Goal: Information Seeking & Learning: Learn about a topic

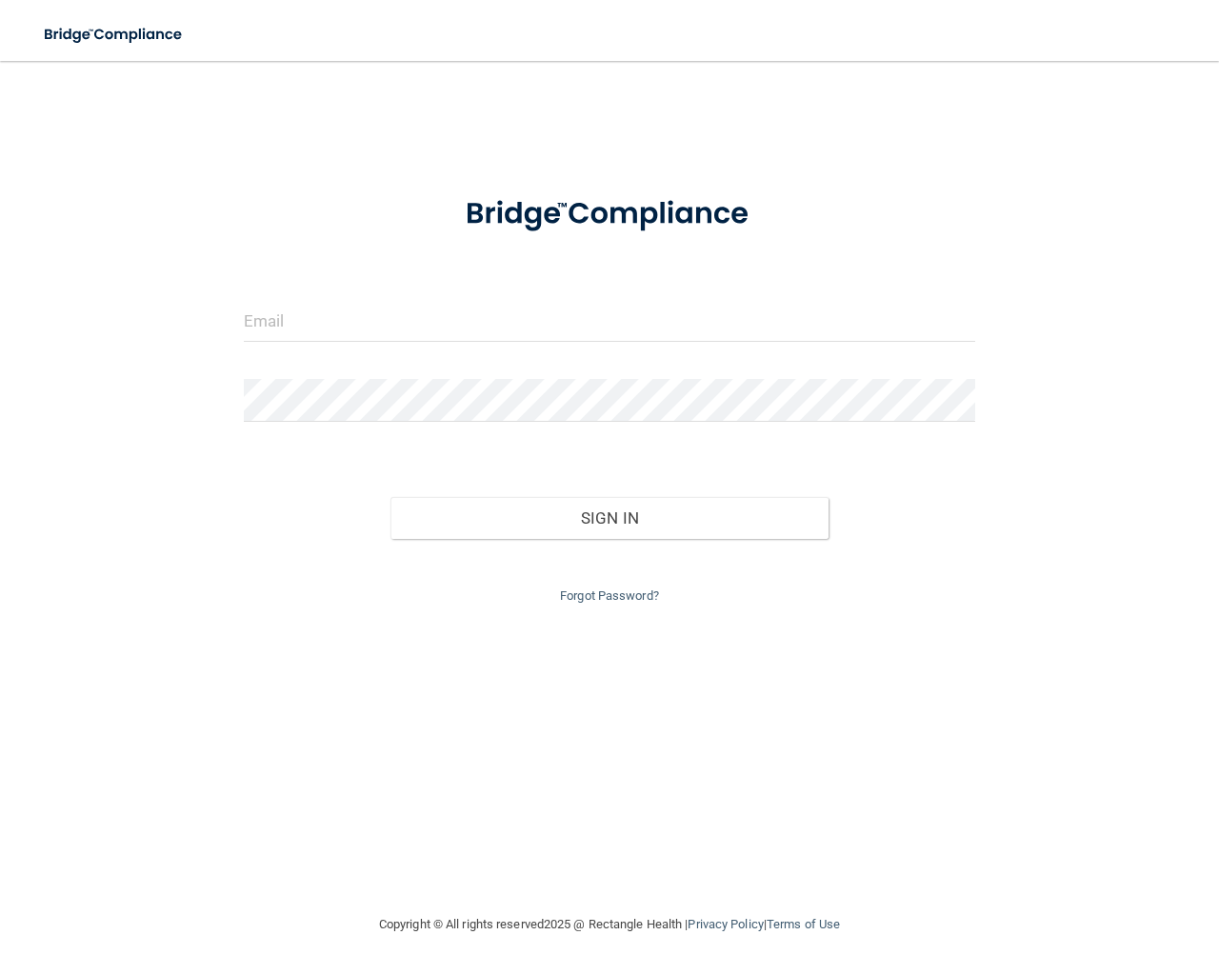
click at [238, 320] on div at bounding box center [610, 327] width 760 height 57
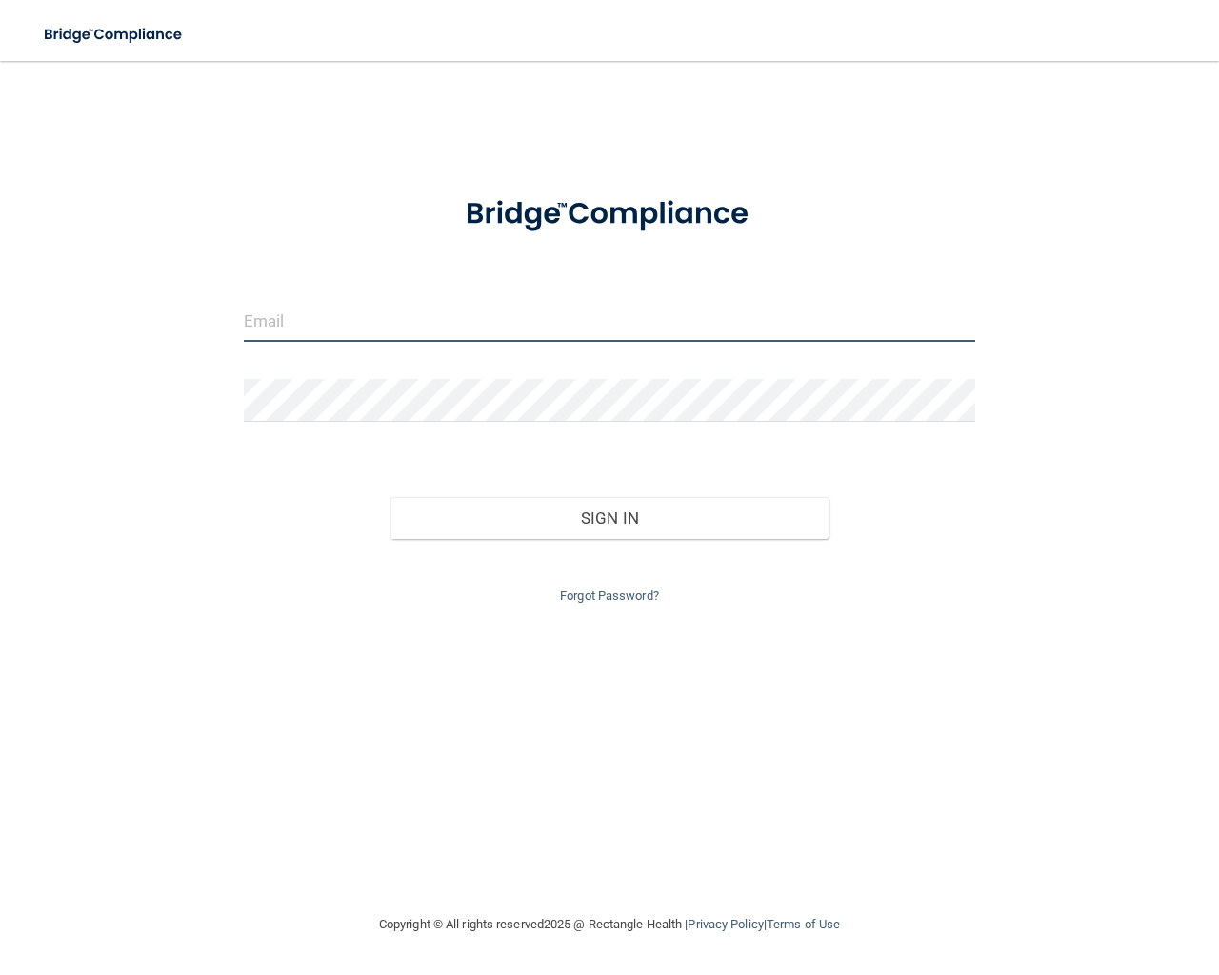
click at [279, 320] on input "email" at bounding box center [610, 320] width 732 height 43
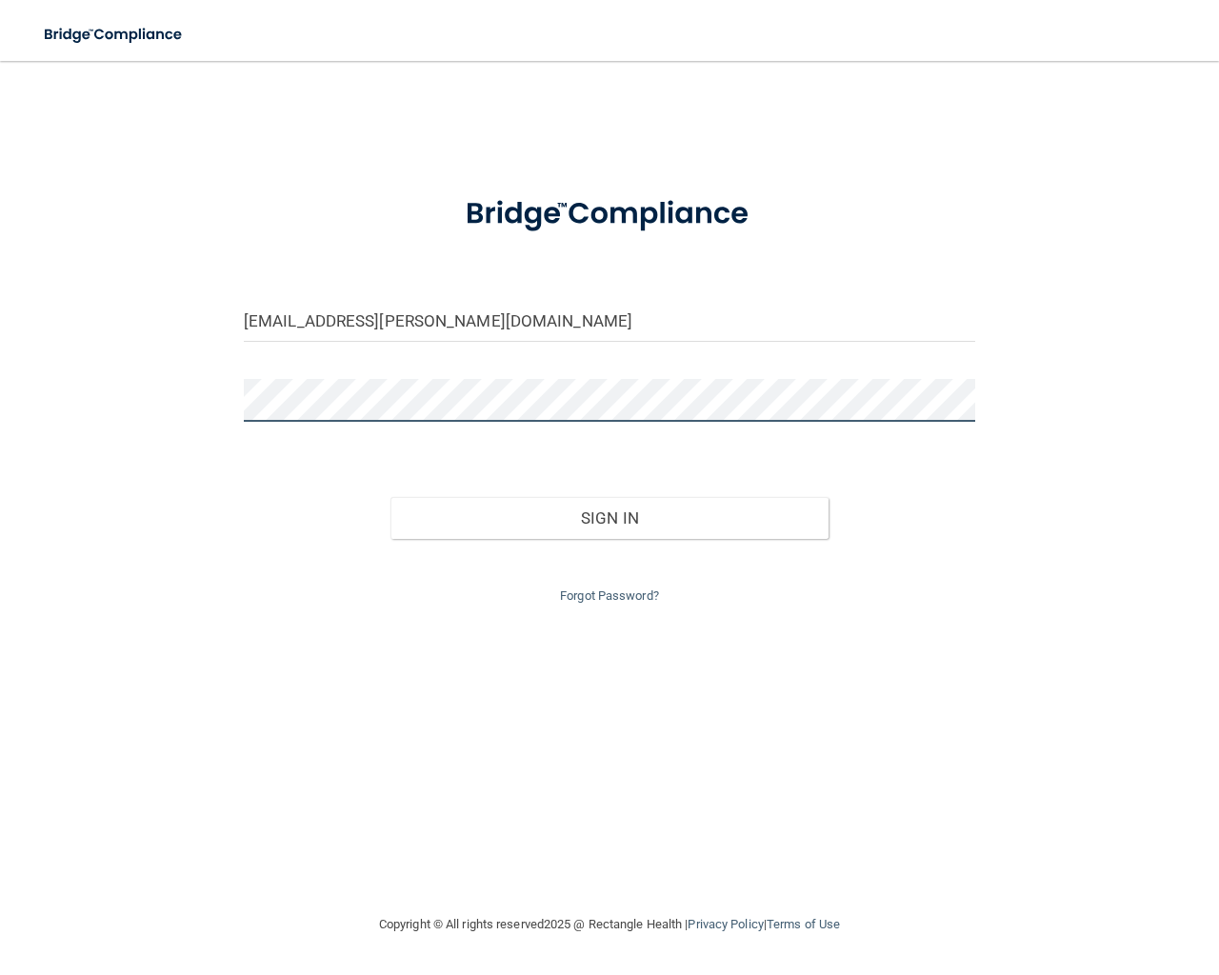
click at [391, 497] on button "Sign In" at bounding box center [610, 518] width 439 height 42
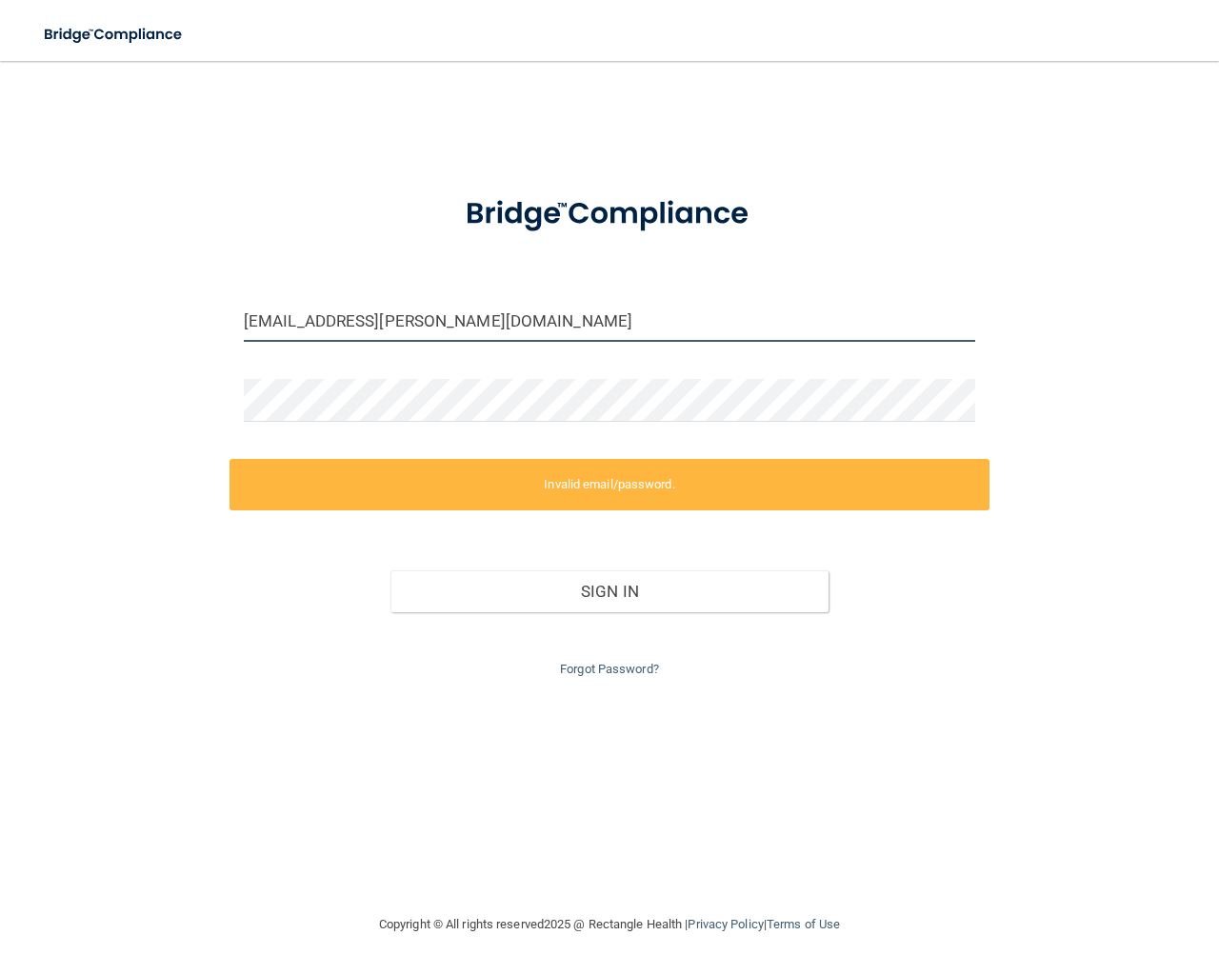
click at [415, 320] on input "paije.matlock@supersmles4kids.com" at bounding box center [610, 320] width 732 height 43
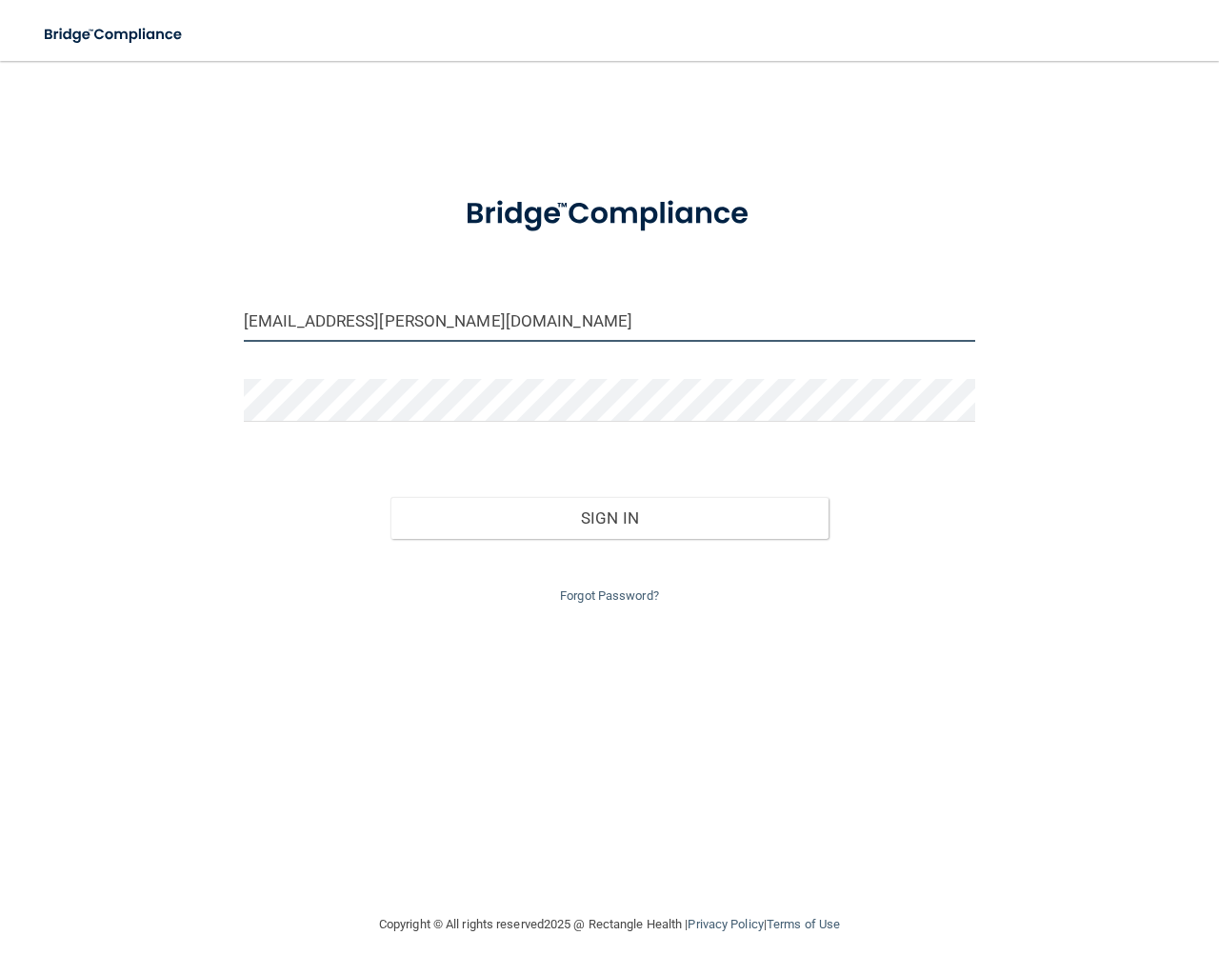
type input "[EMAIL_ADDRESS][PERSON_NAME][DOMAIN_NAME]"
click at [391, 497] on button "Sign In" at bounding box center [610, 518] width 439 height 42
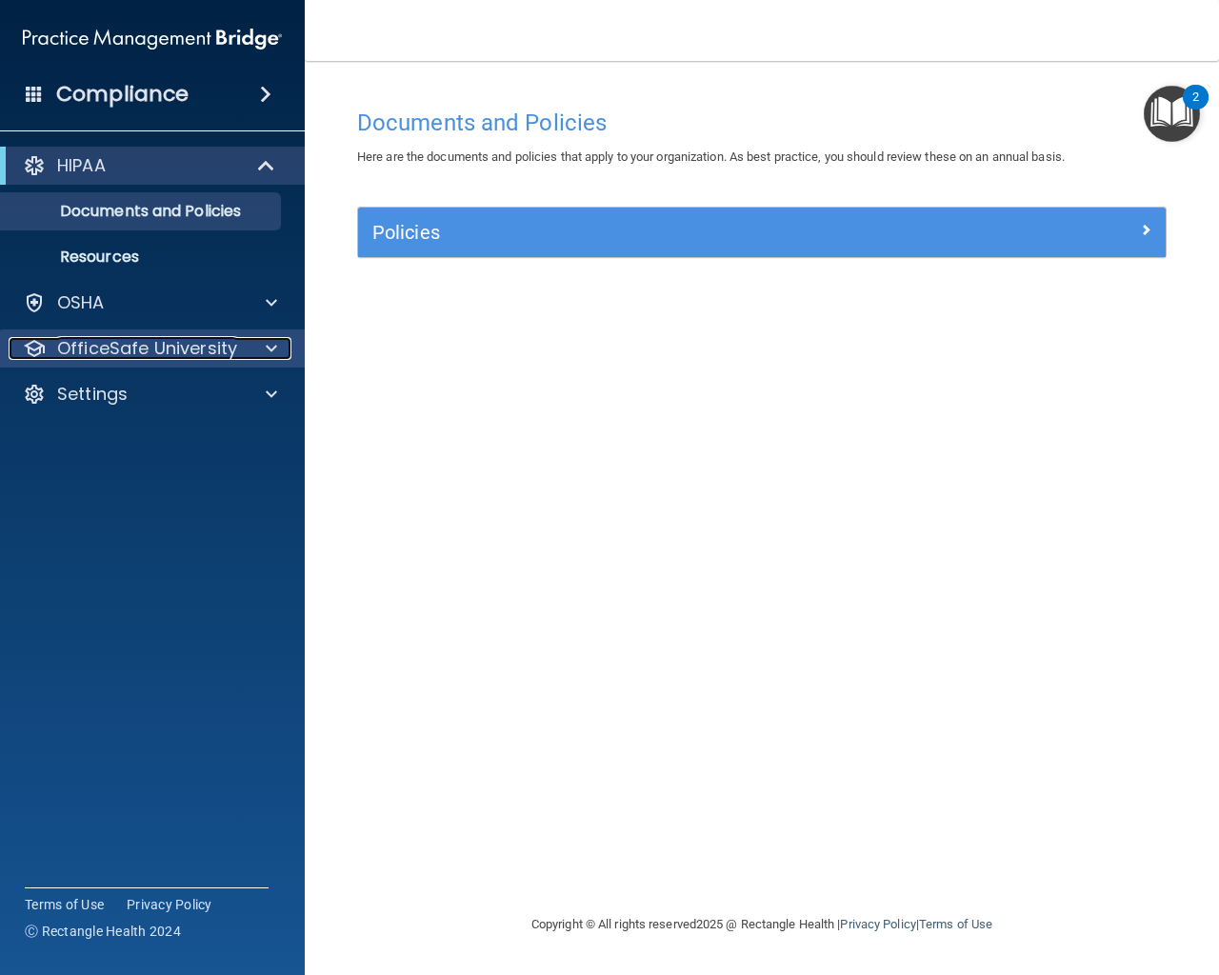
click at [213, 348] on p "OfficeSafe University" at bounding box center [147, 348] width 180 height 23
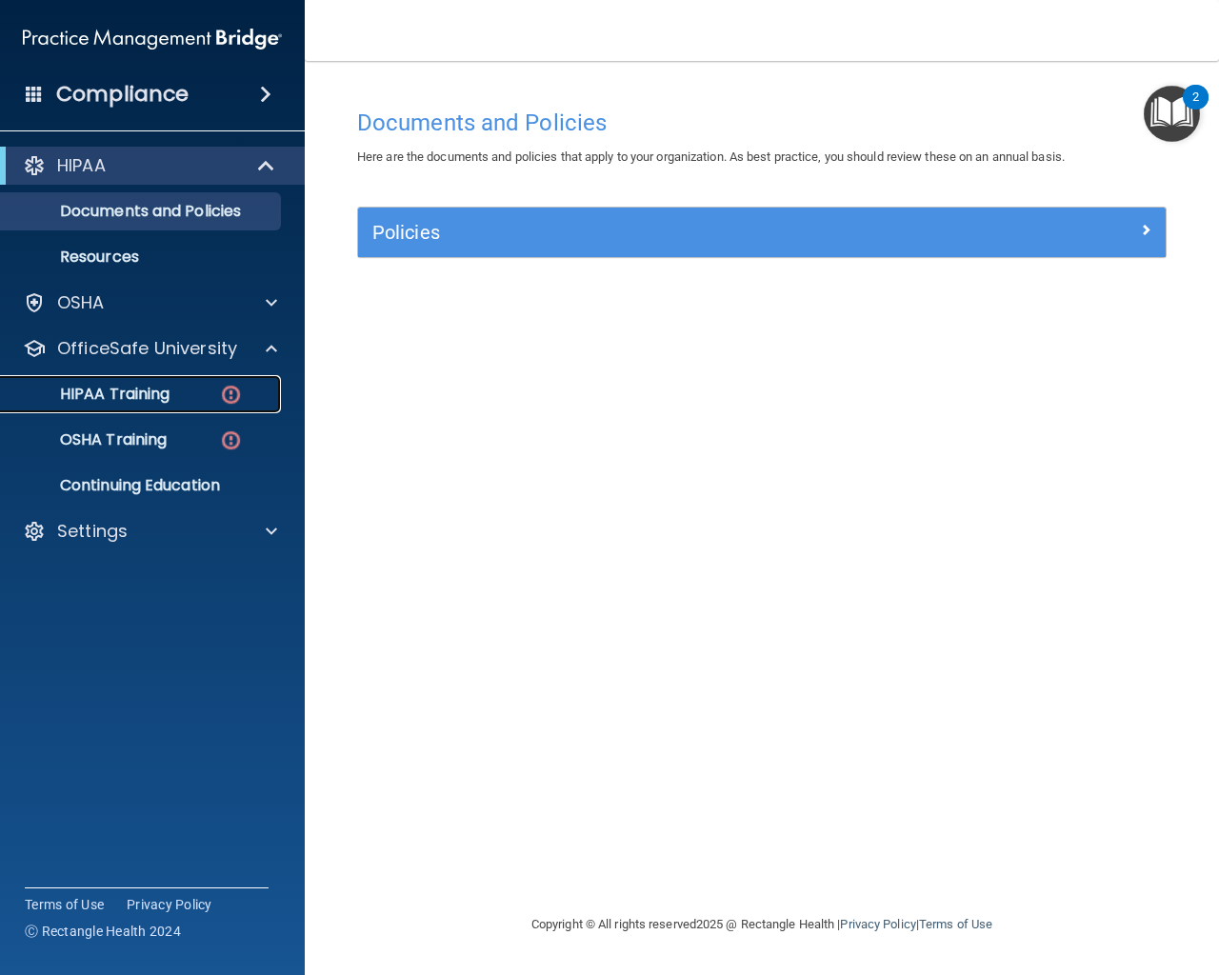
click at [212, 399] on div "HIPAA Training" at bounding box center [142, 394] width 260 height 19
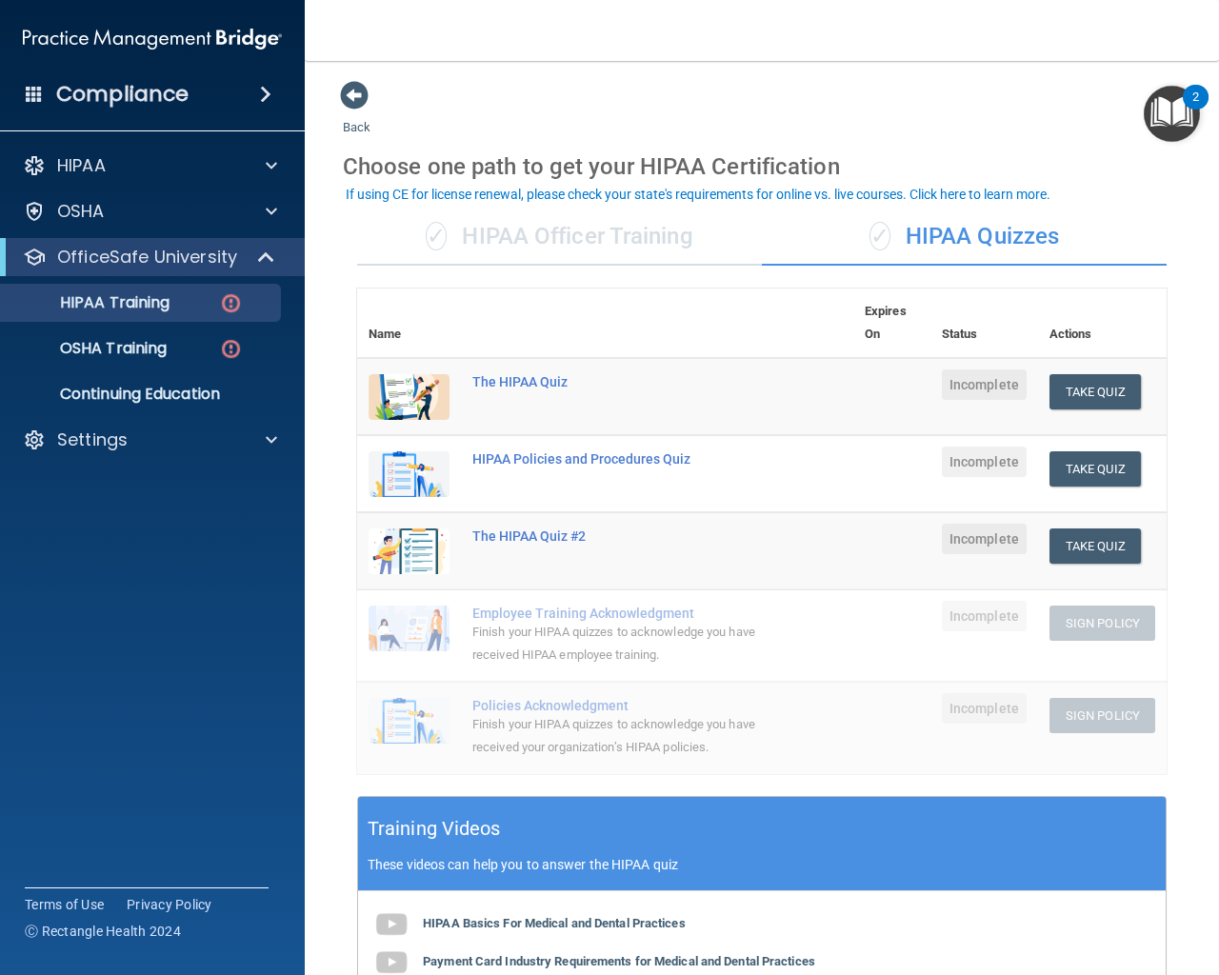
click at [519, 235] on div "✓ HIPAA Officer Training" at bounding box center [559, 237] width 405 height 57
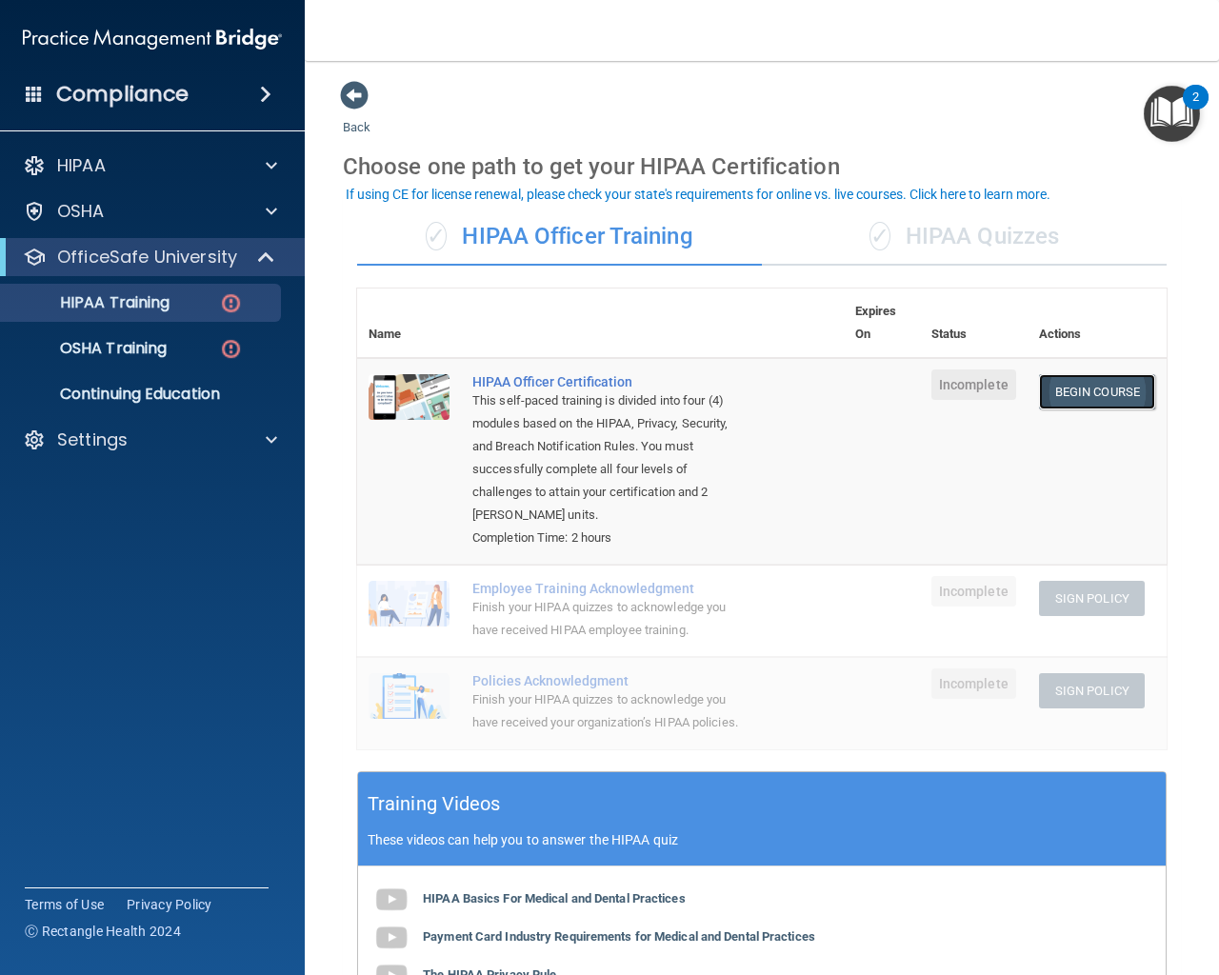
click at [1082, 400] on link "Begin Course" at bounding box center [1097, 391] width 116 height 35
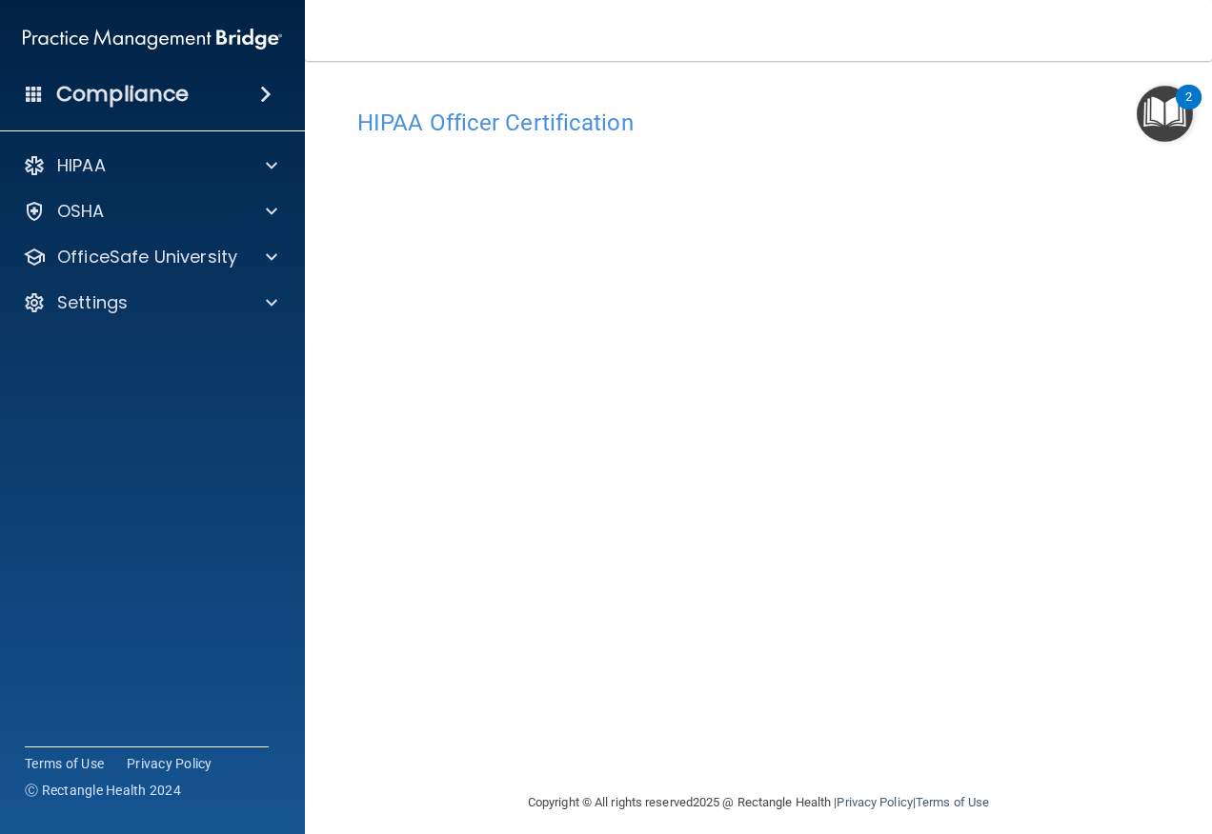
scroll to position [14, 0]
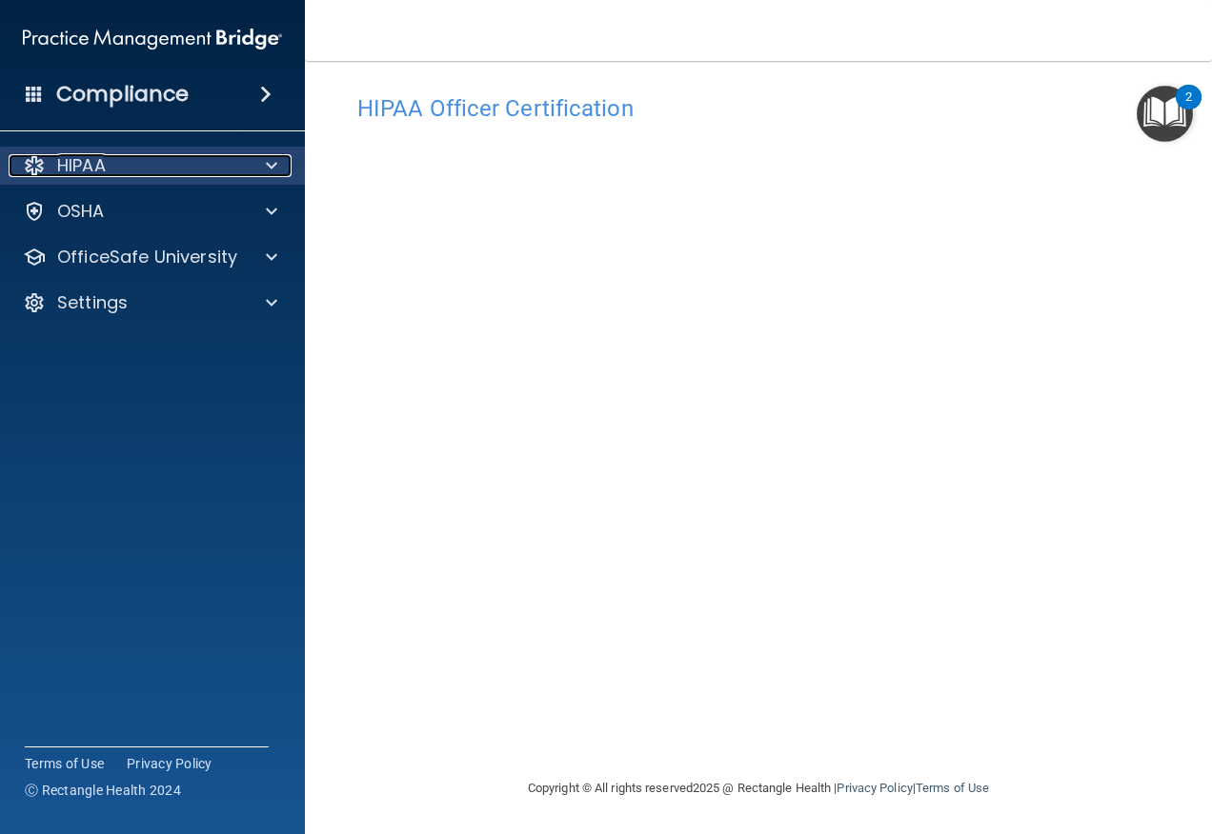
click at [251, 169] on div at bounding box center [269, 165] width 48 height 23
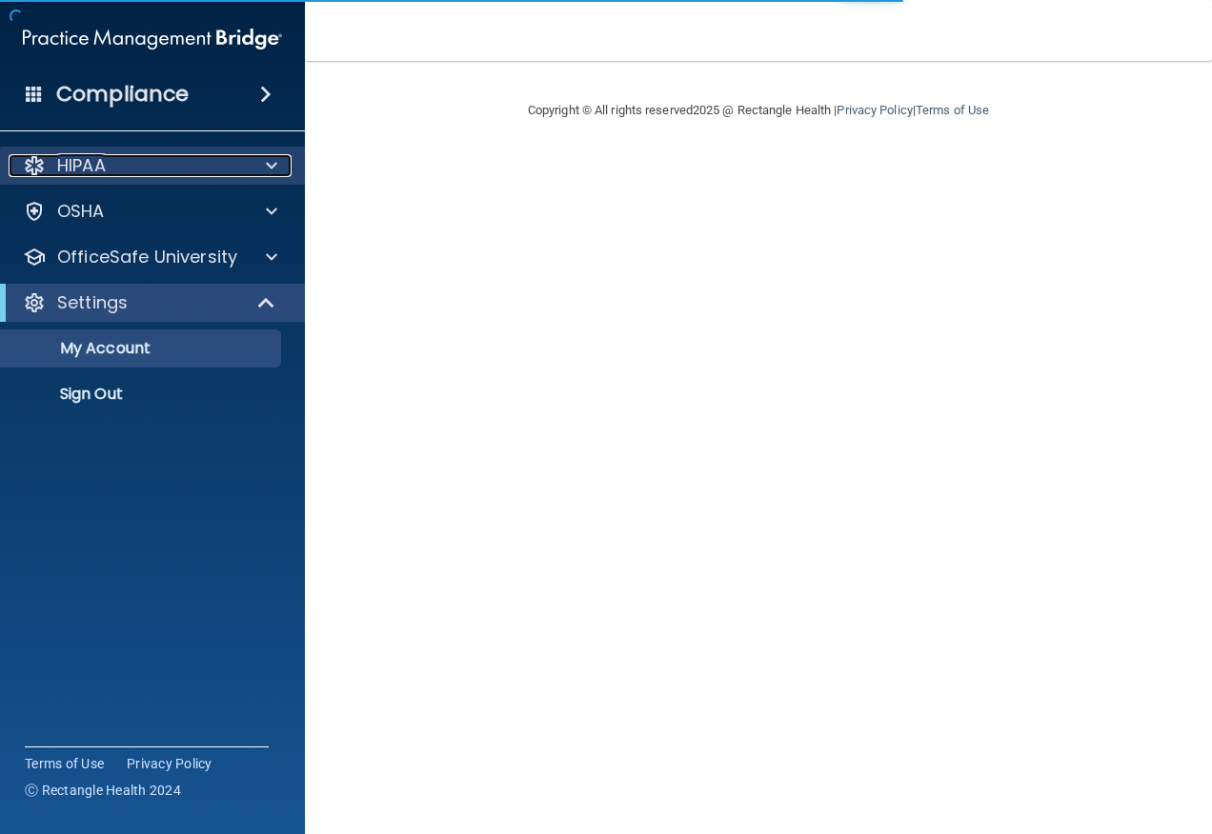
click at [275, 165] on span at bounding box center [271, 165] width 11 height 23
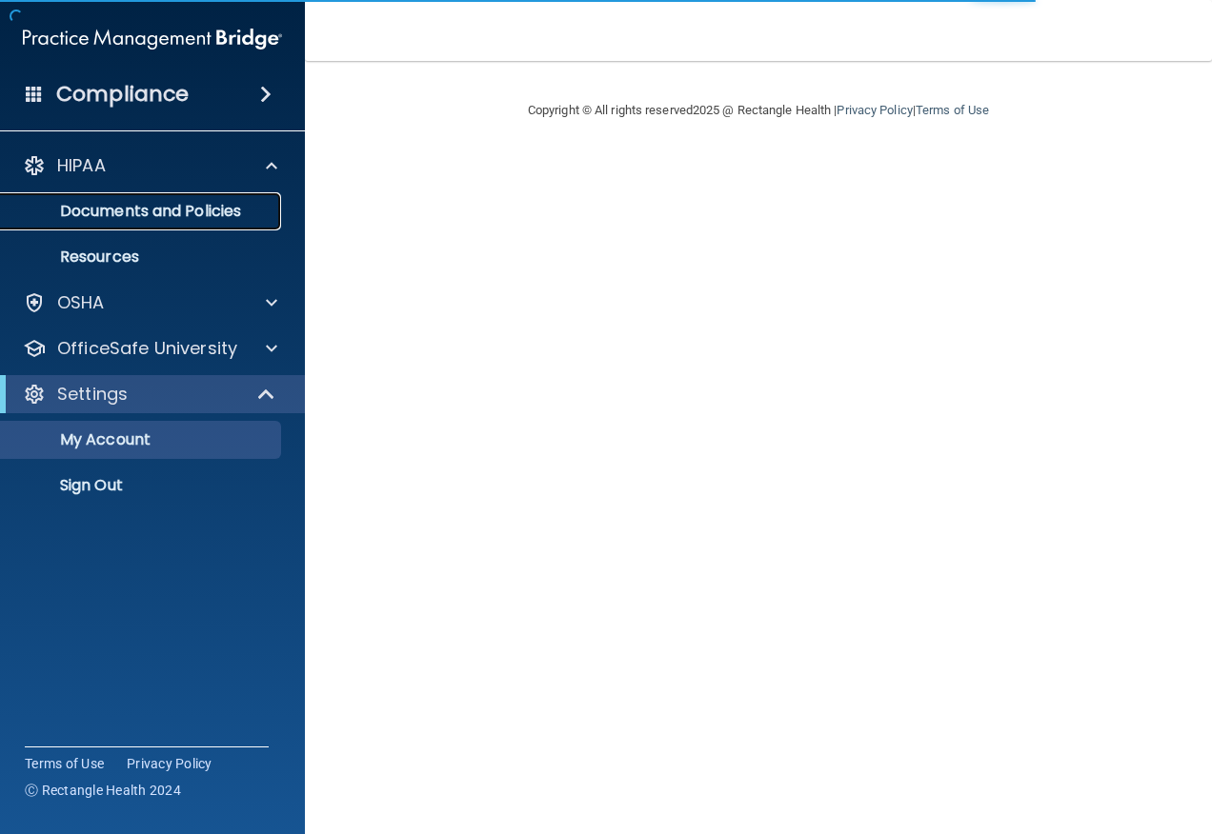
click at [234, 210] on p "Documents and Policies" at bounding box center [142, 211] width 260 height 19
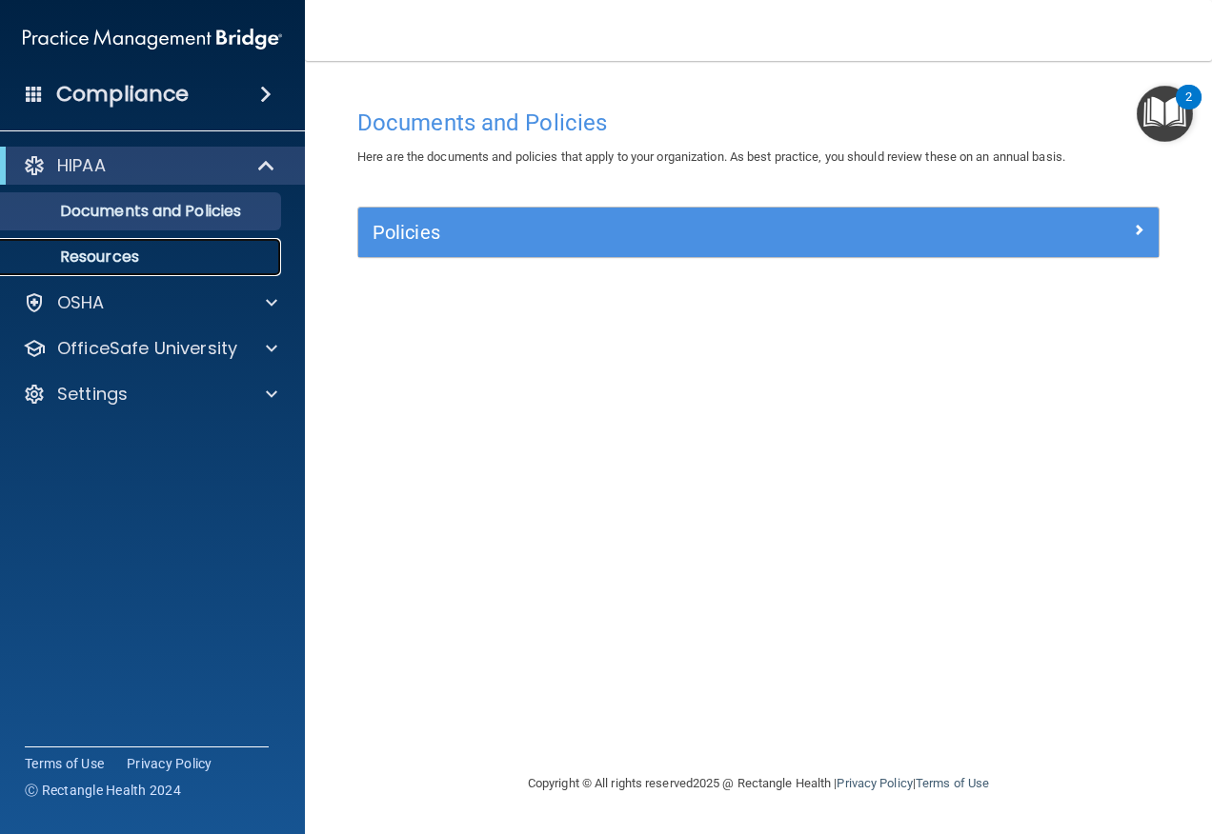
click at [159, 247] on link "Resources" at bounding box center [131, 257] width 300 height 38
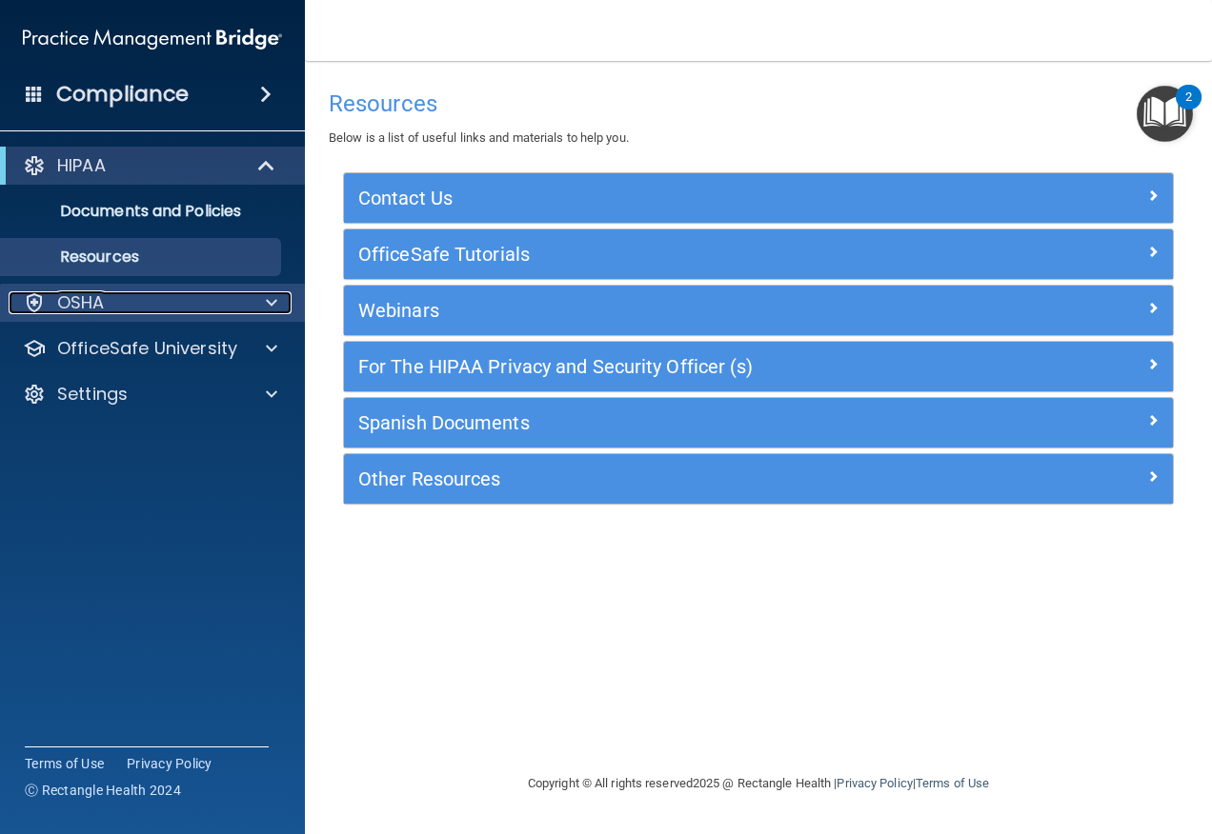
click at [165, 292] on div "OSHA" at bounding box center [127, 302] width 236 height 23
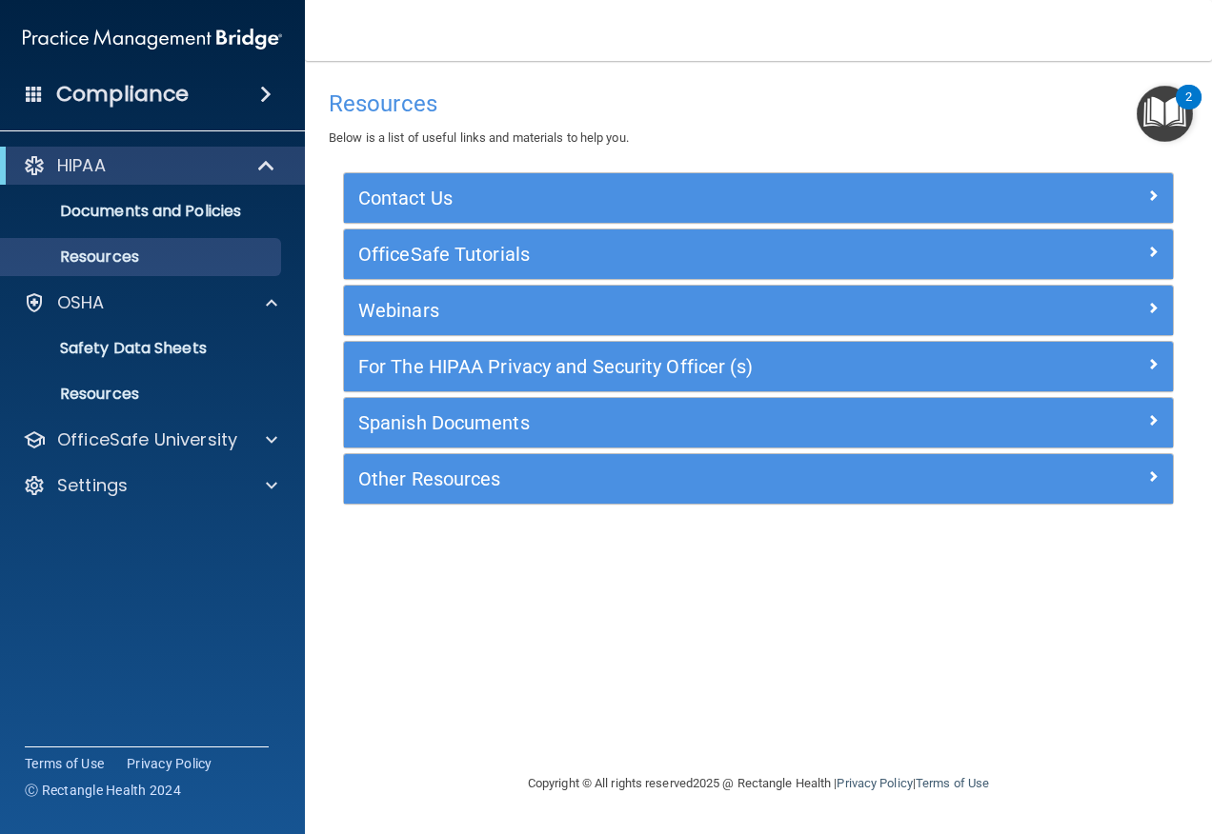
click at [265, 95] on span at bounding box center [265, 94] width 11 height 23
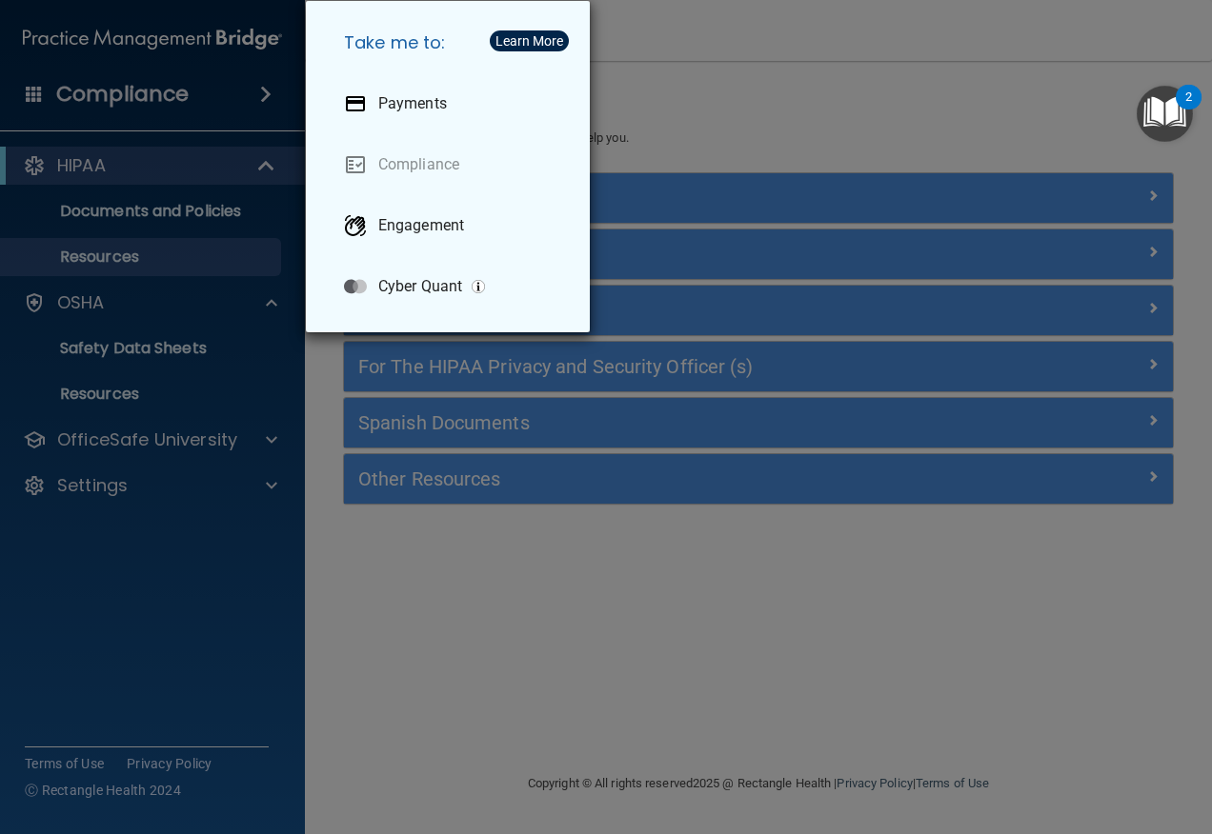
click at [400, 591] on div "Take me to: Payments Compliance Engagement Cyber Quant" at bounding box center [606, 417] width 1212 height 834
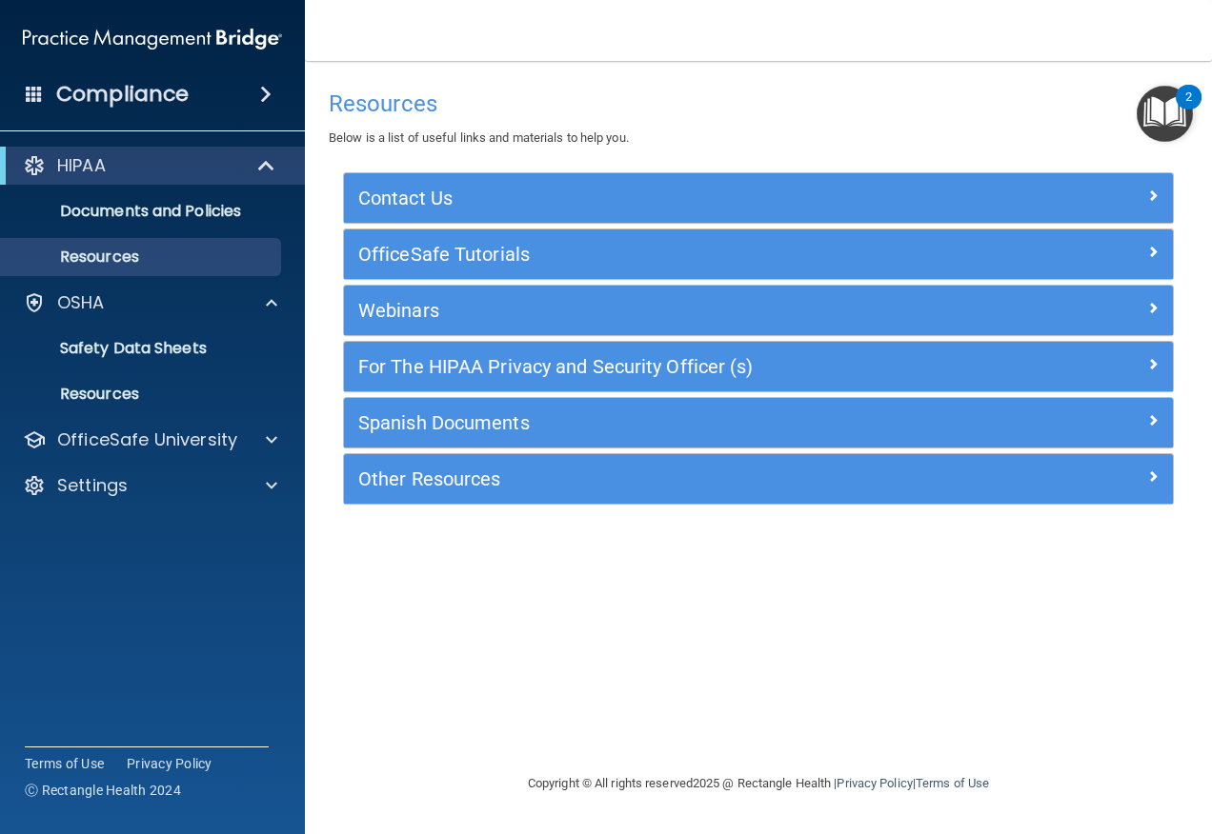
click at [1174, 117] on img "Open Resource Center, 2 new notifications" at bounding box center [1164, 114] width 56 height 56
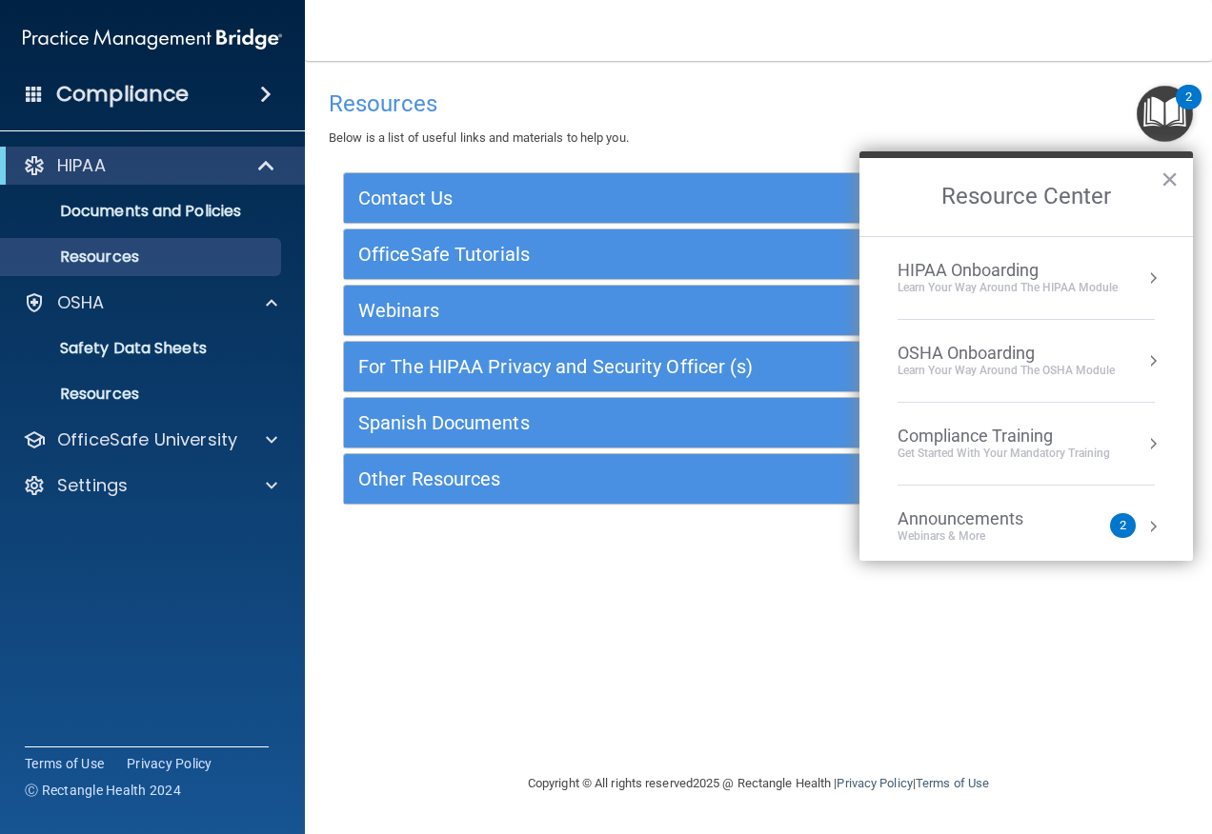
click at [1143, 282] on button "Resource Center" at bounding box center [1152, 278] width 19 height 19
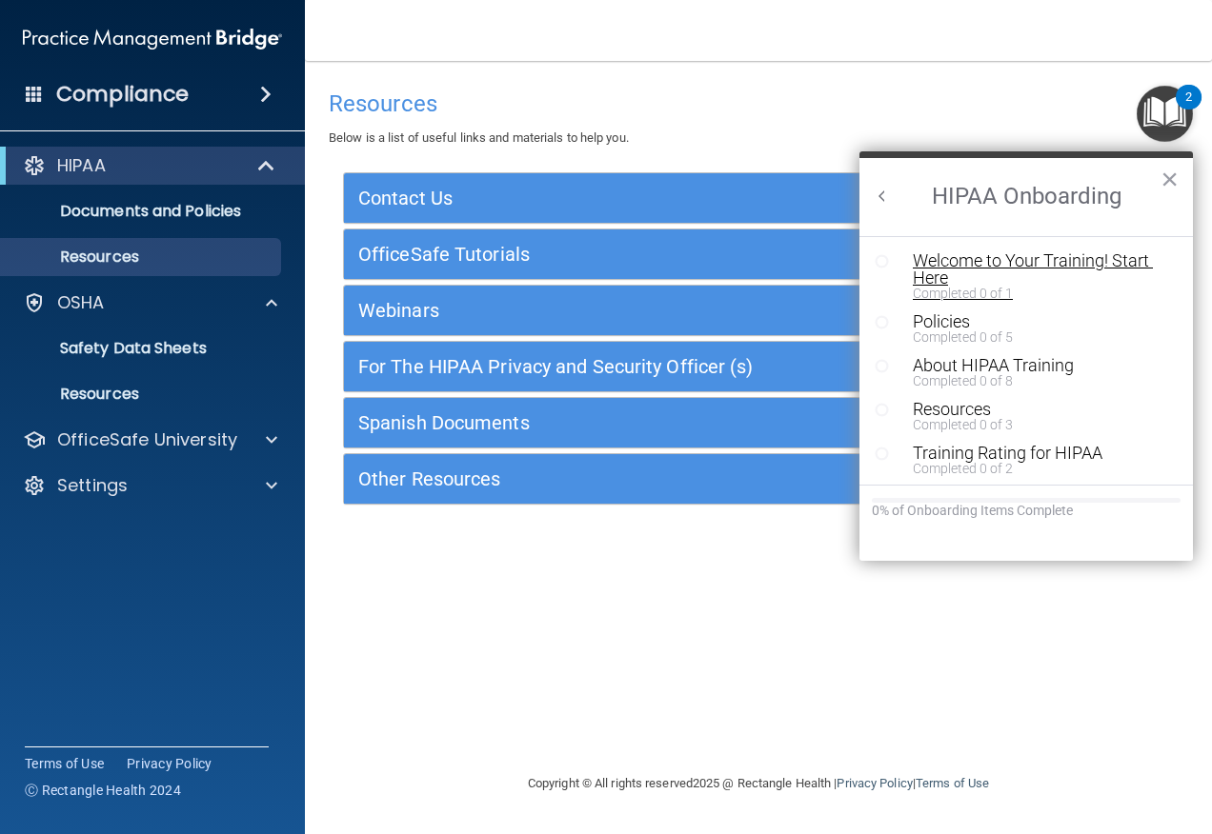
click at [960, 269] on div "Welcome to Your Training! Start Here" at bounding box center [1032, 269] width 241 height 34
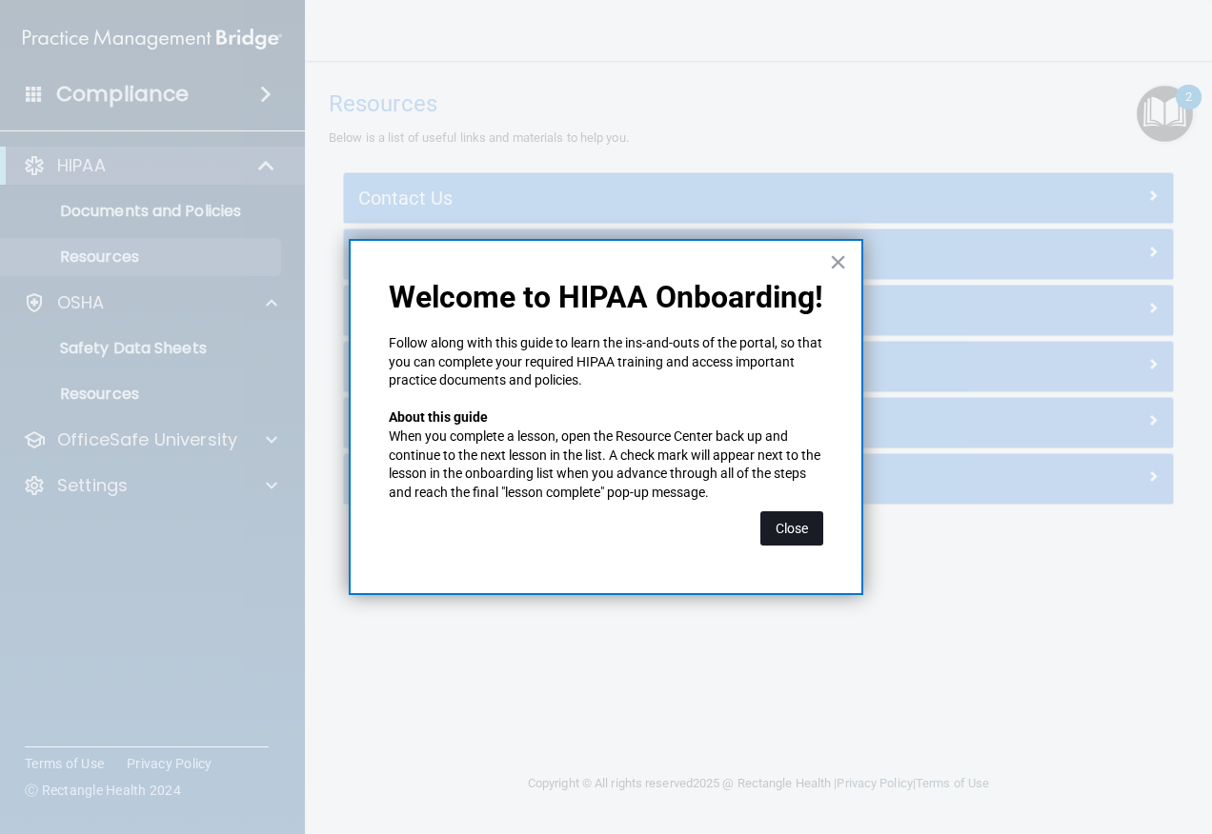
click at [804, 528] on button "Close" at bounding box center [791, 528] width 63 height 34
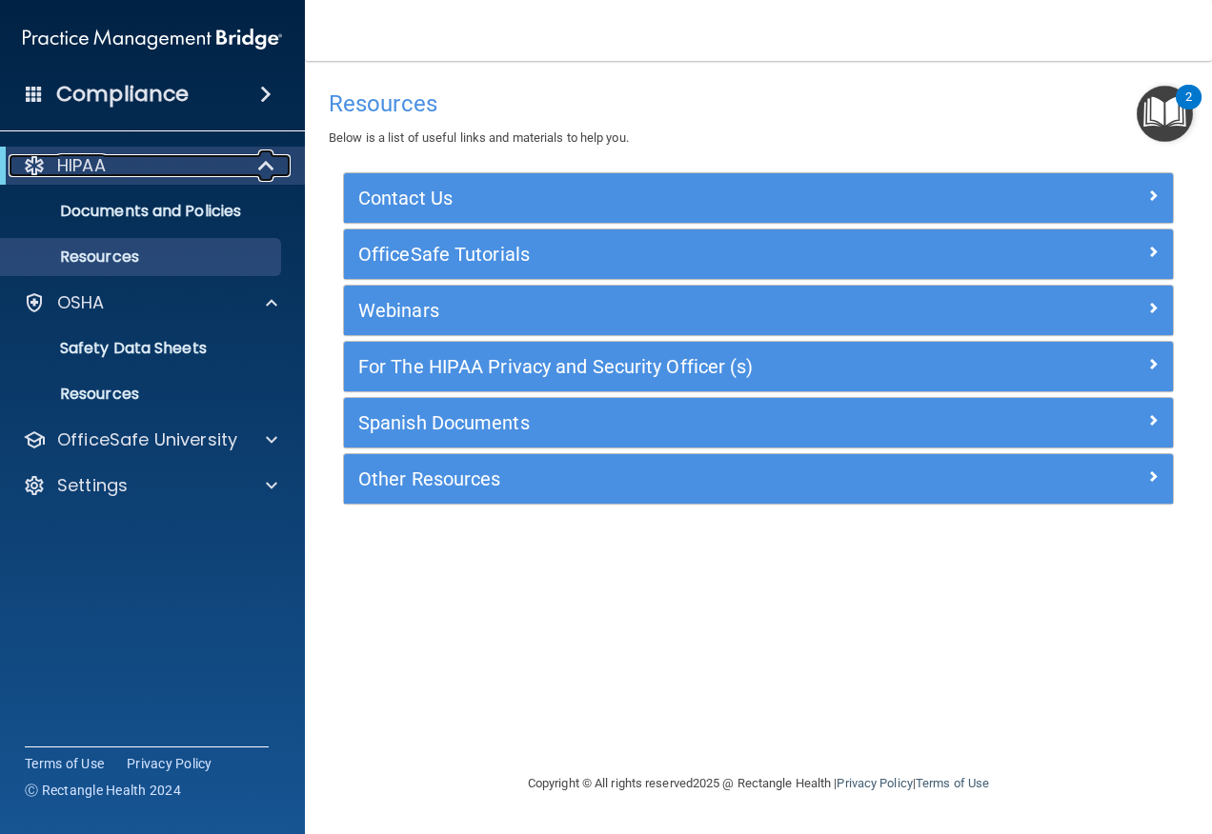
click at [158, 164] on div "HIPAA" at bounding box center [126, 165] width 235 height 23
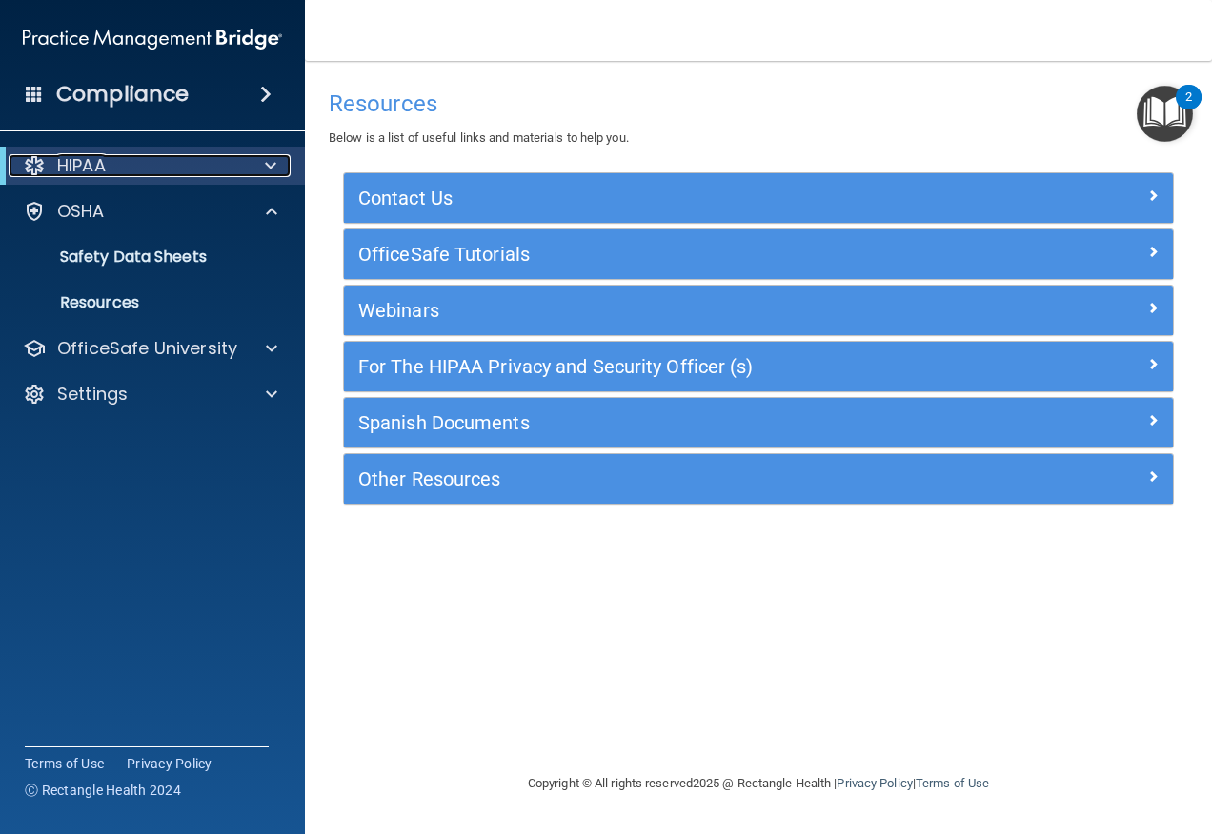
click at [132, 168] on div "HIPAA" at bounding box center [126, 165] width 235 height 23
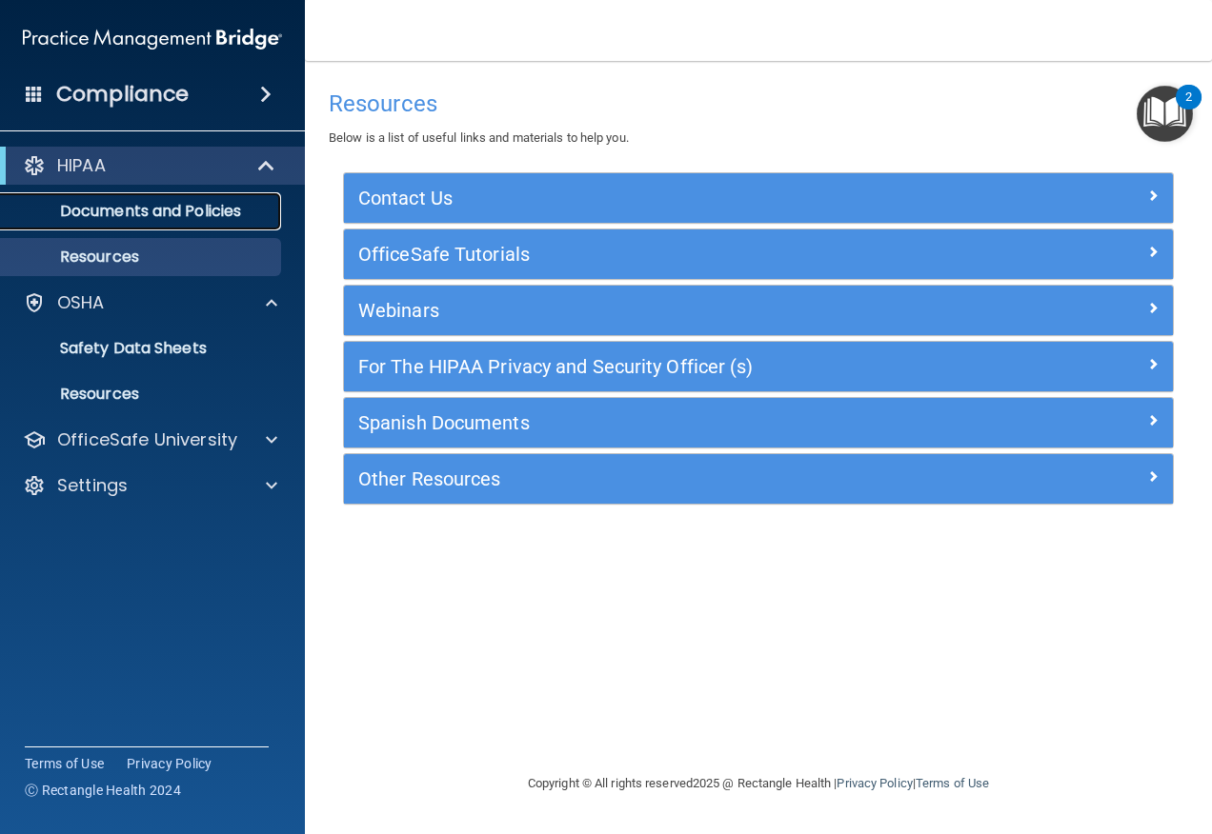
click at [152, 219] on p "Documents and Policies" at bounding box center [142, 211] width 260 height 19
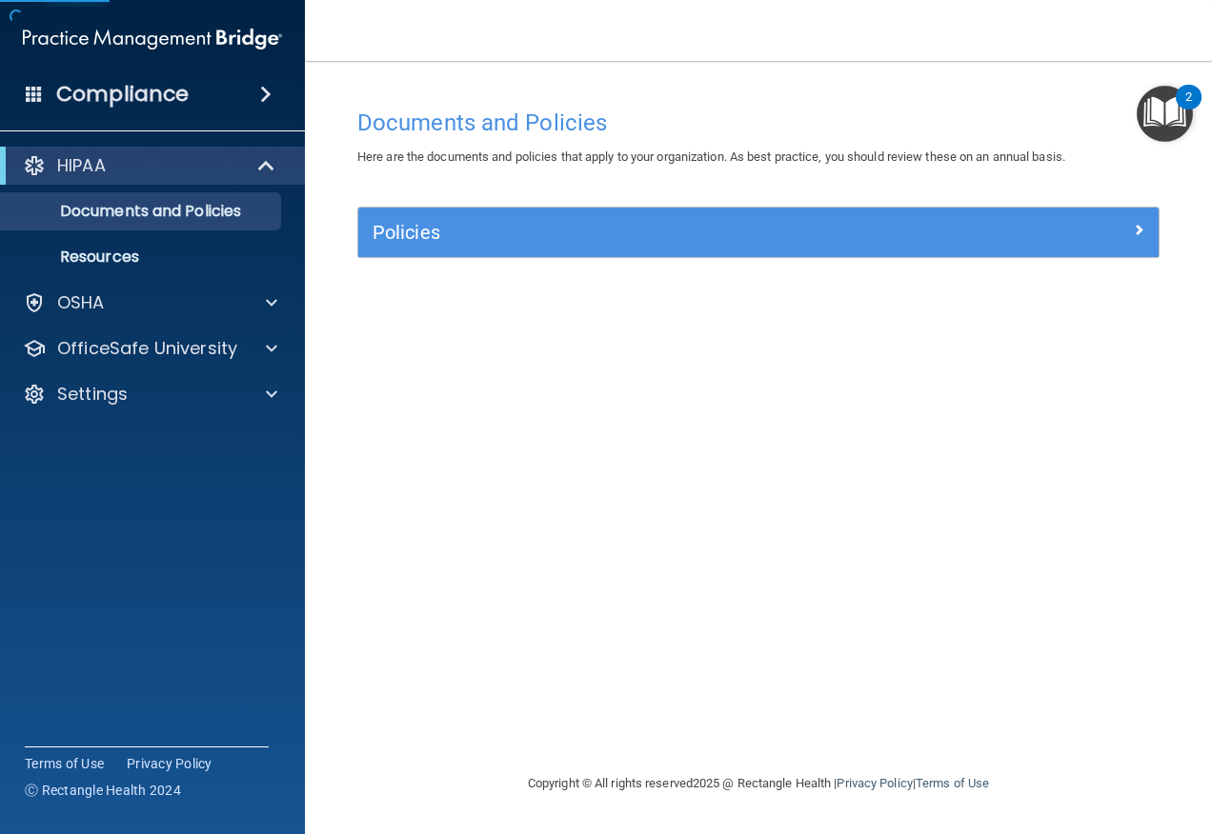
click at [1166, 118] on img "Open Resource Center, 2 new notifications" at bounding box center [1164, 114] width 56 height 56
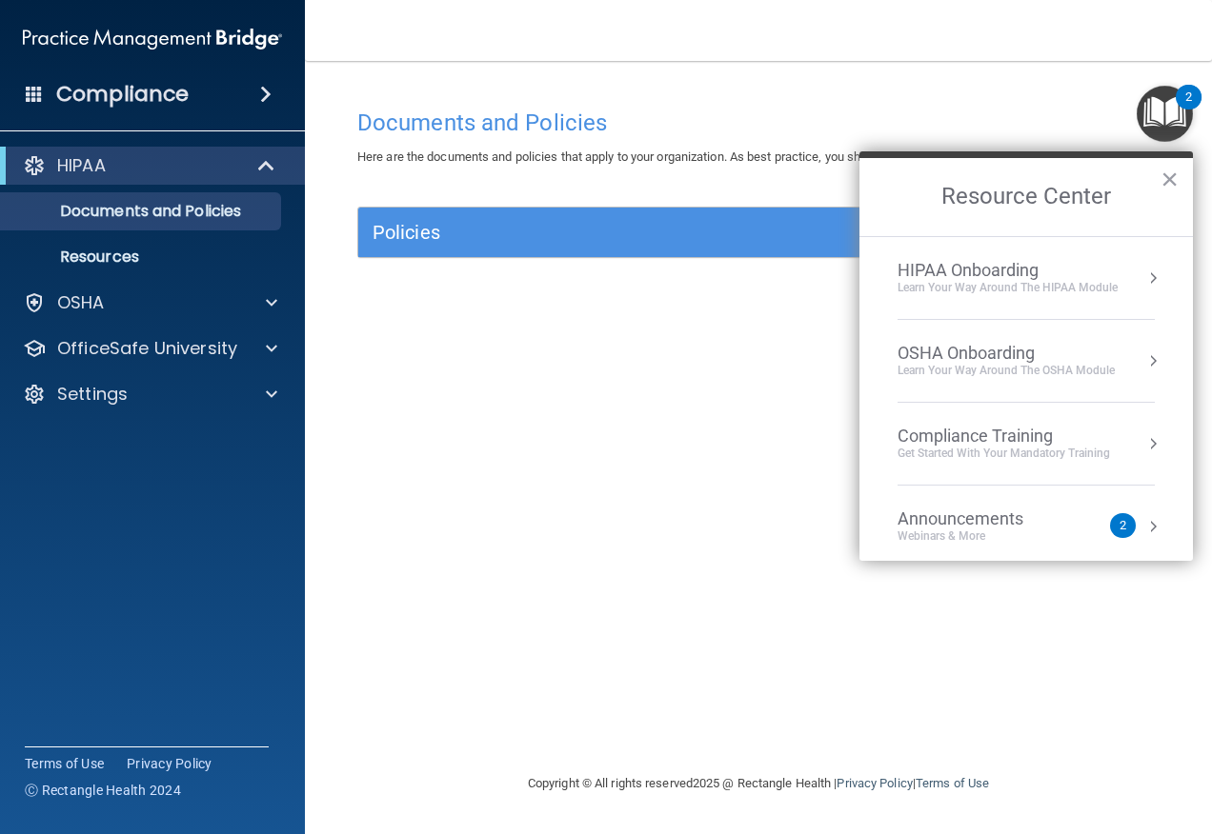
click at [1111, 286] on div "Learn Your Way around the HIPAA module" at bounding box center [1007, 288] width 220 height 16
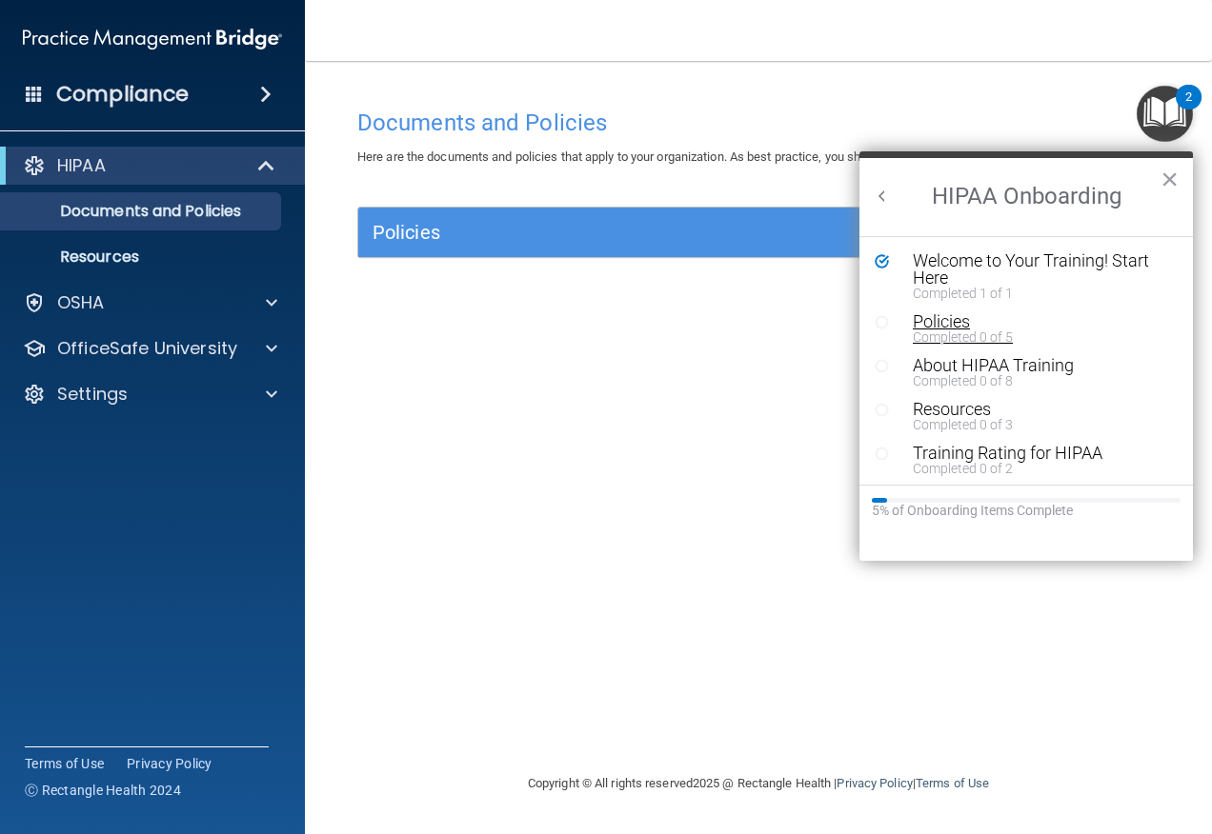
click at [956, 331] on div "Completed 0 of 5" at bounding box center [1032, 337] width 241 height 13
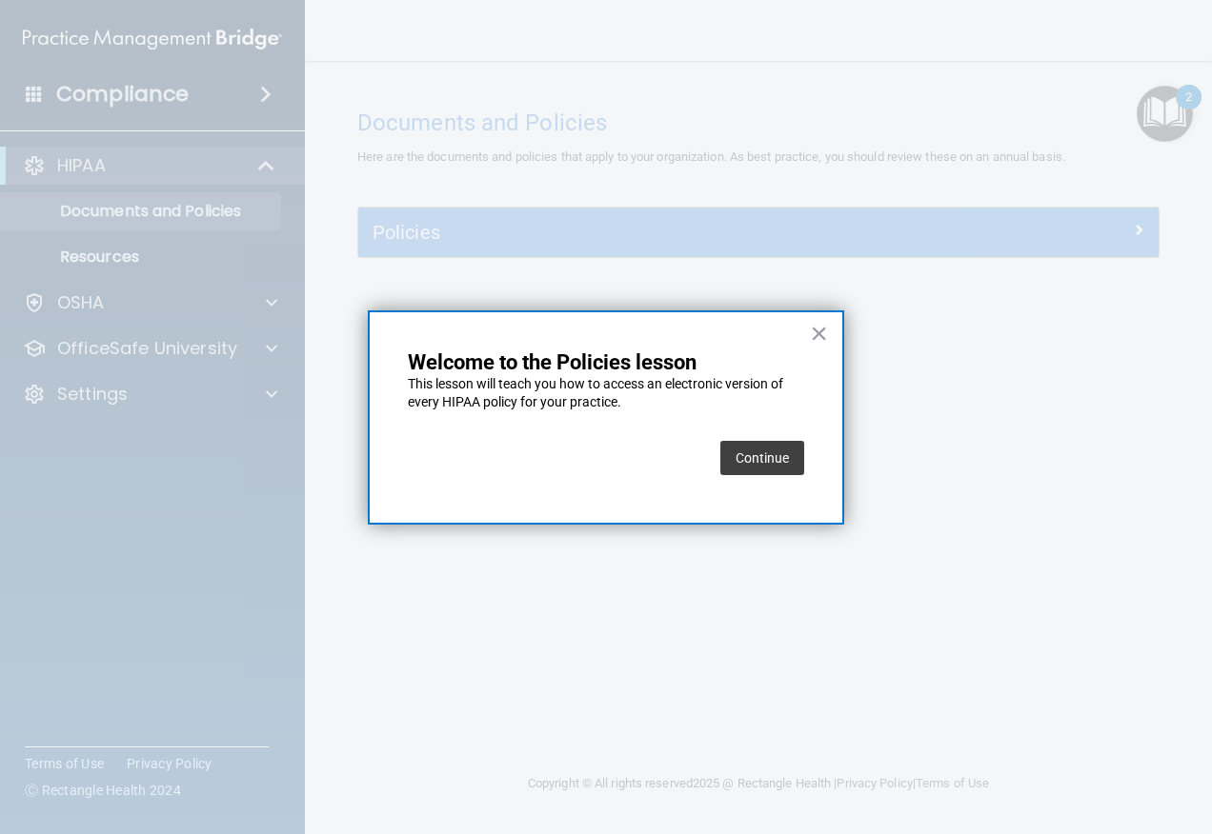
click at [745, 453] on button "Continue" at bounding box center [762, 458] width 84 height 34
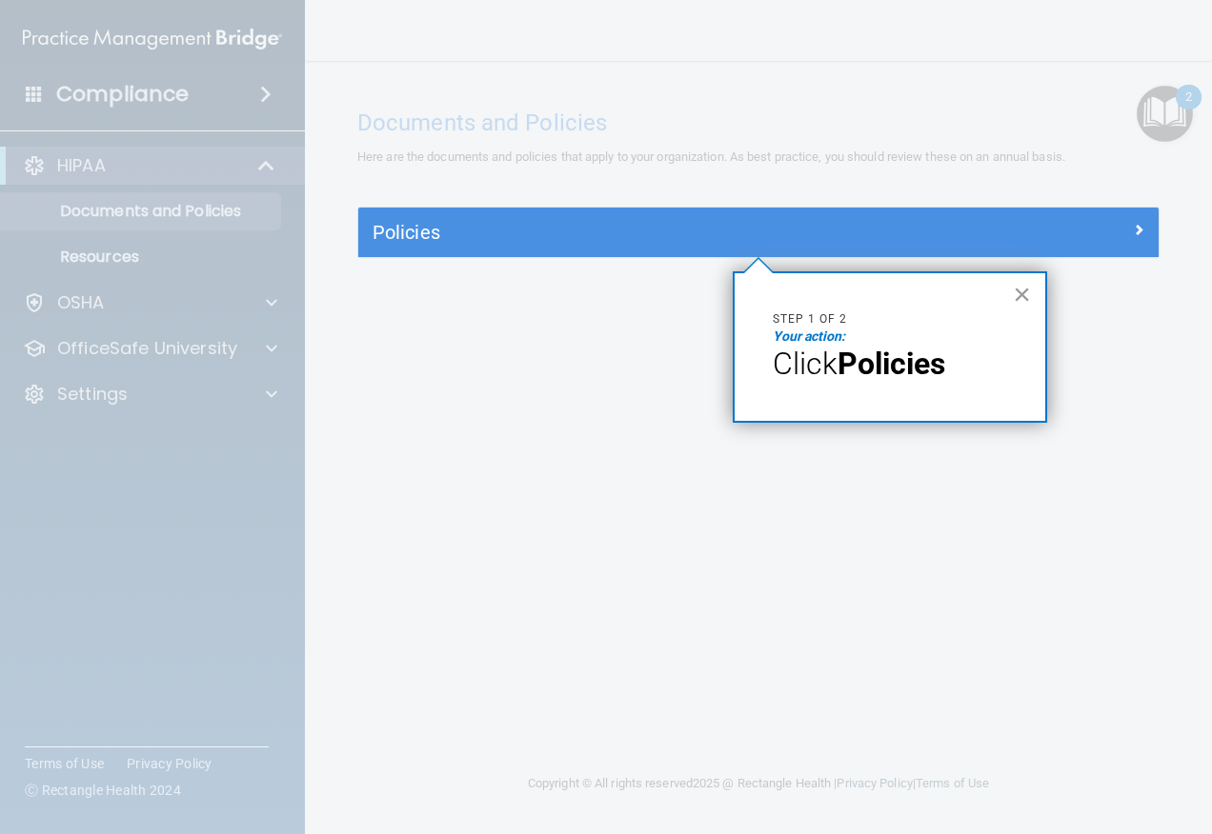
click at [1027, 297] on button "×" at bounding box center [1021, 294] width 18 height 30
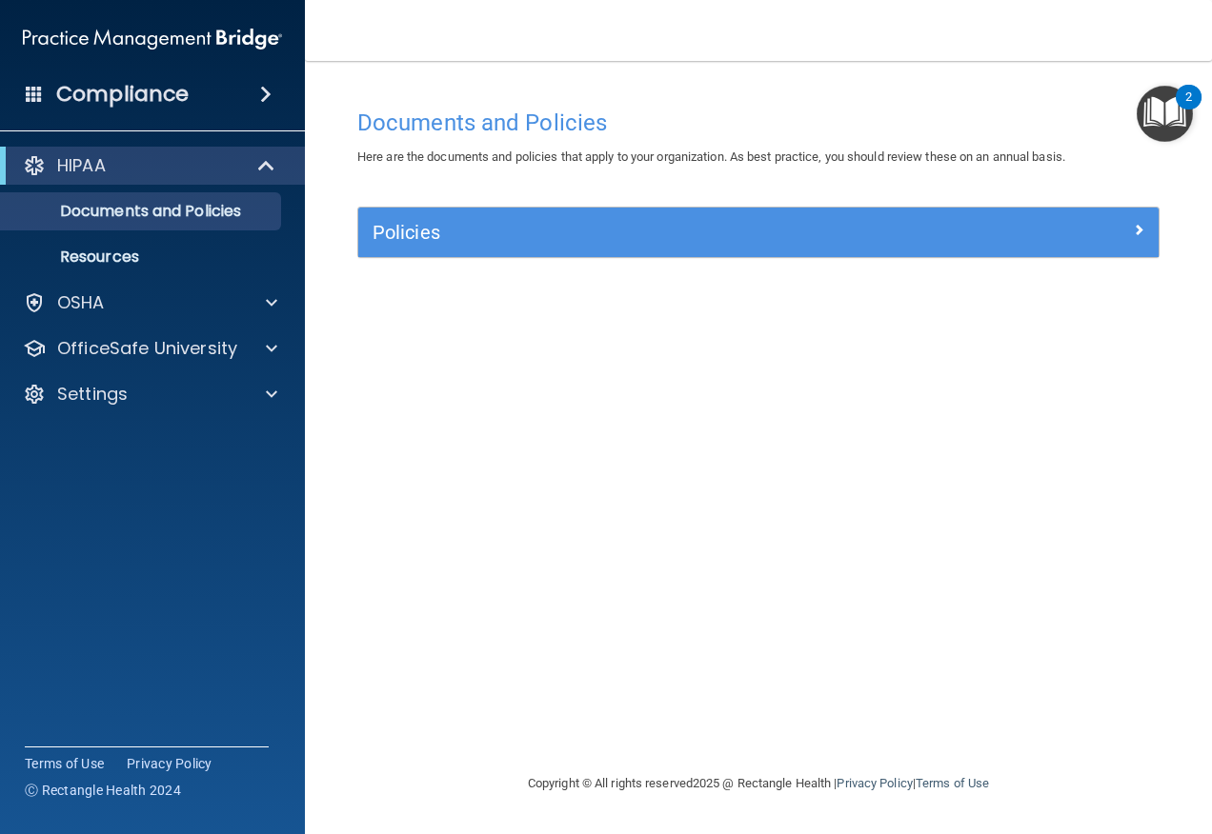
click at [734, 202] on div "Documents and Policies Here are the documents and policies that apply to your o…" at bounding box center [758, 435] width 831 height 673
click at [737, 214] on div "Policies" at bounding box center [758, 233] width 800 height 50
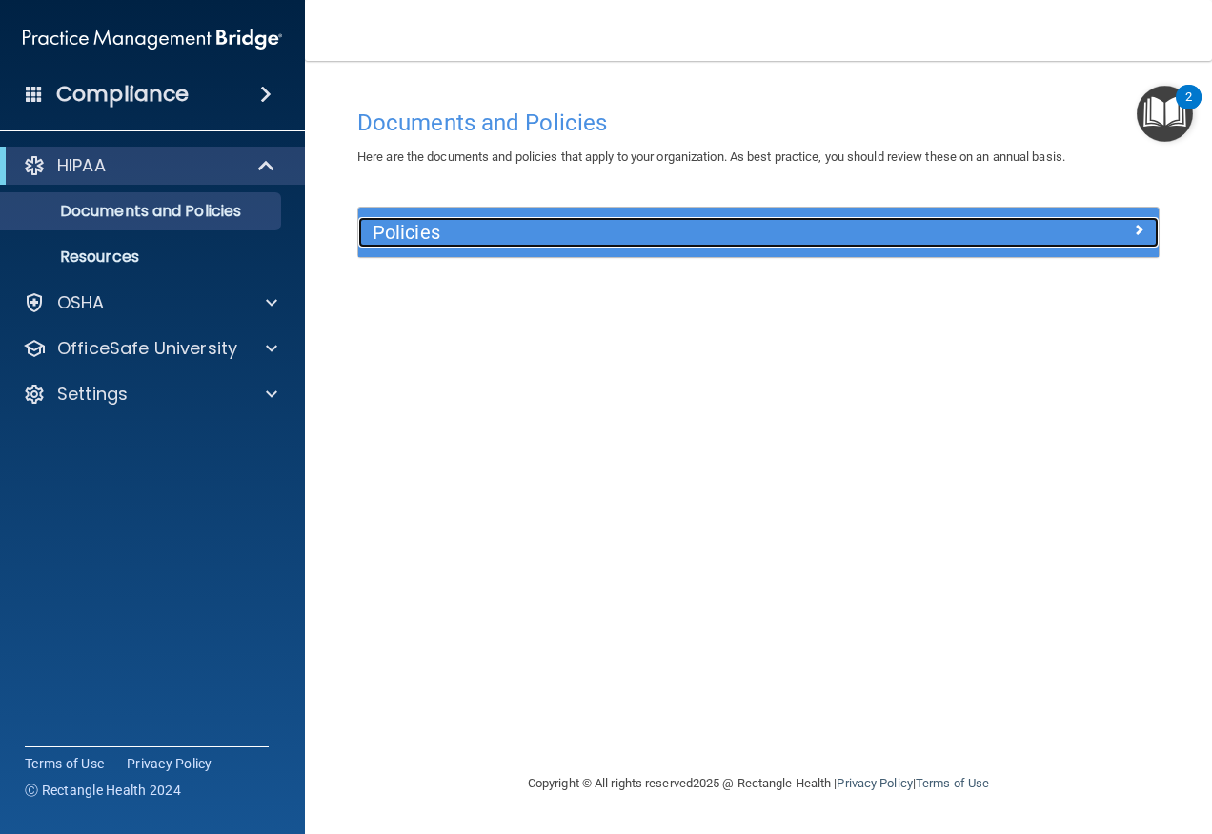
click at [1129, 235] on div at bounding box center [1058, 228] width 200 height 23
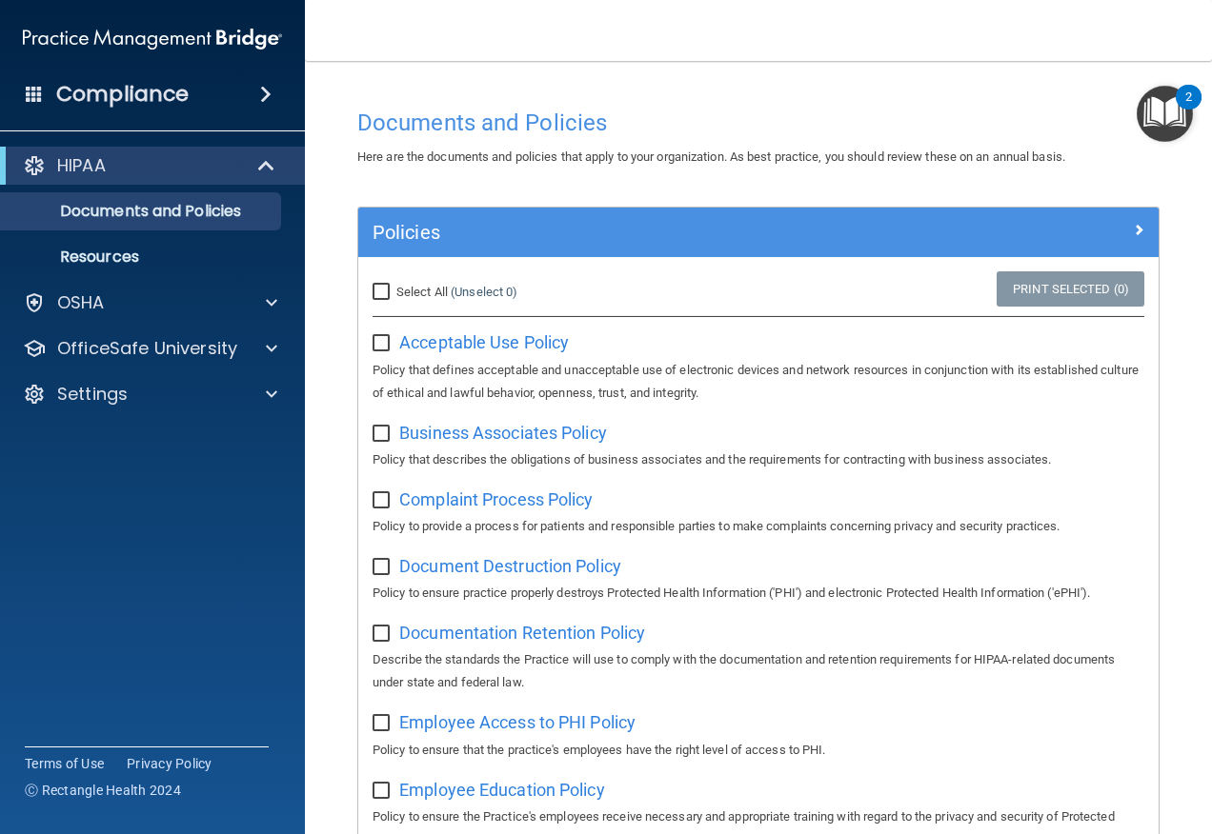
click at [1174, 104] on button "2" at bounding box center [1164, 114] width 56 height 56
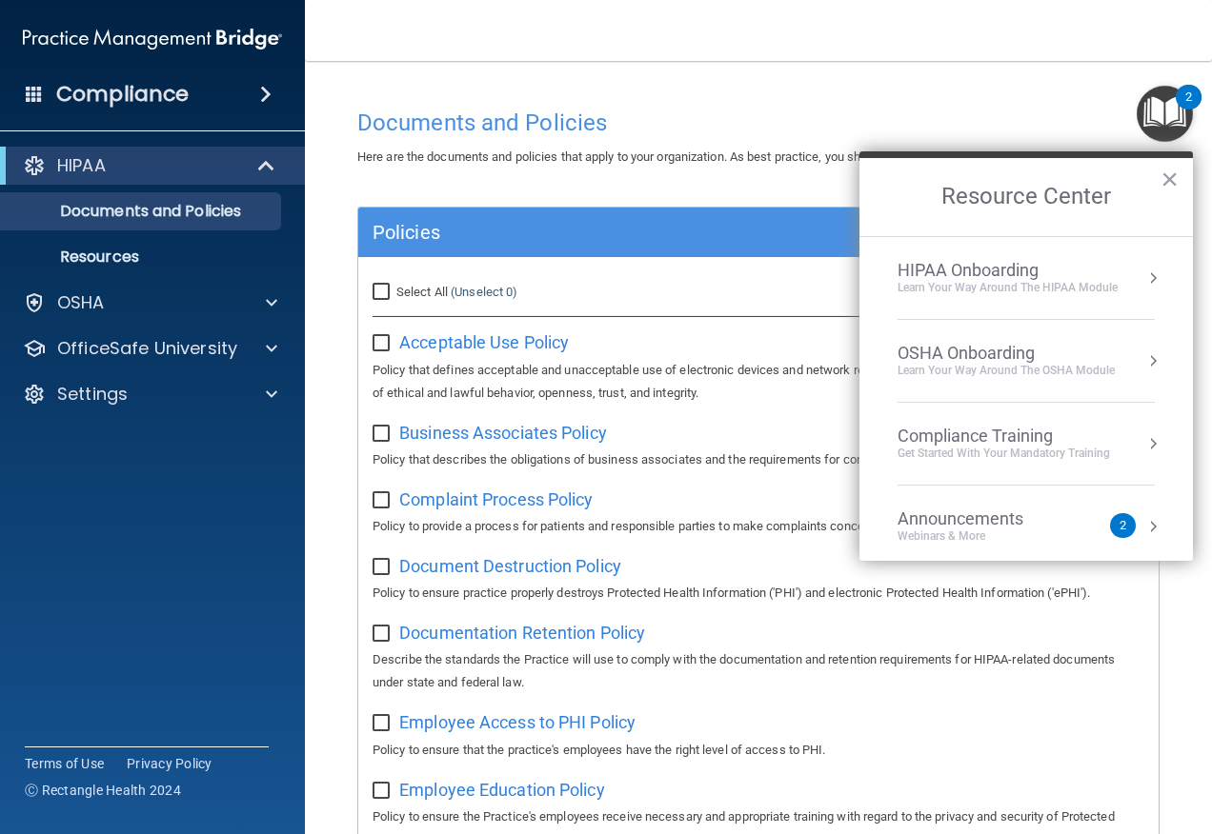
click at [1029, 266] on div "HIPAA Onboarding" at bounding box center [1007, 270] width 220 height 21
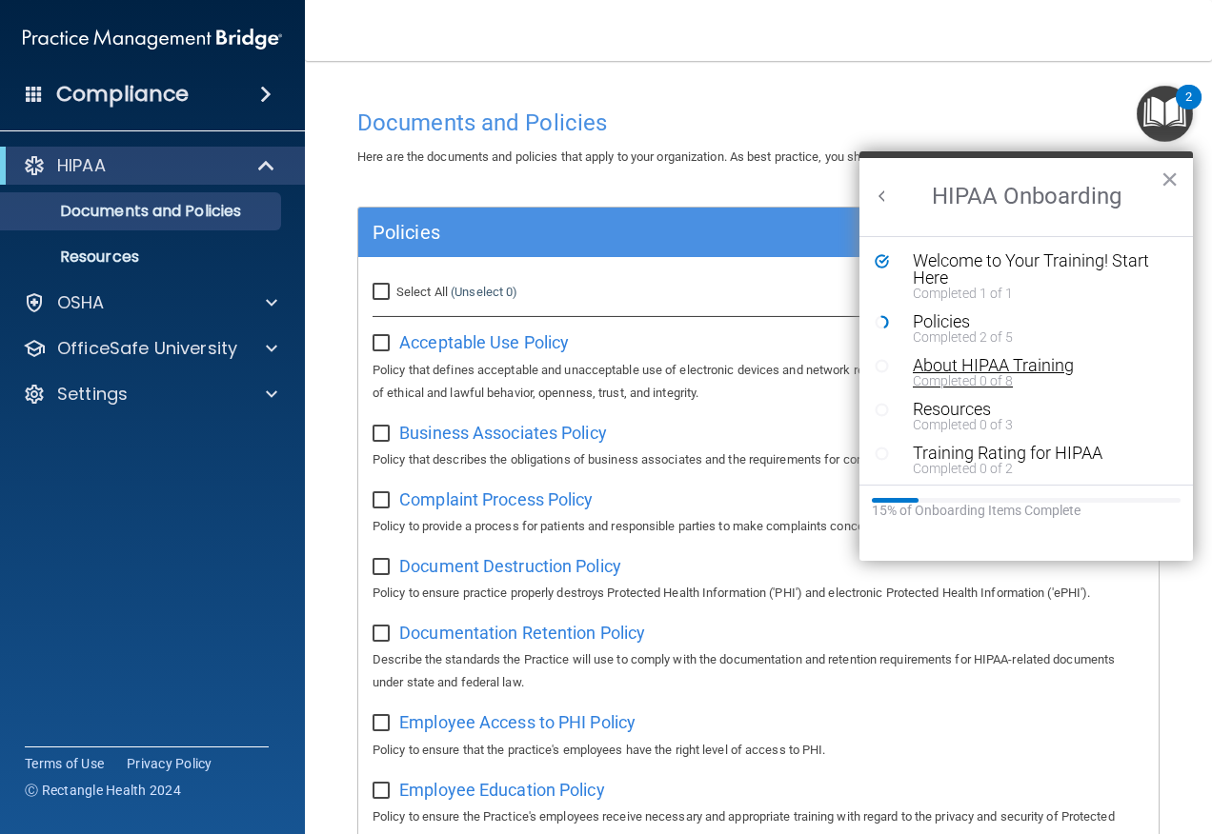
click at [974, 371] on div "About HIPAA Training" at bounding box center [1032, 365] width 241 height 17
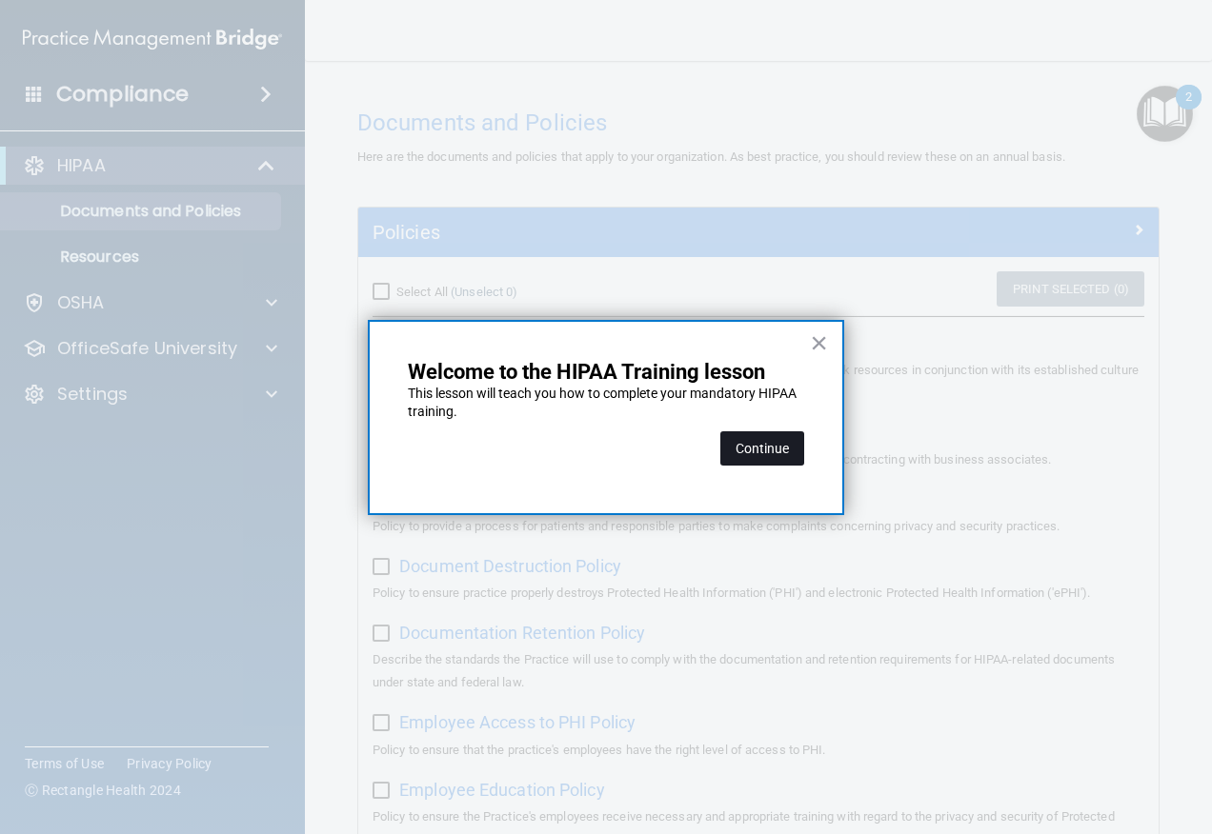
click at [763, 442] on button "Continue" at bounding box center [762, 448] width 84 height 34
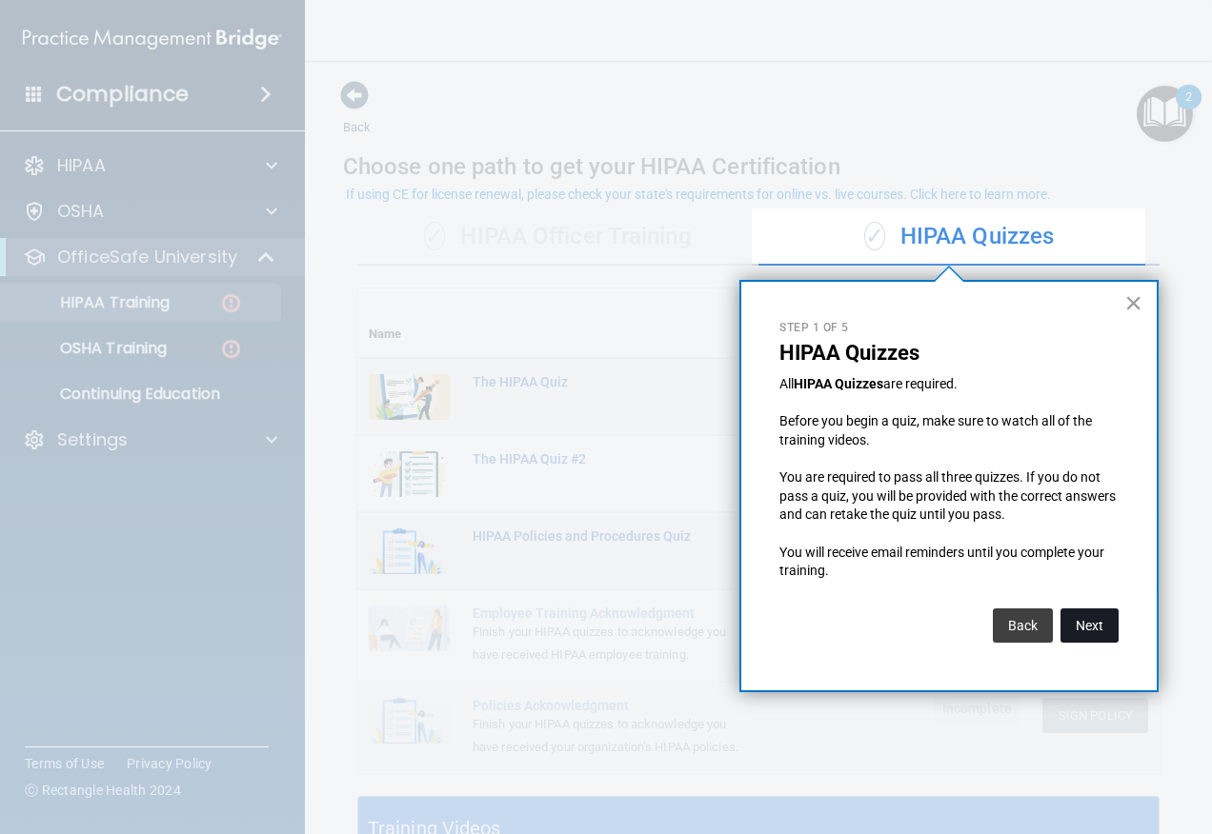
click at [1080, 632] on button "Next" at bounding box center [1089, 626] width 58 height 34
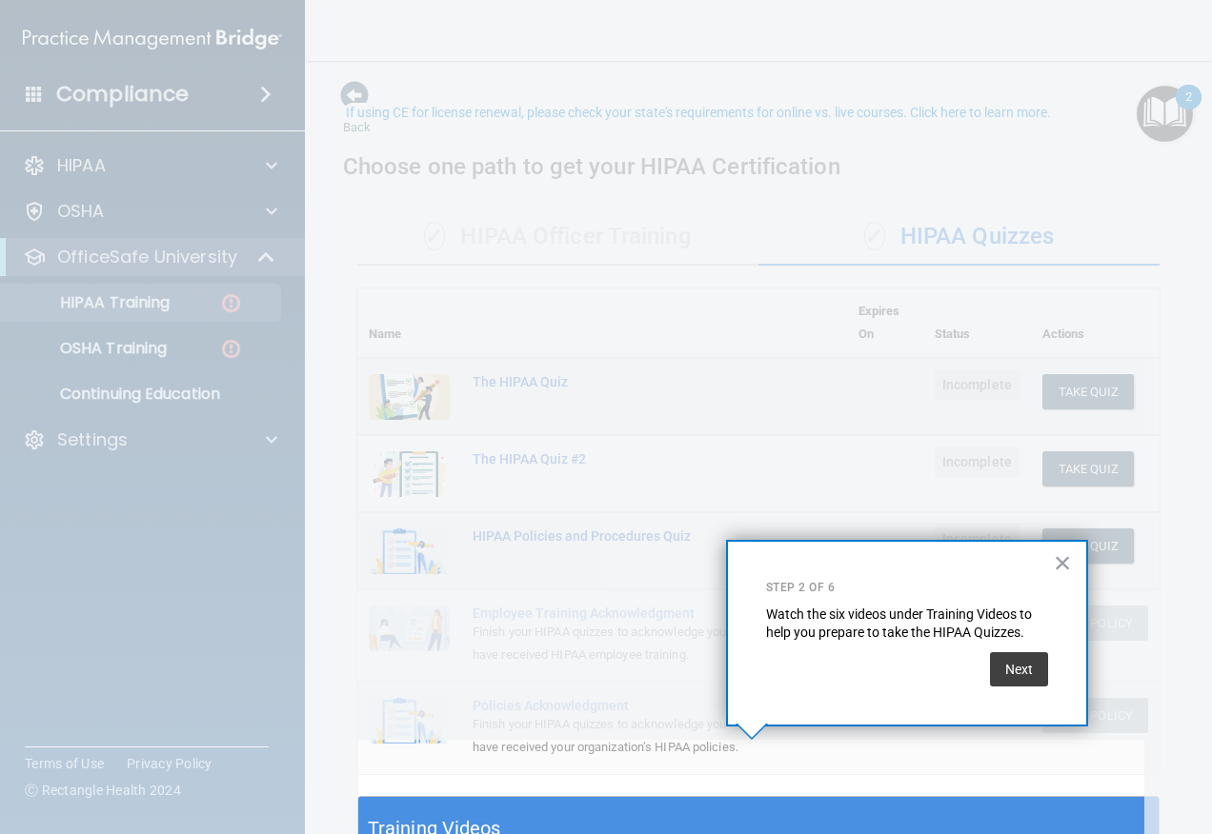
scroll to position [82, 0]
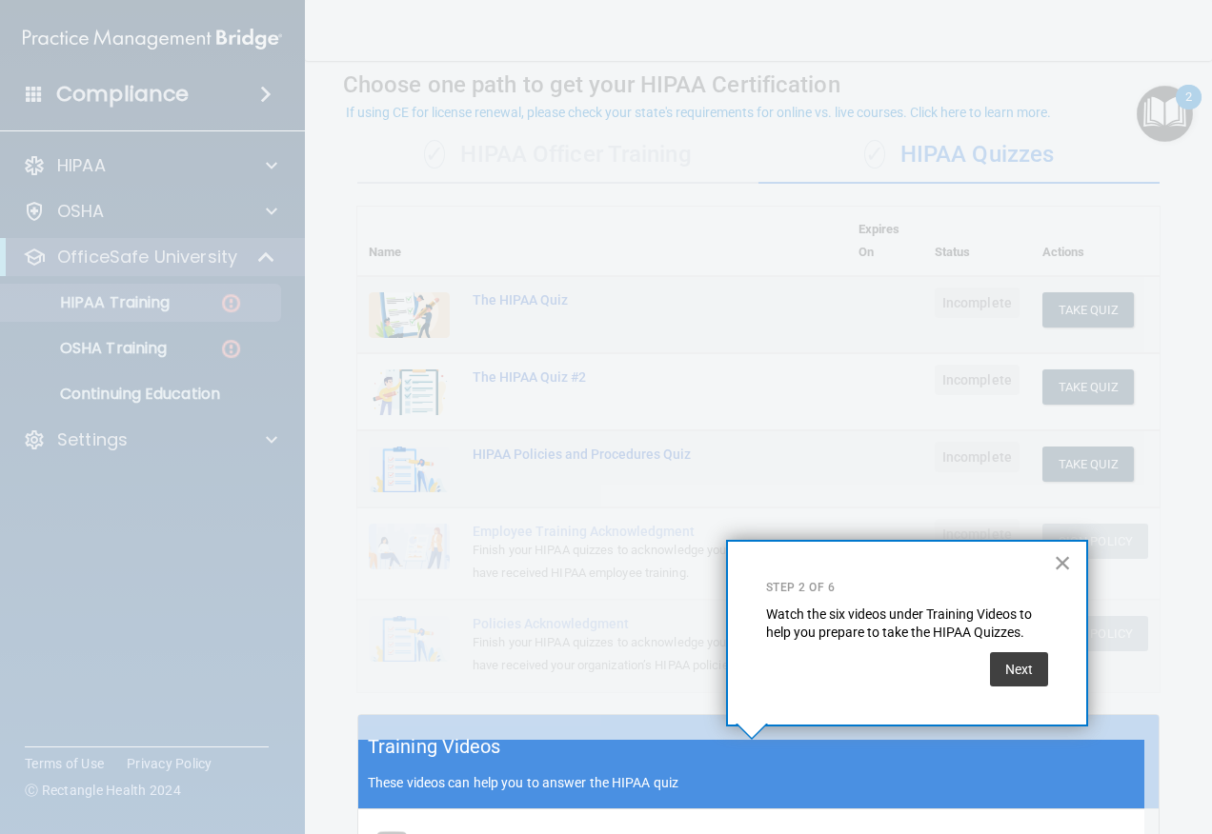
click at [1059, 561] on button "×" at bounding box center [1062, 563] width 18 height 30
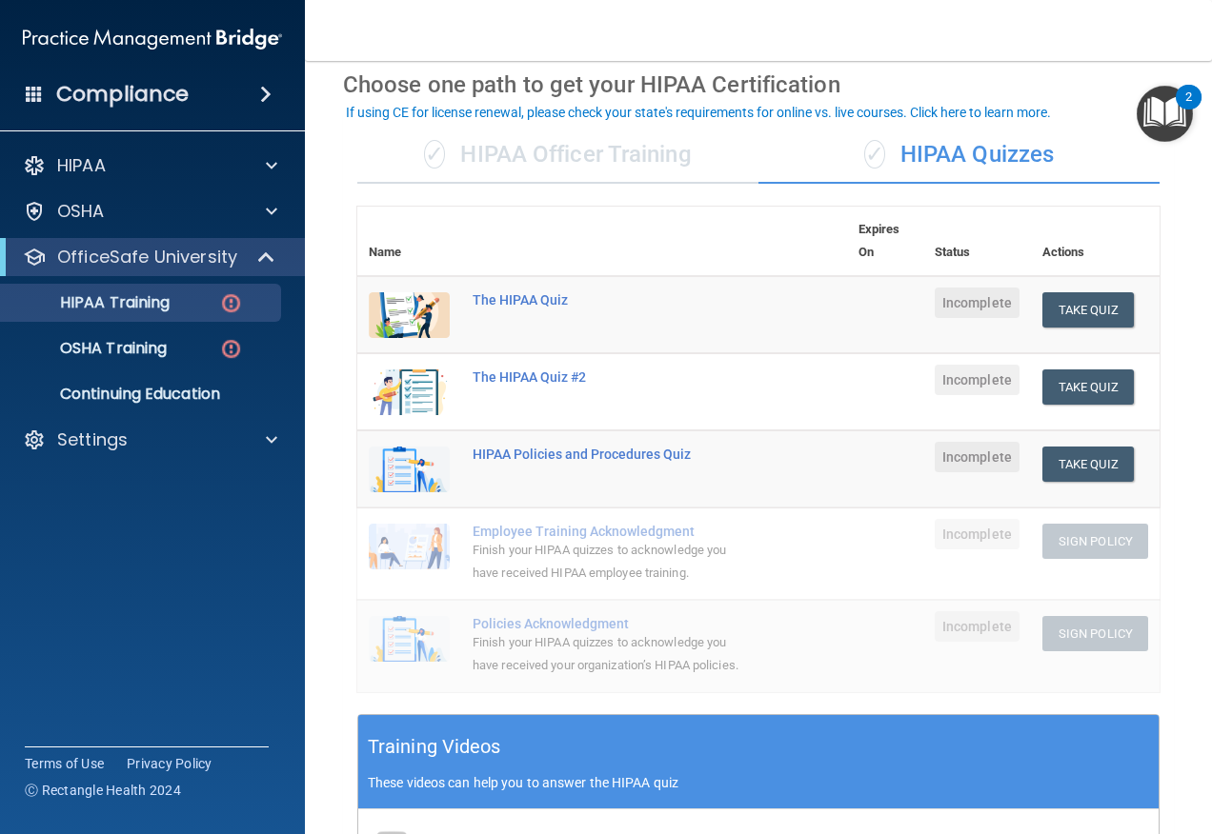
click at [623, 158] on div "✓ HIPAA Officer Training" at bounding box center [557, 155] width 401 height 57
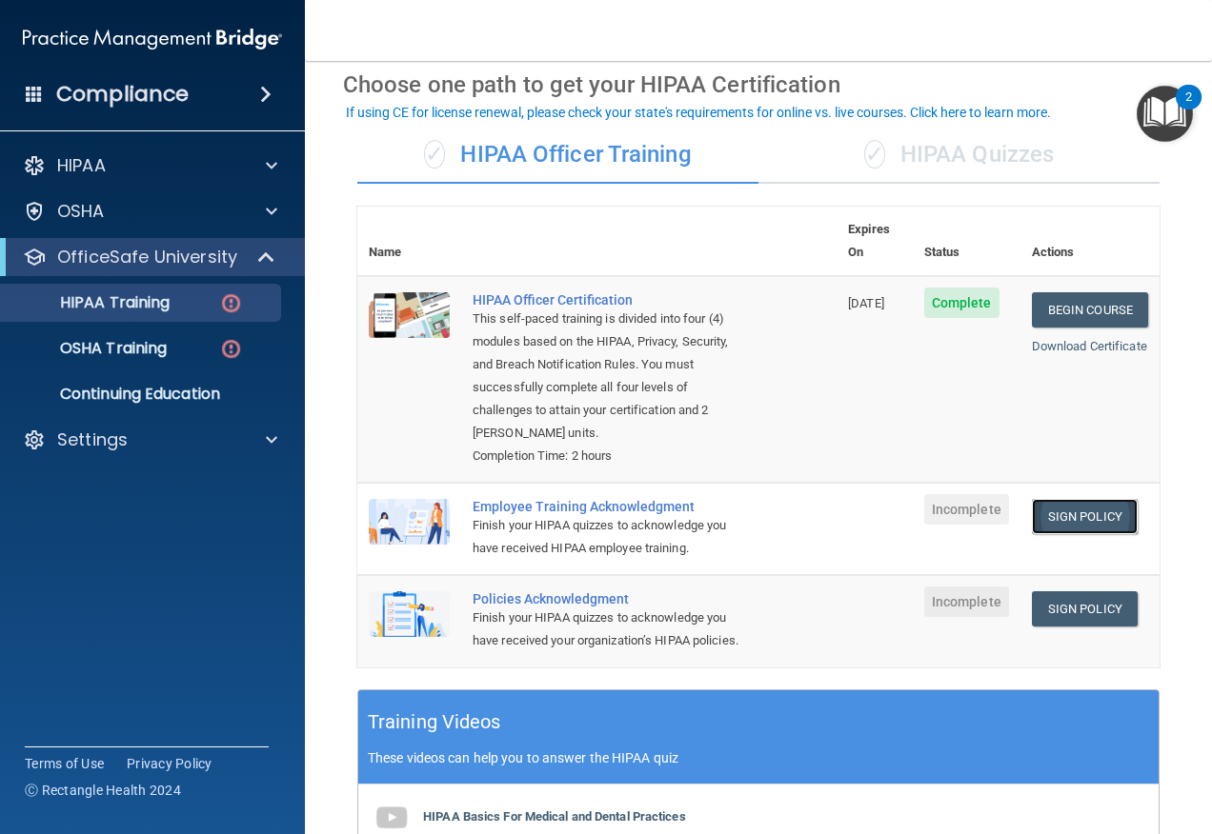
click at [1057, 499] on link "Sign Policy" at bounding box center [1085, 516] width 106 height 35
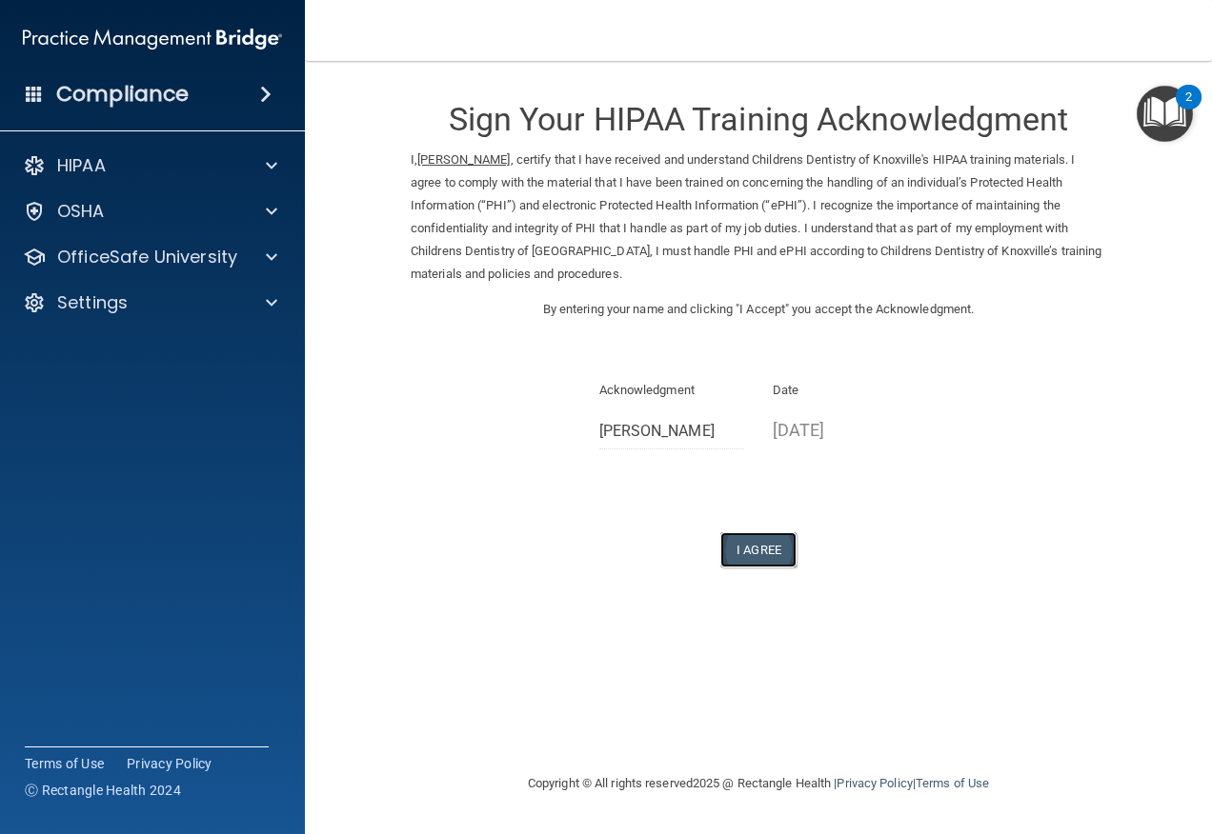
click at [749, 553] on button "I Agree" at bounding box center [758, 549] width 76 height 35
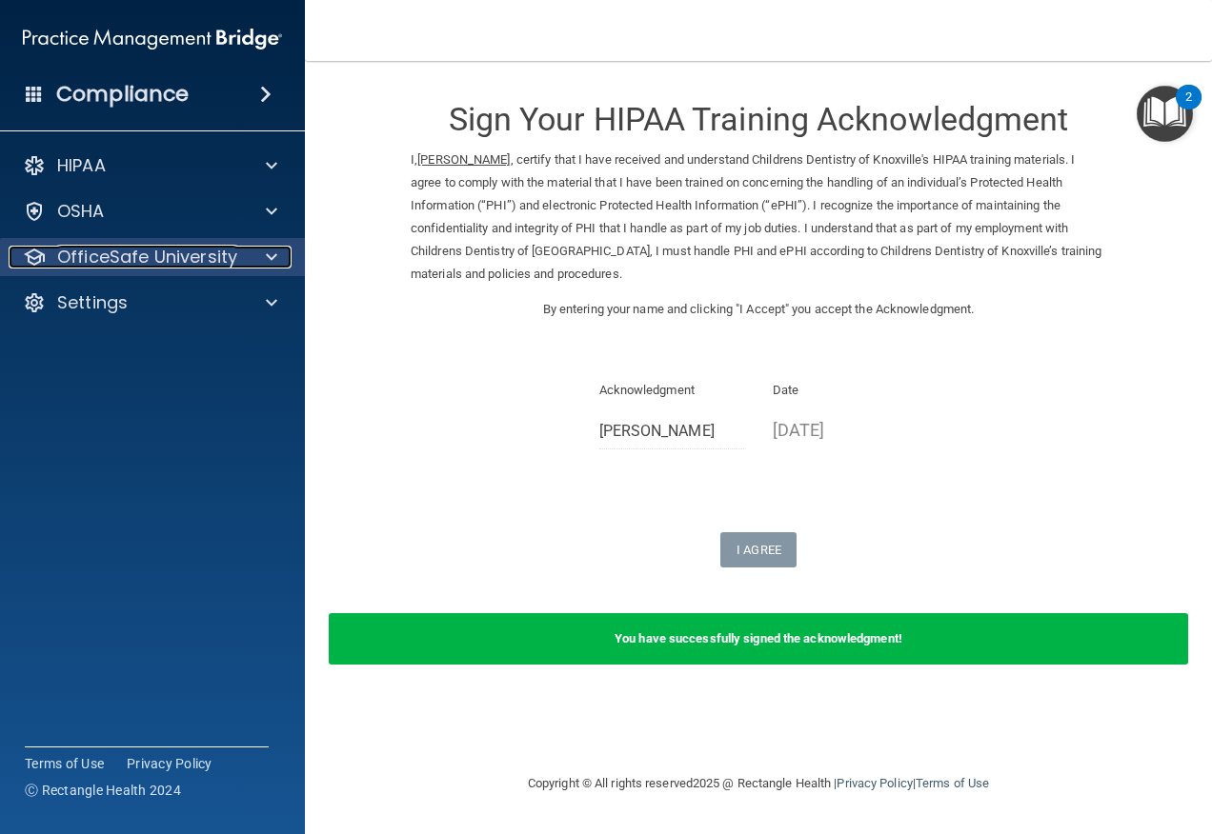
click at [194, 247] on p "OfficeSafe University" at bounding box center [147, 257] width 180 height 23
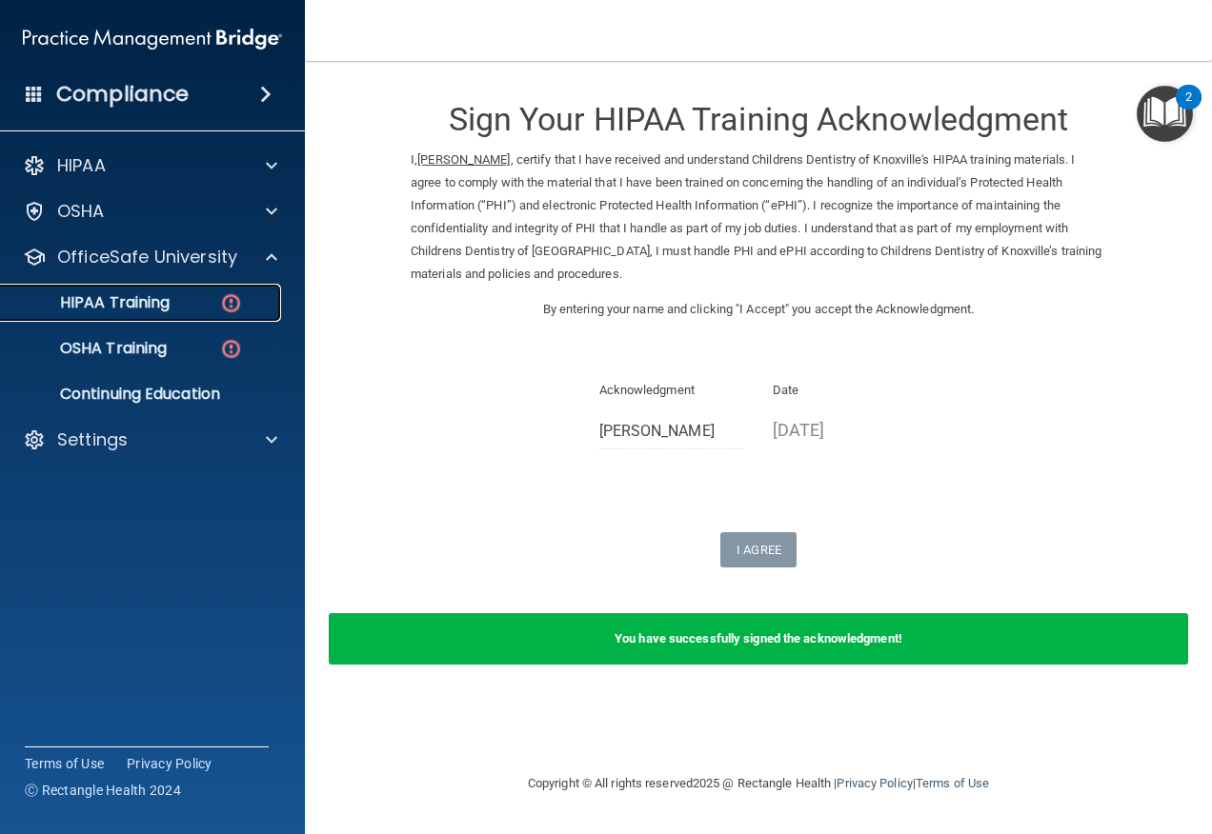
click at [224, 305] on img at bounding box center [231, 303] width 24 height 24
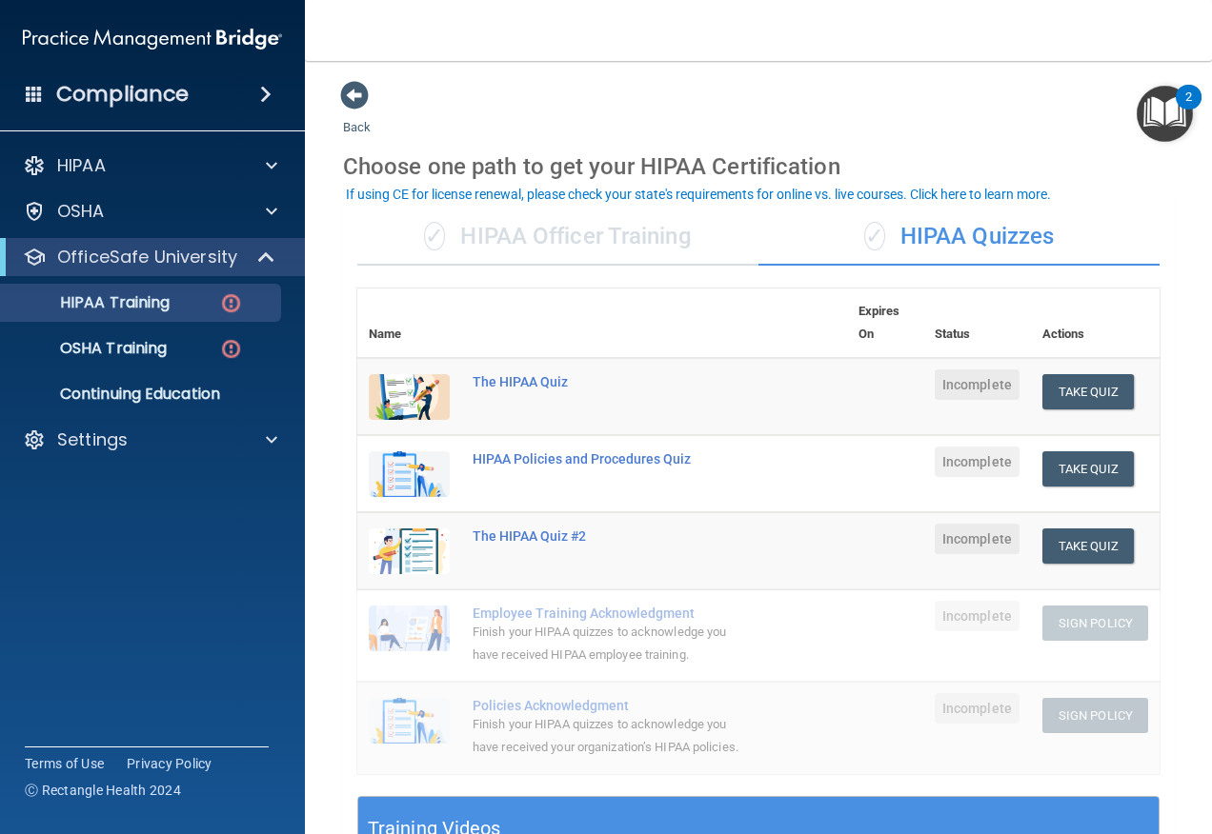
click at [641, 233] on div "✓ HIPAA Officer Training" at bounding box center [557, 237] width 401 height 57
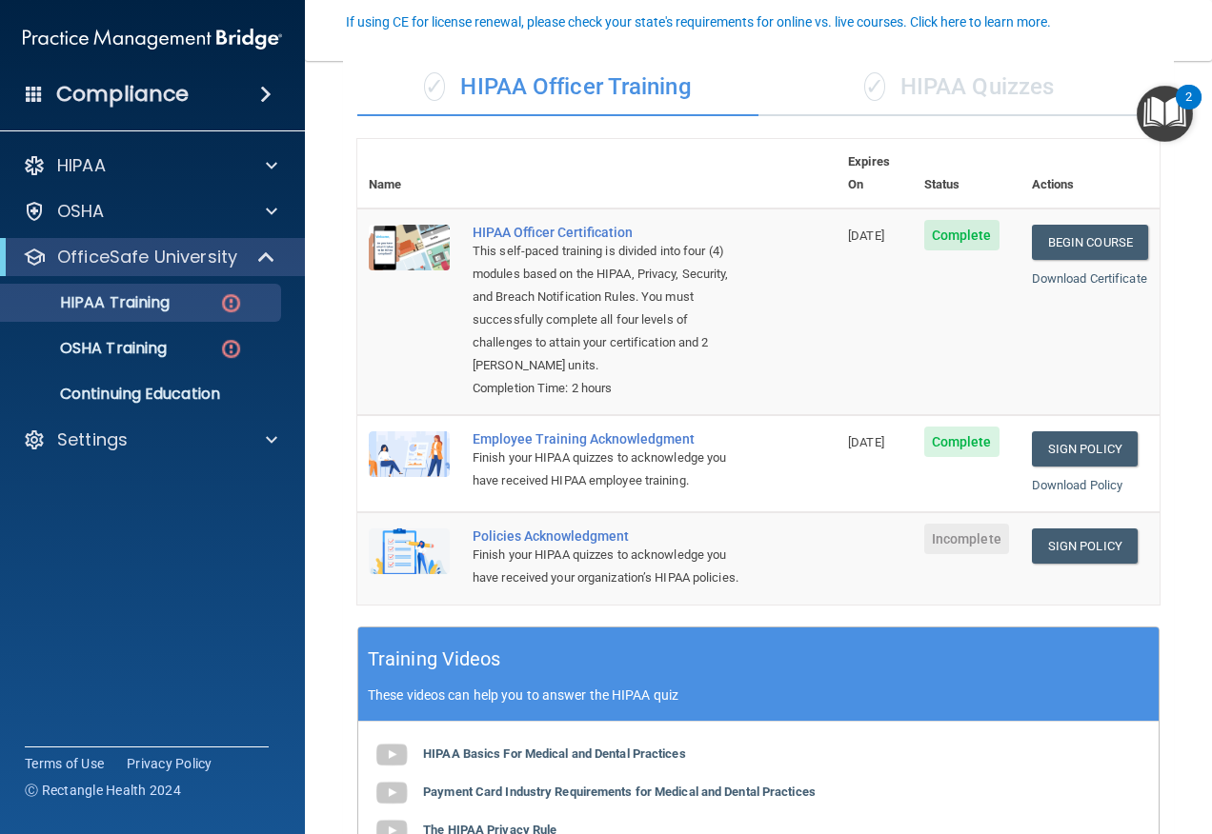
scroll to position [78, 0]
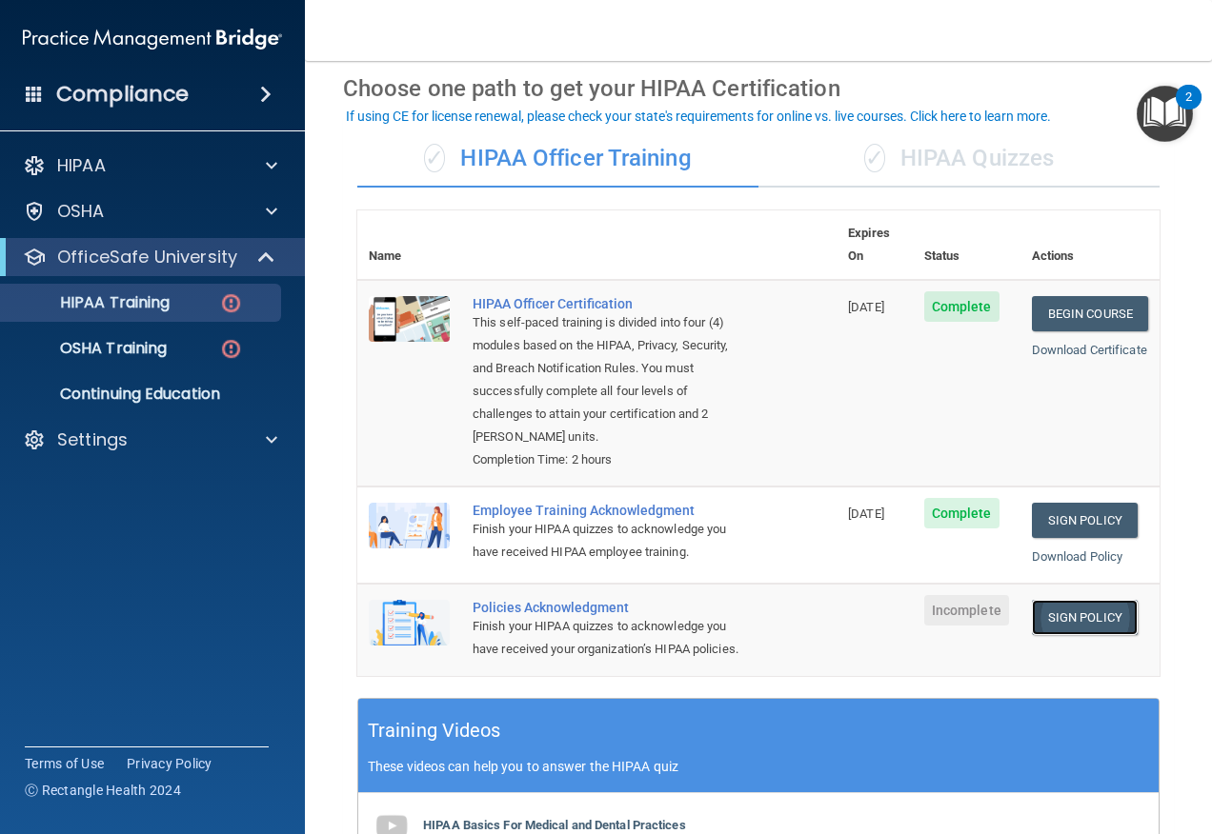
click at [1052, 616] on link "Sign Policy" at bounding box center [1085, 617] width 106 height 35
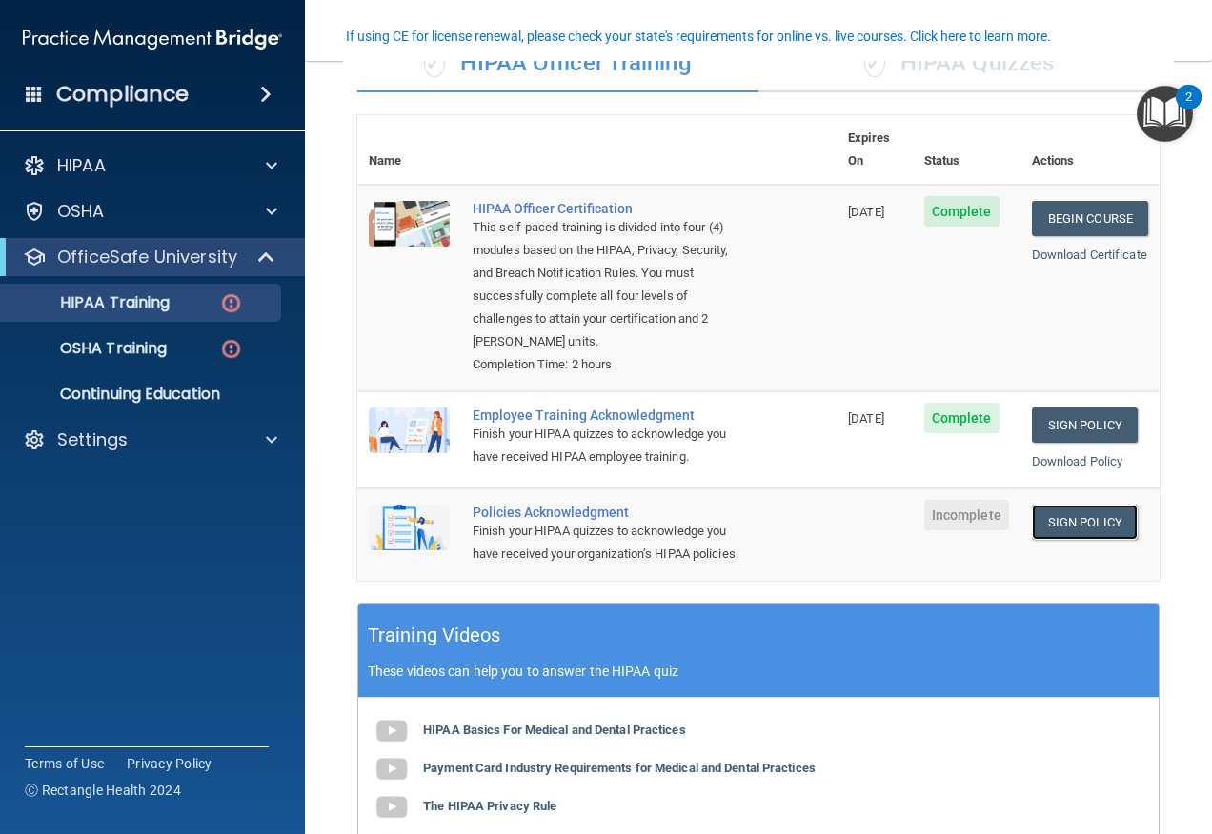
scroll to position [0, 0]
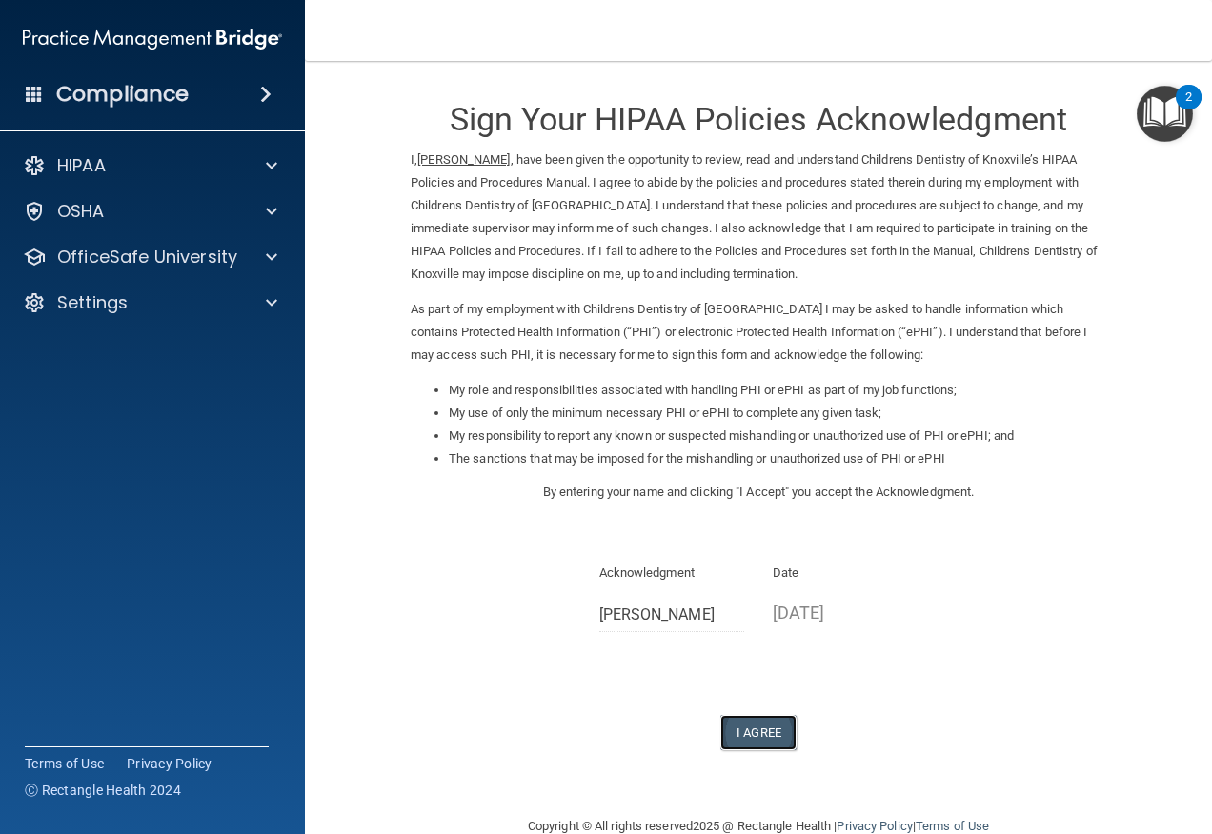
click at [772, 717] on button "I Agree" at bounding box center [758, 732] width 76 height 35
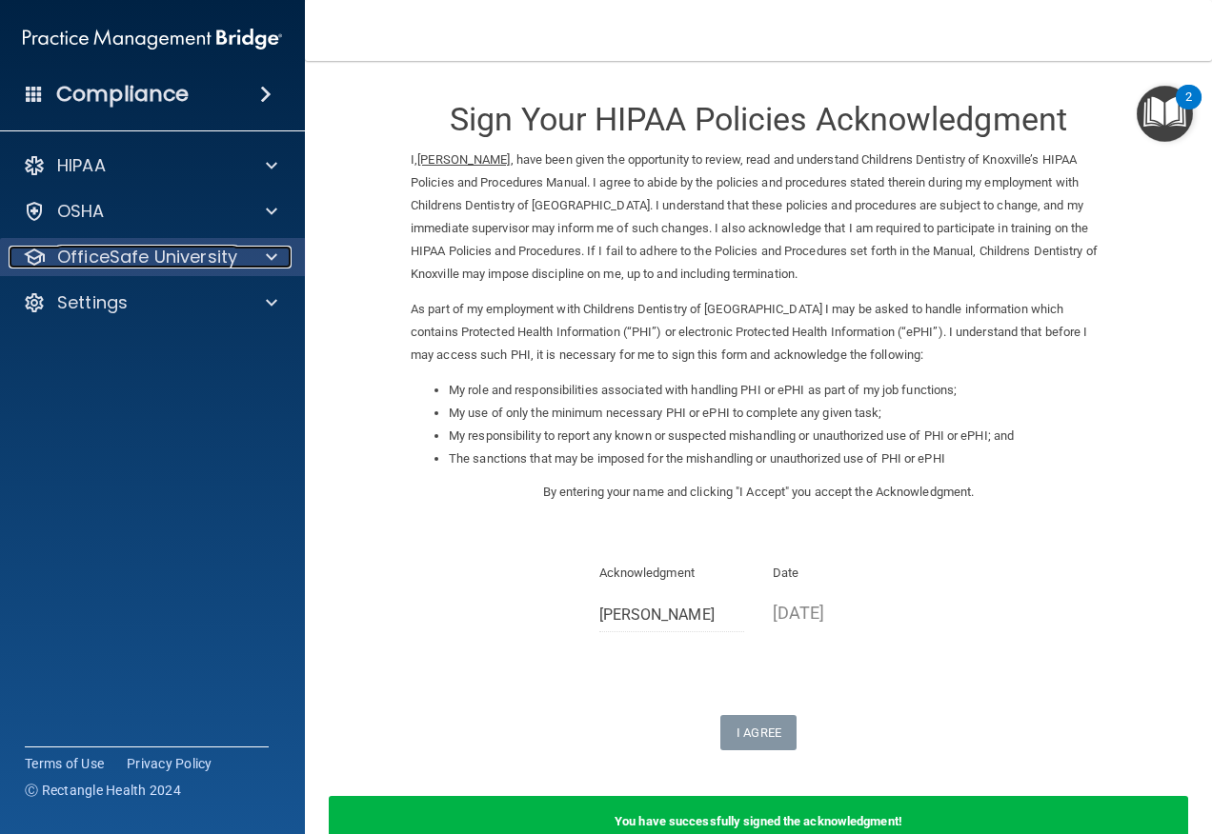
click at [158, 261] on p "OfficeSafe University" at bounding box center [147, 257] width 180 height 23
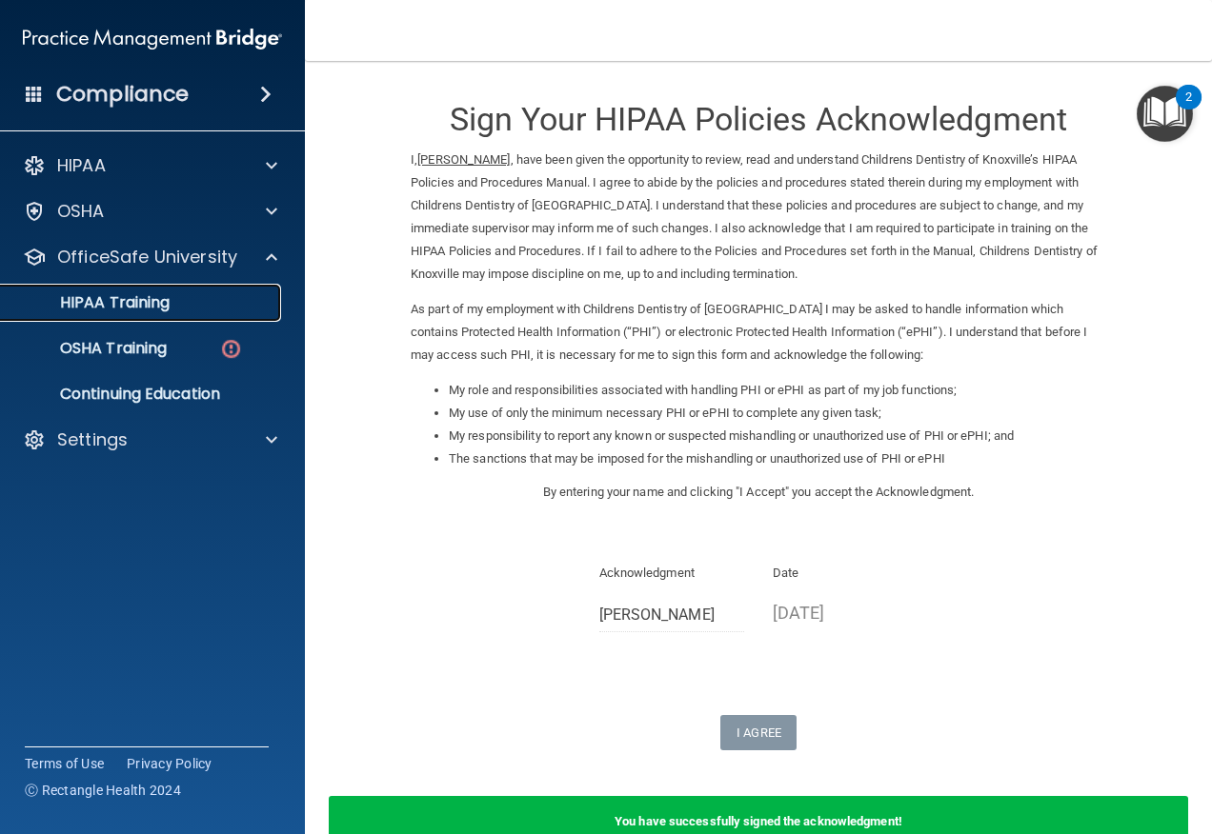
click at [227, 308] on div "HIPAA Training" at bounding box center [142, 302] width 260 height 19
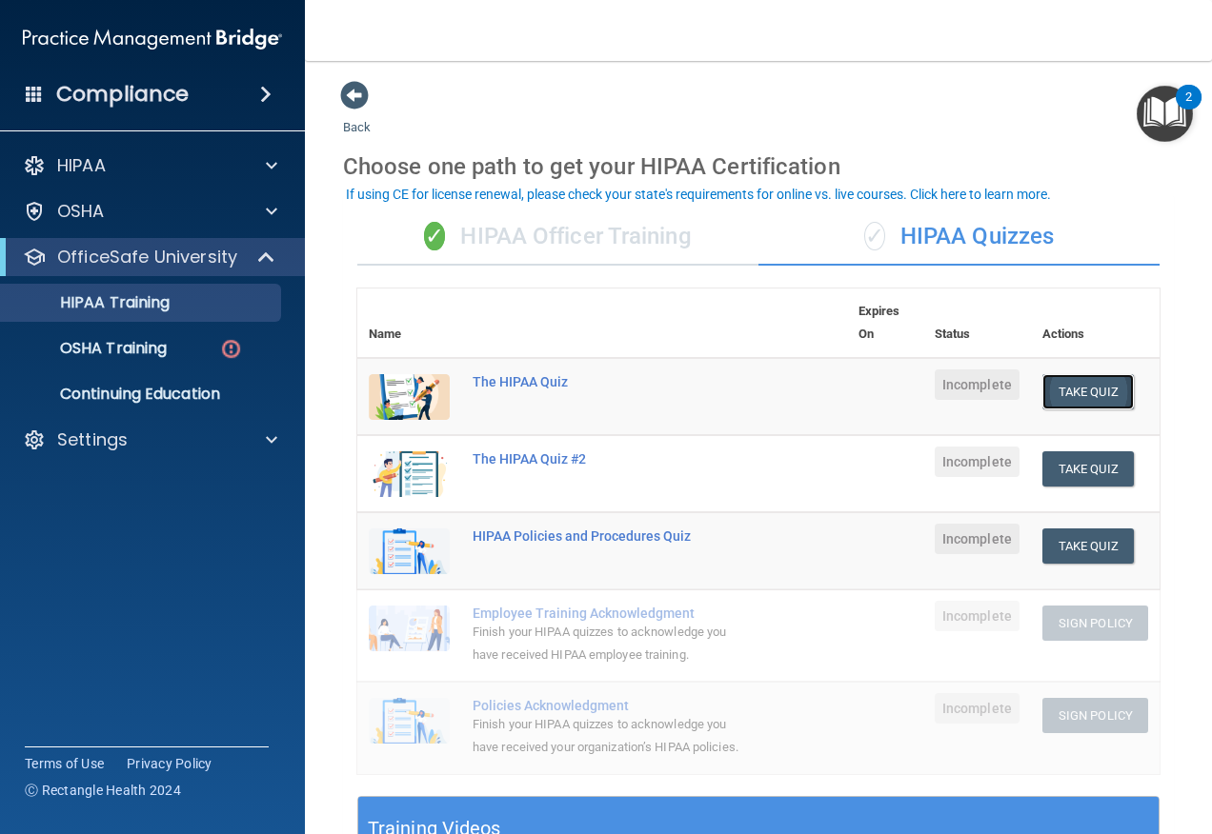
click at [1055, 390] on button "Take Quiz" at bounding box center [1087, 391] width 91 height 35
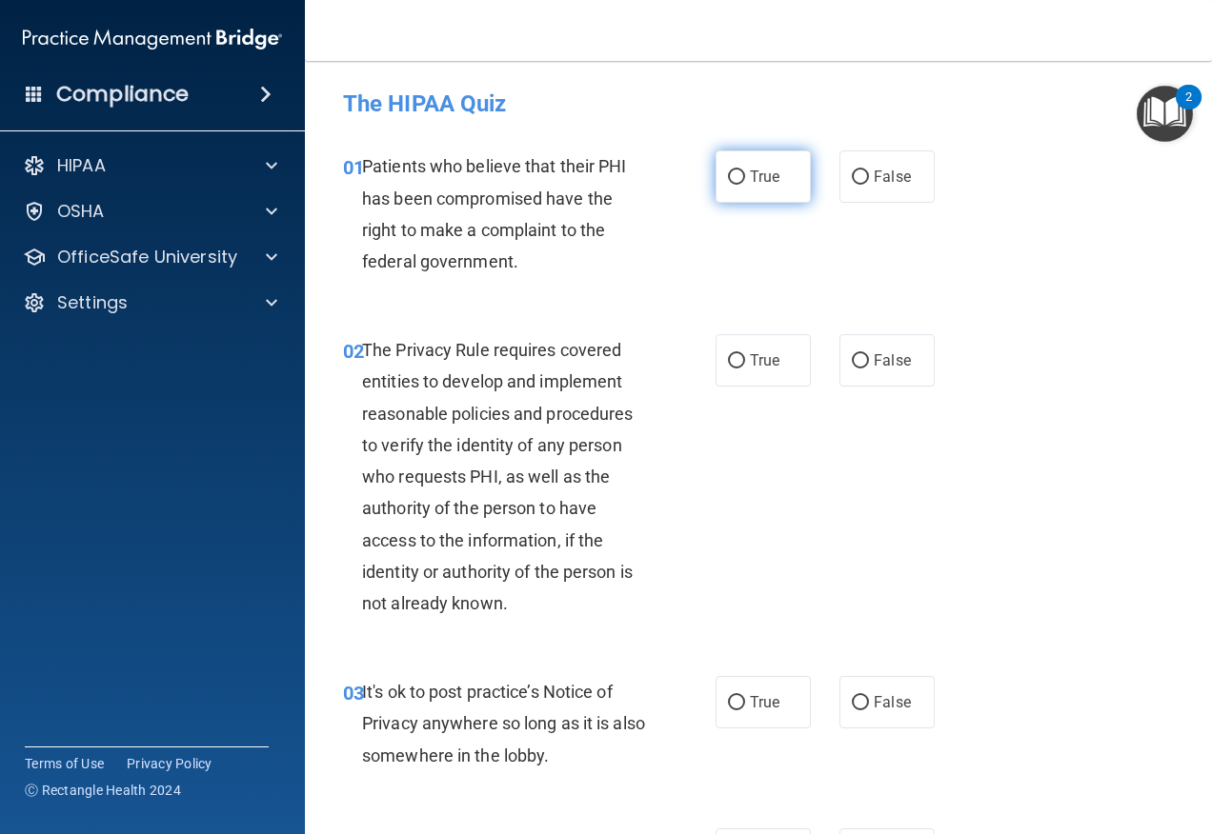
click at [728, 190] on label "True" at bounding box center [762, 176] width 95 height 52
click at [728, 185] on input "True" at bounding box center [736, 177] width 17 height 14
radio input "true"
click at [728, 360] on input "True" at bounding box center [736, 361] width 17 height 14
radio input "true"
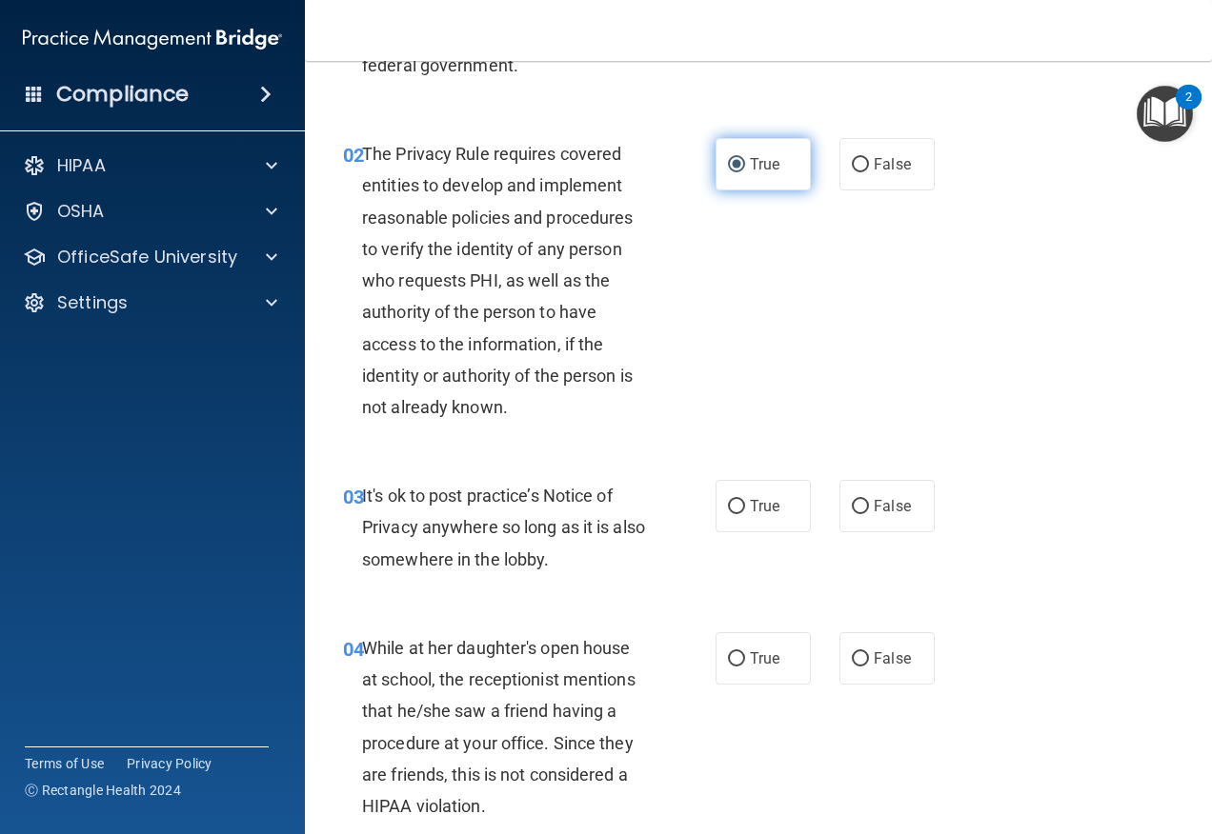
scroll to position [286, 0]
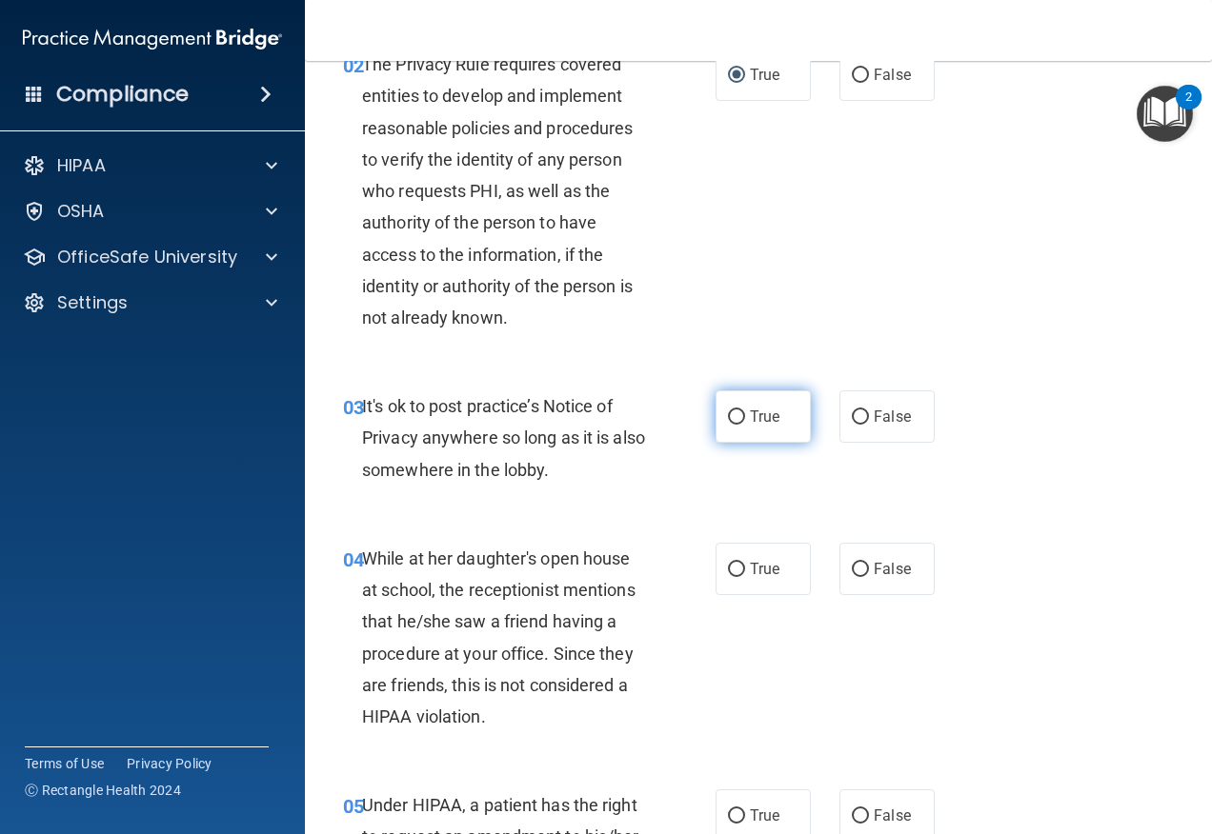
click at [757, 418] on span "True" at bounding box center [765, 417] width 30 height 18
click at [745, 418] on input "True" at bounding box center [736, 418] width 17 height 14
radio input "true"
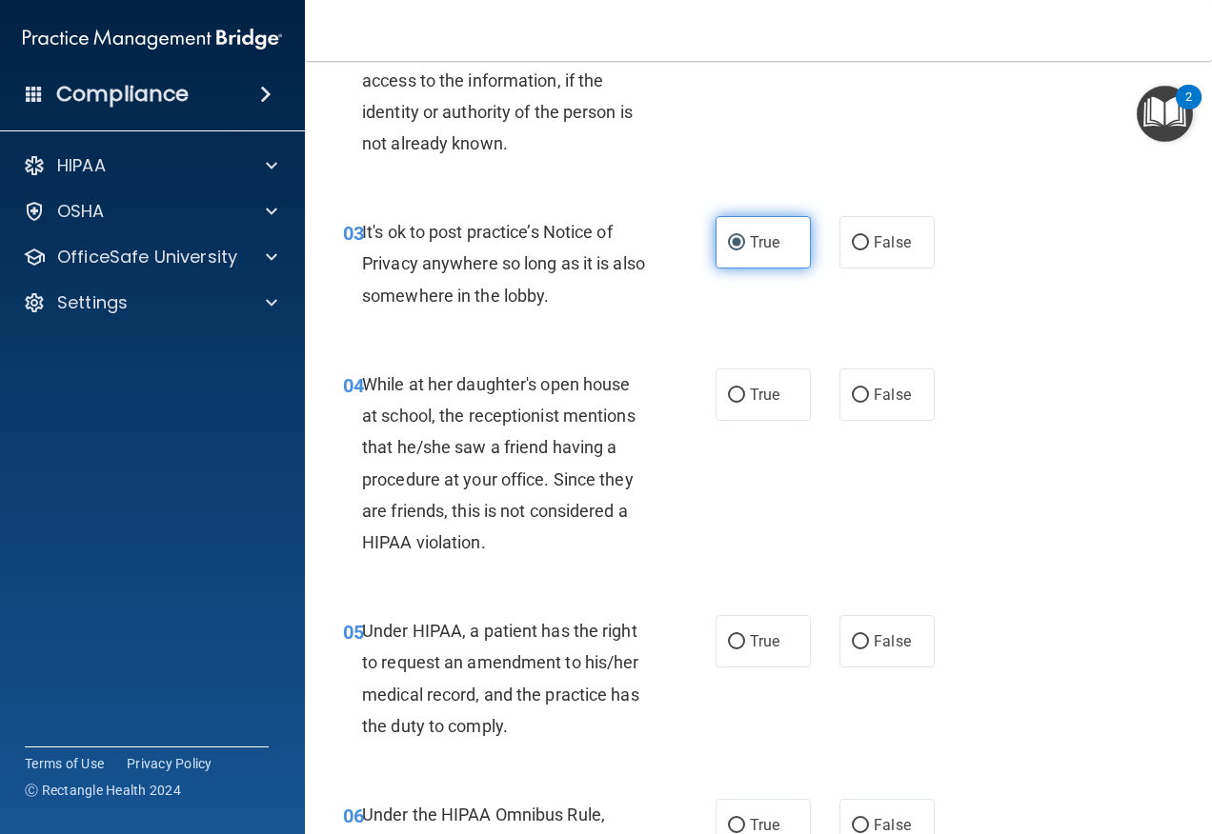
scroll to position [476, 0]
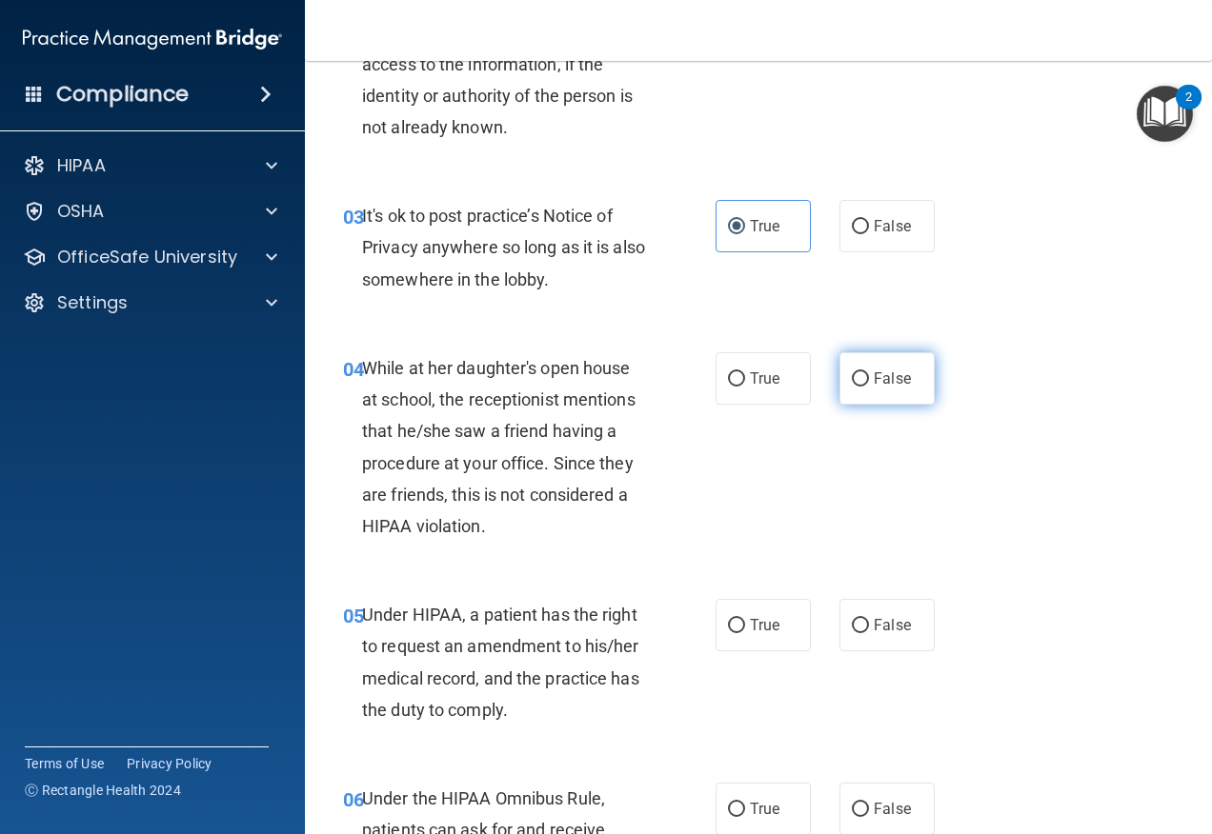
click at [873, 371] on span "False" at bounding box center [891, 379] width 37 height 18
click at [867, 372] on input "False" at bounding box center [860, 379] width 17 height 14
radio input "true"
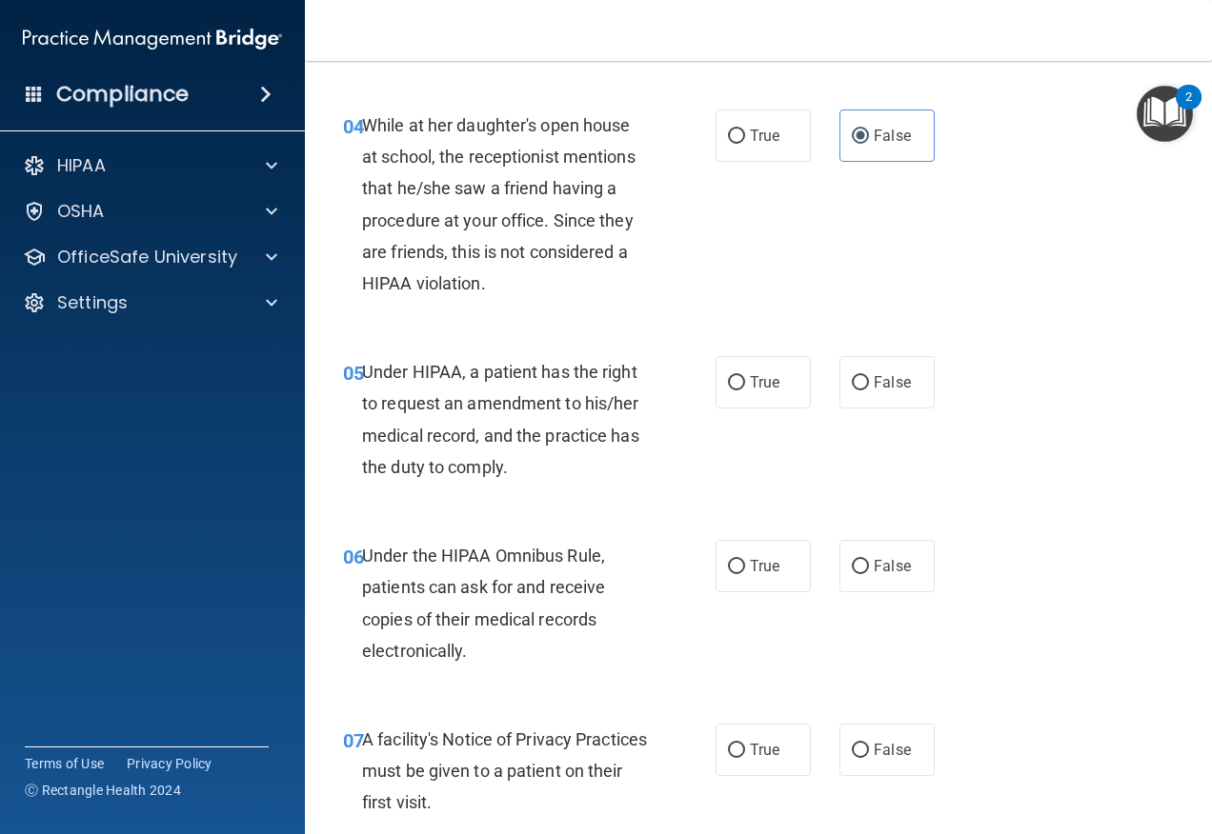
scroll to position [762, 0]
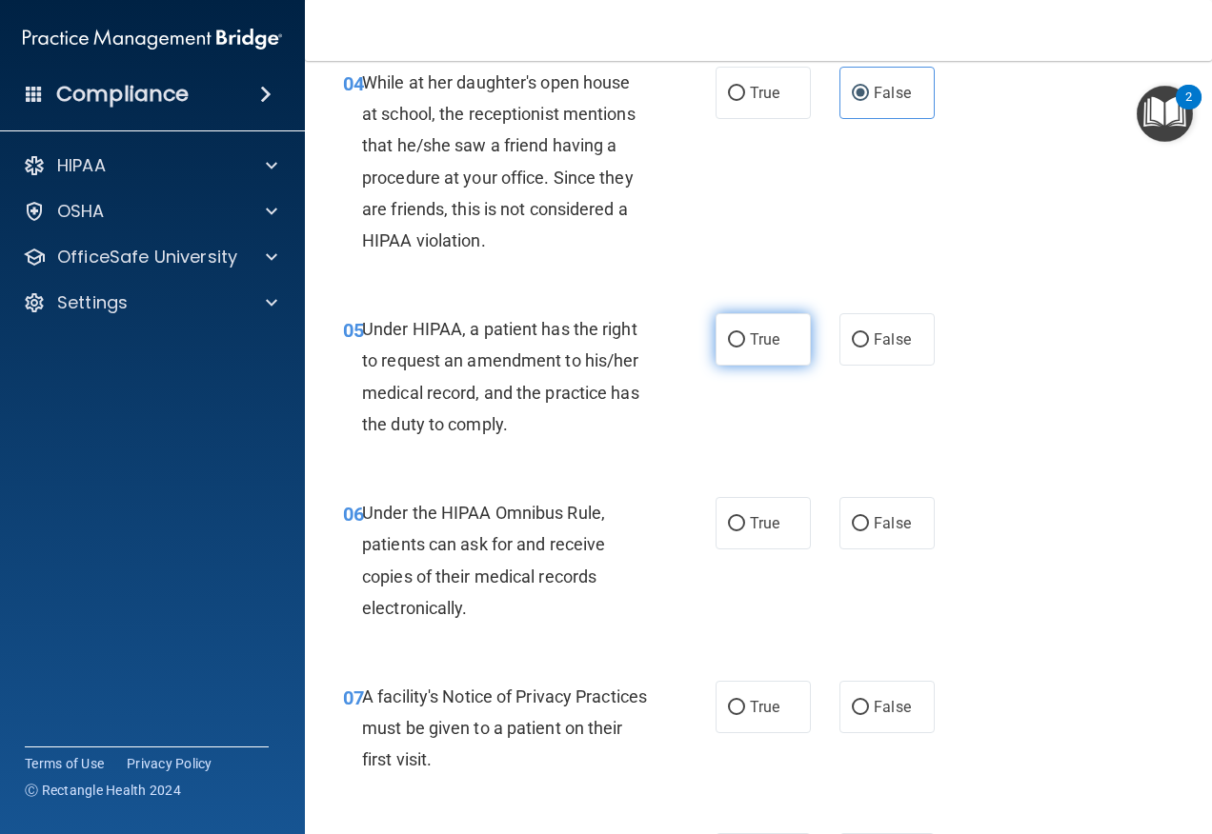
click at [749, 350] on label "True" at bounding box center [762, 339] width 95 height 52
click at [745, 348] on input "True" at bounding box center [736, 340] width 17 height 14
radio input "true"
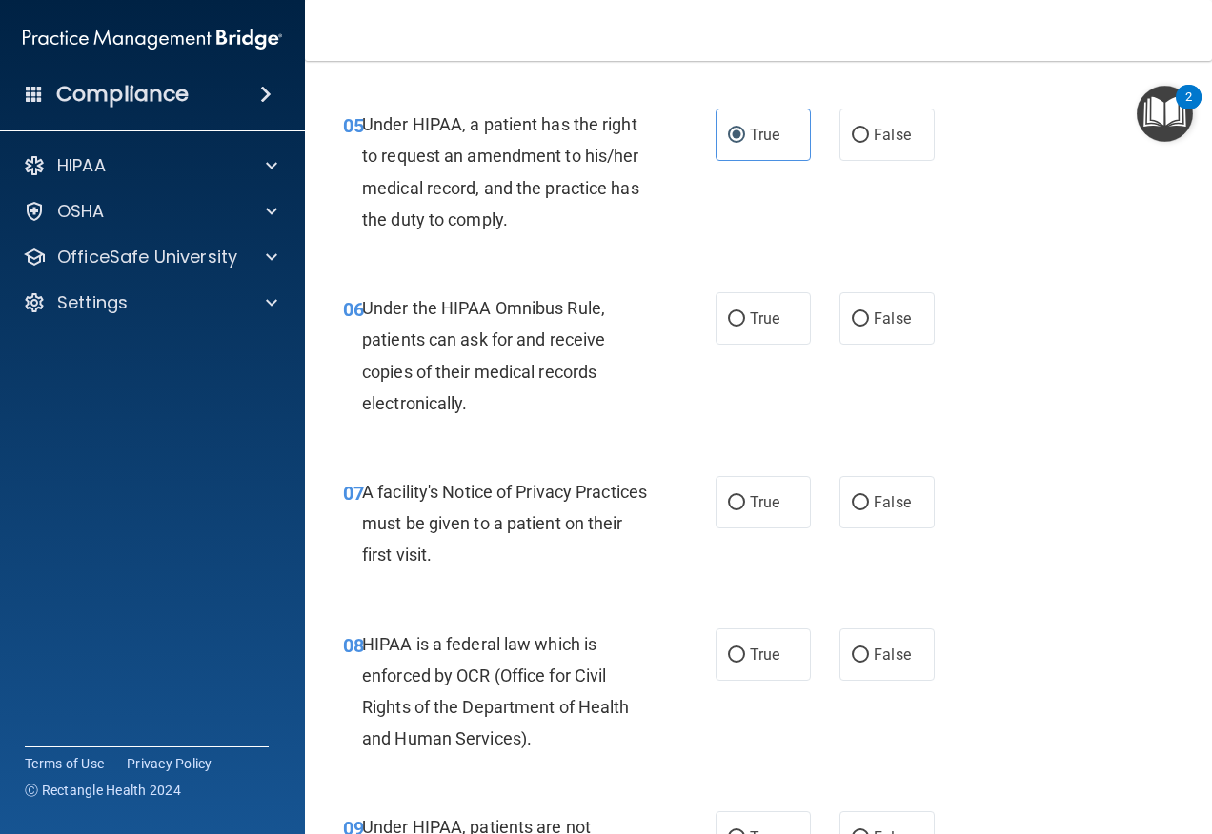
scroll to position [1048, 0]
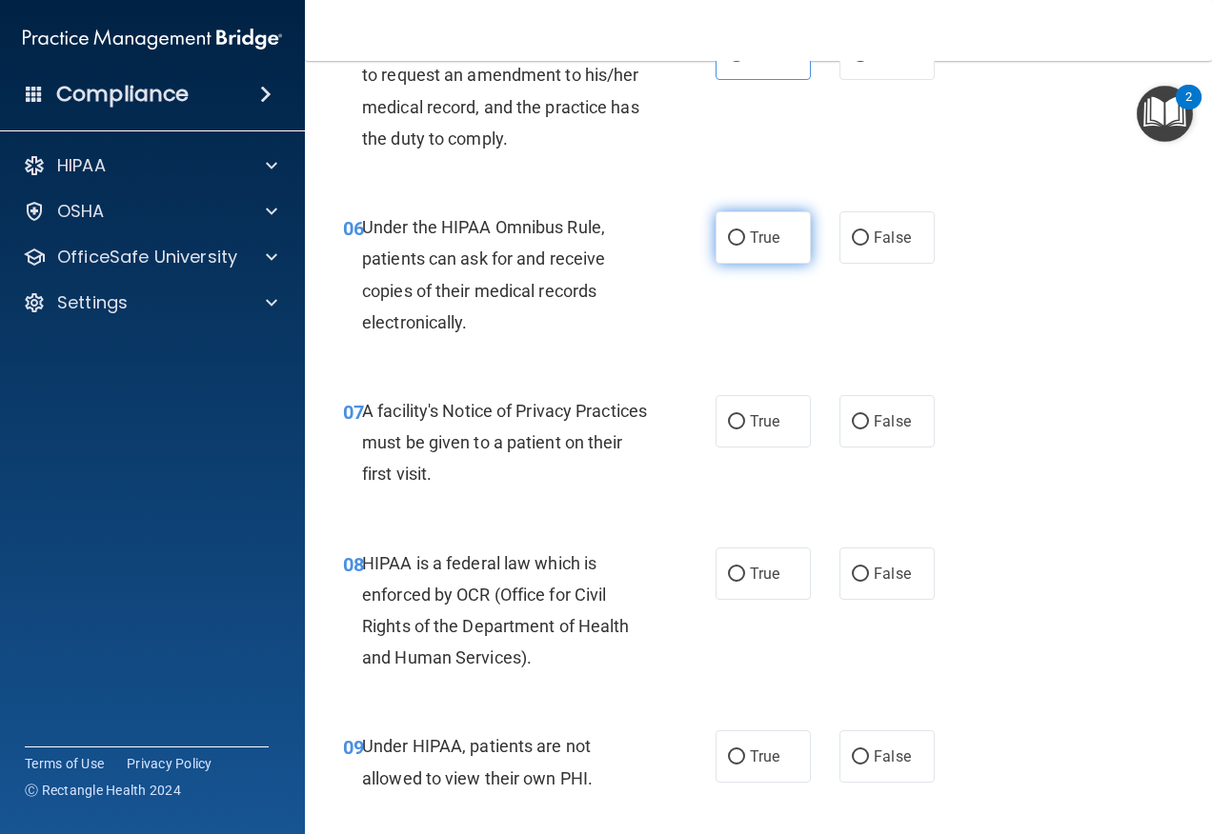
click at [752, 245] on span "True" at bounding box center [765, 238] width 30 height 18
click at [745, 245] on input "True" at bounding box center [736, 238] width 17 height 14
radio input "true"
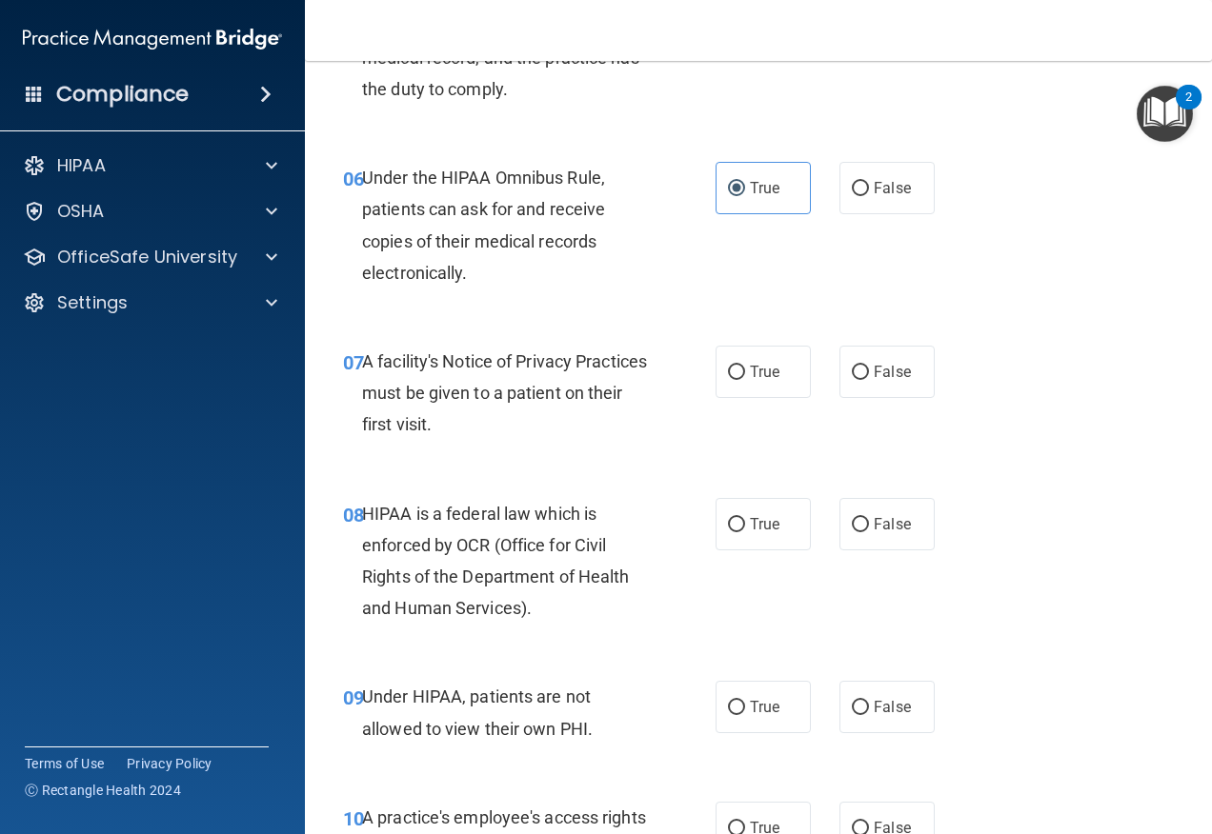
scroll to position [1143, 0]
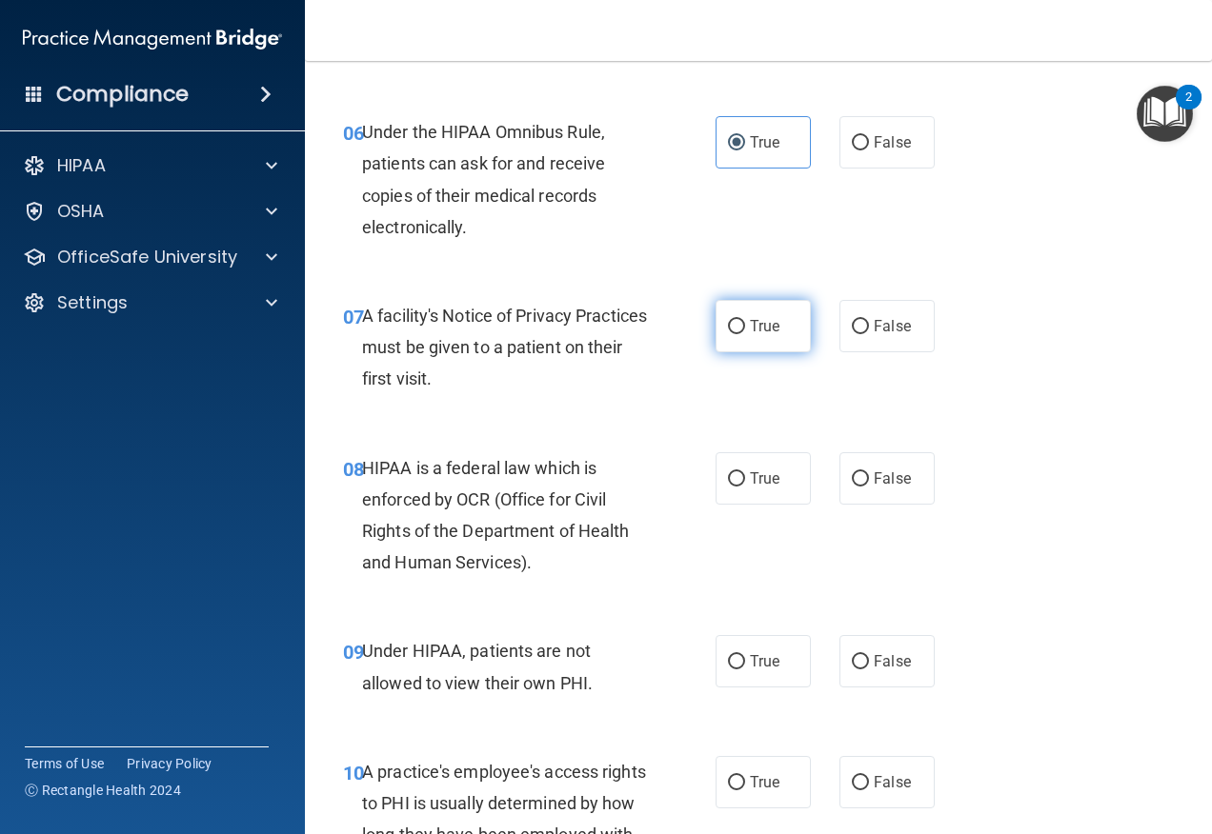
click at [739, 331] on label "True" at bounding box center [762, 326] width 95 height 52
click at [739, 331] on input "True" at bounding box center [736, 327] width 17 height 14
radio input "true"
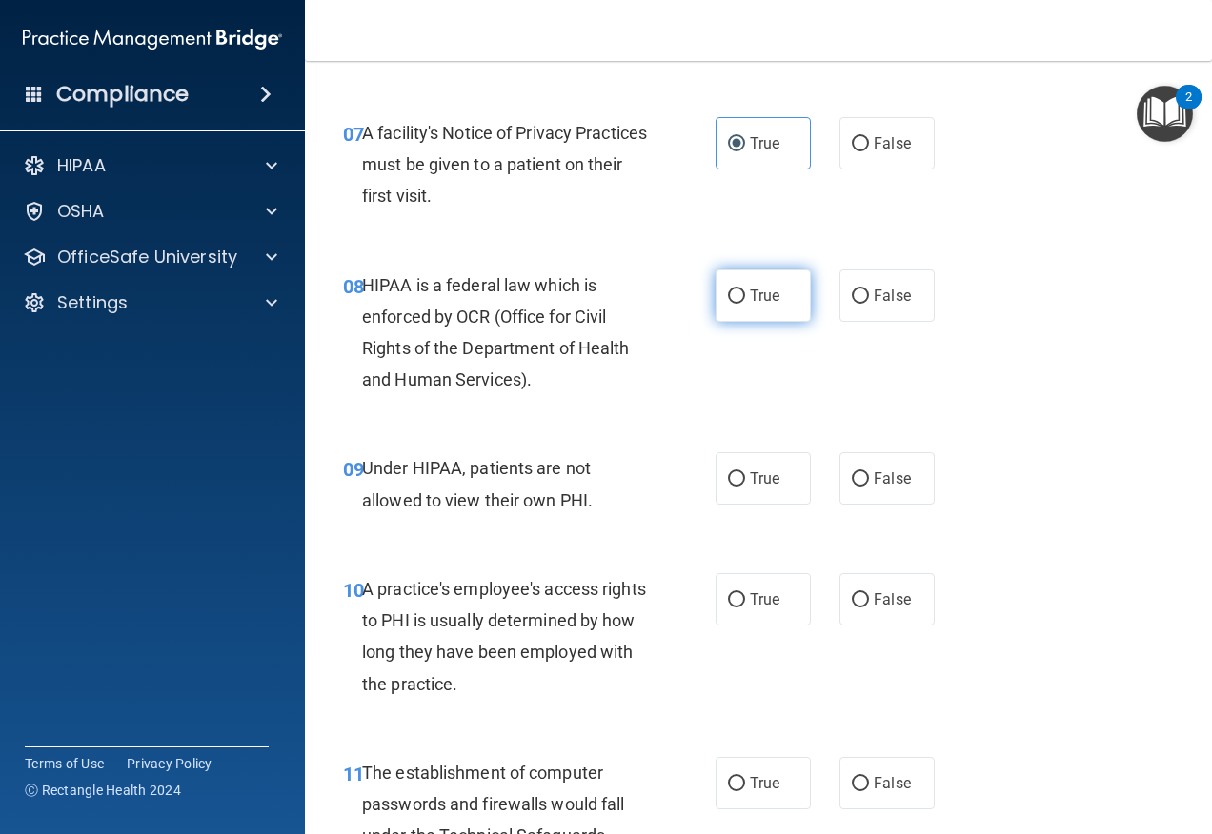
scroll to position [1333, 0]
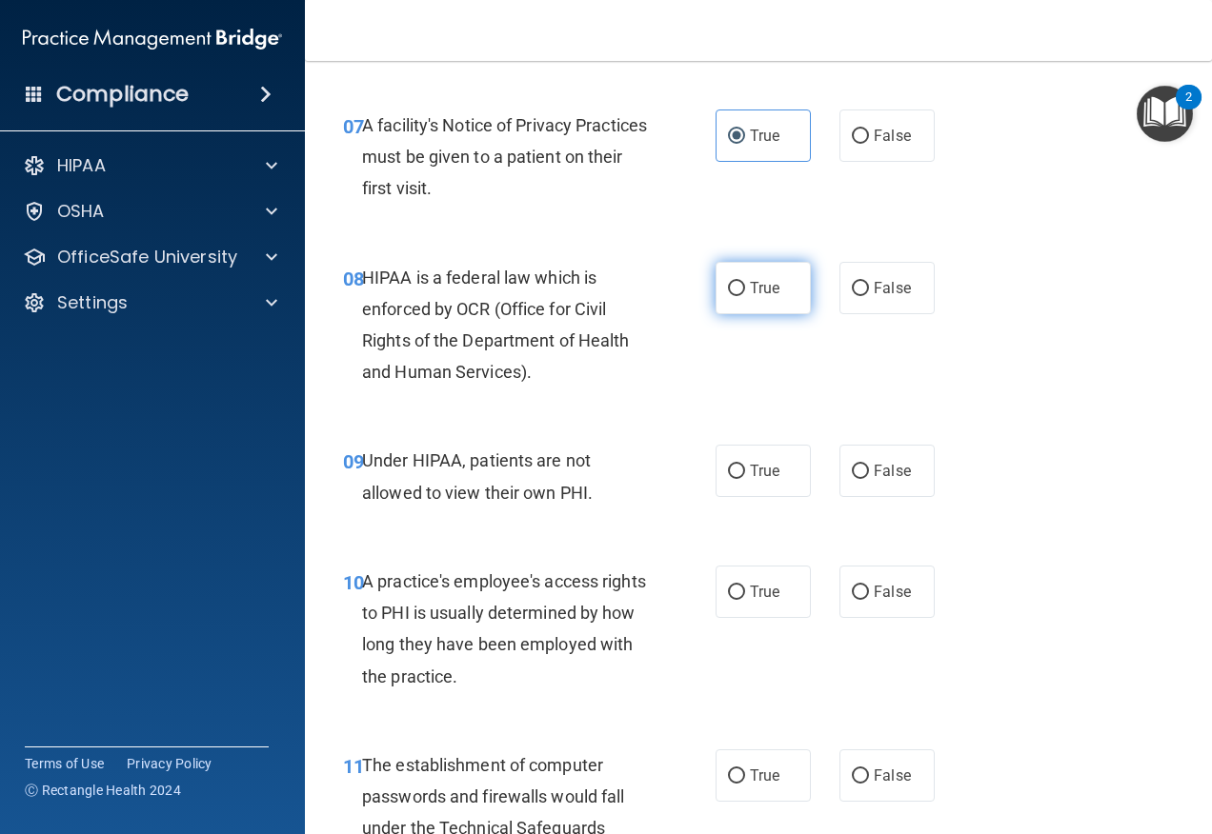
click at [734, 300] on label "True" at bounding box center [762, 288] width 95 height 52
click at [734, 296] on input "True" at bounding box center [736, 289] width 17 height 14
radio input "true"
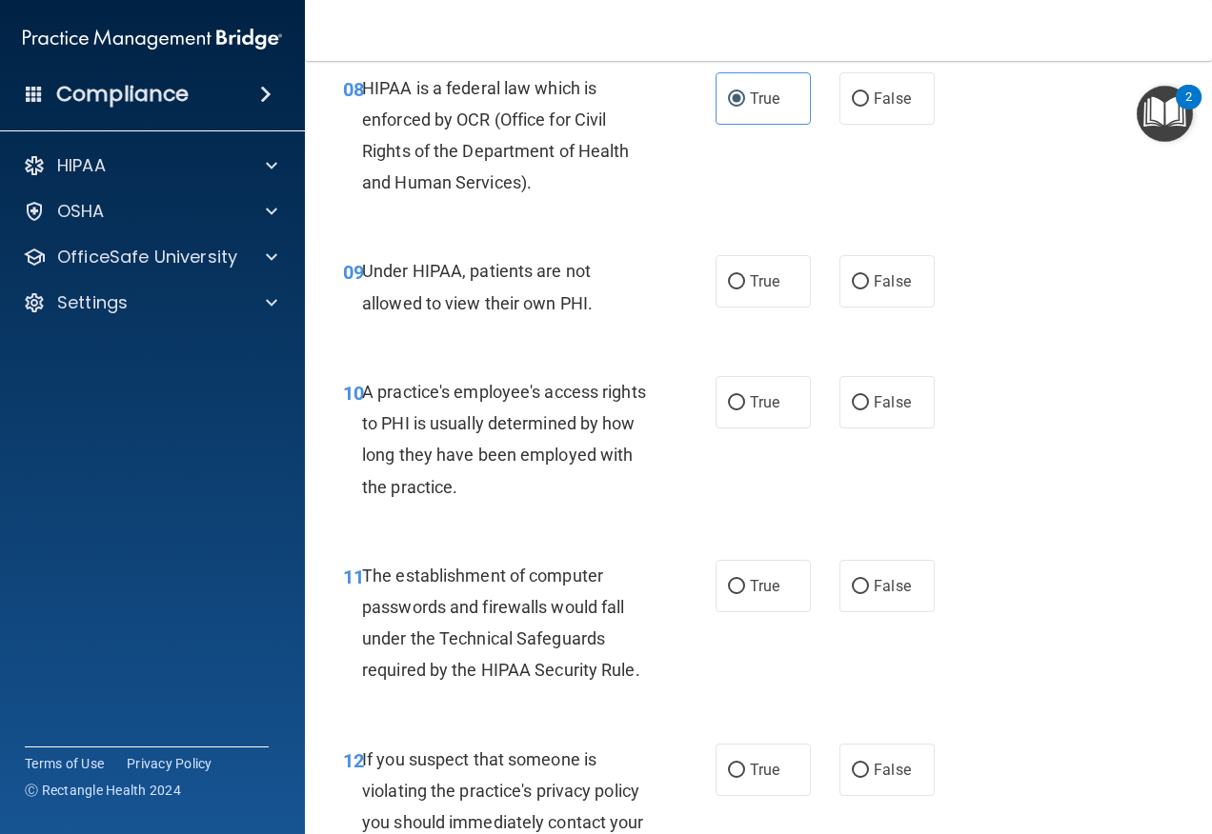
scroll to position [1524, 0]
click at [902, 284] on label "False" at bounding box center [886, 280] width 95 height 52
click at [869, 284] on input "False" at bounding box center [860, 281] width 17 height 14
radio input "true"
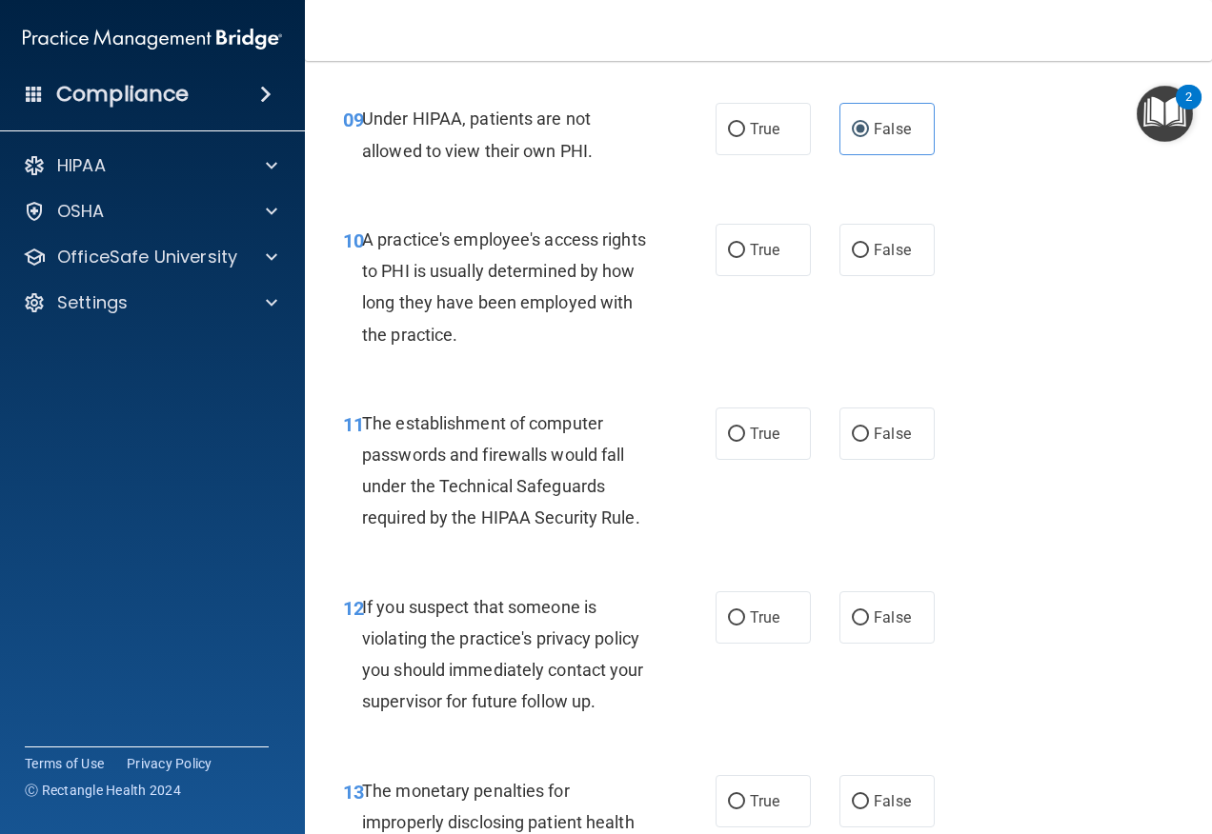
scroll to position [1684, 0]
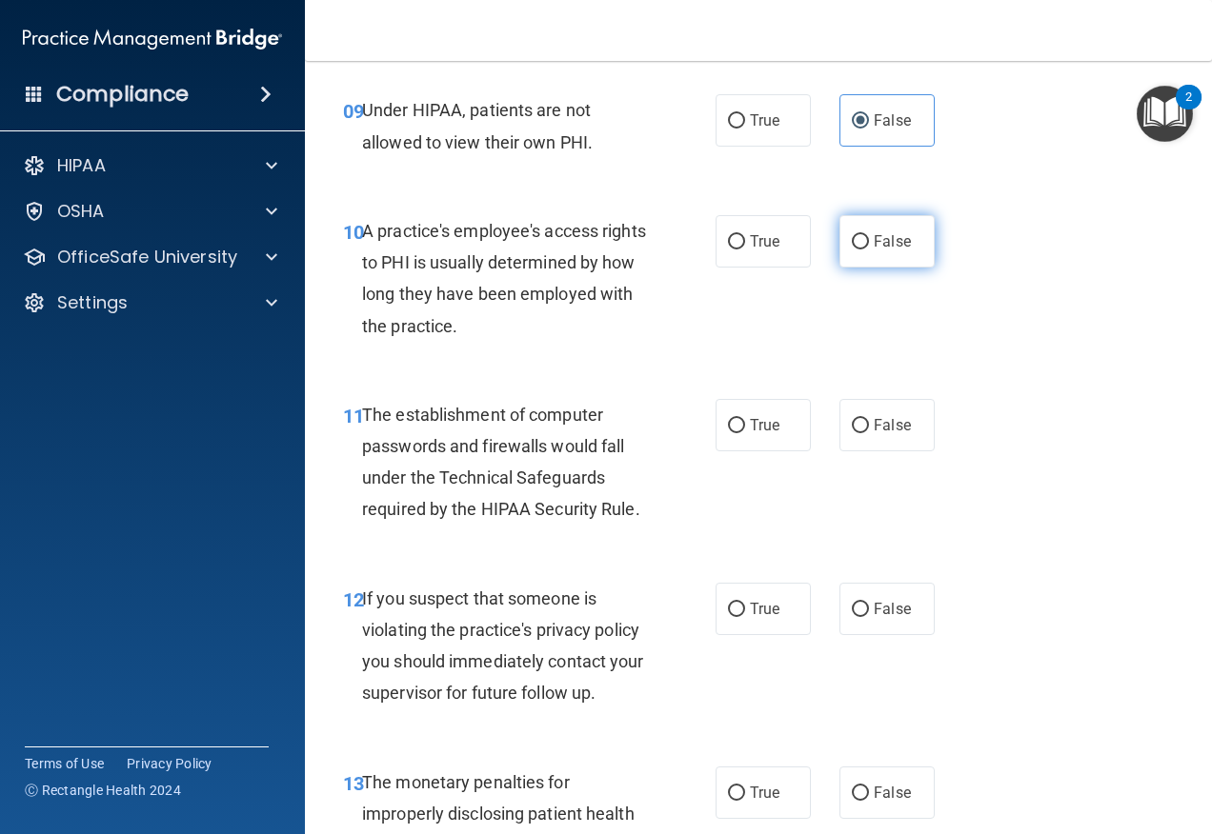
click at [865, 241] on label "False" at bounding box center [886, 241] width 95 height 52
click at [865, 241] on input "False" at bounding box center [860, 242] width 17 height 14
radio input "true"
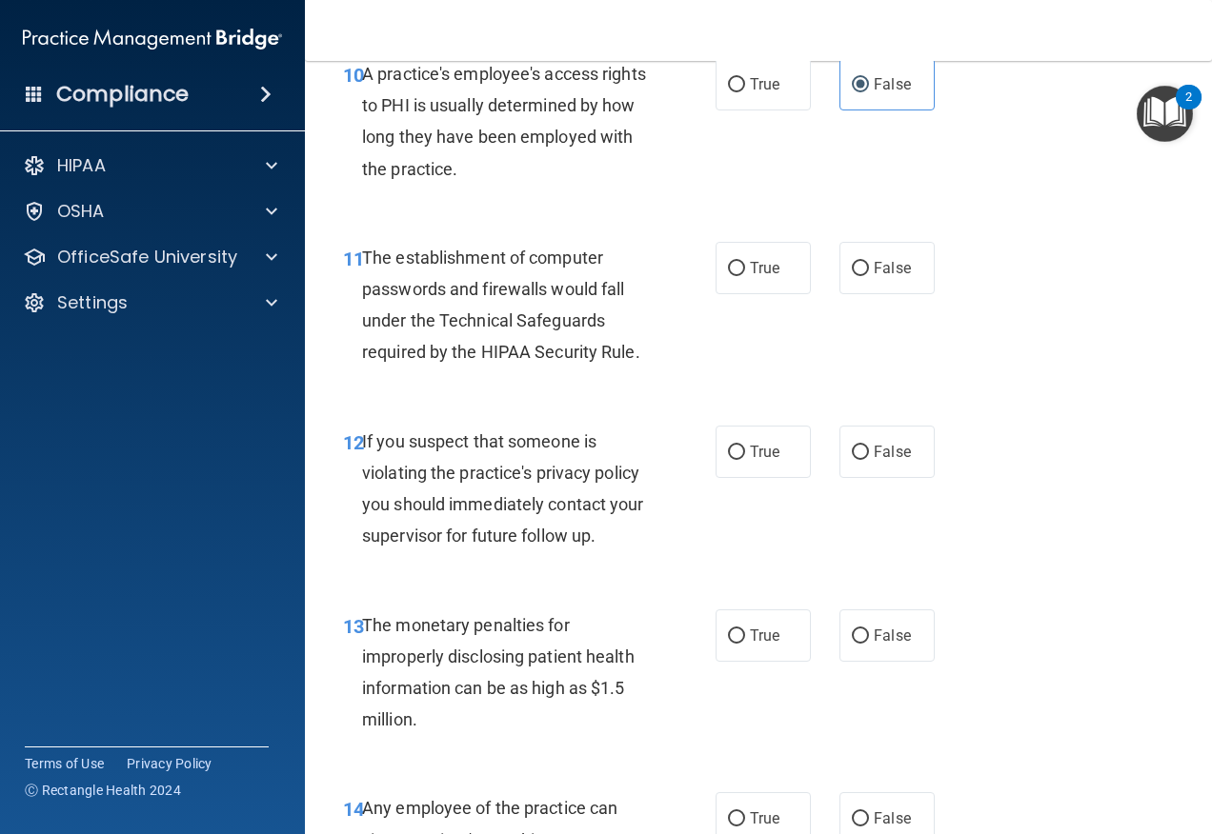
scroll to position [1874, 0]
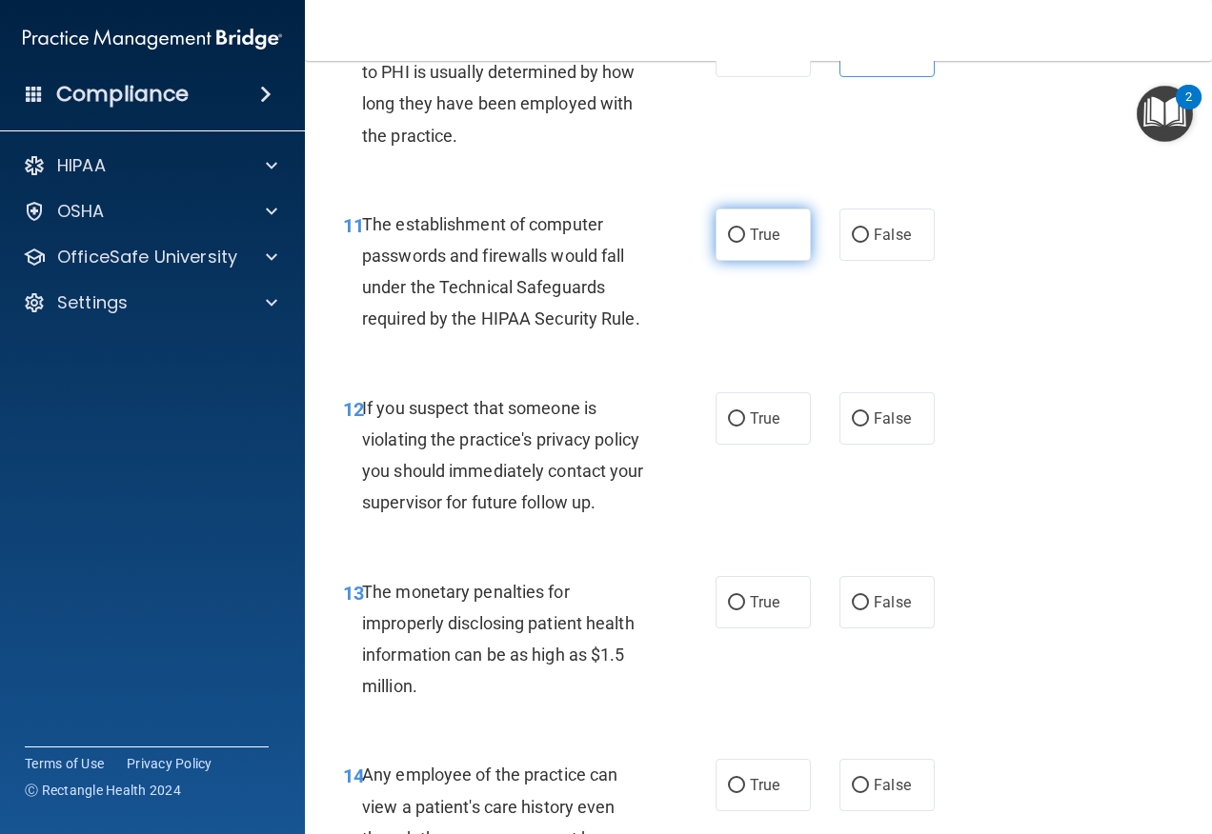
click at [764, 251] on label "True" at bounding box center [762, 235] width 95 height 52
click at [745, 243] on input "True" at bounding box center [736, 236] width 17 height 14
radio input "true"
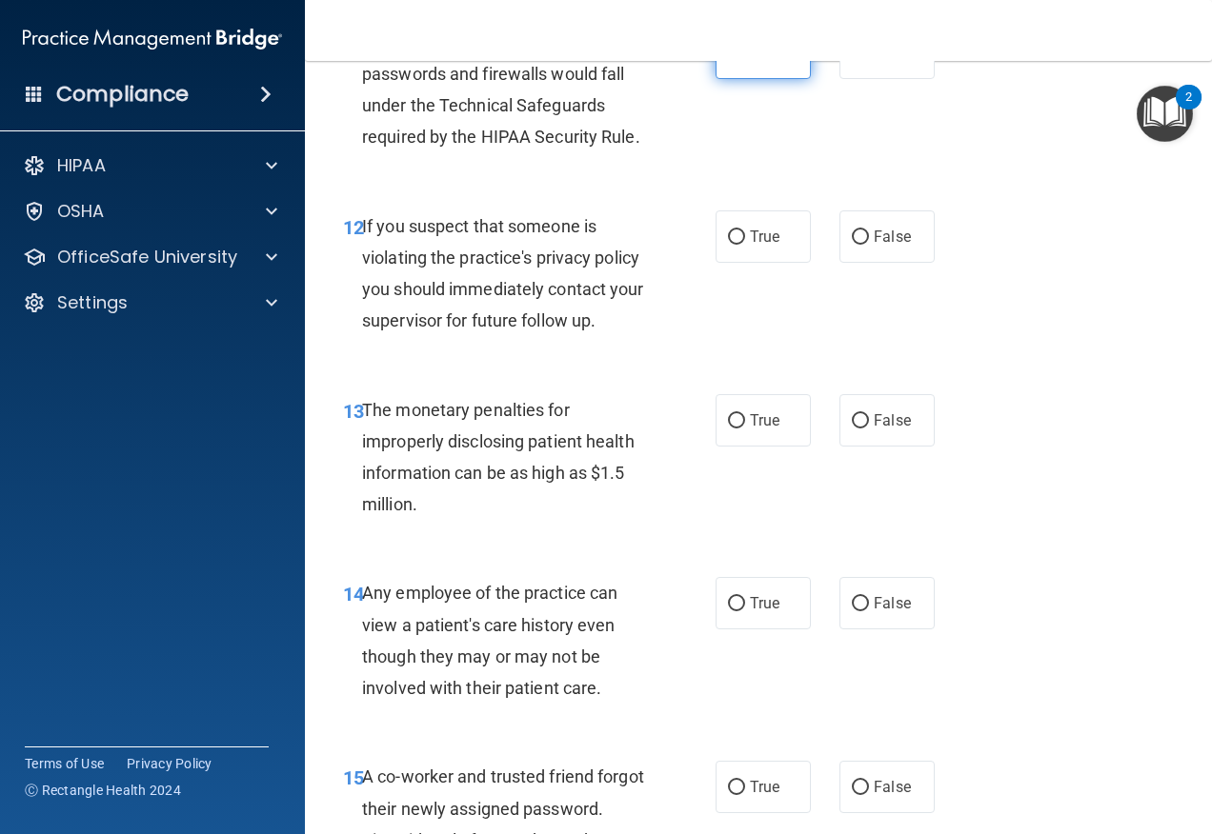
scroll to position [2065, 0]
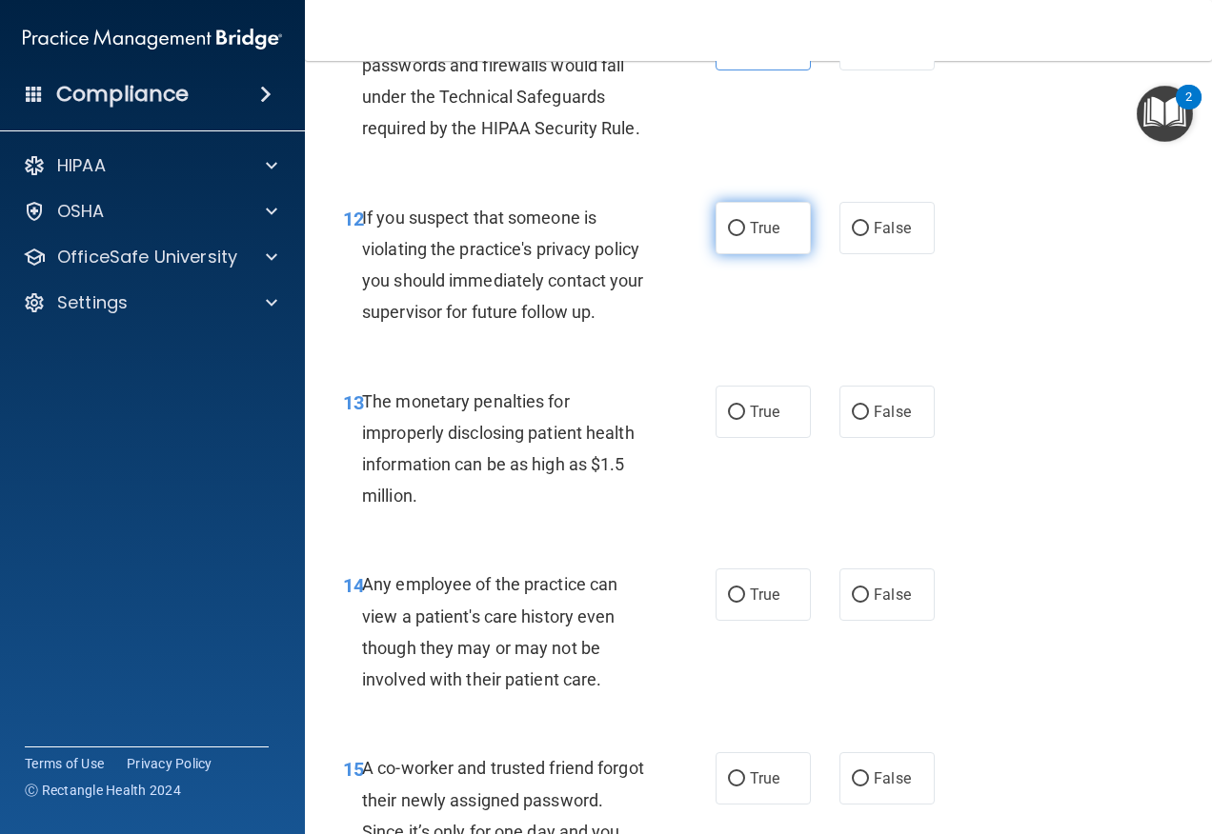
click at [760, 240] on label "True" at bounding box center [762, 228] width 95 height 52
click at [745, 236] on input "True" at bounding box center [736, 229] width 17 height 14
radio input "true"
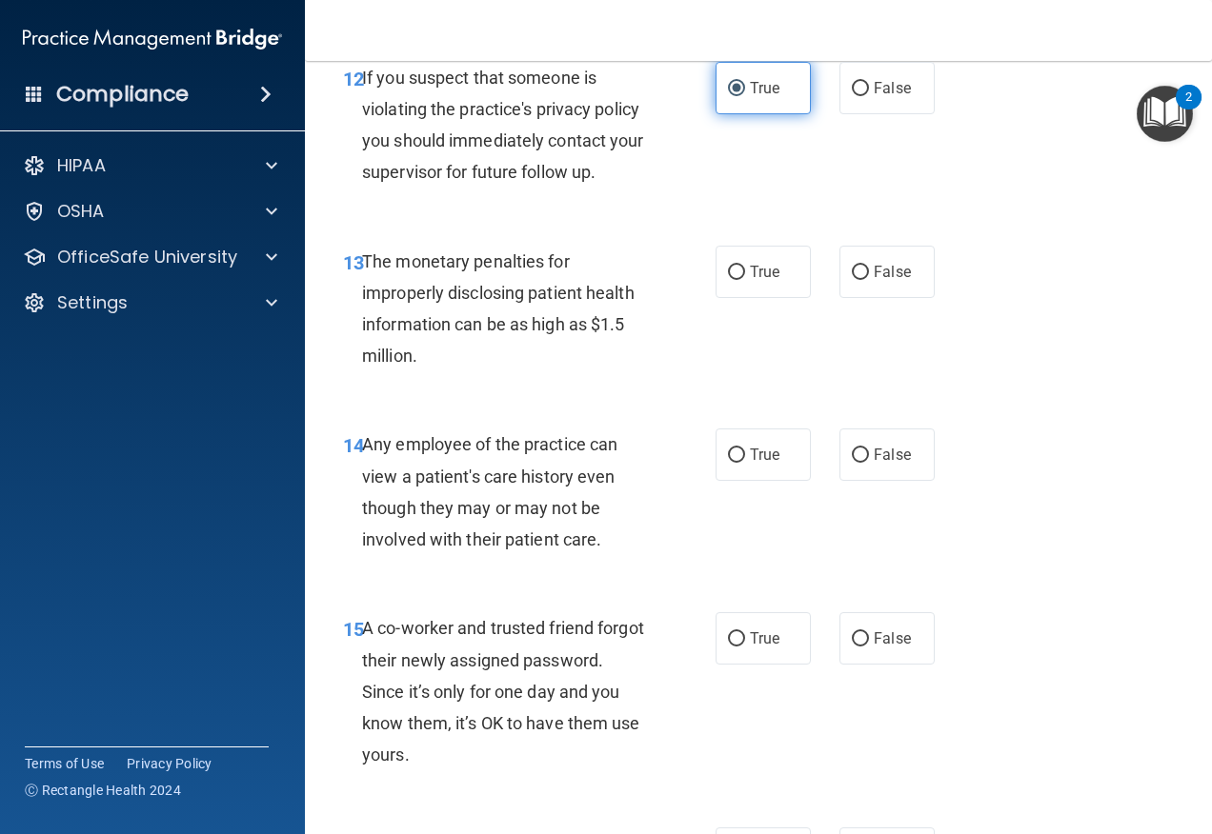
scroll to position [2255, 0]
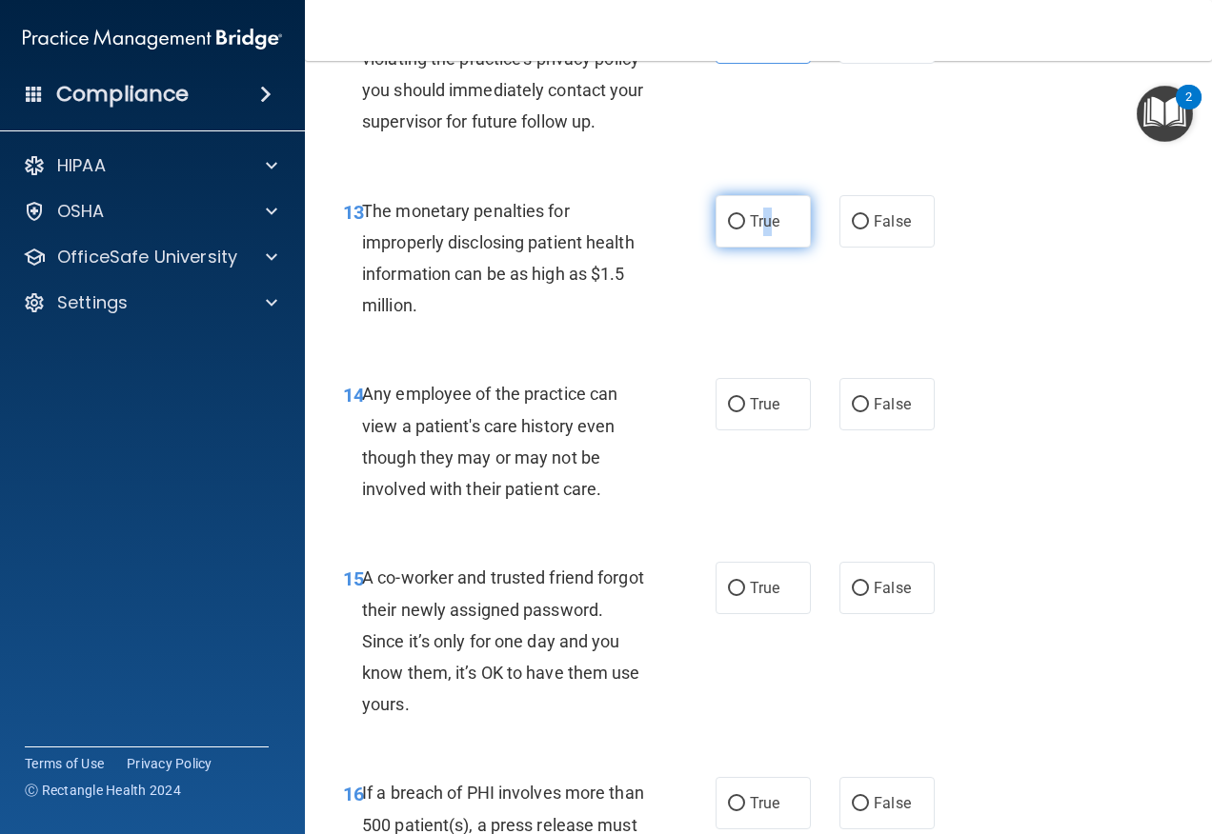
click at [761, 240] on label "True" at bounding box center [762, 221] width 95 height 52
drag, startPoint x: 761, startPoint y: 240, endPoint x: 726, endPoint y: 237, distance: 35.4
click at [726, 237] on label "True" at bounding box center [762, 221] width 95 height 52
click at [728, 230] on input "True" at bounding box center [736, 222] width 17 height 14
radio input "true"
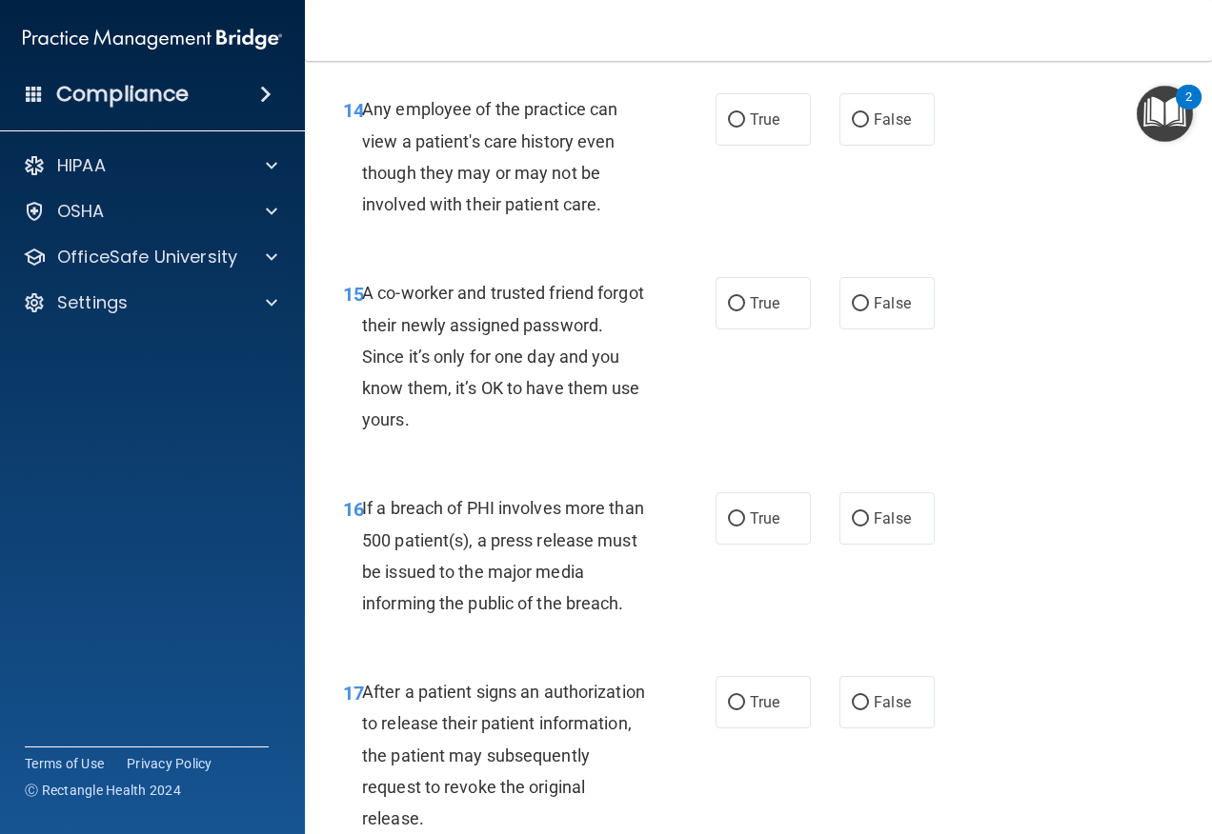
scroll to position [2541, 0]
click at [786, 134] on label "True" at bounding box center [762, 118] width 95 height 52
click at [745, 127] on input "True" at bounding box center [736, 119] width 17 height 14
radio input "true"
click at [873, 298] on span "False" at bounding box center [891, 302] width 37 height 18
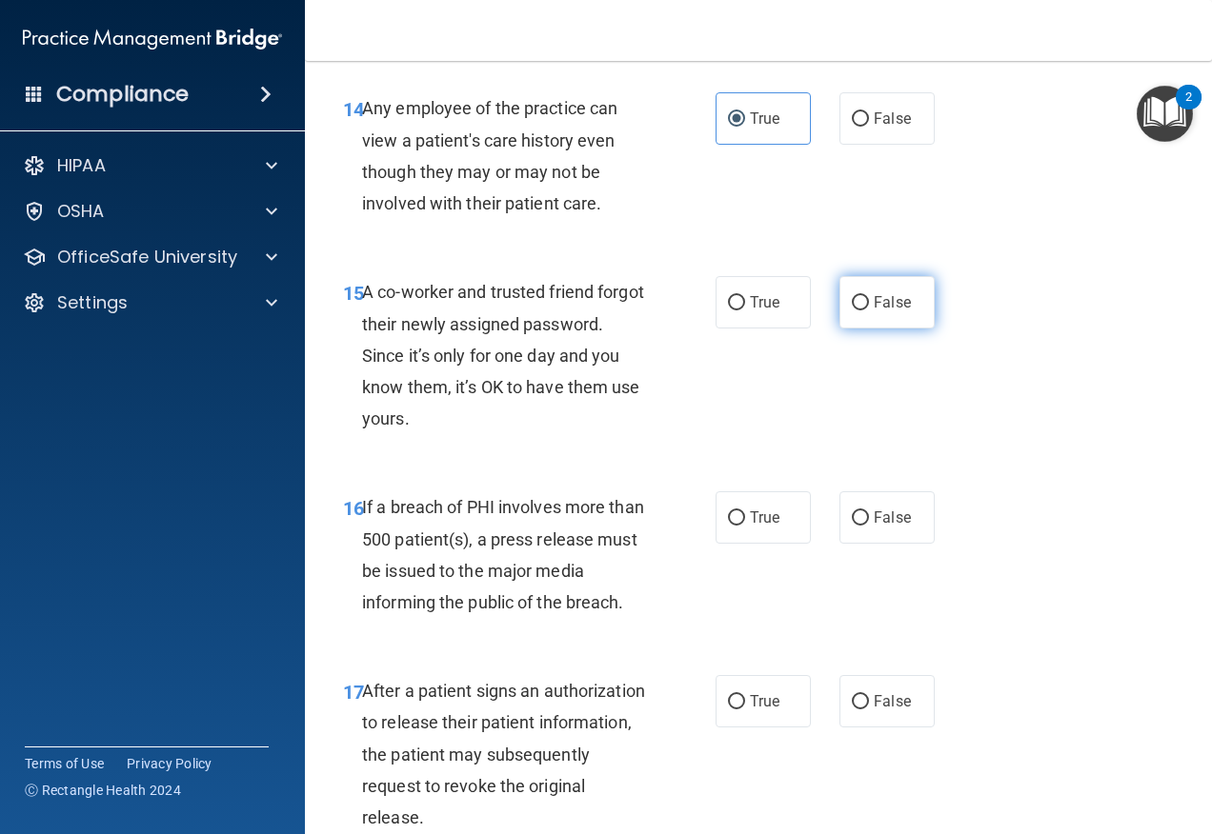
click at [867, 298] on input "False" at bounding box center [860, 303] width 17 height 14
radio input "true"
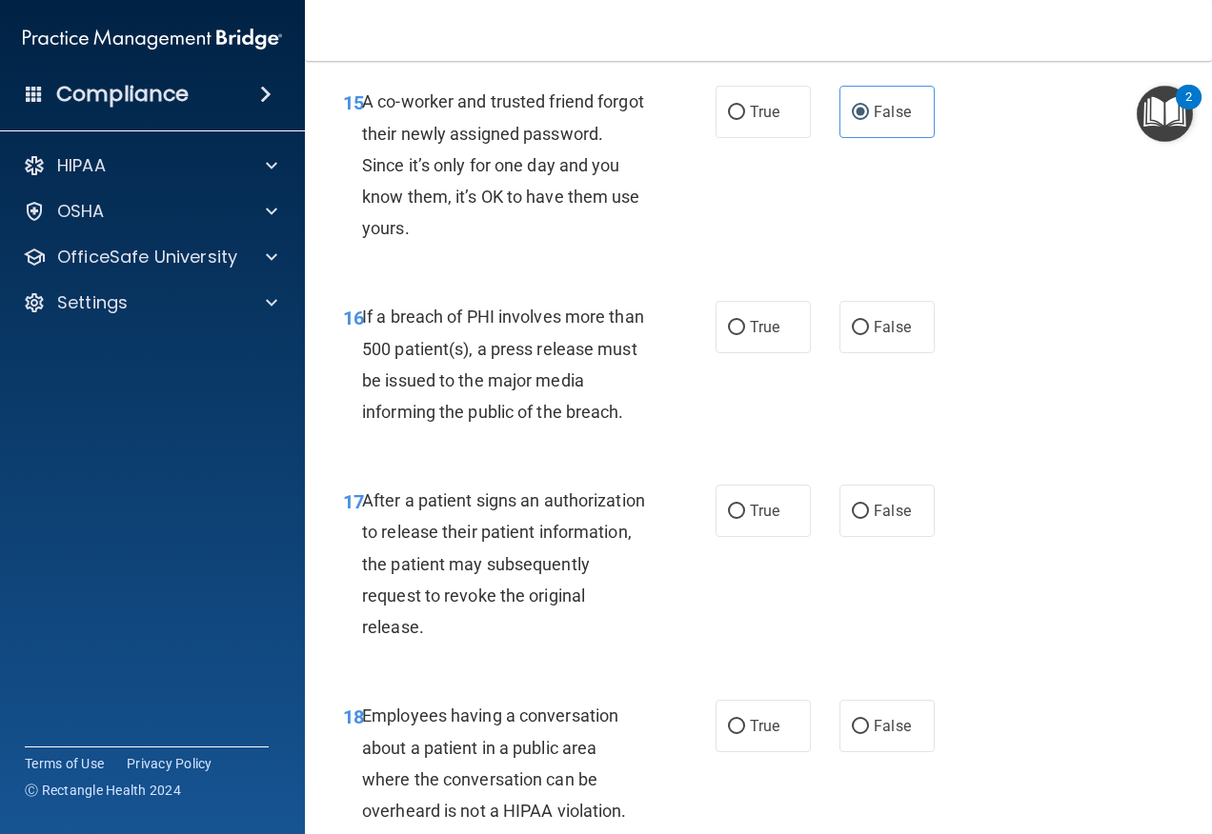
scroll to position [2827, 0]
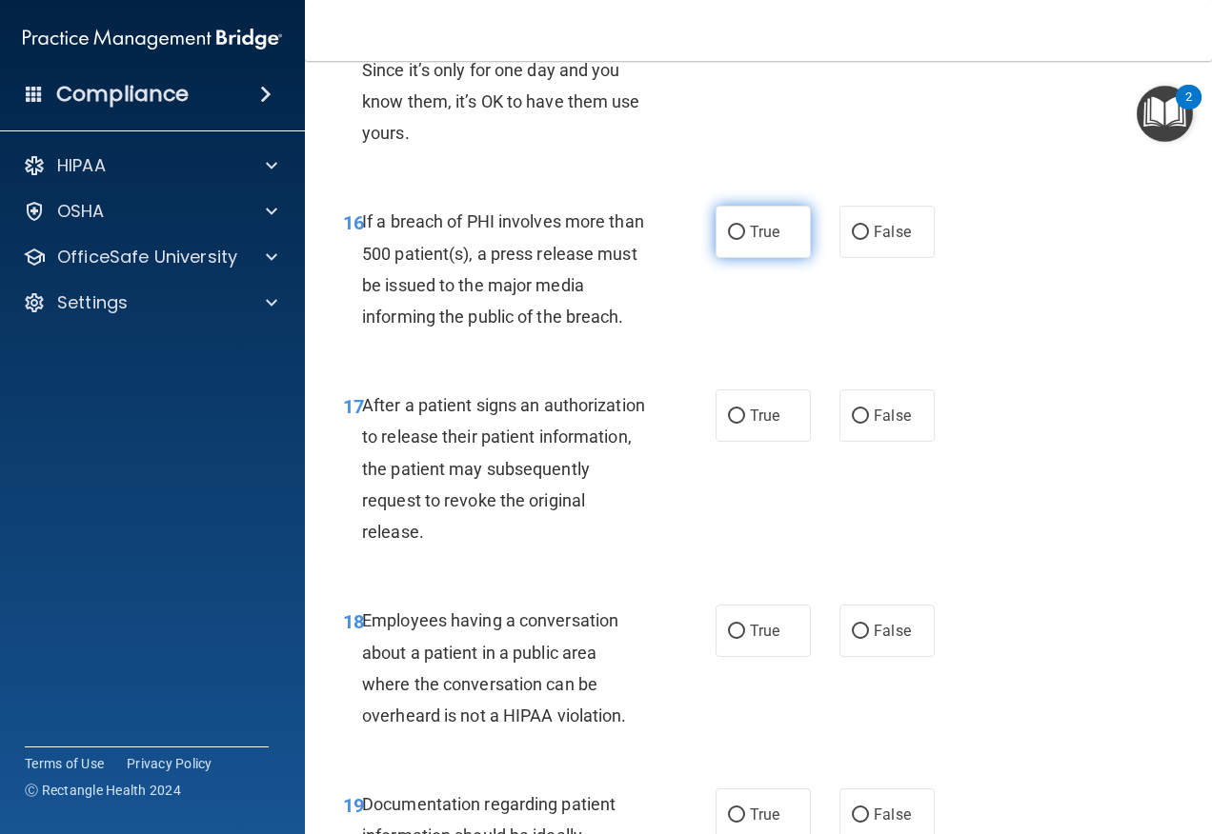
click at [748, 254] on label "True" at bounding box center [762, 232] width 95 height 52
click at [745, 240] on input "True" at bounding box center [736, 233] width 17 height 14
radio input "true"
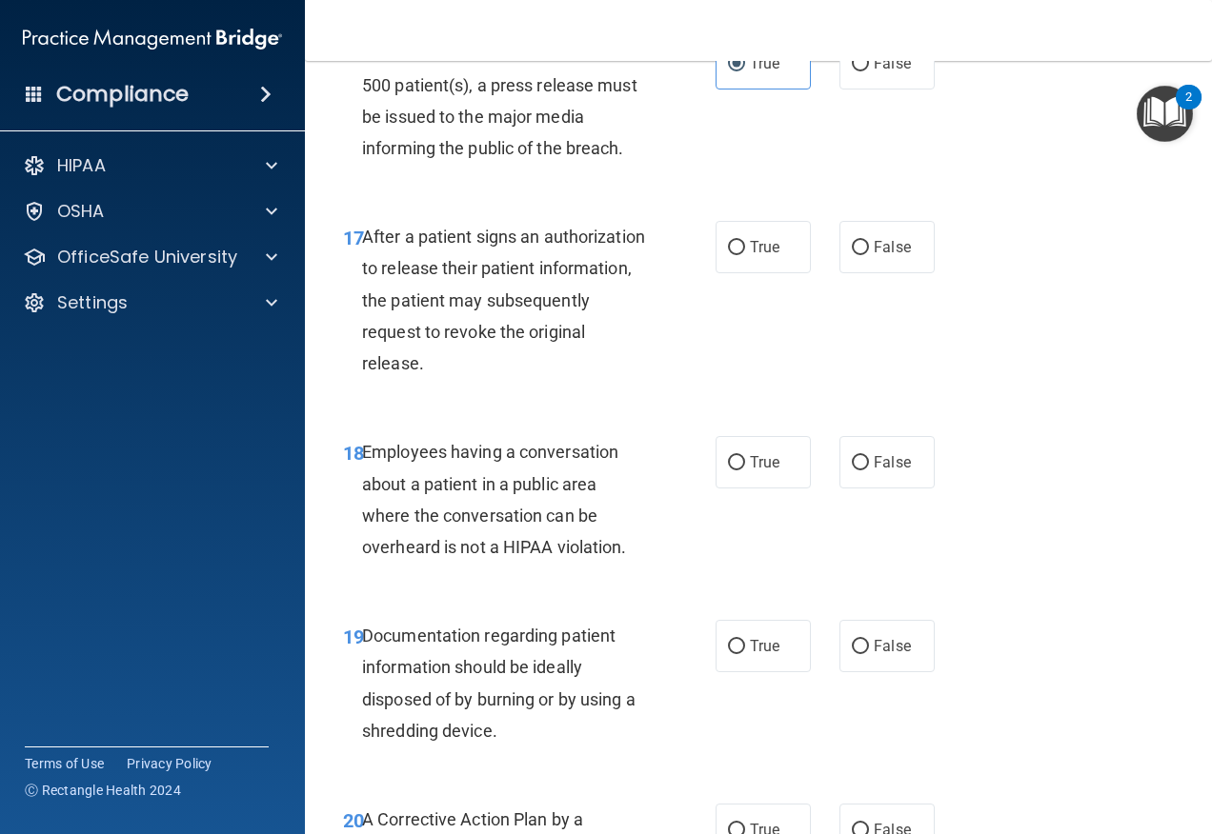
scroll to position [3017, 0]
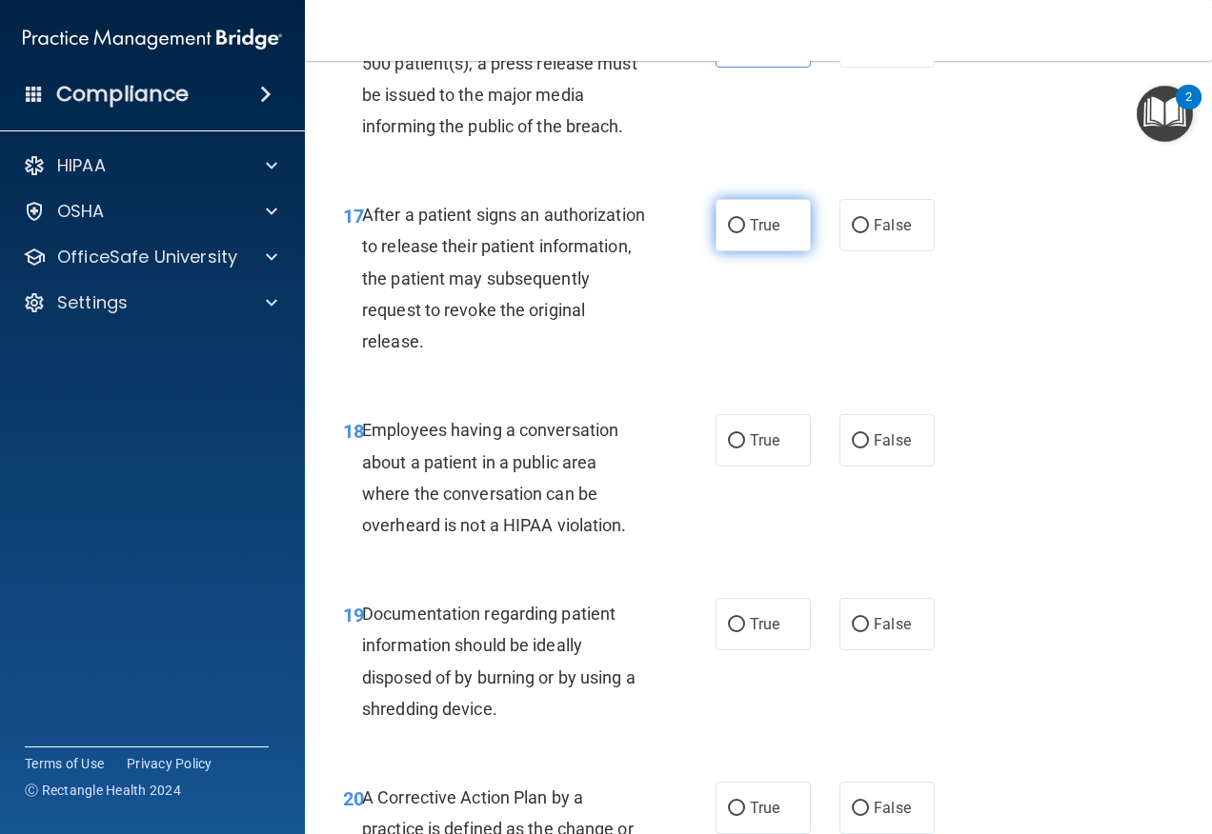
click at [770, 243] on label "True" at bounding box center [762, 225] width 95 height 52
click at [745, 233] on input "True" at bounding box center [736, 226] width 17 height 14
radio input "true"
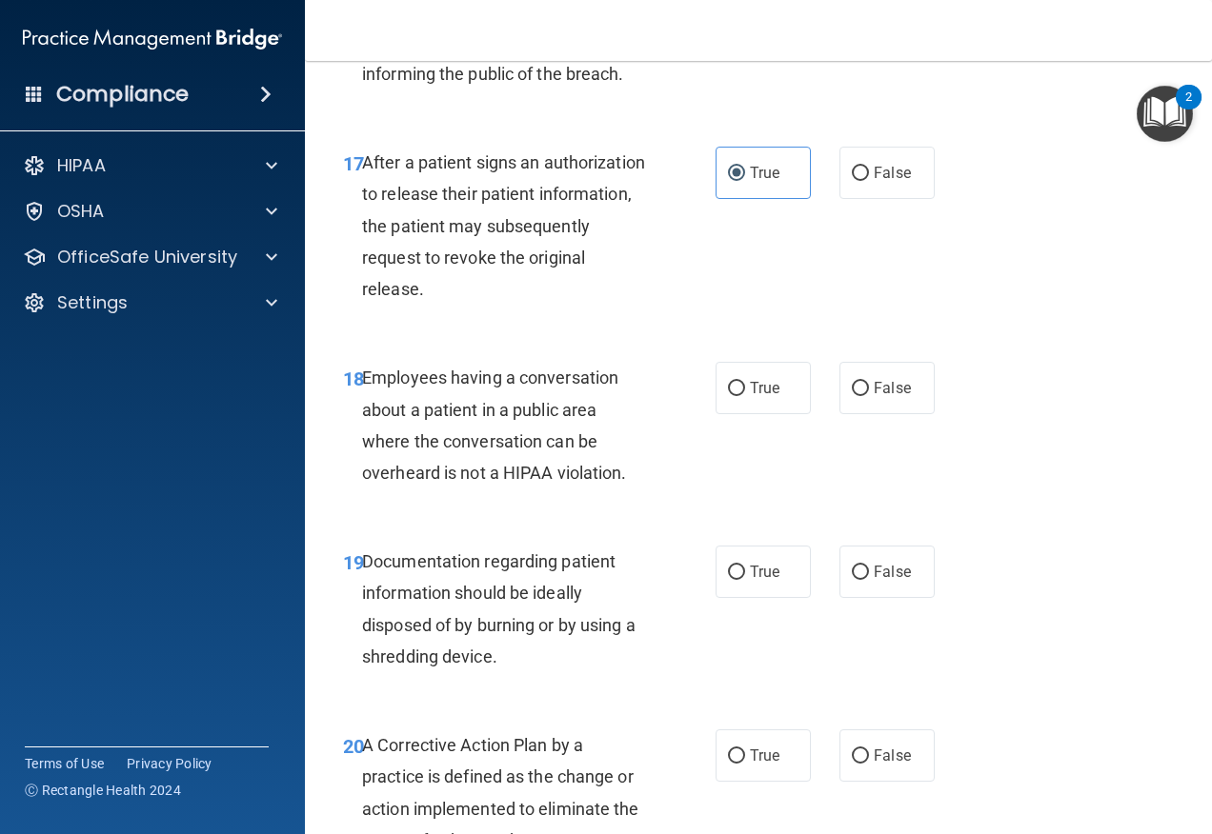
scroll to position [3113, 0]
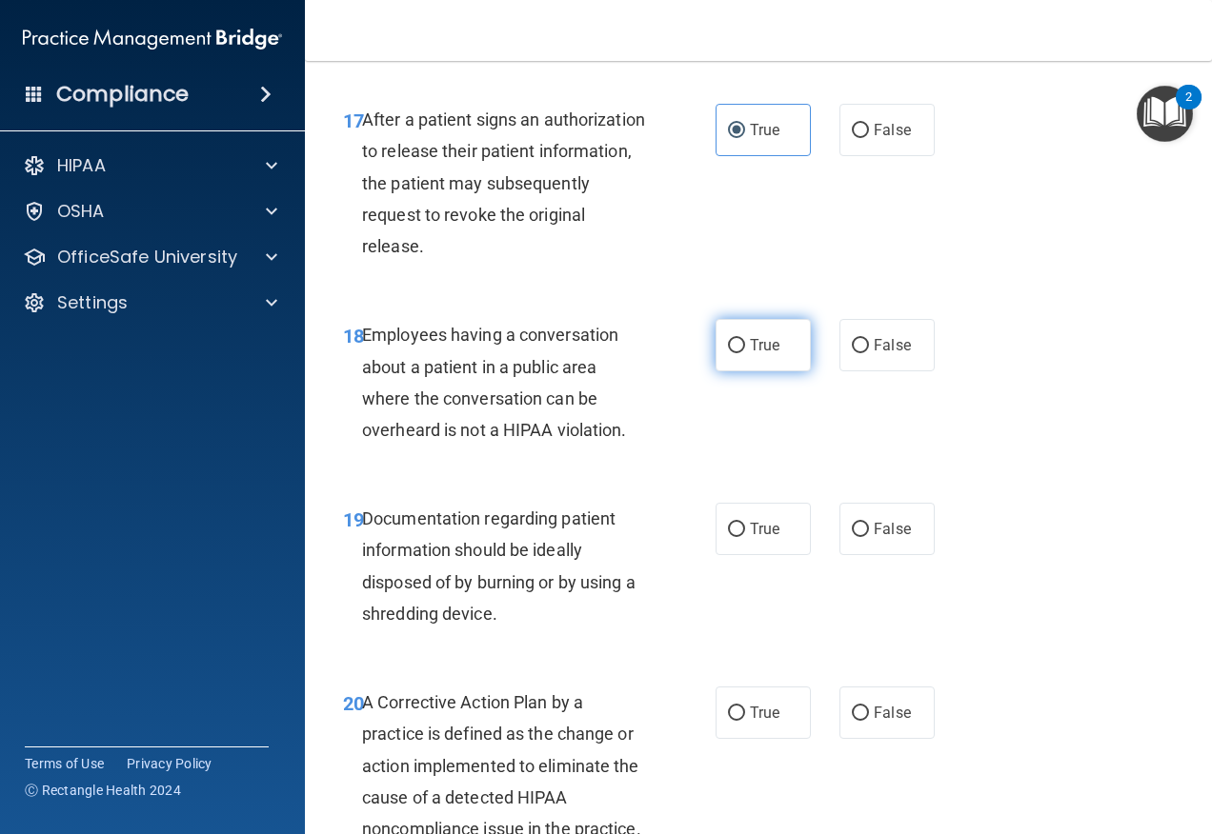
click at [777, 339] on label "True" at bounding box center [762, 345] width 95 height 52
click at [745, 339] on input "True" at bounding box center [736, 346] width 17 height 14
radio input "true"
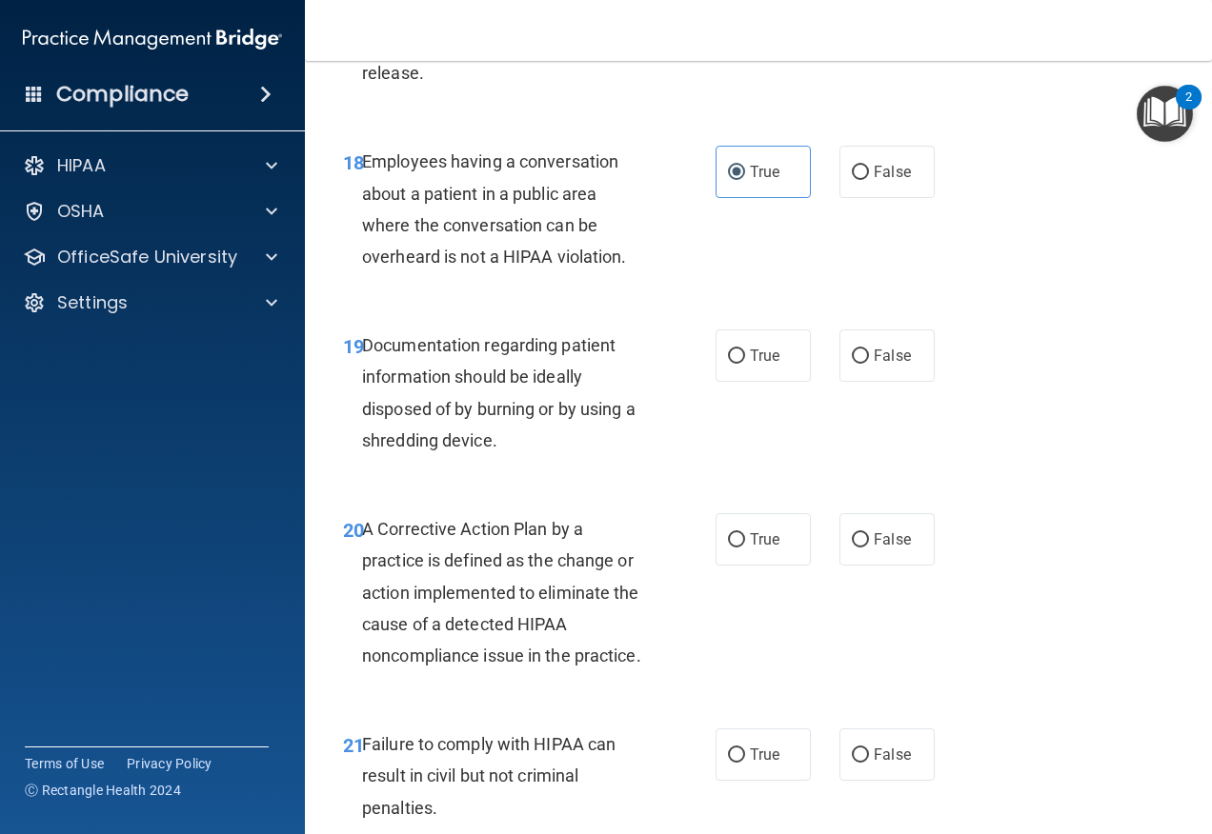
scroll to position [3303, 0]
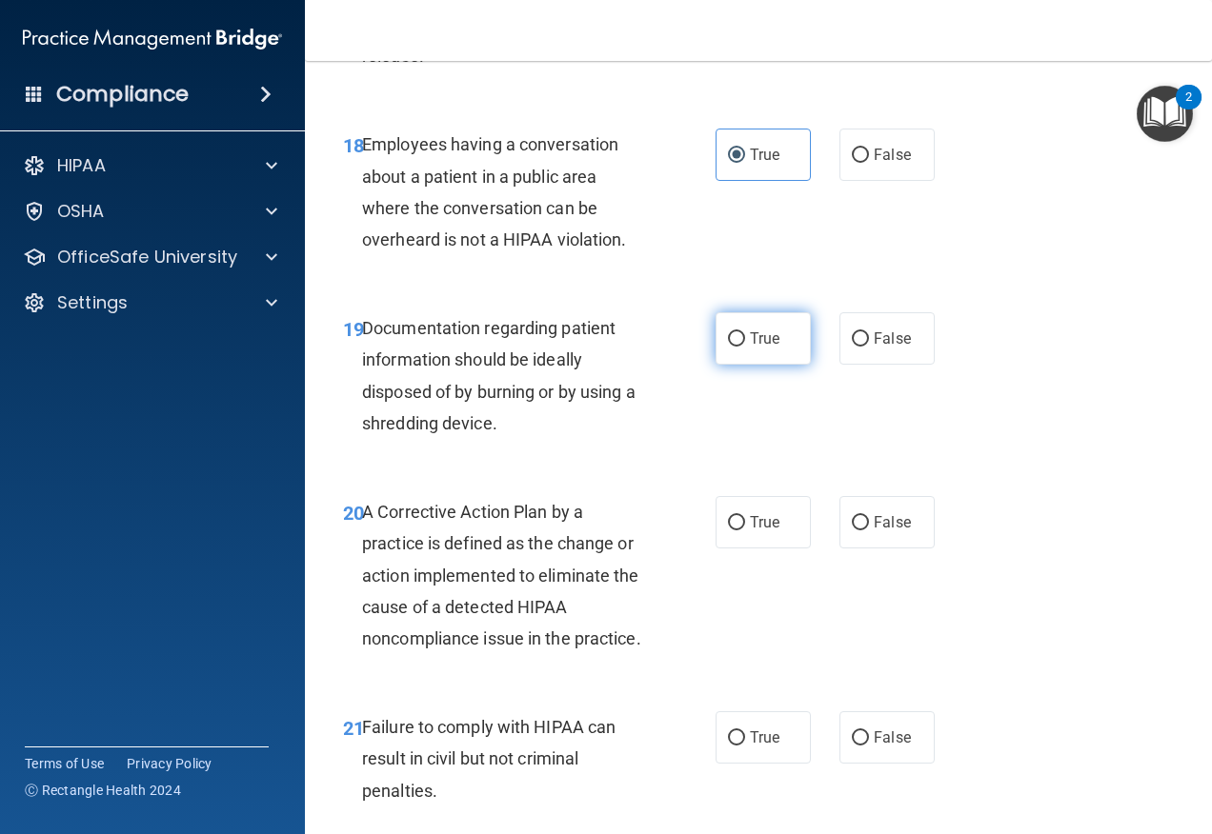
click at [765, 356] on label "True" at bounding box center [762, 338] width 95 height 52
click at [745, 347] on input "True" at bounding box center [736, 339] width 17 height 14
radio input "true"
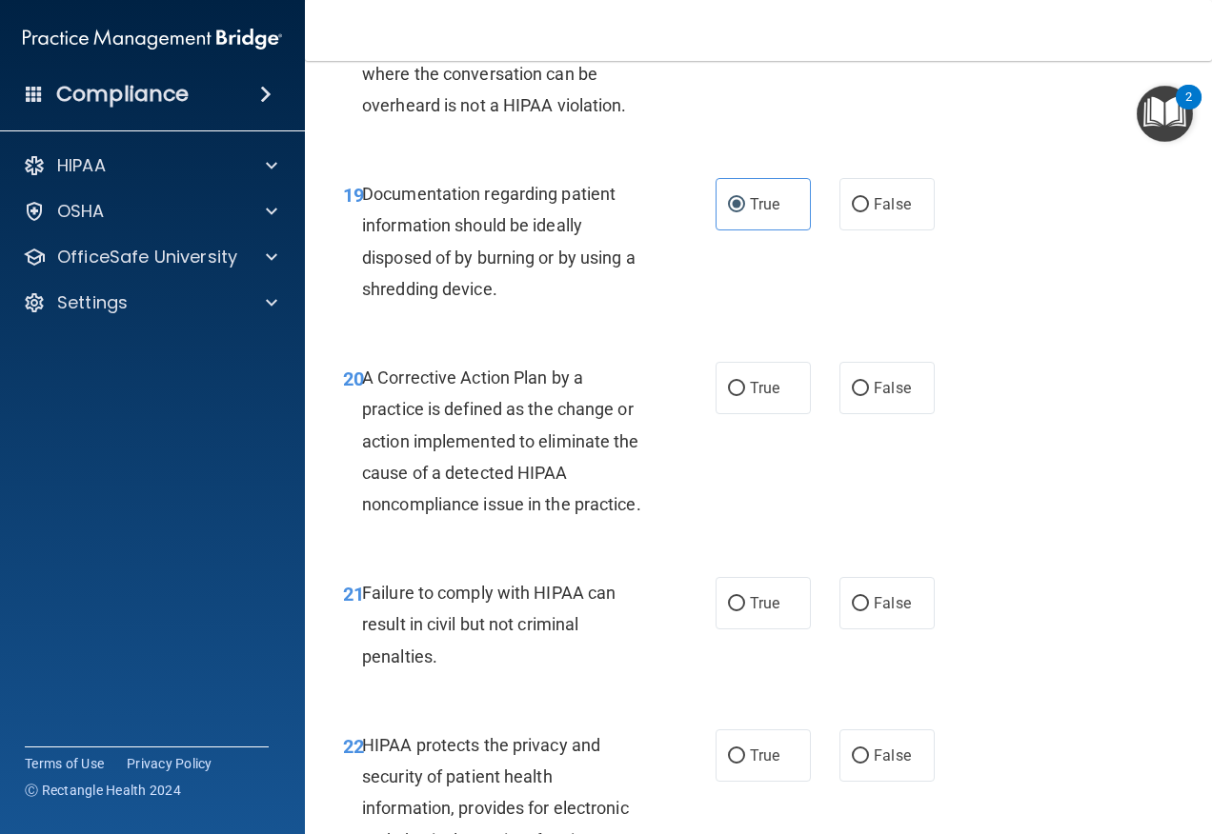
scroll to position [3494, 0]
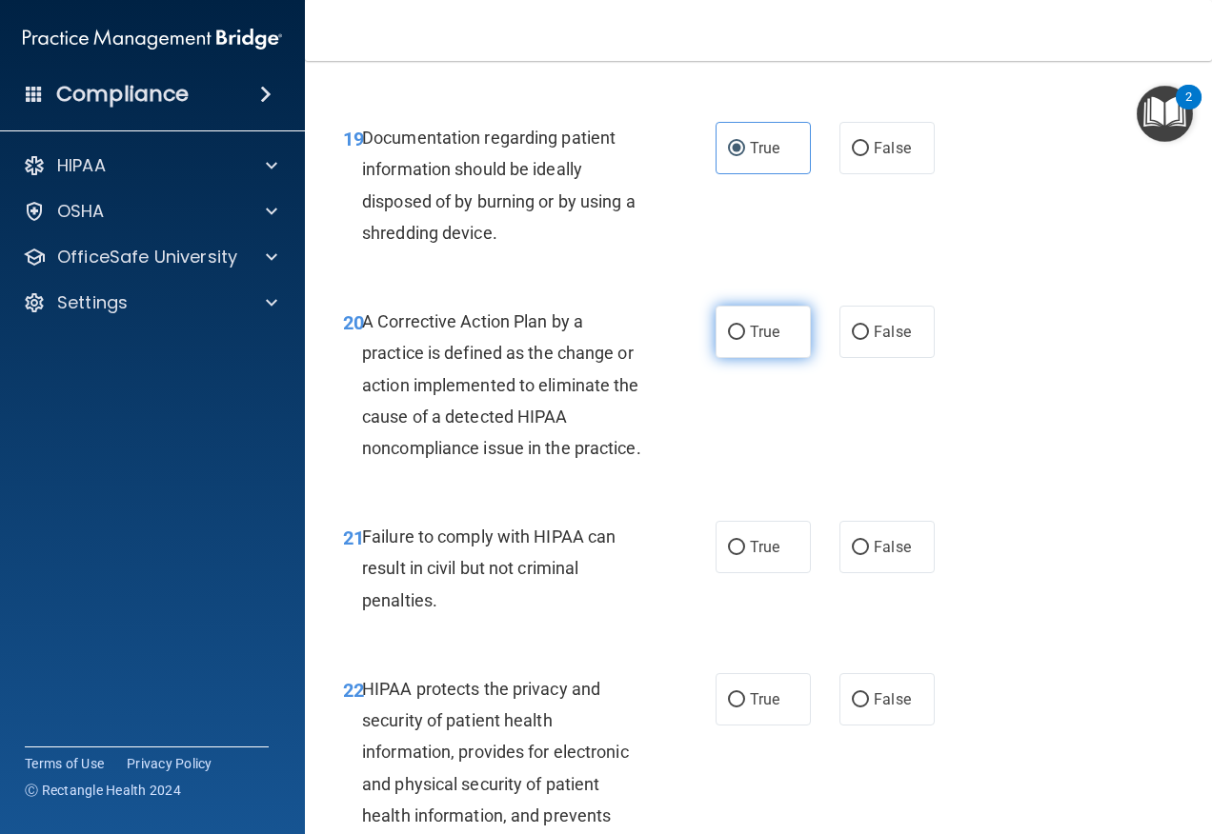
click at [752, 346] on label "True" at bounding box center [762, 332] width 95 height 52
click at [745, 340] on input "True" at bounding box center [736, 333] width 17 height 14
radio input "true"
click at [856, 573] on label "False" at bounding box center [886, 547] width 95 height 52
click at [856, 555] on input "False" at bounding box center [860, 548] width 17 height 14
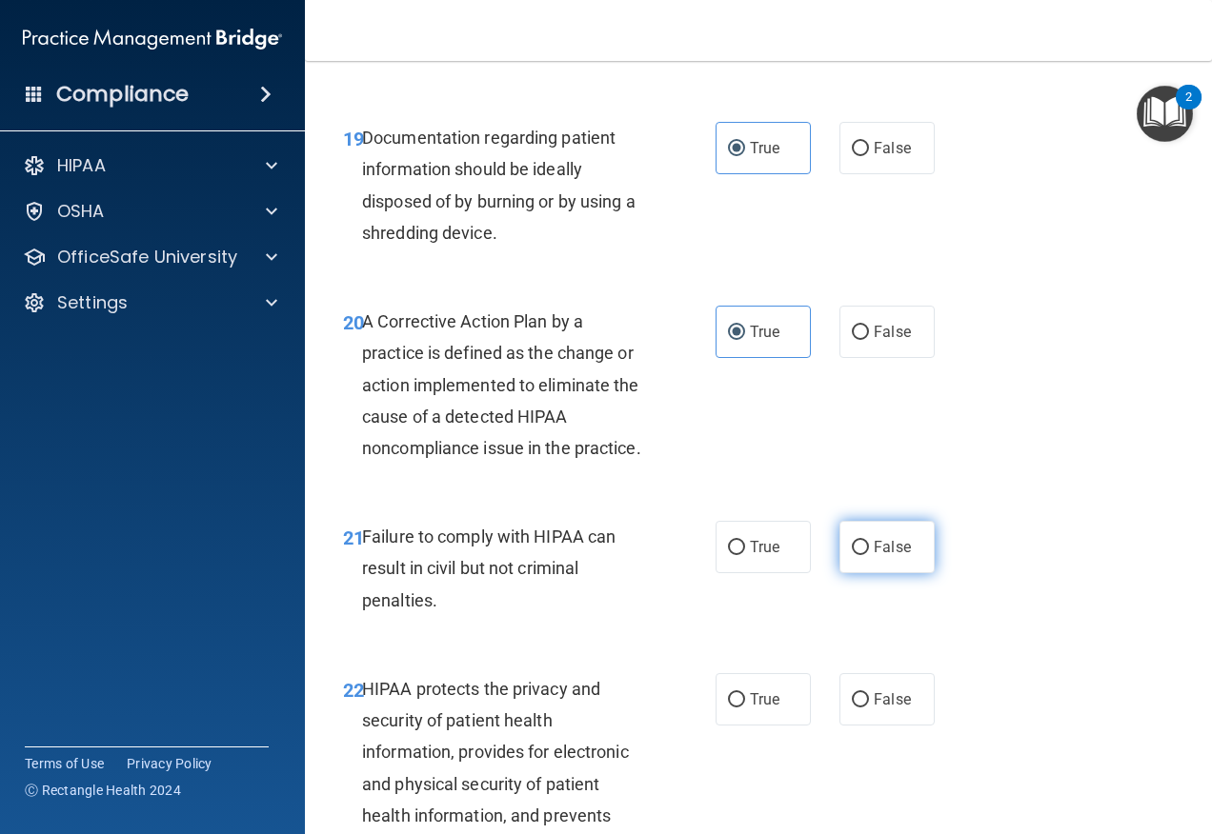
radio input "true"
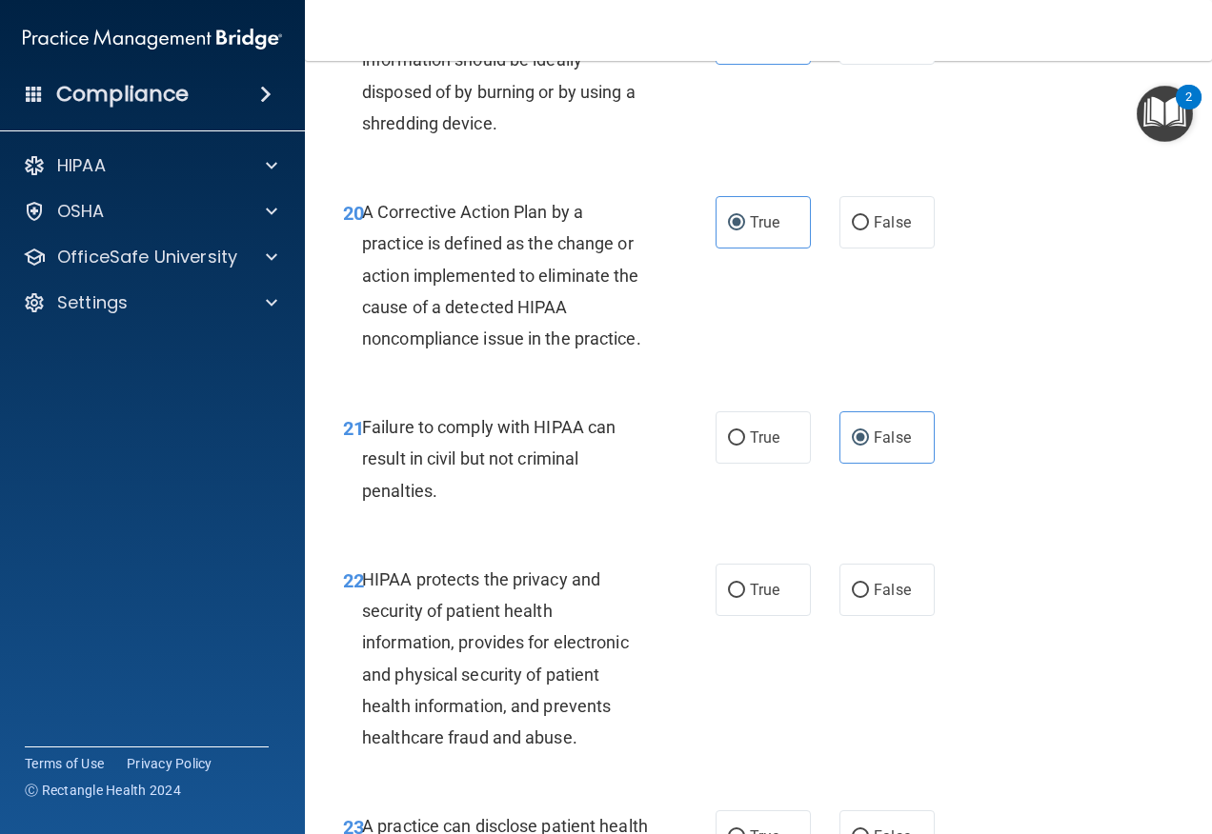
scroll to position [3875, 0]
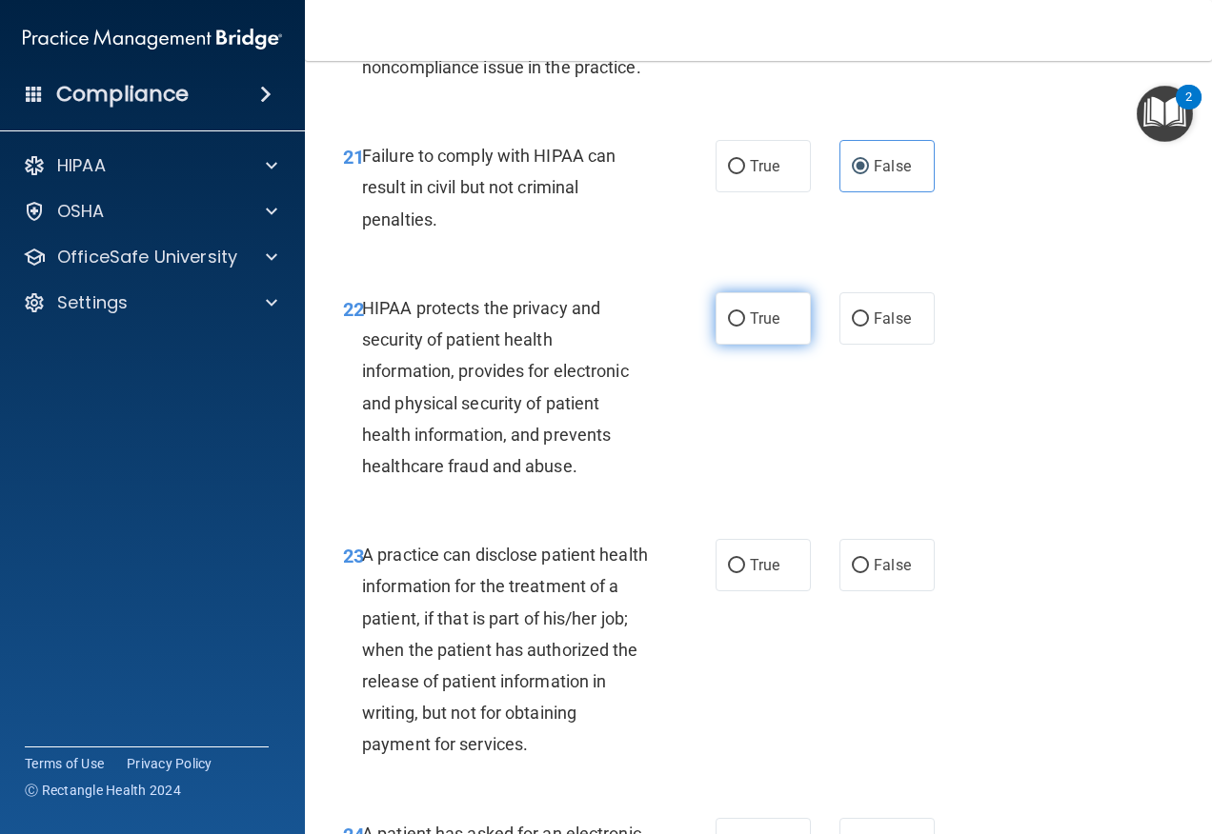
click at [777, 345] on label "True" at bounding box center [762, 318] width 95 height 52
click at [745, 327] on input "True" at bounding box center [736, 319] width 17 height 14
radio input "true"
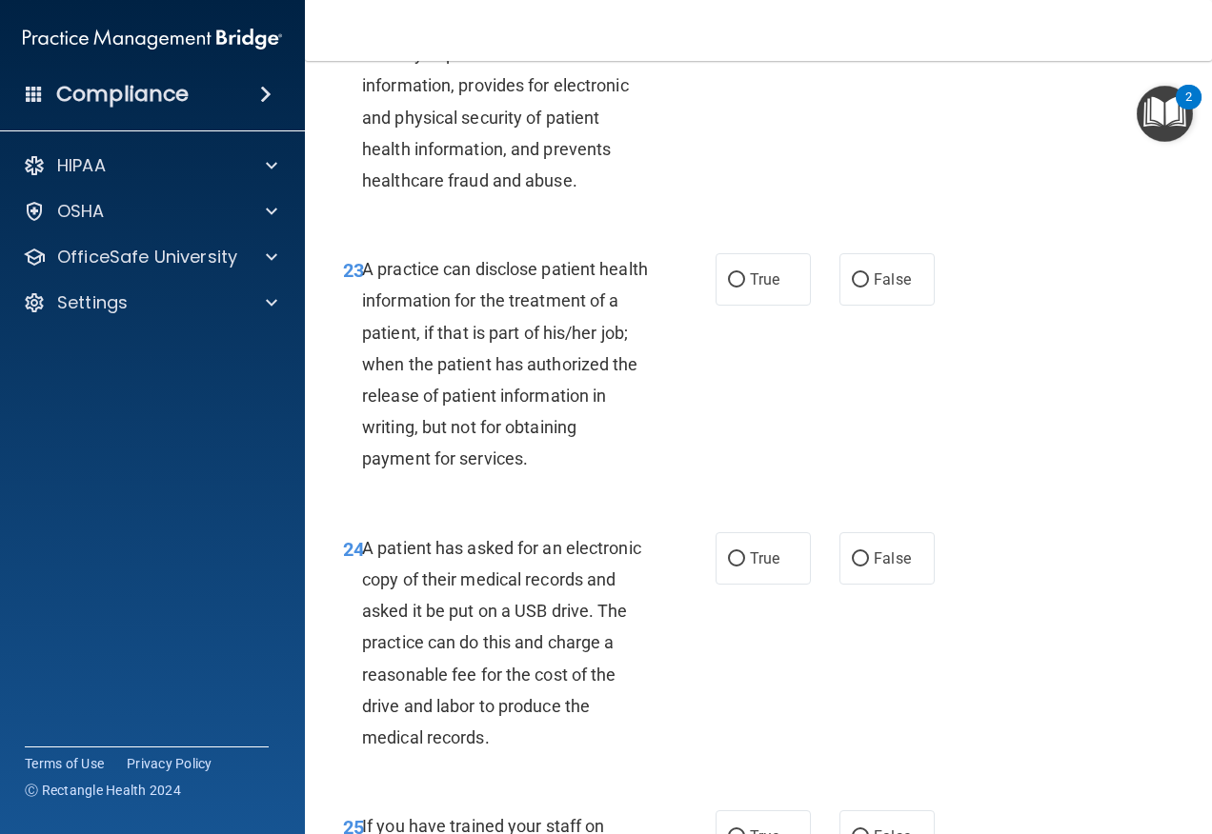
scroll to position [4256, 0]
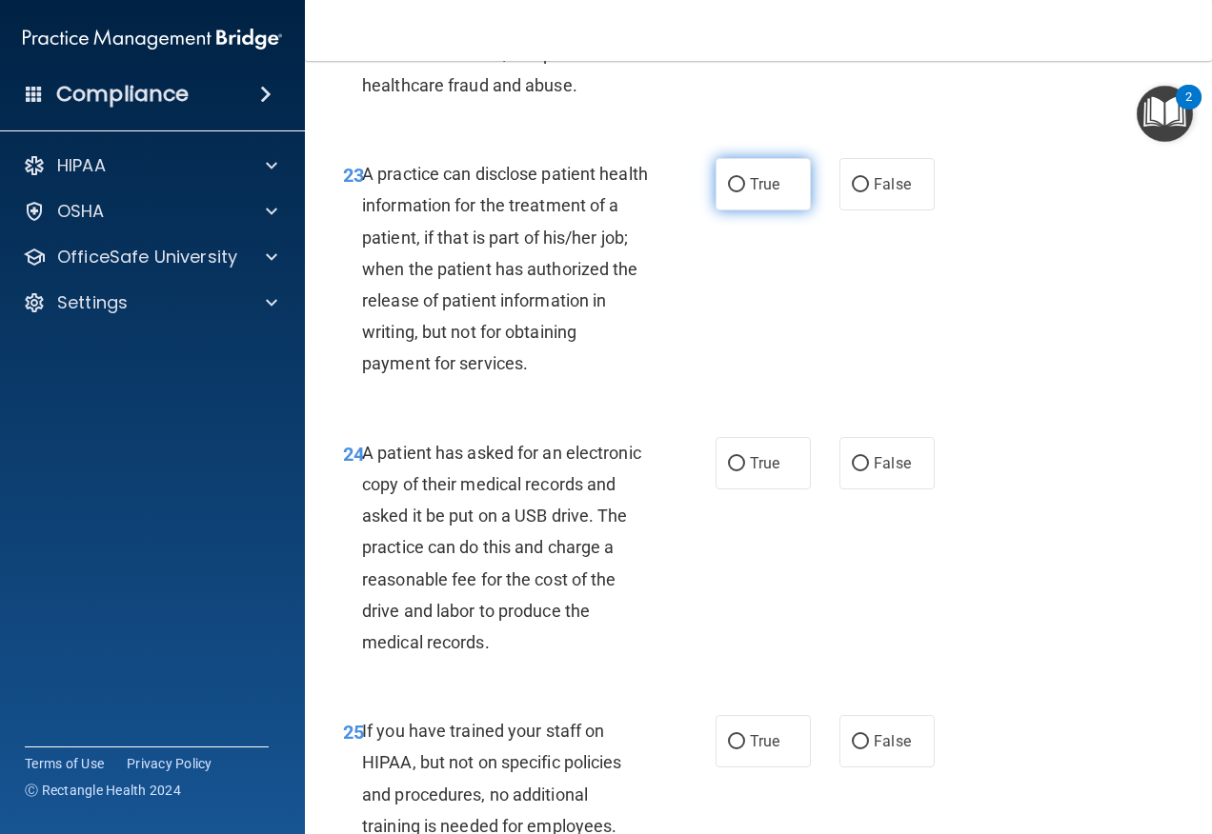
click at [743, 210] on label "True" at bounding box center [762, 184] width 95 height 52
click at [743, 192] on input "True" at bounding box center [736, 185] width 17 height 14
radio input "true"
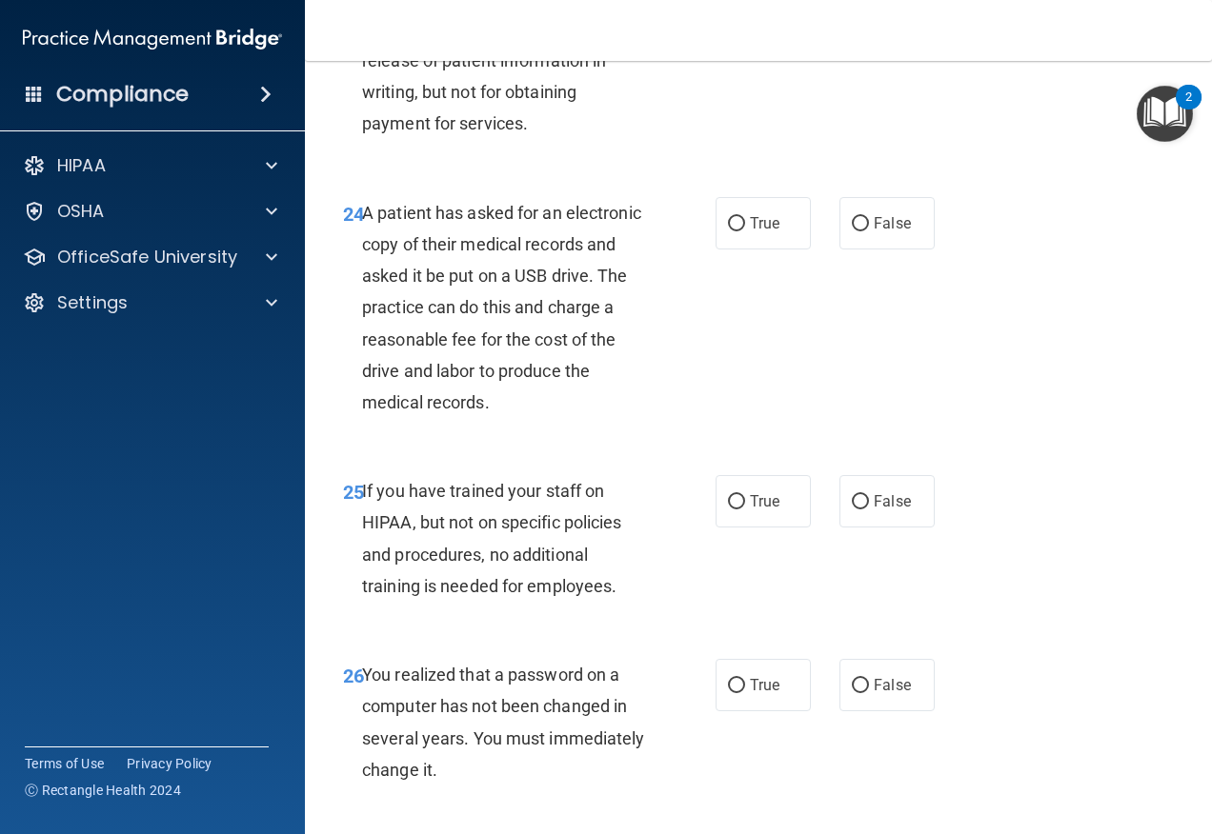
scroll to position [4541, 0]
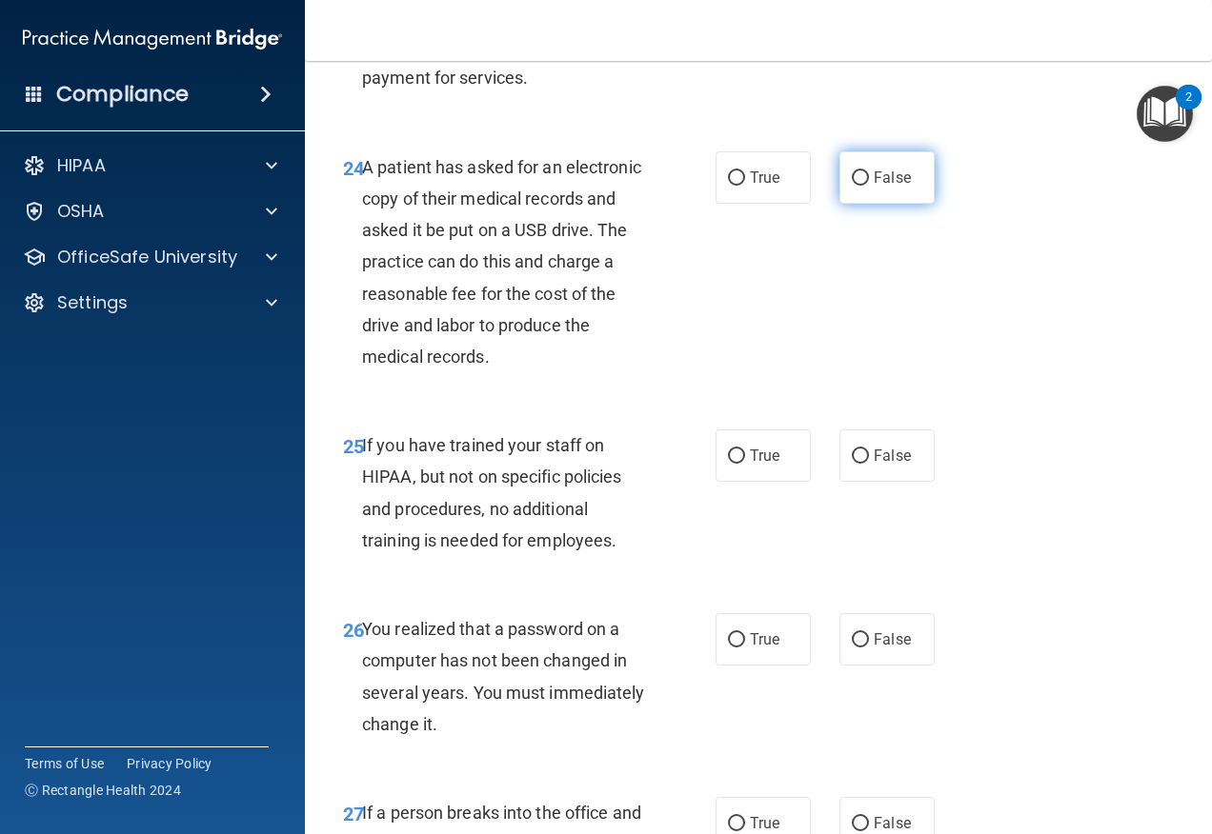
click at [873, 187] on span "False" at bounding box center [891, 178] width 37 height 18
click at [869, 186] on input "False" at bounding box center [860, 178] width 17 height 14
radio input "true"
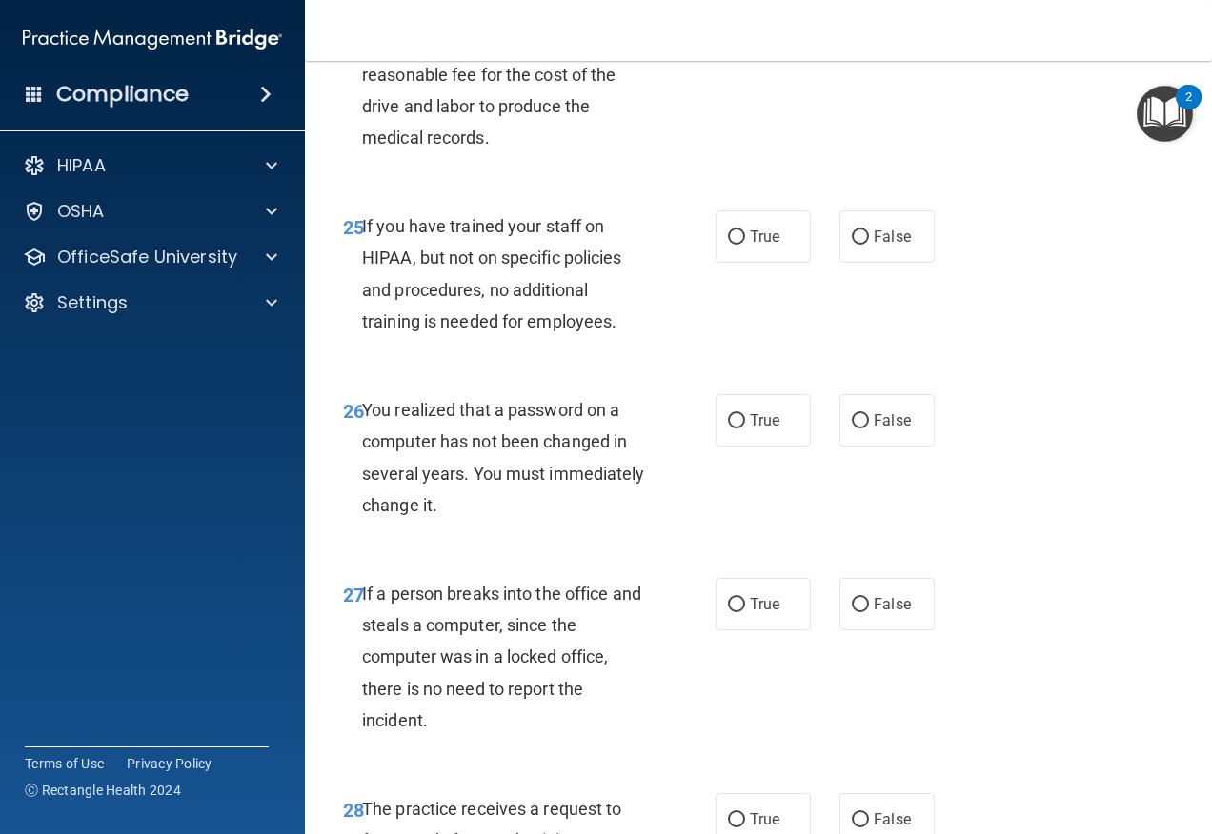
scroll to position [4827, 0]
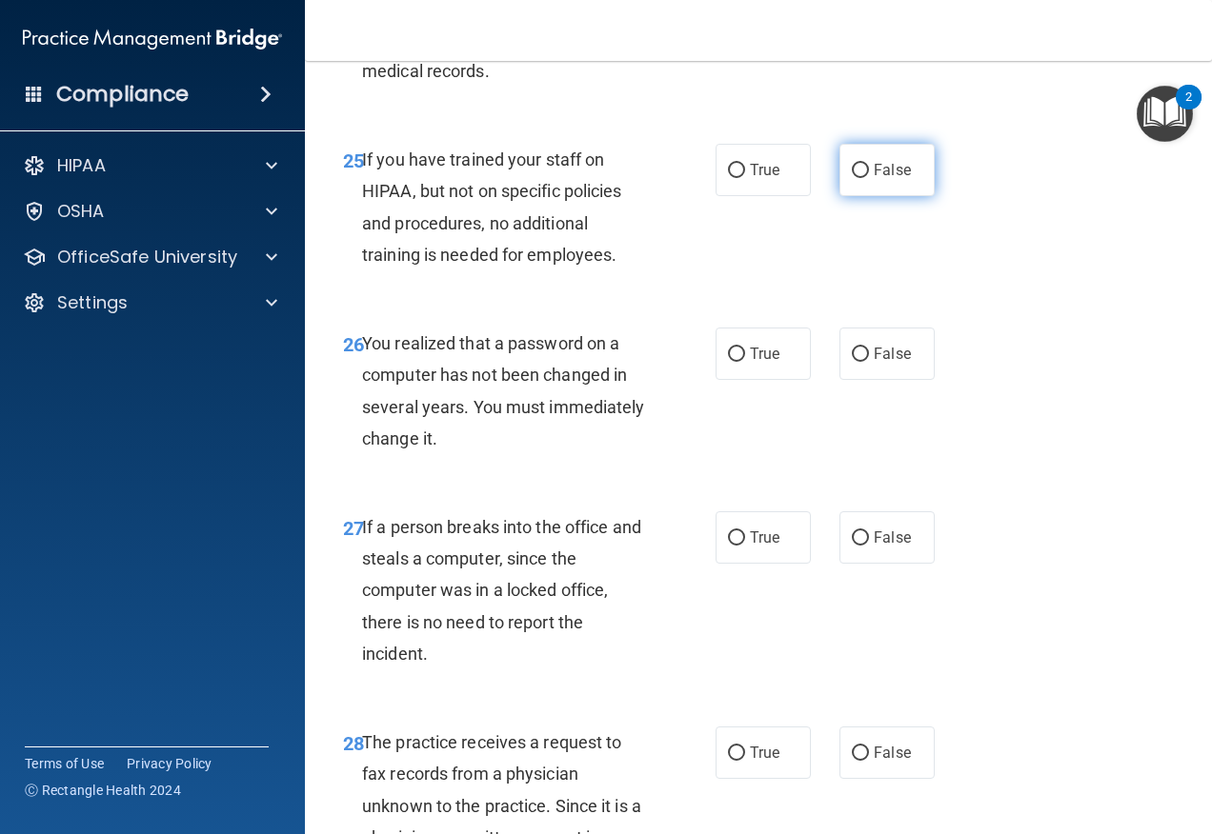
click at [852, 178] on input "False" at bounding box center [860, 171] width 17 height 14
radio input "true"
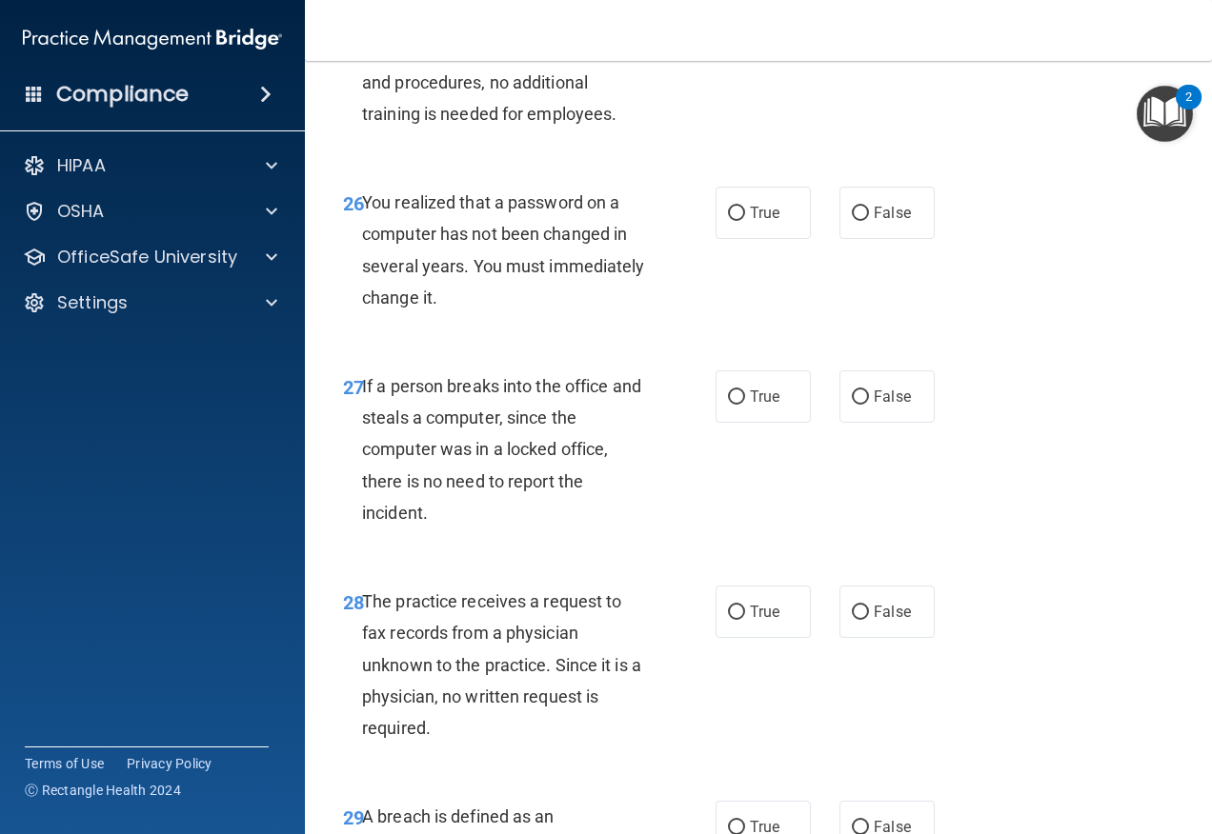
scroll to position [5018, 0]
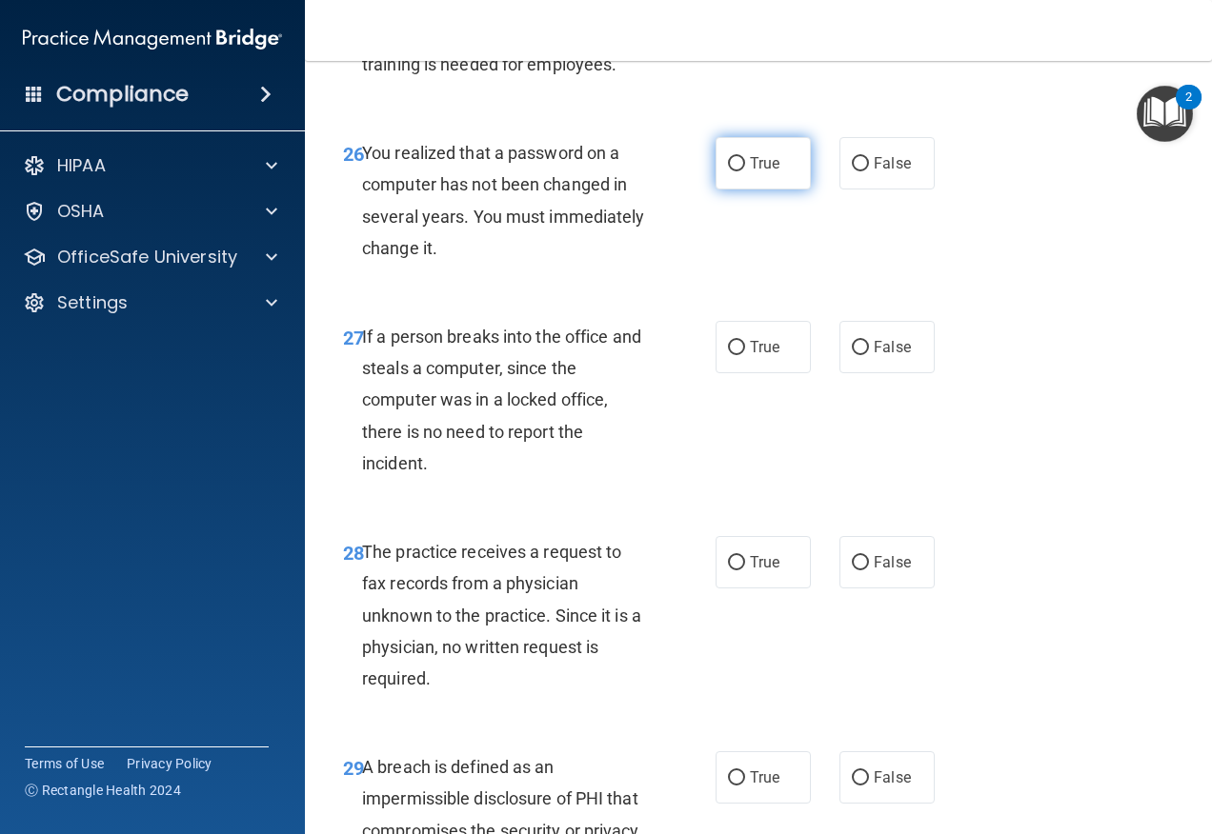
click at [754, 190] on label "True" at bounding box center [762, 163] width 95 height 52
click at [745, 171] on input "True" at bounding box center [736, 164] width 17 height 14
radio input "true"
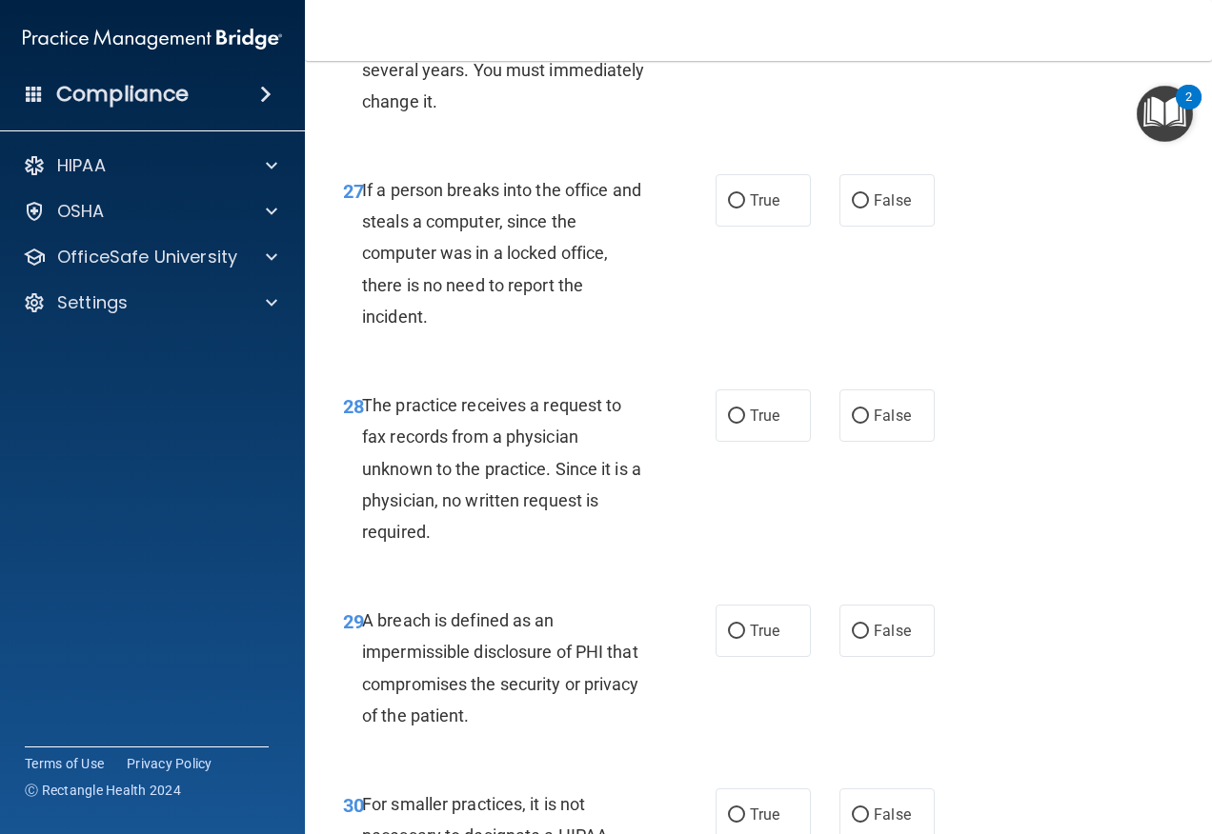
scroll to position [5208, 0]
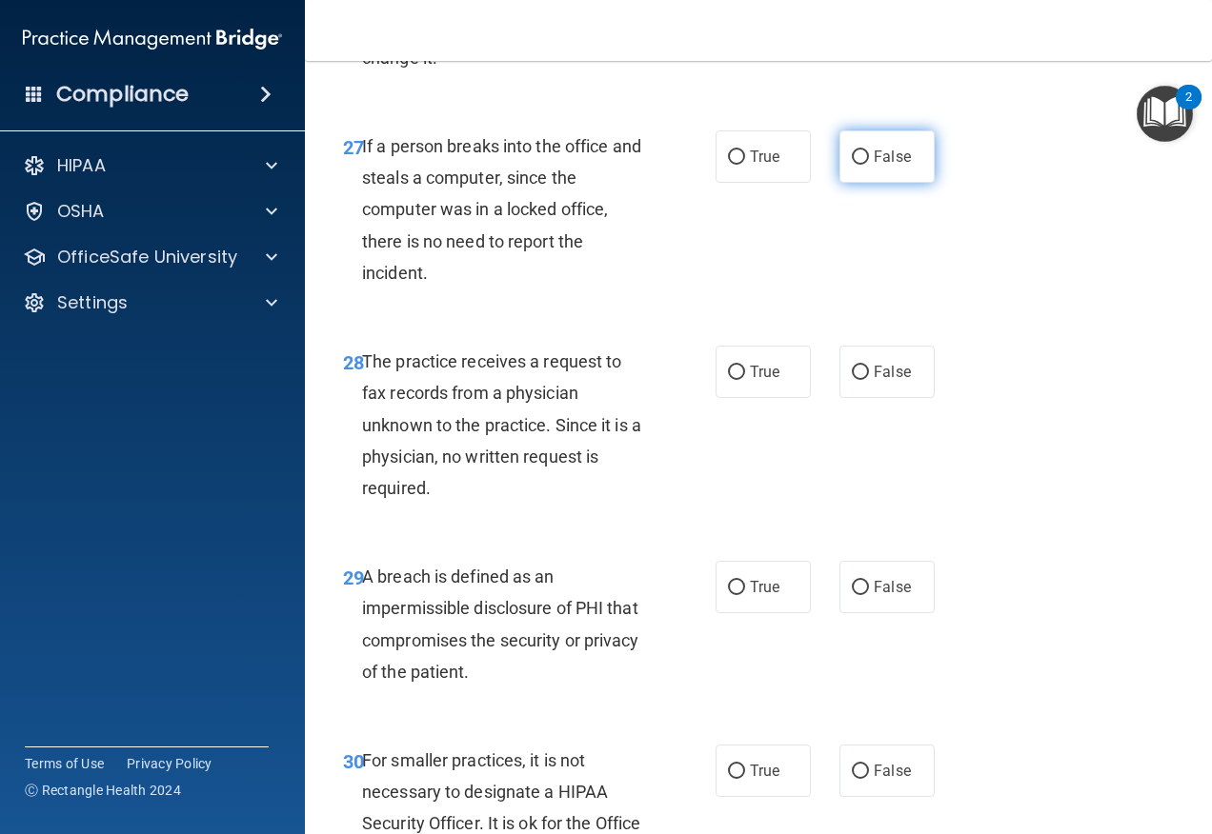
click at [855, 165] on input "False" at bounding box center [860, 157] width 17 height 14
radio input "true"
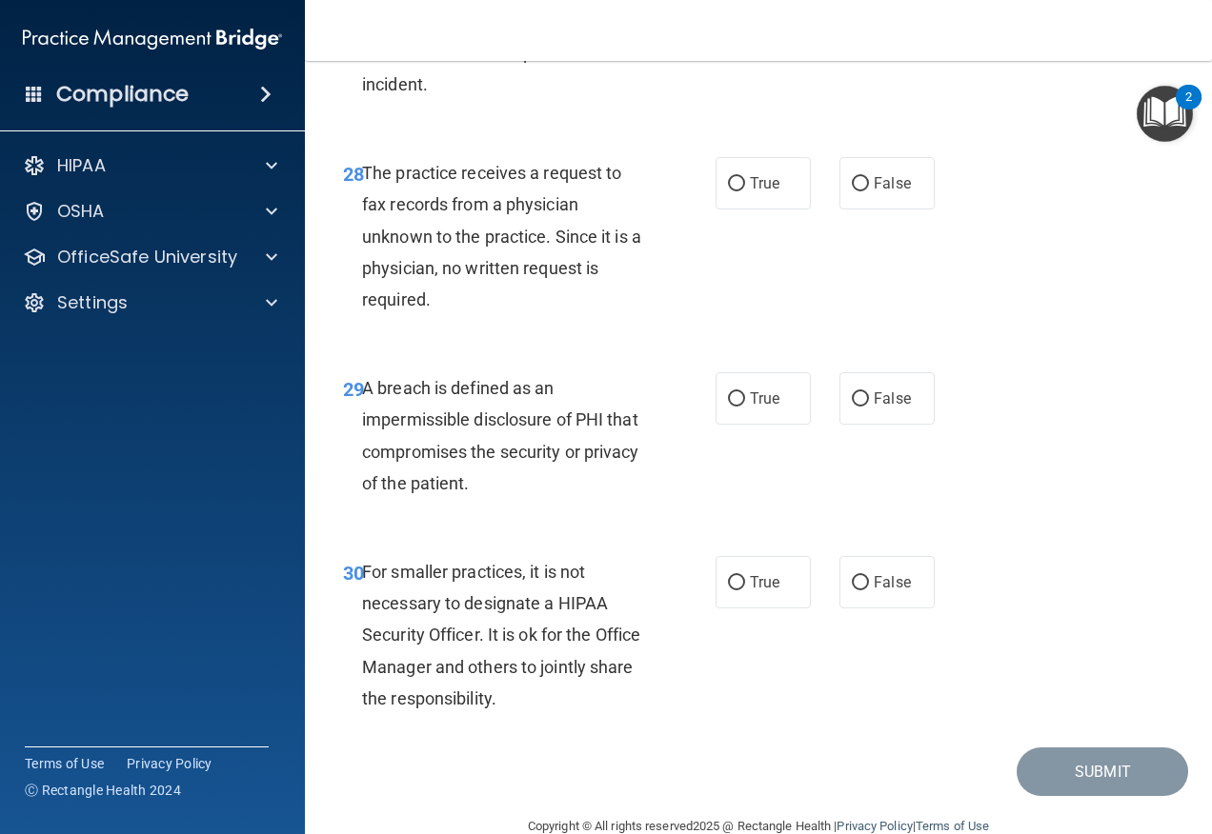
scroll to position [5399, 0]
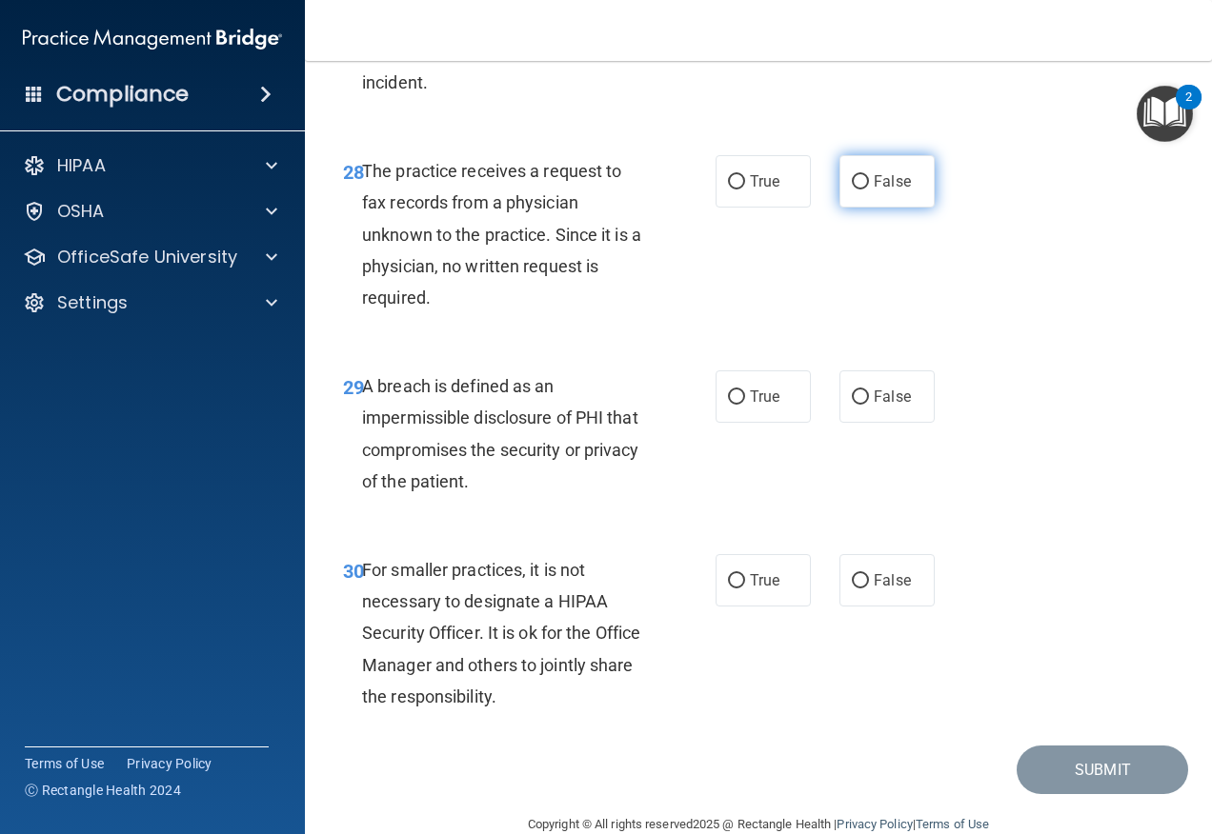
click at [861, 208] on label "False" at bounding box center [886, 181] width 95 height 52
click at [861, 190] on input "False" at bounding box center [860, 182] width 17 height 14
radio input "true"
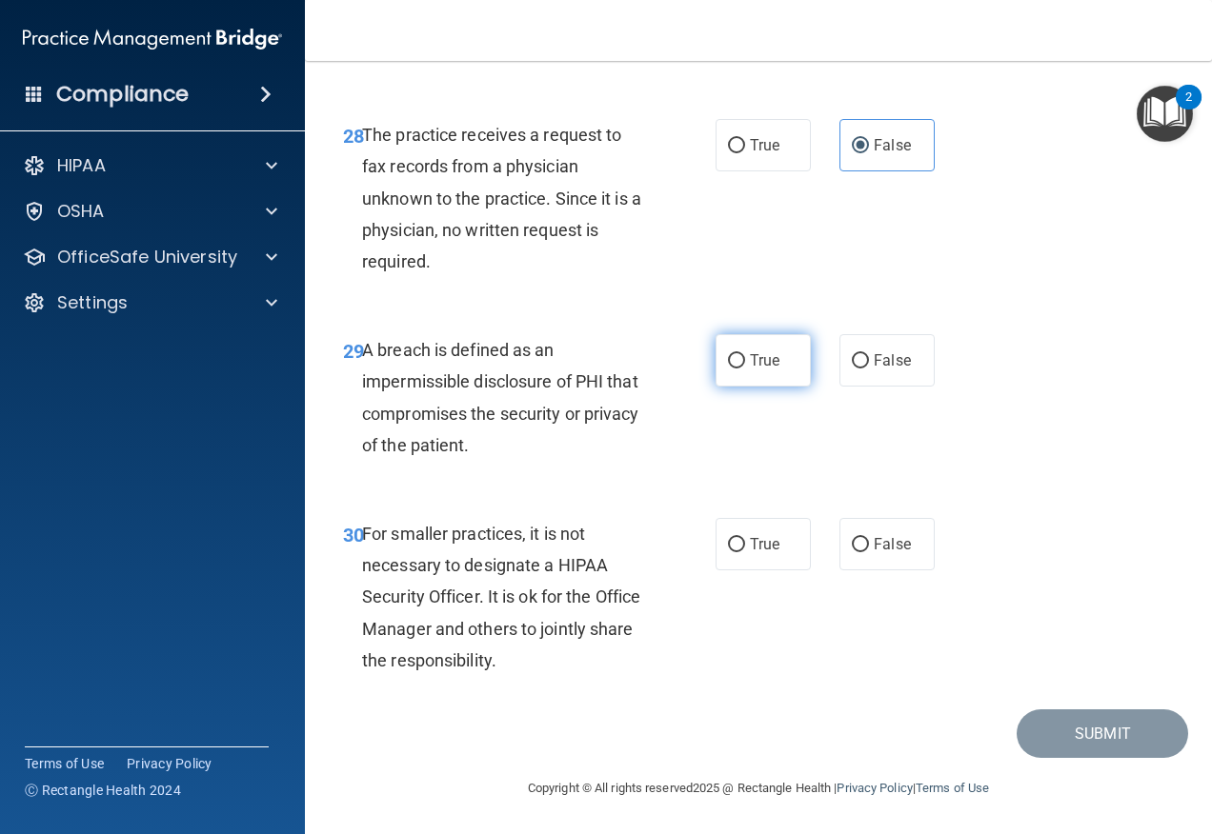
click at [735, 376] on label "True" at bounding box center [762, 360] width 95 height 52
click at [735, 369] on input "True" at bounding box center [736, 361] width 17 height 14
radio input "true"
click at [909, 562] on label "False" at bounding box center [886, 544] width 95 height 52
click at [869, 552] on input "False" at bounding box center [860, 545] width 17 height 14
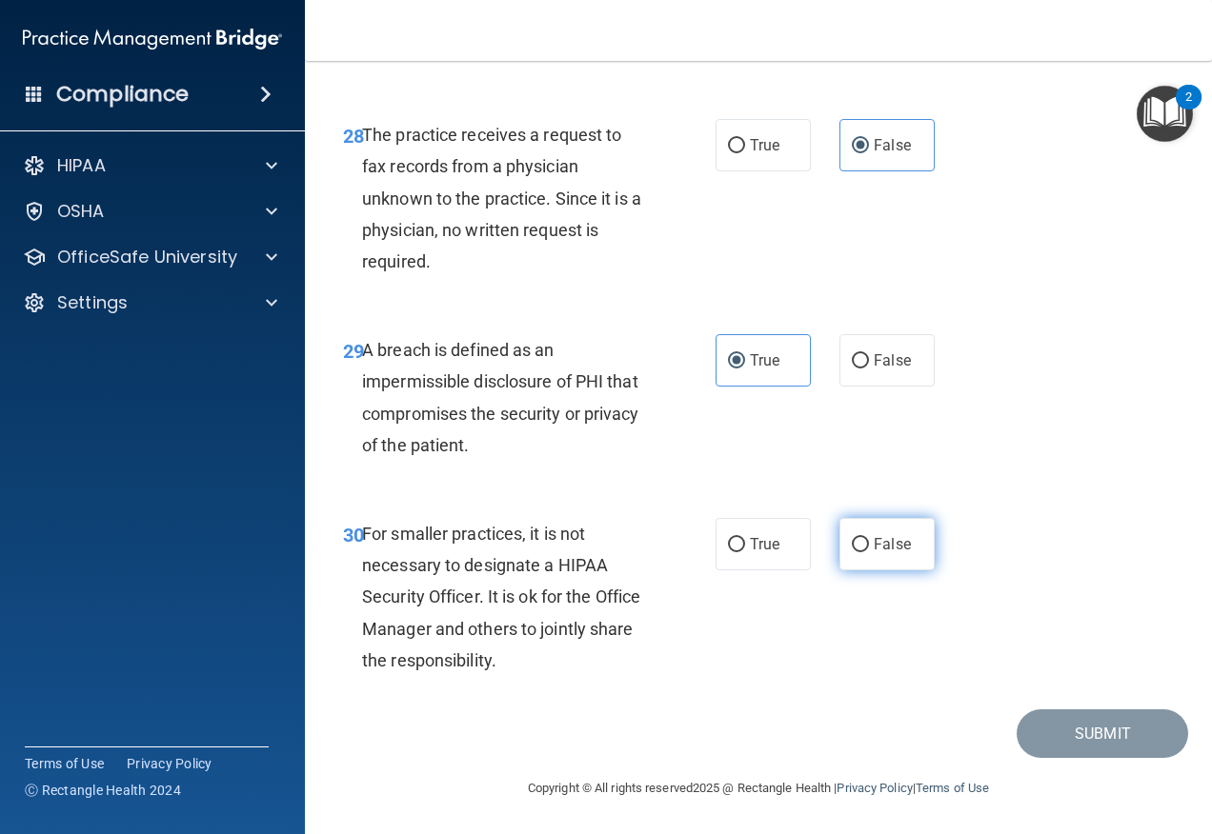
radio input "true"
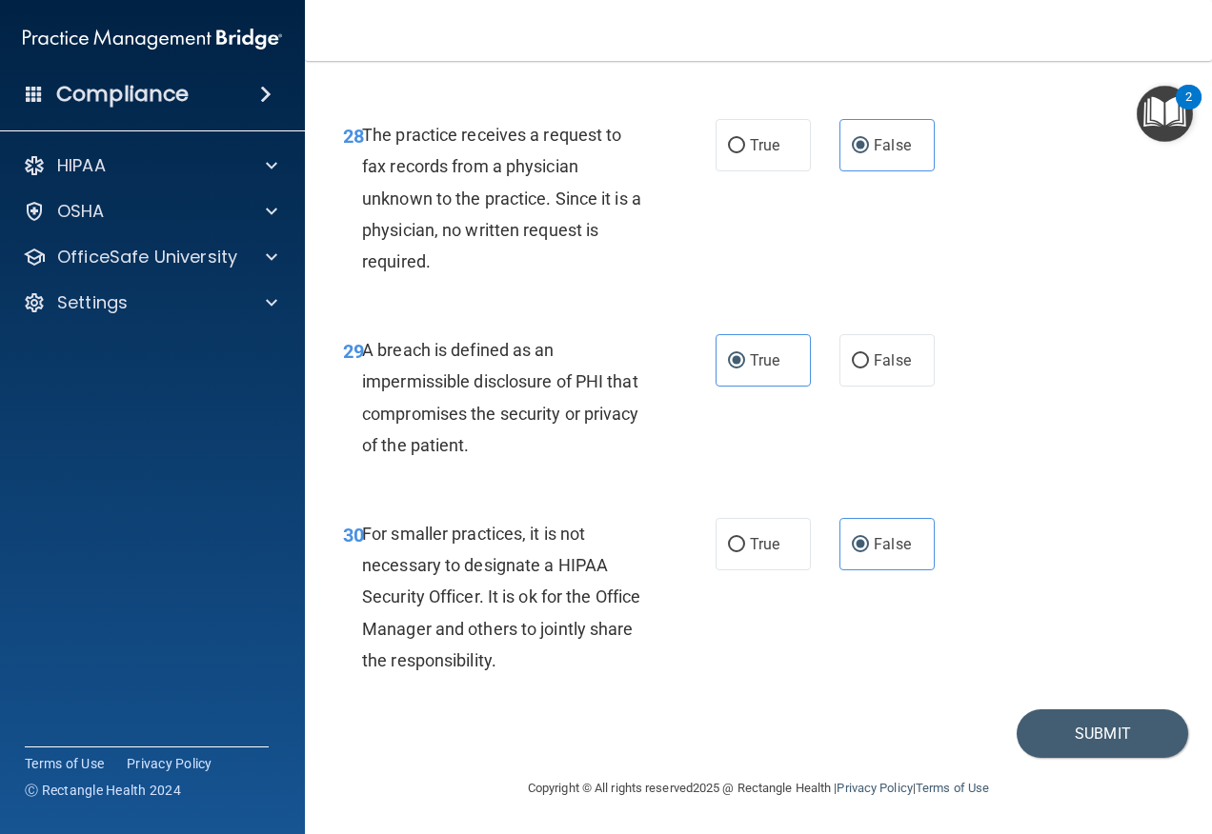
click at [1093, 696] on div "30 For smaller practices, it is not necessary to designate a HIPAA Security Off…" at bounding box center [758, 601] width 859 height 215
click at [1102, 713] on button "Submit" at bounding box center [1101, 734] width 171 height 49
click at [1092, 731] on button "Submit" at bounding box center [1101, 734] width 171 height 49
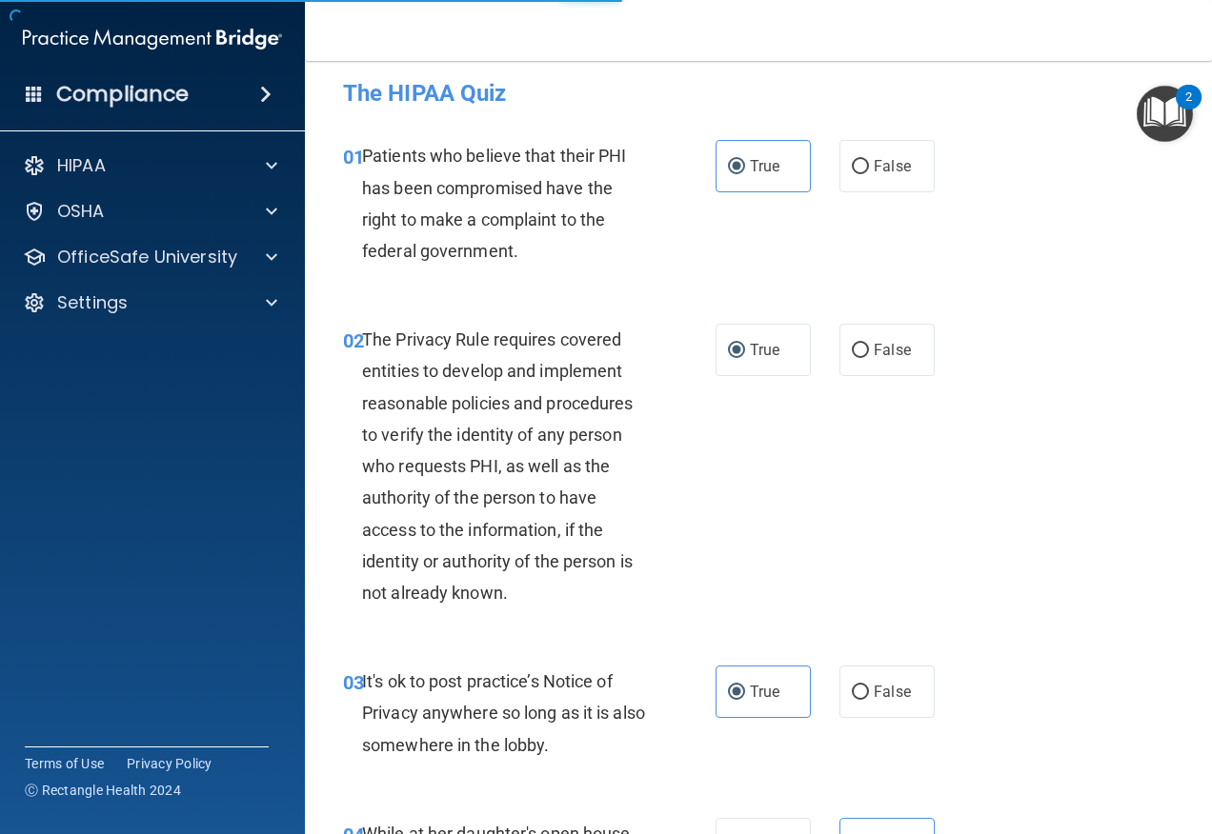
scroll to position [0, 0]
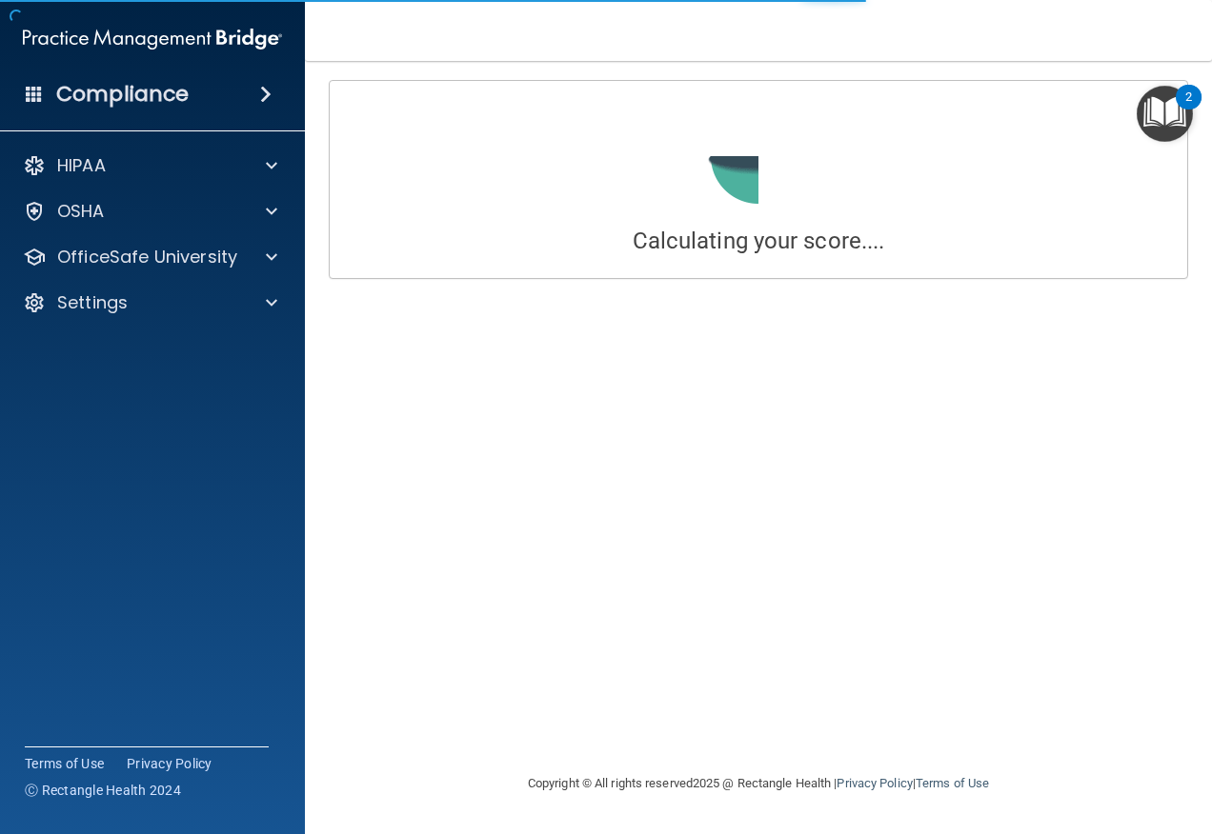
drag, startPoint x: 1208, startPoint y: 160, endPoint x: 1179, endPoint y: 503, distance: 344.1
click at [1179, 503] on main "Calculating your score.... Success! You've completed " The HIPAA Quiz " with a …" at bounding box center [758, 447] width 907 height 773
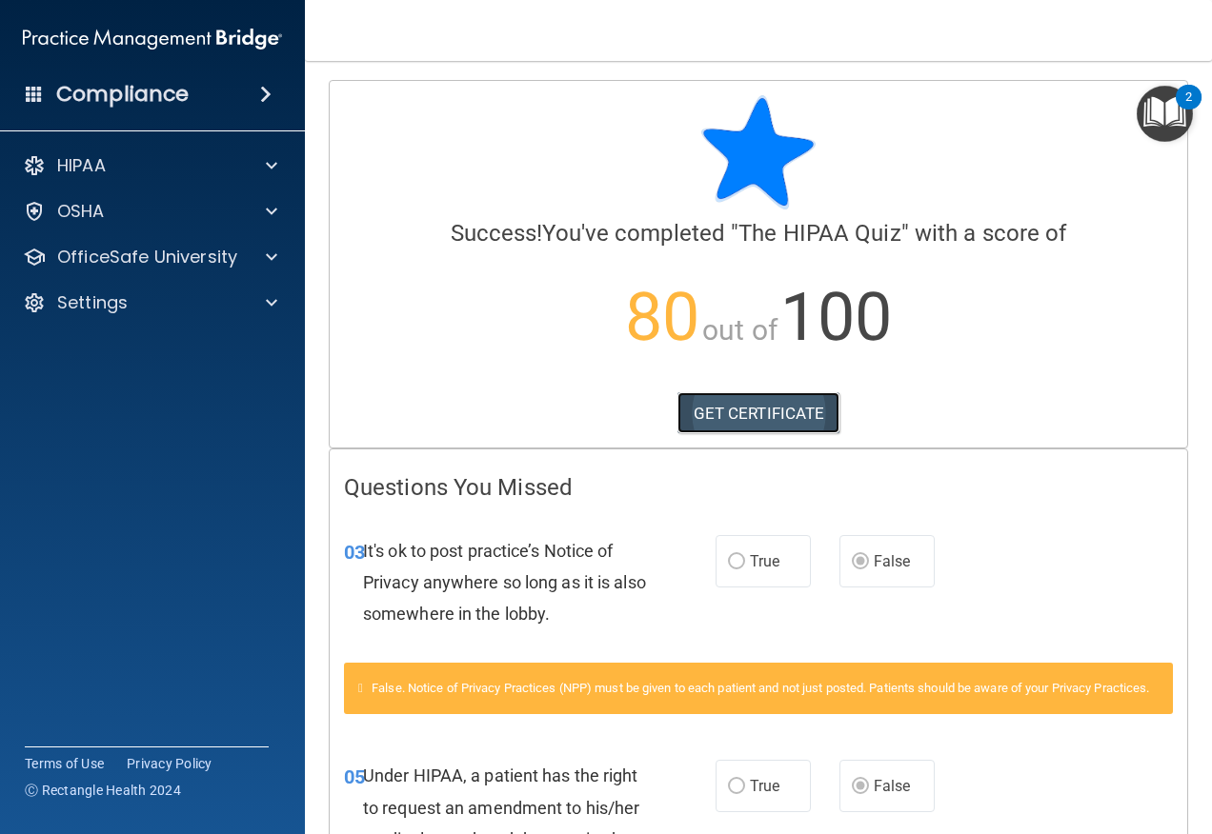
click at [720, 412] on link "GET CERTIFICATE" at bounding box center [758, 413] width 163 height 42
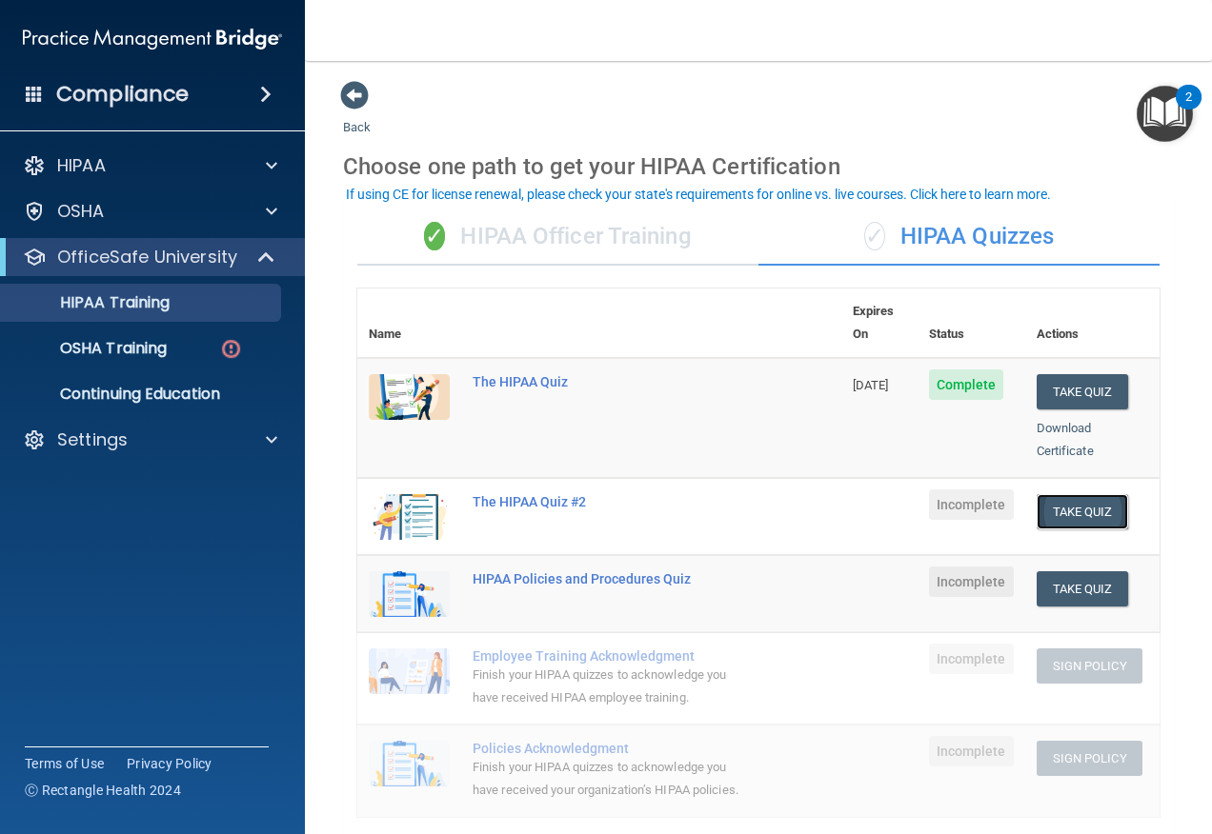
click at [1083, 494] on button "Take Quiz" at bounding box center [1081, 511] width 91 height 35
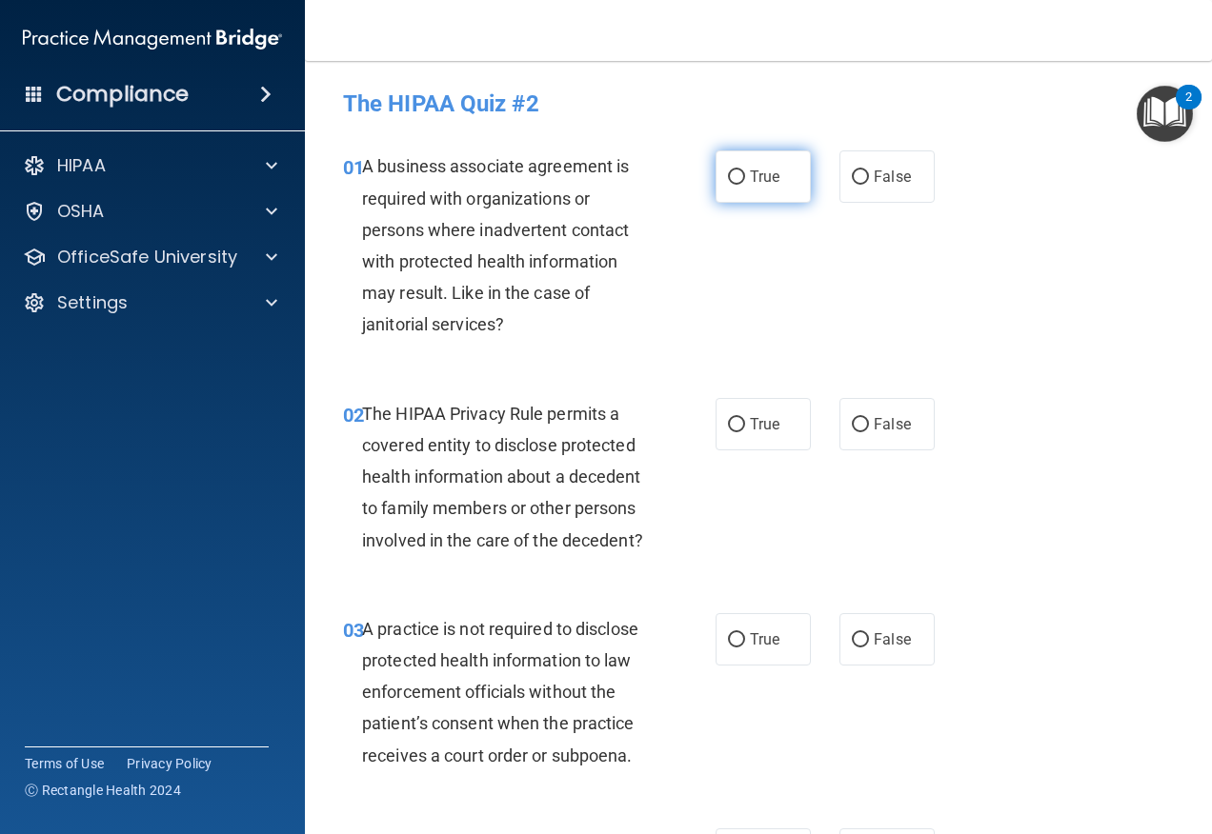
click at [774, 163] on label "True" at bounding box center [762, 176] width 95 height 52
click at [745, 170] on input "True" at bounding box center [736, 177] width 17 height 14
radio input "true"
click at [728, 424] on input "True" at bounding box center [736, 425] width 17 height 14
radio input "true"
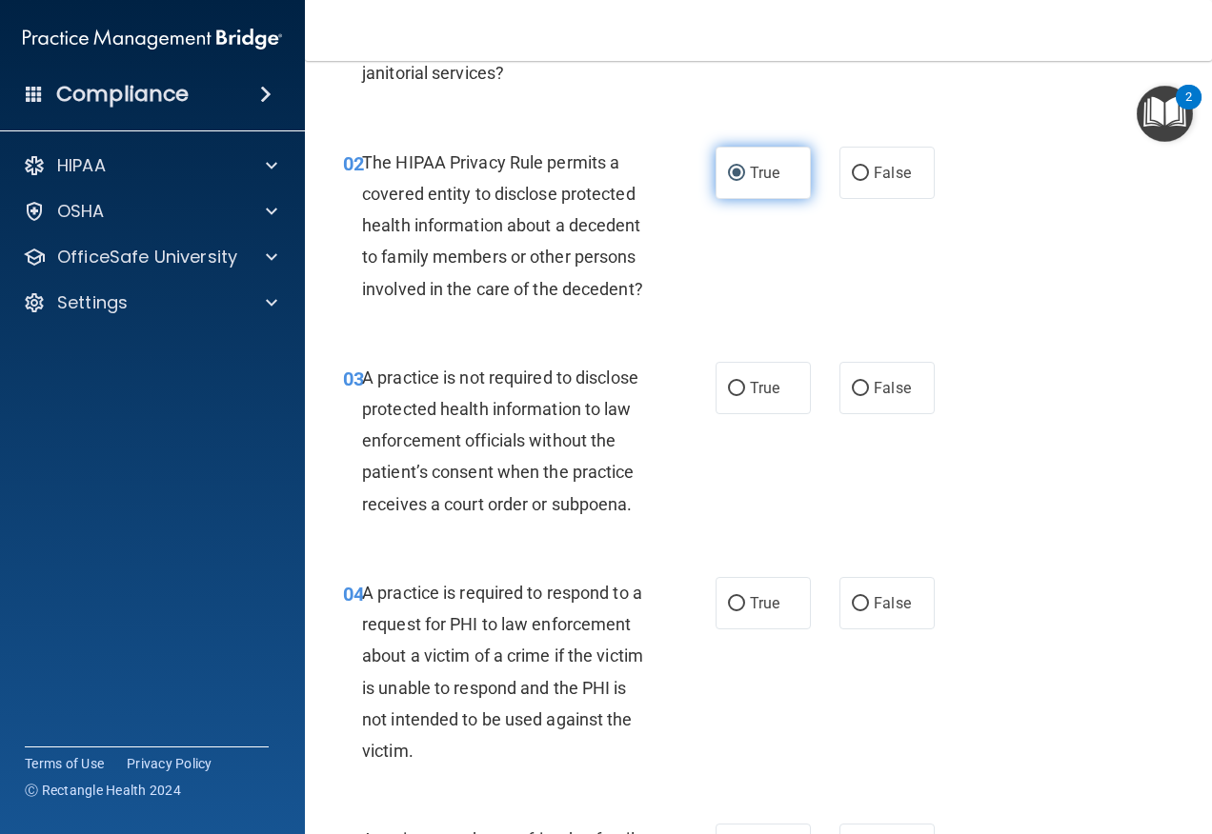
scroll to position [286, 0]
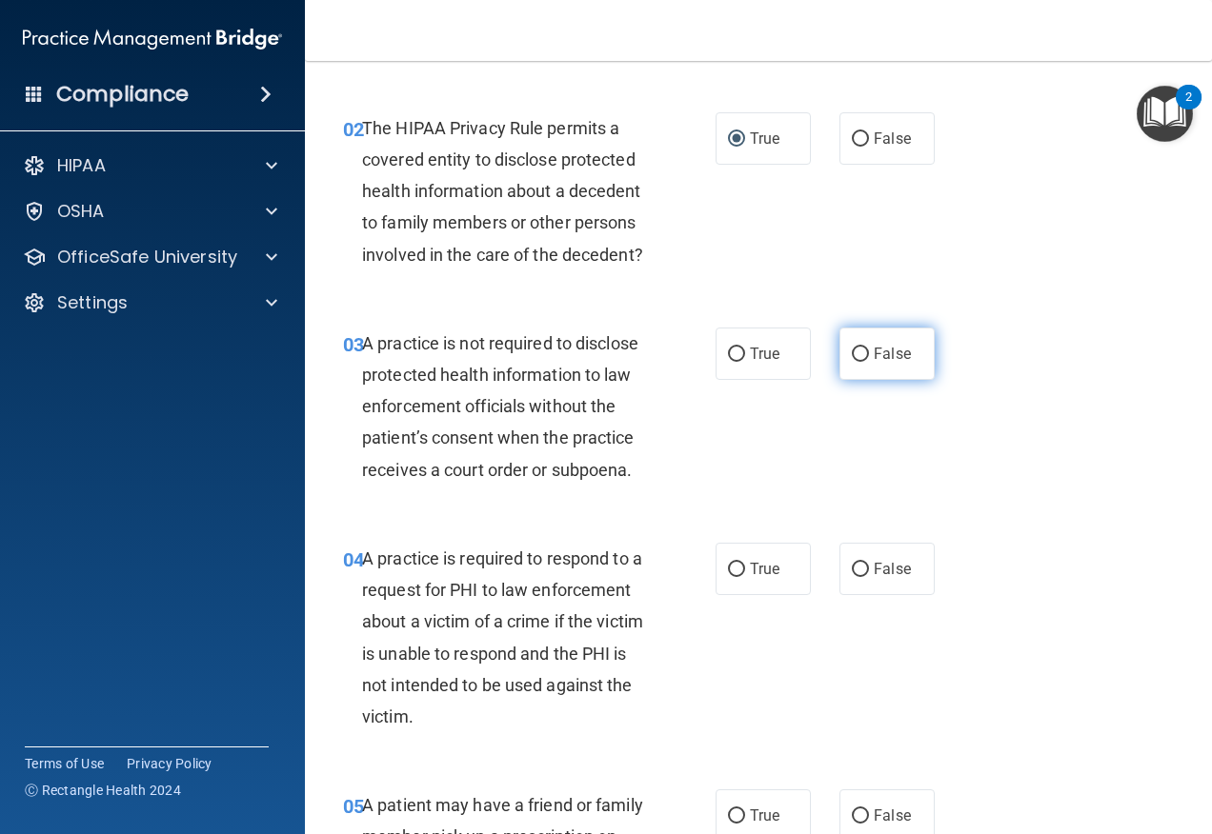
click at [912, 380] on label "False" at bounding box center [886, 354] width 95 height 52
click at [869, 362] on input "False" at bounding box center [860, 355] width 17 height 14
radio input "true"
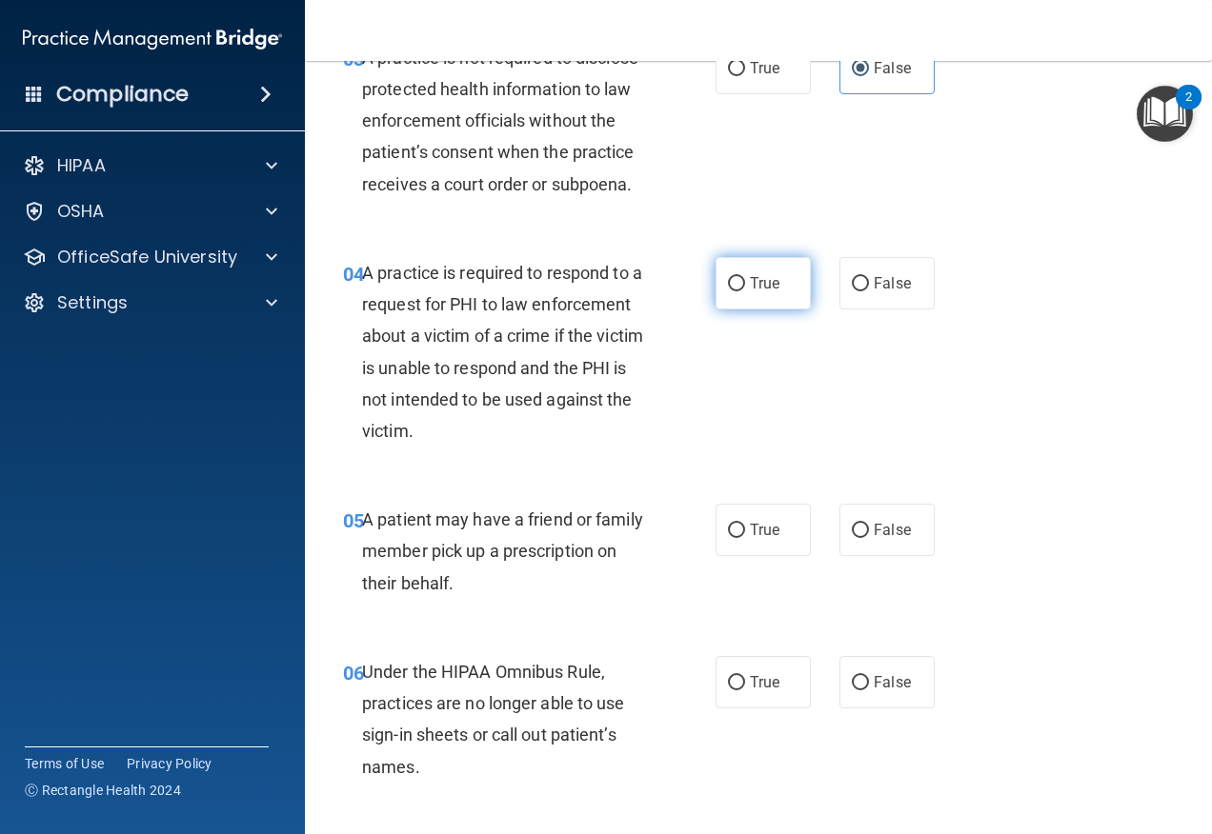
scroll to position [476, 0]
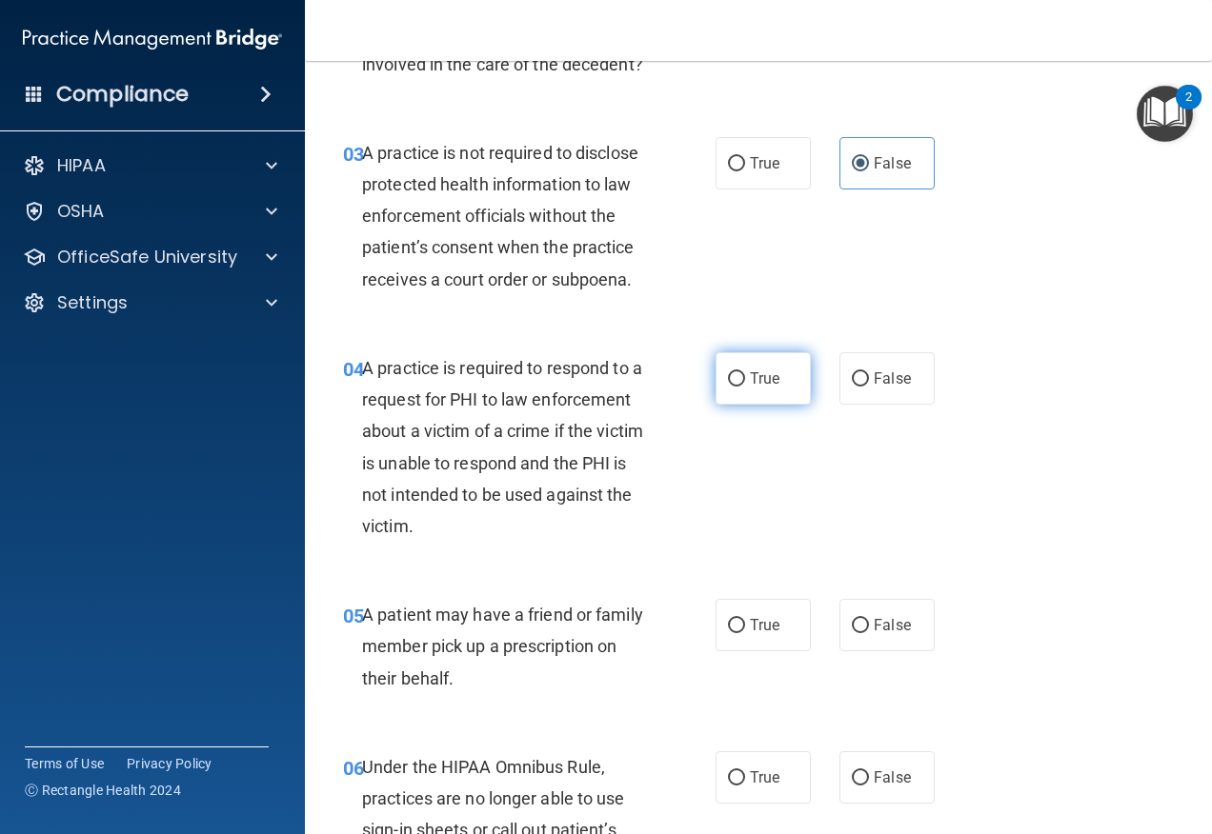
click at [773, 405] on label "True" at bounding box center [762, 378] width 95 height 52
click at [745, 387] on input "True" at bounding box center [736, 379] width 17 height 14
radio input "true"
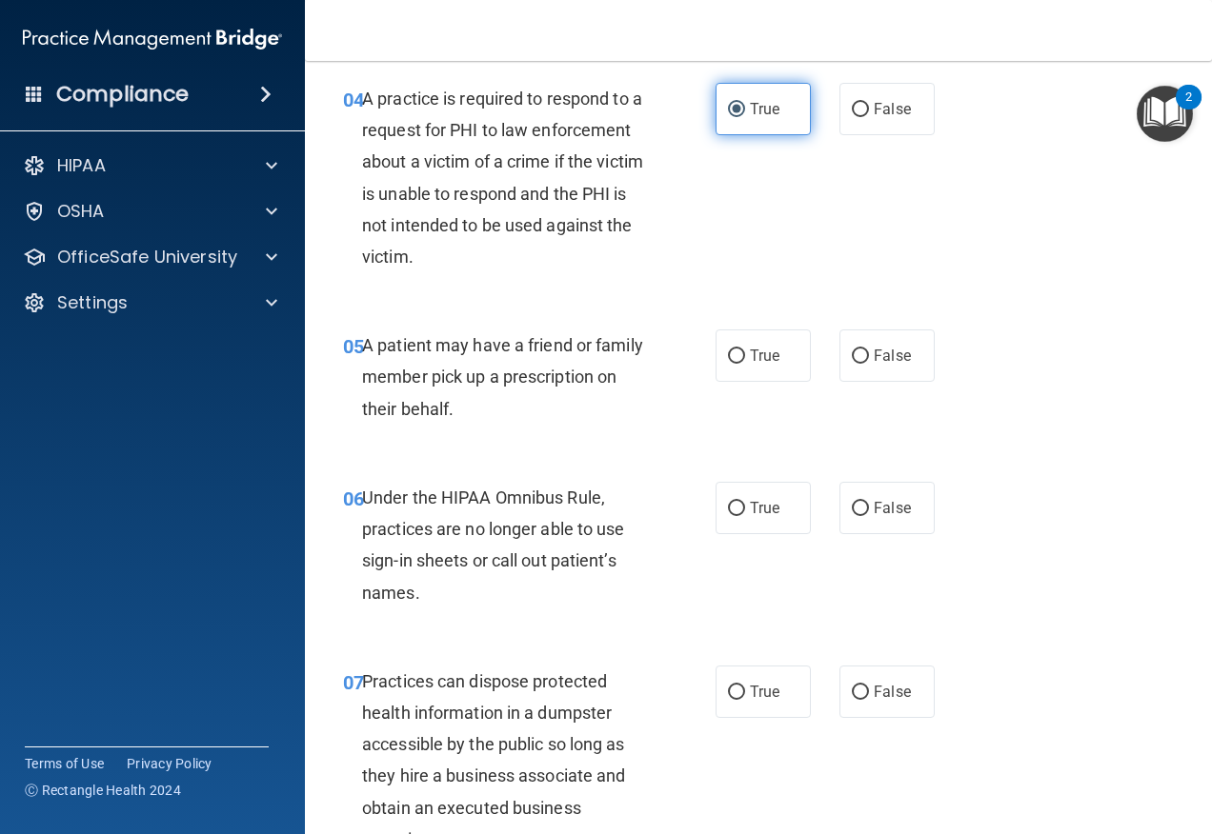
scroll to position [762, 0]
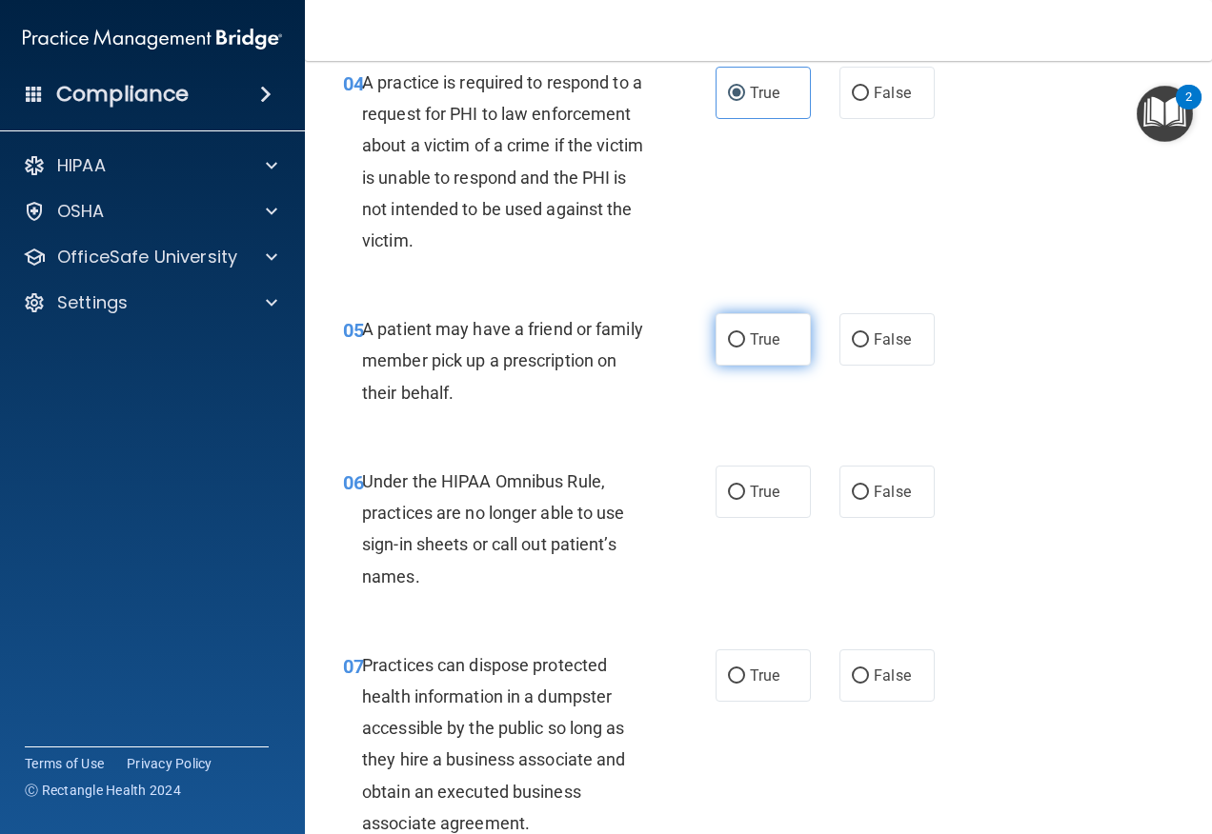
click at [742, 366] on label "True" at bounding box center [762, 339] width 95 height 52
click at [742, 348] on input "True" at bounding box center [736, 340] width 17 height 14
radio input "true"
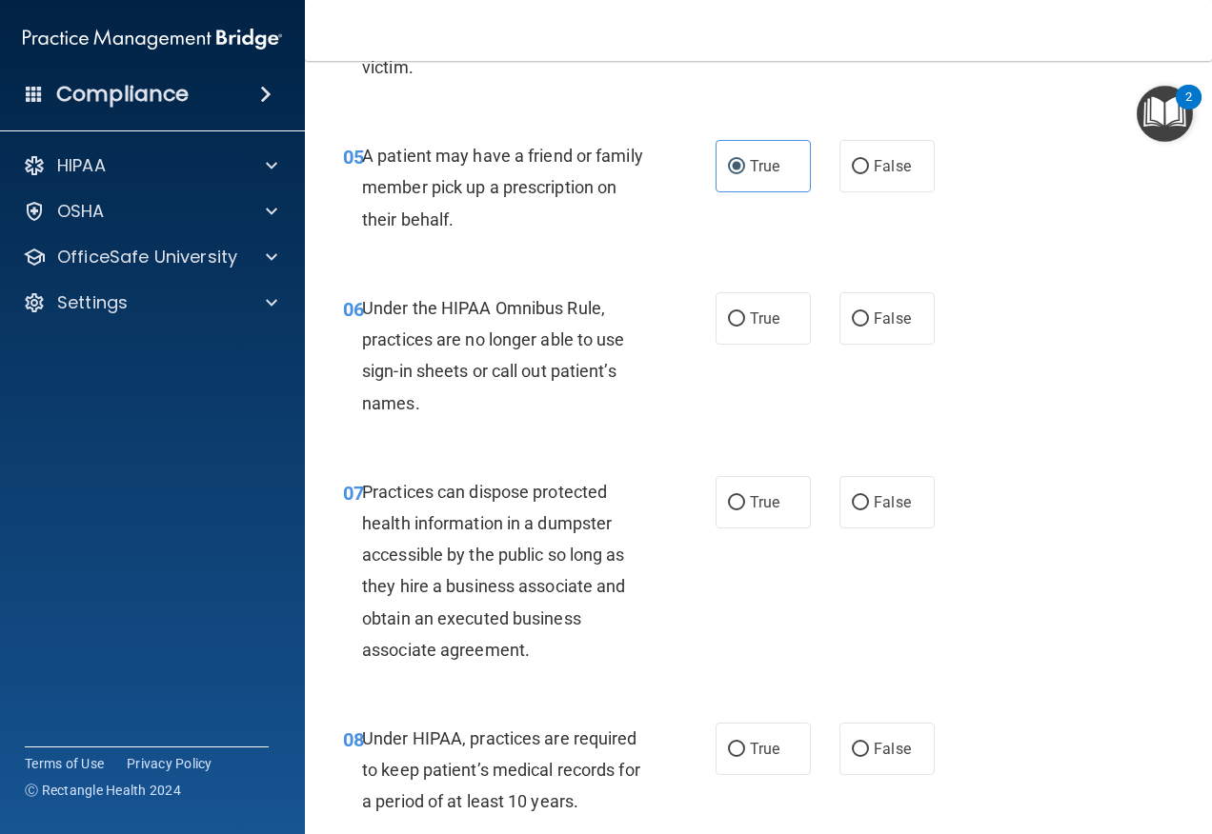
scroll to position [952, 0]
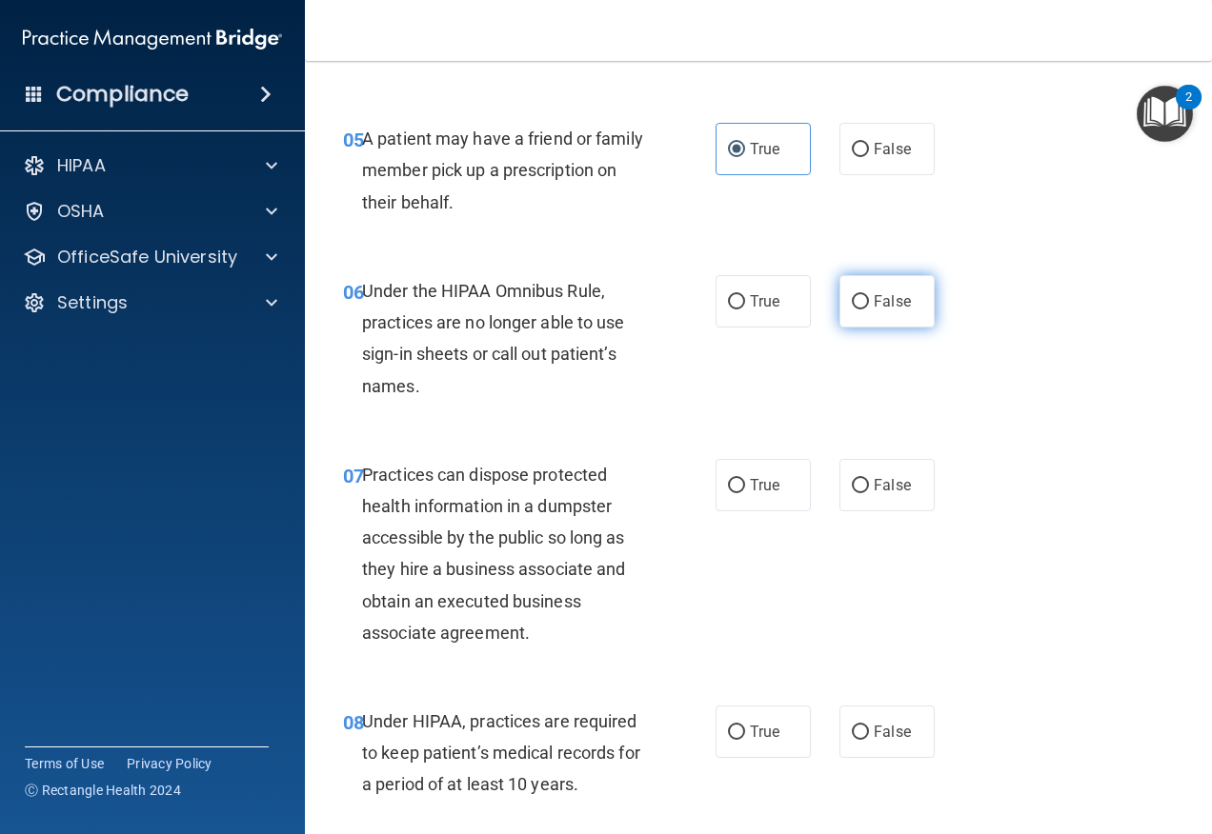
click at [872, 328] on label "False" at bounding box center [886, 301] width 95 height 52
click at [869, 310] on input "False" at bounding box center [860, 302] width 17 height 14
radio input "true"
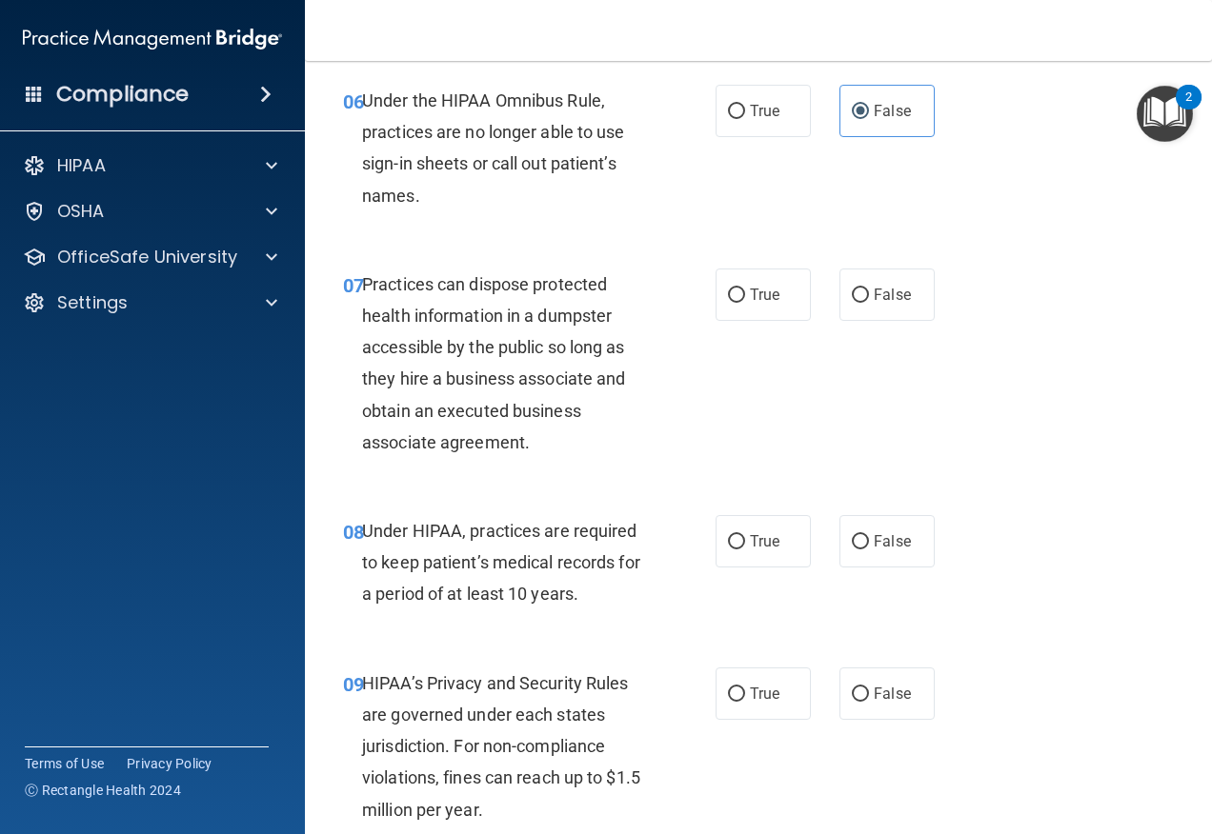
scroll to position [1238, 0]
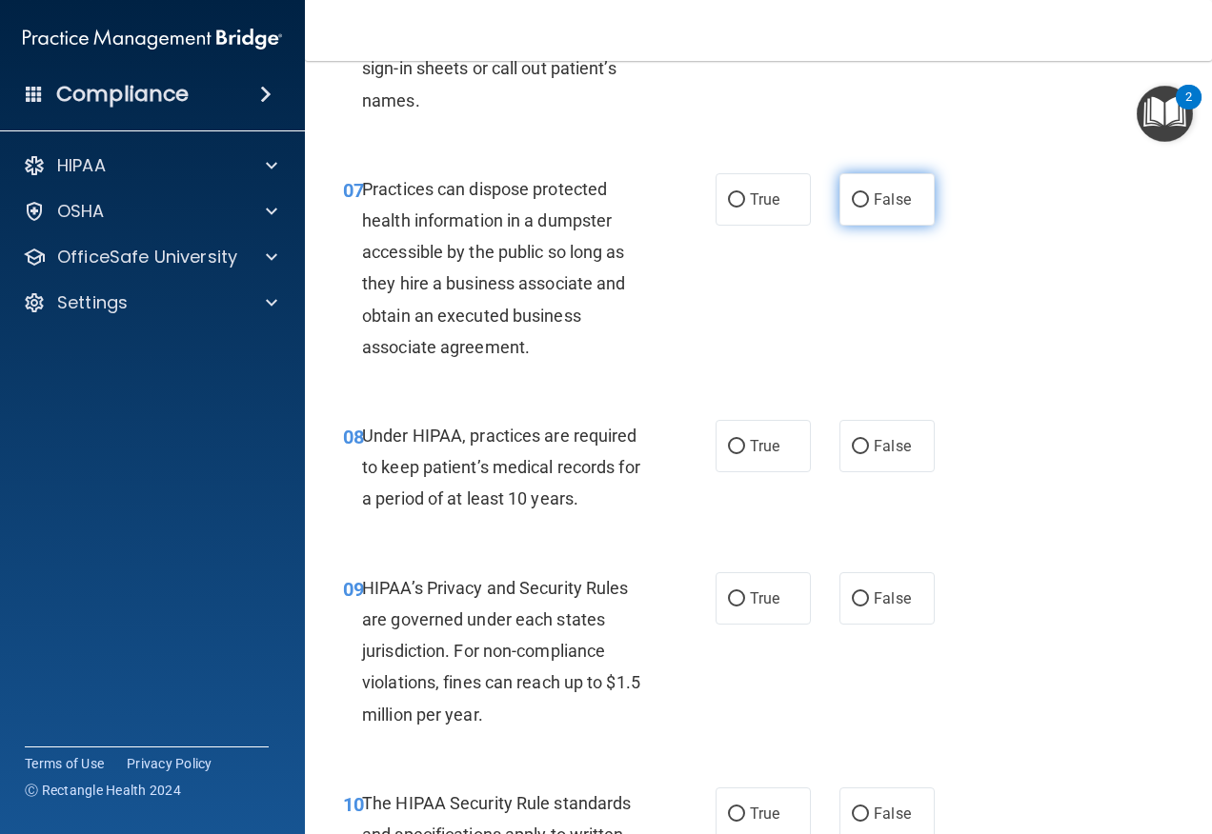
click at [854, 208] on input "False" at bounding box center [860, 200] width 17 height 14
radio input "true"
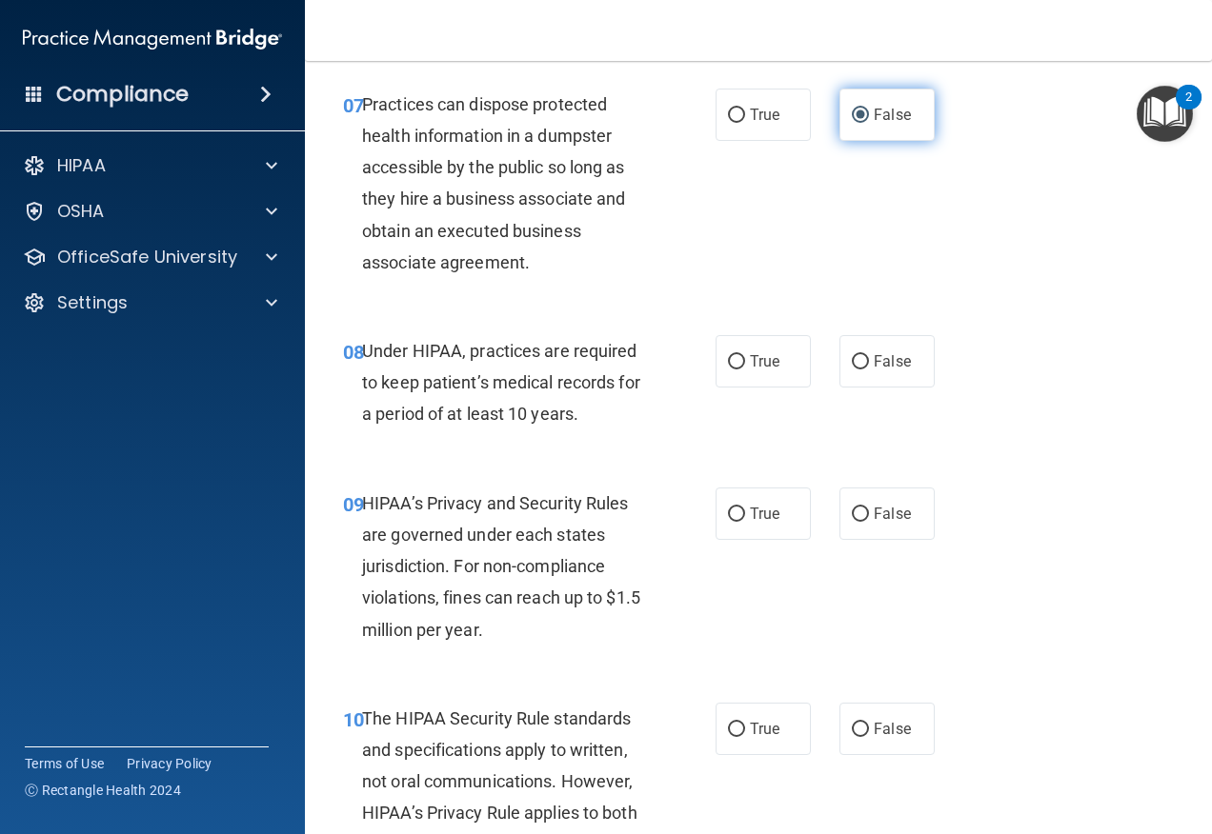
scroll to position [1429, 0]
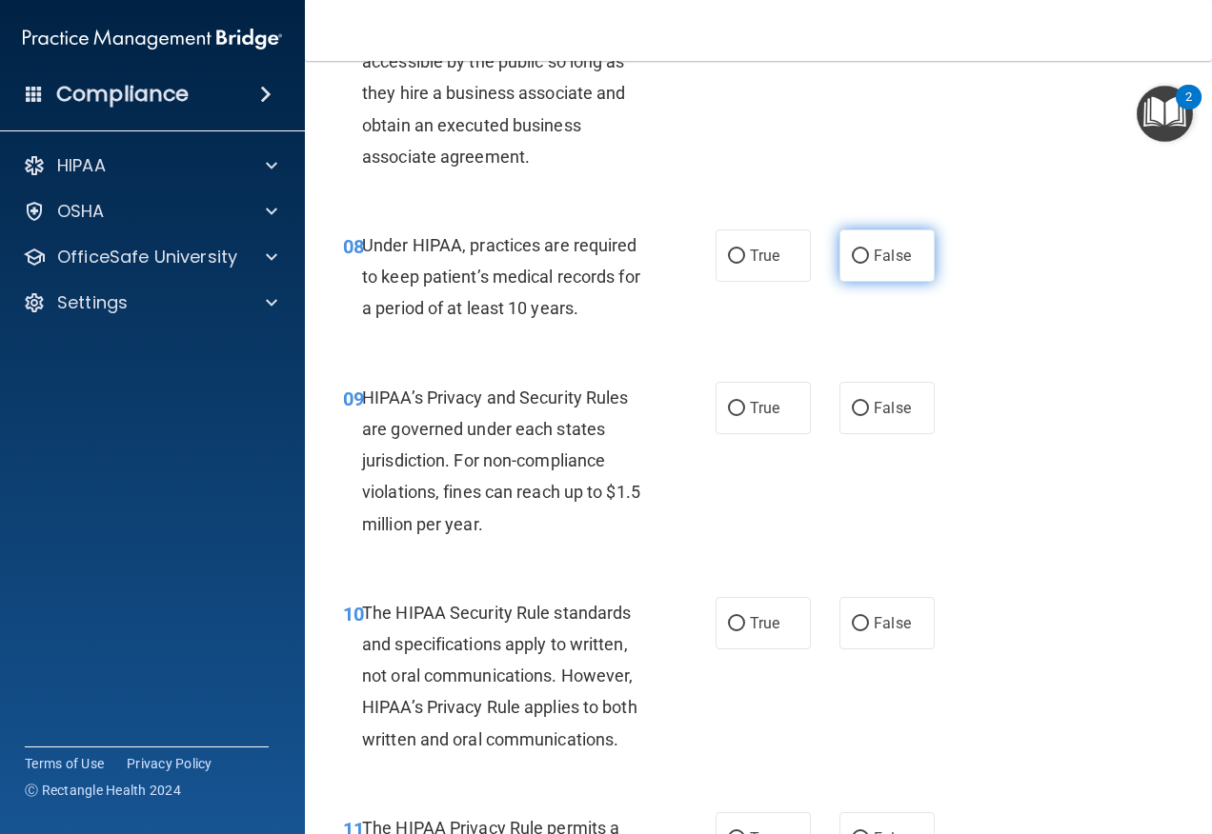
click at [839, 282] on label "False" at bounding box center [886, 256] width 95 height 52
click at [852, 264] on input "False" at bounding box center [860, 257] width 17 height 14
radio input "true"
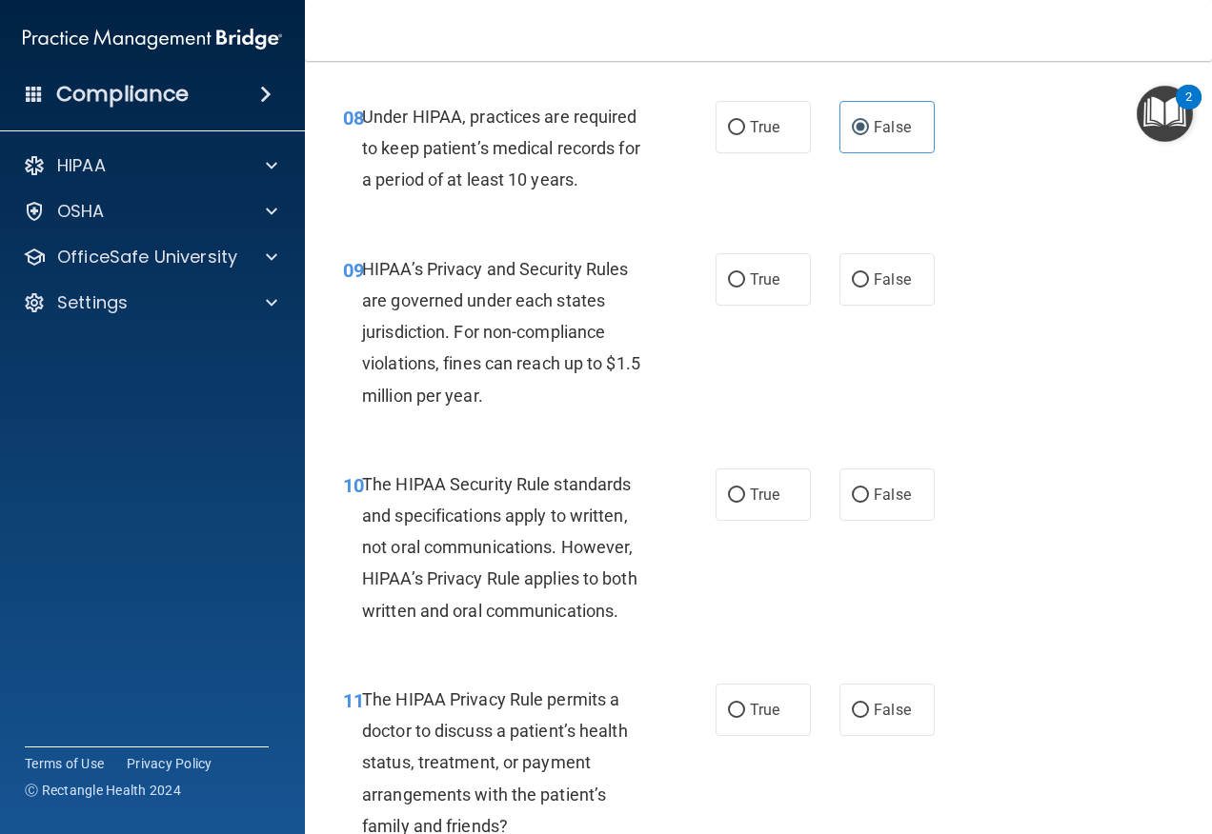
scroll to position [1619, 0]
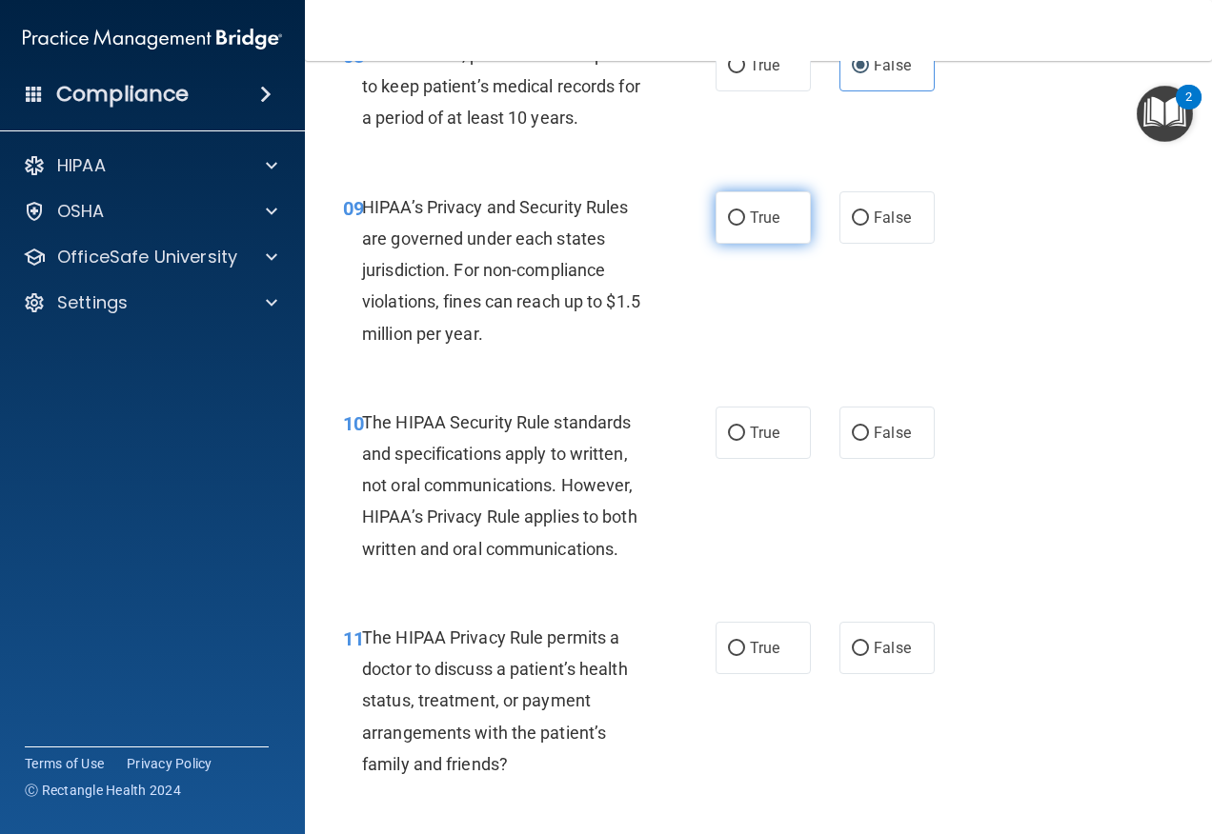
click at [765, 227] on span "True" at bounding box center [765, 218] width 30 height 18
click at [745, 226] on input "True" at bounding box center [736, 218] width 17 height 14
radio input "true"
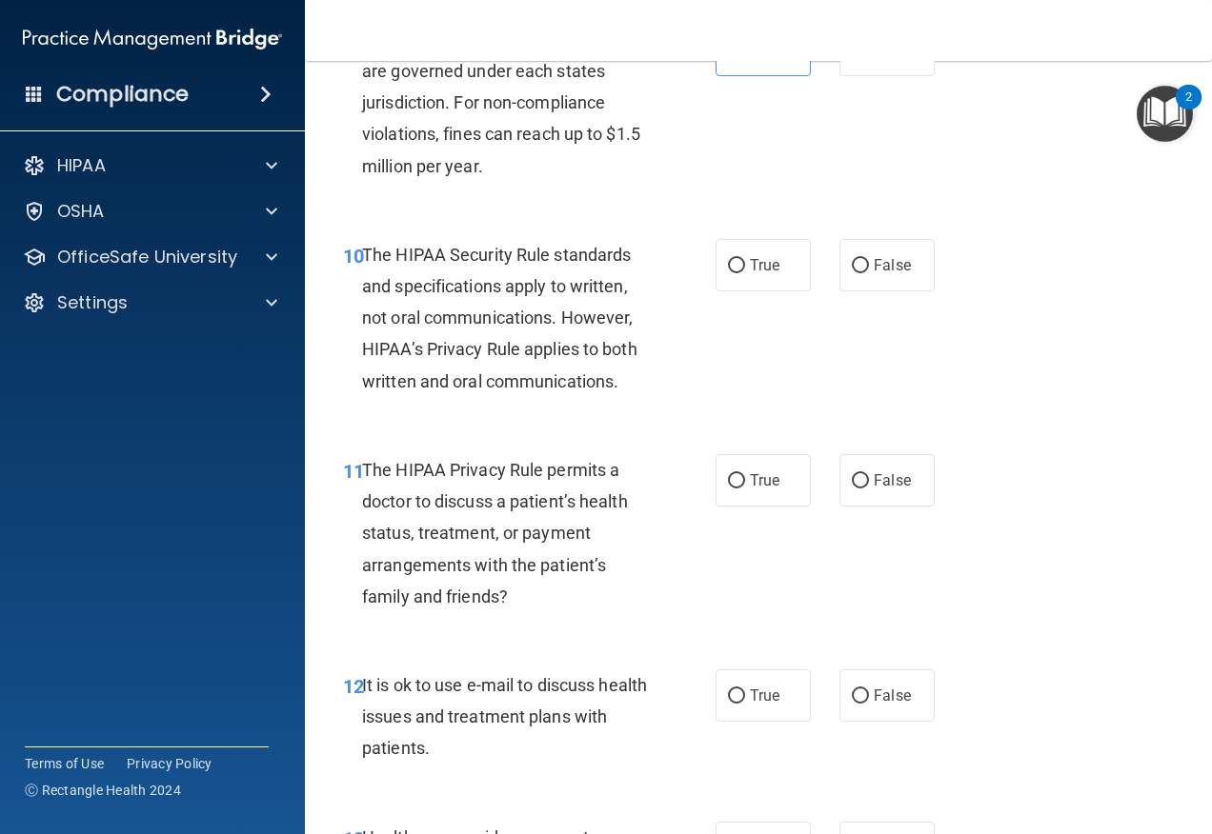
scroll to position [1905, 0]
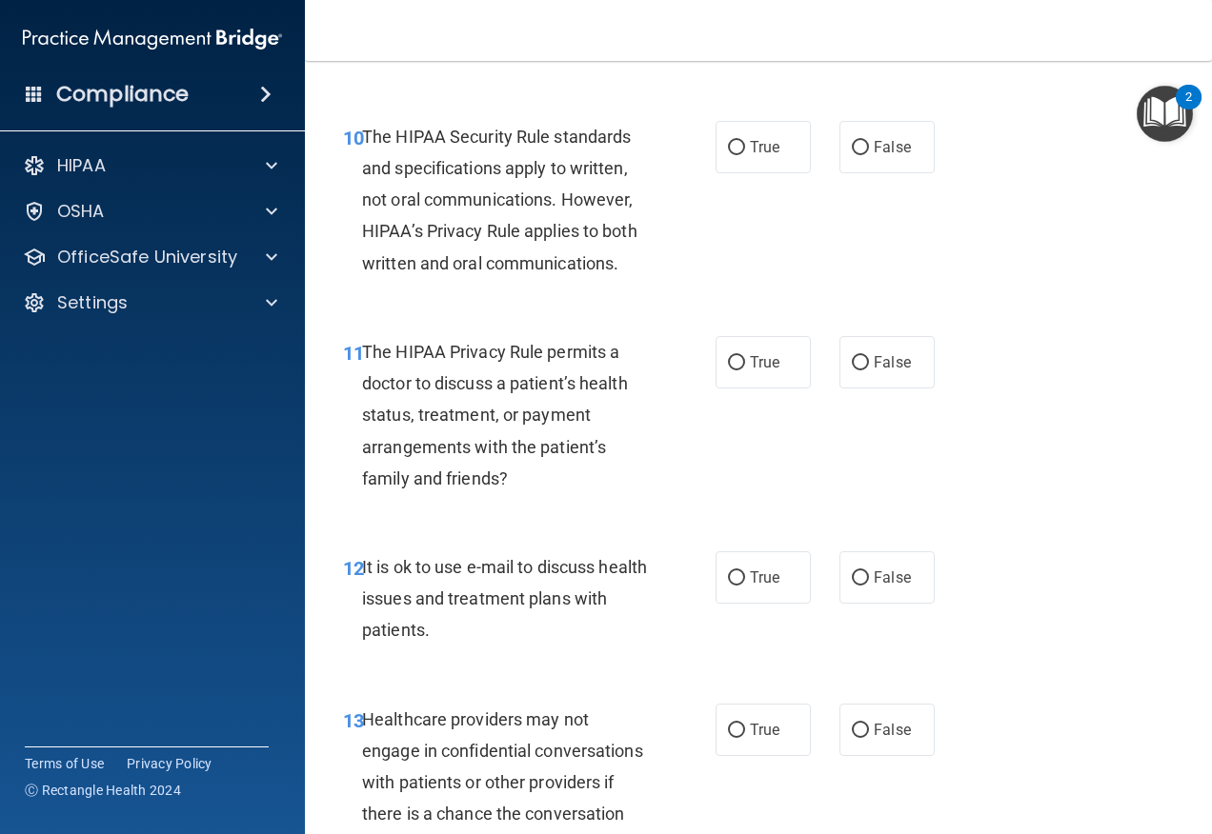
click at [705, 168] on div "10 The HIPAA Security Rule standards and specifications apply to written, not o…" at bounding box center [529, 205] width 430 height 168
click at [728, 155] on input "True" at bounding box center [736, 148] width 17 height 14
radio input "true"
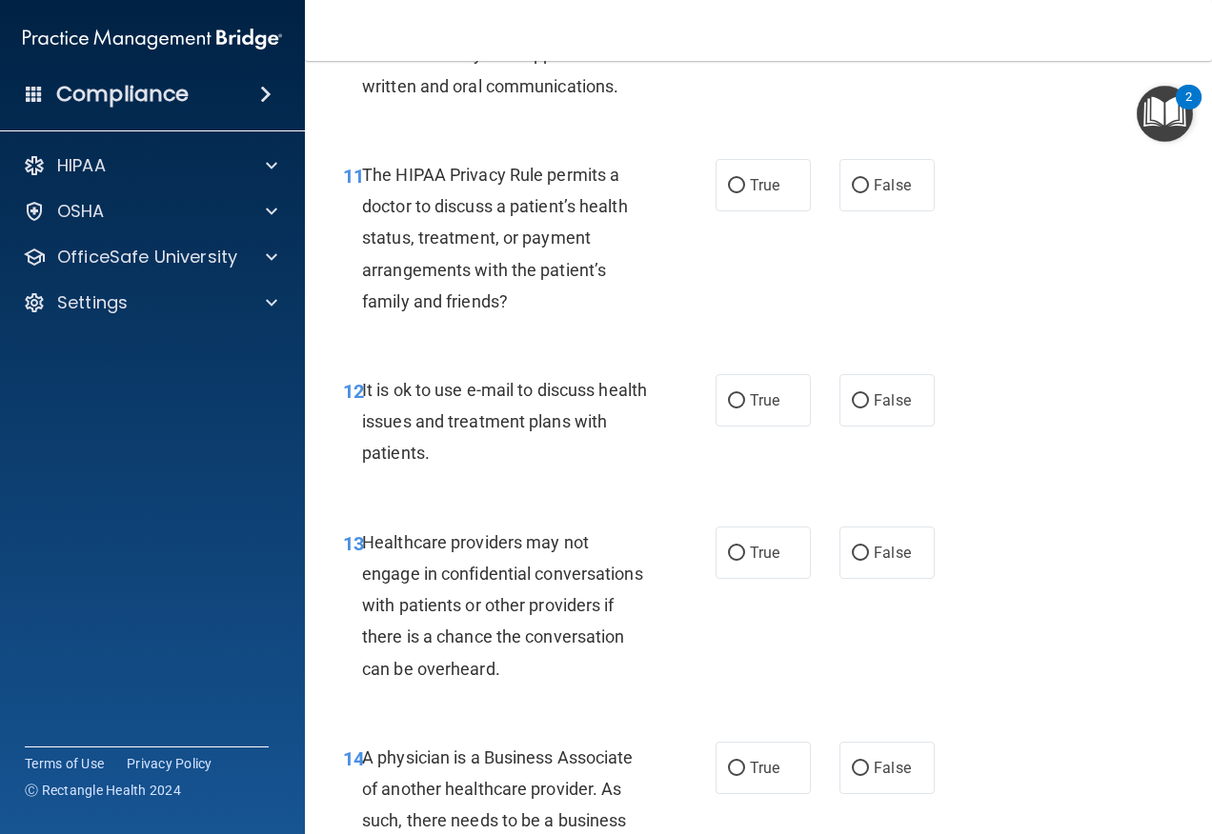
scroll to position [2095, 0]
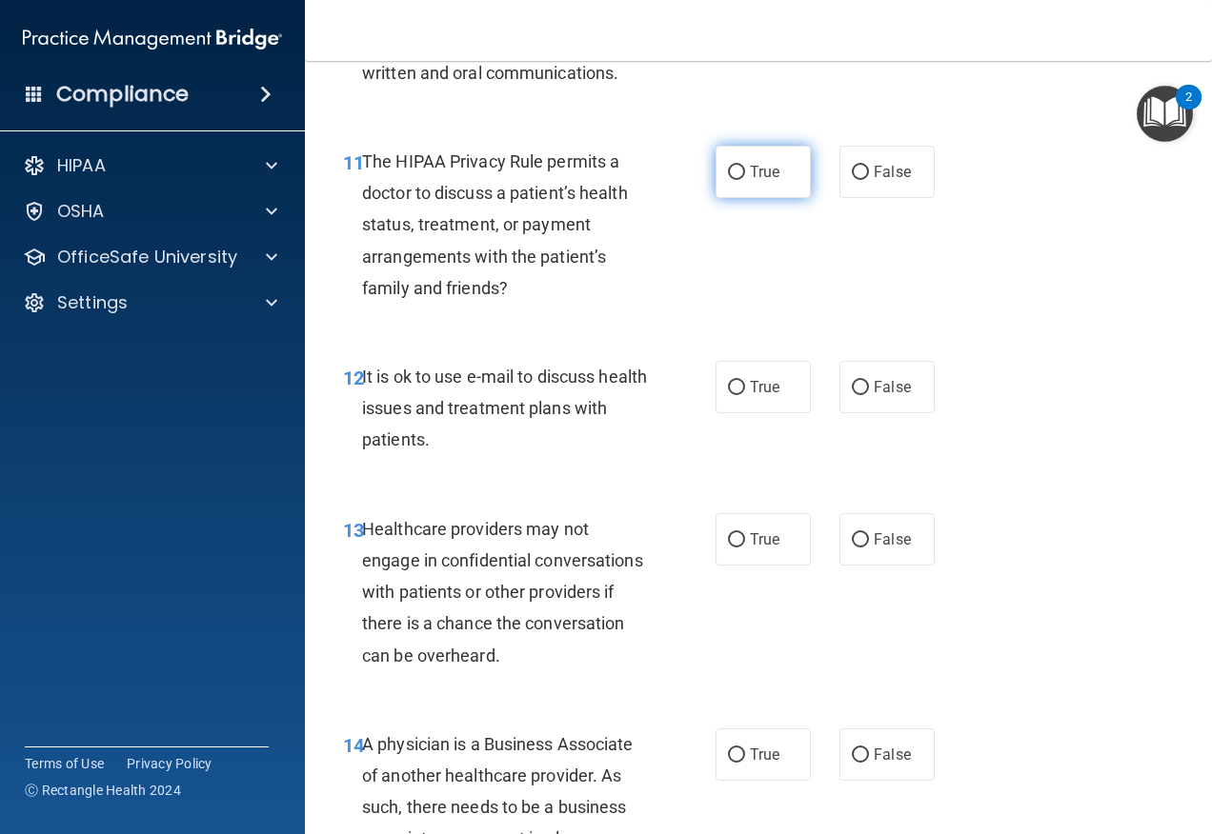
click at [738, 198] on label "True" at bounding box center [762, 172] width 95 height 52
click at [738, 180] on input "True" at bounding box center [736, 173] width 17 height 14
radio input "true"
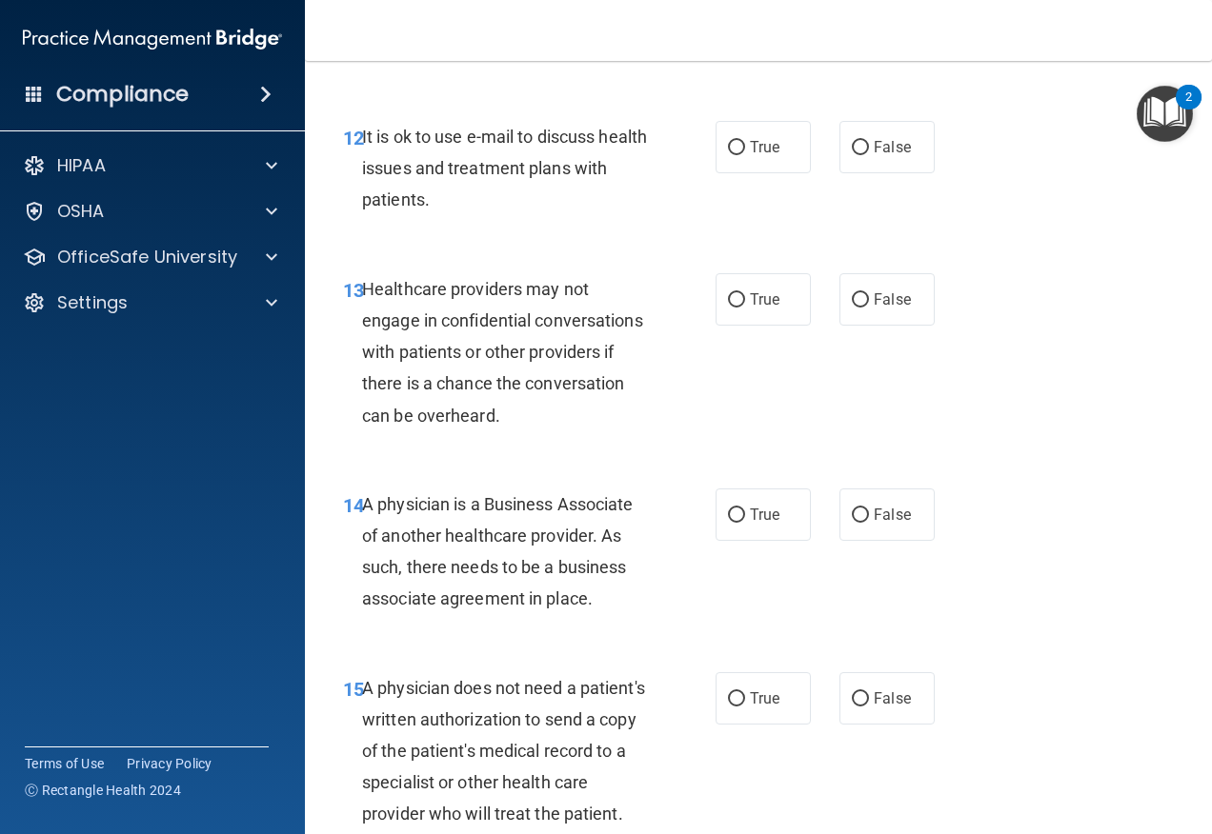
scroll to position [2381, 0]
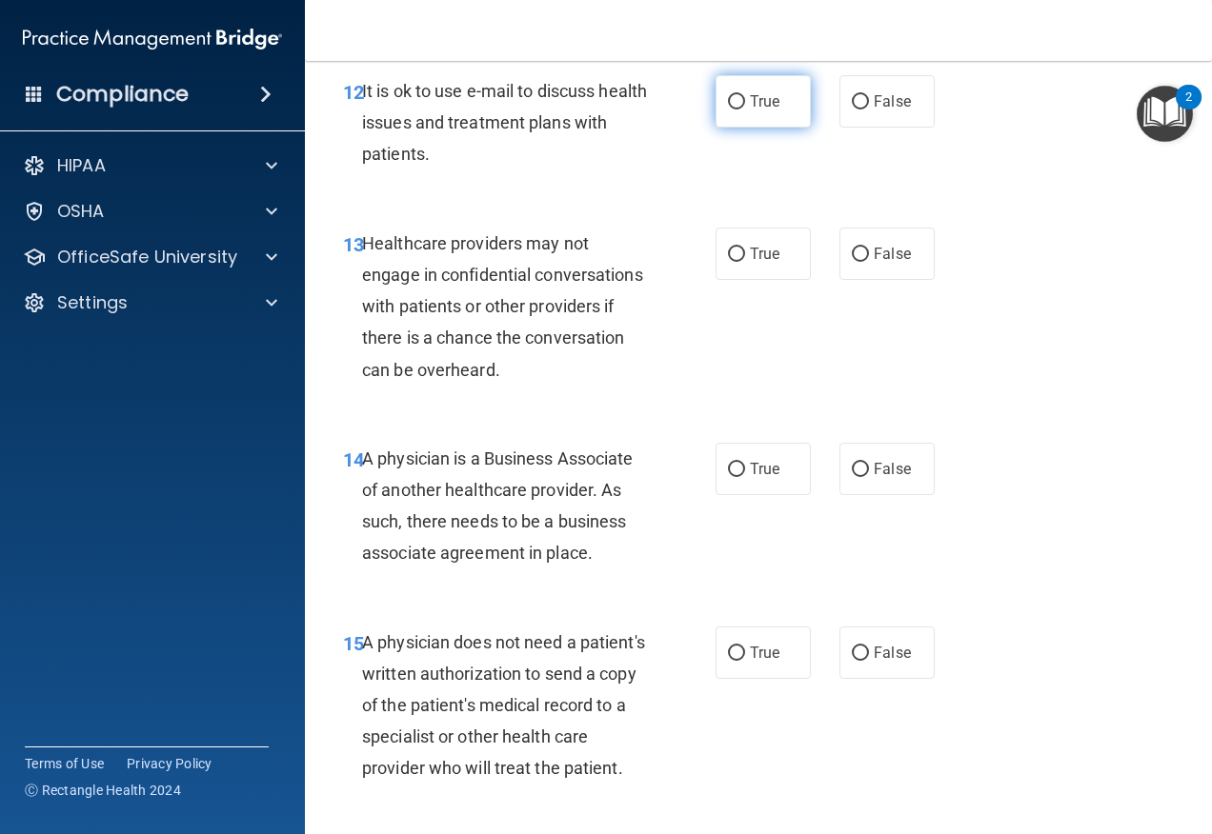
click at [771, 128] on label "True" at bounding box center [762, 101] width 95 height 52
click at [745, 110] on input "True" at bounding box center [736, 102] width 17 height 14
radio input "true"
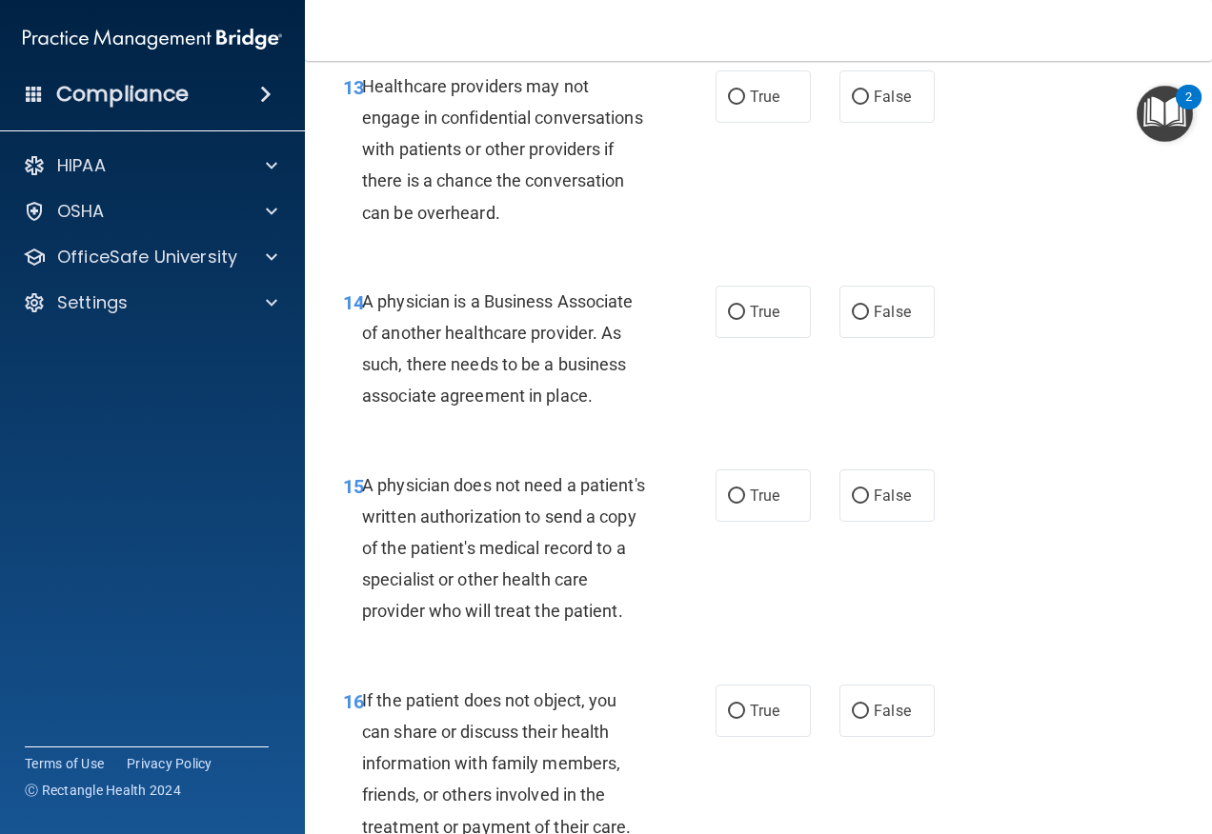
scroll to position [2572, 0]
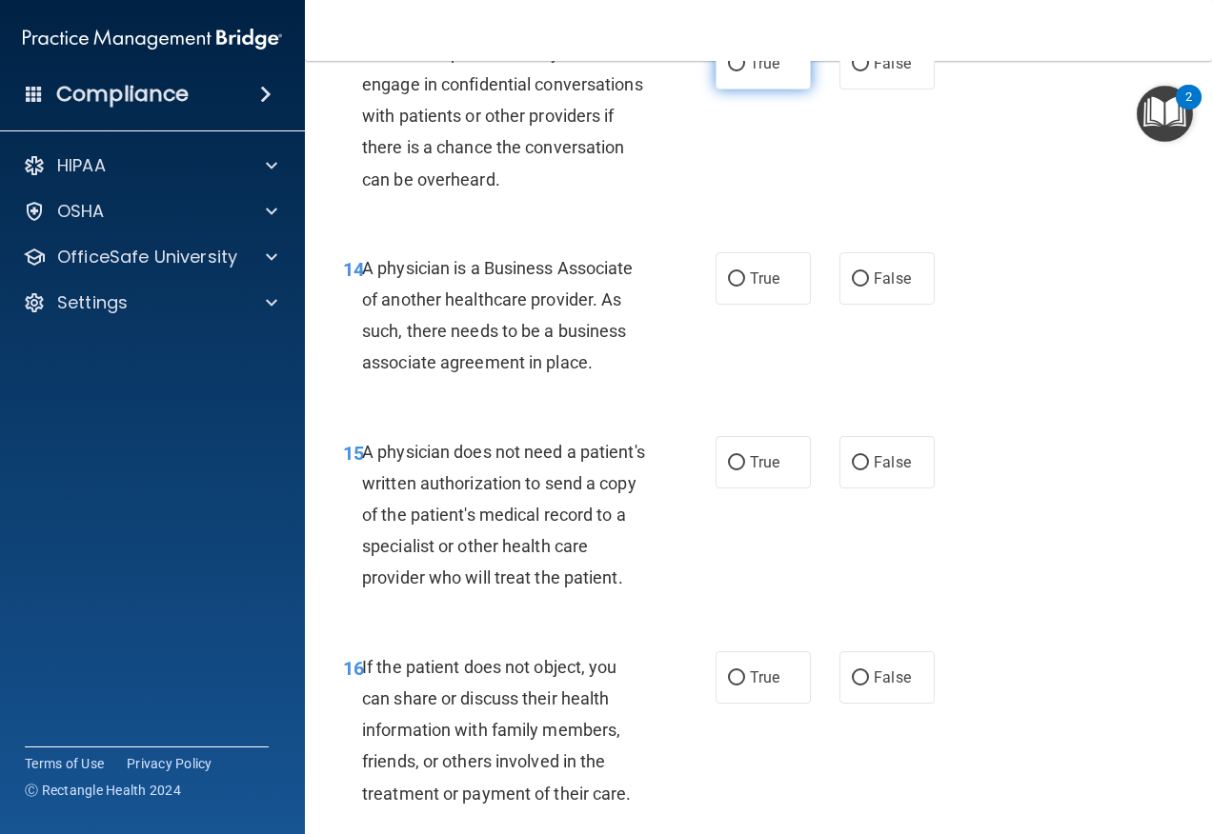
click at [756, 72] on span "True" at bounding box center [765, 63] width 30 height 18
click at [745, 71] on input "True" at bounding box center [736, 64] width 17 height 14
radio input "true"
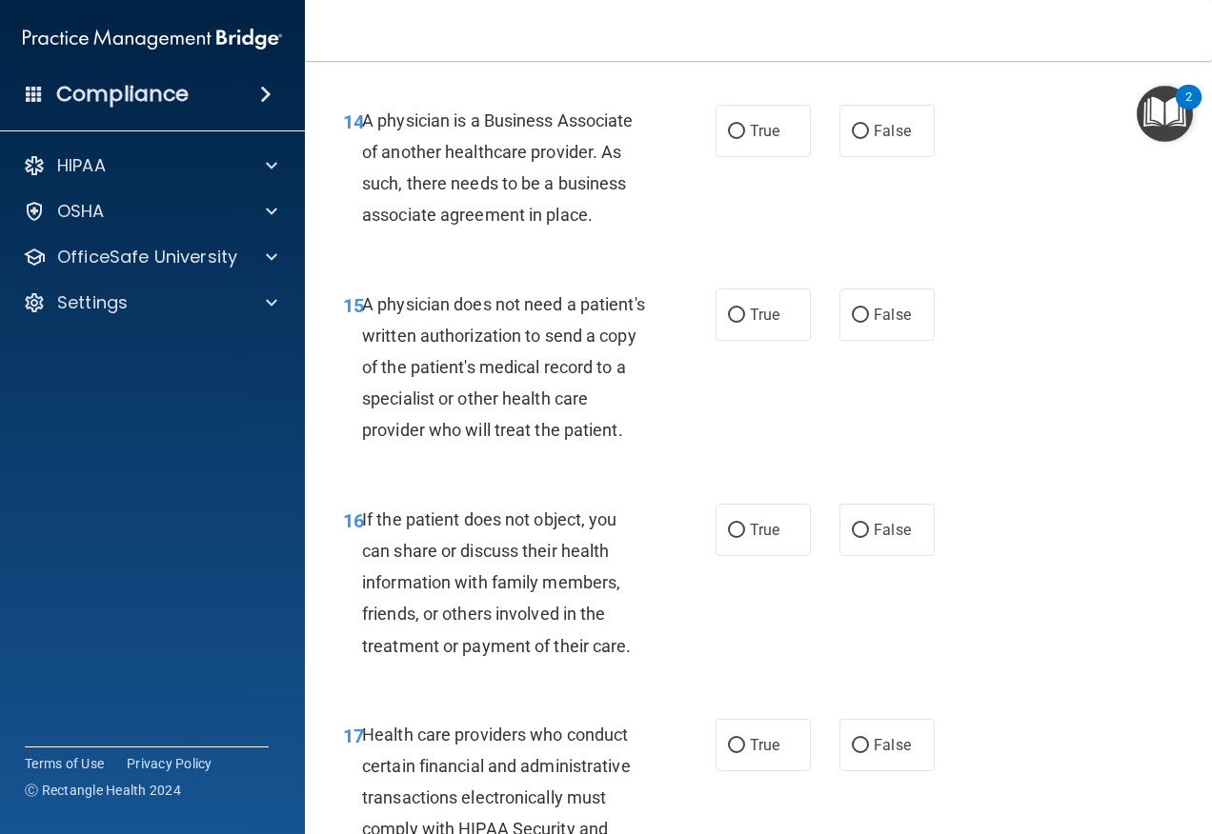
scroll to position [2762, 0]
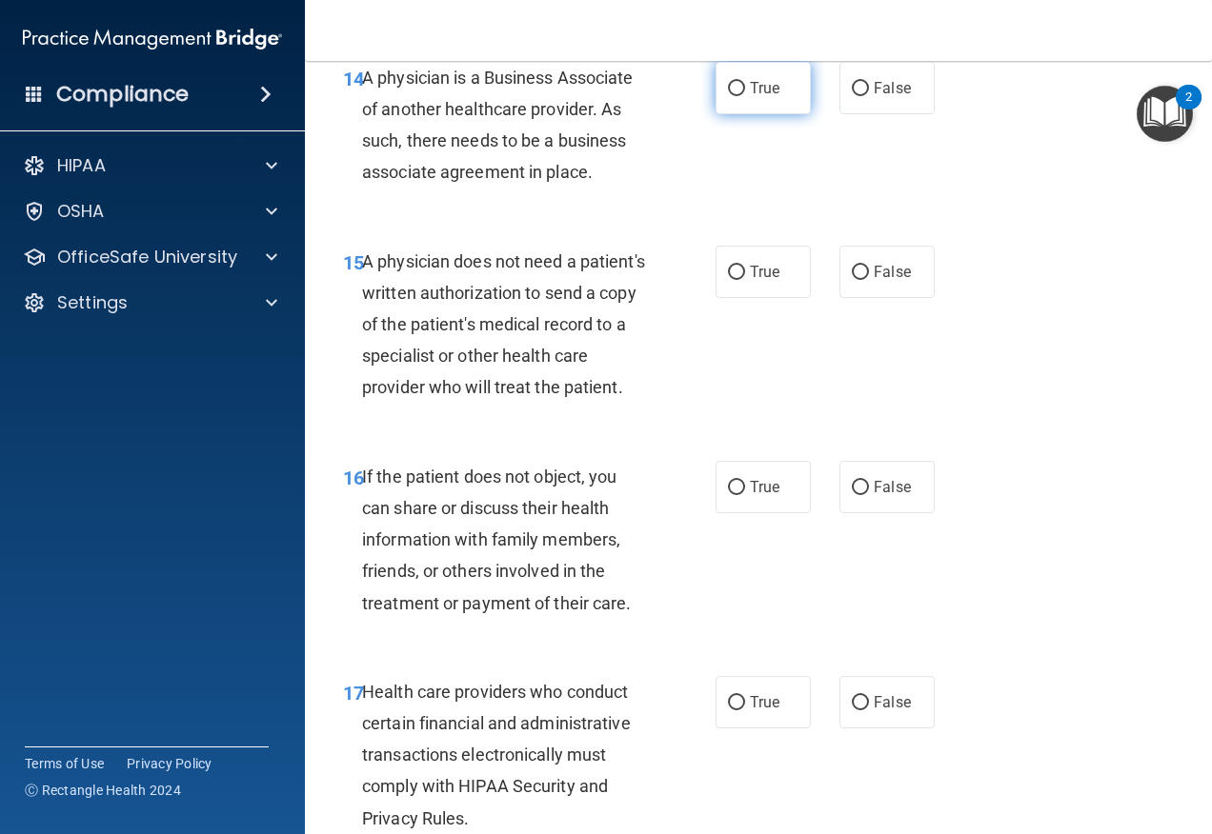
click at [721, 114] on label "True" at bounding box center [762, 88] width 95 height 52
click at [728, 96] on input "True" at bounding box center [736, 89] width 17 height 14
radio input "true"
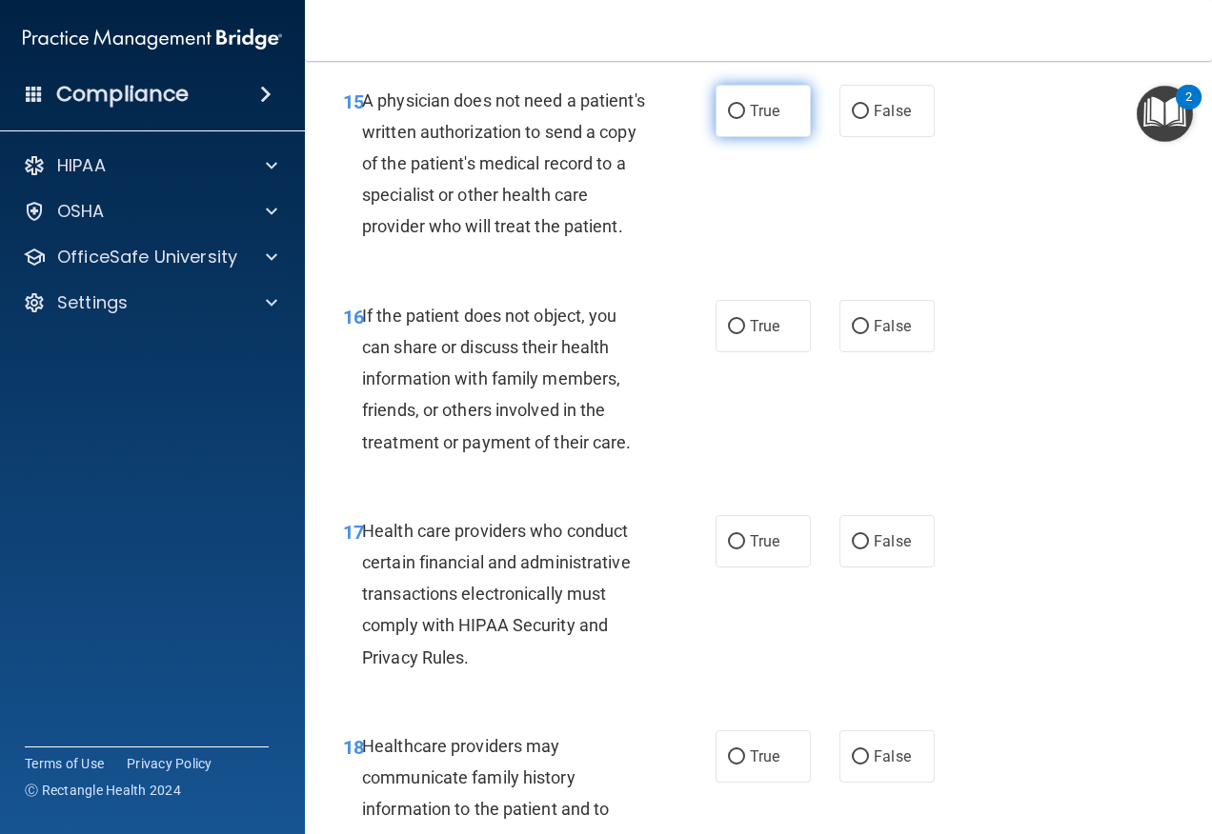
scroll to position [2953, 0]
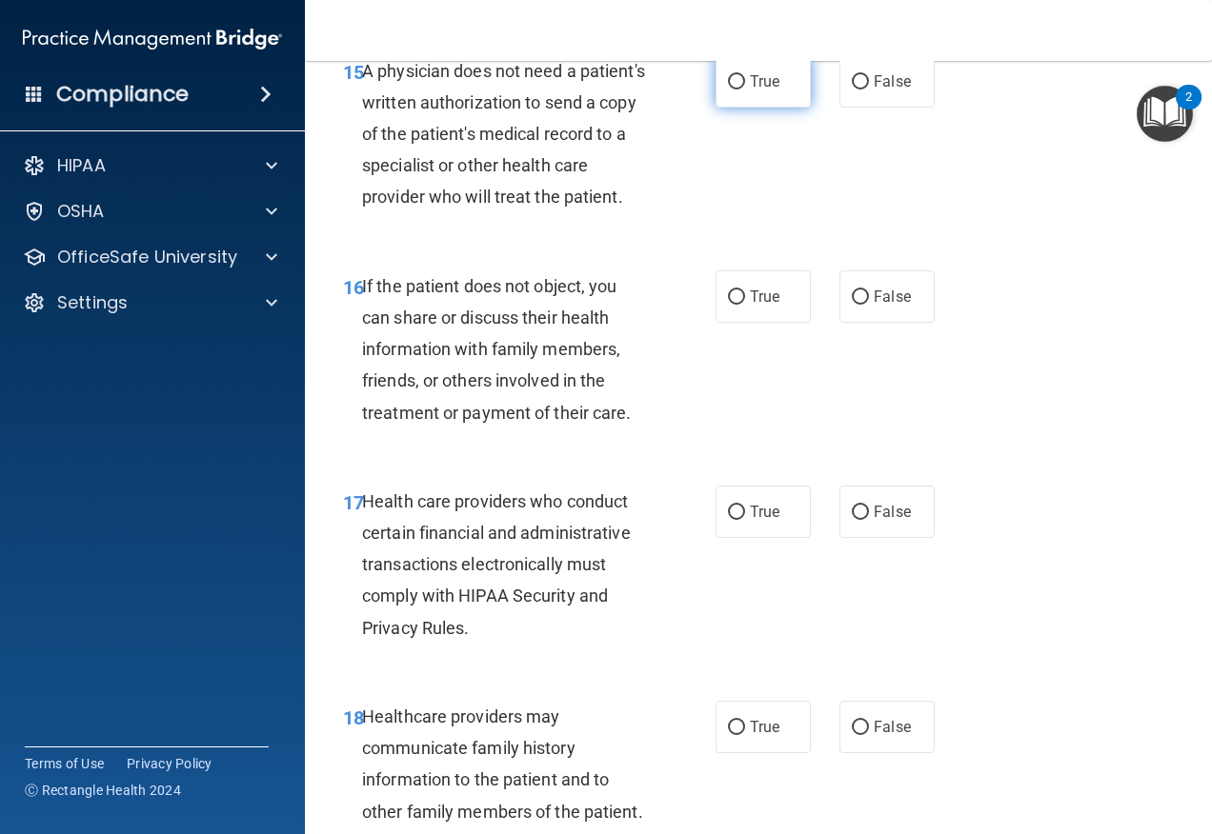
click at [735, 108] on label "True" at bounding box center [762, 81] width 95 height 52
click at [735, 90] on input "True" at bounding box center [736, 82] width 17 height 14
radio input "true"
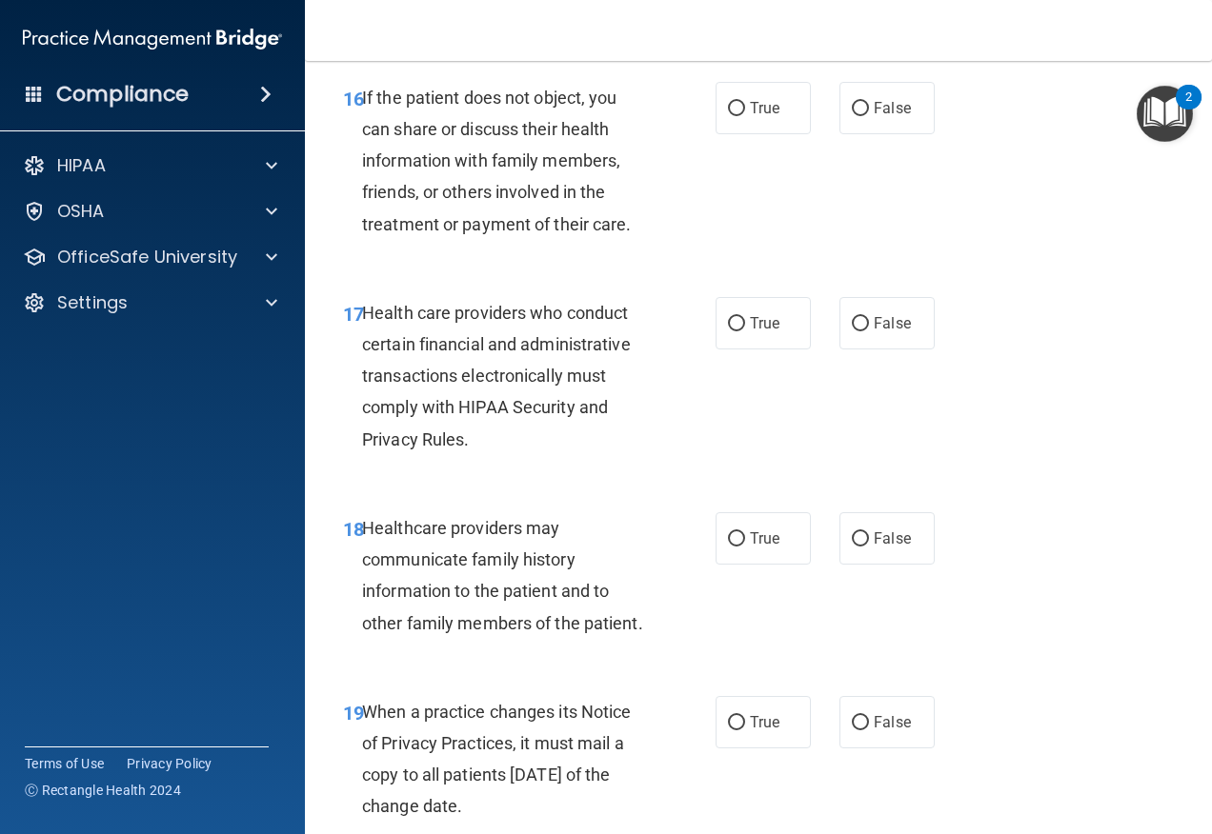
scroll to position [3143, 0]
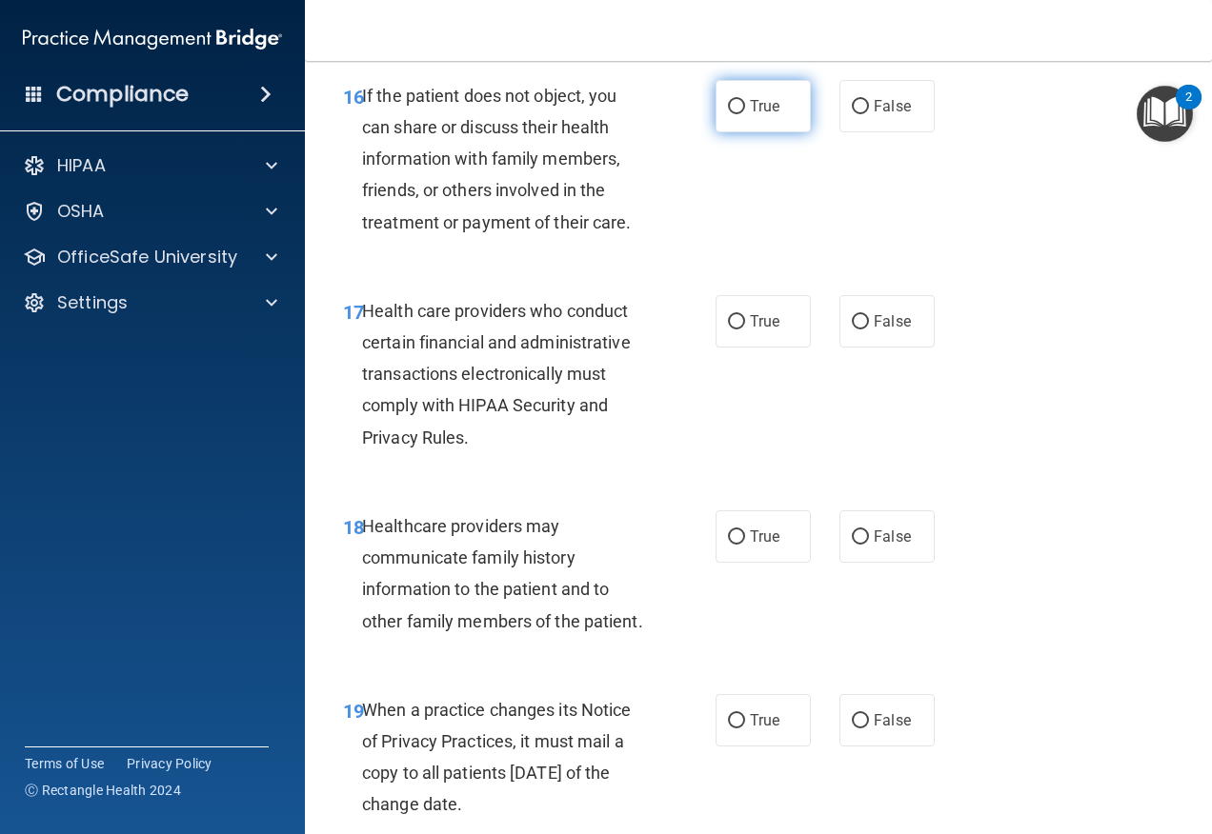
click at [734, 114] on input "True" at bounding box center [736, 107] width 17 height 14
radio input "true"
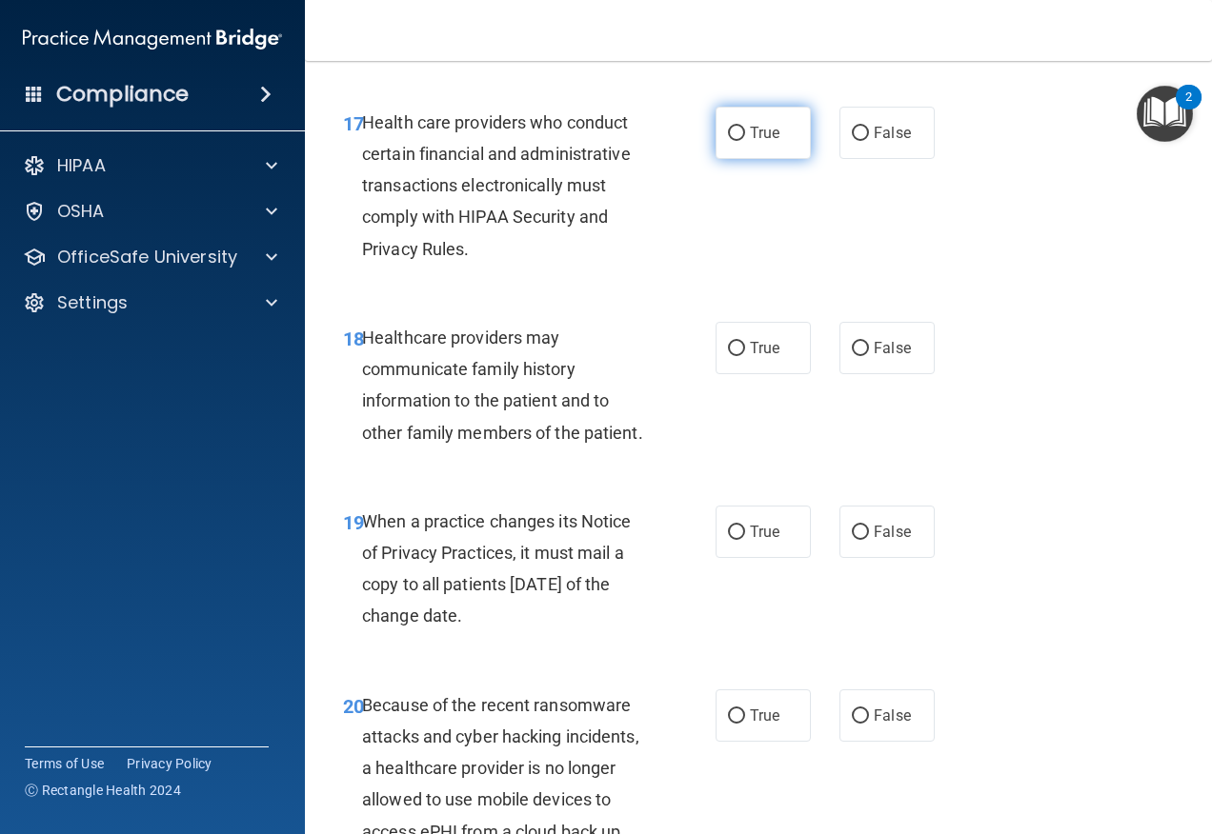
scroll to position [3334, 0]
click at [749, 157] on label "True" at bounding box center [762, 131] width 95 height 52
click at [745, 139] on input "True" at bounding box center [736, 132] width 17 height 14
radio input "true"
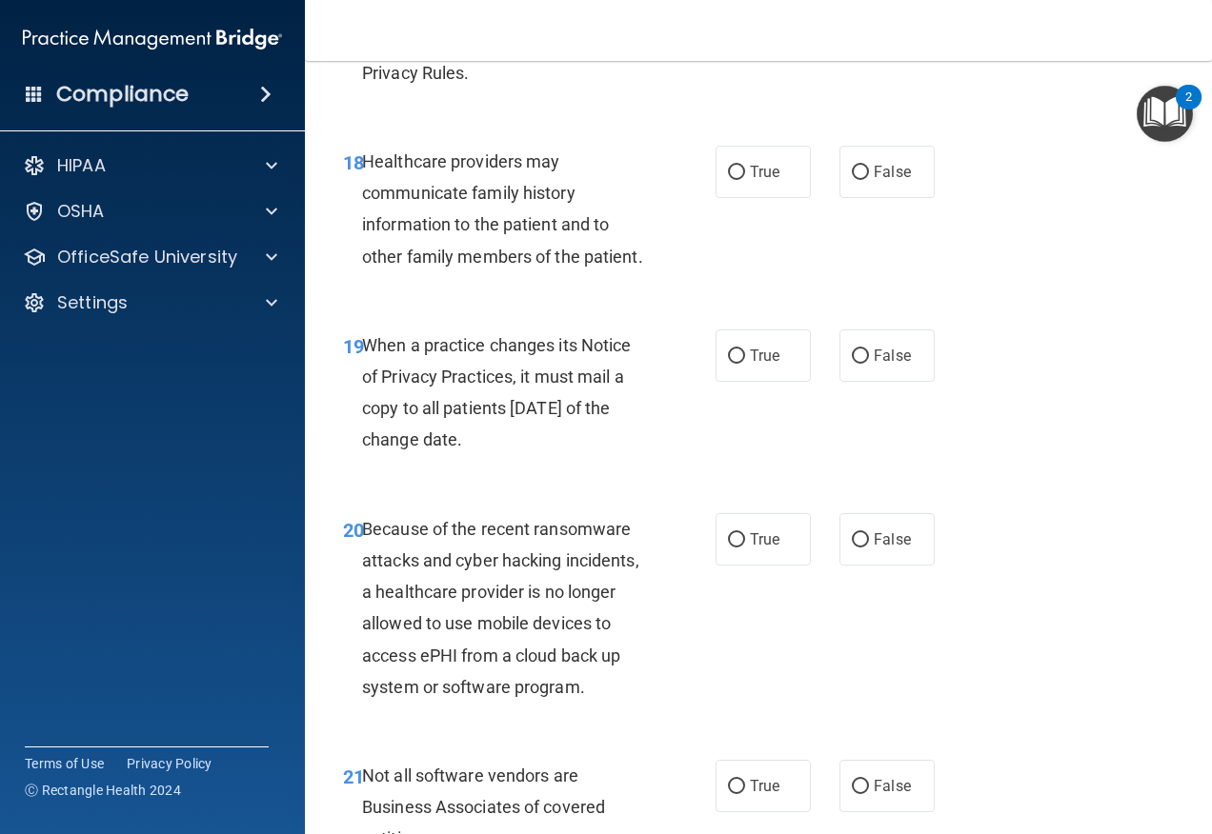
scroll to position [3524, 0]
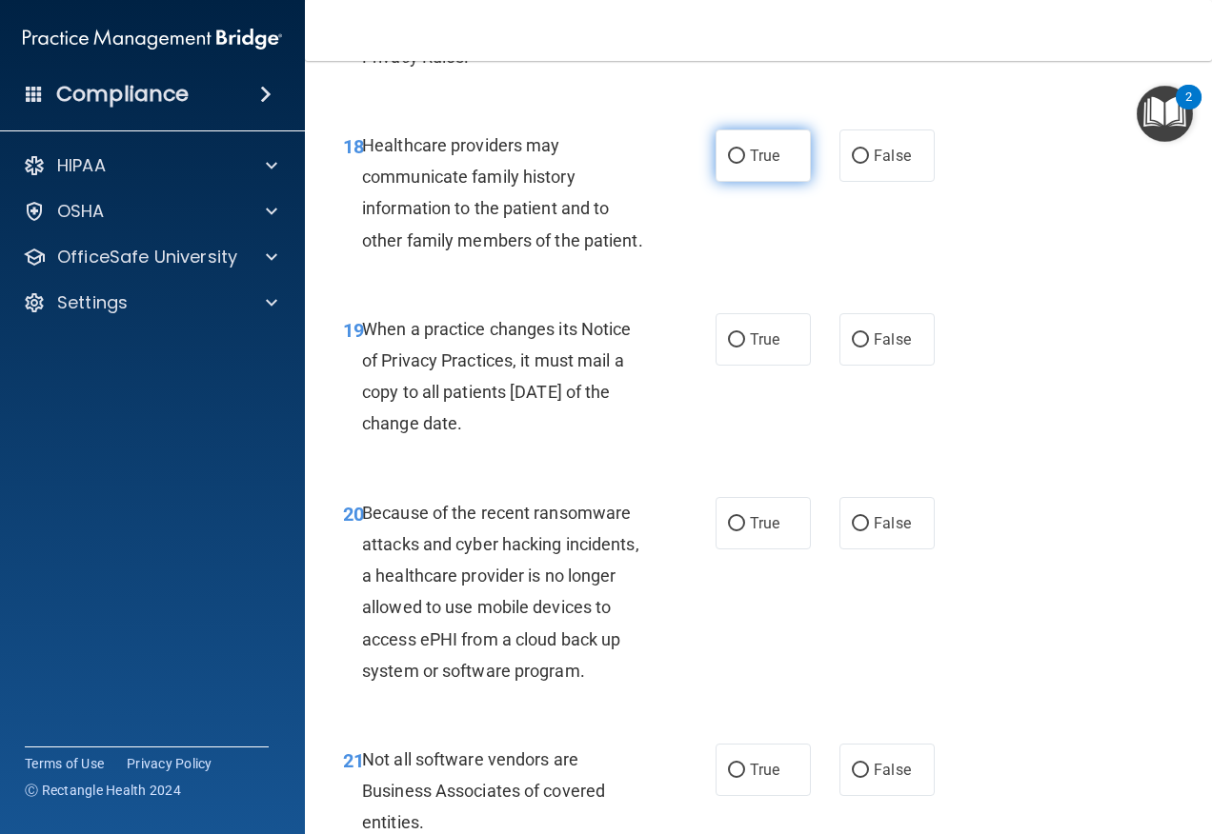
click at [744, 182] on label "True" at bounding box center [762, 156] width 95 height 52
click at [744, 164] on input "True" at bounding box center [736, 157] width 17 height 14
radio input "true"
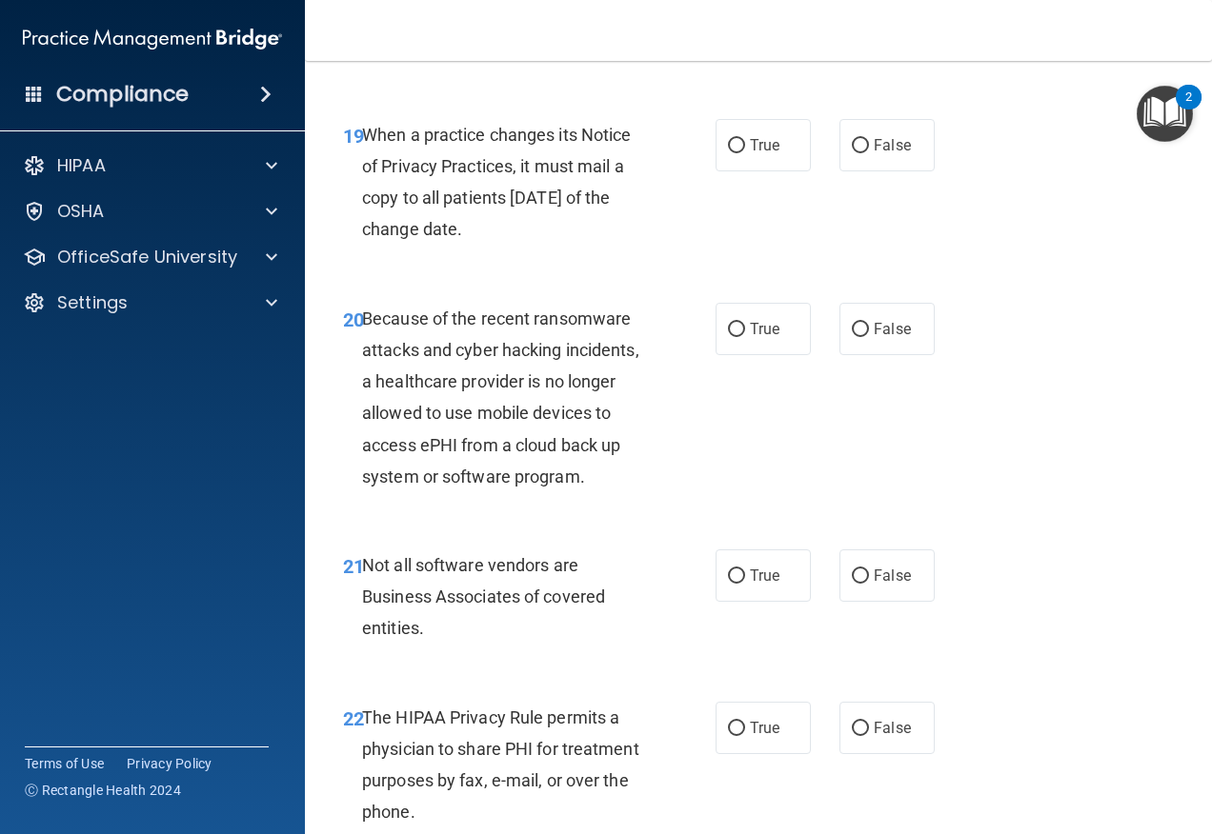
scroll to position [3810, 0]
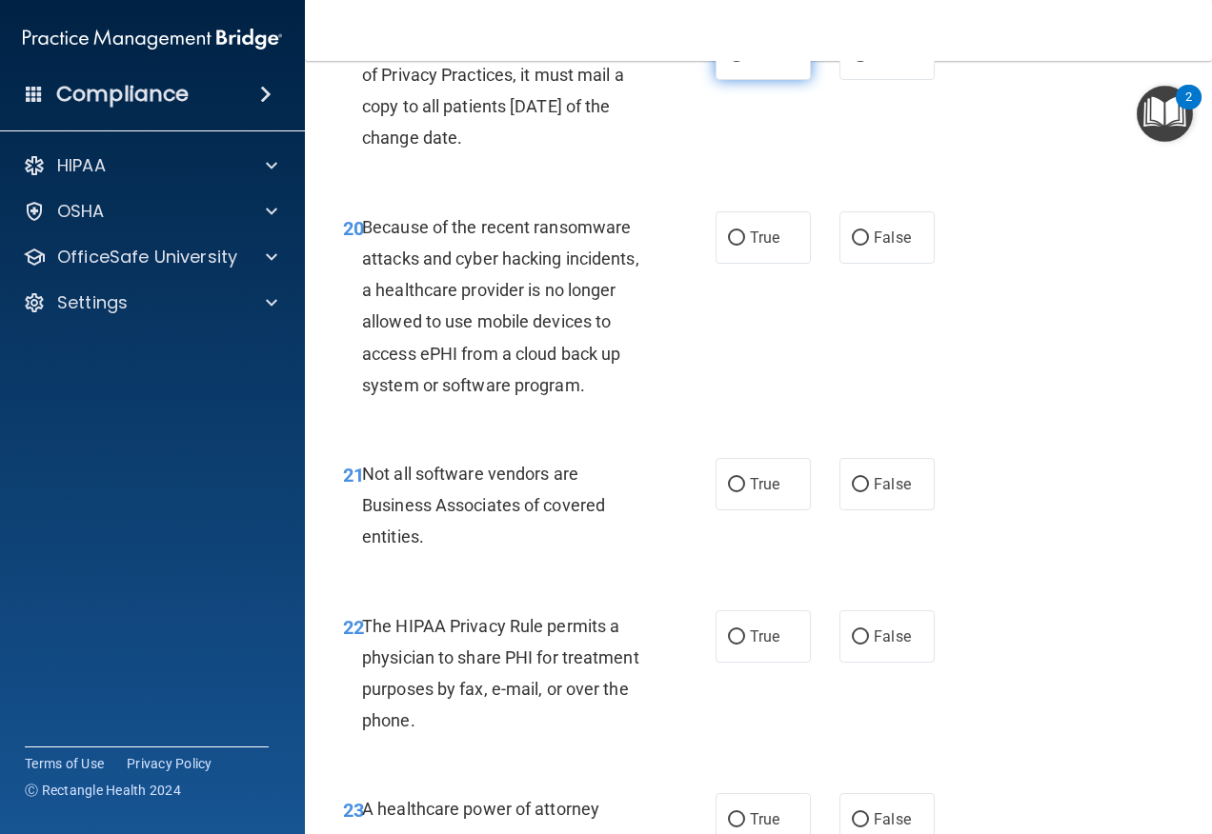
click at [750, 63] on span "True" at bounding box center [765, 54] width 30 height 18
click at [745, 62] on input "True" at bounding box center [736, 55] width 17 height 14
radio input "true"
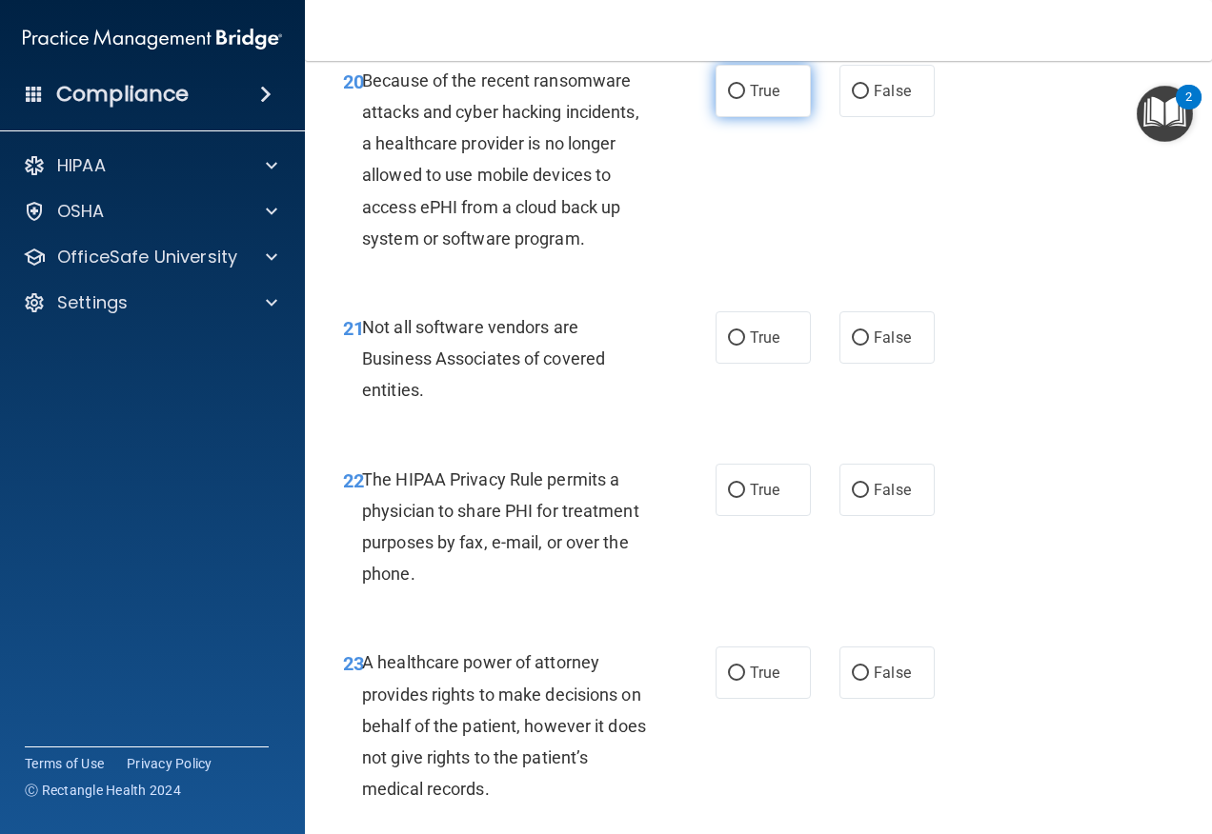
scroll to position [4000, 0]
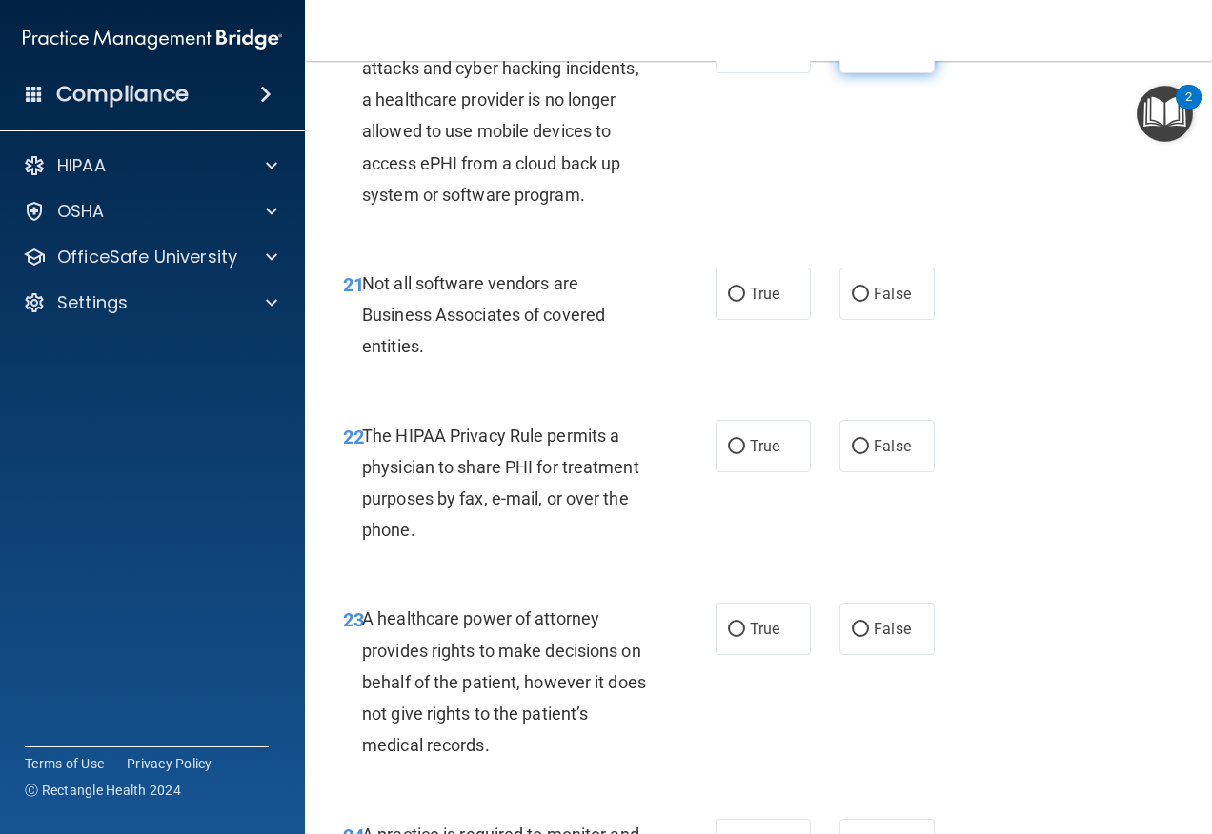
click at [852, 55] on input "False" at bounding box center [860, 48] width 17 height 14
radio input "true"
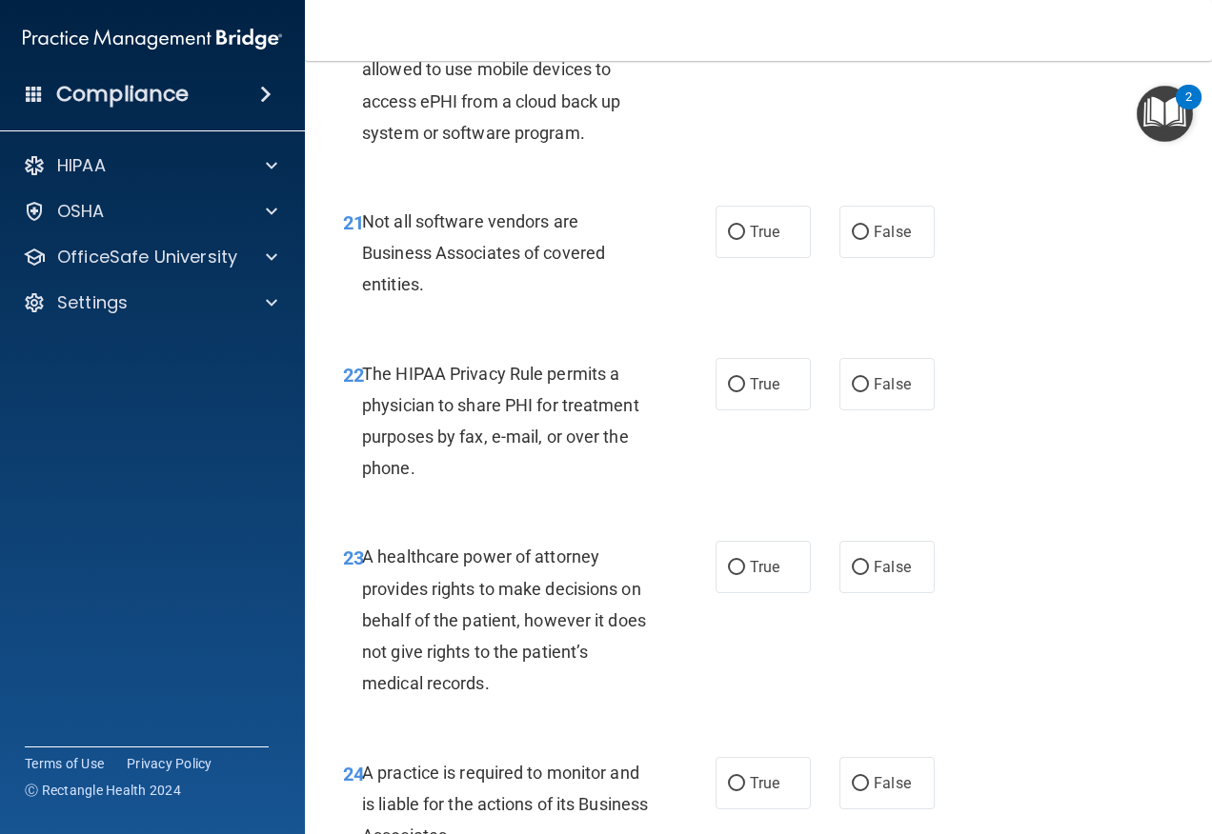
scroll to position [4096, 0]
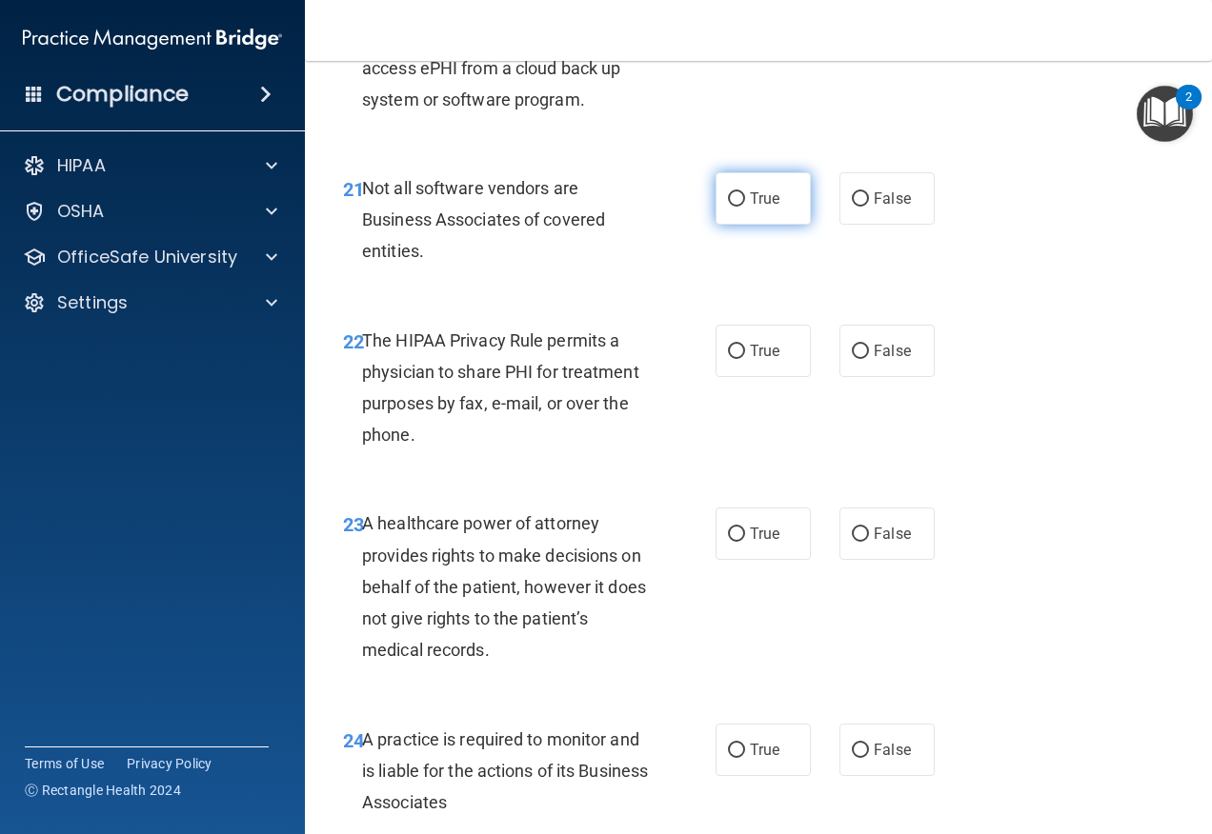
click at [753, 208] on span "True" at bounding box center [765, 199] width 30 height 18
click at [745, 207] on input "True" at bounding box center [736, 199] width 17 height 14
radio input "true"
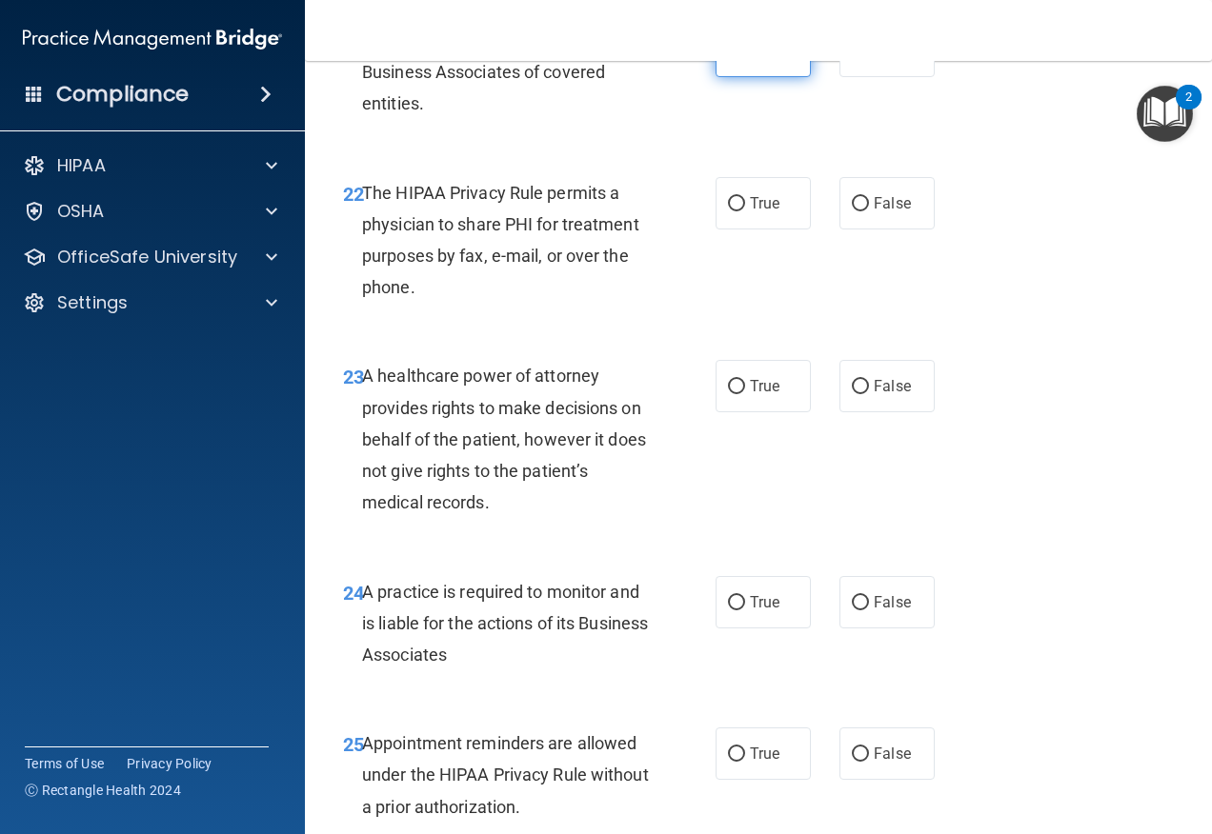
scroll to position [4286, 0]
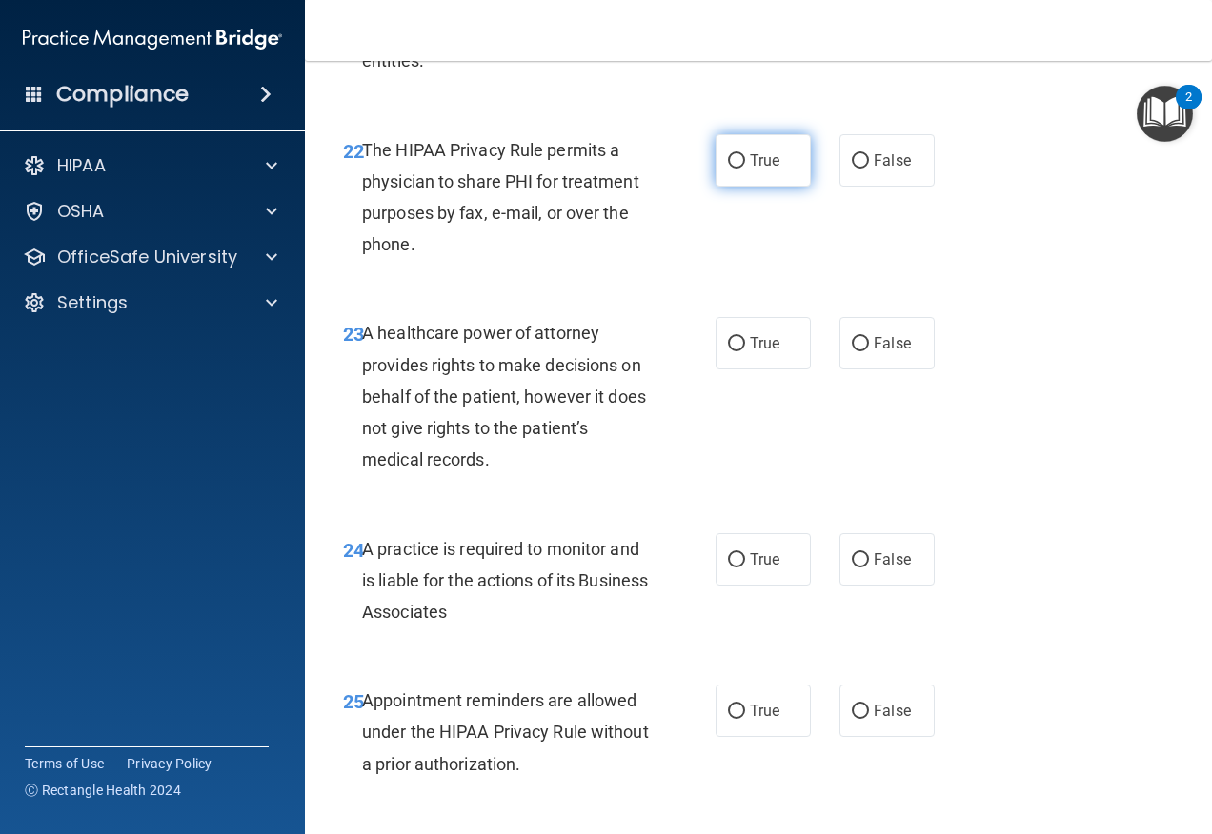
click at [750, 170] on span "True" at bounding box center [765, 160] width 30 height 18
click at [745, 169] on input "True" at bounding box center [736, 161] width 17 height 14
radio input "true"
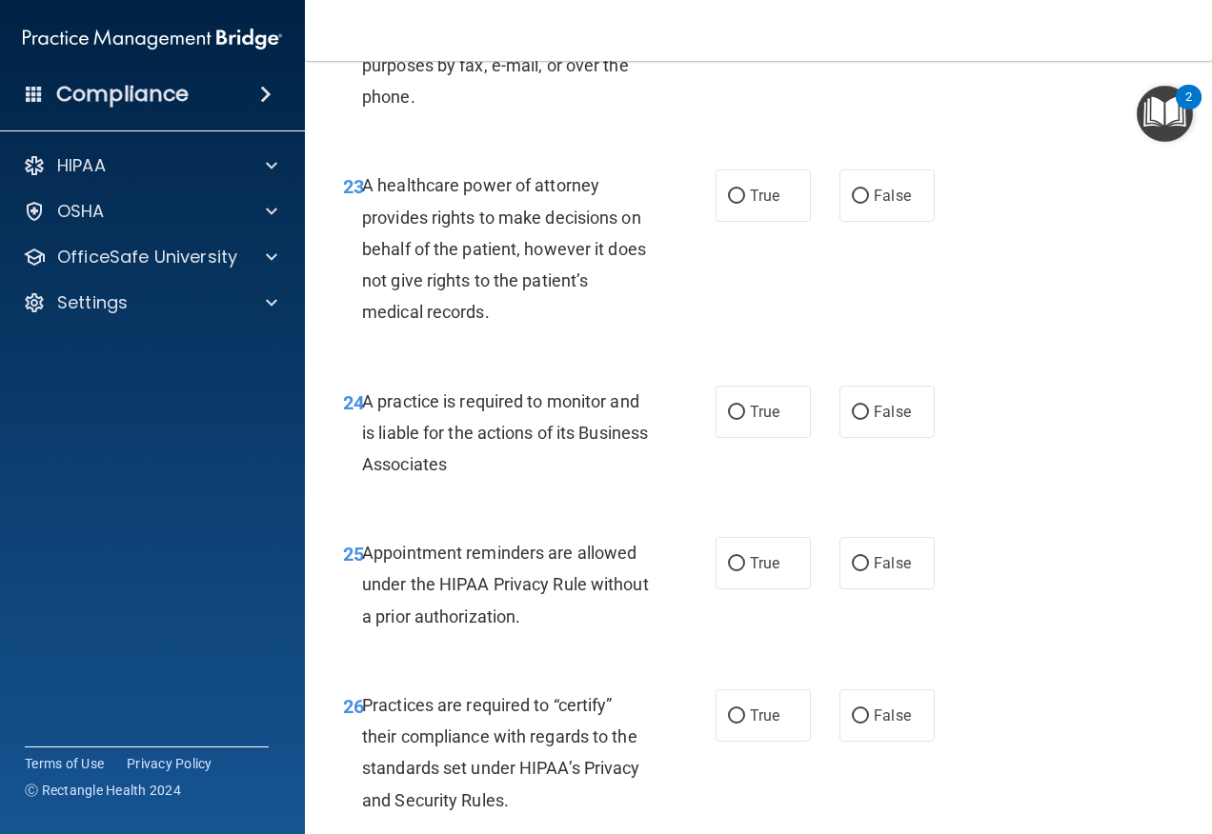
scroll to position [4477, 0]
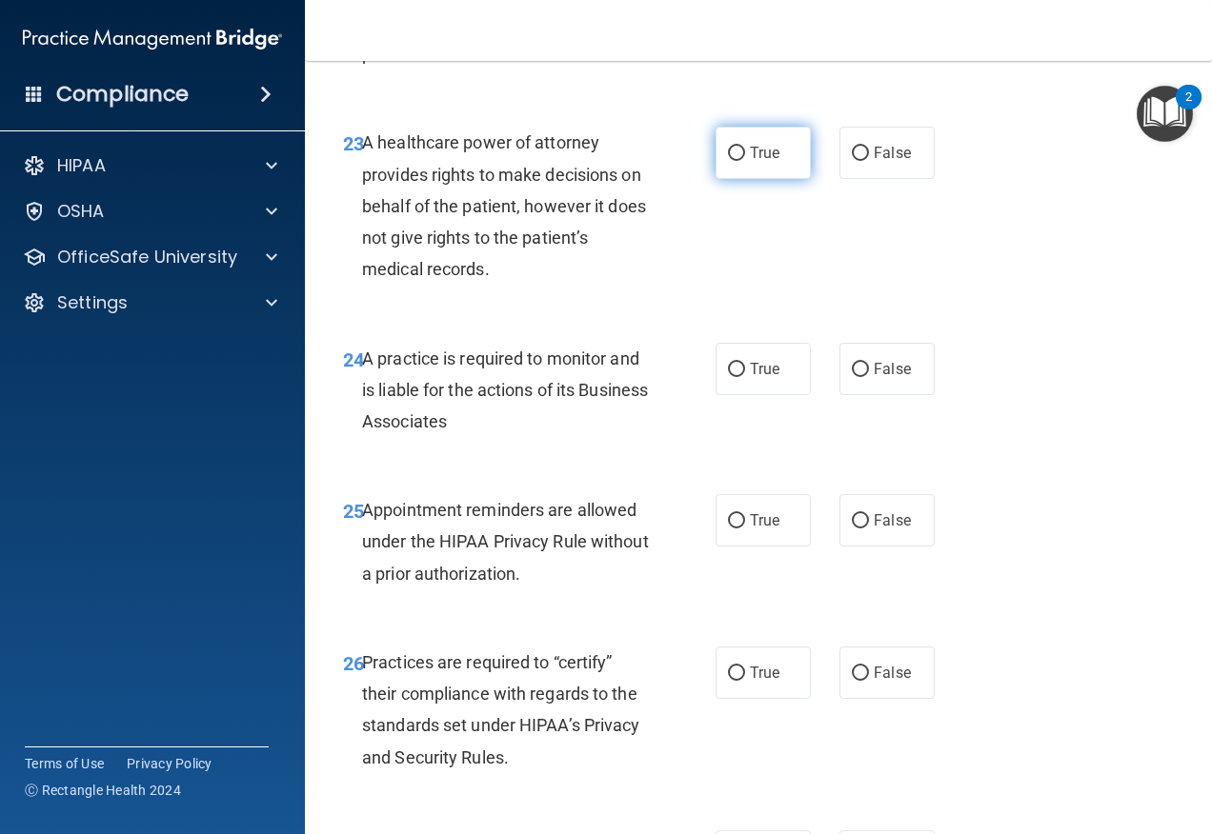
click at [744, 179] on label "True" at bounding box center [762, 153] width 95 height 52
click at [744, 161] on input "True" at bounding box center [736, 154] width 17 height 14
radio input "true"
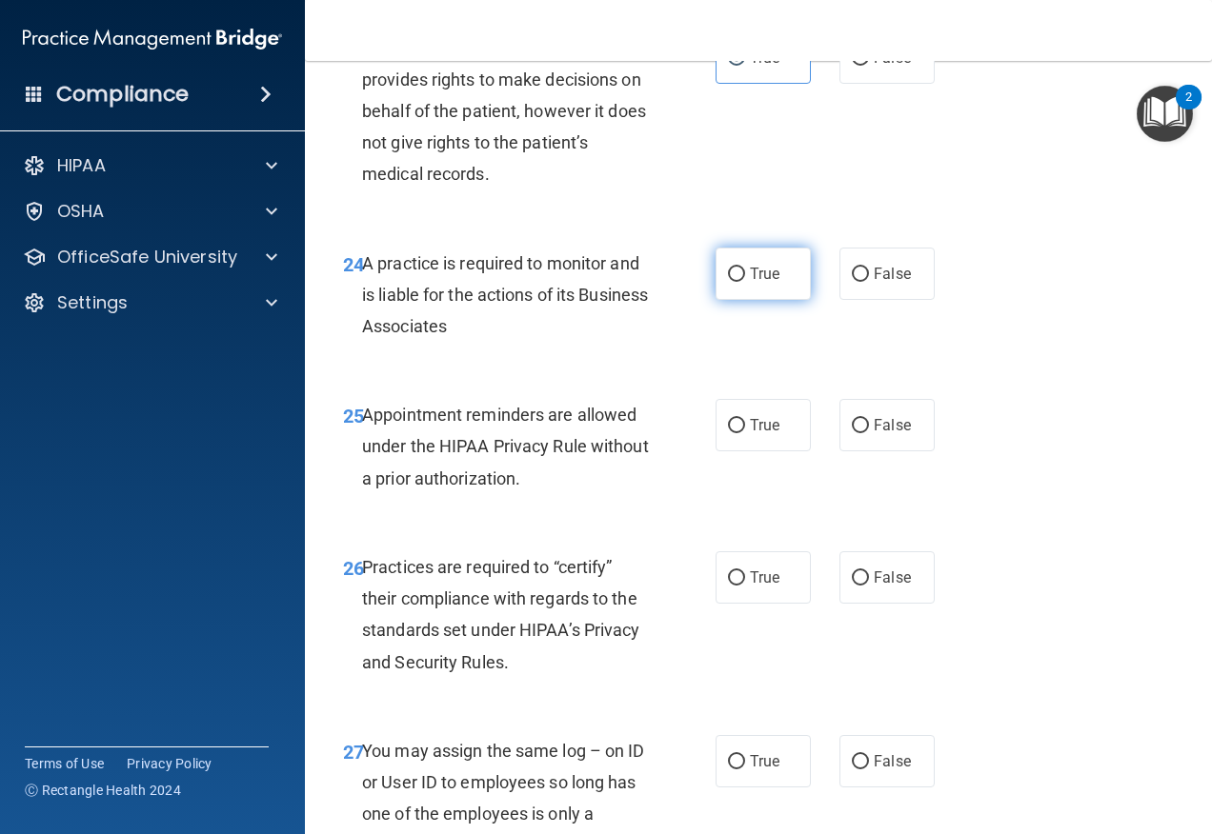
click at [785, 300] on label "True" at bounding box center [762, 274] width 95 height 52
click at [745, 282] on input "True" at bounding box center [736, 275] width 17 height 14
radio input "true"
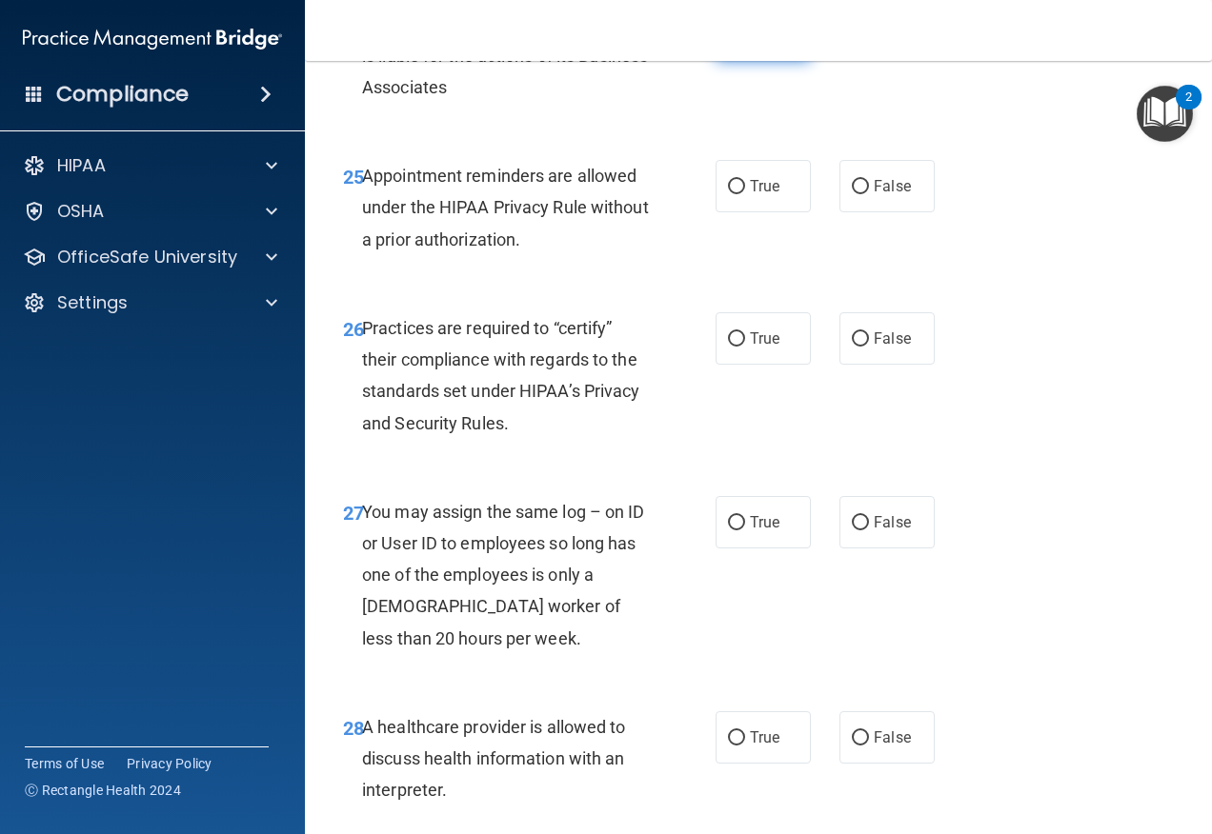
scroll to position [4858, 0]
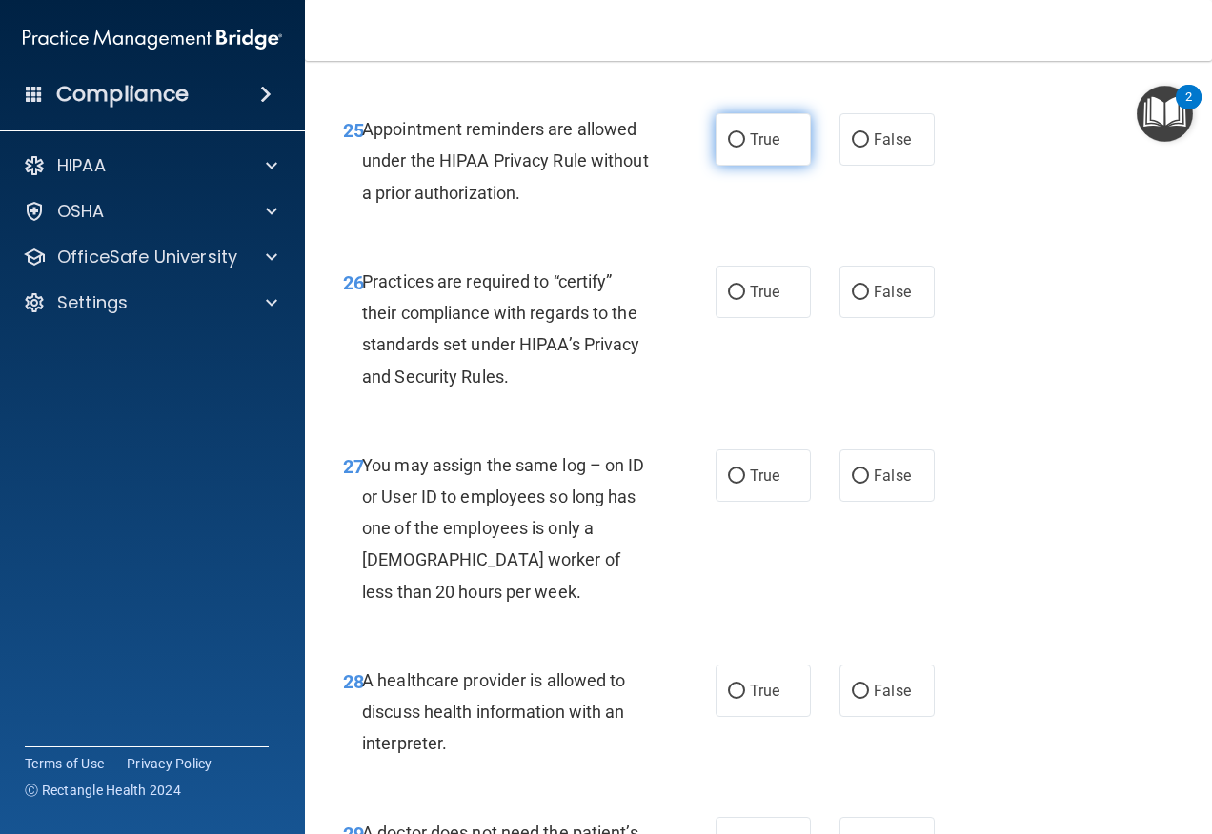
drag, startPoint x: 781, startPoint y: 237, endPoint x: 774, endPoint y: 225, distance: 14.1
click at [778, 233] on div "25 Appointment reminders are allowed under the HIPAA Privacy Rule without a pri…" at bounding box center [758, 166] width 859 height 152
click at [774, 166] on label "True" at bounding box center [762, 139] width 95 height 52
click at [745, 148] on input "True" at bounding box center [736, 140] width 17 height 14
radio input "true"
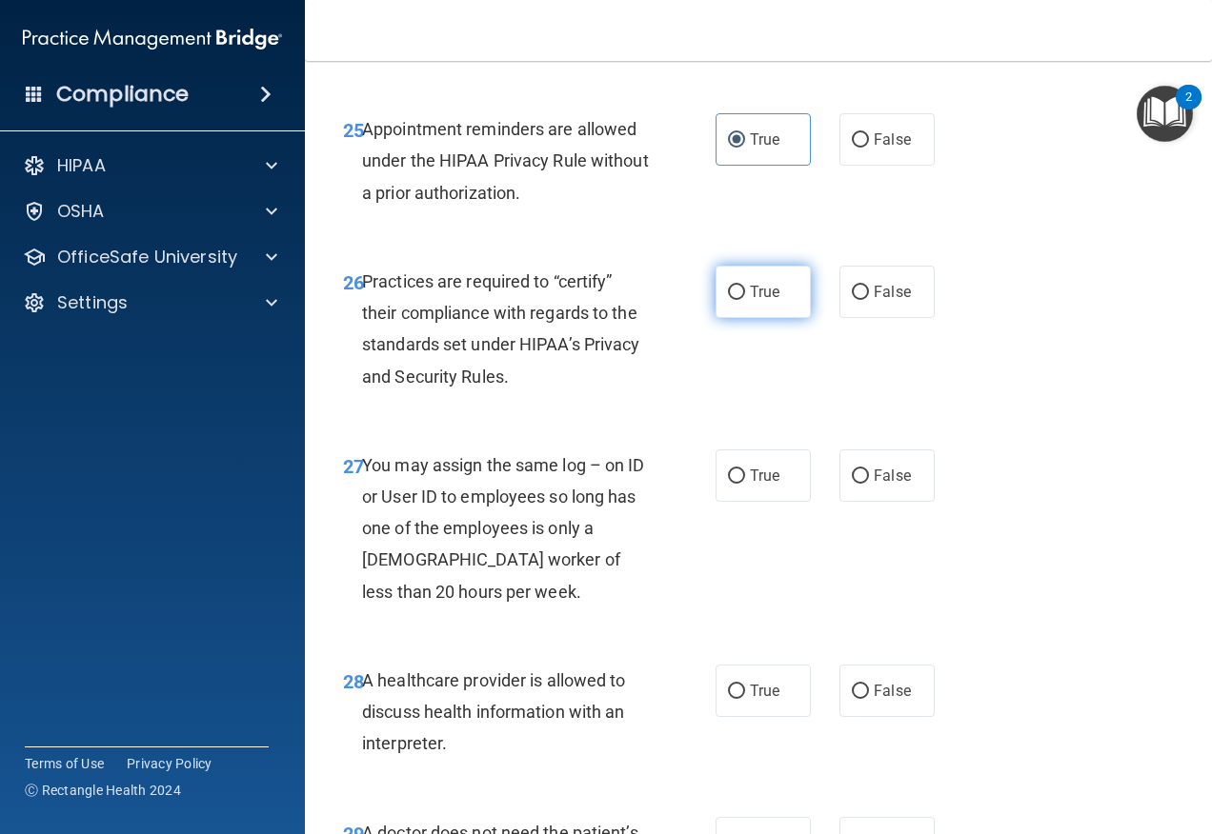
click at [729, 318] on label "True" at bounding box center [762, 292] width 95 height 52
click at [729, 300] on input "True" at bounding box center [736, 293] width 17 height 14
radio input "true"
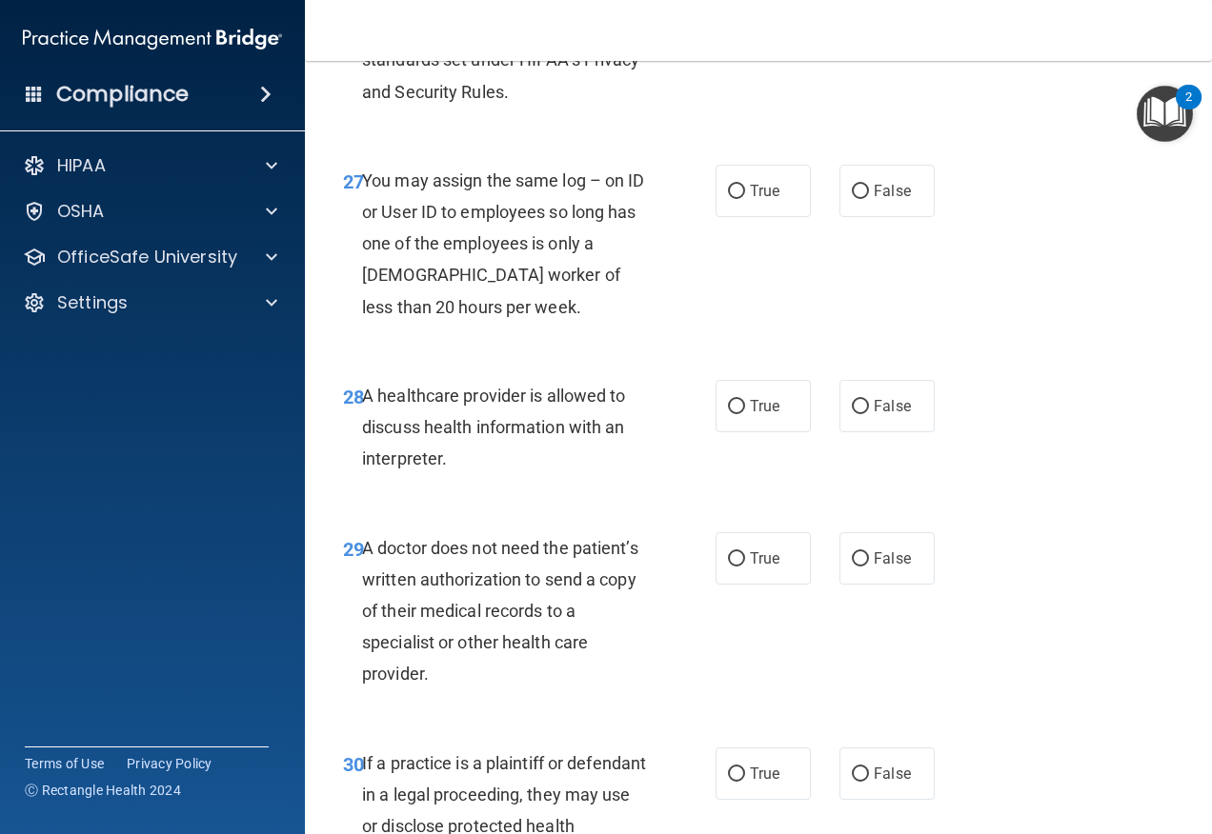
scroll to position [5143, 0]
click at [852, 198] on input "False" at bounding box center [860, 191] width 17 height 14
radio input "true"
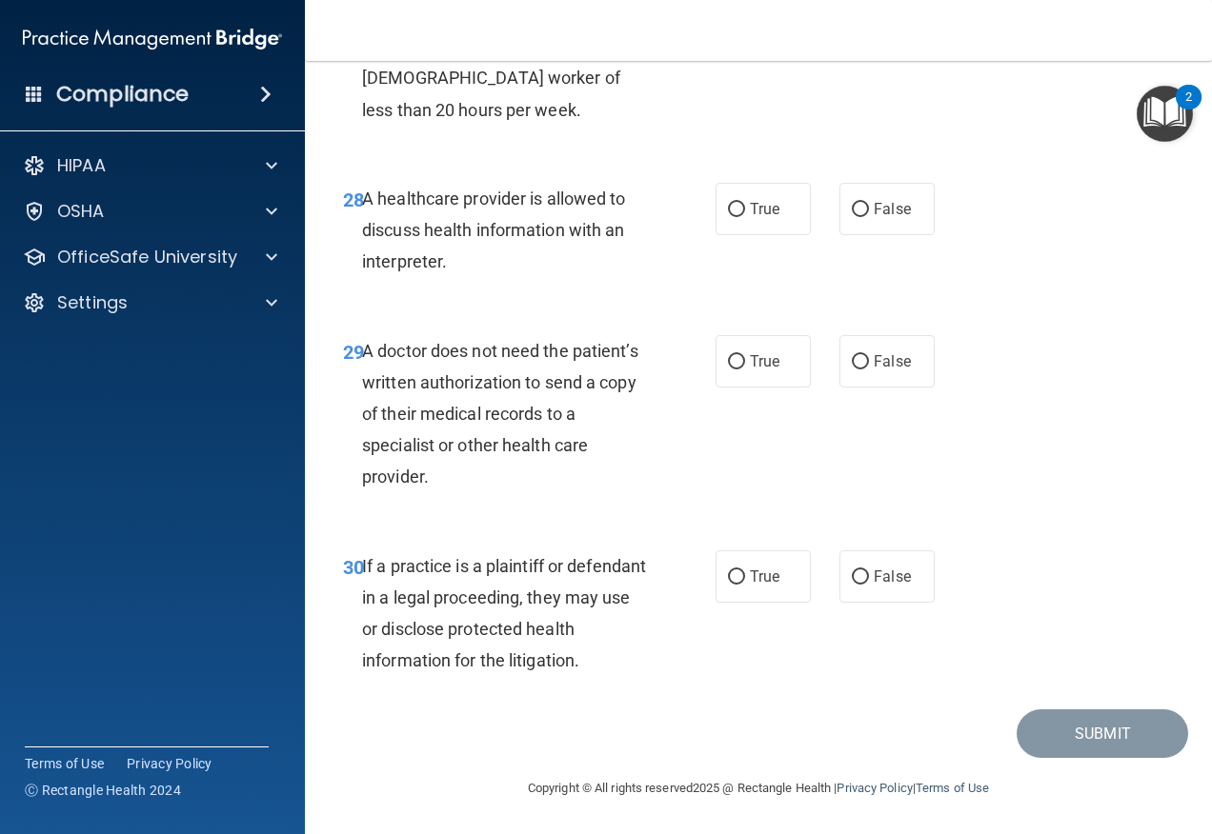
scroll to position [5402, 0]
click at [733, 223] on label "True" at bounding box center [762, 209] width 95 height 52
click at [733, 217] on input "True" at bounding box center [736, 210] width 17 height 14
radio input "true"
click at [762, 354] on span "True" at bounding box center [765, 361] width 30 height 18
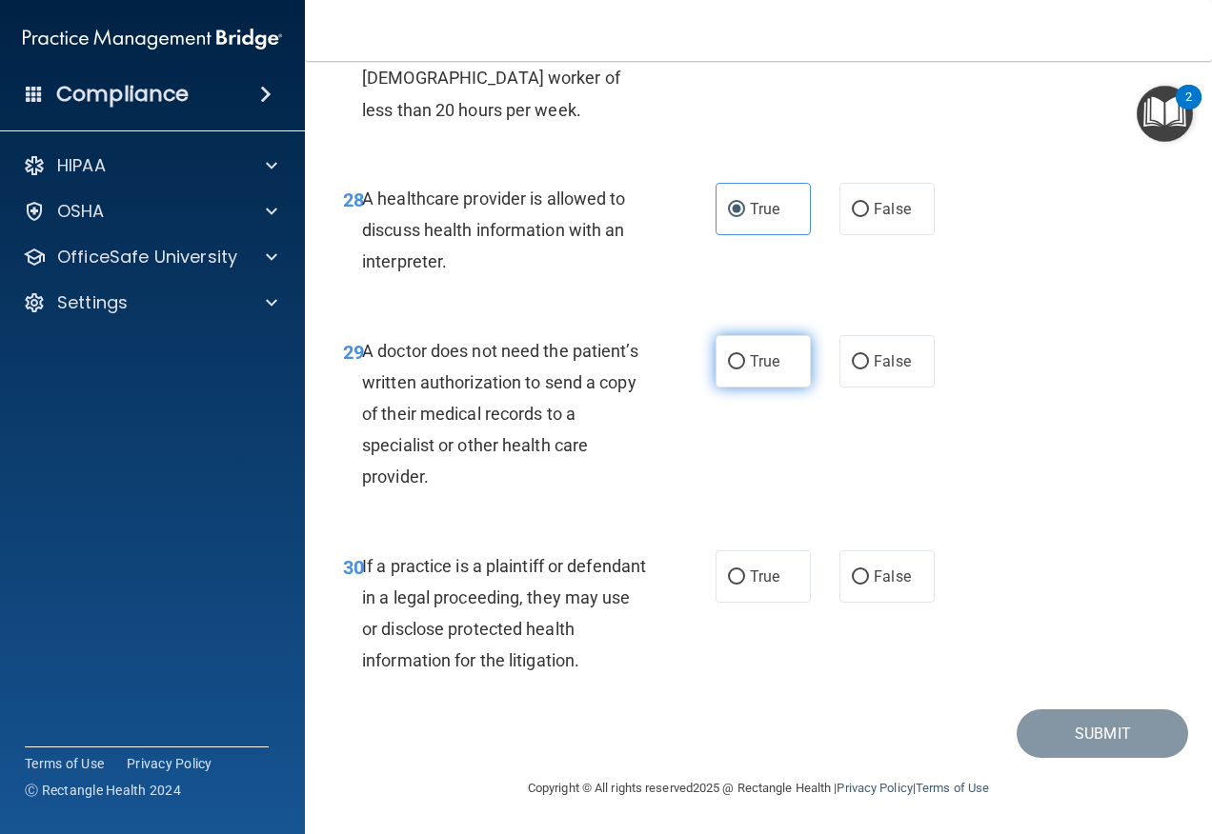
click at [745, 355] on input "True" at bounding box center [736, 362] width 17 height 14
radio input "true"
click at [852, 575] on input "False" at bounding box center [860, 578] width 17 height 14
radio input "true"
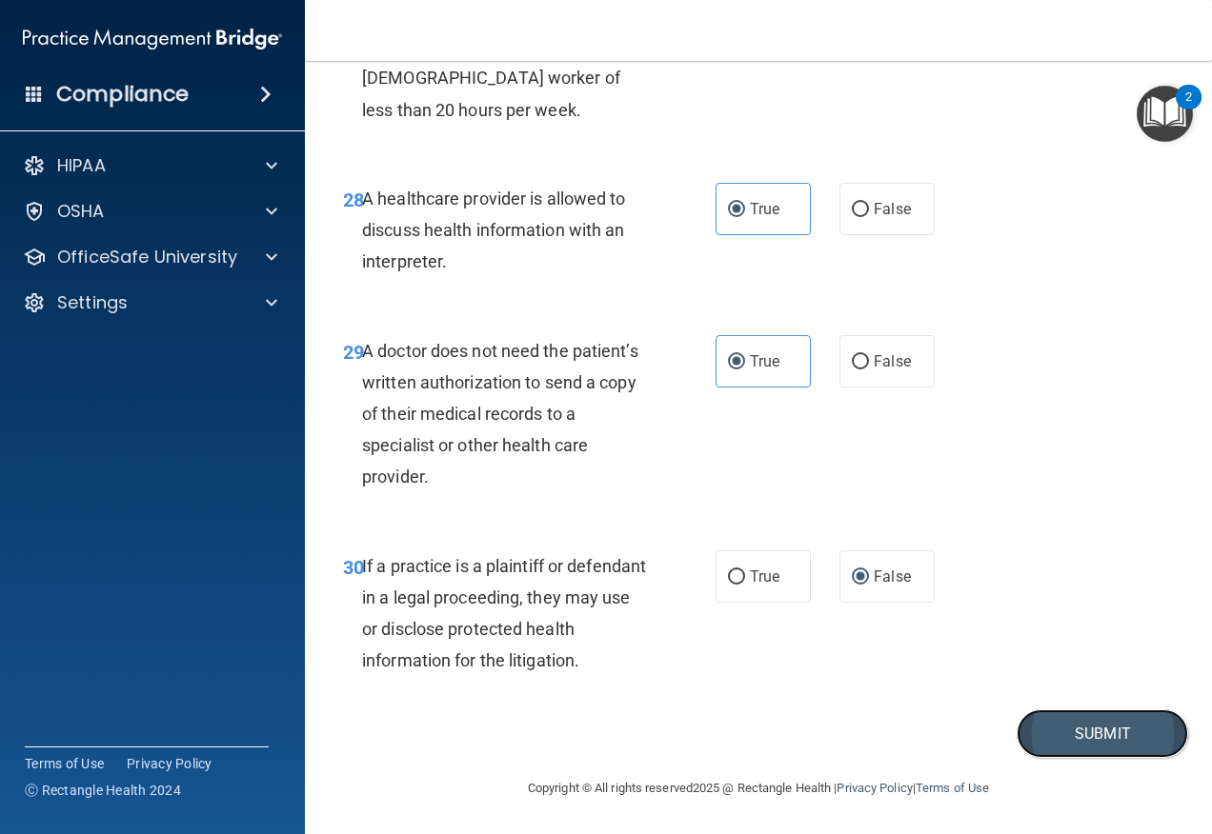
click at [1056, 747] on button "Submit" at bounding box center [1101, 734] width 171 height 49
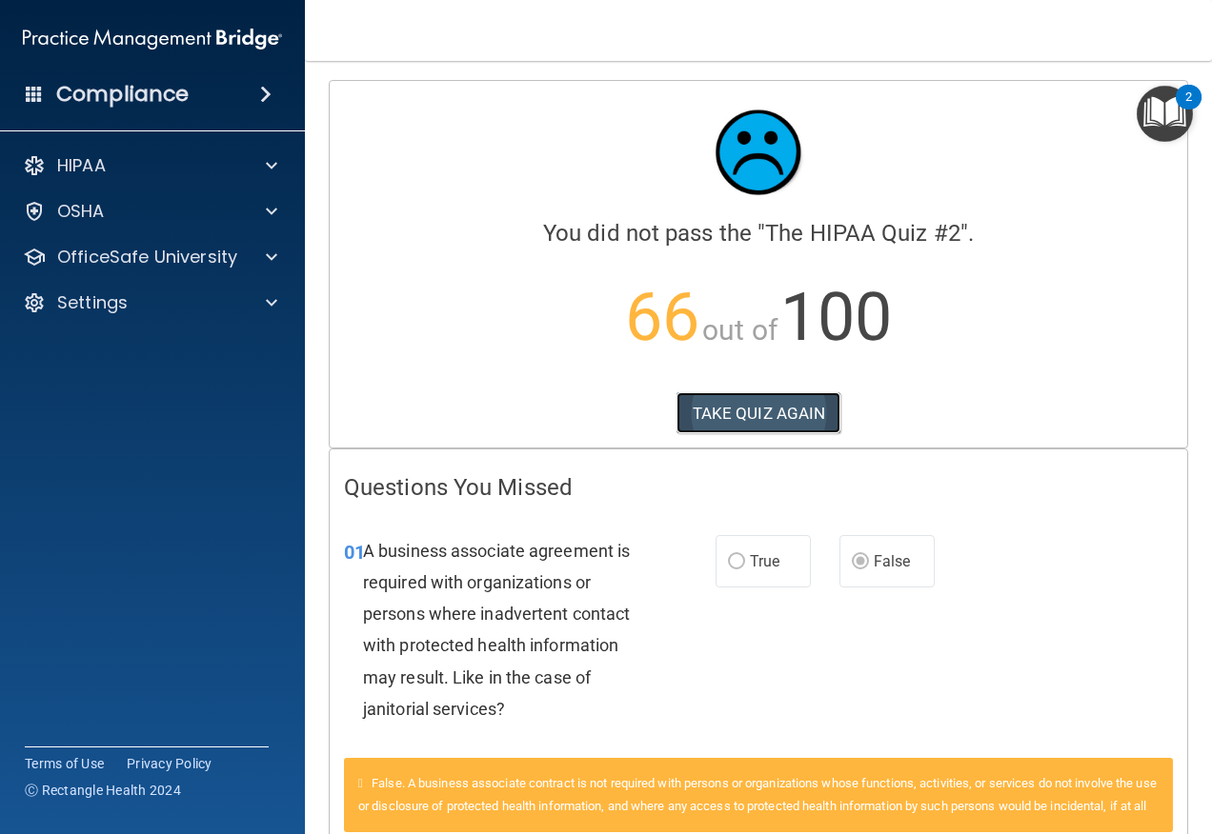
click at [745, 412] on button "TAKE QUIZ AGAIN" at bounding box center [758, 413] width 165 height 42
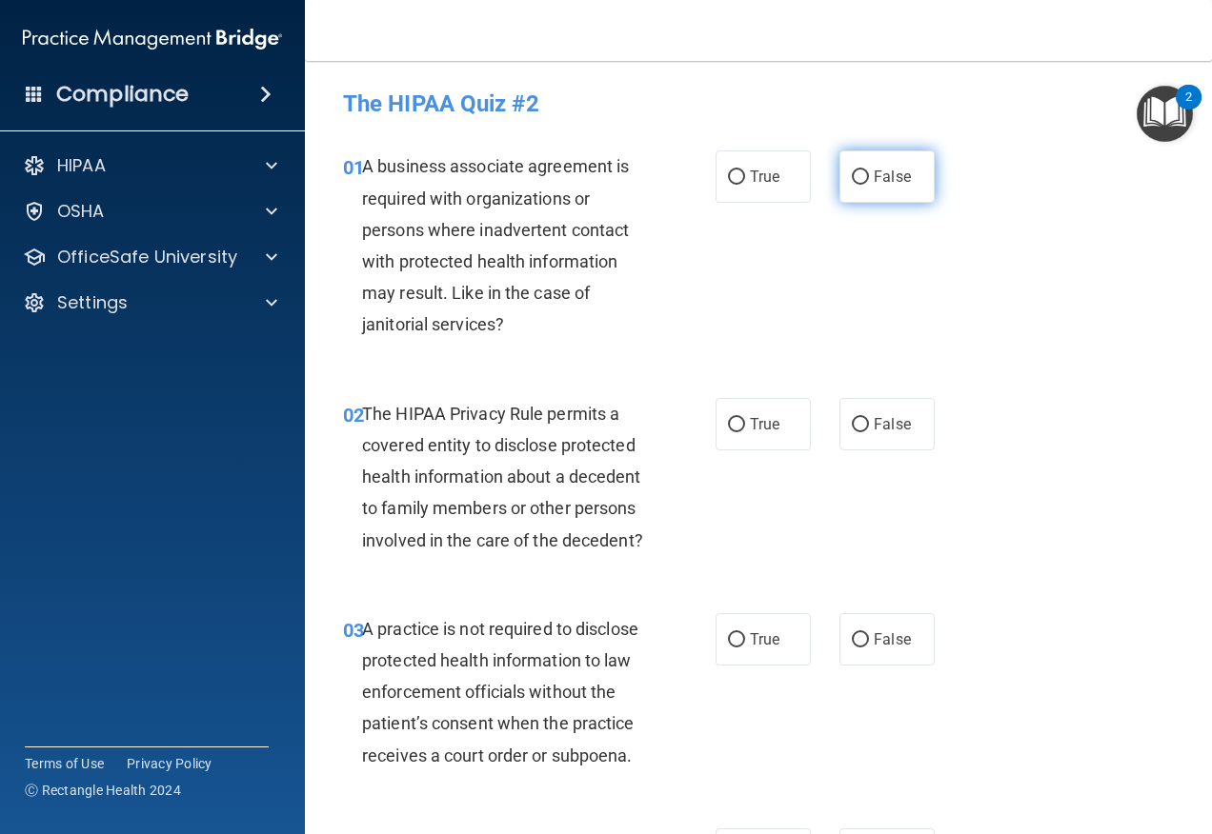
click at [841, 190] on label "False" at bounding box center [886, 176] width 95 height 52
click at [852, 185] on input "False" at bounding box center [860, 177] width 17 height 14
radio input "true"
click at [762, 435] on label "True" at bounding box center [762, 424] width 95 height 52
click at [745, 432] on input "True" at bounding box center [736, 425] width 17 height 14
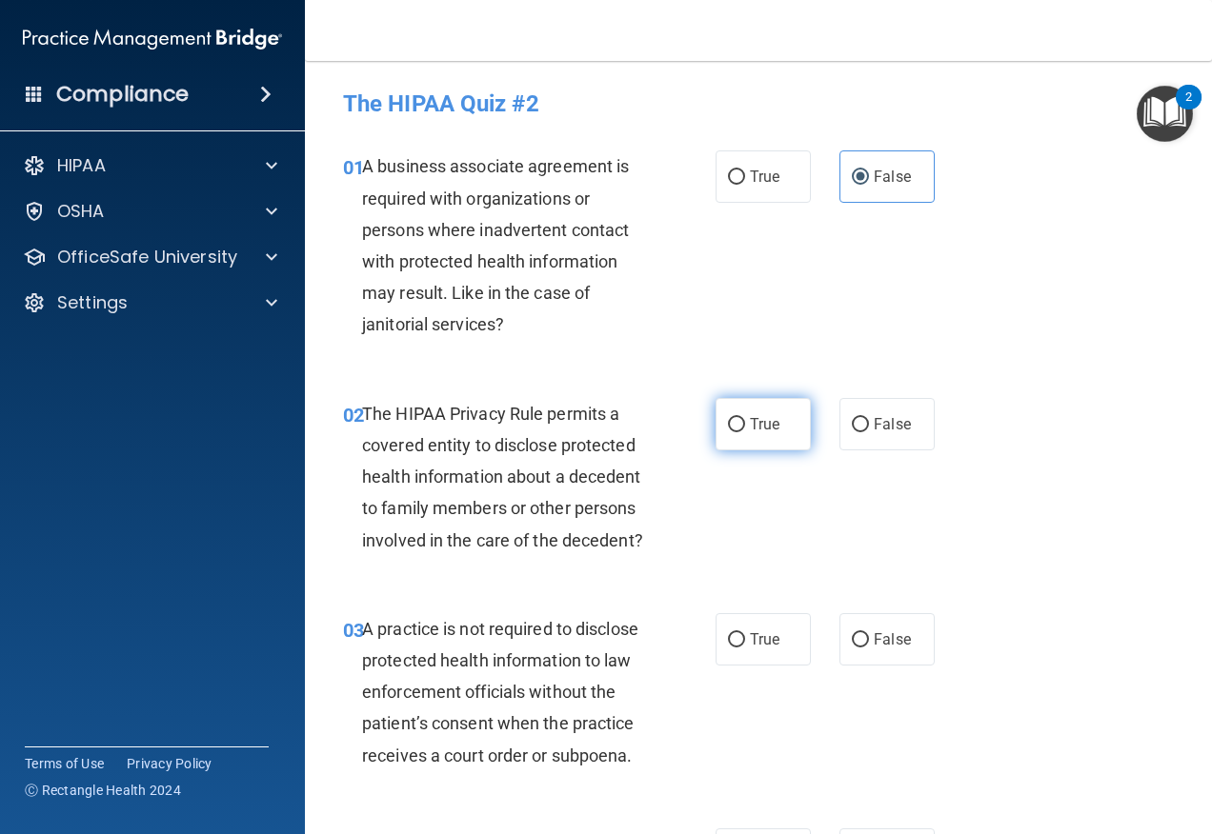
radio input "true"
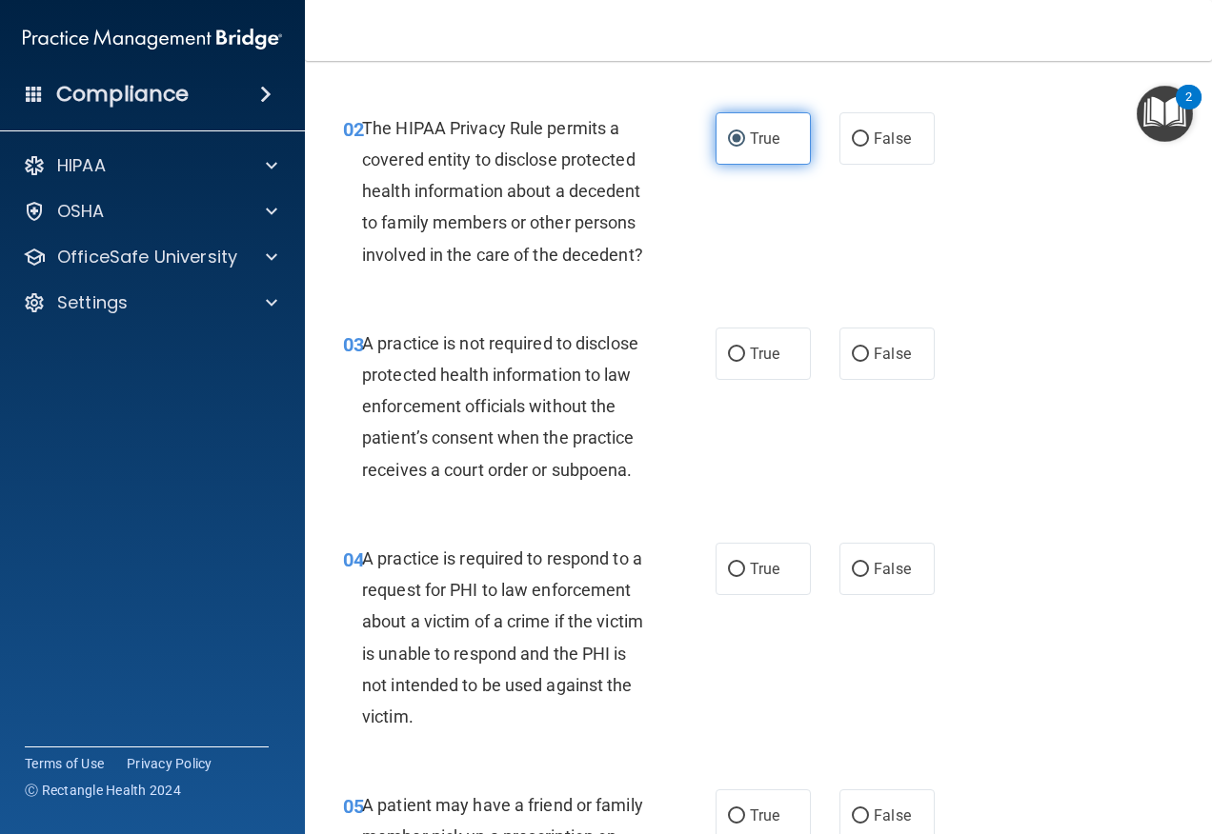
scroll to position [381, 0]
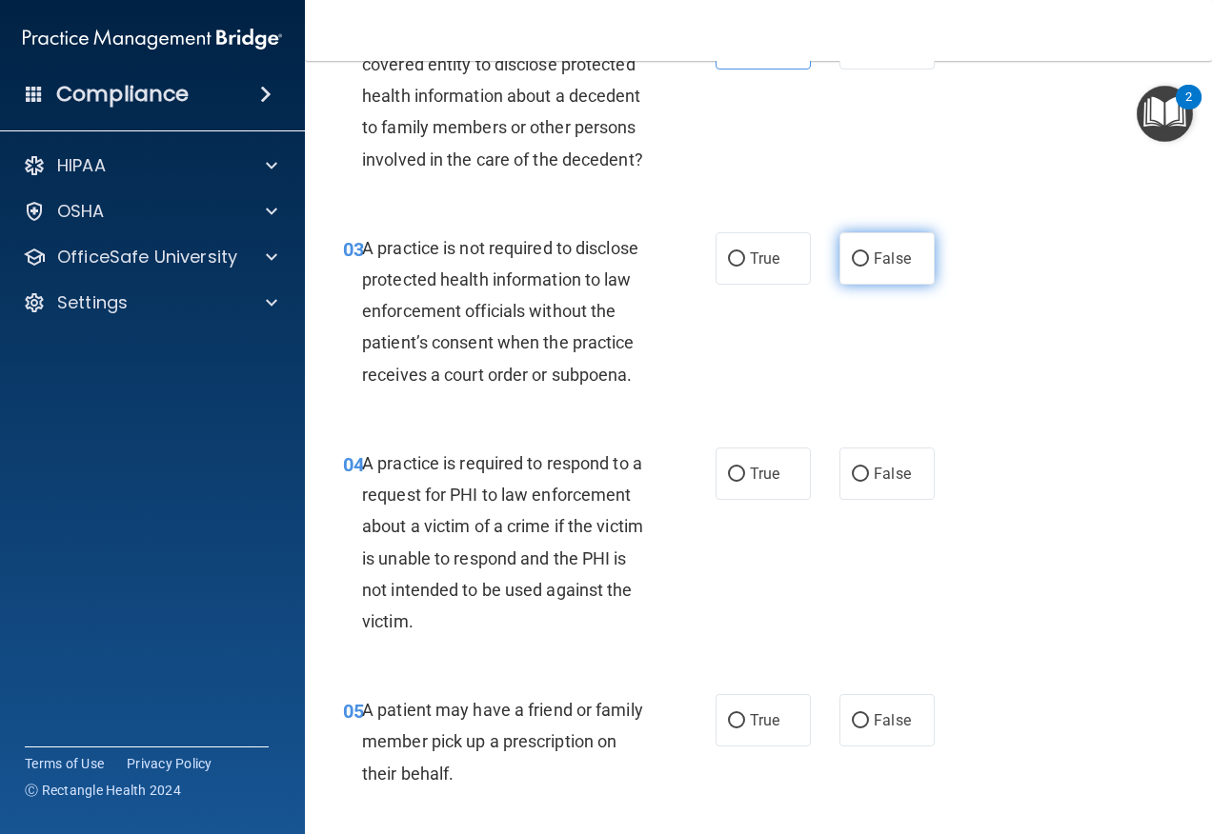
click at [879, 268] on span "False" at bounding box center [891, 259] width 37 height 18
click at [869, 267] on input "False" at bounding box center [860, 259] width 17 height 14
radio input "true"
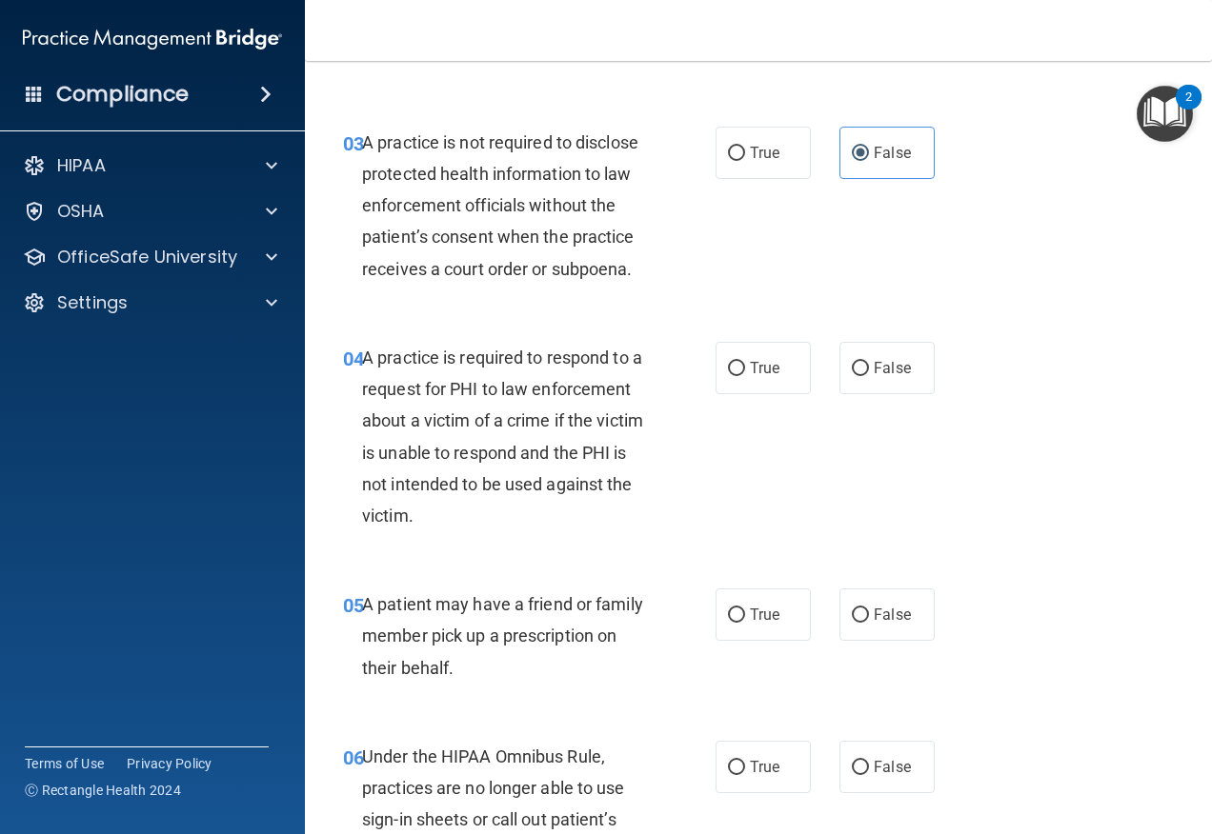
scroll to position [571, 0]
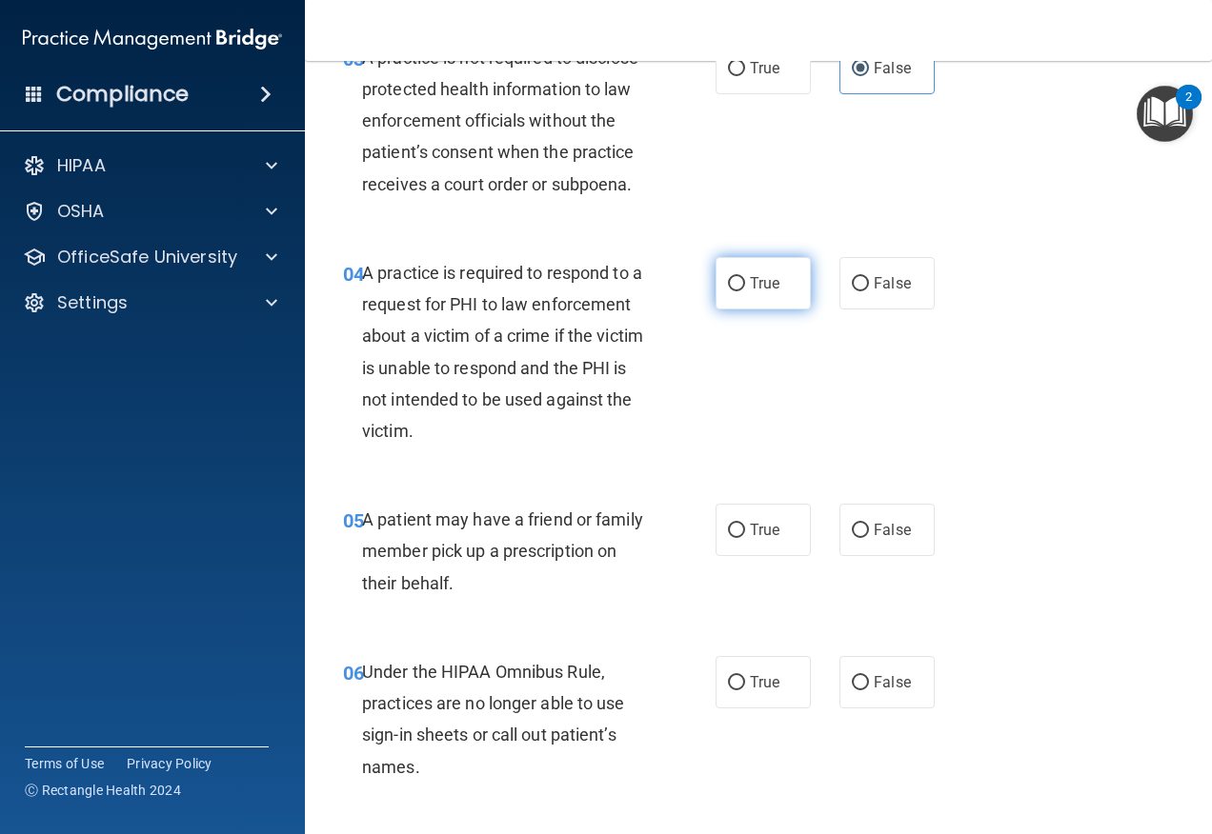
click at [765, 301] on label "True" at bounding box center [762, 283] width 95 height 52
click at [745, 291] on input "True" at bounding box center [736, 284] width 17 height 14
radio input "true"
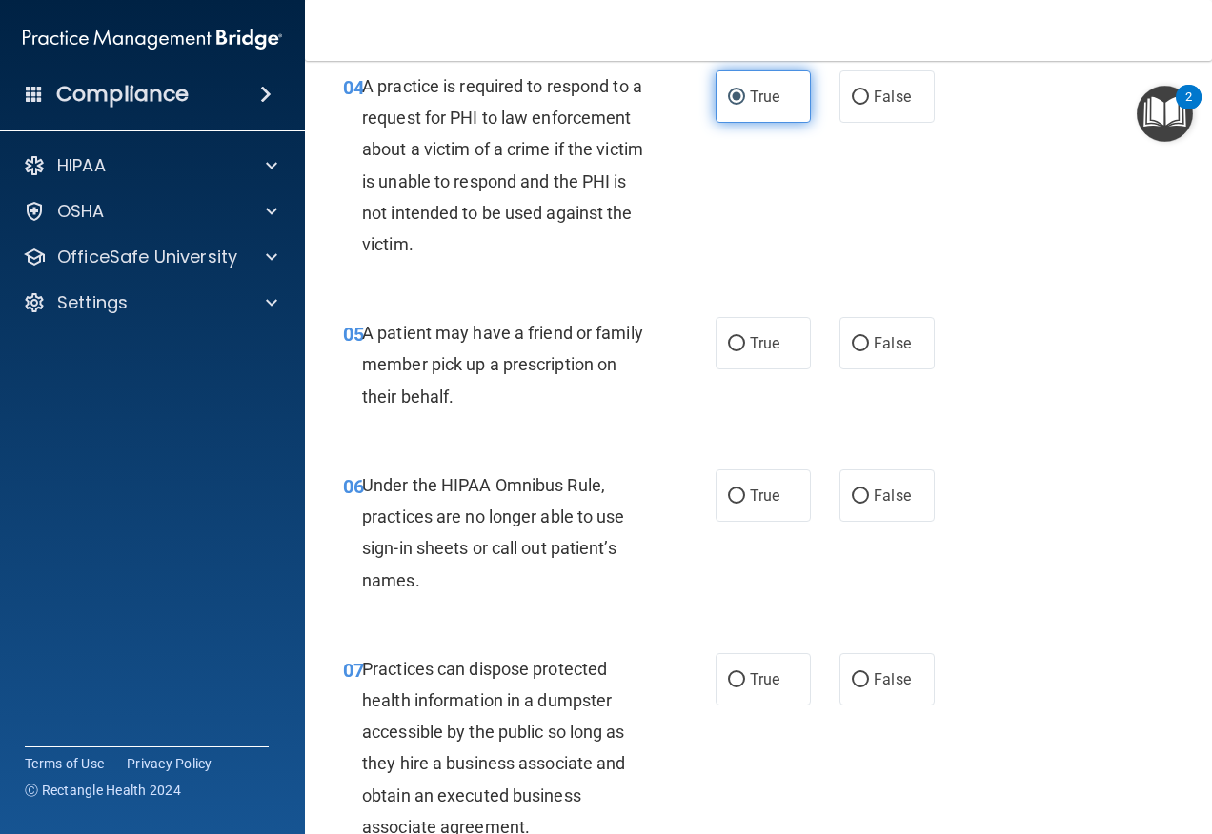
scroll to position [762, 0]
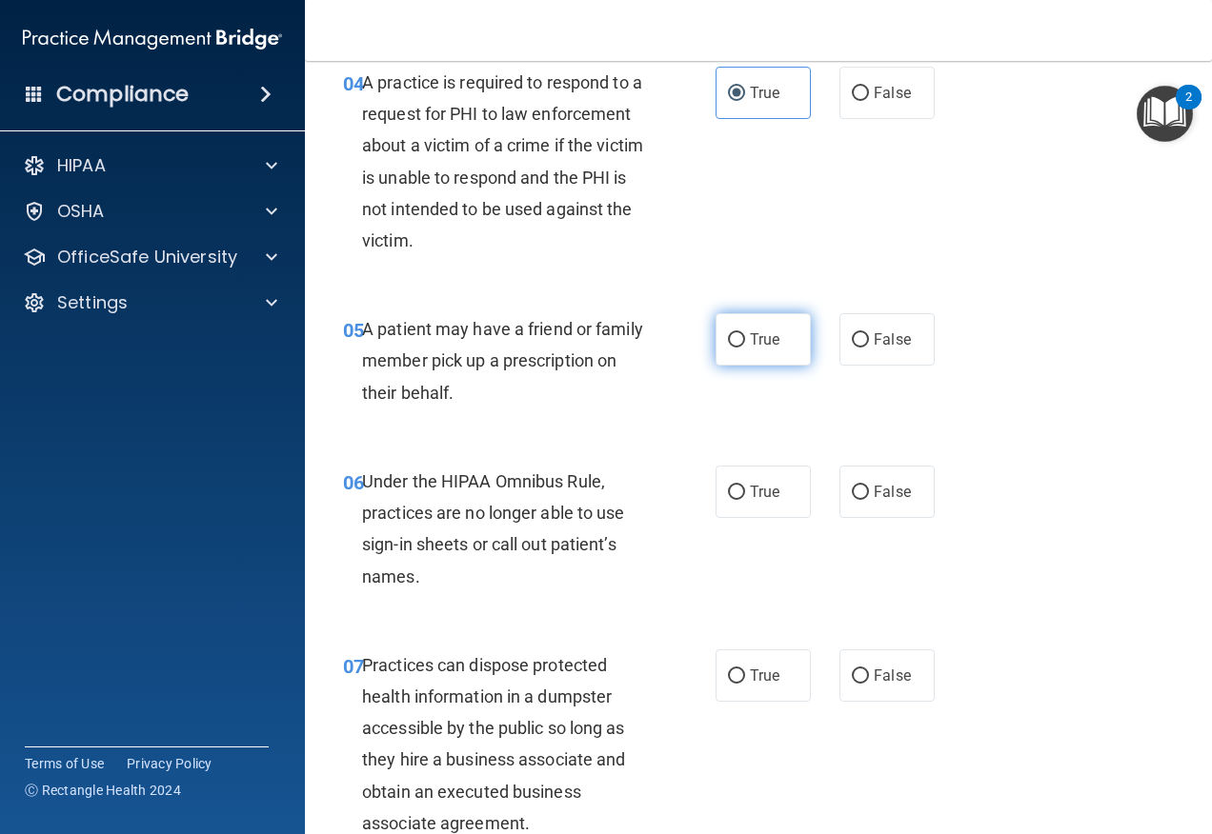
click at [766, 358] on label "True" at bounding box center [762, 339] width 95 height 52
click at [745, 348] on input "True" at bounding box center [736, 340] width 17 height 14
radio input "true"
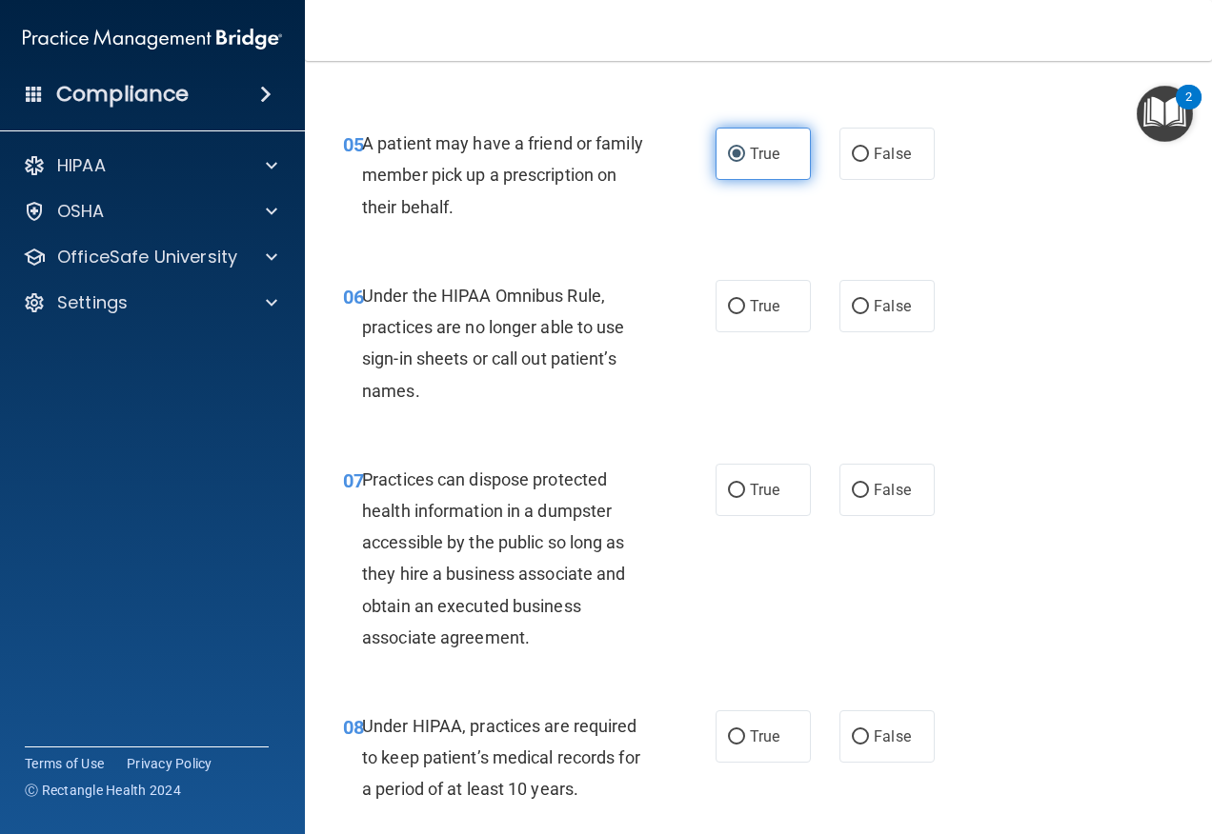
scroll to position [952, 0]
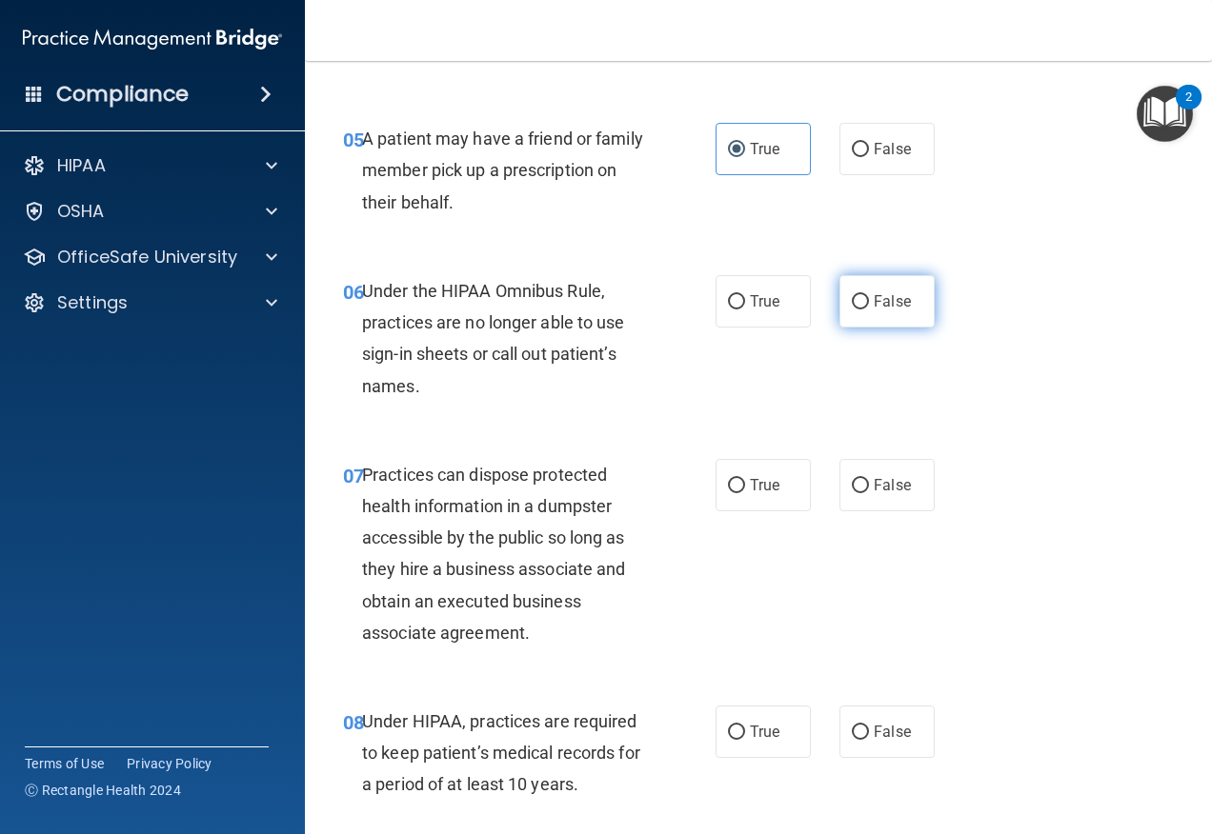
click at [840, 328] on label "False" at bounding box center [886, 301] width 95 height 52
click at [852, 310] on input "False" at bounding box center [860, 302] width 17 height 14
radio input "true"
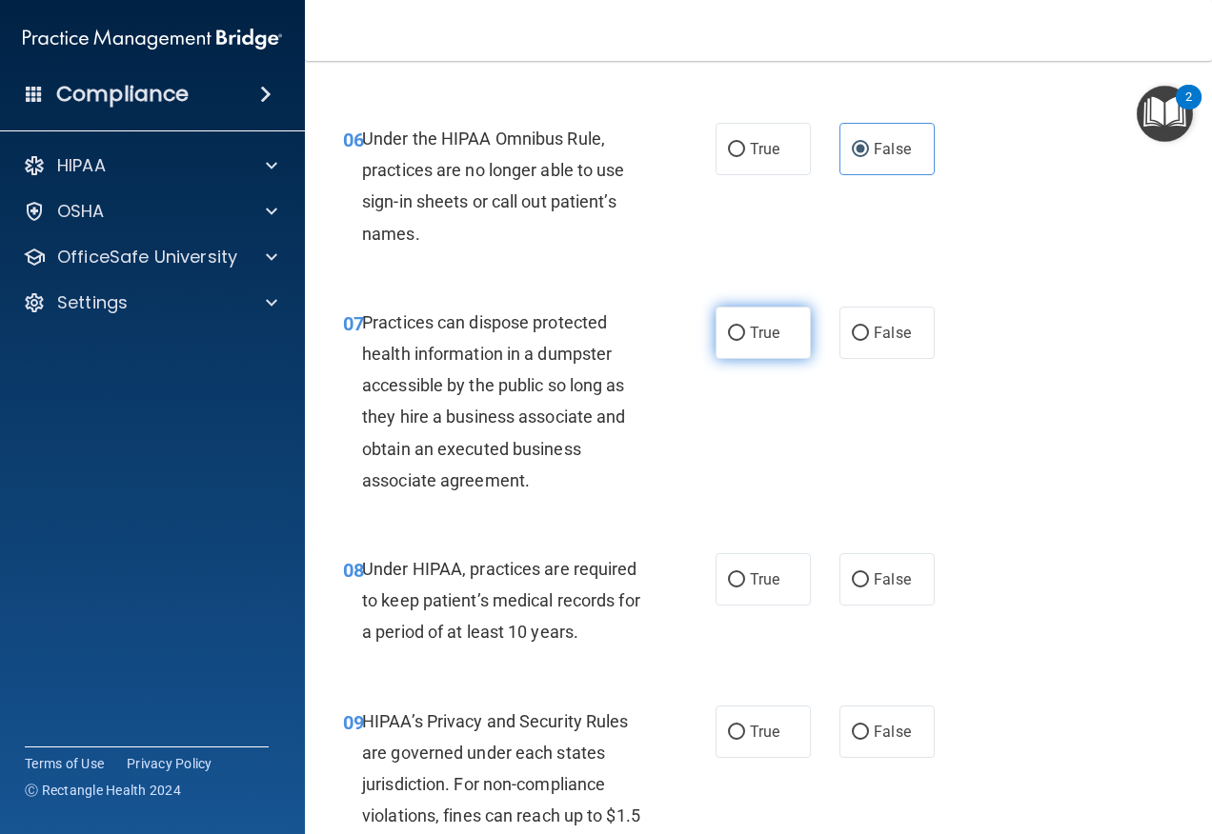
scroll to position [1143, 0]
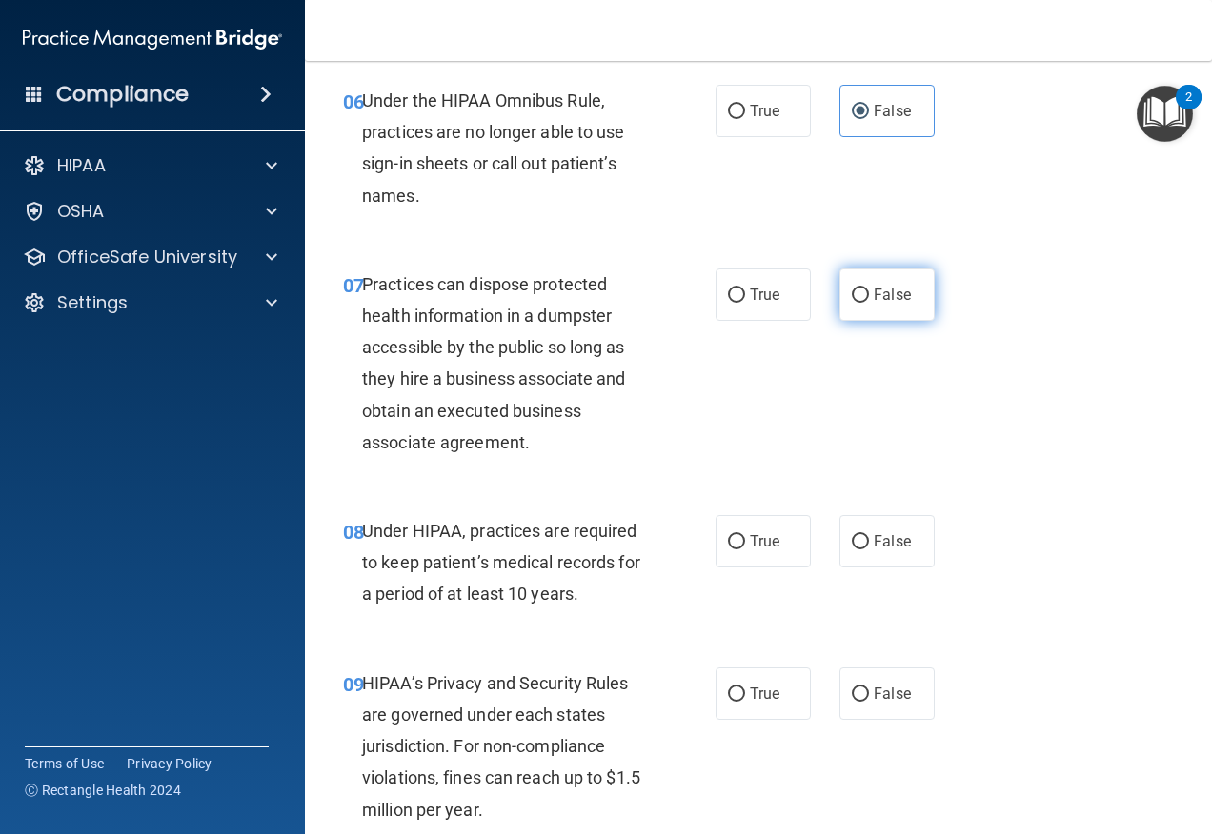
click at [863, 321] on label "False" at bounding box center [886, 295] width 95 height 52
click at [863, 303] on input "False" at bounding box center [860, 296] width 17 height 14
radio input "true"
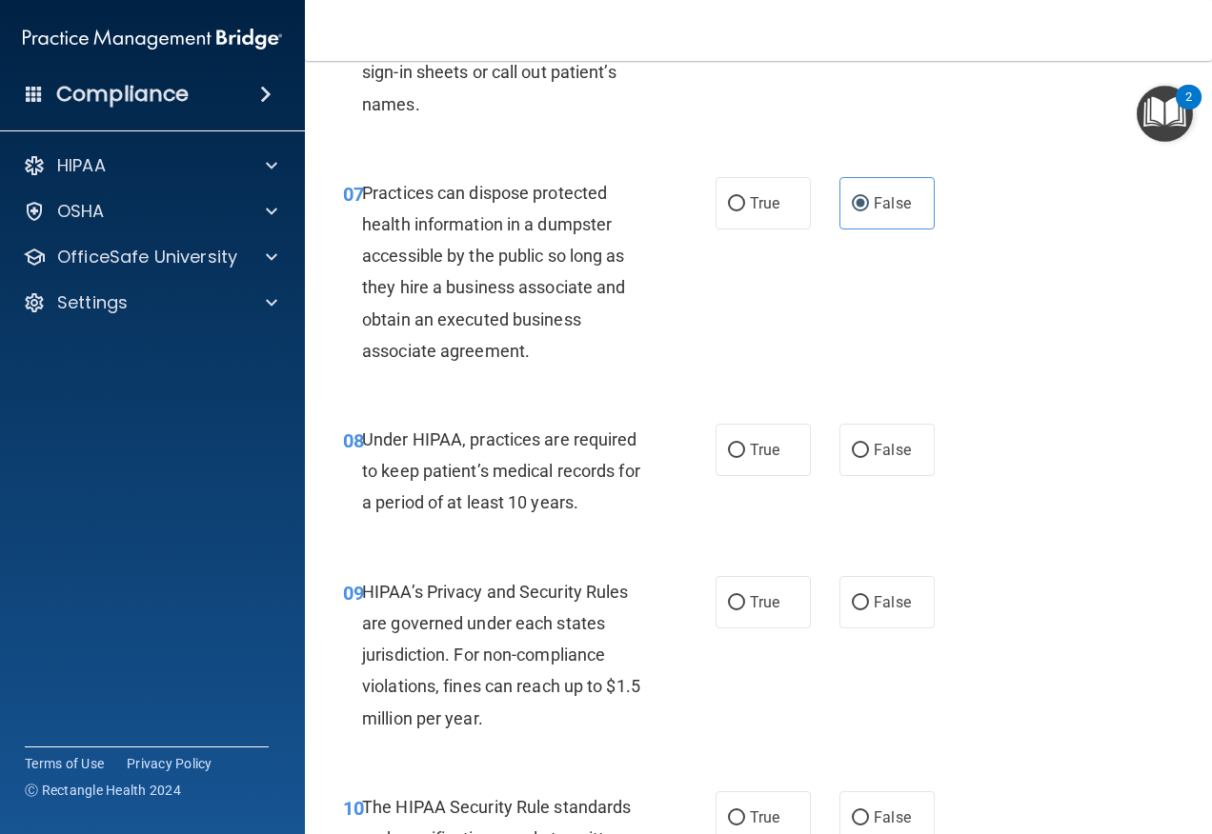
scroll to position [1333, 0]
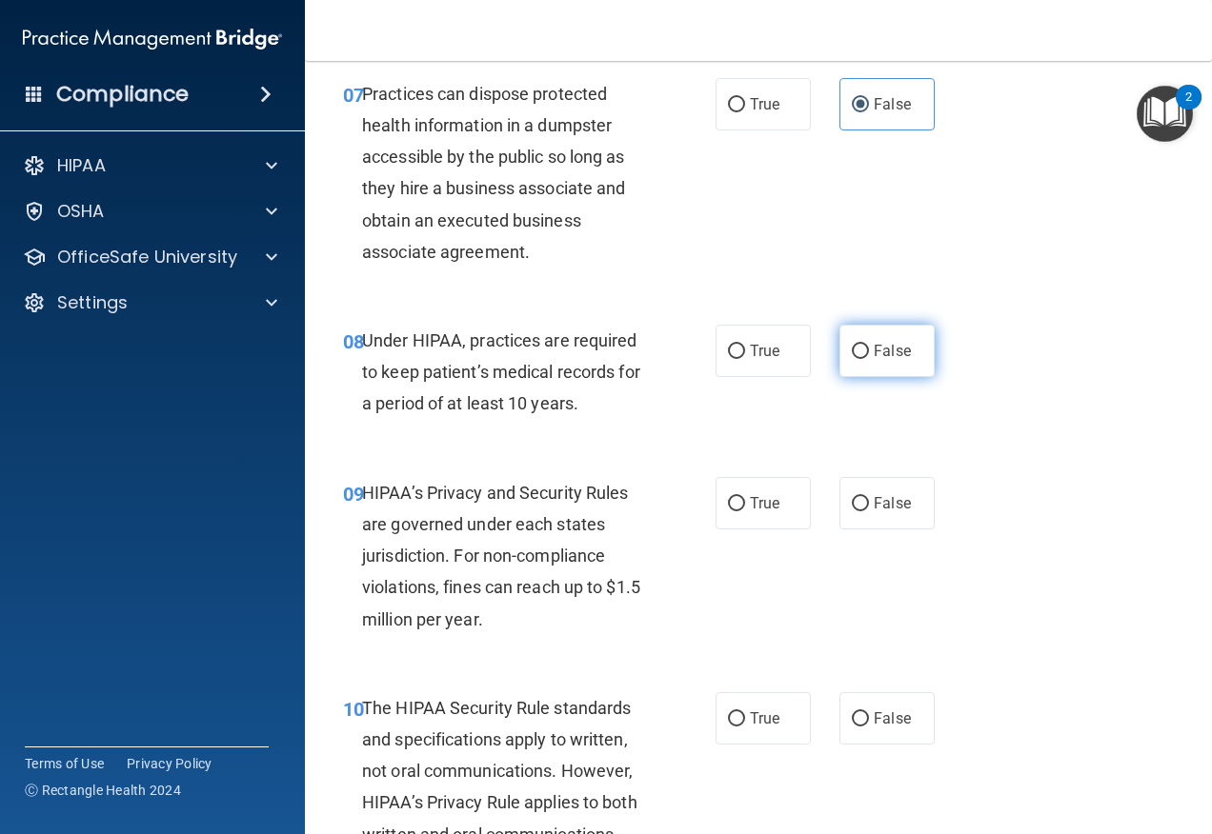
click at [896, 360] on span "False" at bounding box center [891, 351] width 37 height 18
click at [869, 359] on input "False" at bounding box center [860, 352] width 17 height 14
radio input "true"
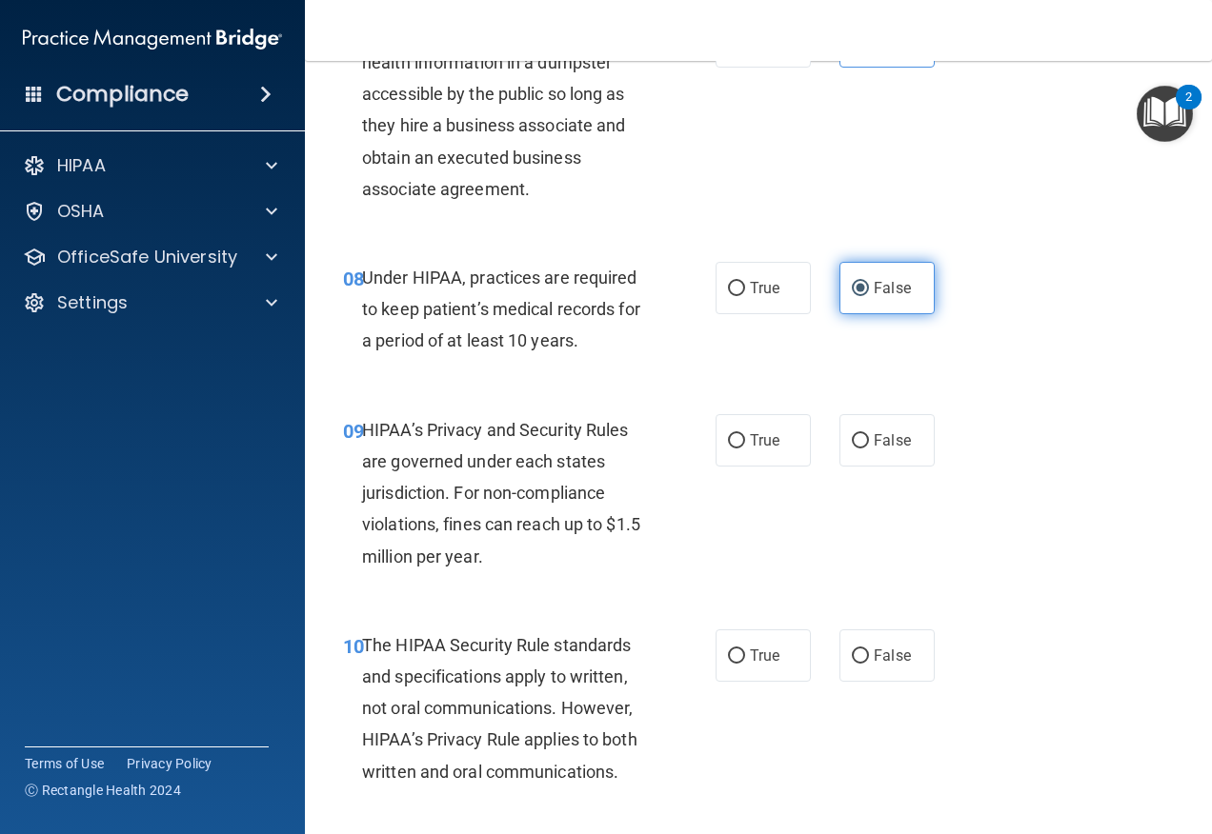
scroll to position [1429, 0]
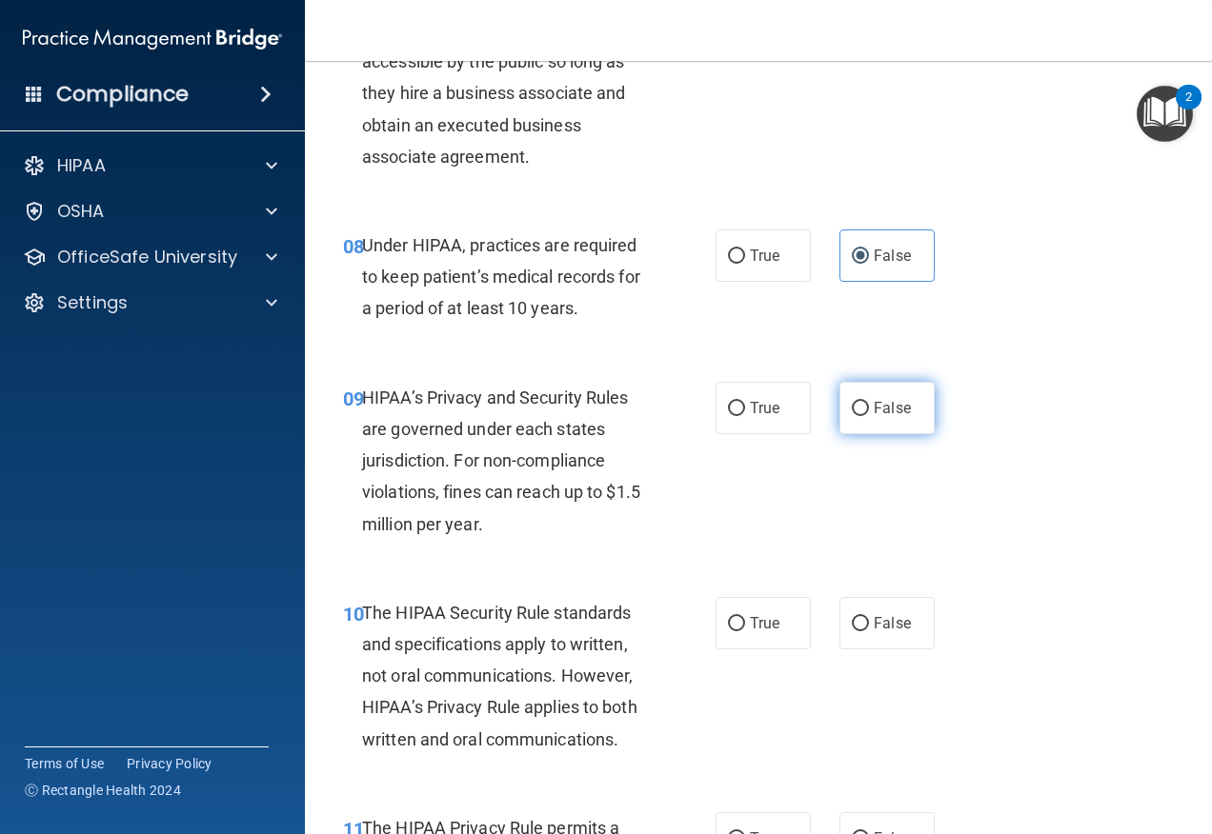
click at [855, 416] on input "False" at bounding box center [860, 409] width 17 height 14
radio input "true"
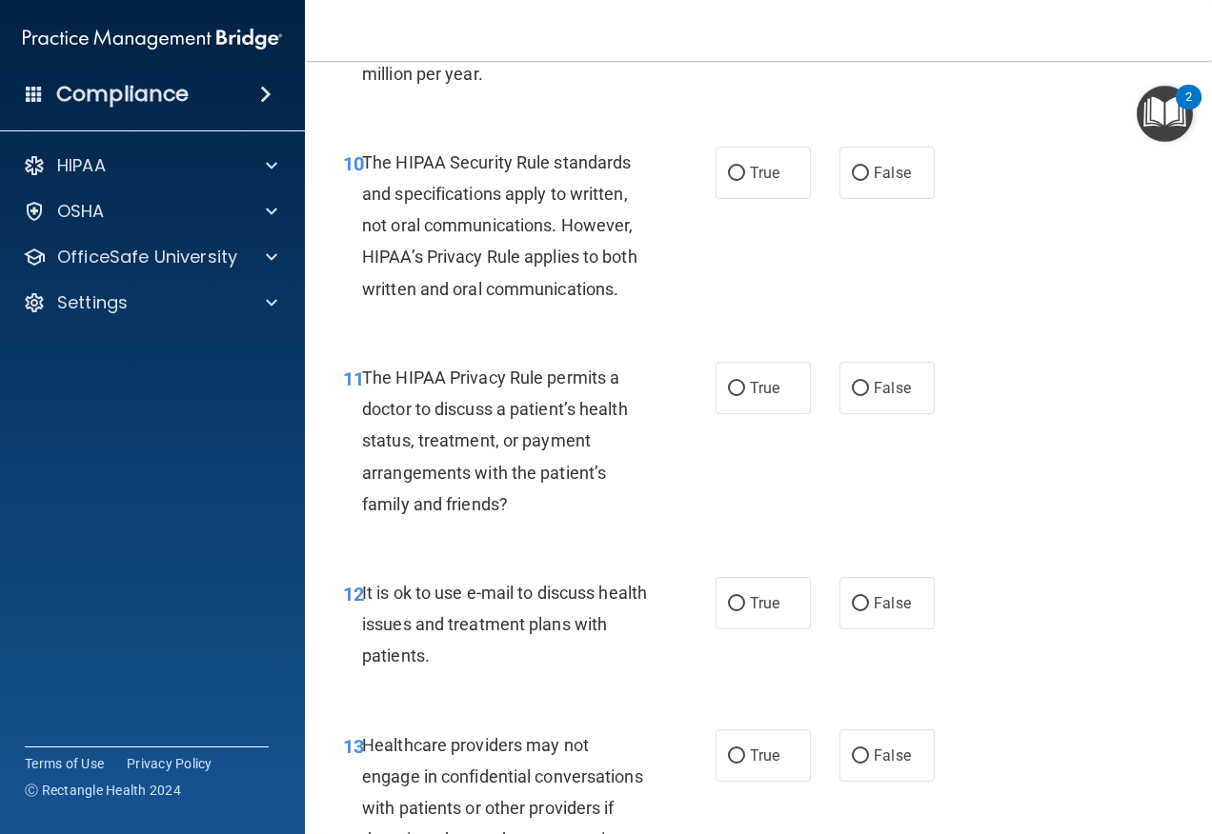
scroll to position [1905, 0]
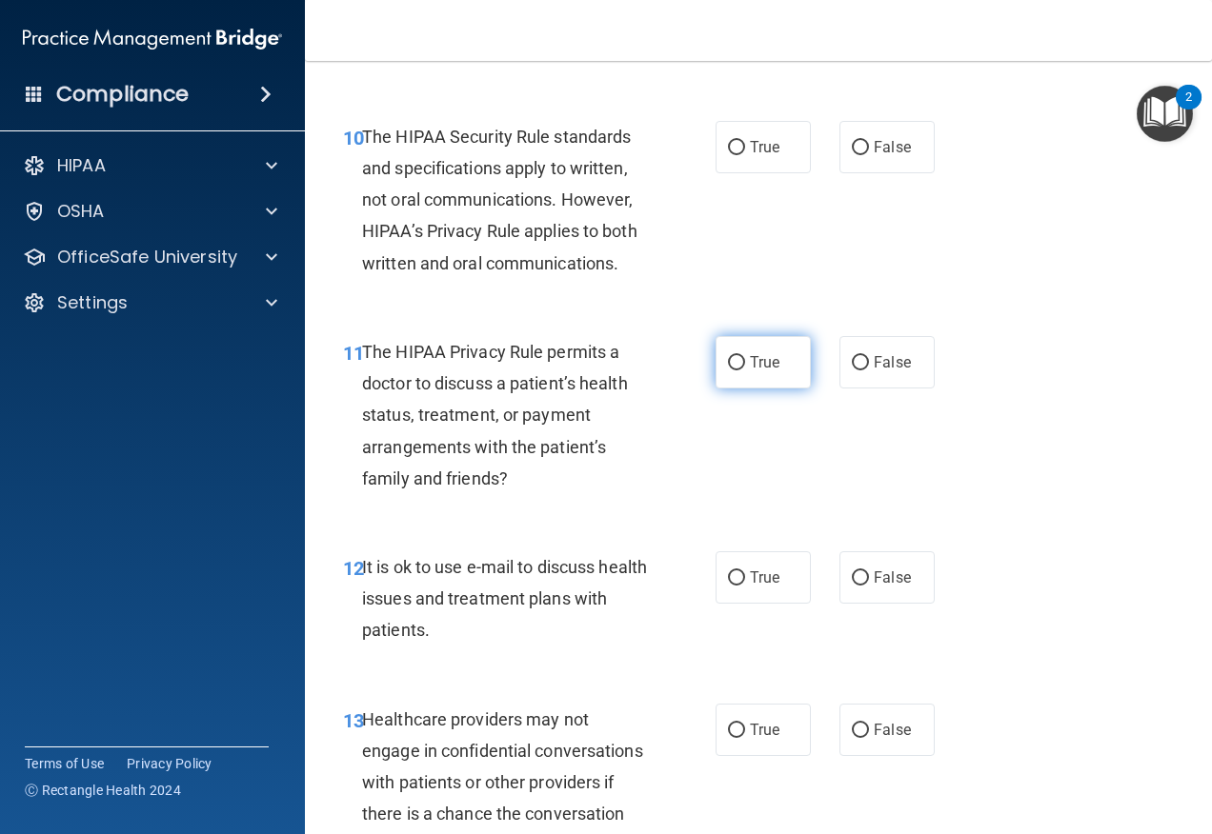
click at [752, 389] on label "True" at bounding box center [762, 362] width 95 height 52
click at [745, 371] on input "True" at bounding box center [736, 363] width 17 height 14
radio input "true"
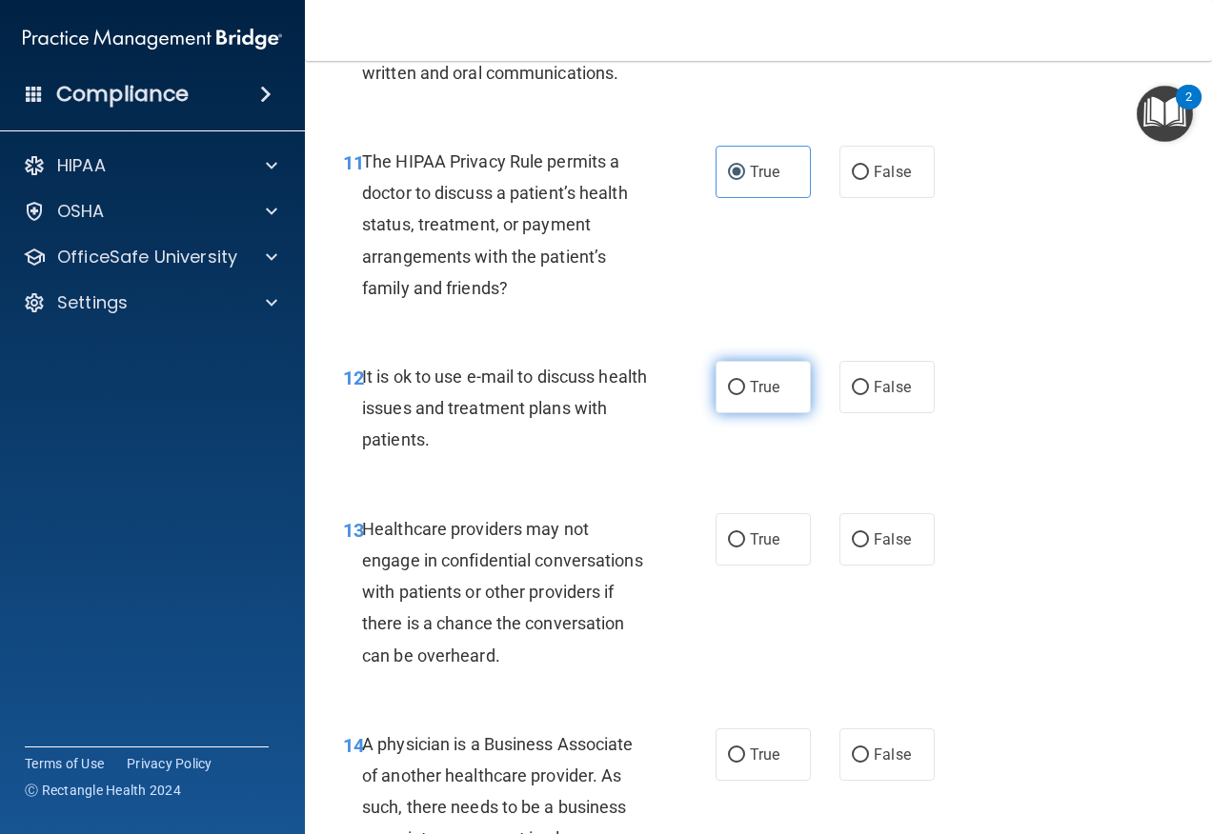
click at [758, 413] on label "True" at bounding box center [762, 387] width 95 height 52
click at [745, 395] on input "True" at bounding box center [736, 388] width 17 height 14
radio input "true"
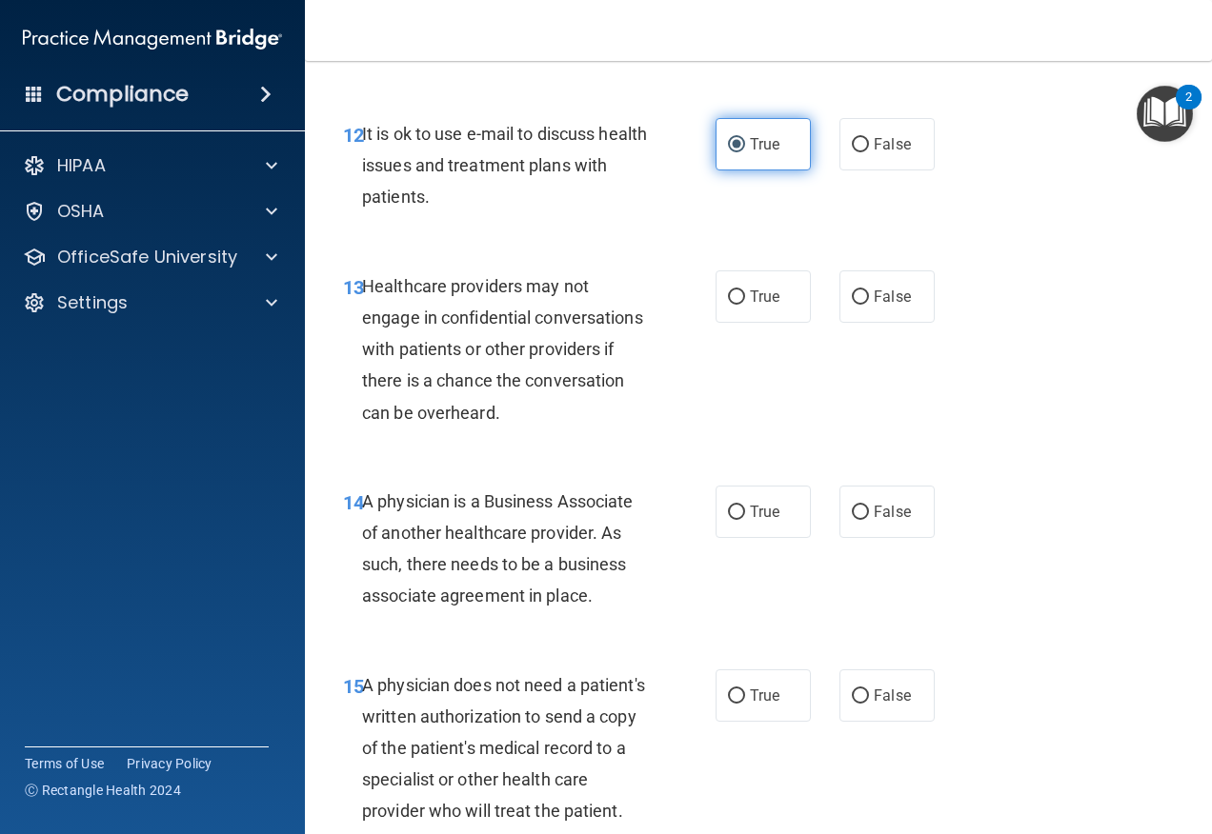
scroll to position [2381, 0]
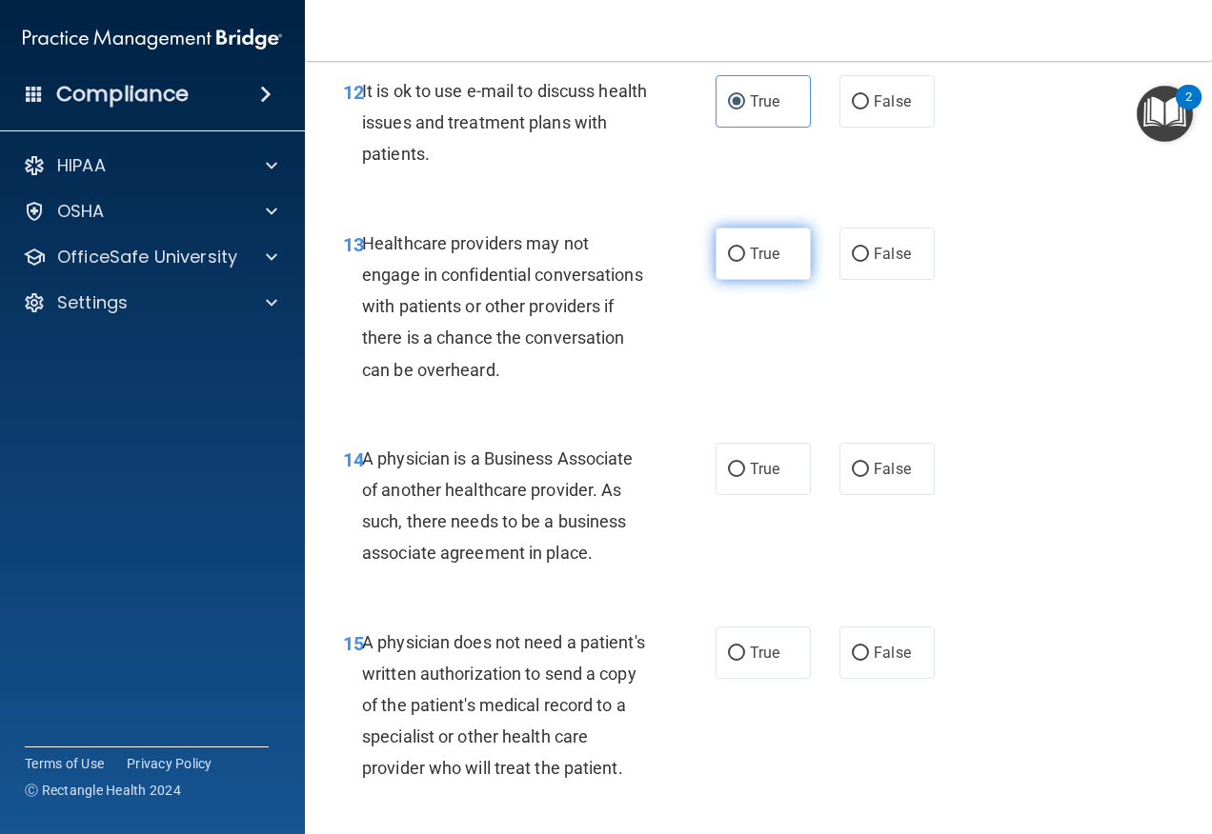
click at [750, 263] on span "True" at bounding box center [765, 254] width 30 height 18
click at [745, 262] on input "True" at bounding box center [736, 255] width 17 height 14
radio input "true"
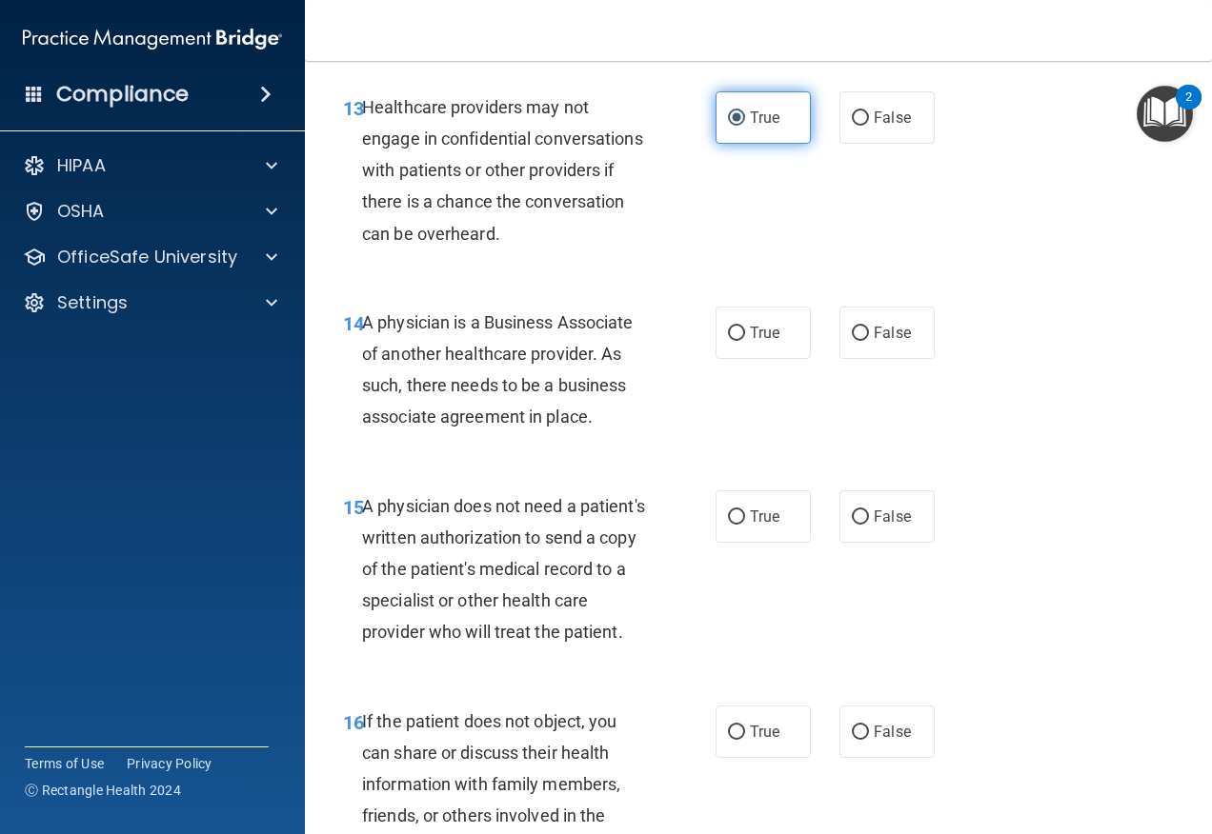
scroll to position [2572, 0]
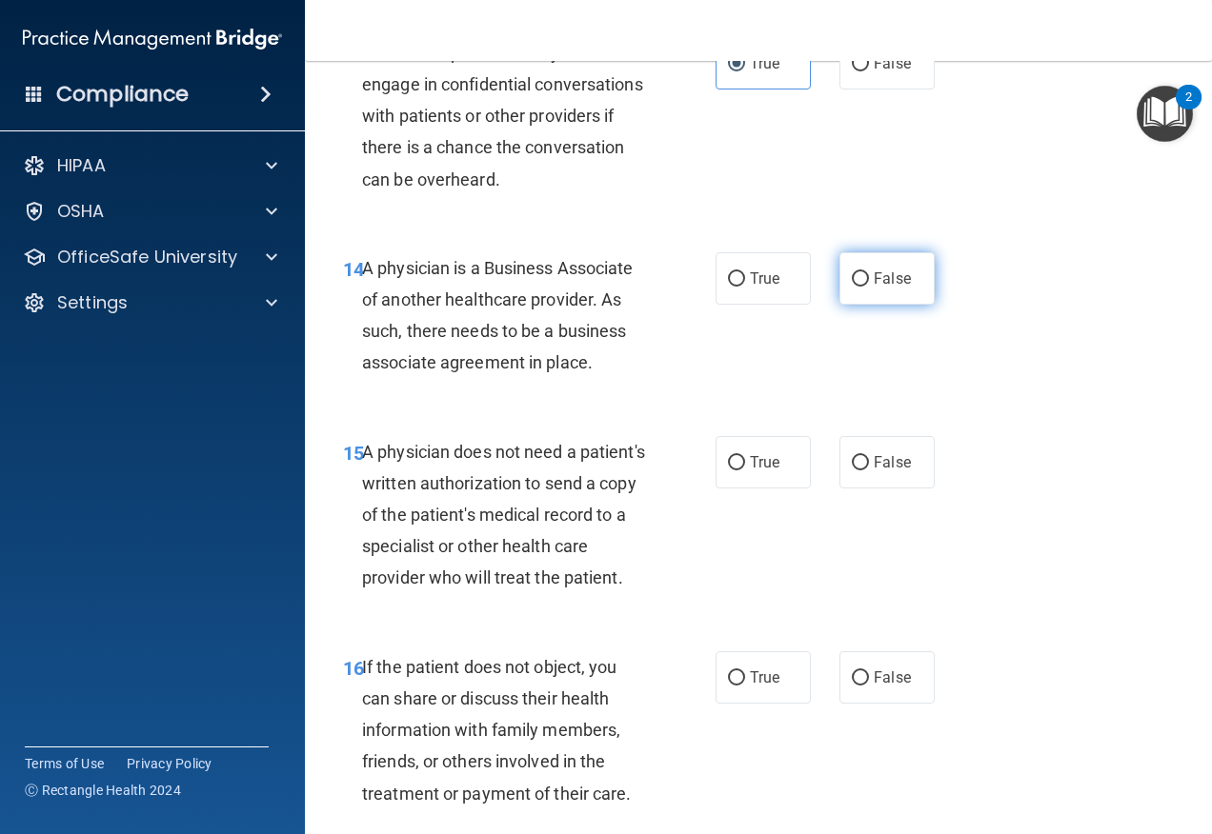
click at [865, 305] on label "False" at bounding box center [886, 278] width 95 height 52
click at [865, 287] on input "False" at bounding box center [860, 279] width 17 height 14
radio input "true"
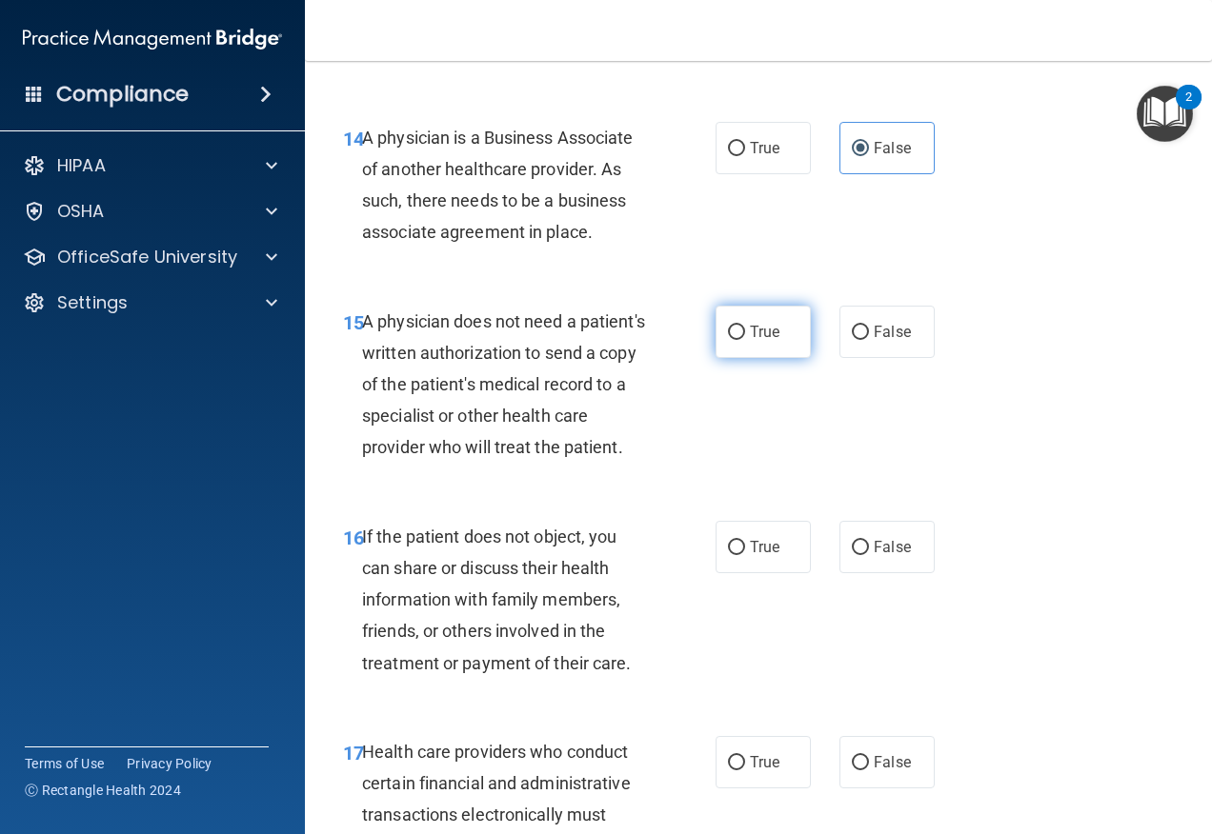
scroll to position [2762, 0]
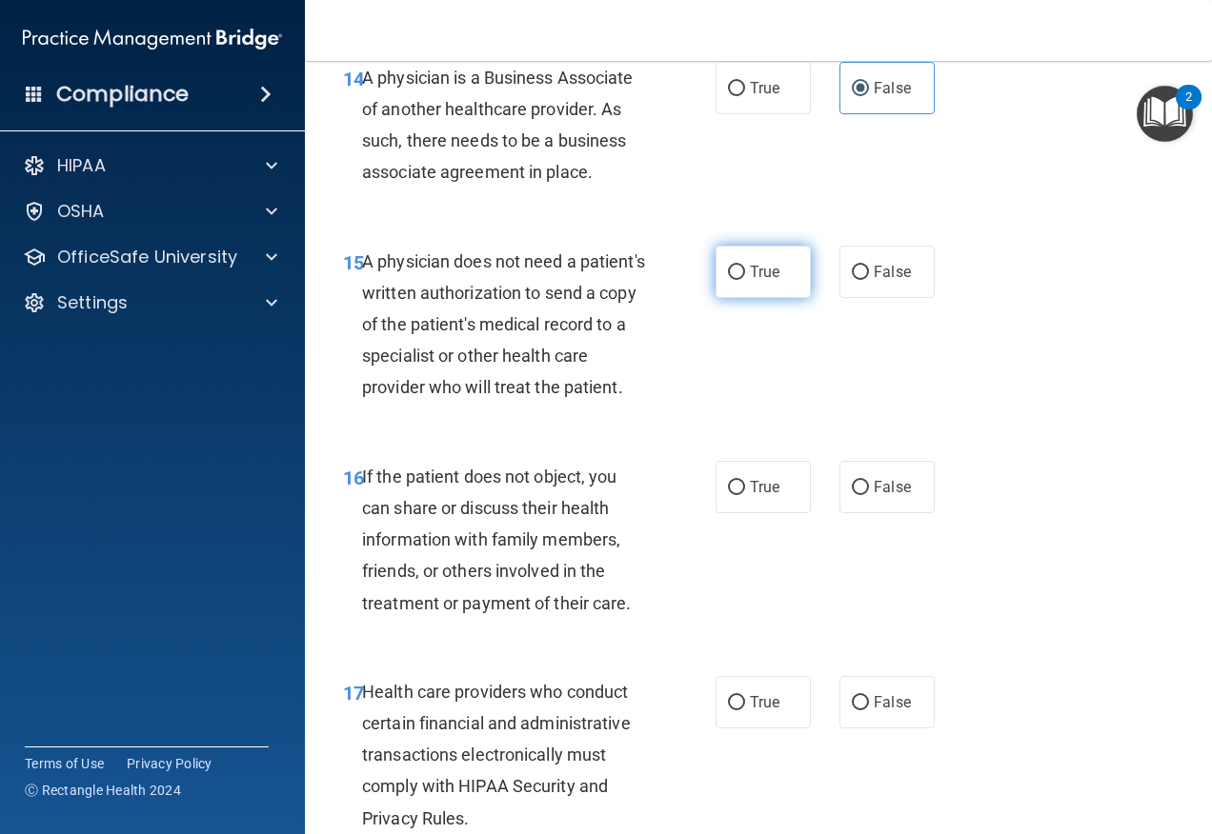
click at [761, 298] on label "True" at bounding box center [762, 272] width 95 height 52
click at [745, 280] on input "True" at bounding box center [736, 273] width 17 height 14
radio input "true"
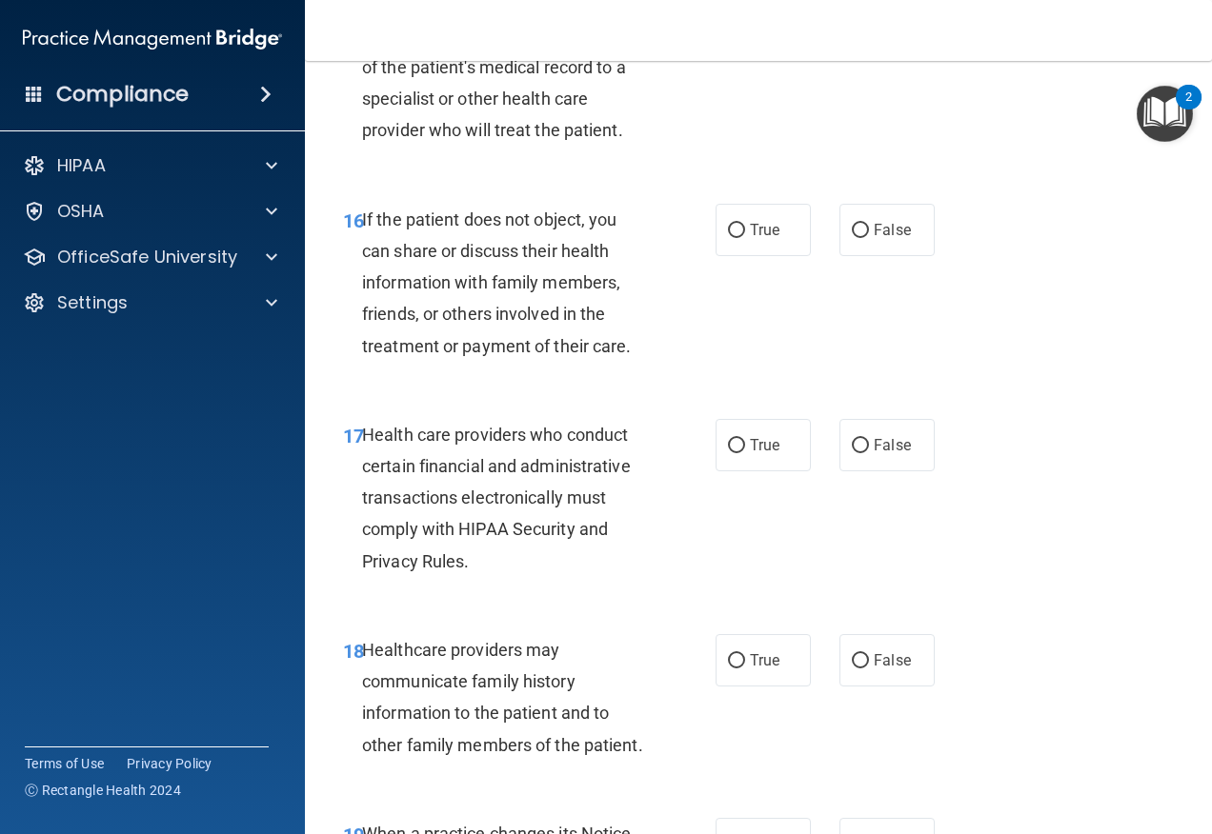
scroll to position [3048, 0]
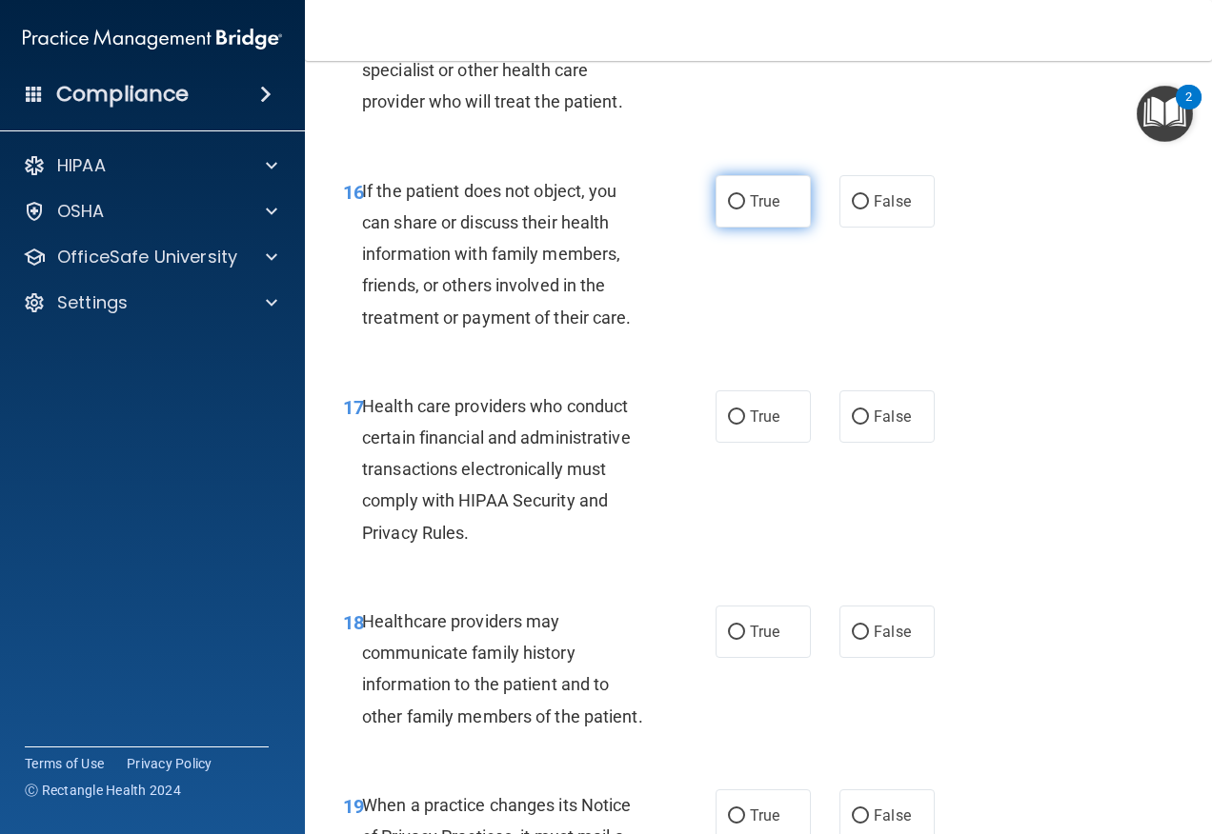
click at [756, 228] on label "True" at bounding box center [762, 201] width 95 height 52
click at [745, 210] on input "True" at bounding box center [736, 202] width 17 height 14
radio input "true"
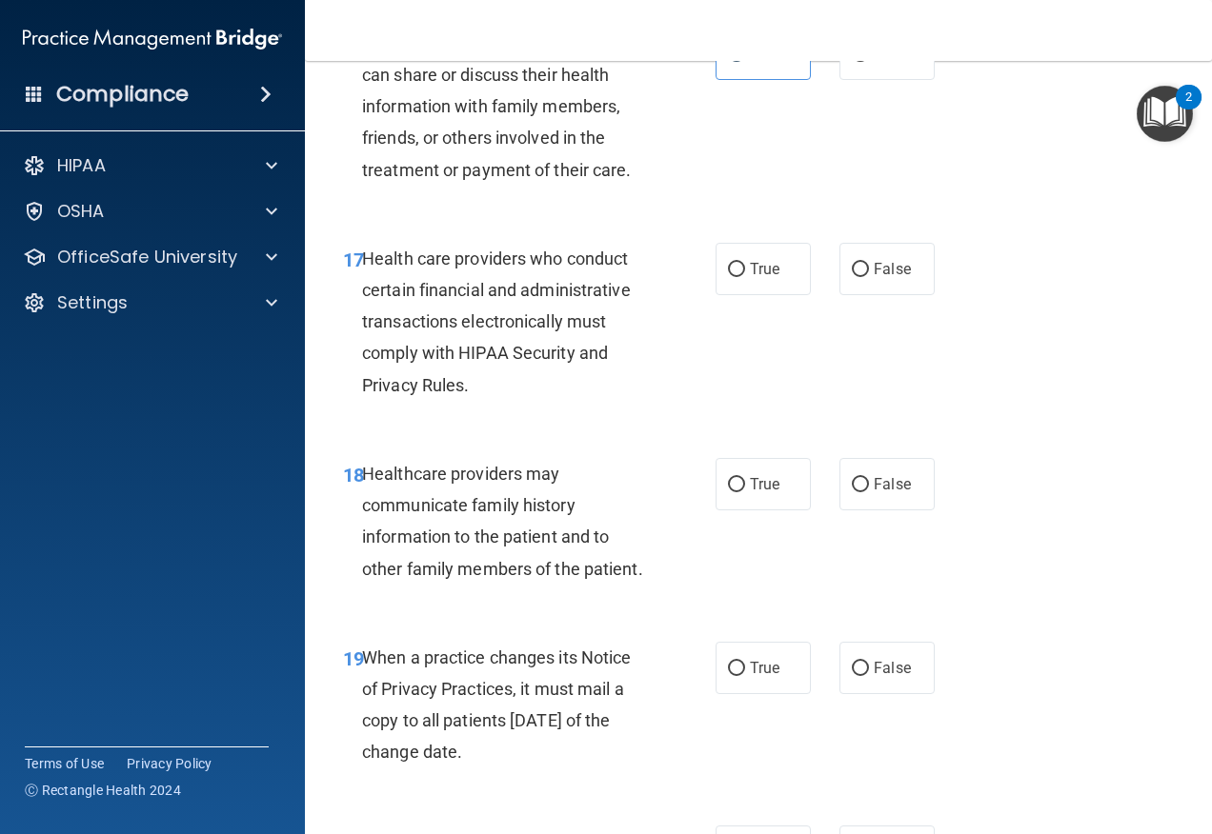
scroll to position [3238, 0]
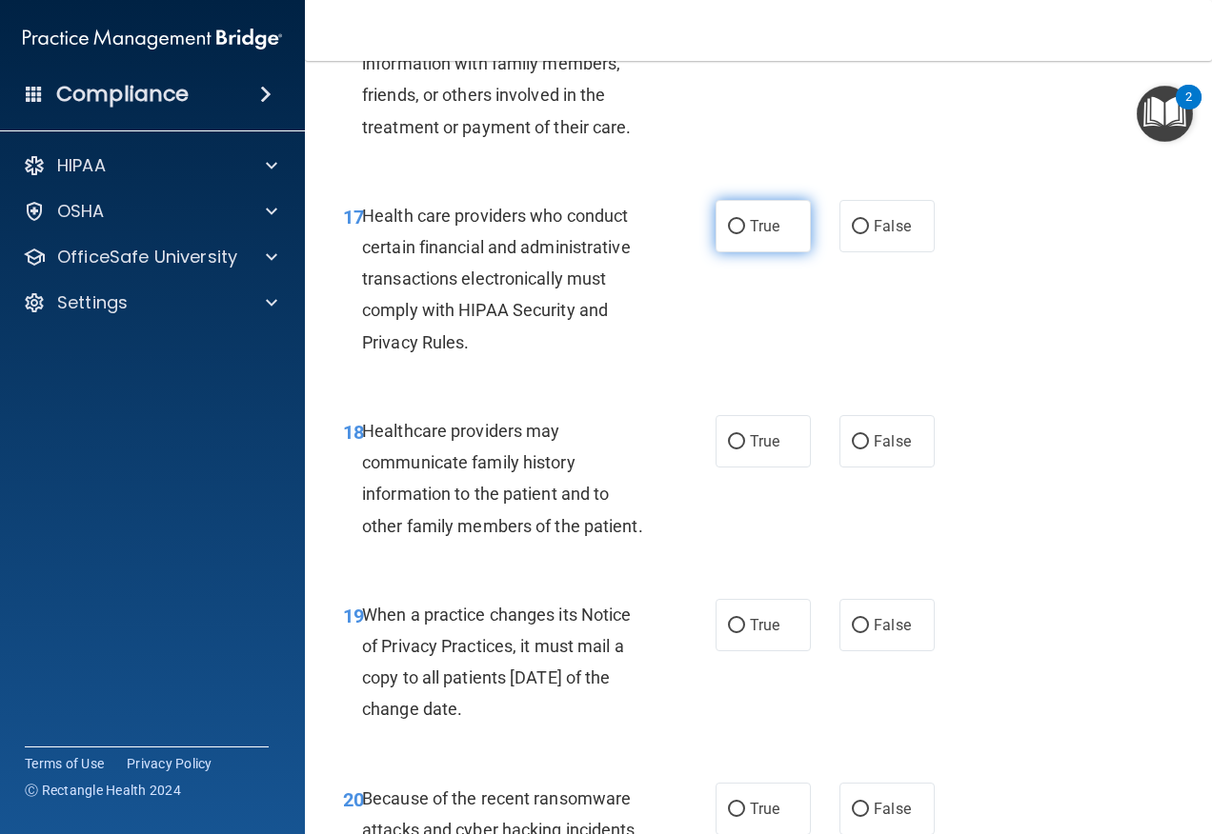
click at [757, 252] on label "True" at bounding box center [762, 226] width 95 height 52
click at [745, 234] on input "True" at bounding box center [736, 227] width 17 height 14
radio input "true"
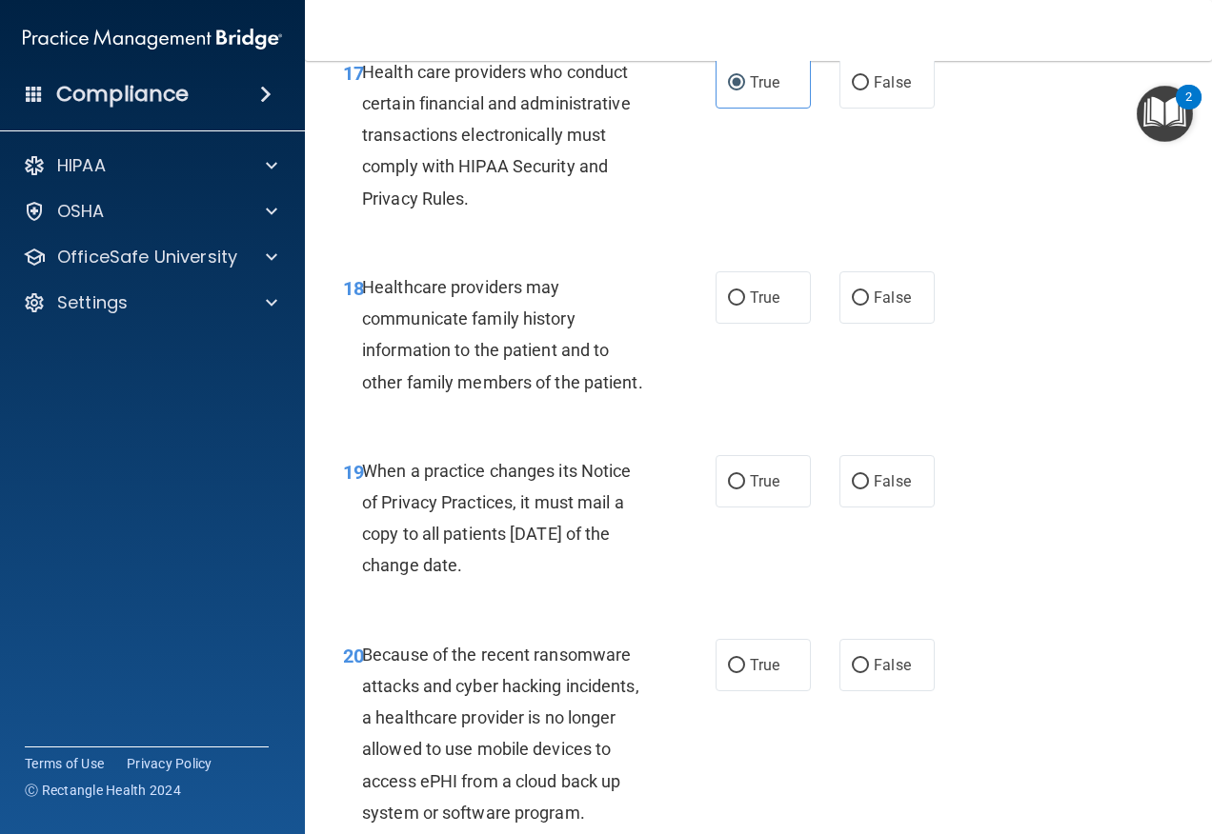
scroll to position [3429, 0]
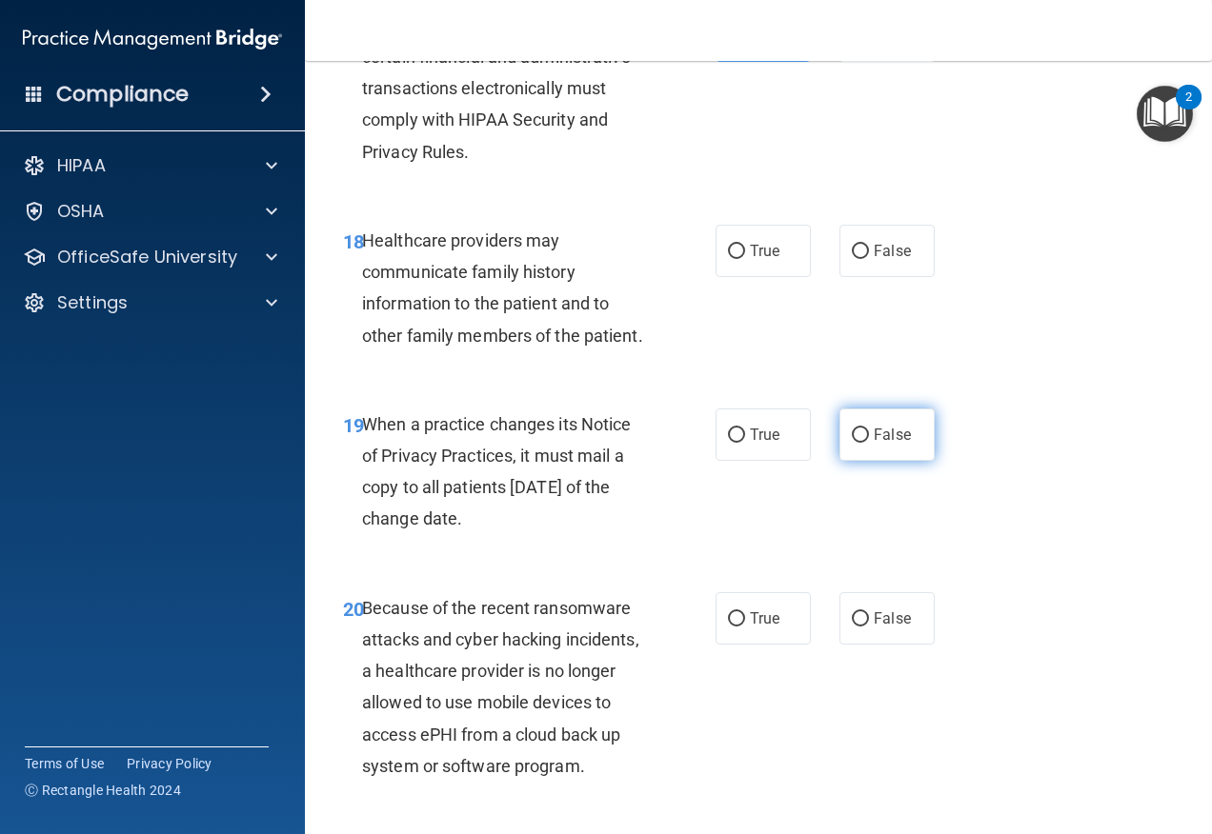
click at [841, 461] on label "False" at bounding box center [886, 435] width 95 height 52
click at [852, 443] on input "False" at bounding box center [860, 436] width 17 height 14
radio input "true"
click at [841, 461] on label "False" at bounding box center [886, 435] width 95 height 52
click at [852, 443] on input "False" at bounding box center [860, 436] width 17 height 14
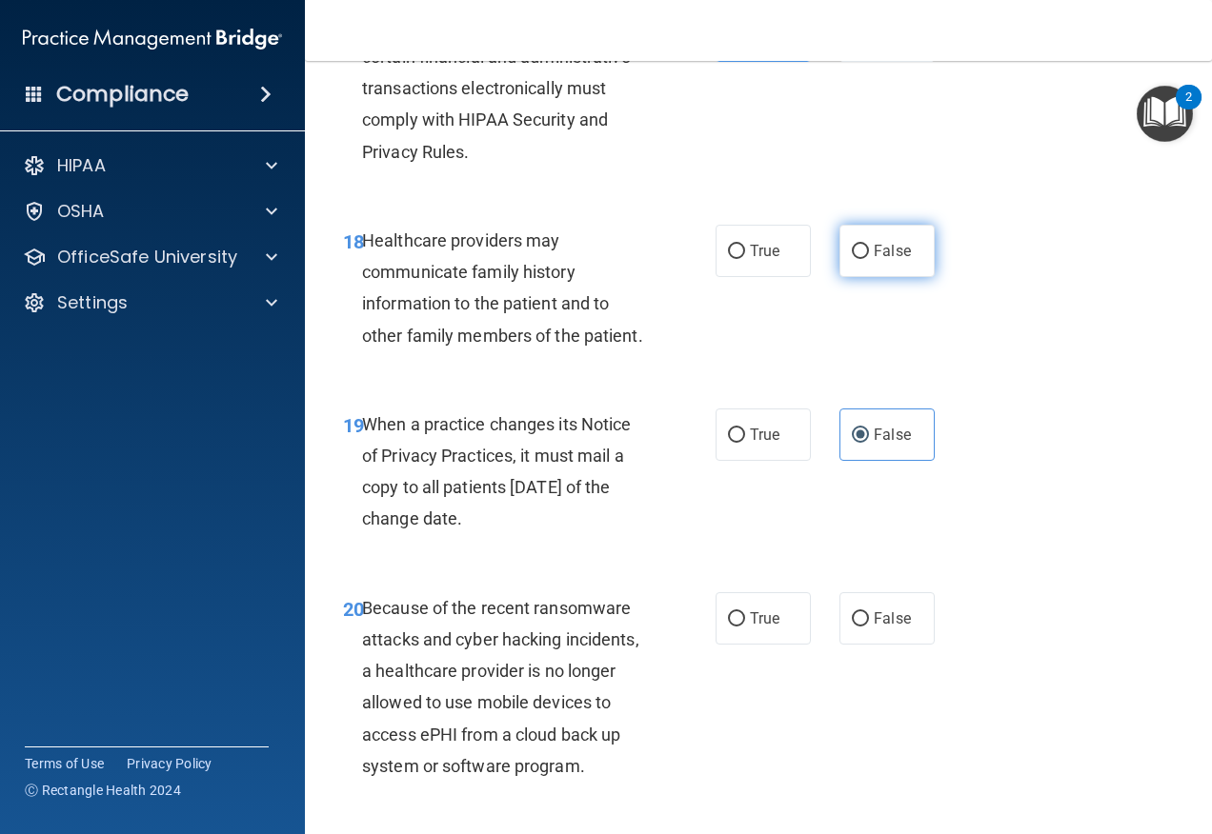
click at [865, 277] on label "False" at bounding box center [886, 251] width 95 height 52
click at [865, 259] on input "False" at bounding box center [860, 252] width 17 height 14
radio input "true"
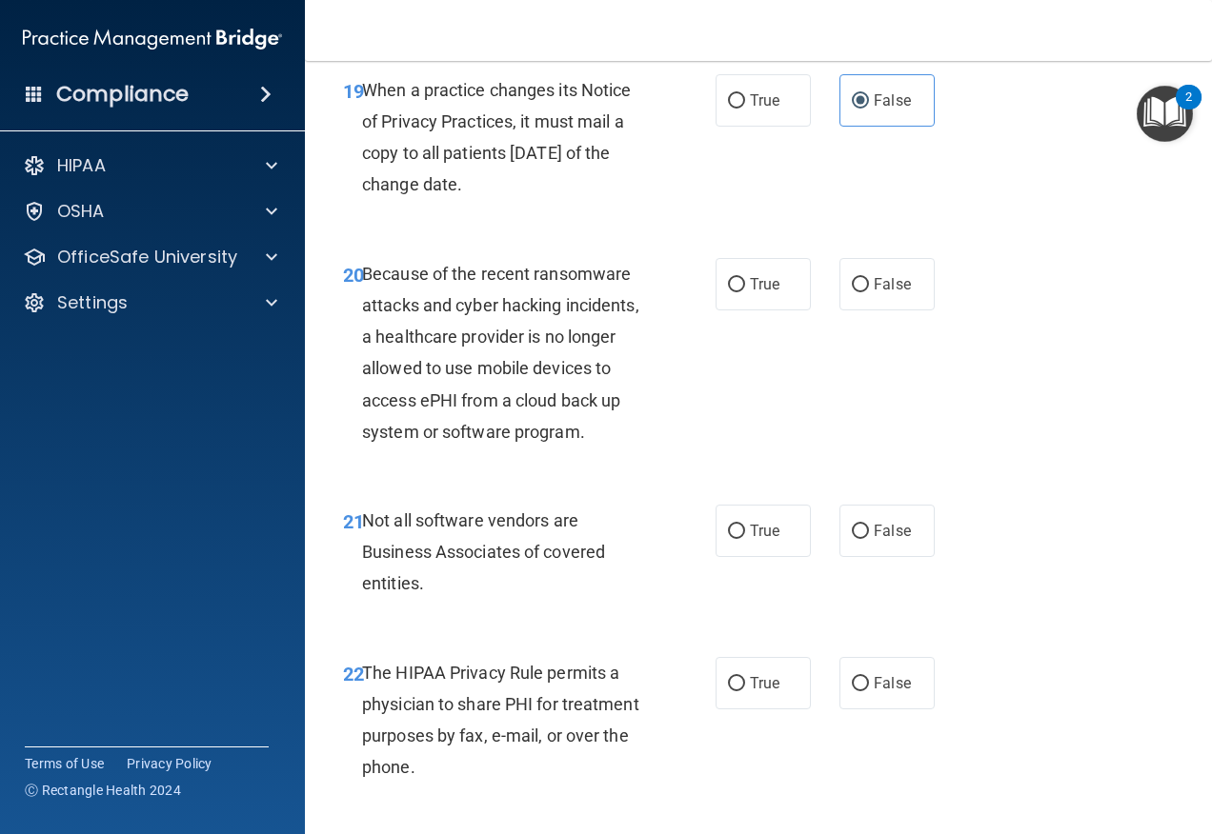
scroll to position [3810, 0]
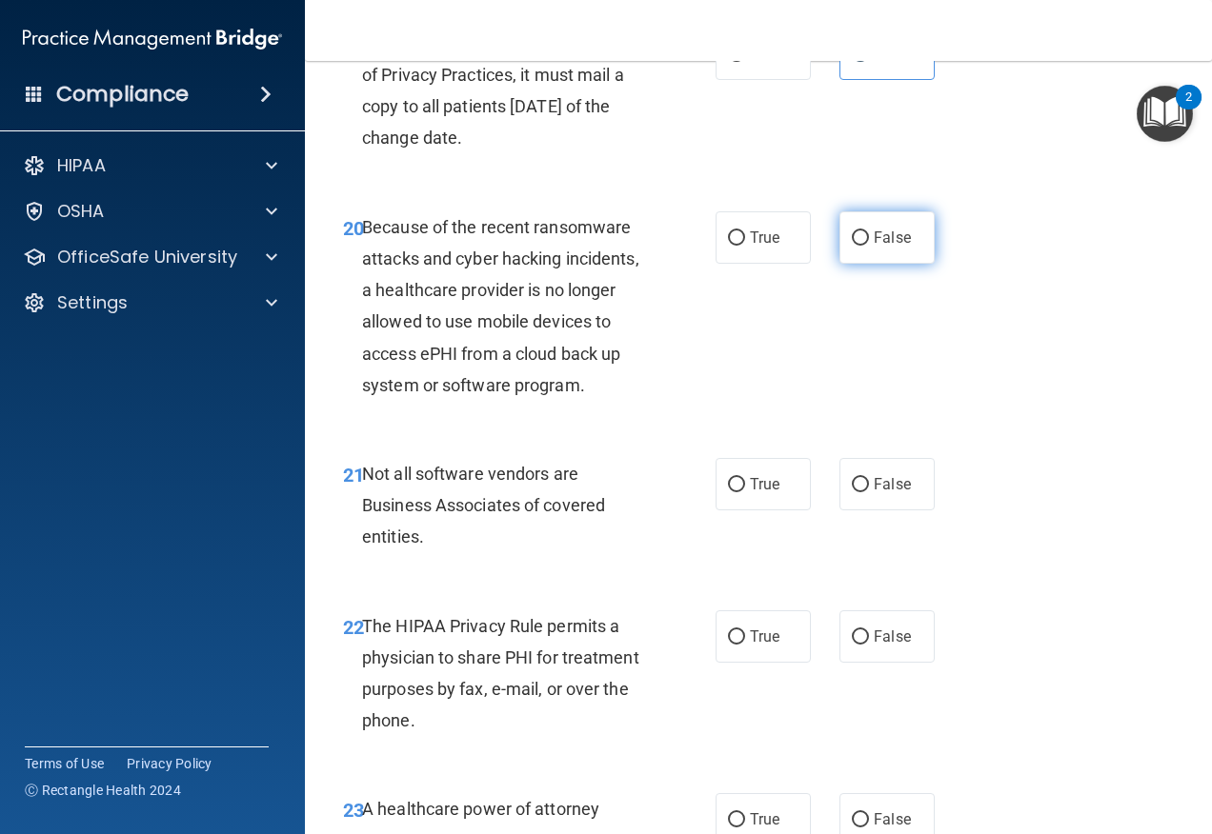
click at [873, 247] on span "False" at bounding box center [891, 238] width 37 height 18
click at [869, 246] on input "False" at bounding box center [860, 238] width 17 height 14
radio input "true"
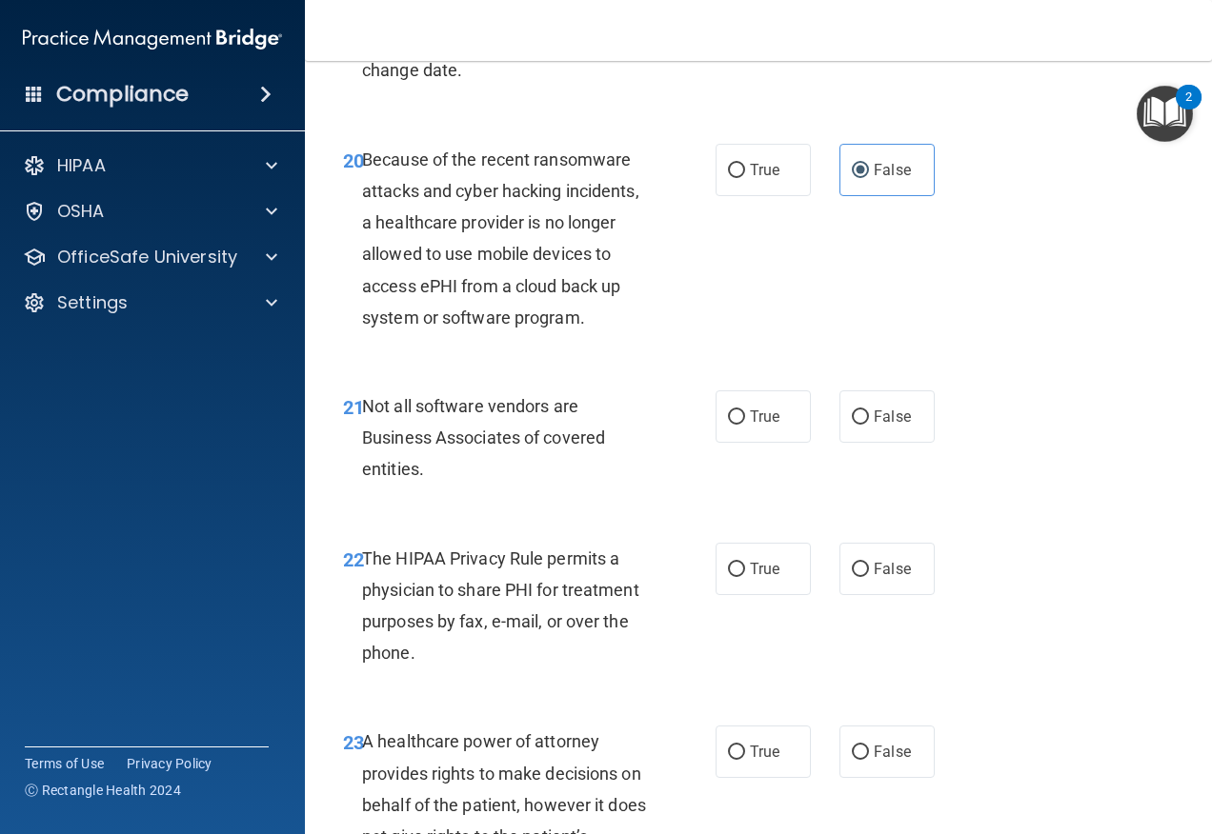
scroll to position [4096, 0]
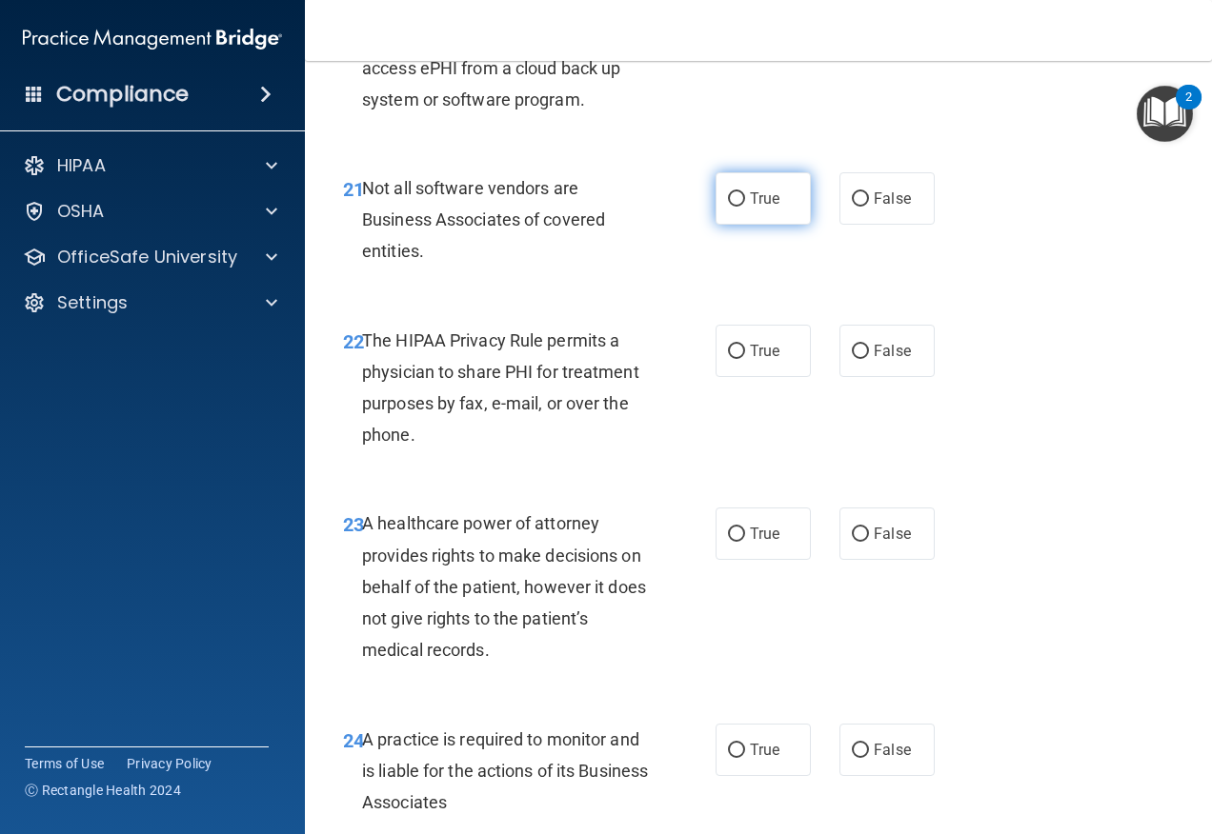
click at [756, 208] on span "True" at bounding box center [765, 199] width 30 height 18
click at [745, 207] on input "True" at bounding box center [736, 199] width 17 height 14
radio input "true"
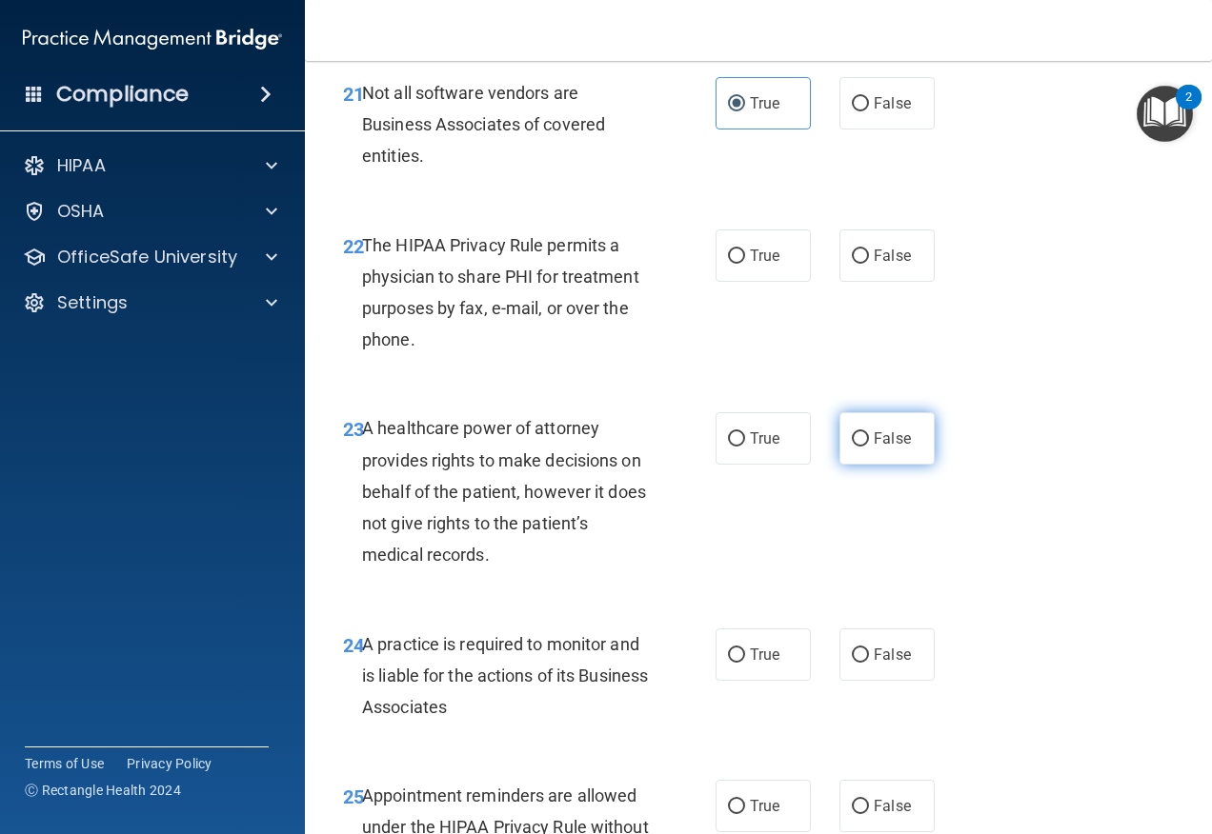
click at [840, 465] on label "False" at bounding box center [886, 438] width 95 height 52
click at [852, 447] on input "False" at bounding box center [860, 439] width 17 height 14
radio input "true"
click at [716, 282] on label "True" at bounding box center [762, 256] width 95 height 52
click at [728, 264] on input "True" at bounding box center [736, 257] width 17 height 14
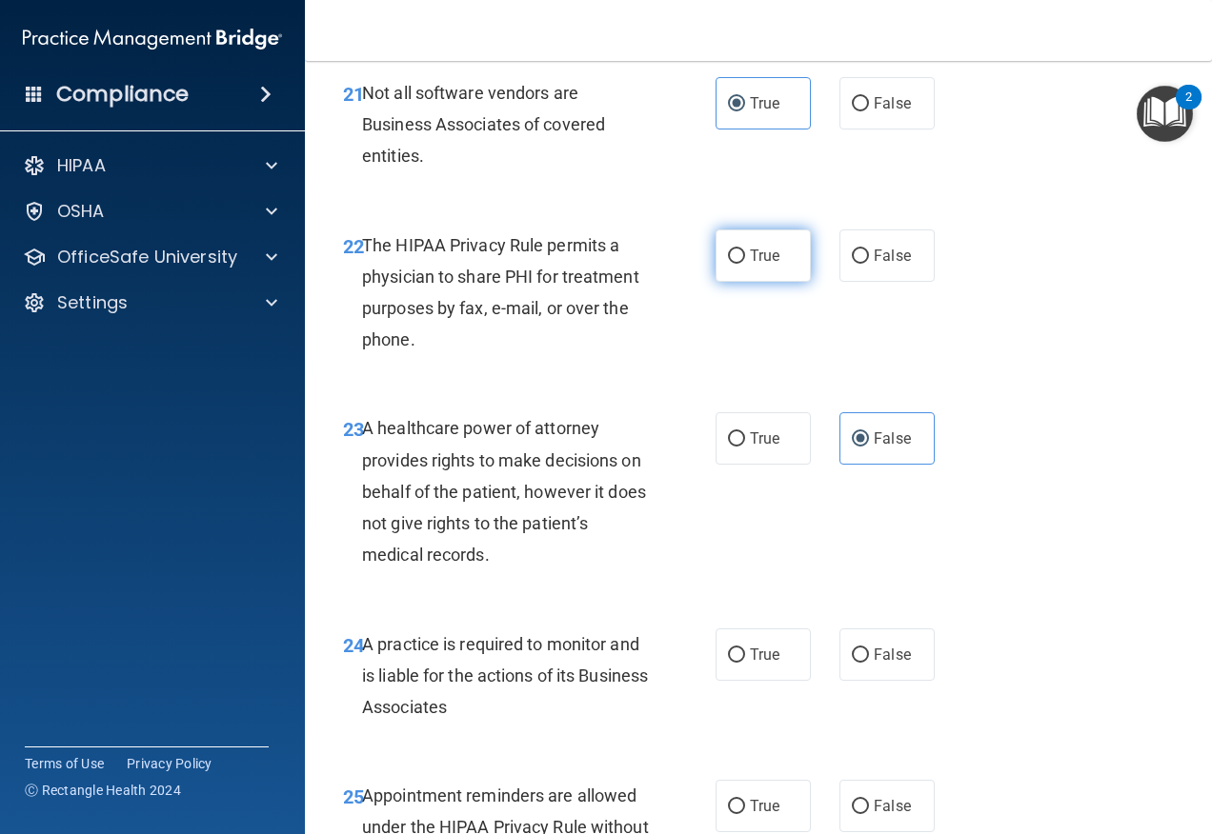
radio input "true"
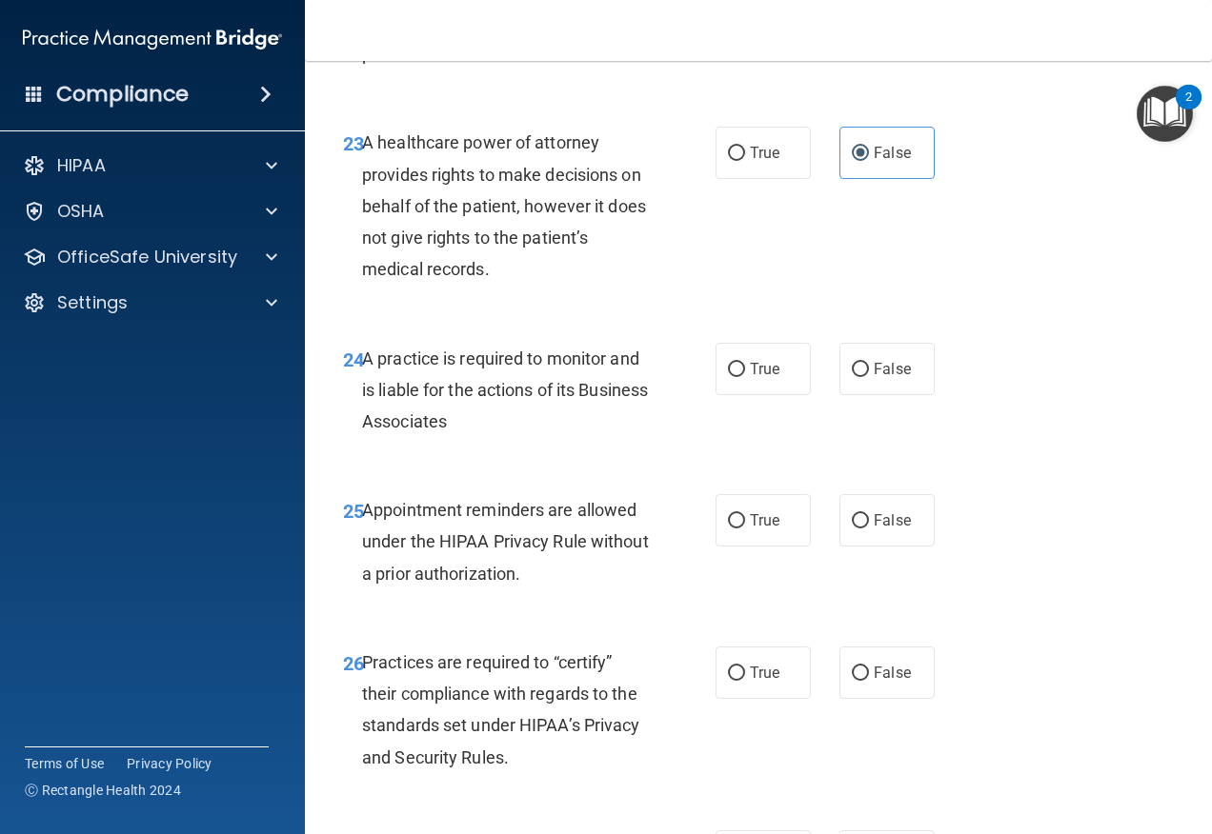
scroll to position [4572, 0]
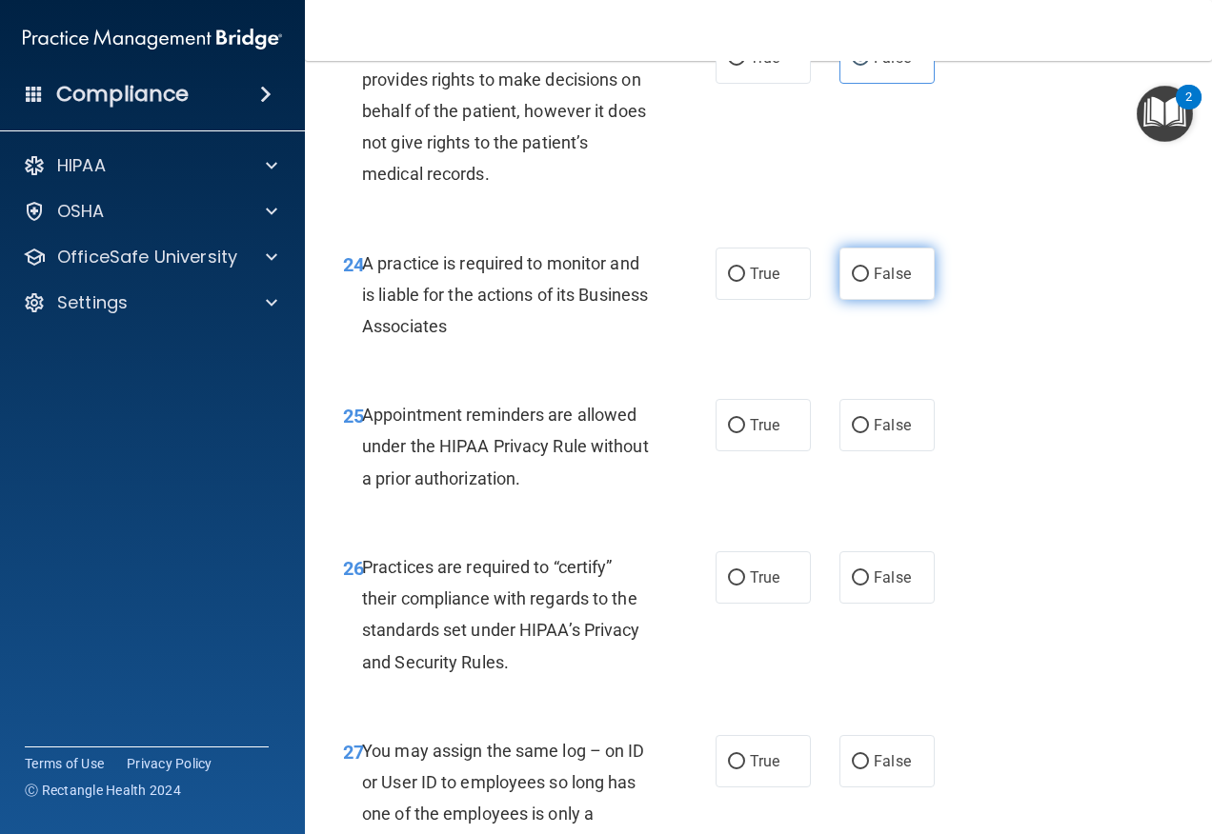
click at [852, 282] on input "False" at bounding box center [860, 275] width 17 height 14
radio input "true"
click at [877, 604] on label "False" at bounding box center [886, 577] width 95 height 52
click at [869, 586] on input "False" at bounding box center [860, 578] width 17 height 14
radio input "true"
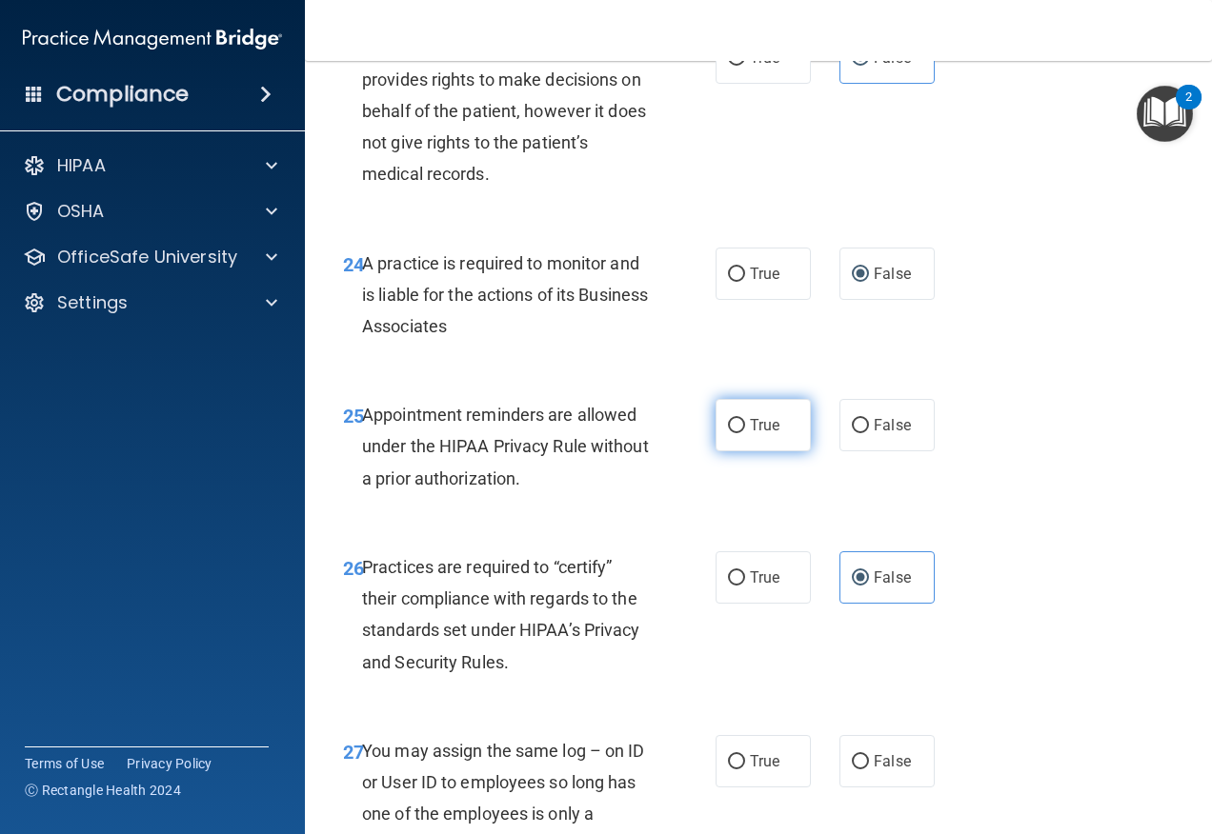
click at [762, 434] on span "True" at bounding box center [765, 425] width 30 height 18
click at [745, 433] on input "True" at bounding box center [736, 426] width 17 height 14
radio input "true"
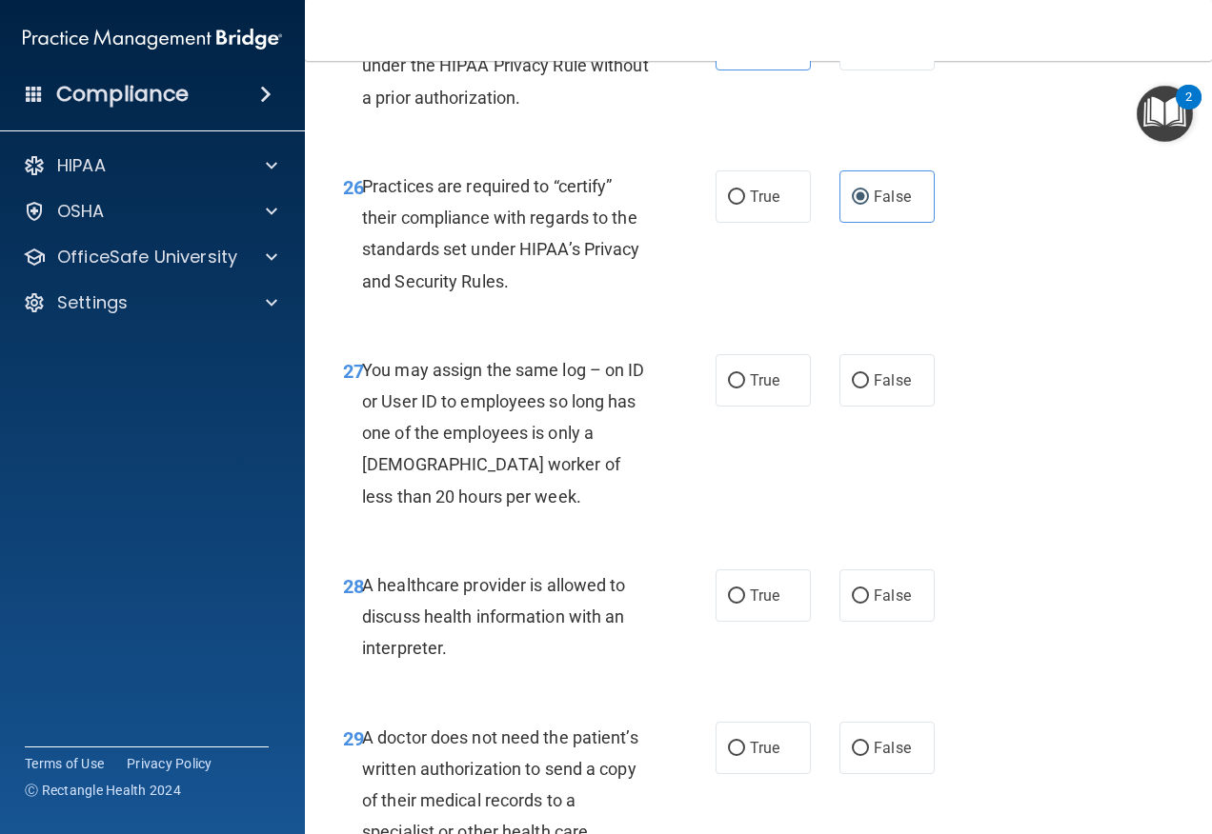
scroll to position [5048, 0]
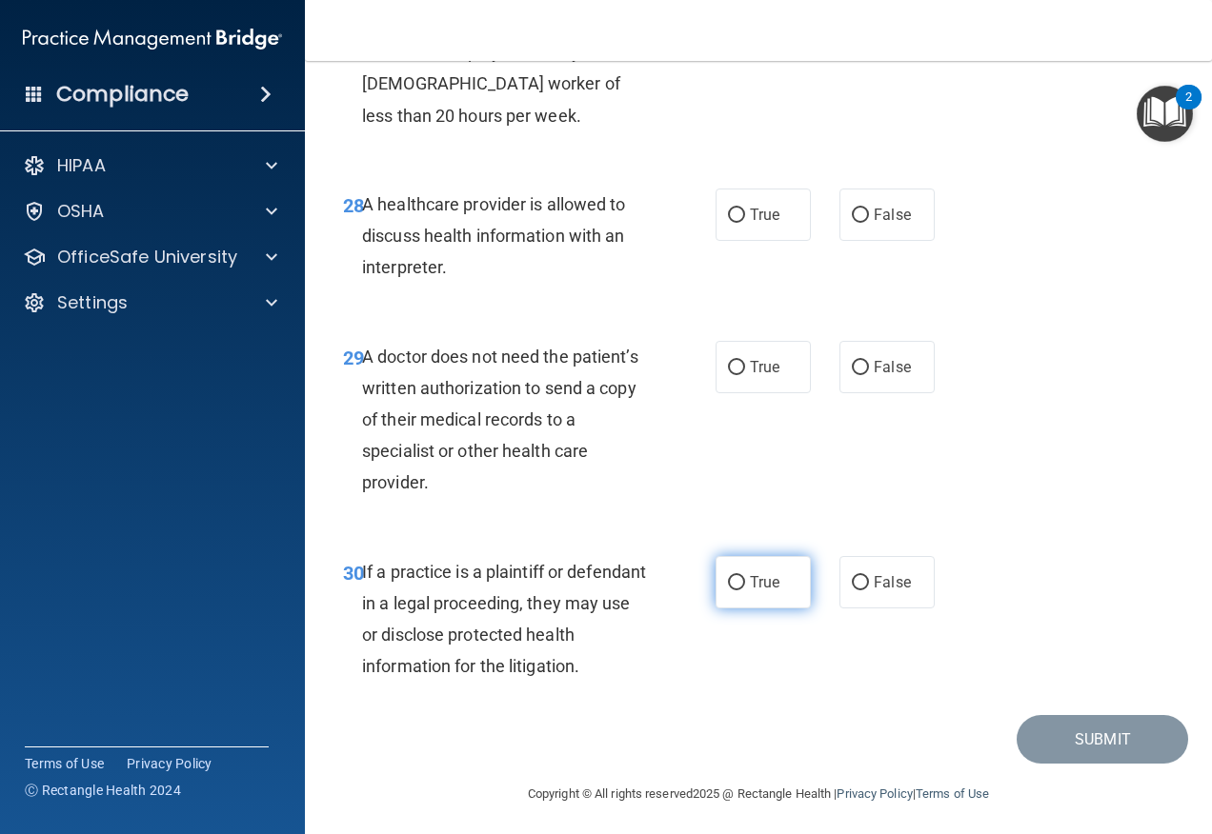
click at [750, 591] on span "True" at bounding box center [765, 582] width 30 height 18
click at [744, 591] on input "True" at bounding box center [736, 583] width 17 height 14
radio input "true"
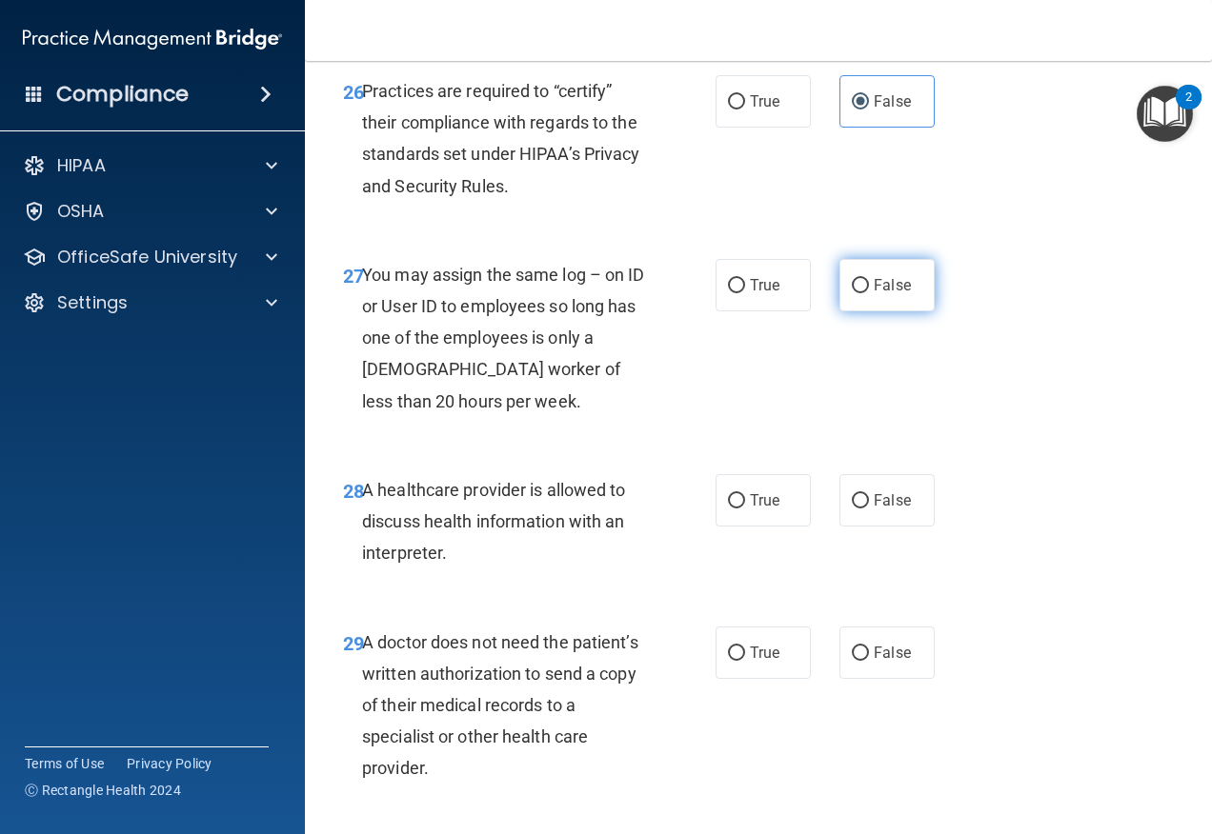
click at [852, 293] on input "False" at bounding box center [860, 286] width 17 height 14
radio input "true"
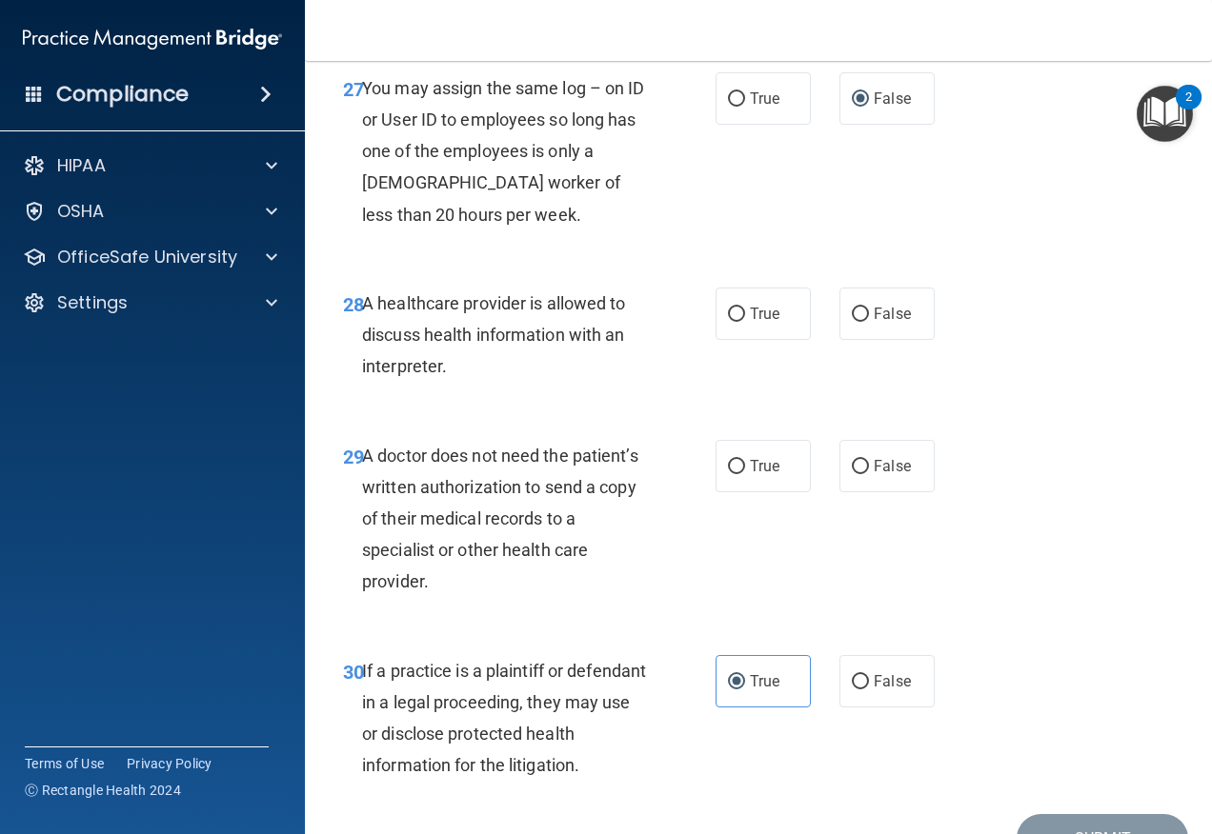
scroll to position [5239, 0]
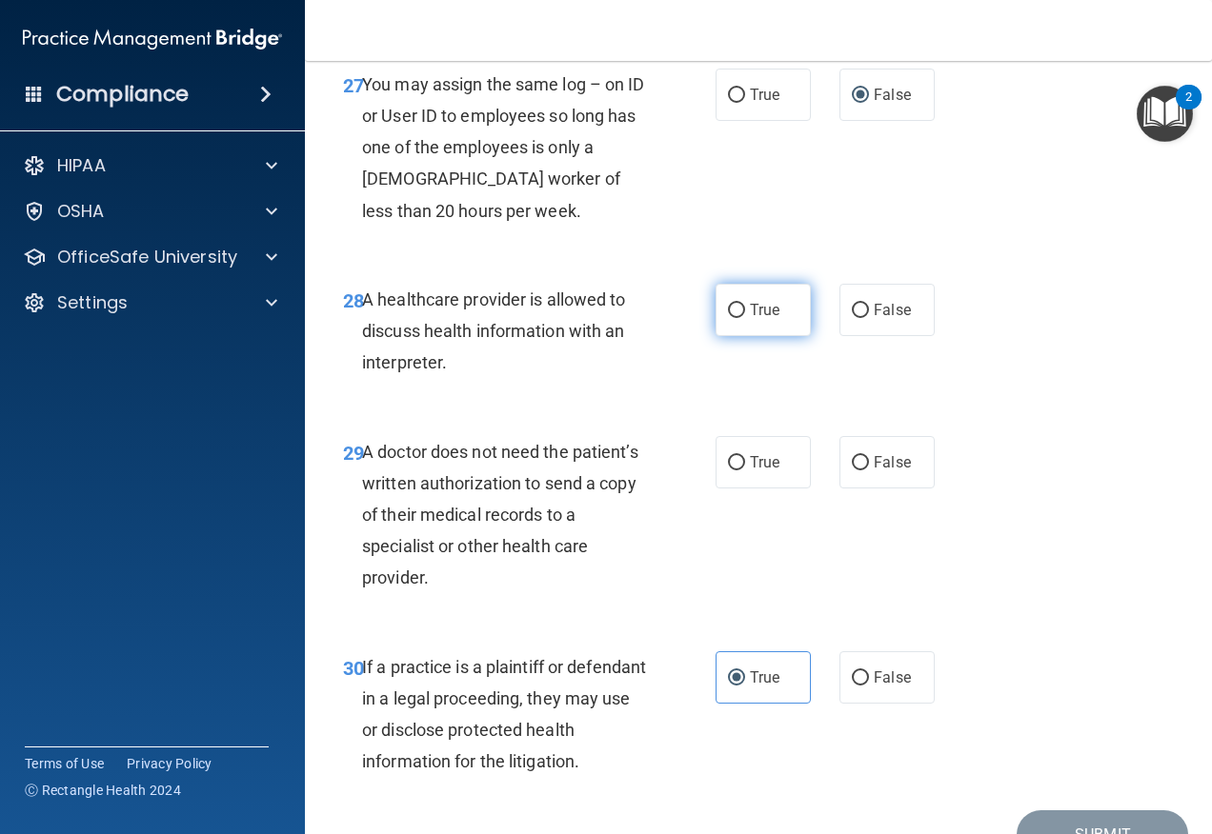
click at [750, 319] on span "True" at bounding box center [765, 310] width 30 height 18
click at [745, 318] on input "True" at bounding box center [736, 311] width 17 height 14
radio input "true"
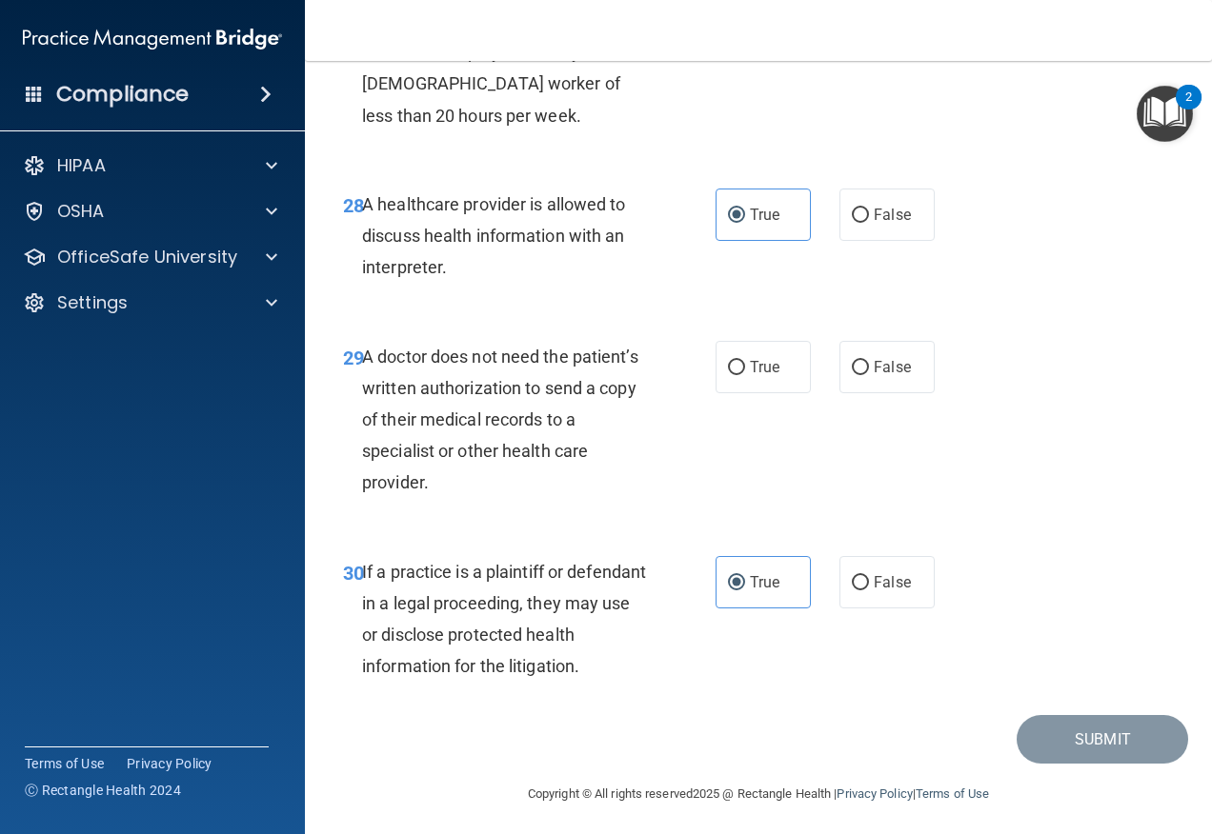
scroll to position [5402, 0]
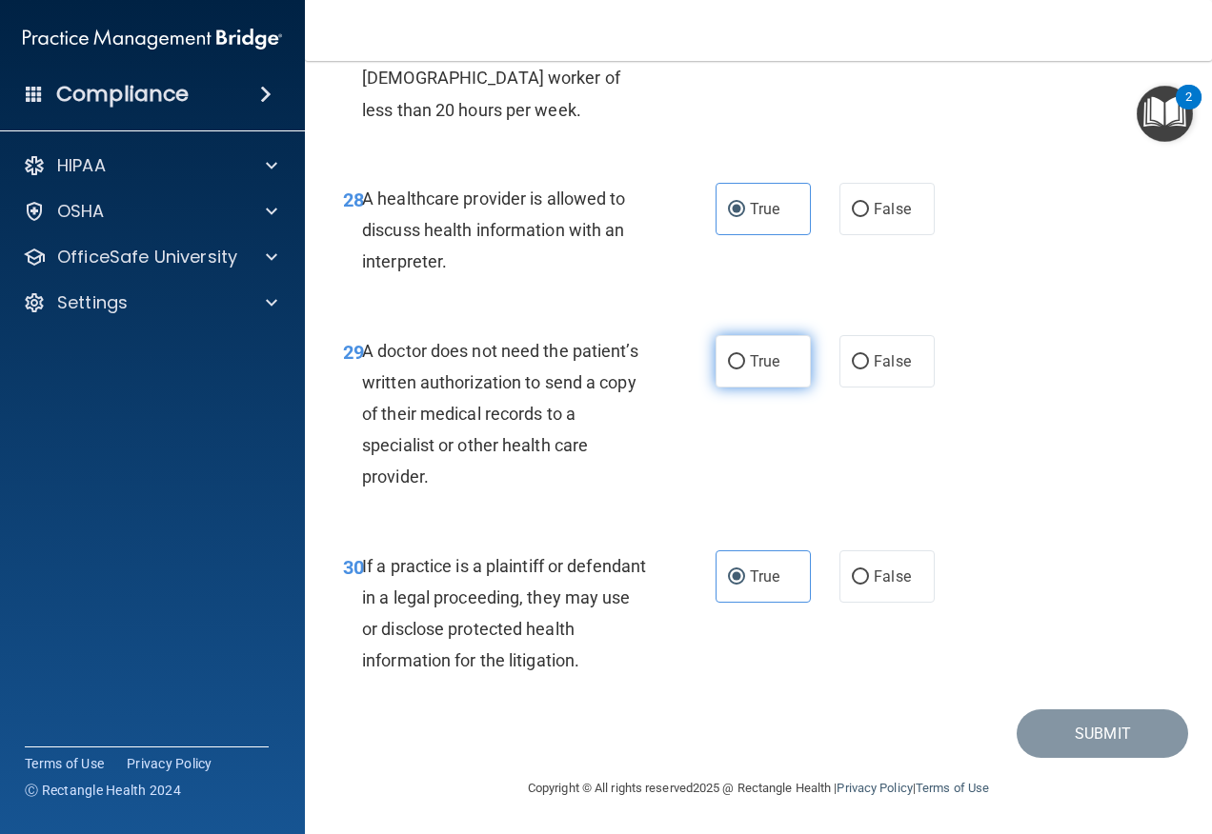
click at [757, 365] on span "True" at bounding box center [765, 361] width 30 height 18
click at [745, 365] on input "True" at bounding box center [736, 362] width 17 height 14
radio input "true"
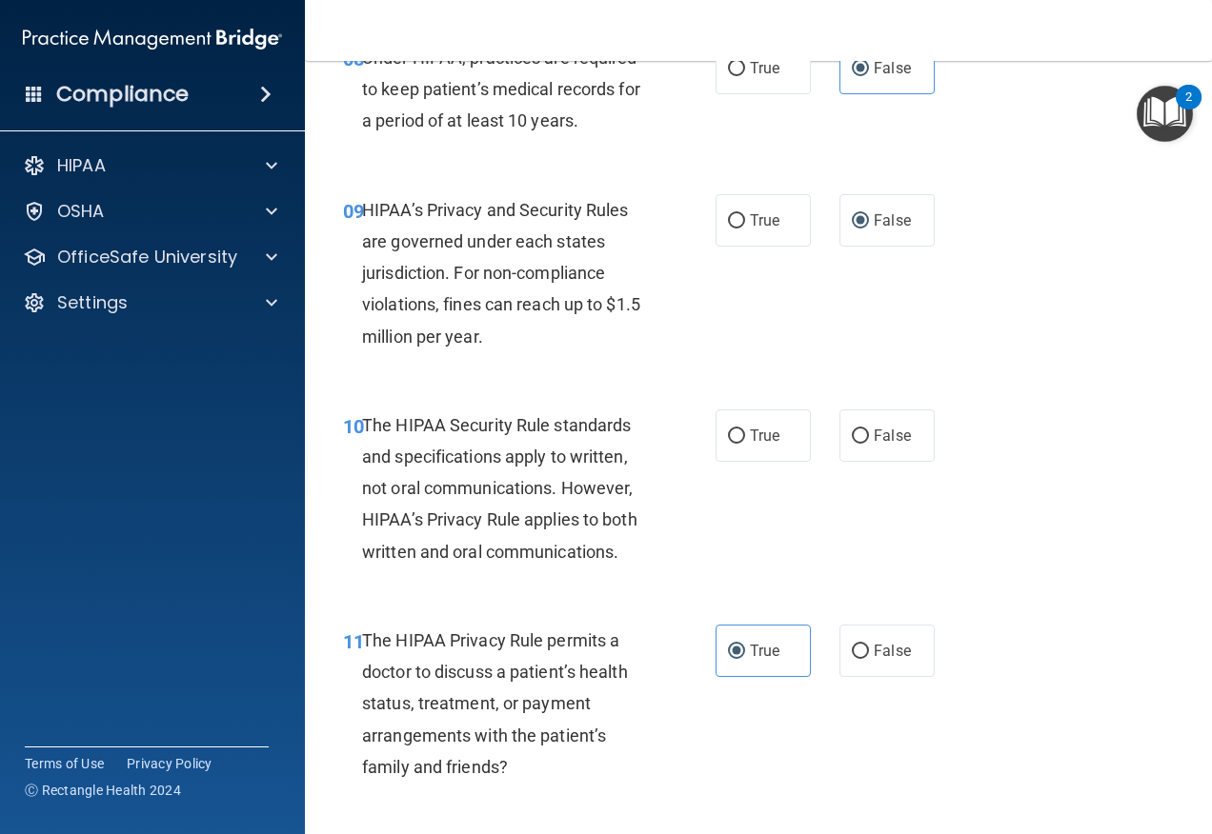
scroll to position [1593, 0]
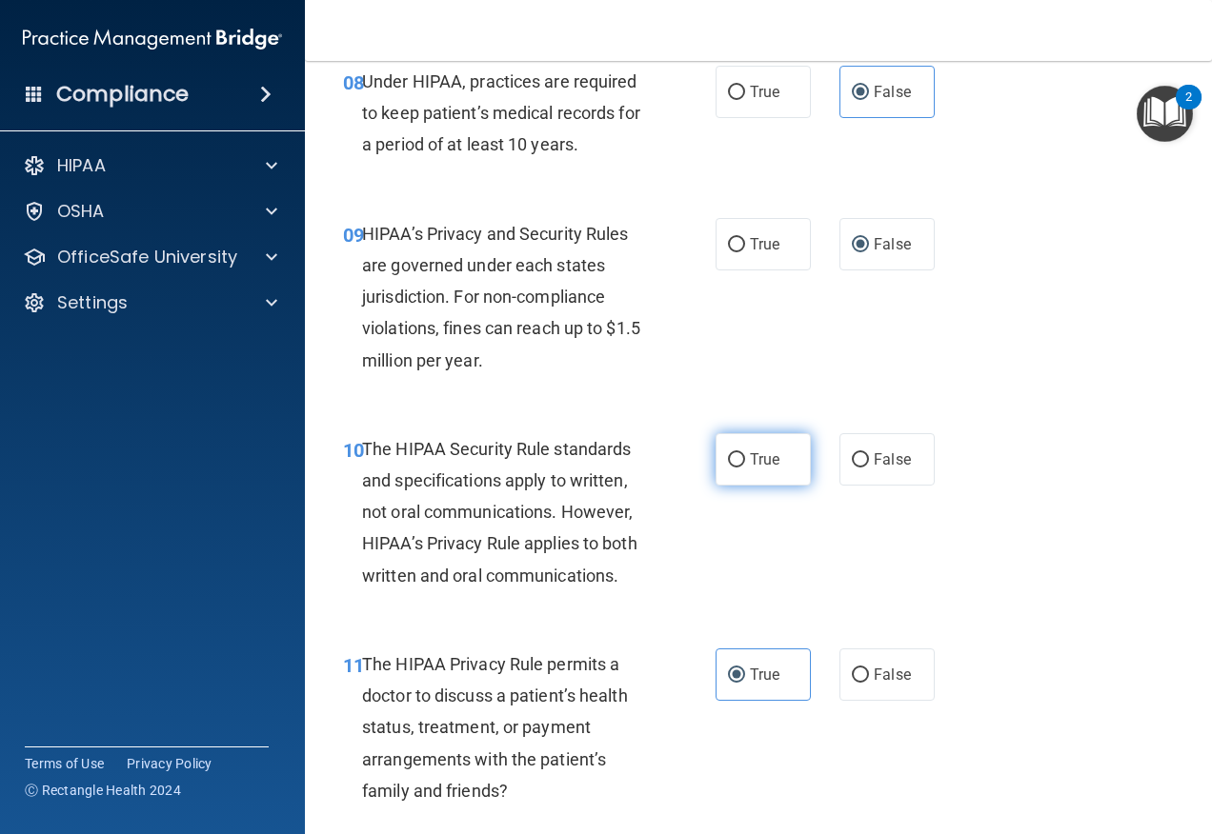
click at [738, 477] on label "True" at bounding box center [762, 459] width 95 height 52
click at [738, 468] on input "True" at bounding box center [736, 460] width 17 height 14
radio input "true"
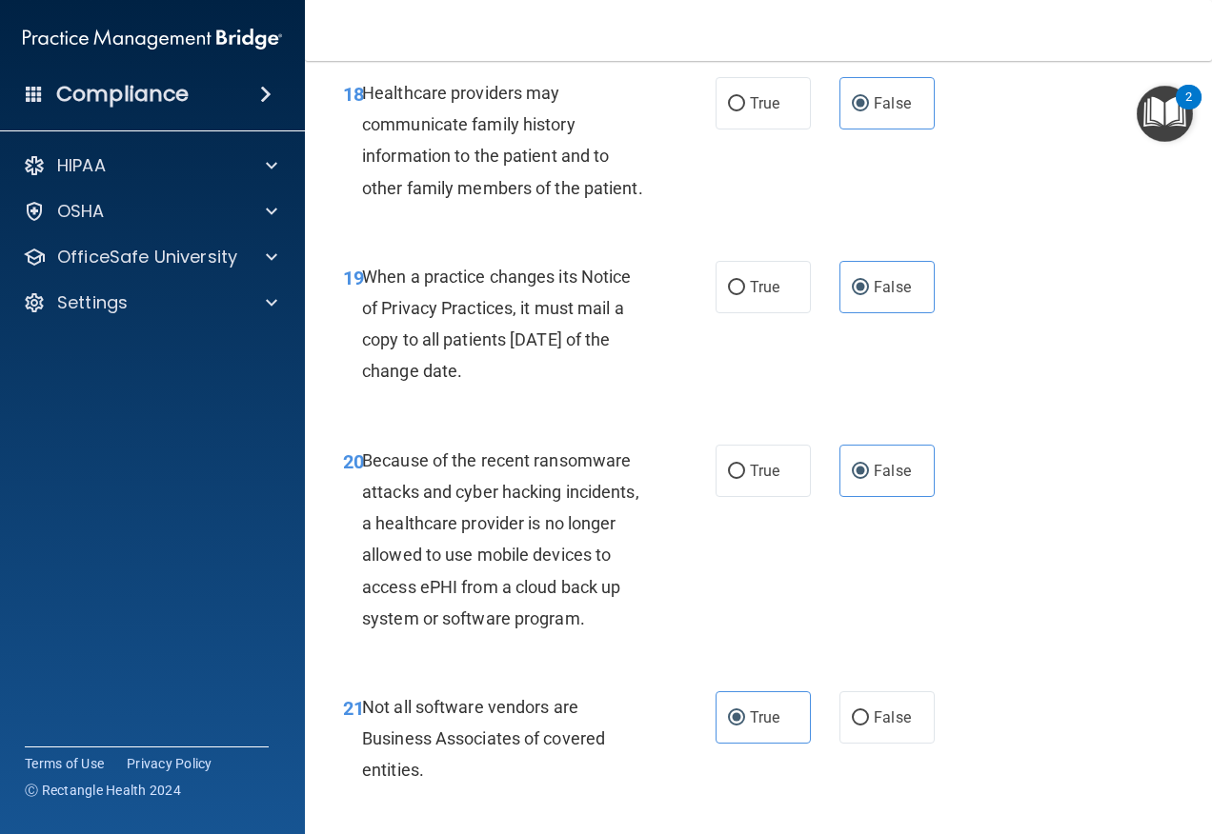
scroll to position [5402, 0]
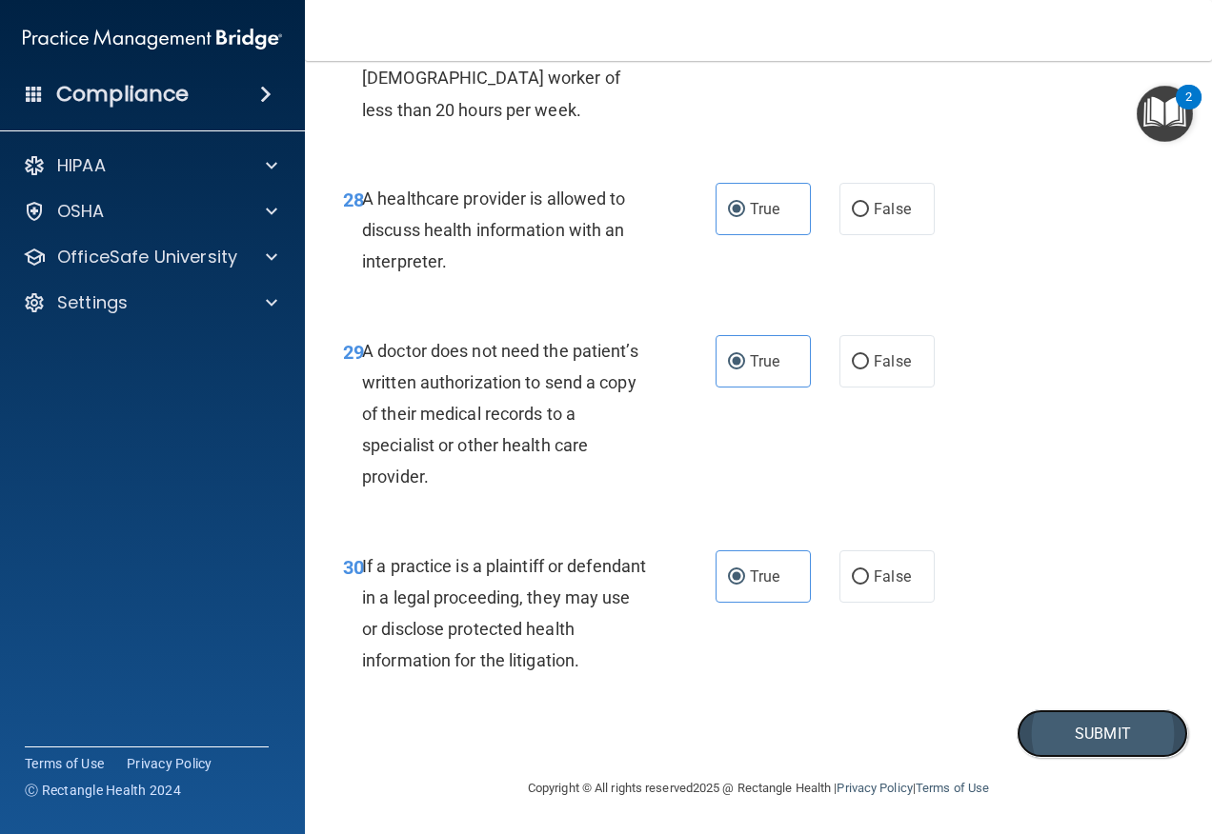
click at [1049, 727] on button "Submit" at bounding box center [1101, 734] width 171 height 49
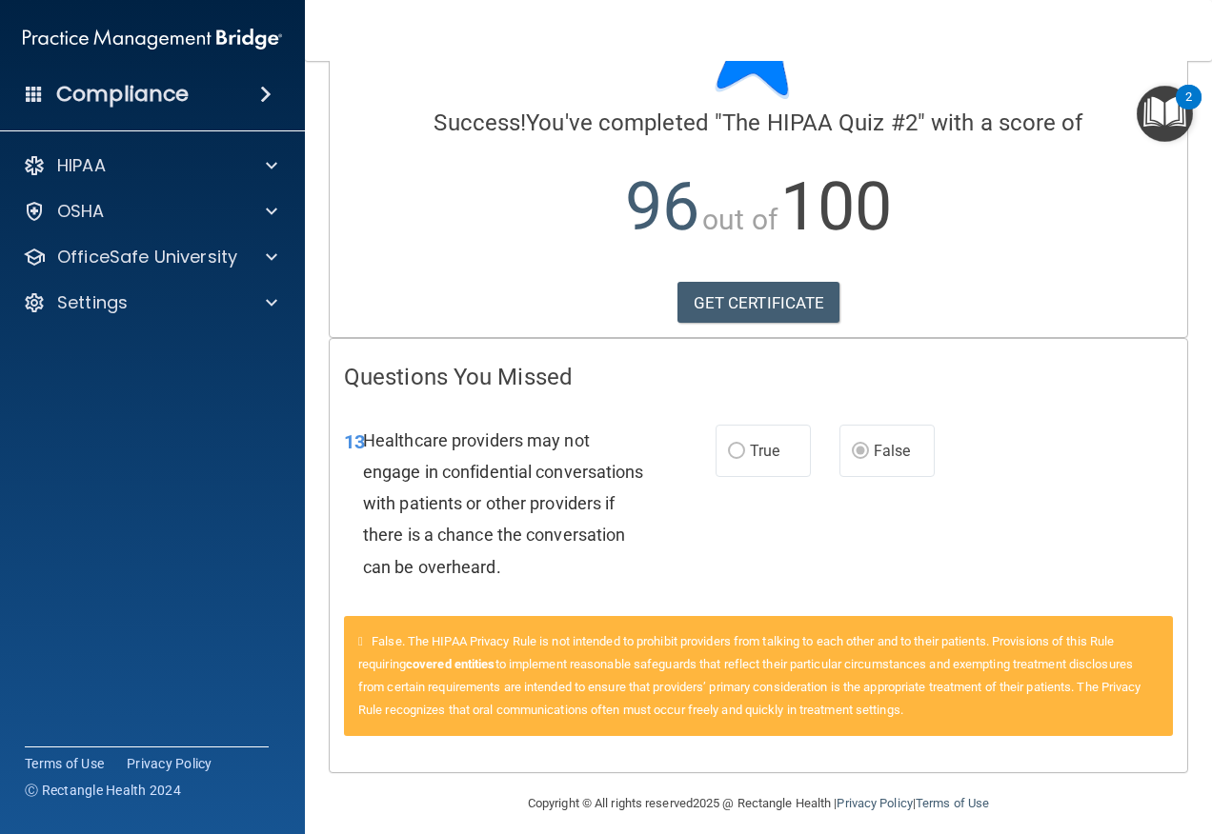
scroll to position [126, 0]
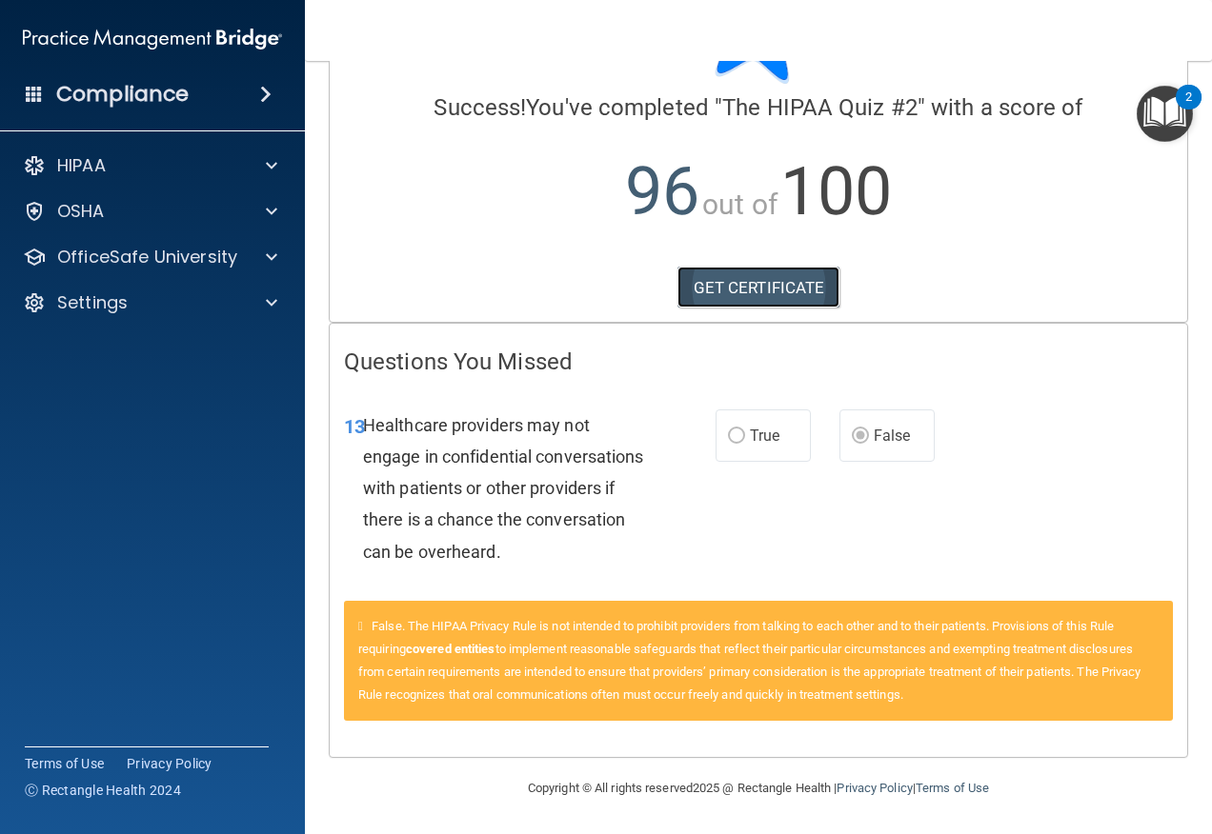
click at [722, 277] on link "GET CERTIFICATE" at bounding box center [758, 288] width 163 height 42
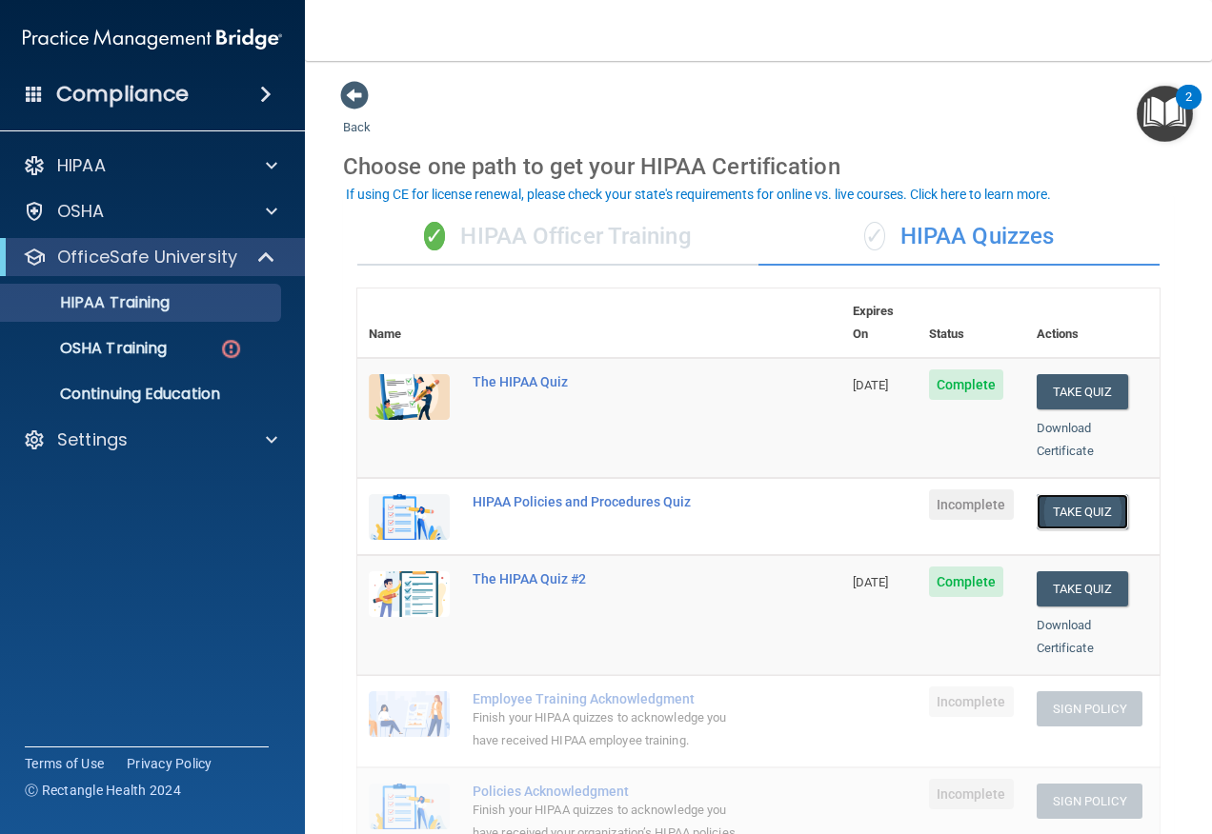
click at [1036, 494] on button "Take Quiz" at bounding box center [1081, 511] width 91 height 35
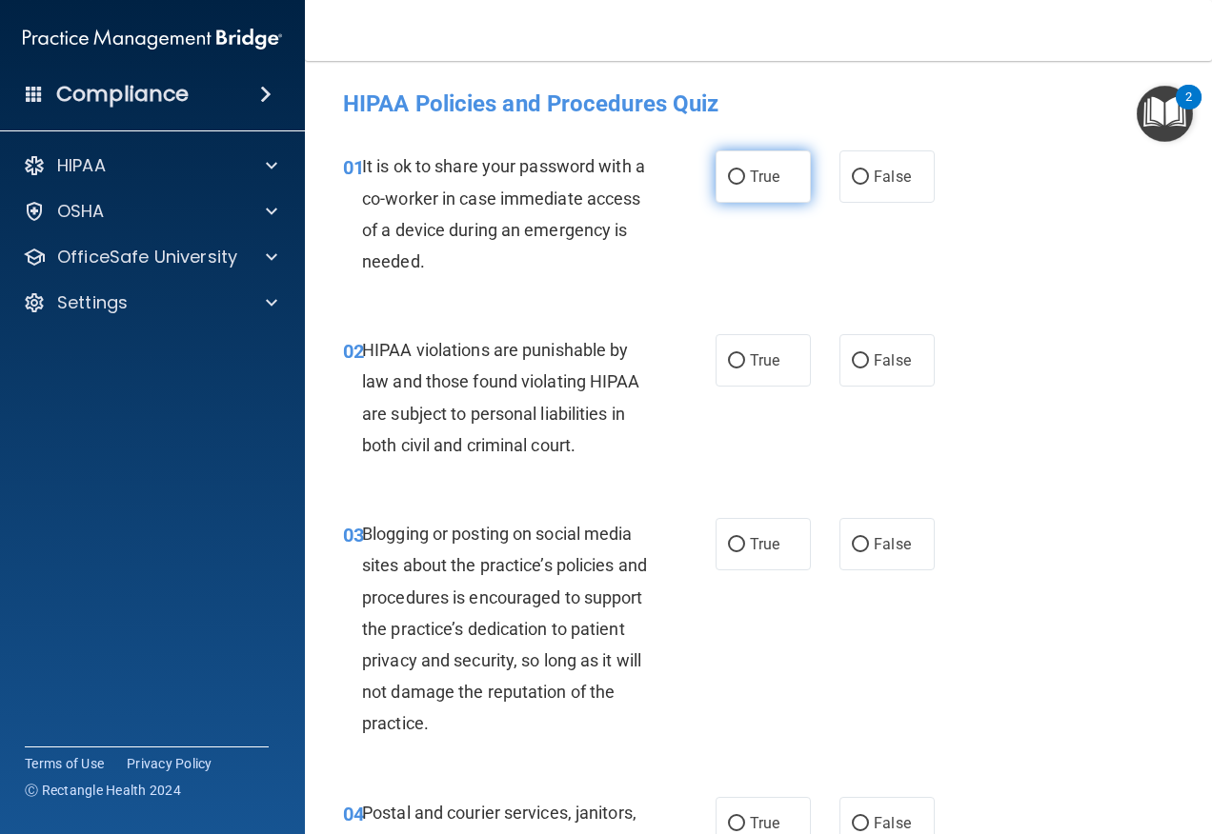
click at [773, 188] on label "True" at bounding box center [762, 176] width 95 height 52
click at [745, 185] on input "True" at bounding box center [736, 177] width 17 height 14
radio input "true"
click at [732, 331] on div "02 HIPAA violations are punishable by law and those found violating HIPAA are s…" at bounding box center [758, 403] width 859 height 184
click at [760, 338] on label "True" at bounding box center [762, 360] width 95 height 52
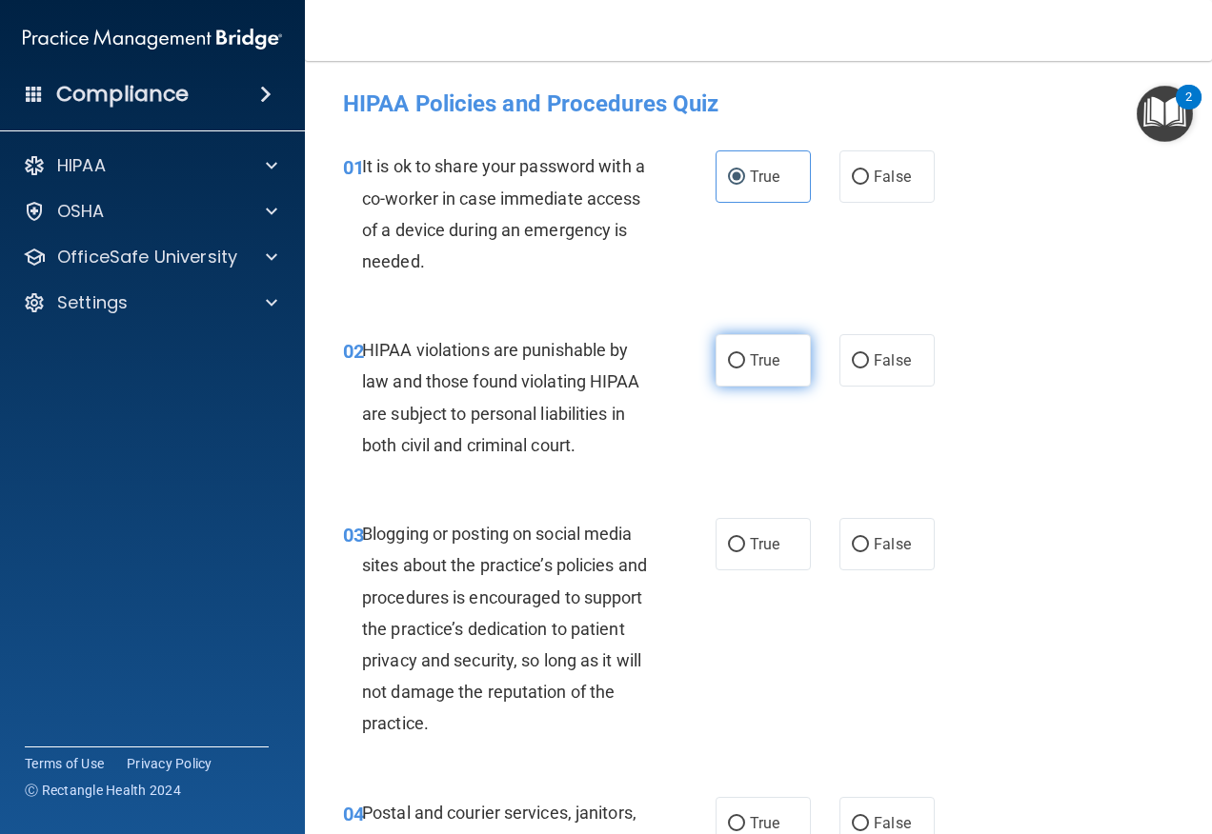
click at [745, 354] on input "True" at bounding box center [736, 361] width 17 height 14
radio input "true"
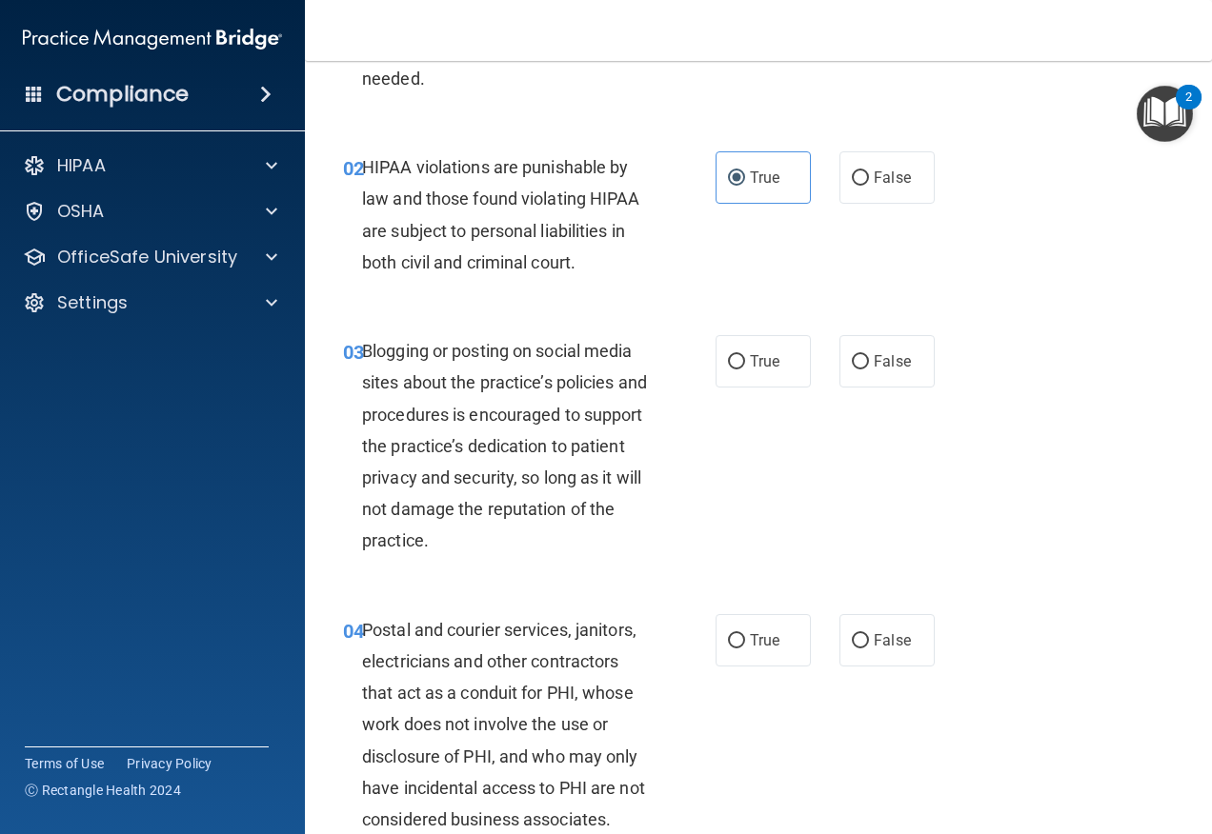
scroll to position [190, 0]
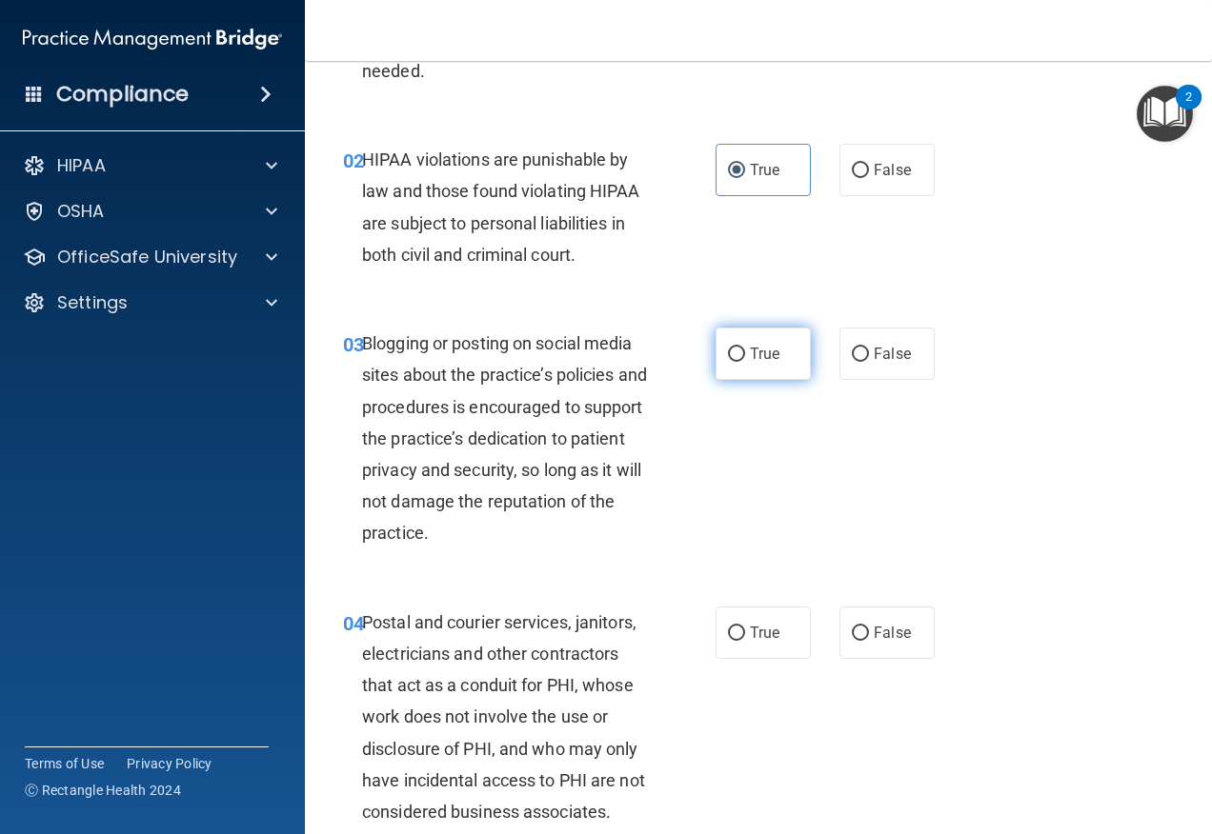
click at [728, 351] on input "True" at bounding box center [736, 355] width 17 height 14
radio input "true"
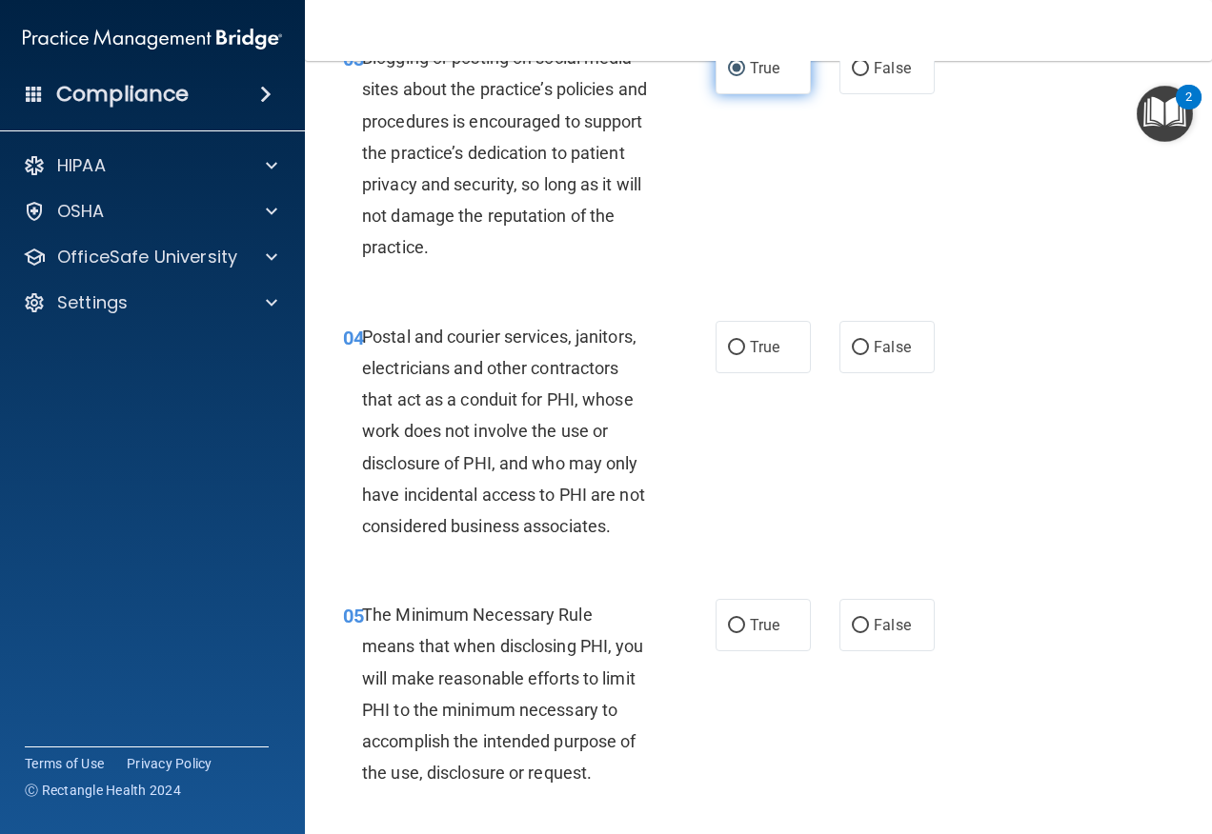
scroll to position [571, 0]
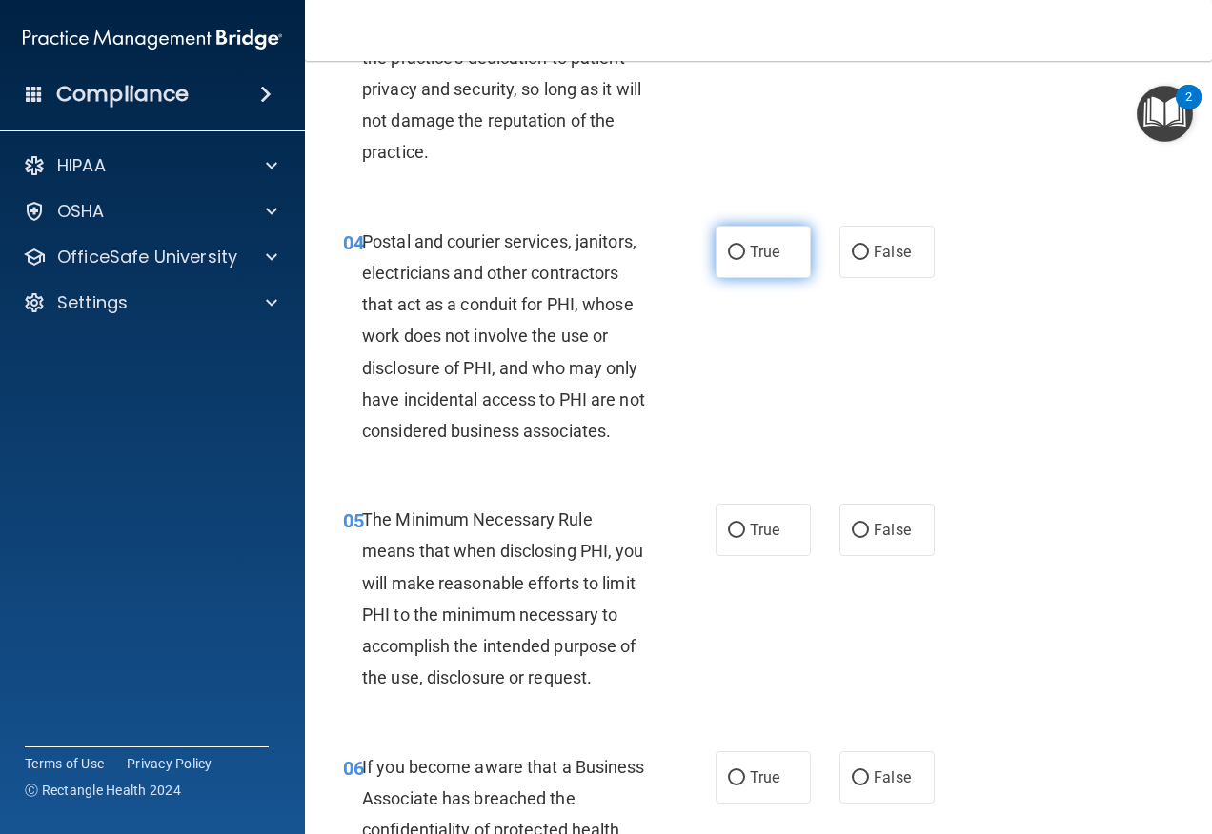
click at [772, 252] on span "True" at bounding box center [765, 252] width 30 height 18
click at [745, 252] on input "True" at bounding box center [736, 253] width 17 height 14
radio input "true"
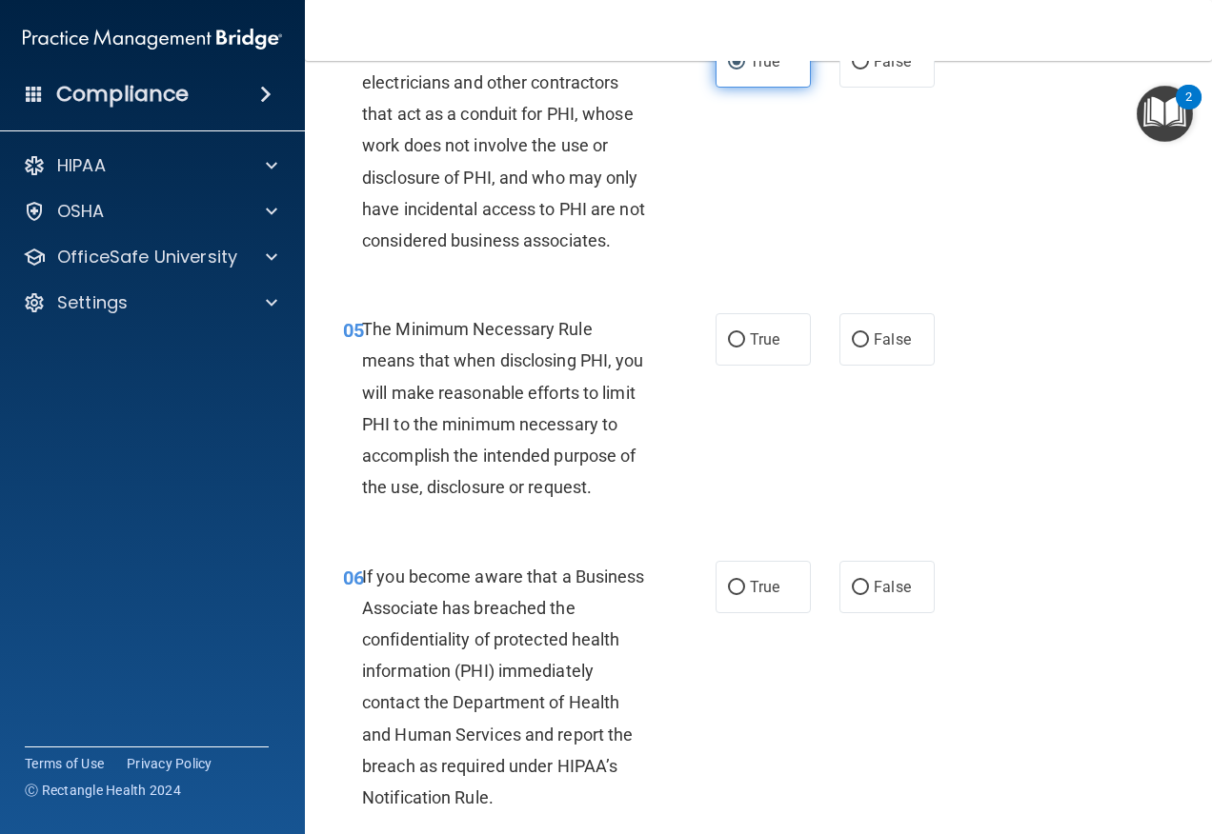
scroll to position [857, 0]
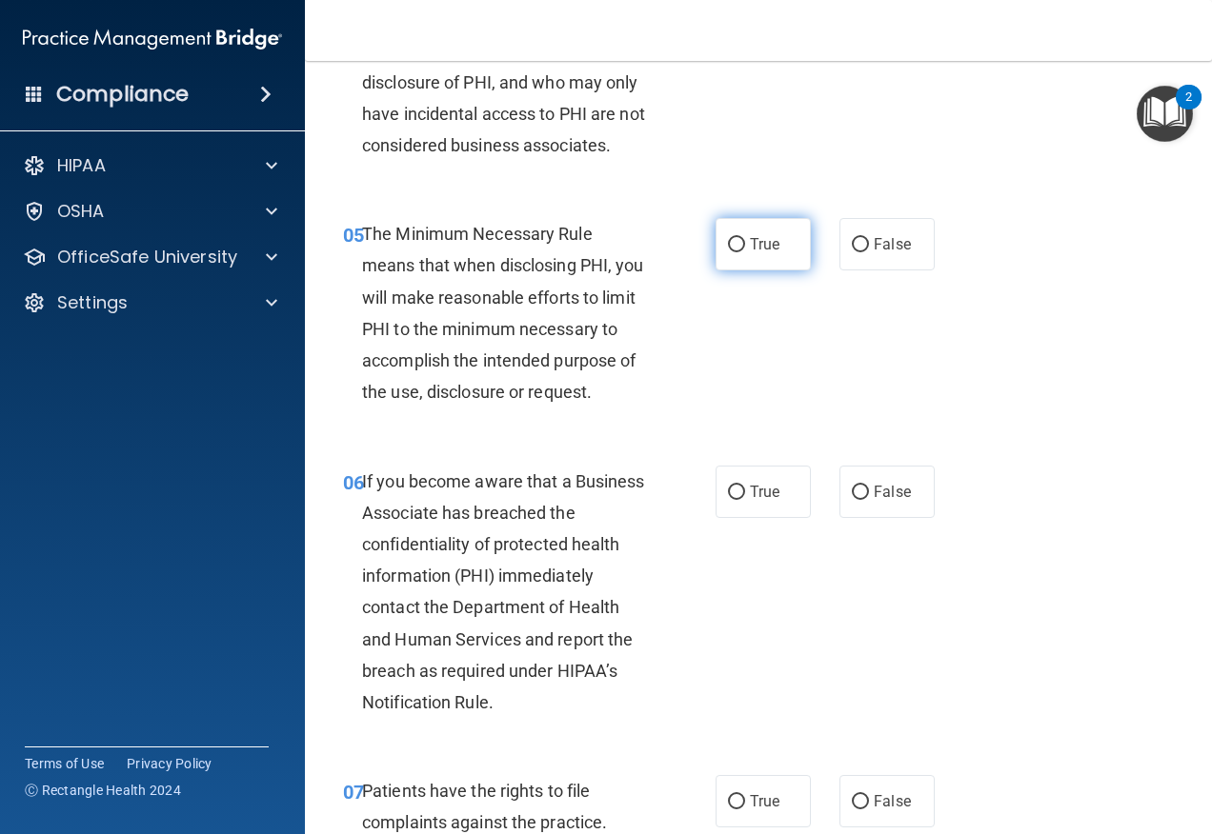
click at [735, 263] on label "True" at bounding box center [762, 244] width 95 height 52
click at [735, 252] on input "True" at bounding box center [736, 245] width 17 height 14
radio input "true"
click at [752, 472] on label "True" at bounding box center [762, 492] width 95 height 52
click at [745, 486] on input "True" at bounding box center [736, 493] width 17 height 14
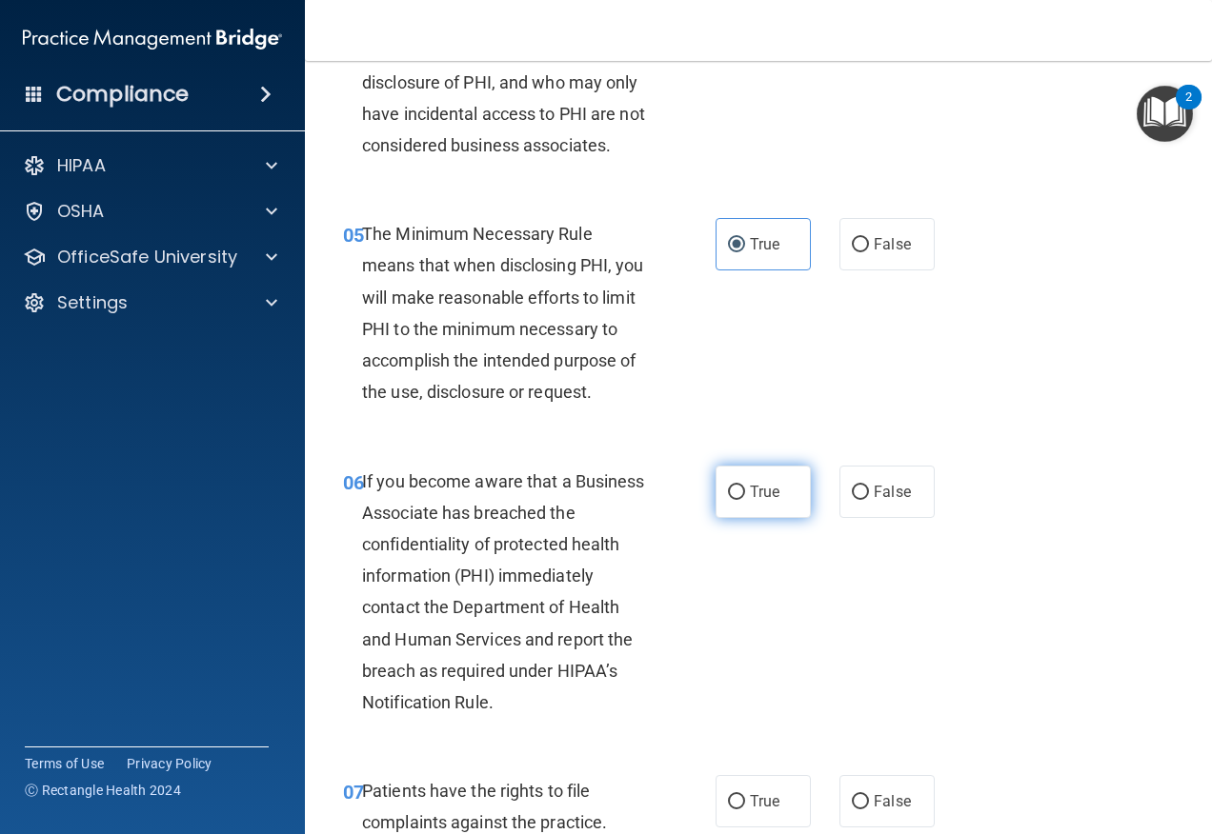
radio input "true"
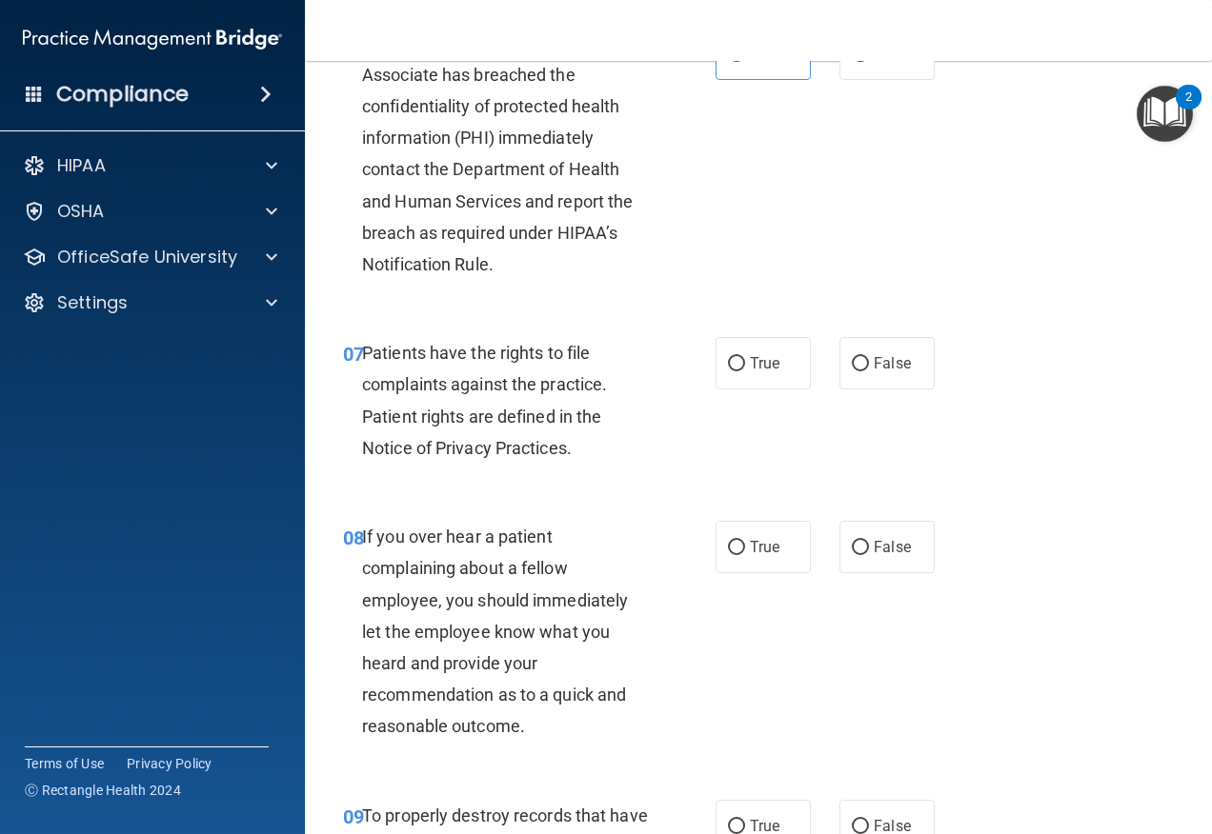
scroll to position [1333, 0]
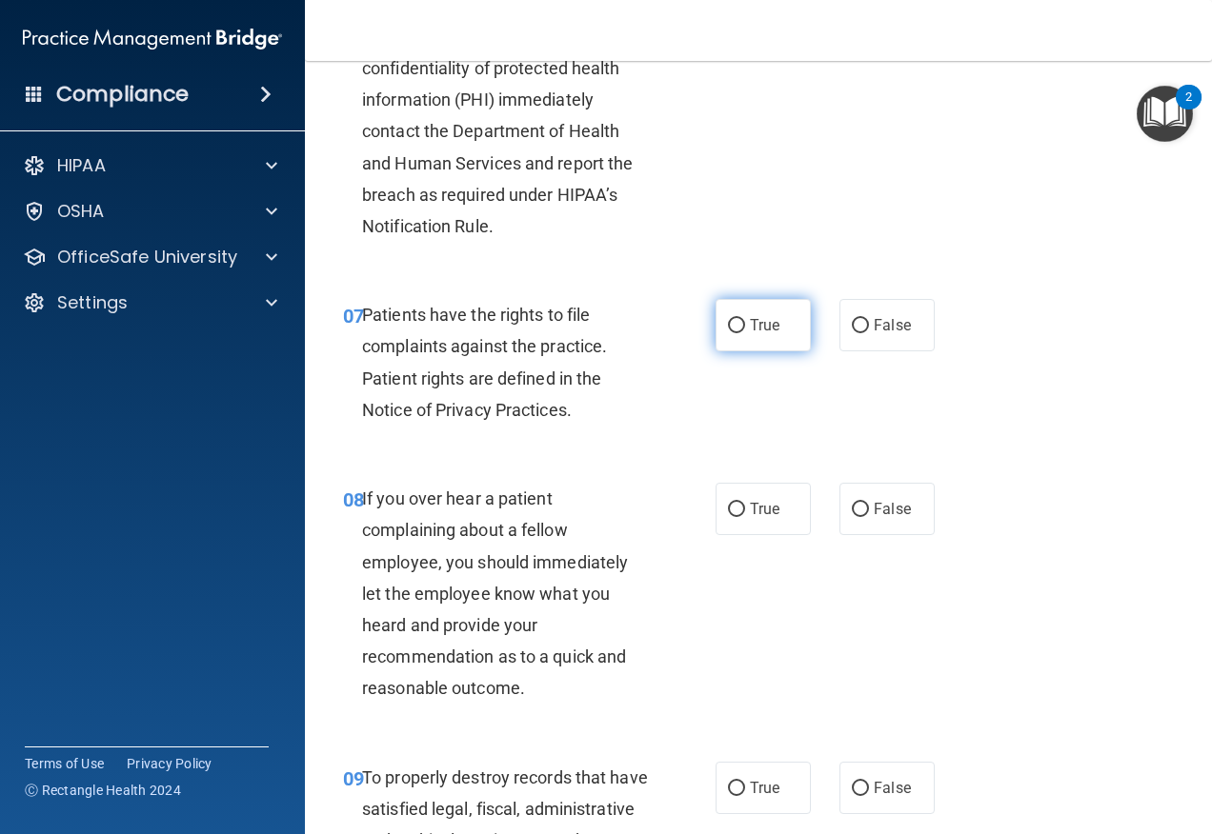
click at [767, 351] on label "True" at bounding box center [762, 325] width 95 height 52
click at [745, 333] on input "True" at bounding box center [736, 326] width 17 height 14
radio input "true"
click at [861, 351] on label "False" at bounding box center [886, 325] width 95 height 52
click at [861, 333] on input "False" at bounding box center [860, 326] width 17 height 14
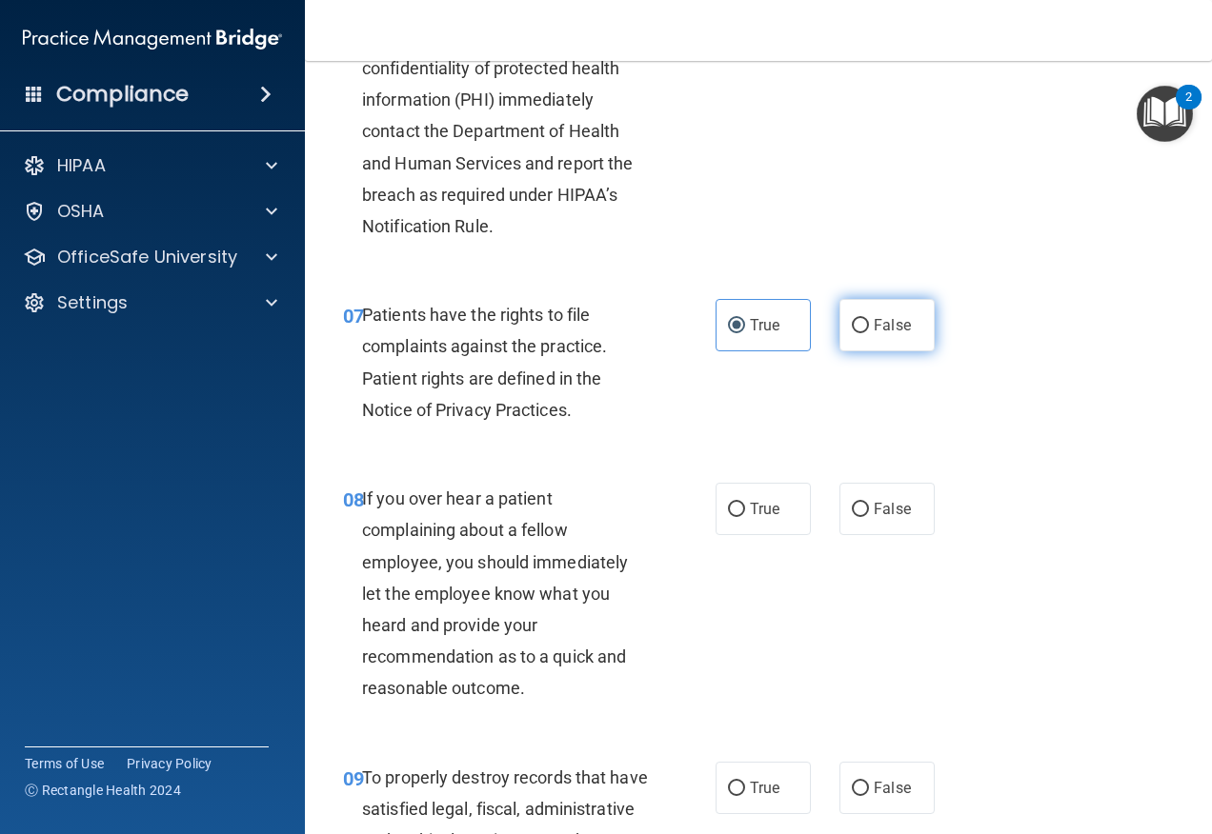
radio input "true"
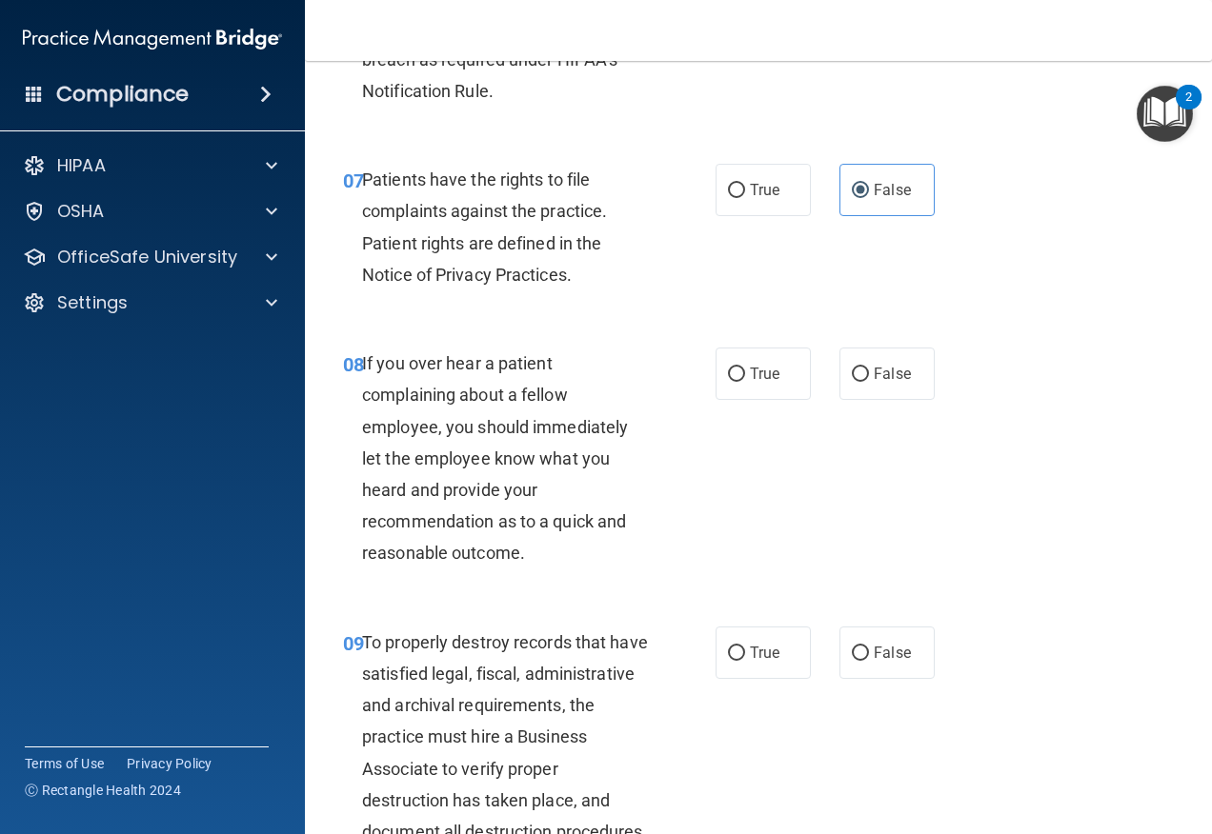
scroll to position [1619, 0]
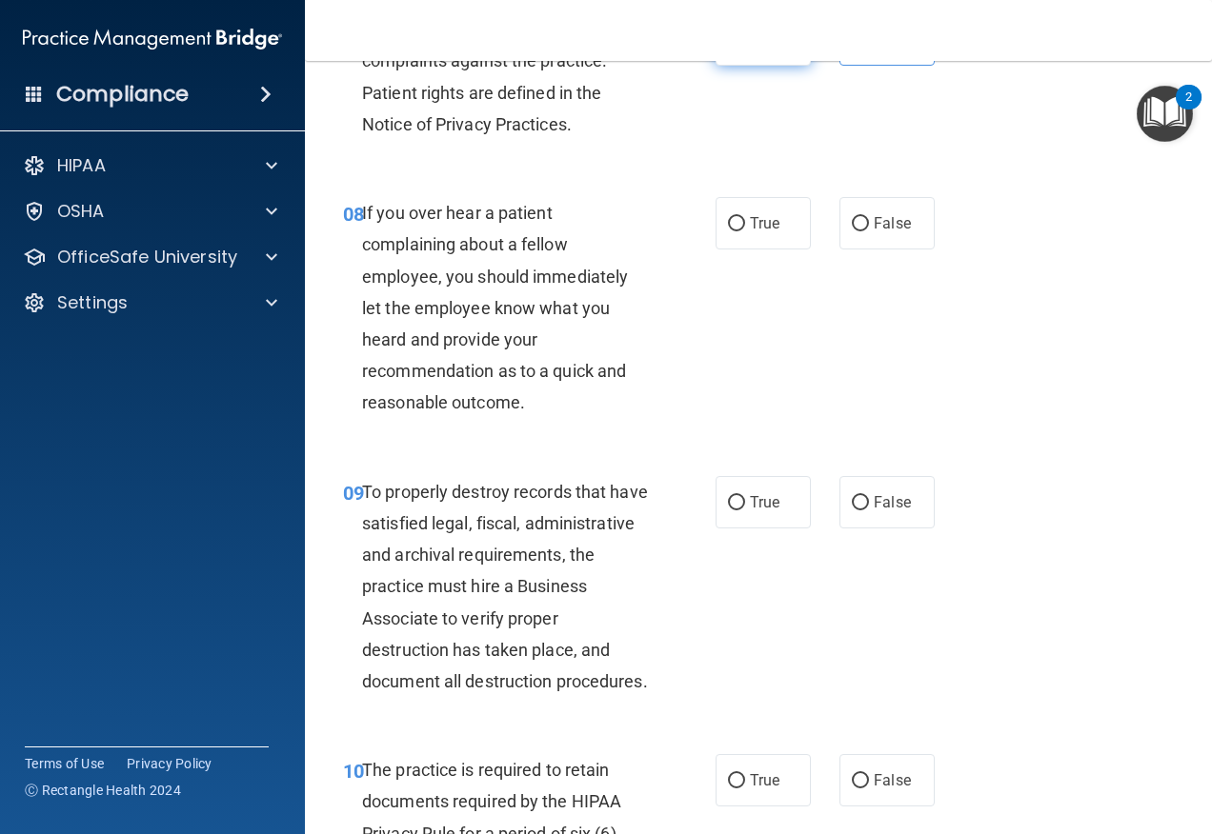
click at [722, 66] on label "True" at bounding box center [762, 39] width 95 height 52
click at [728, 48] on input "True" at bounding box center [736, 40] width 17 height 14
radio input "true"
radio input "false"
click at [784, 250] on label "True" at bounding box center [762, 223] width 95 height 52
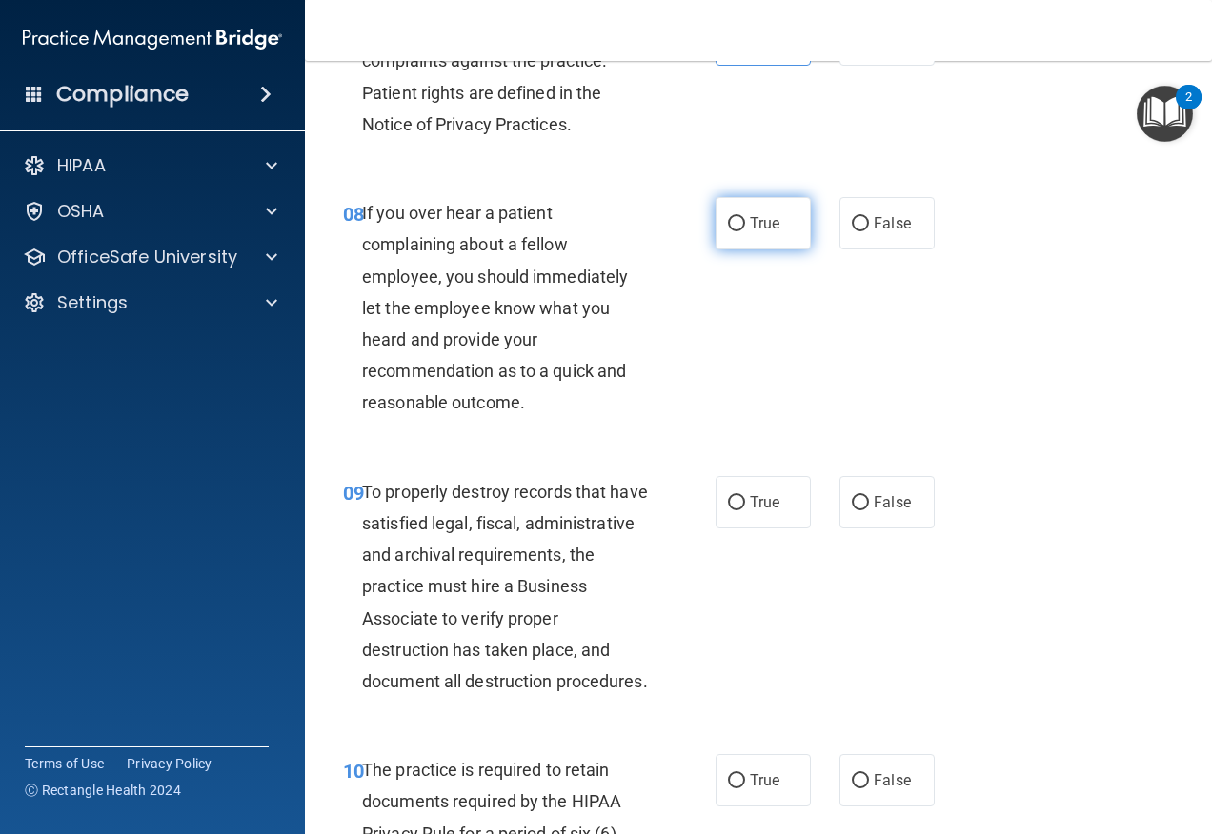
click at [745, 231] on input "True" at bounding box center [736, 224] width 17 height 14
radio input "true"
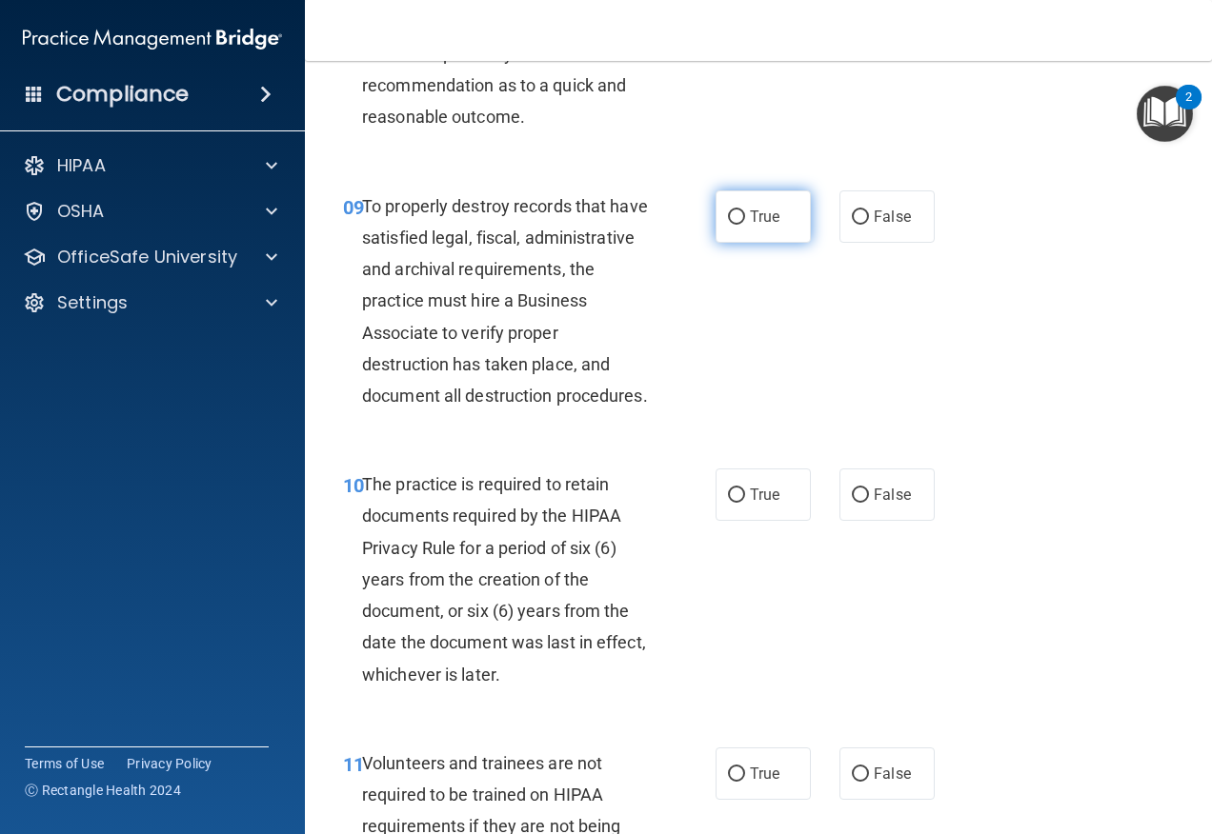
scroll to position [1810, 0]
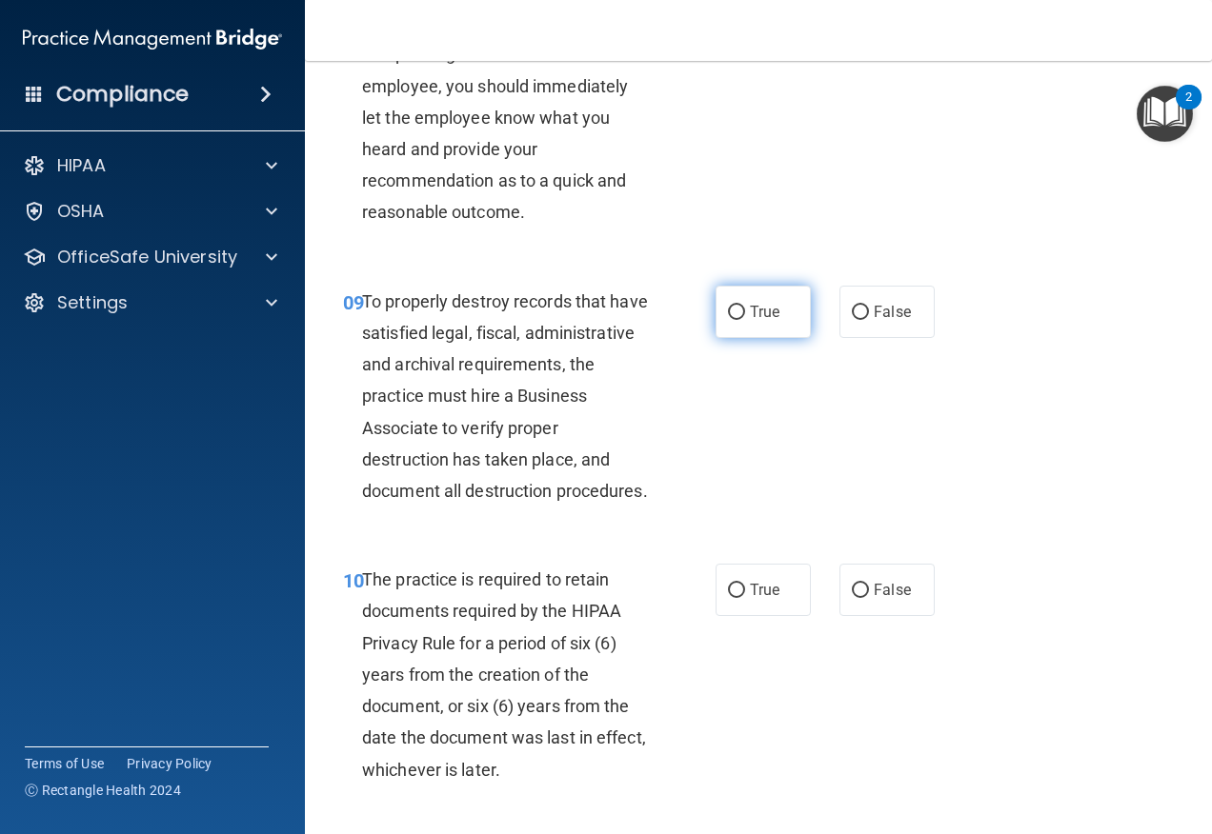
click at [750, 321] on span "True" at bounding box center [765, 312] width 30 height 18
click at [745, 320] on input "True" at bounding box center [736, 313] width 17 height 14
radio input "true"
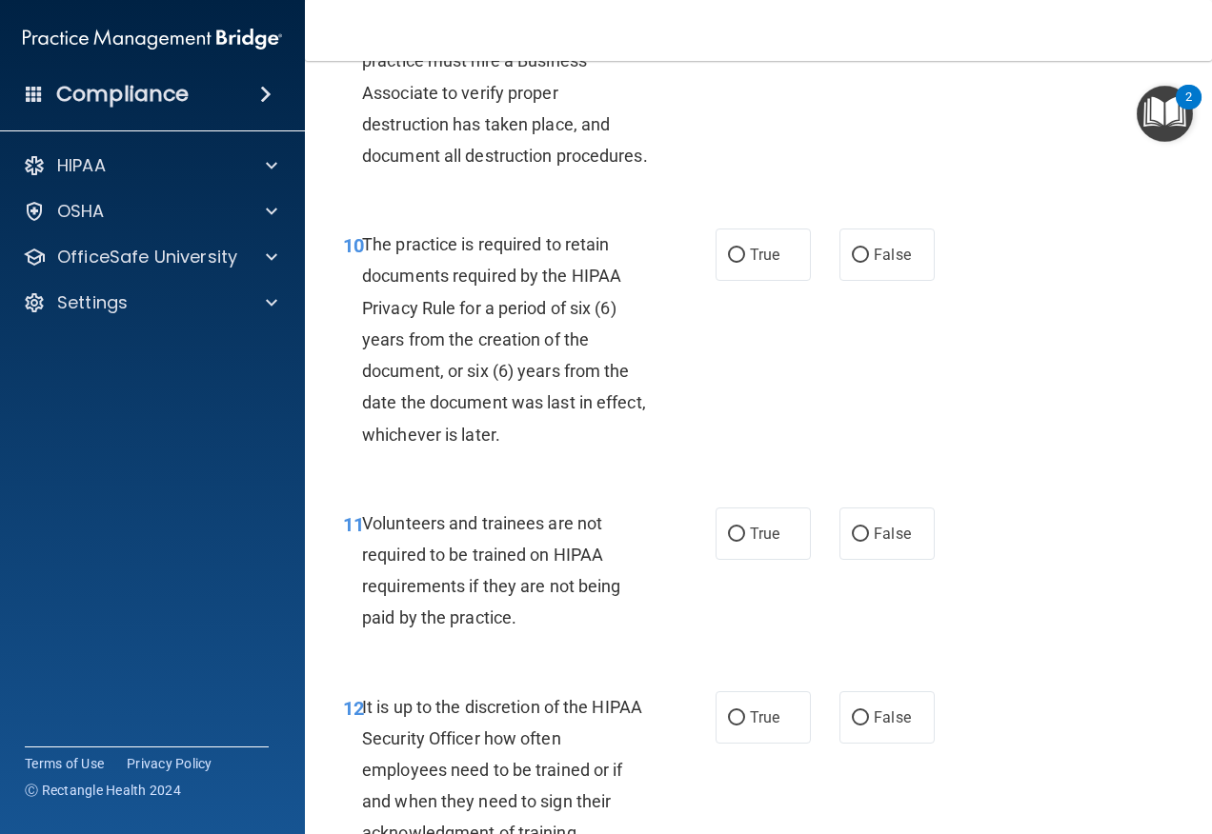
scroll to position [2191, 0]
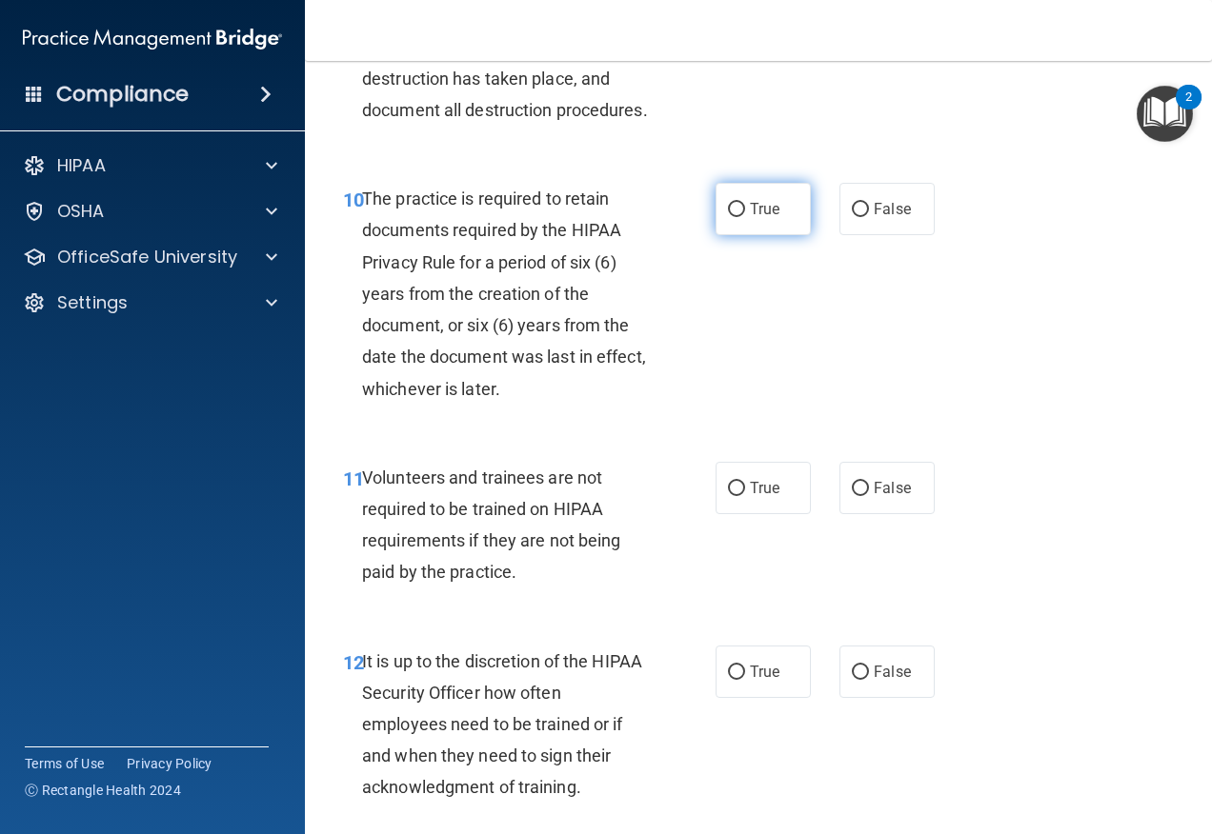
click at [729, 217] on input "True" at bounding box center [736, 210] width 17 height 14
radio input "true"
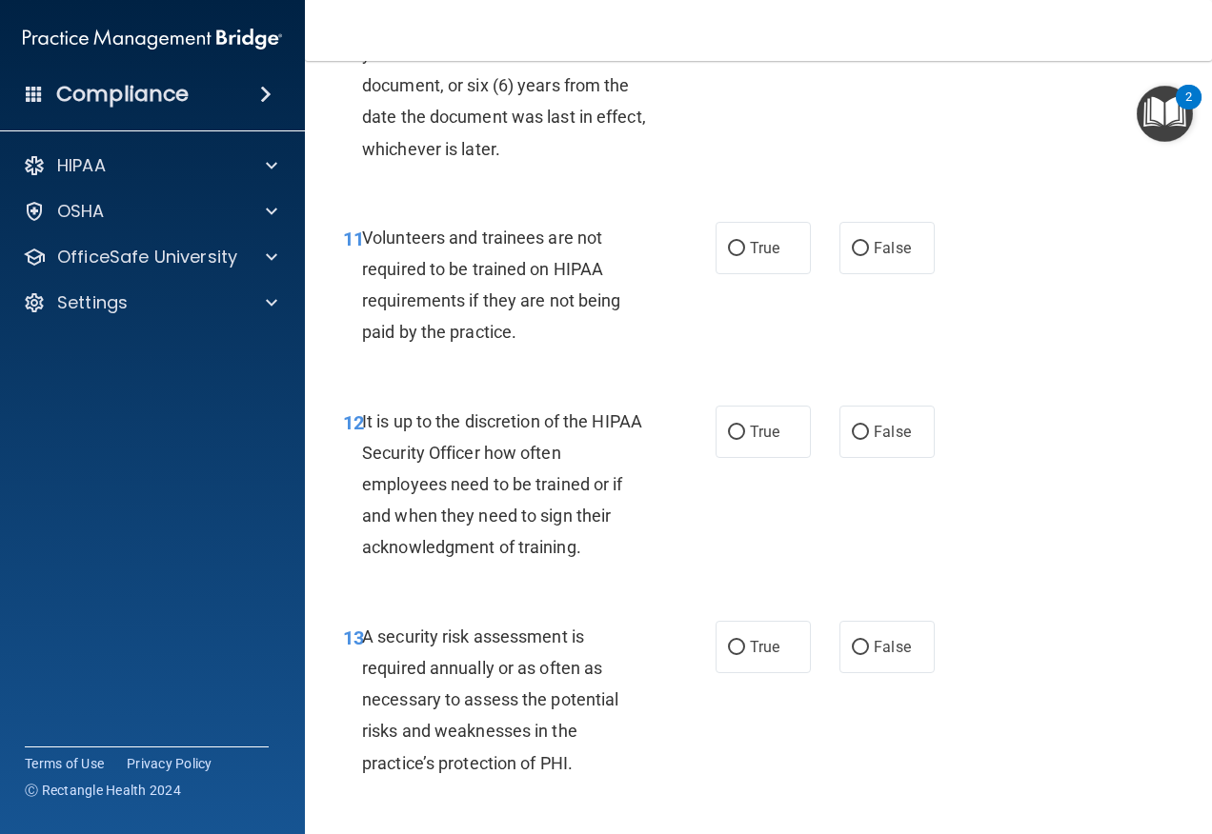
scroll to position [2476, 0]
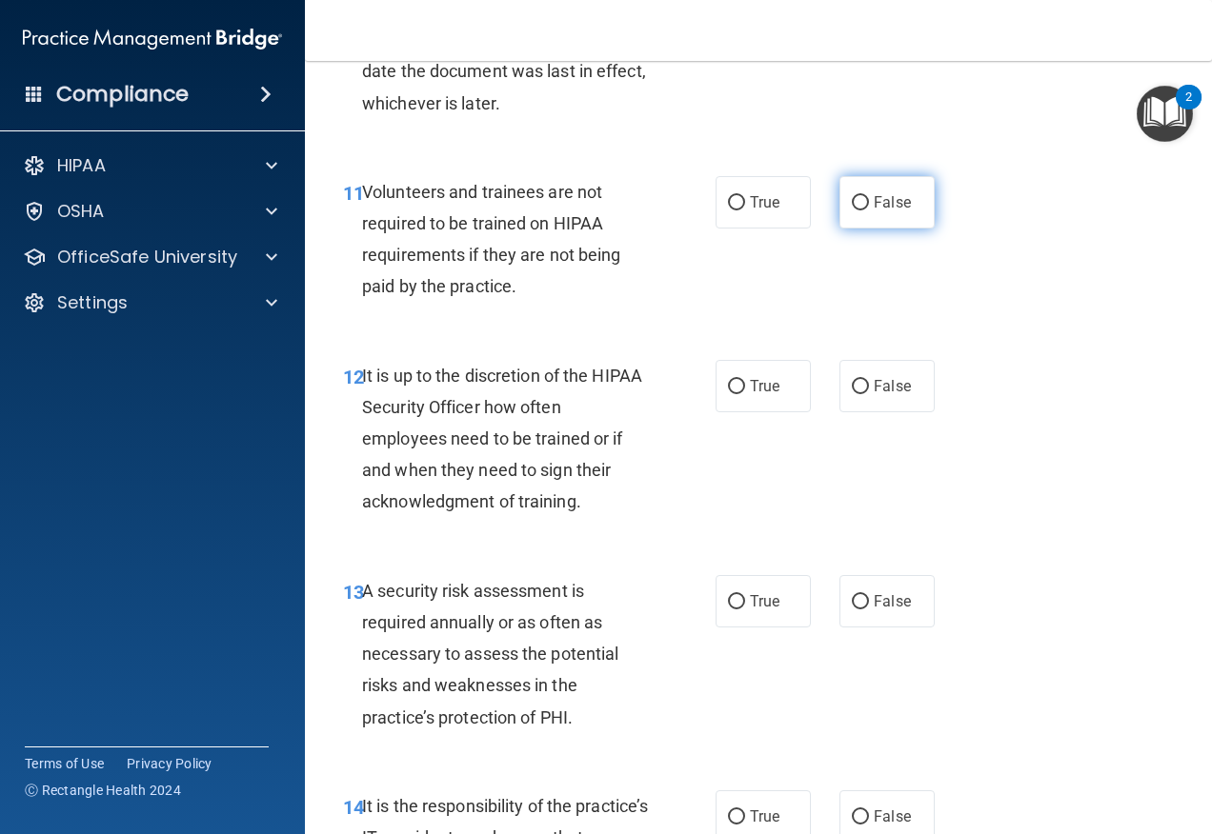
click at [856, 229] on label "False" at bounding box center [886, 202] width 95 height 52
click at [856, 210] on input "False" at bounding box center [860, 203] width 17 height 14
radio input "true"
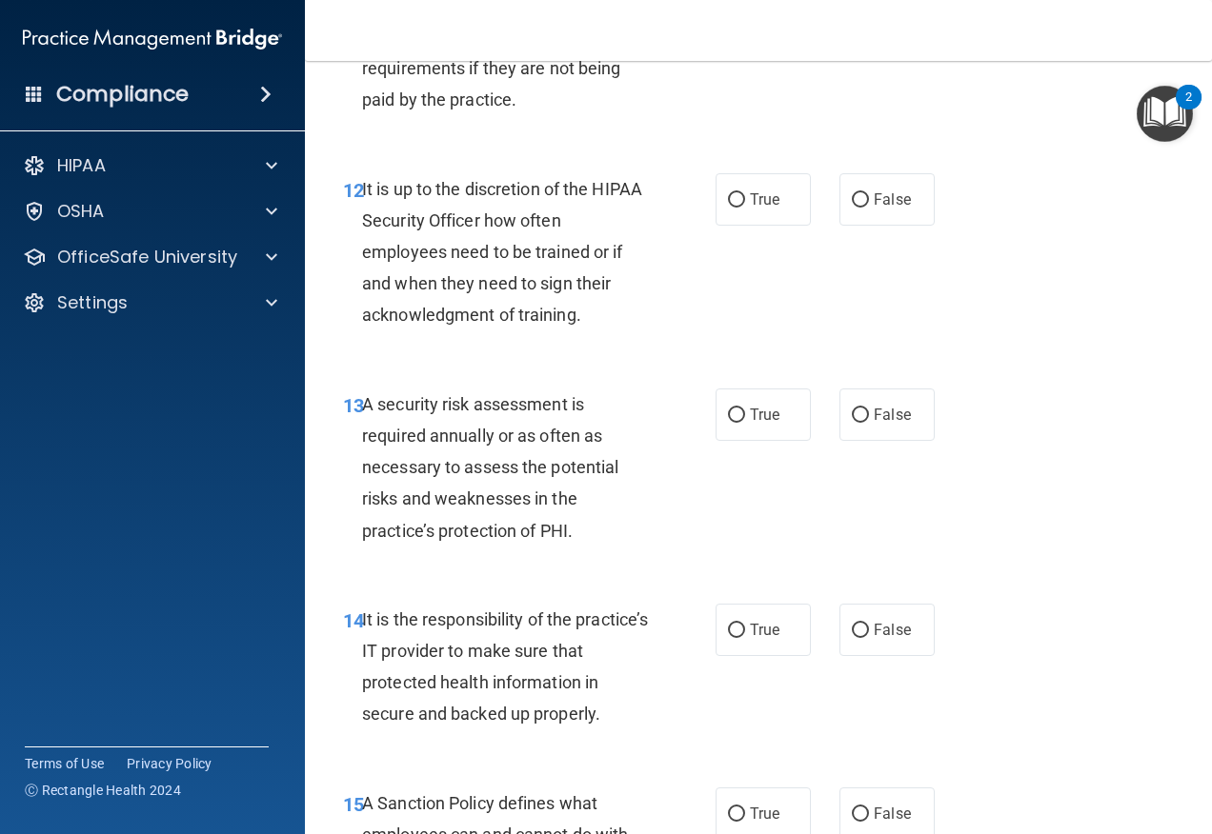
scroll to position [2667, 0]
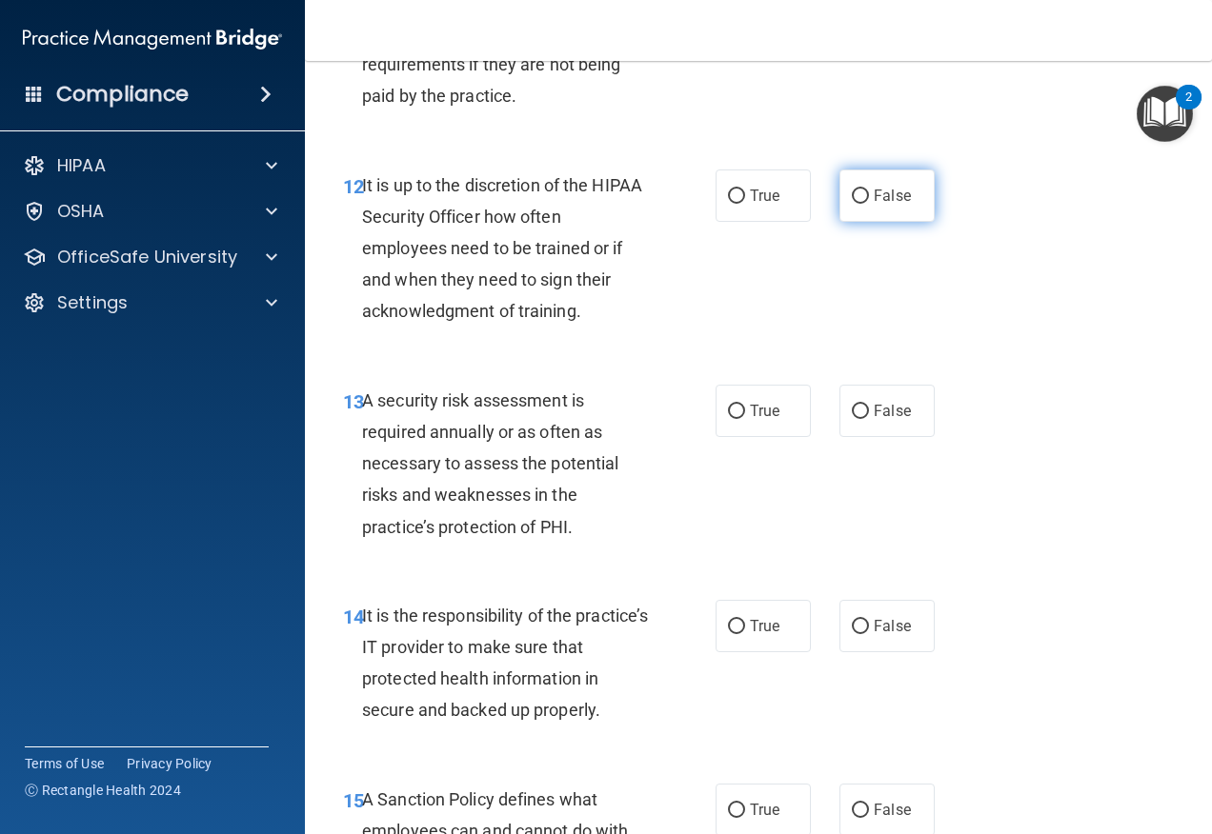
click at [857, 222] on label "False" at bounding box center [886, 196] width 95 height 52
click at [857, 204] on input "False" at bounding box center [860, 197] width 17 height 14
radio input "true"
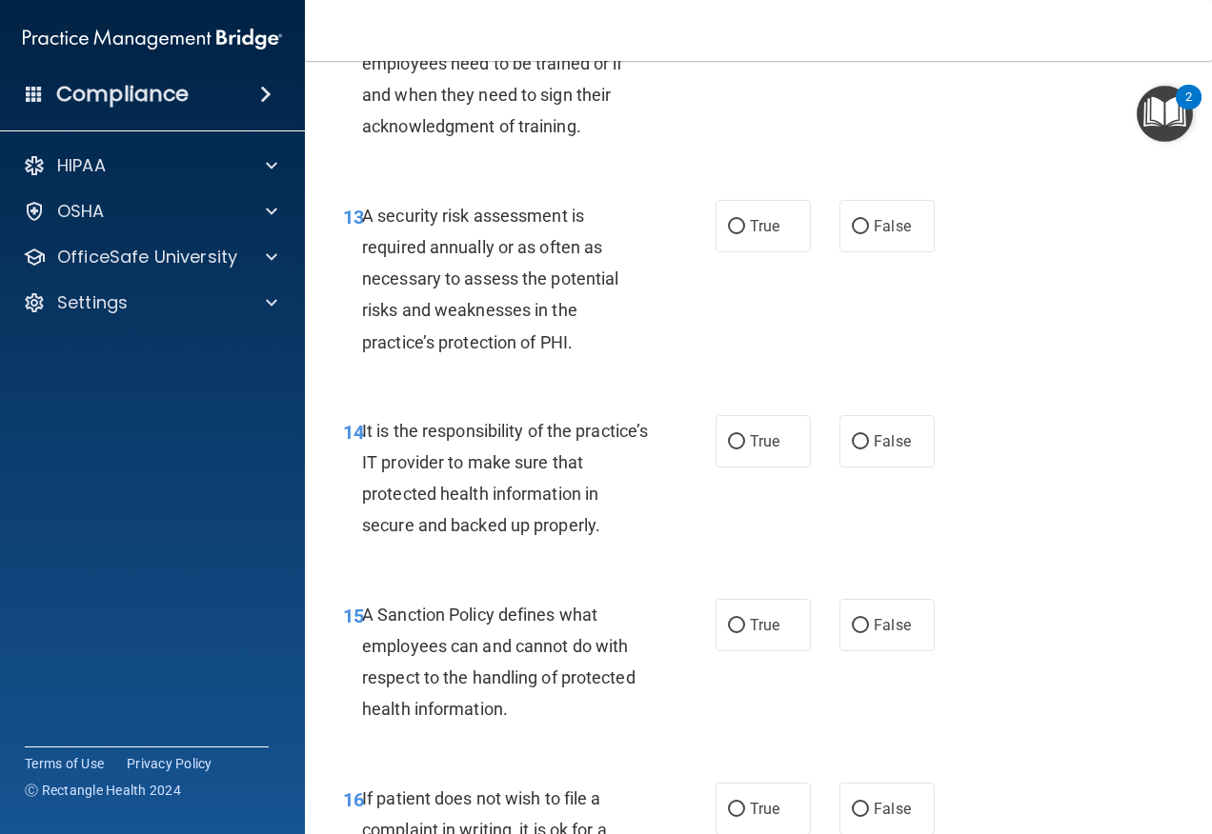
scroll to position [2857, 0]
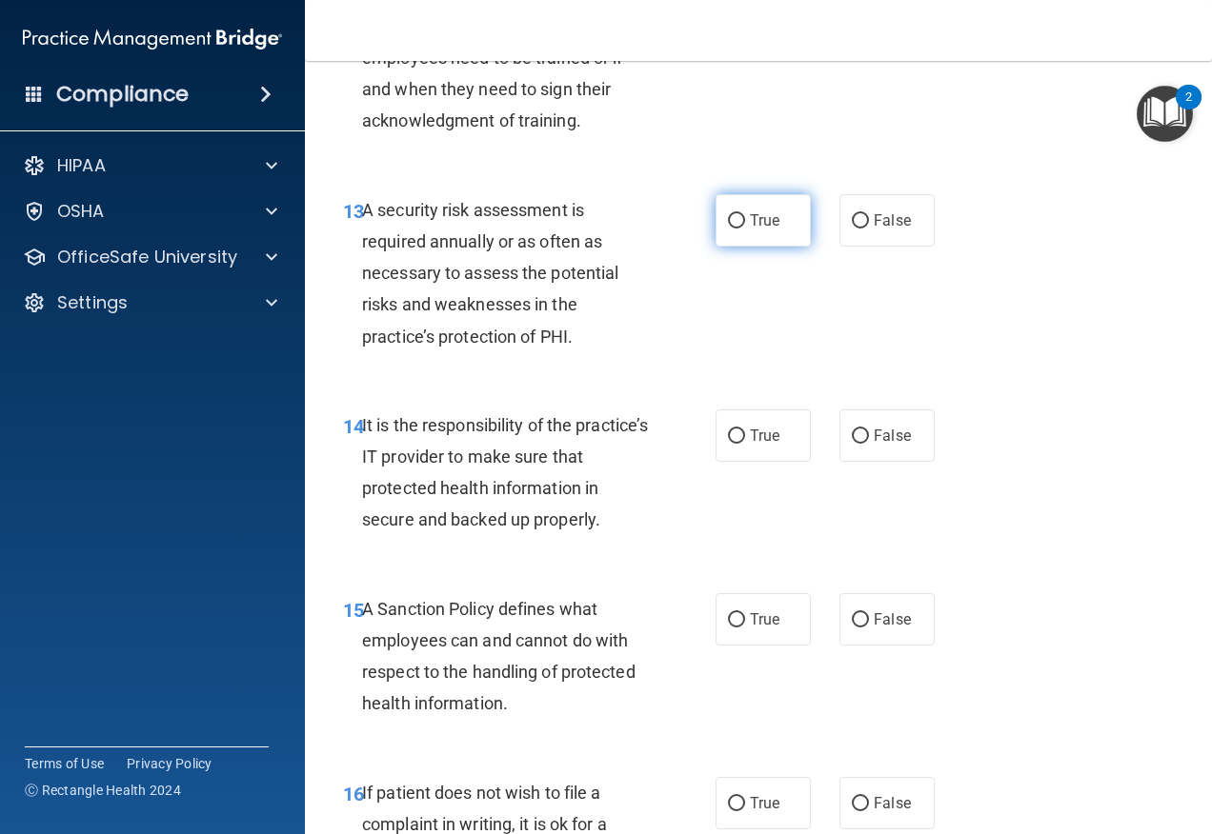
click at [721, 247] on label "True" at bounding box center [762, 220] width 95 height 52
click at [728, 229] on input "True" at bounding box center [736, 221] width 17 height 14
radio input "true"
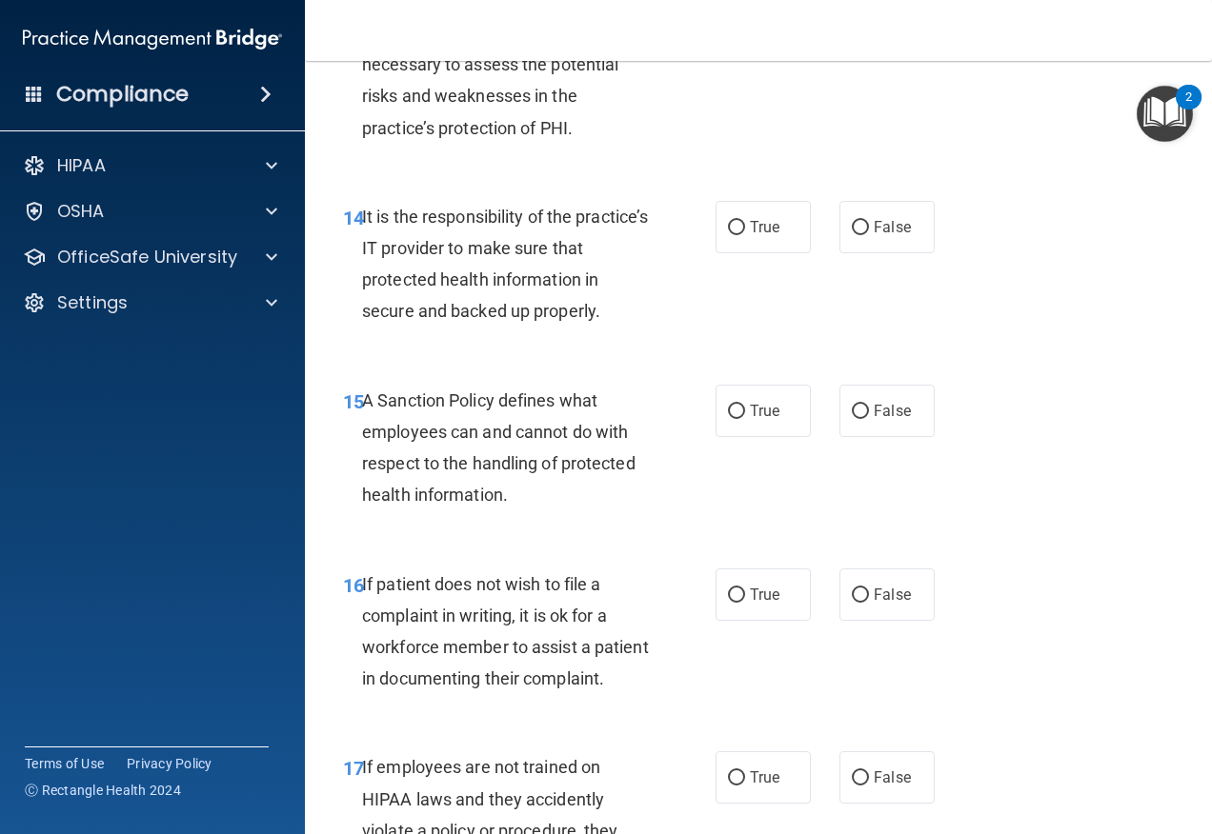
scroll to position [3143, 0]
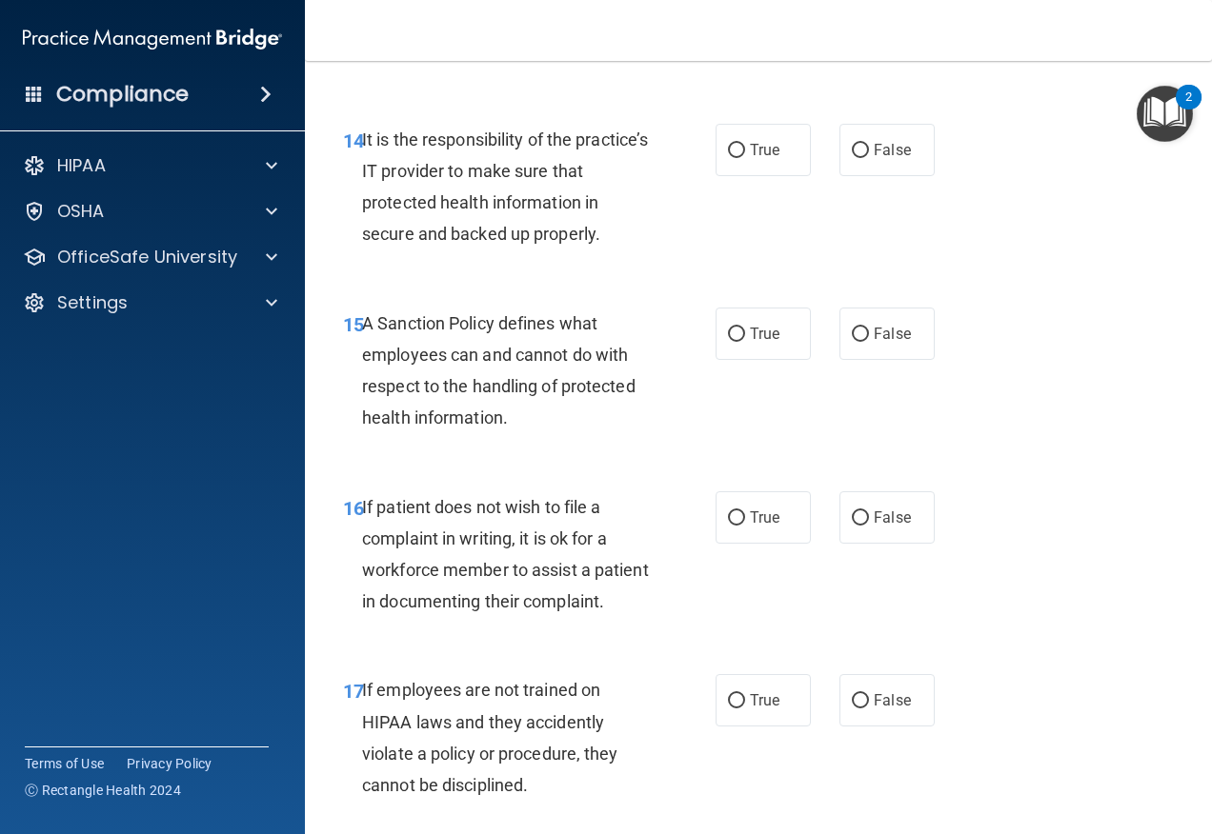
click at [692, 210] on div "14 It is the responsibility of the practice’s IT provider to make sure that pro…" at bounding box center [529, 192] width 430 height 136
click at [715, 176] on label "True" at bounding box center [762, 150] width 95 height 52
click at [728, 158] on input "True" at bounding box center [736, 151] width 17 height 14
radio input "true"
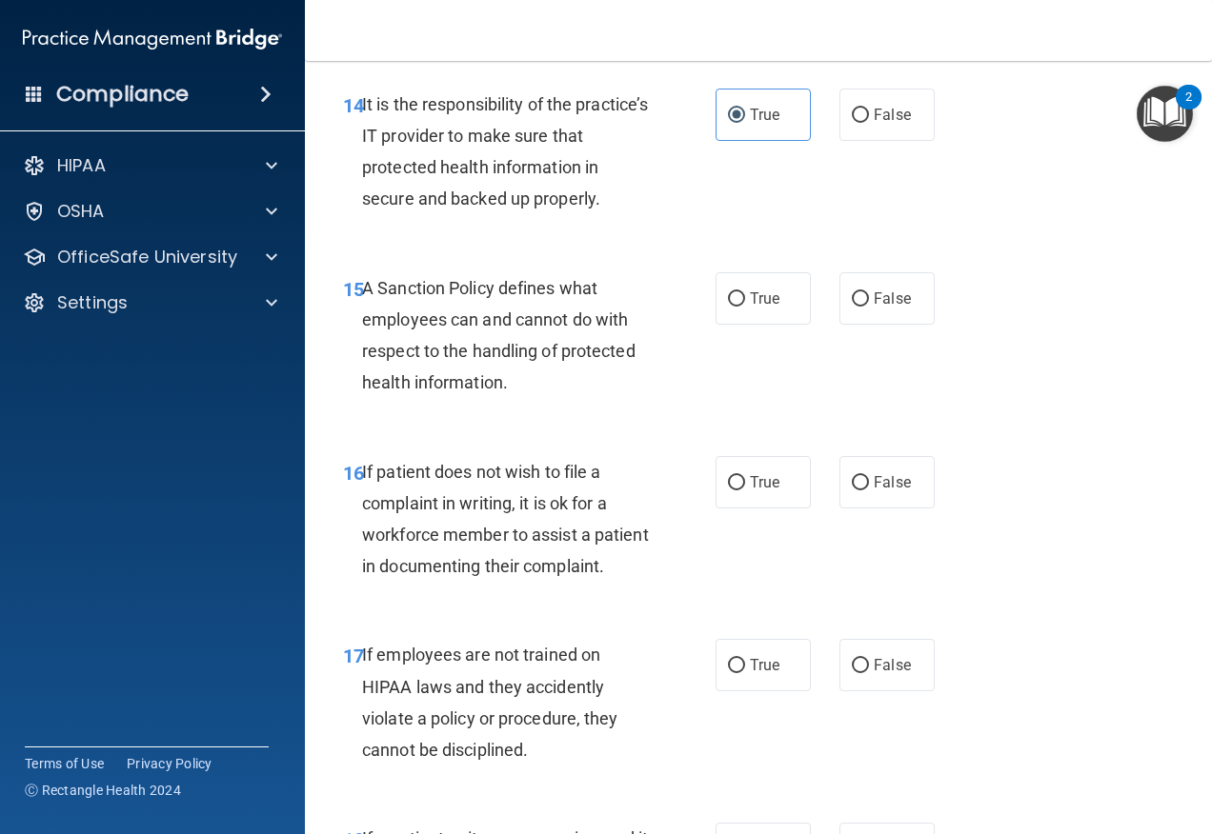
scroll to position [3238, 0]
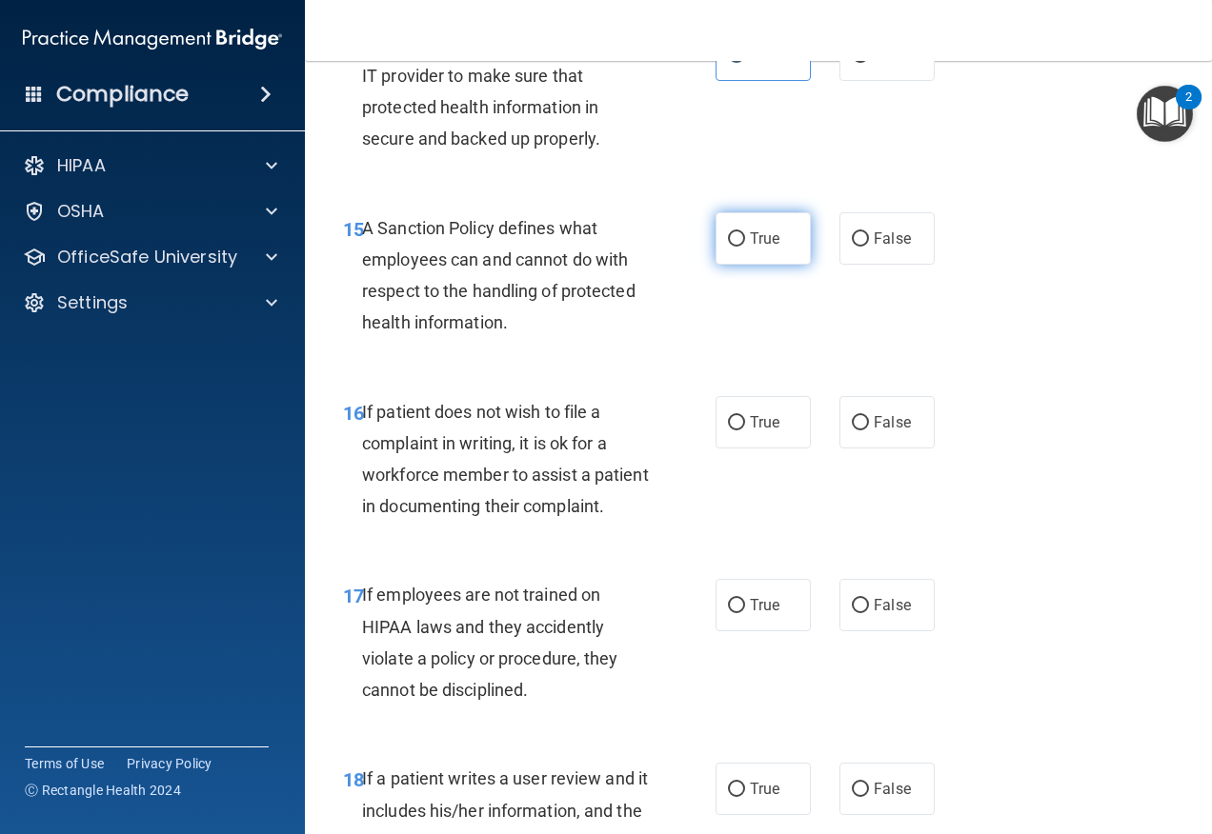
click at [750, 248] on span "True" at bounding box center [765, 239] width 30 height 18
click at [745, 247] on input "True" at bounding box center [736, 239] width 17 height 14
radio input "true"
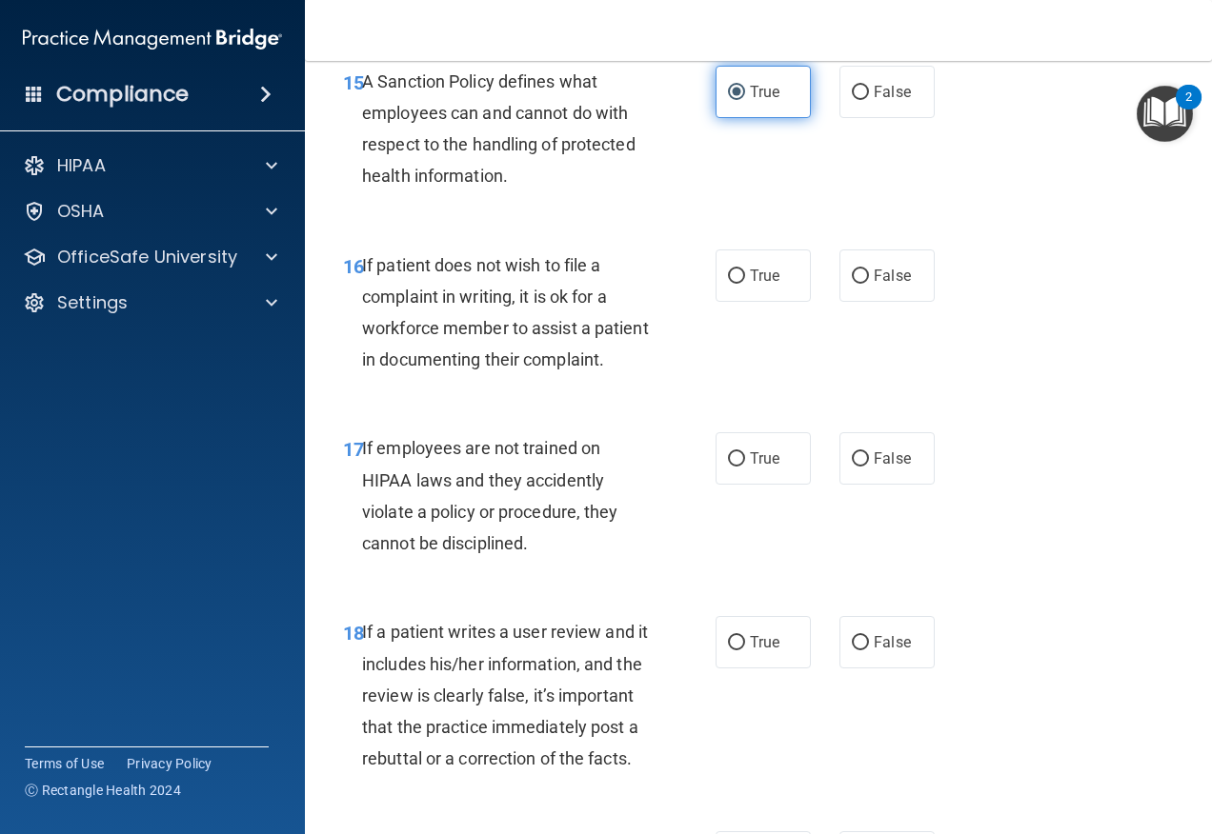
scroll to position [3429, 0]
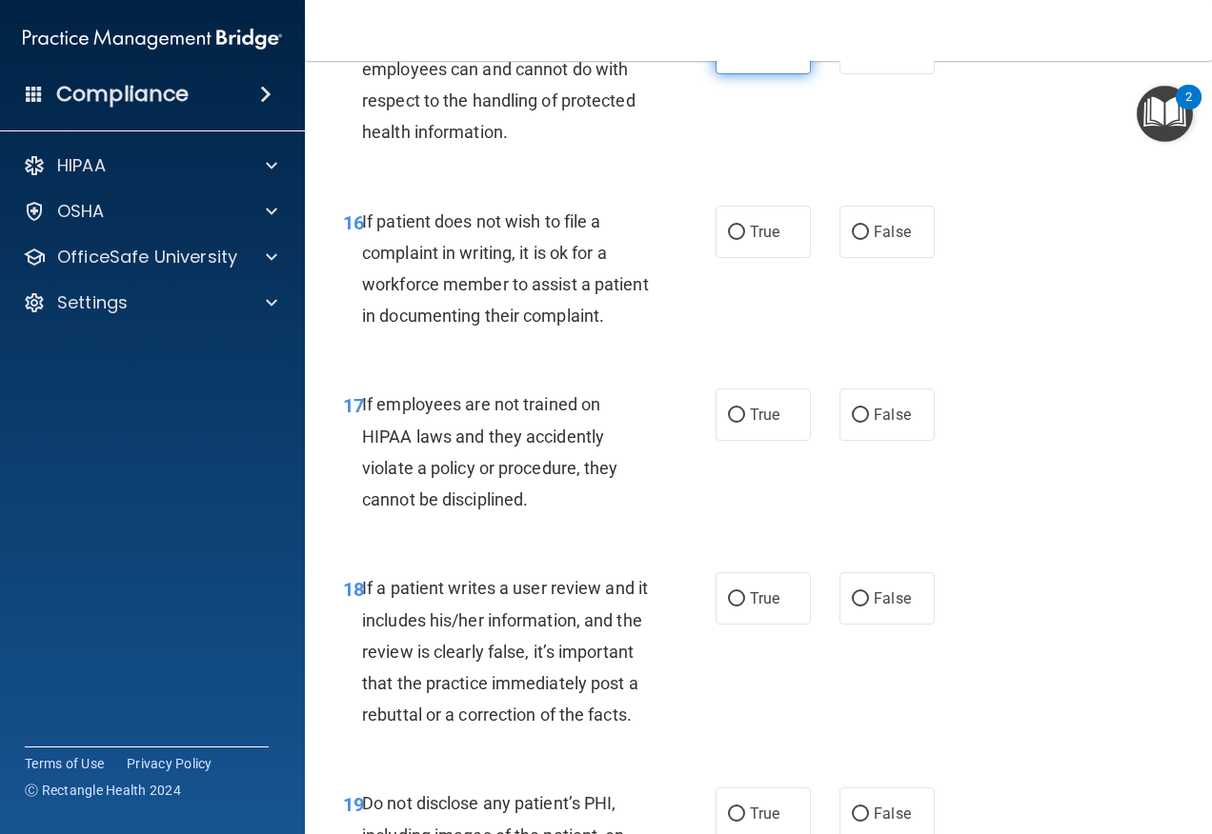
click at [750, 241] on span "True" at bounding box center [765, 232] width 30 height 18
click at [745, 240] on input "True" at bounding box center [736, 233] width 17 height 14
radio input "true"
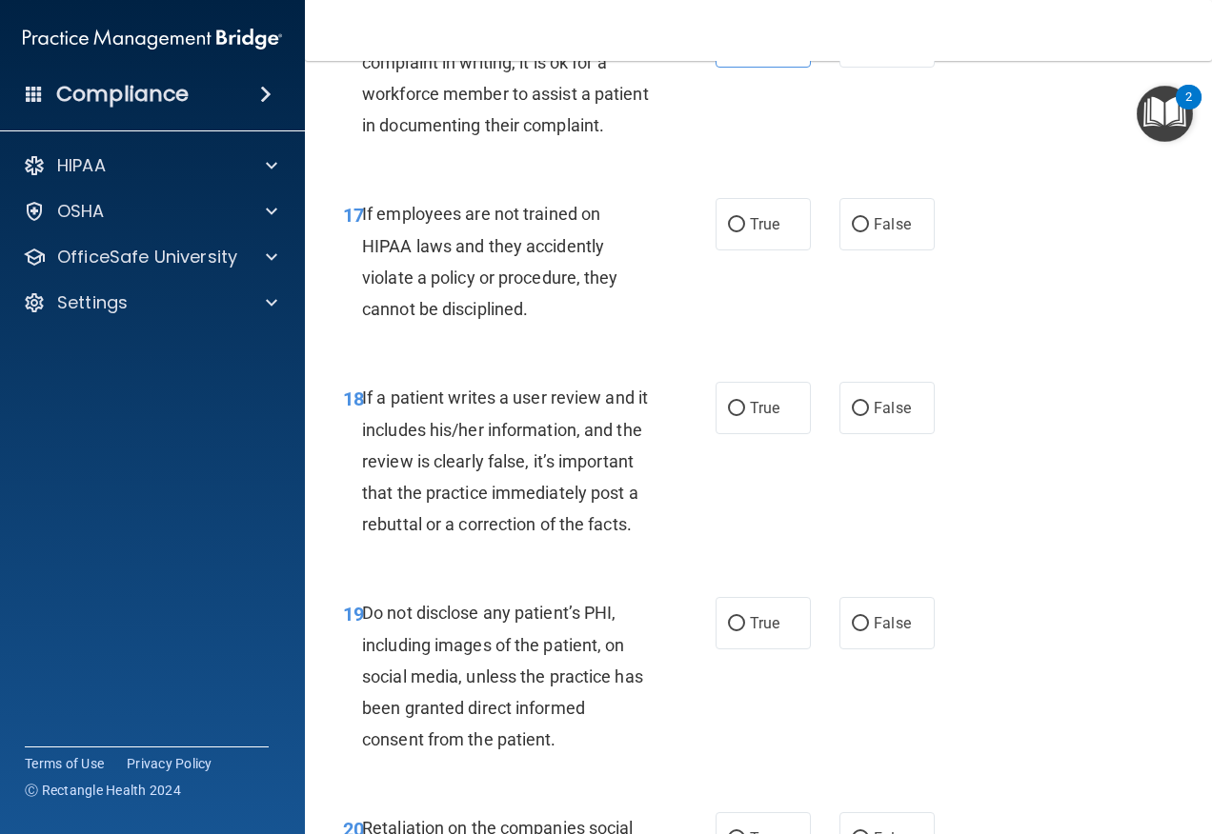
scroll to position [3715, 0]
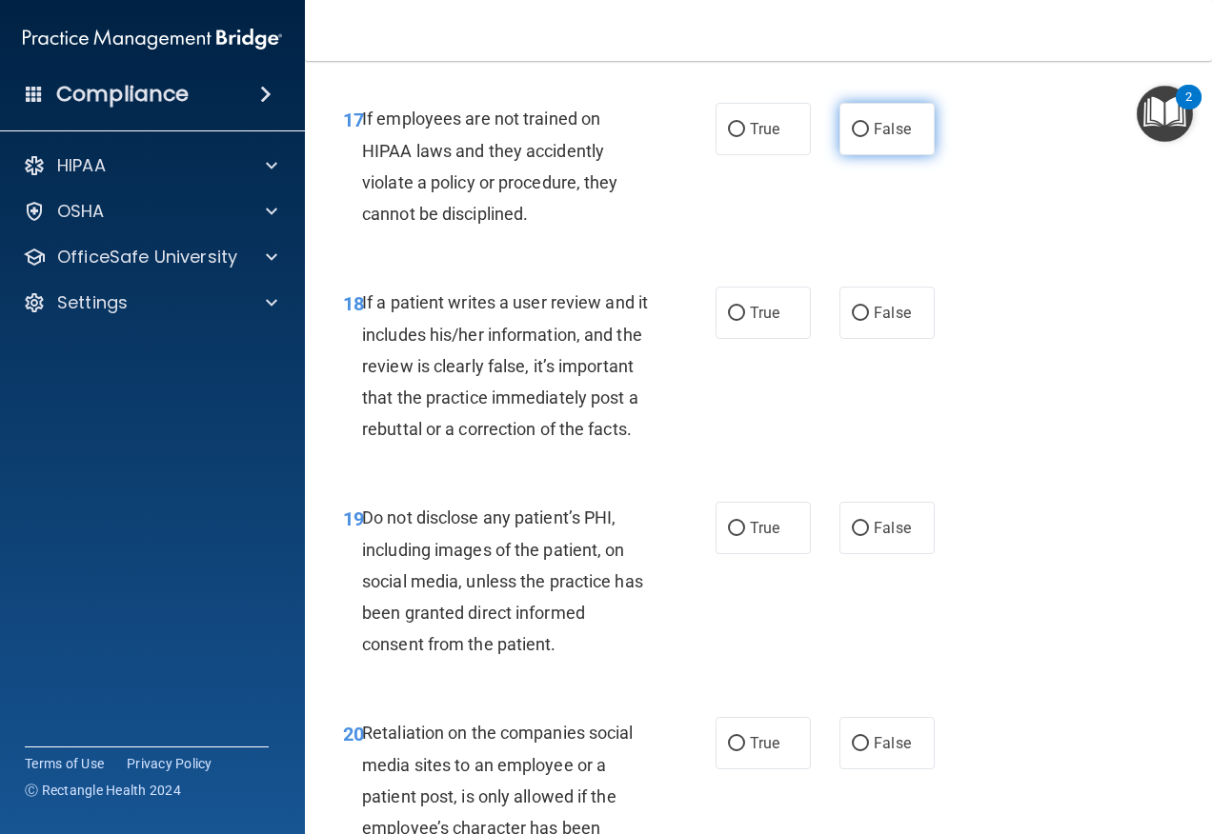
click at [885, 155] on label "False" at bounding box center [886, 129] width 95 height 52
click at [869, 137] on input "False" at bounding box center [860, 130] width 17 height 14
radio input "true"
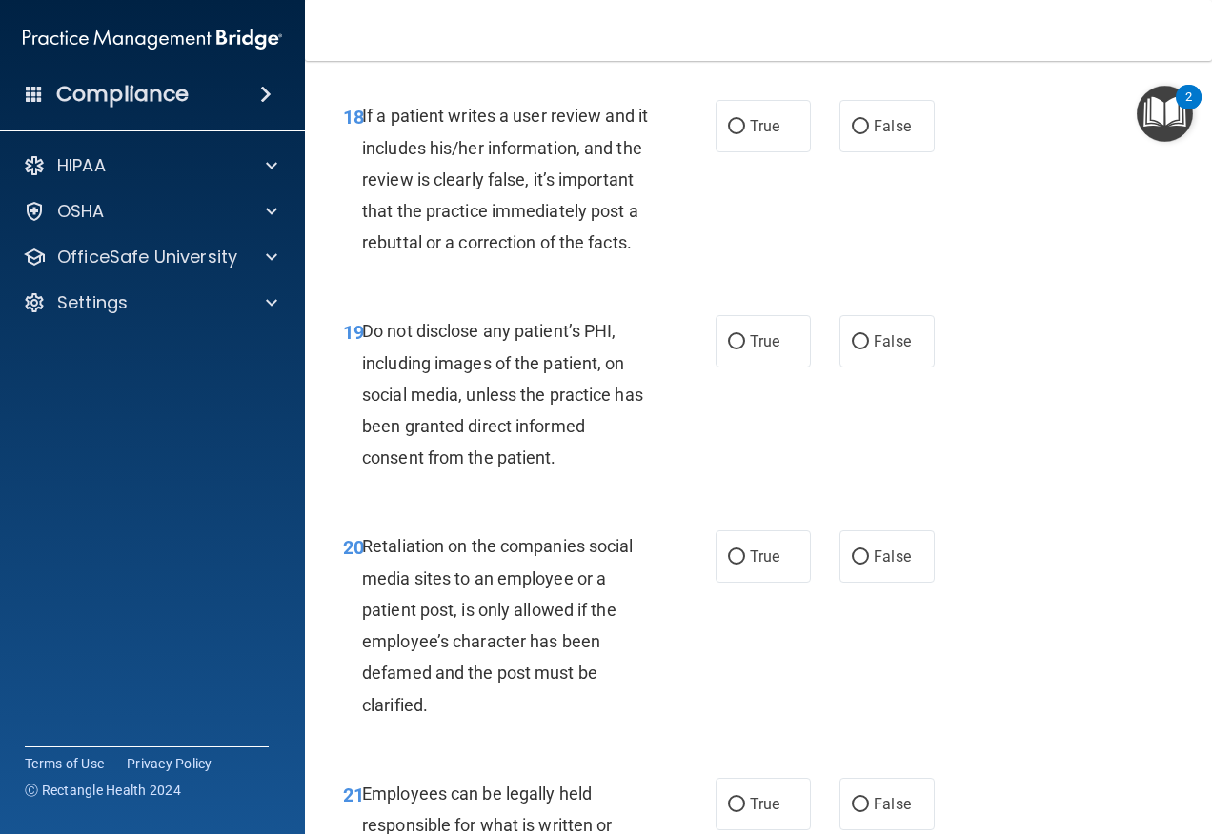
scroll to position [3905, 0]
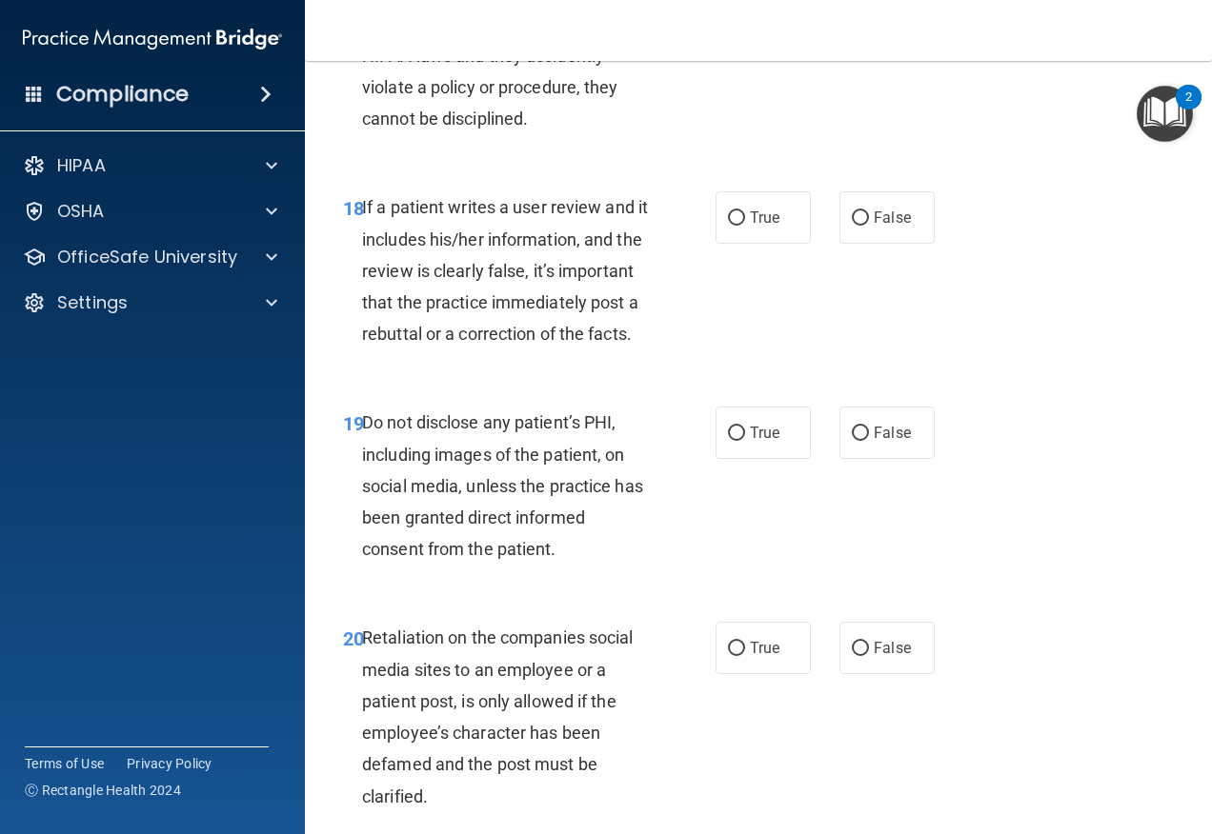
click at [755, 168] on div "17 If employees are not trained on HIPAA laws and they accidently violate a pol…" at bounding box center [758, 76] width 859 height 184
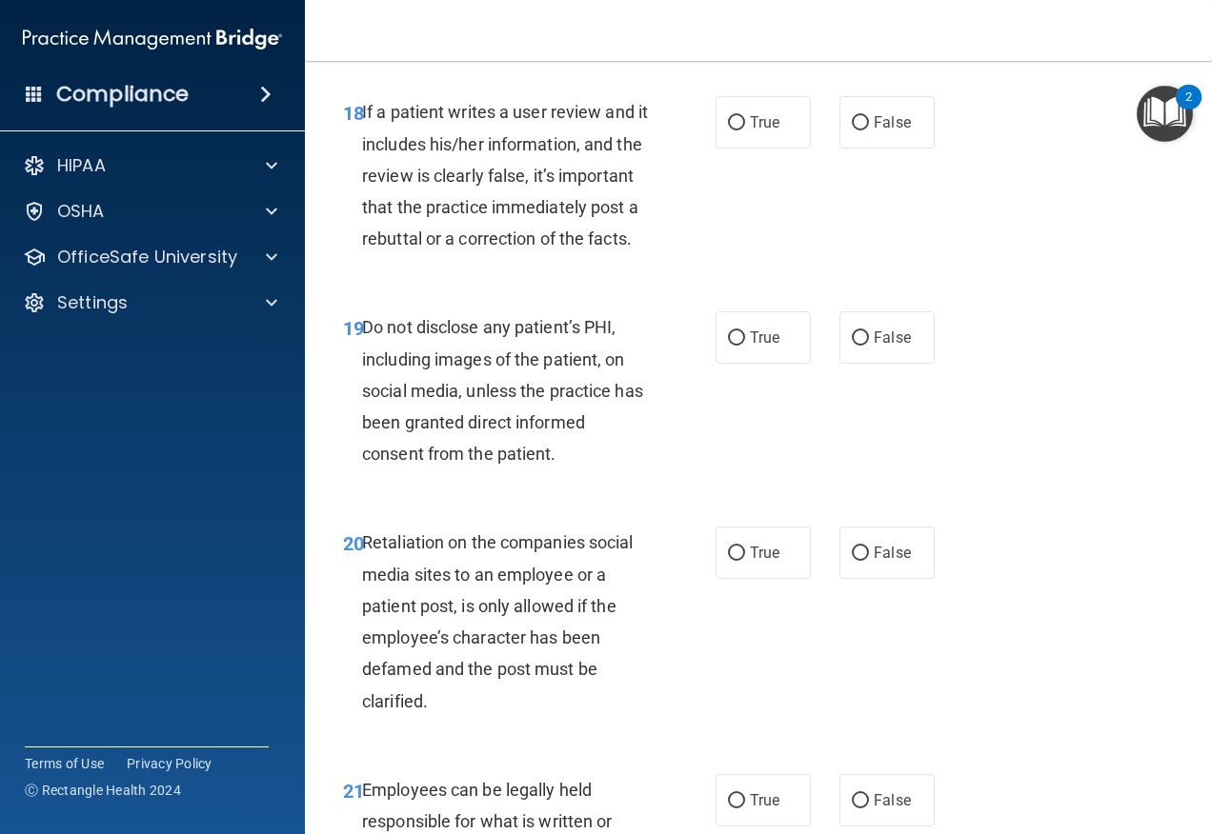
click at [734, 245] on div "18 If a patient writes a user review and it includes his/her information, and t…" at bounding box center [529, 180] width 430 height 168
click at [741, 149] on label "True" at bounding box center [762, 122] width 95 height 52
click at [741, 130] on input "True" at bounding box center [736, 123] width 17 height 14
radio input "true"
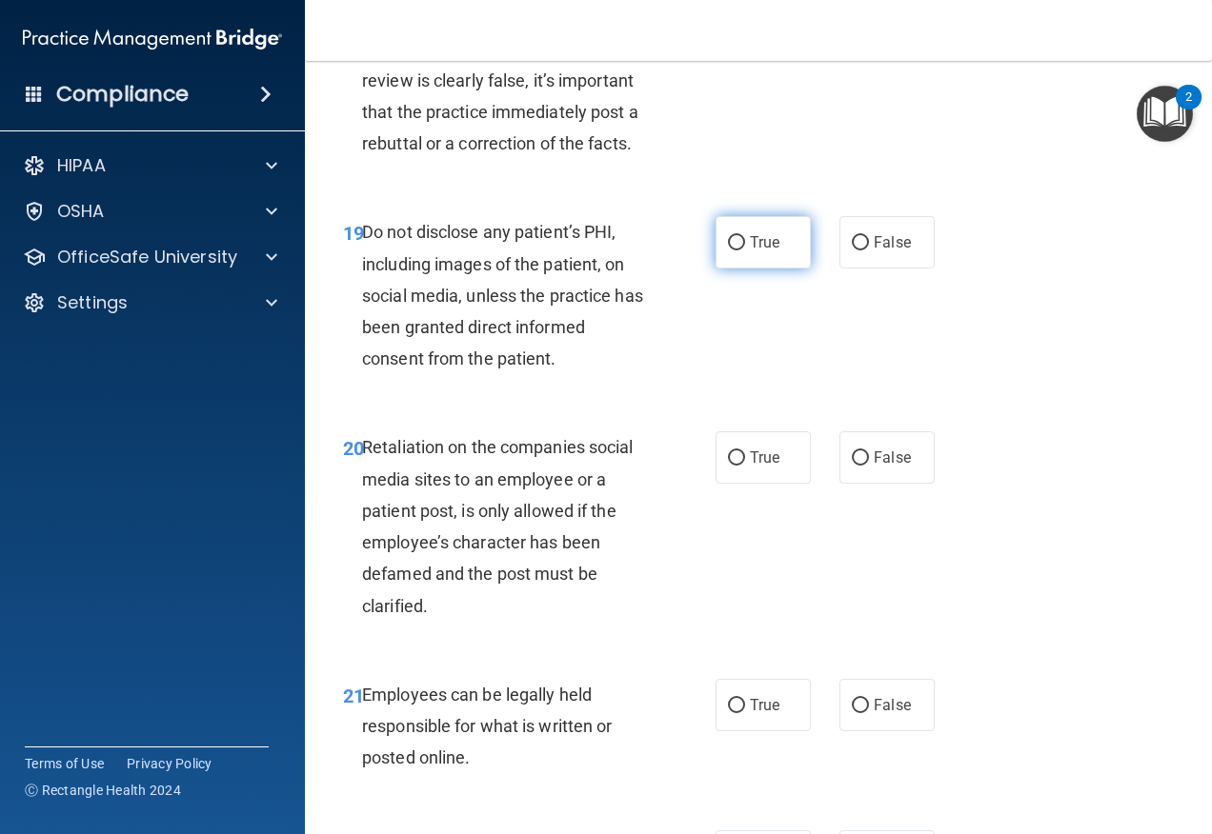
click at [752, 251] on span "True" at bounding box center [765, 242] width 30 height 18
click at [745, 251] on input "True" at bounding box center [736, 243] width 17 height 14
radio input "true"
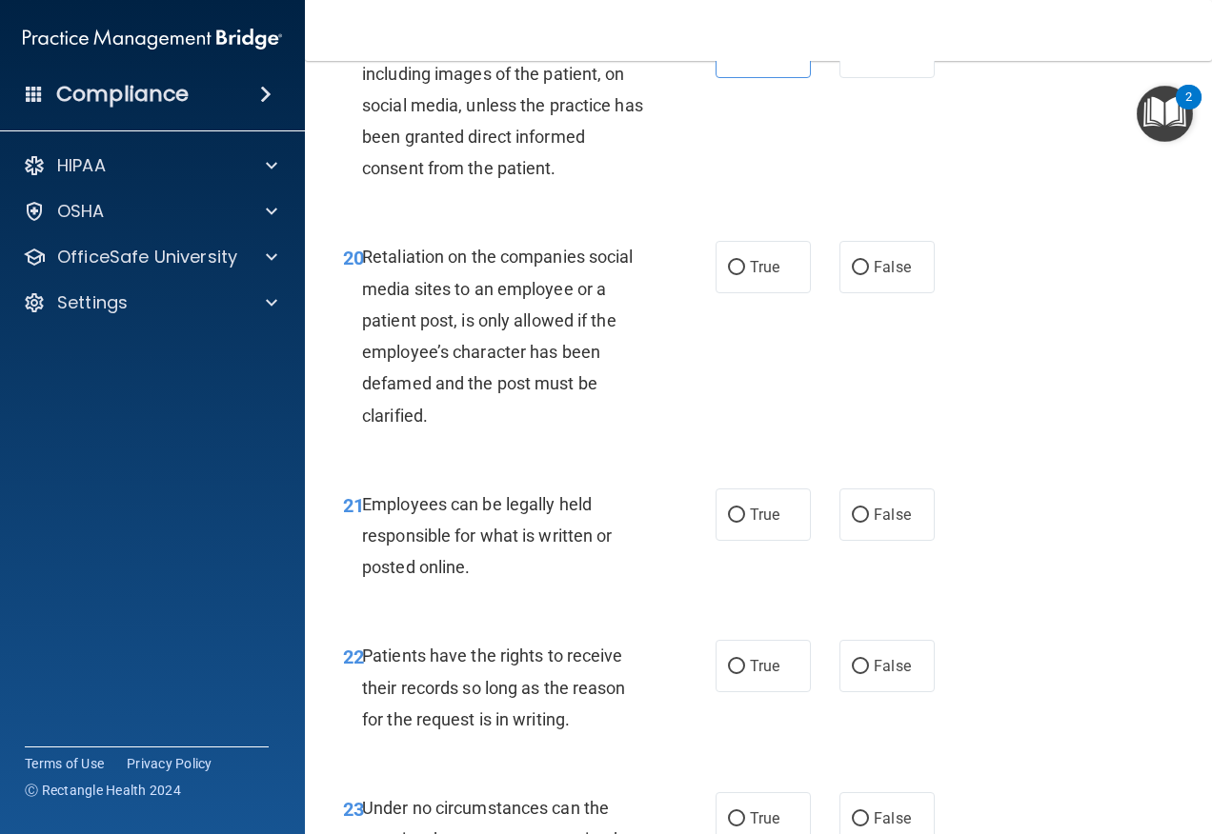
scroll to position [4286, 0]
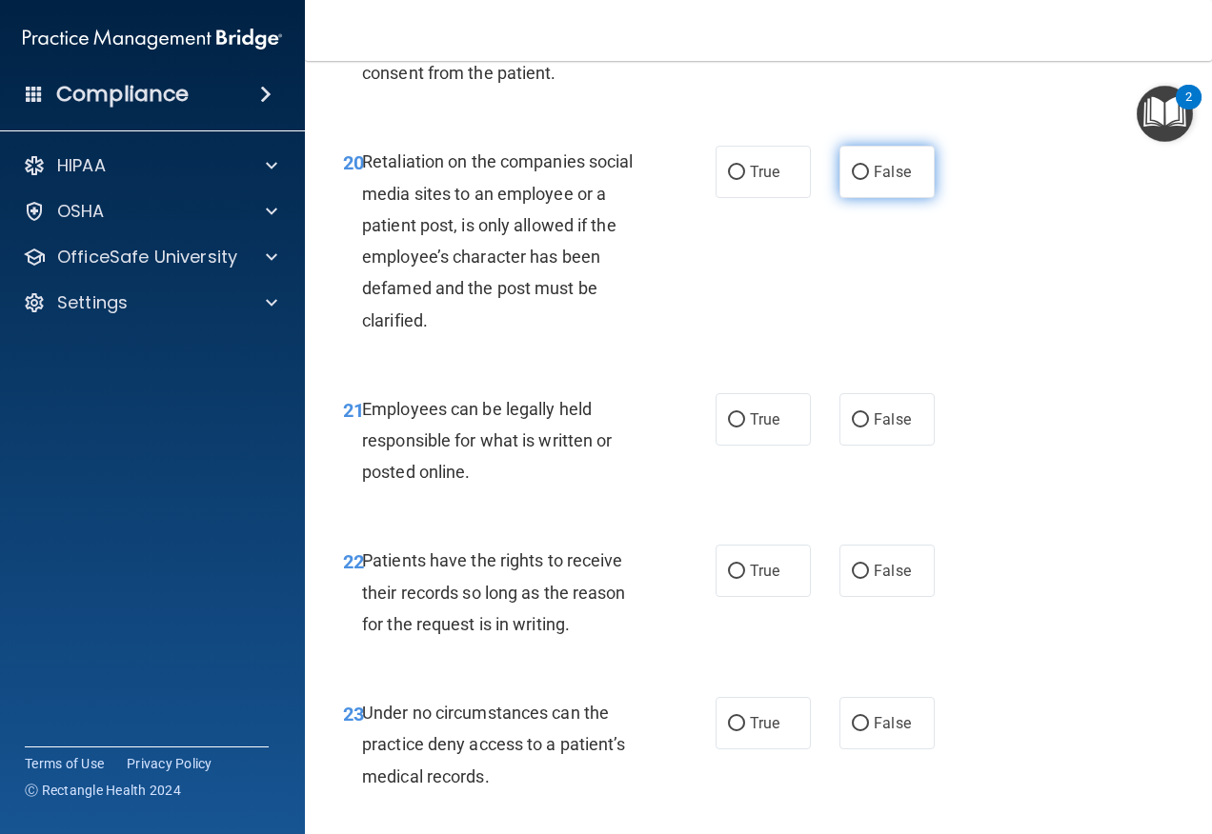
click at [851, 198] on label "False" at bounding box center [886, 172] width 95 height 52
click at [852, 180] on input "False" at bounding box center [860, 173] width 17 height 14
radio input "true"
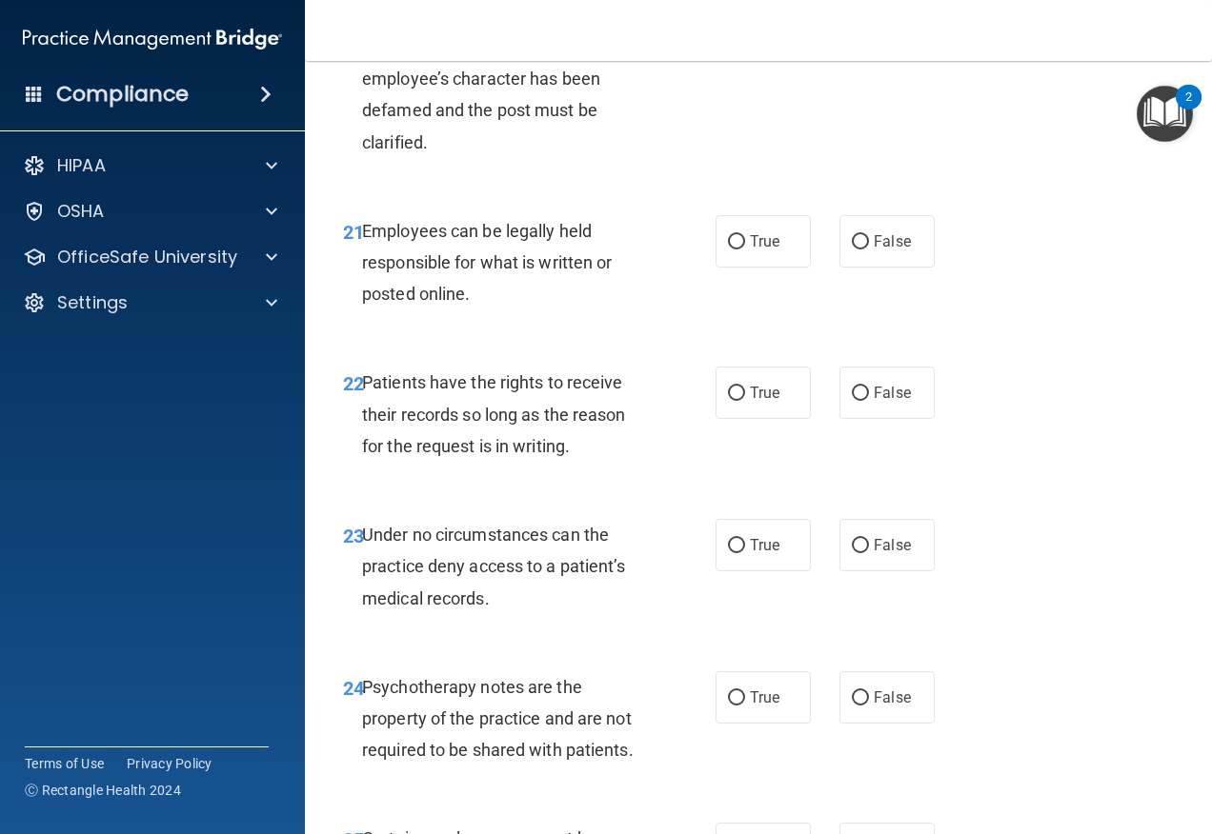
scroll to position [4477, 0]
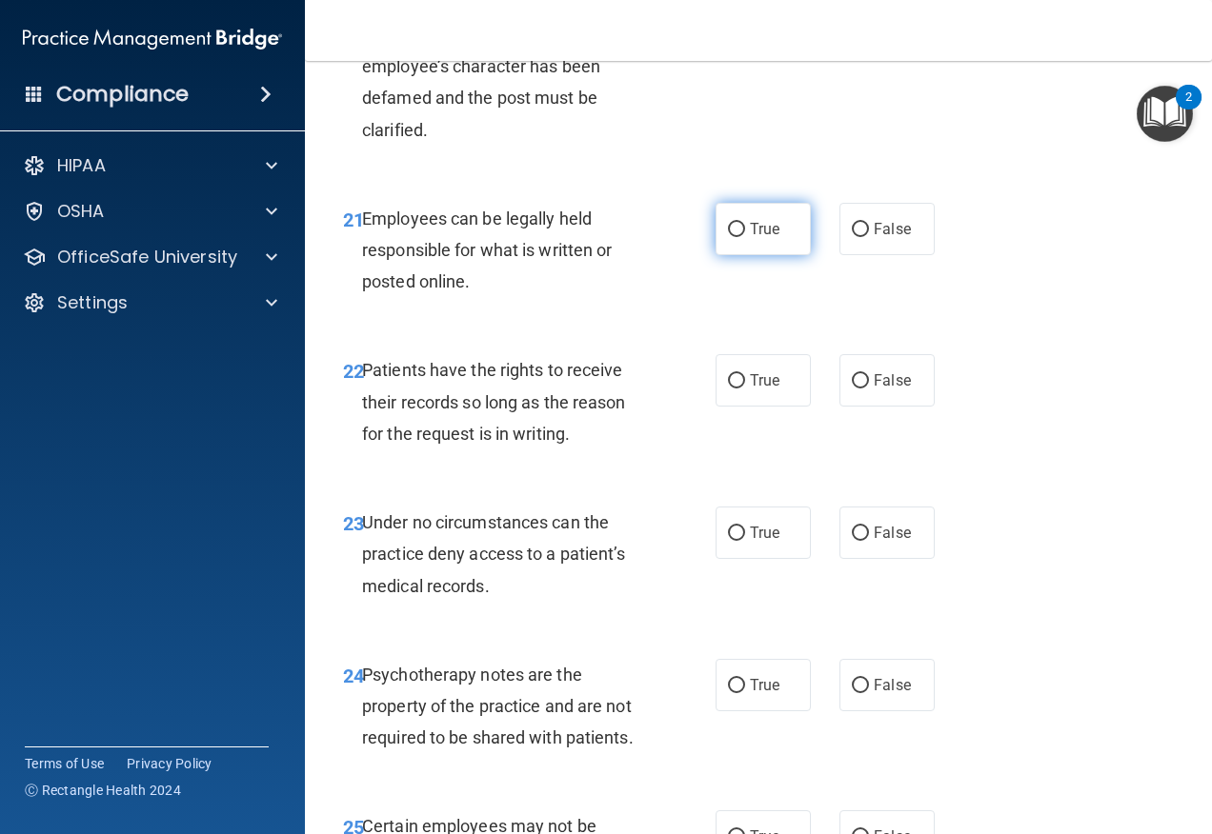
click at [740, 255] on label "True" at bounding box center [762, 229] width 95 height 52
click at [740, 237] on input "True" at bounding box center [736, 230] width 17 height 14
radio input "true"
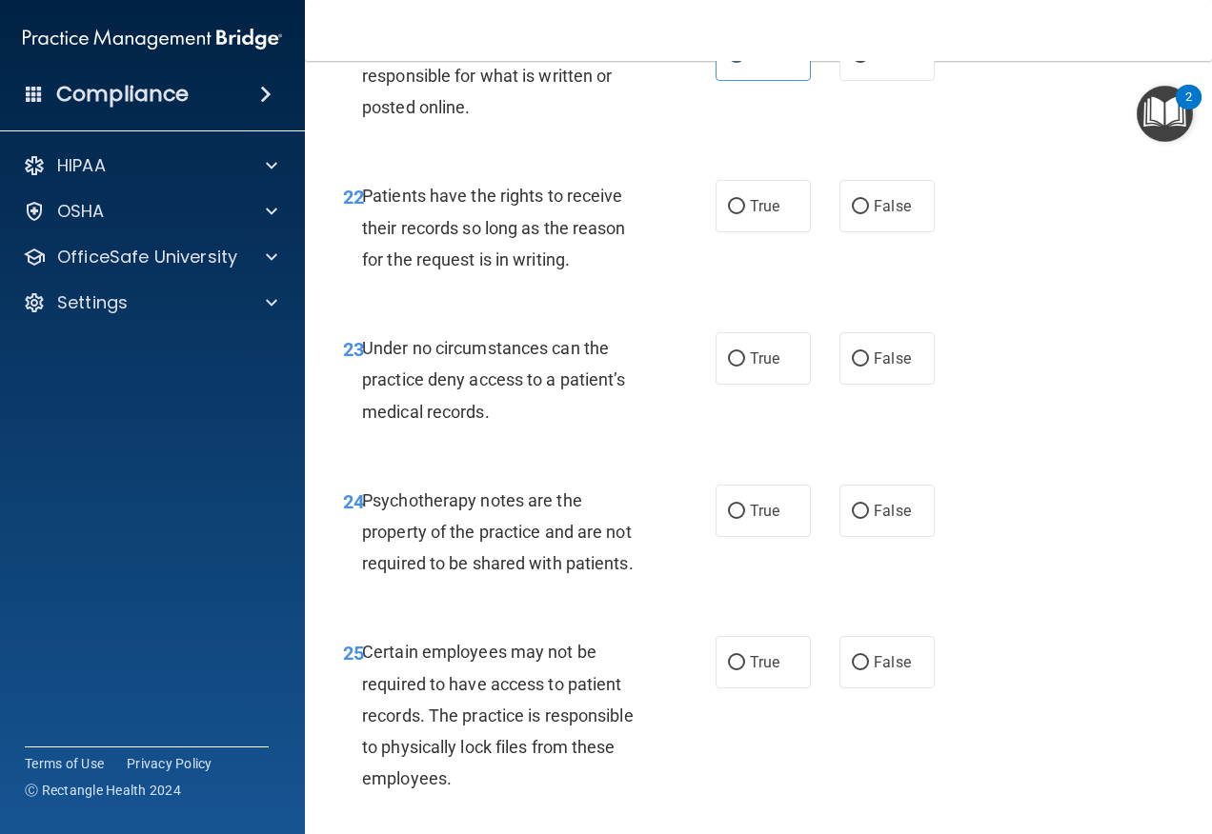
scroll to position [4667, 0]
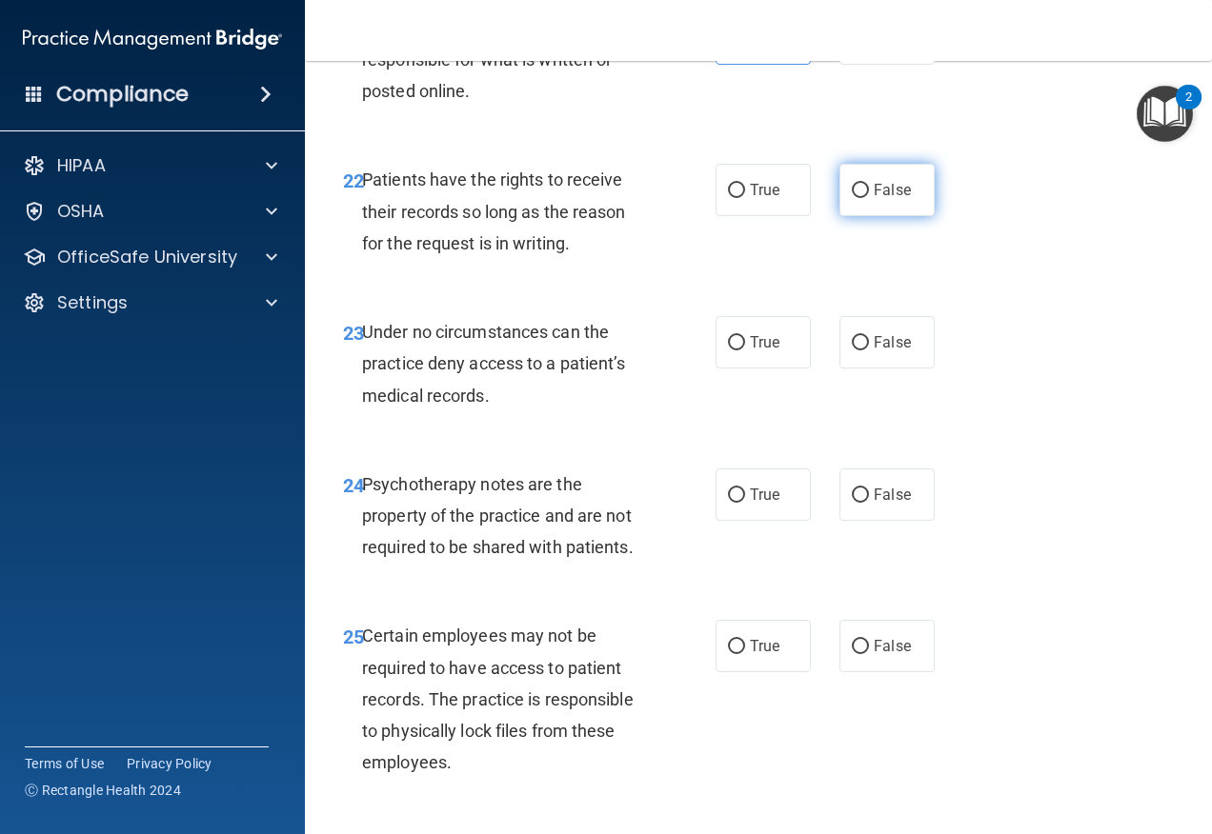
click at [867, 216] on label "False" at bounding box center [886, 190] width 95 height 52
click at [867, 198] on input "False" at bounding box center [860, 191] width 17 height 14
radio input "true"
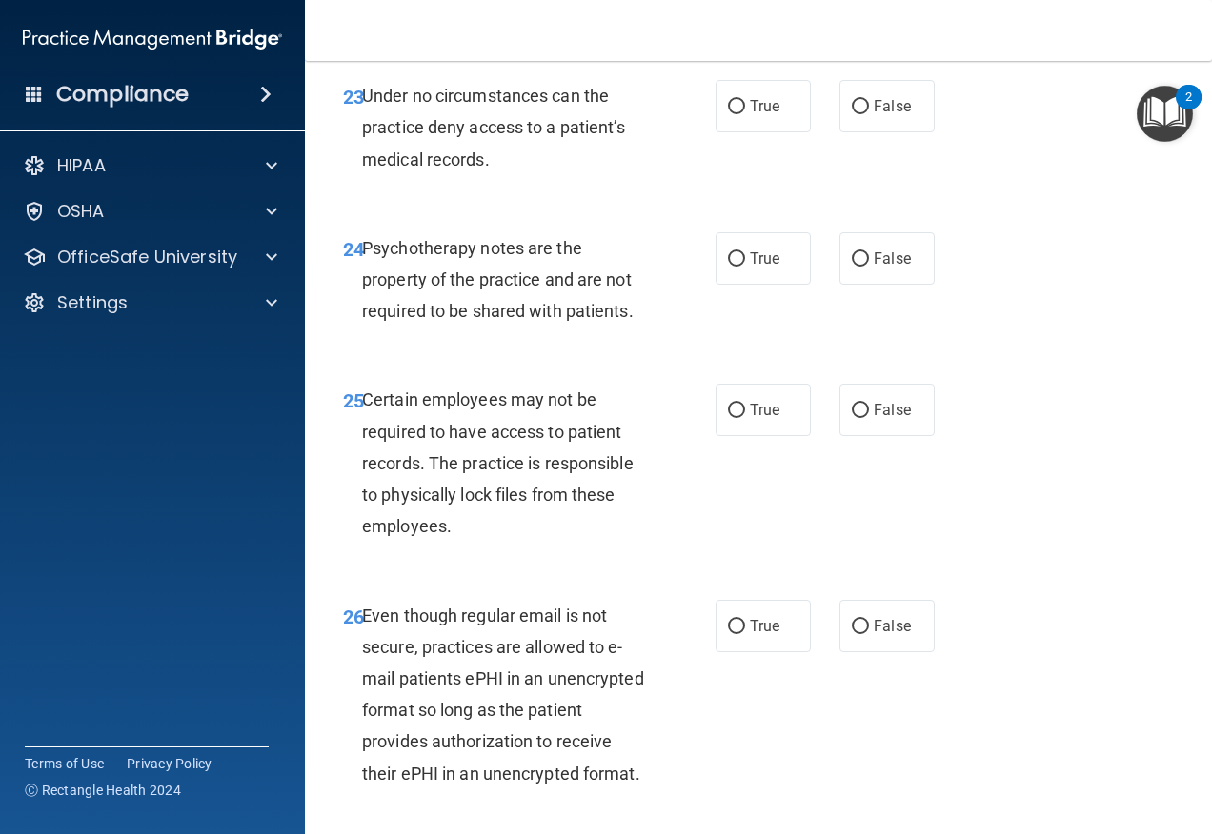
scroll to position [4953, 0]
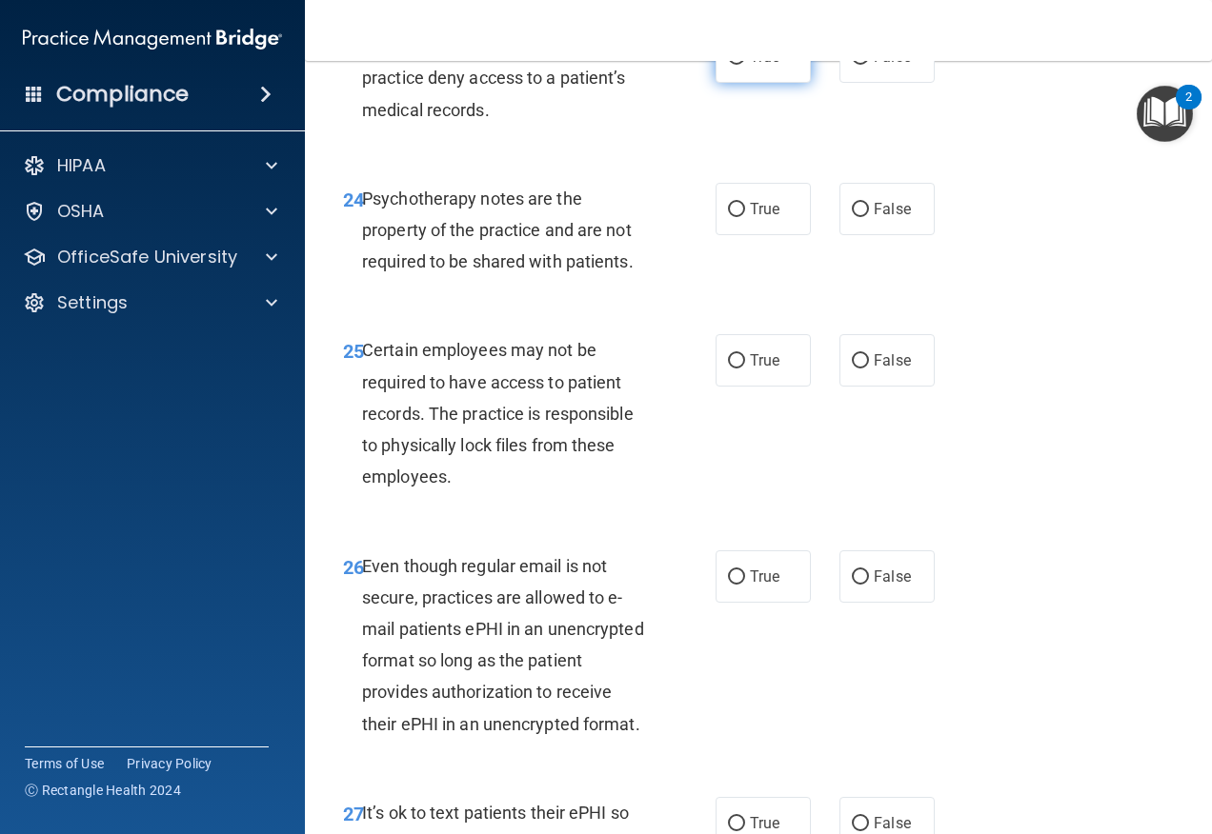
click at [776, 83] on label "True" at bounding box center [762, 56] width 95 height 52
click at [745, 65] on input "True" at bounding box center [736, 57] width 17 height 14
radio input "true"
click at [768, 218] on span "True" at bounding box center [765, 209] width 30 height 18
click at [745, 217] on input "True" at bounding box center [736, 210] width 17 height 14
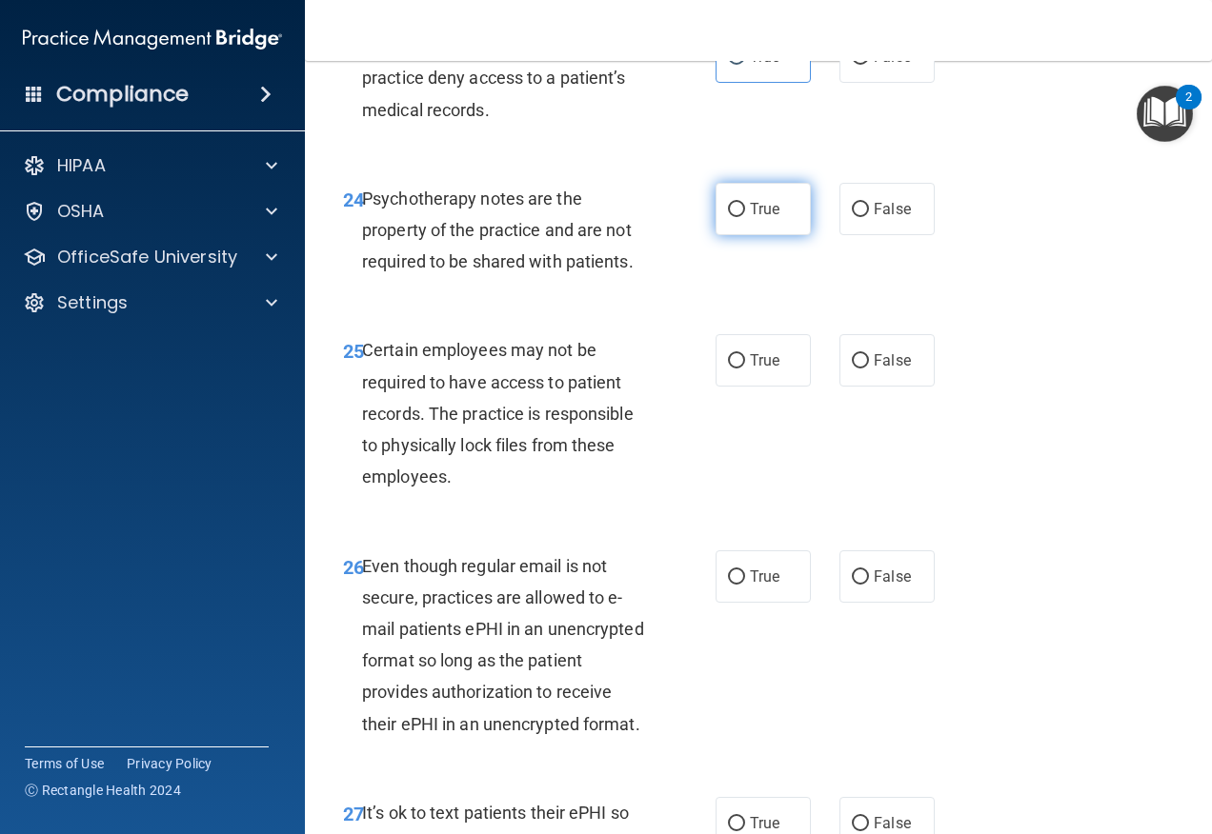
radio input "true"
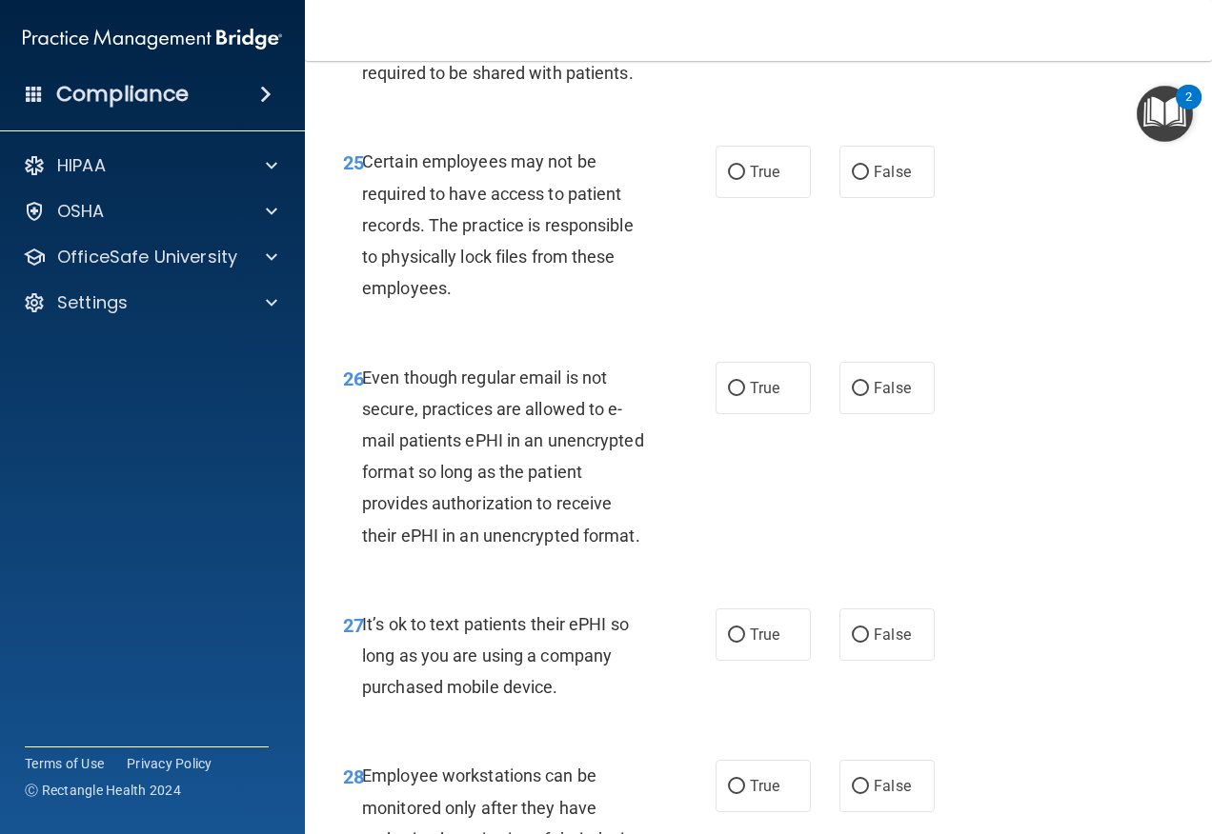
scroll to position [5143, 0]
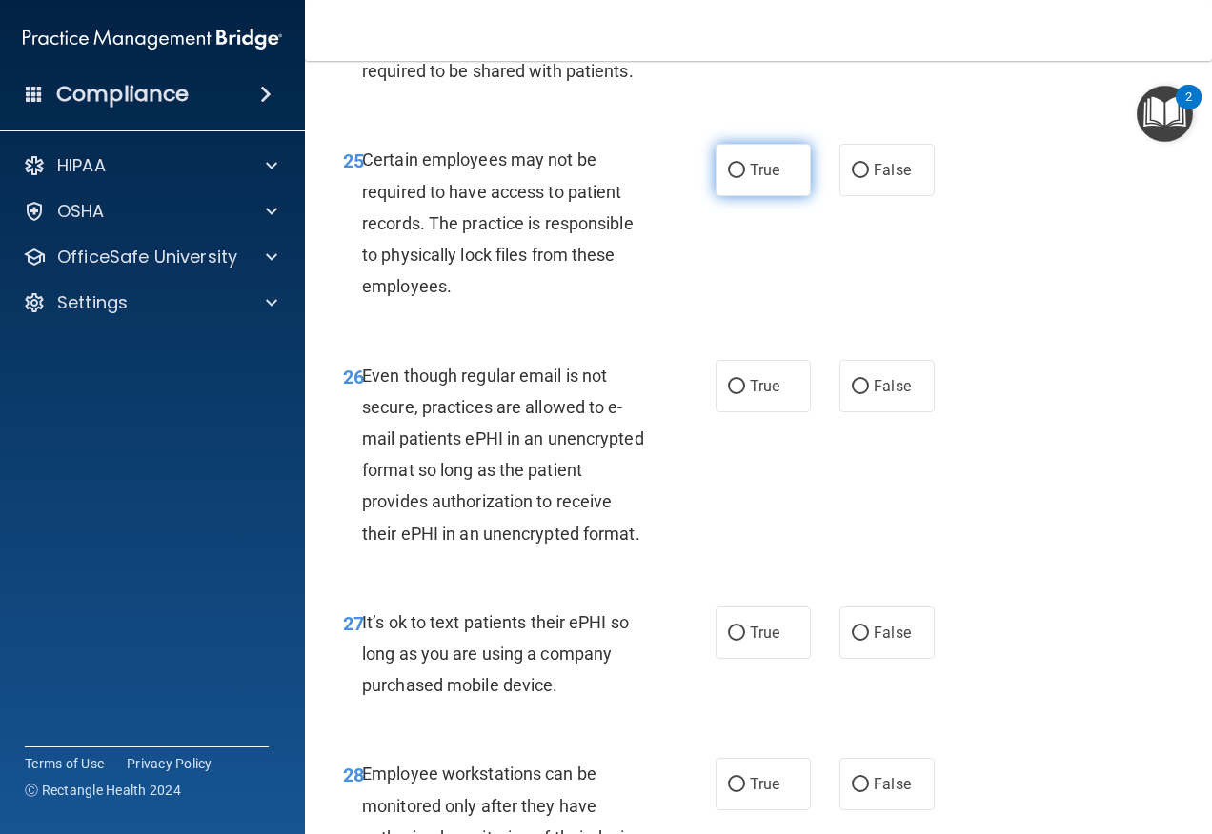
click at [762, 179] on span "True" at bounding box center [765, 170] width 30 height 18
click at [745, 178] on input "True" at bounding box center [736, 171] width 17 height 14
radio input "true"
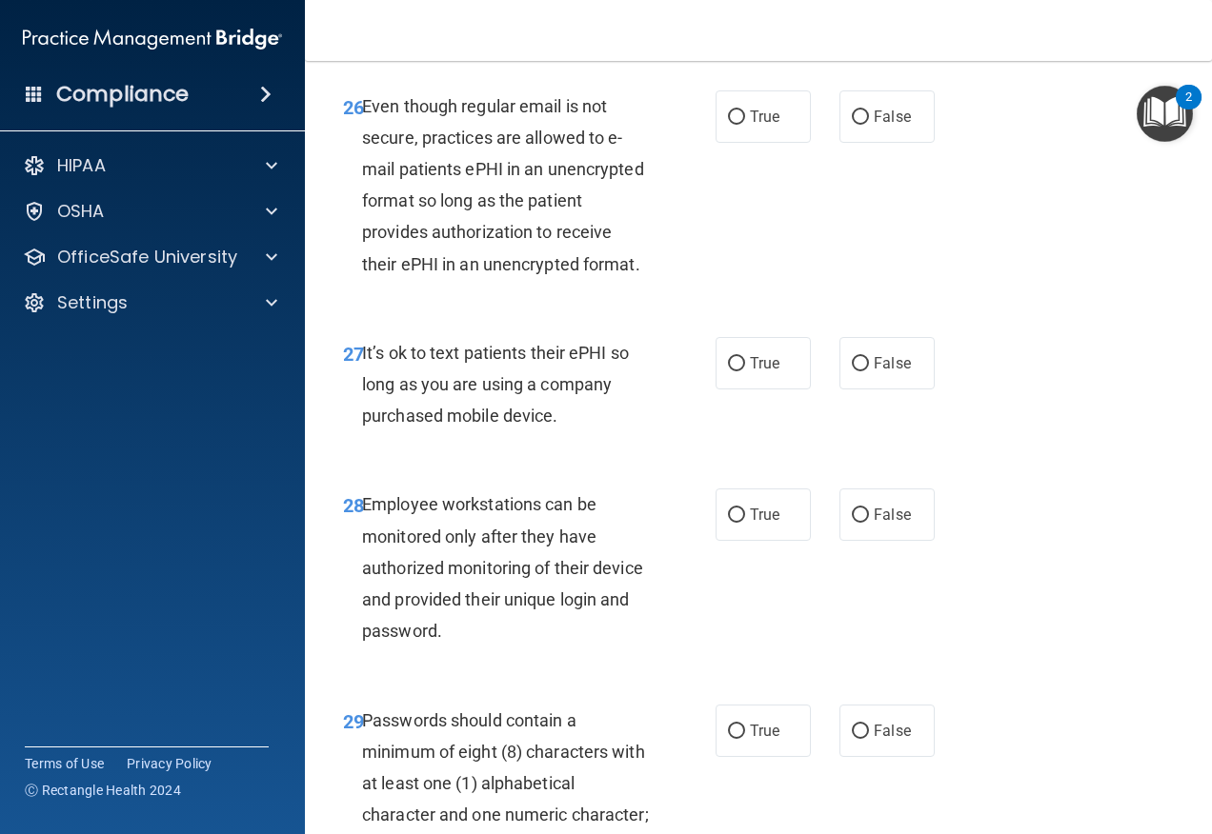
scroll to position [5429, 0]
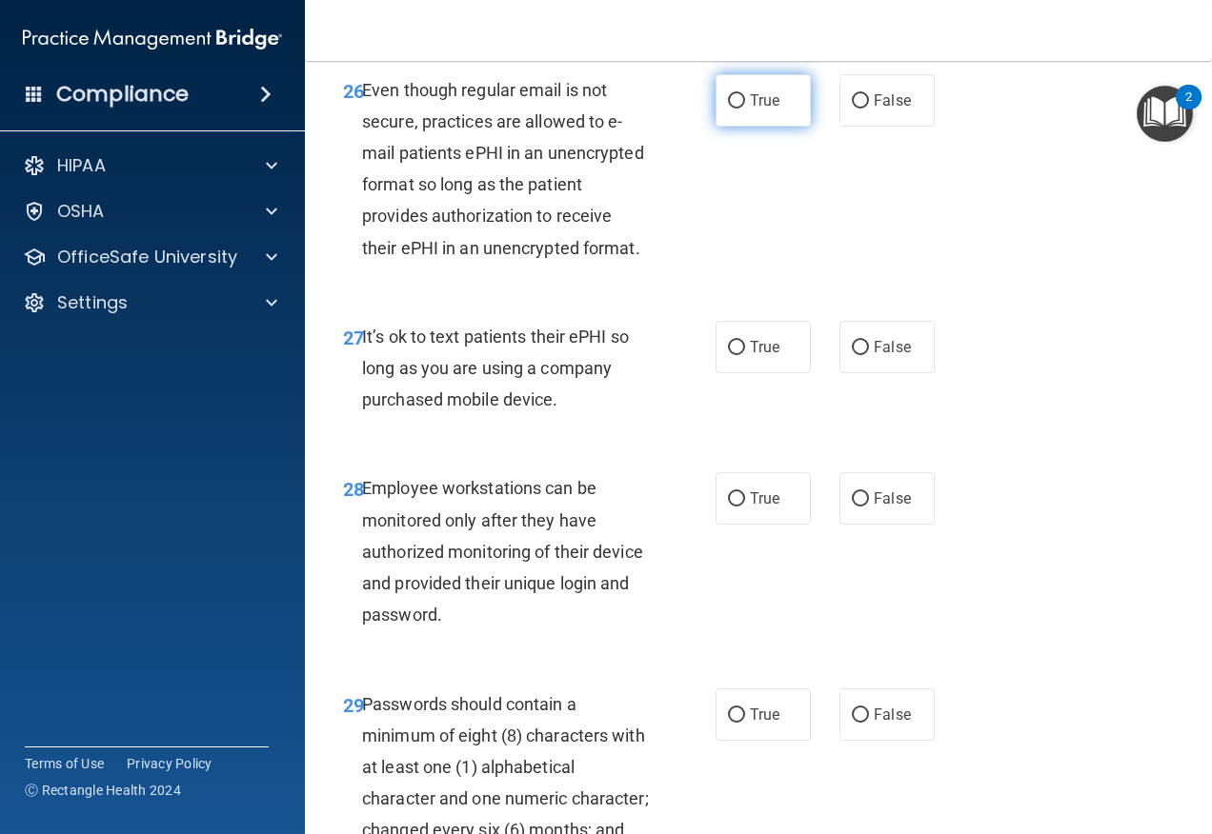
click at [753, 127] on label "True" at bounding box center [762, 100] width 95 height 52
click at [745, 109] on input "True" at bounding box center [736, 101] width 17 height 14
radio input "true"
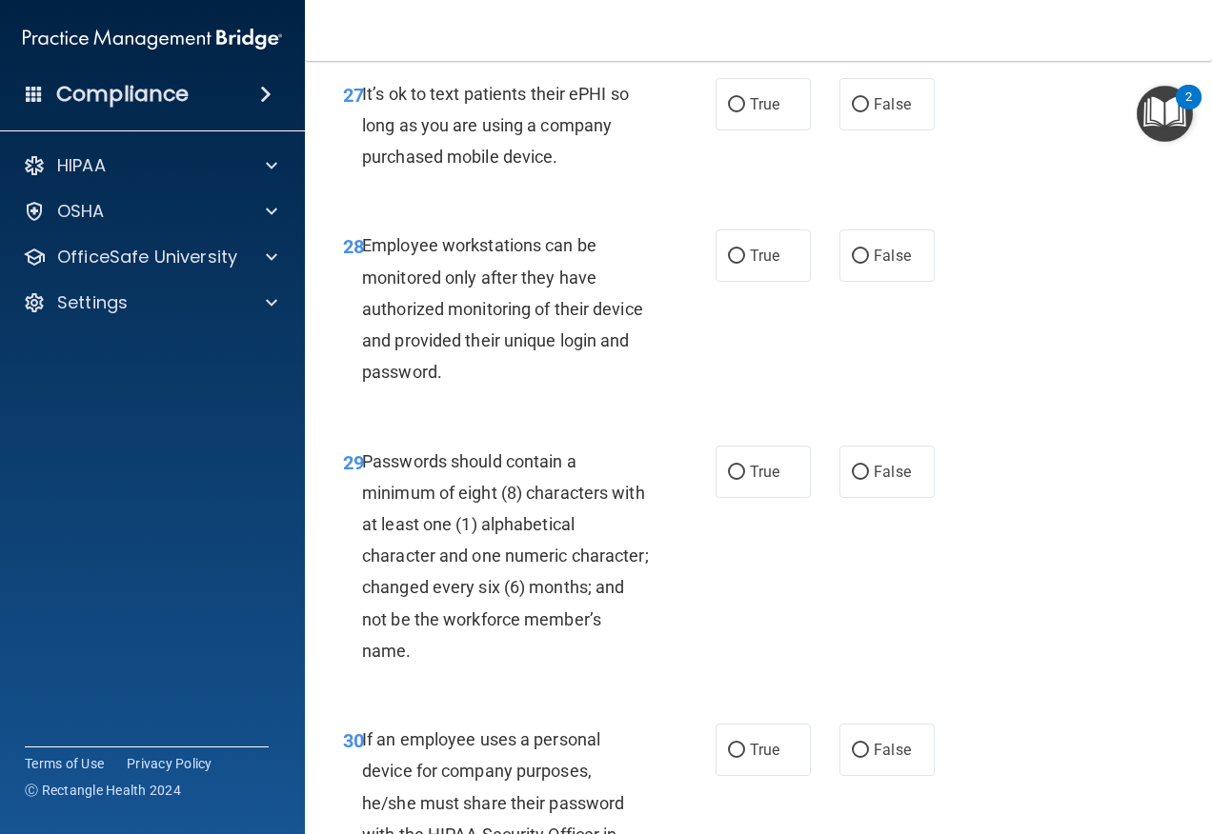
scroll to position [5715, 0]
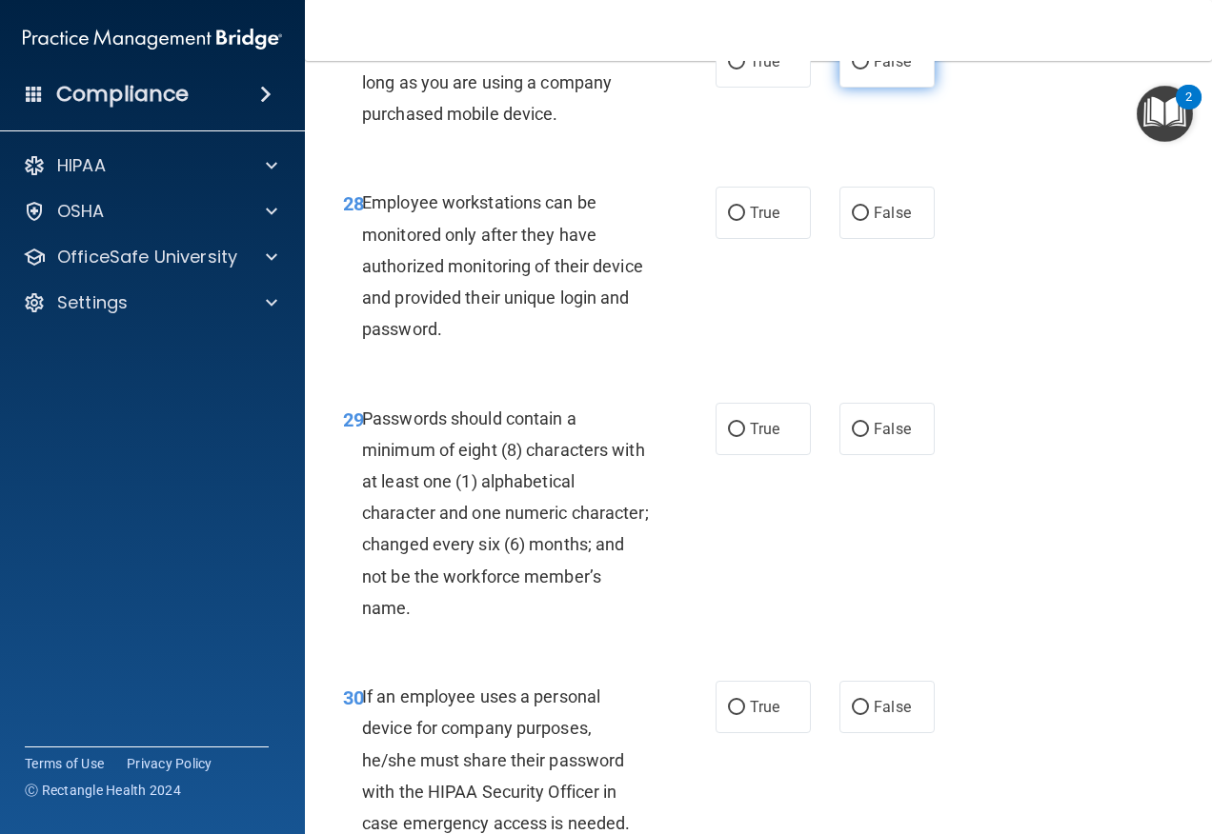
click at [839, 88] on label "False" at bounding box center [886, 61] width 95 height 52
click at [852, 70] on input "False" at bounding box center [860, 62] width 17 height 14
radio input "true"
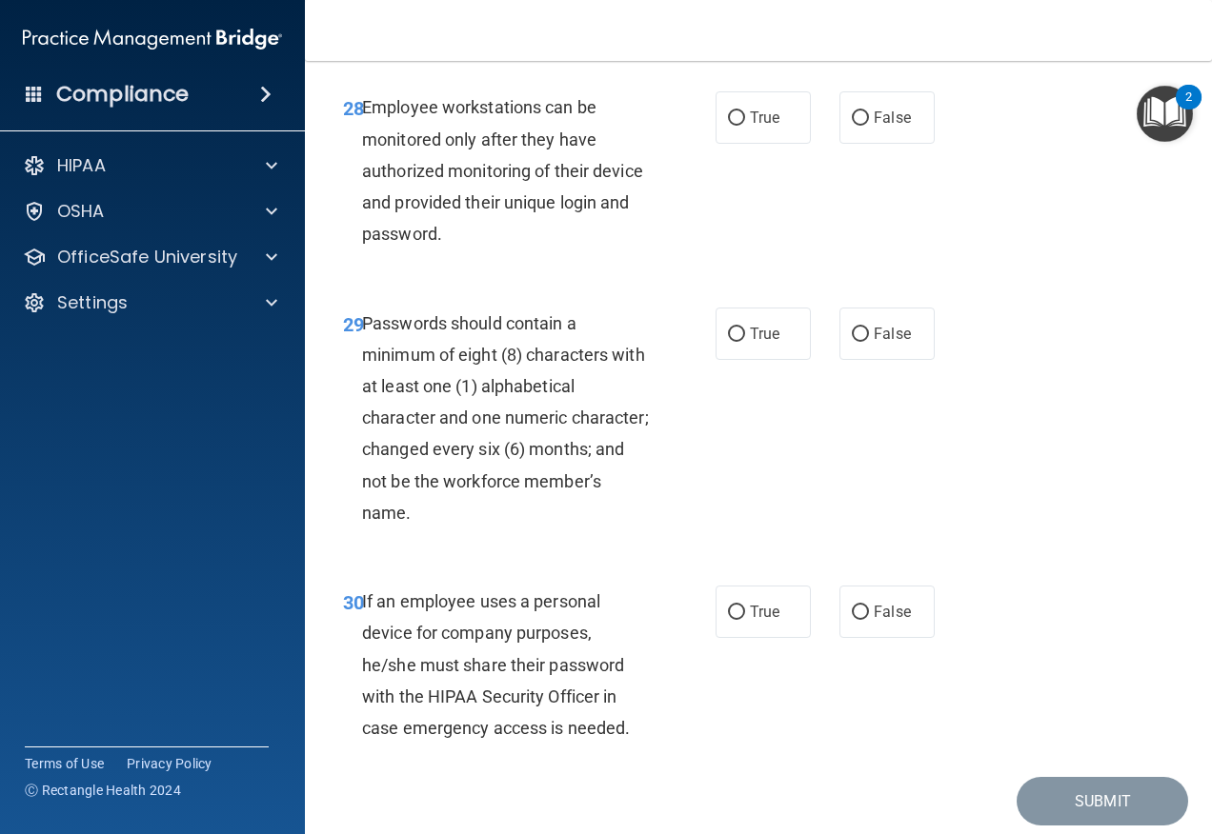
scroll to position [5905, 0]
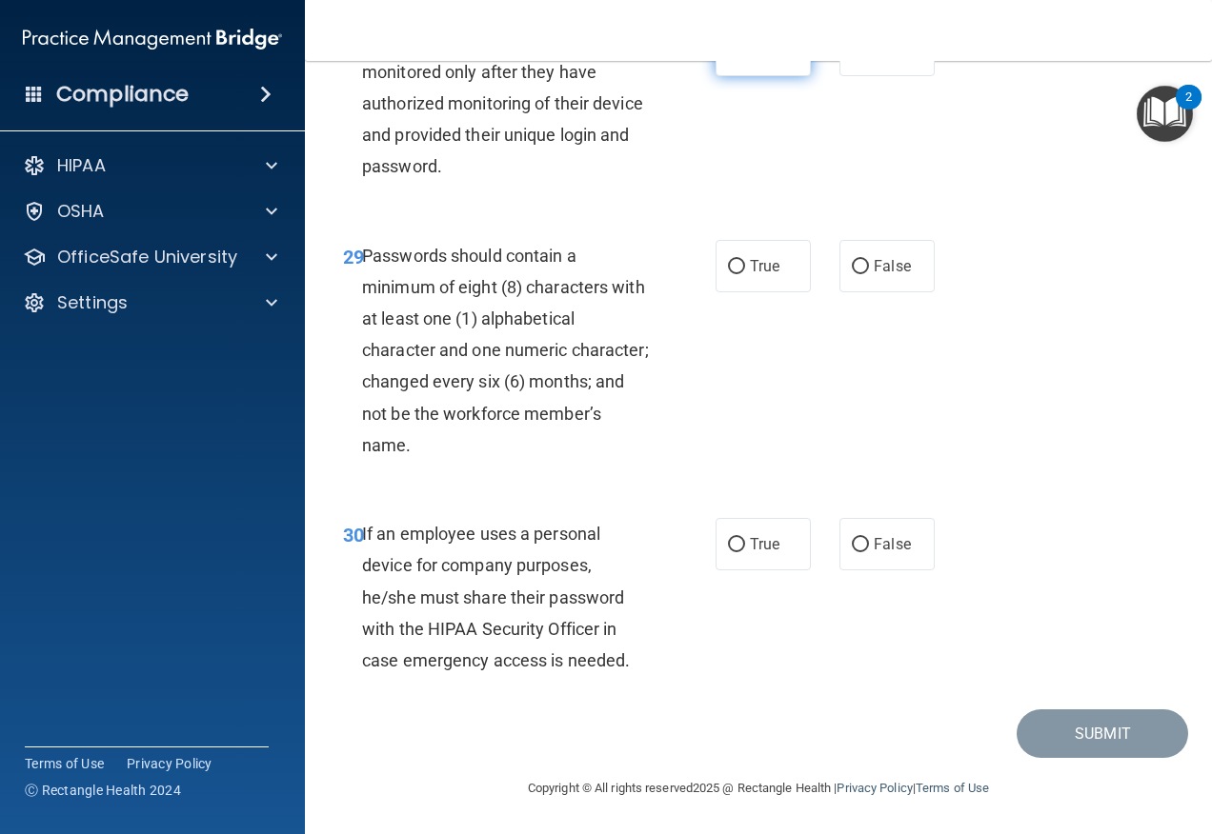
click at [732, 58] on input "True" at bounding box center [736, 51] width 17 height 14
radio input "true"
click at [738, 271] on label "True" at bounding box center [762, 266] width 95 height 52
click at [738, 271] on input "True" at bounding box center [736, 267] width 17 height 14
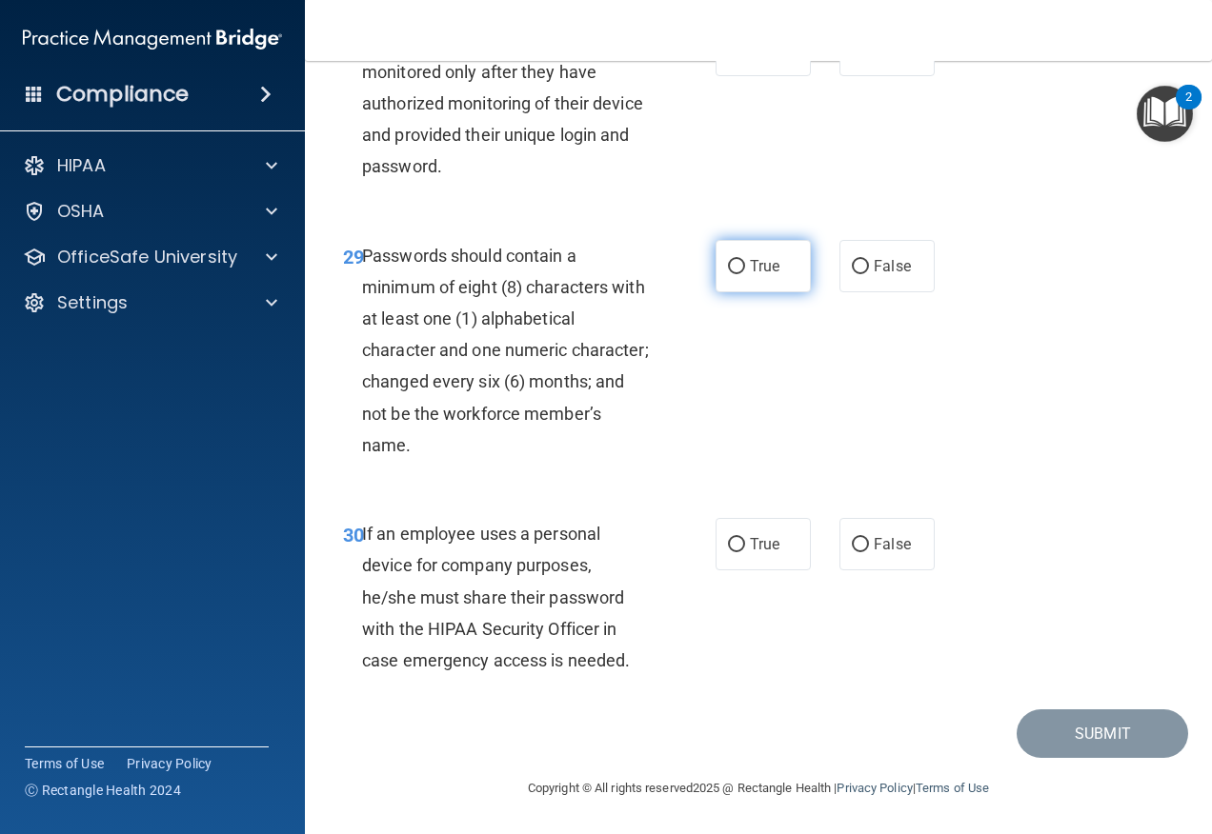
radio input "true"
click at [791, 545] on label "True" at bounding box center [762, 544] width 95 height 52
click at [745, 545] on input "True" at bounding box center [736, 545] width 17 height 14
radio input "true"
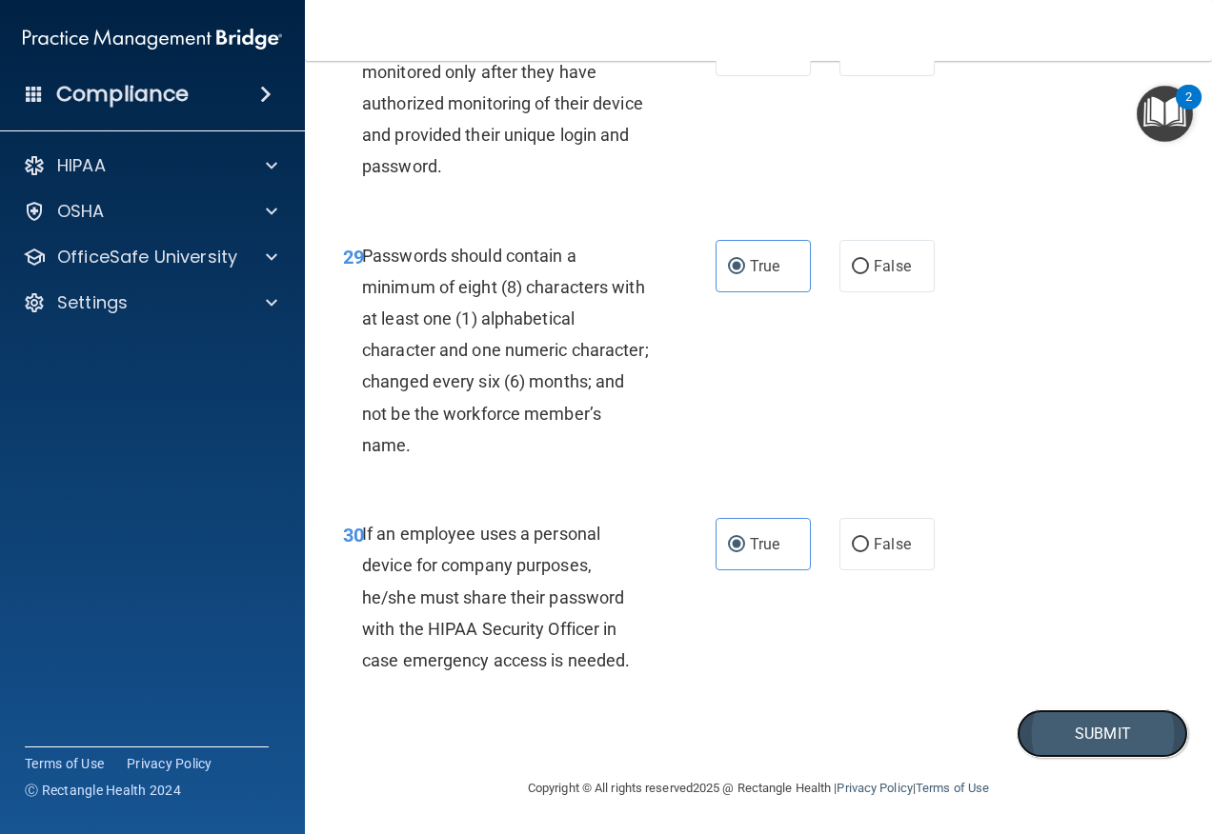
click at [1021, 733] on button "Submit" at bounding box center [1101, 734] width 171 height 49
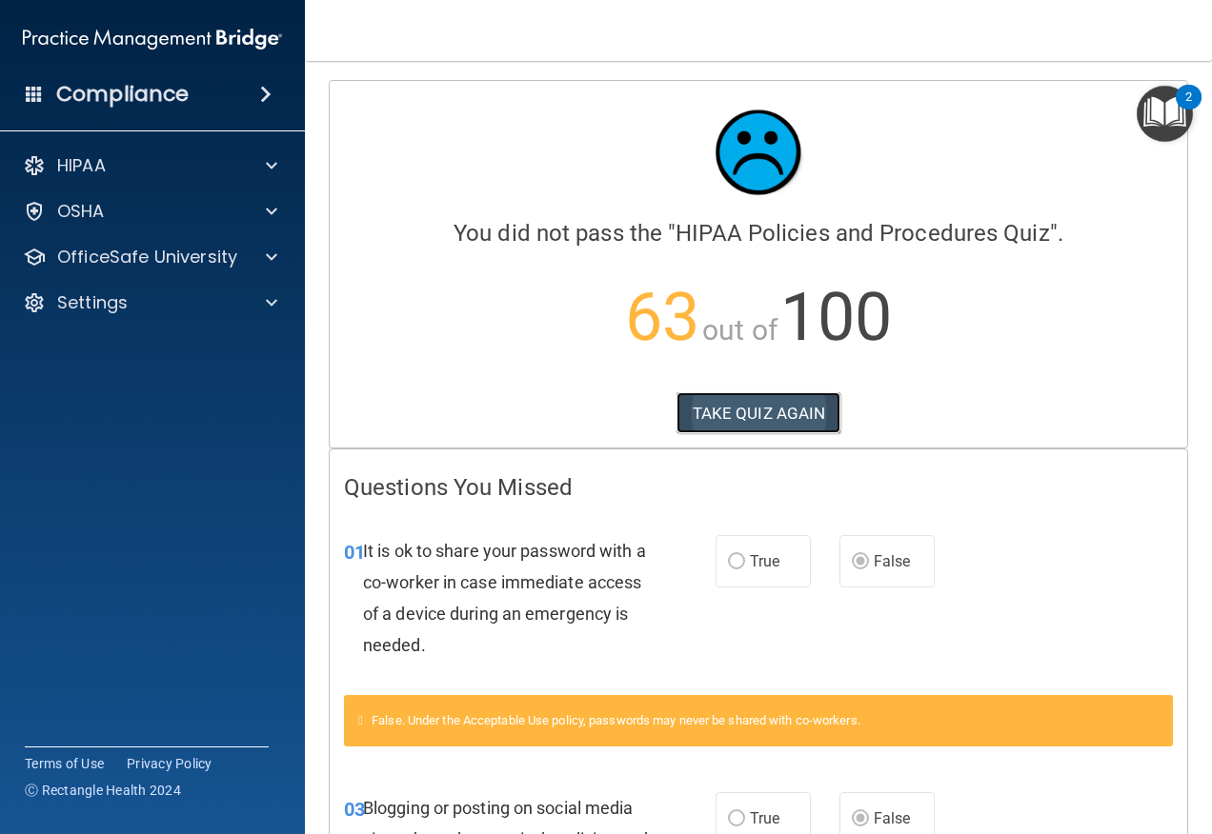
click at [749, 413] on button "TAKE QUIZ AGAIN" at bounding box center [758, 413] width 165 height 42
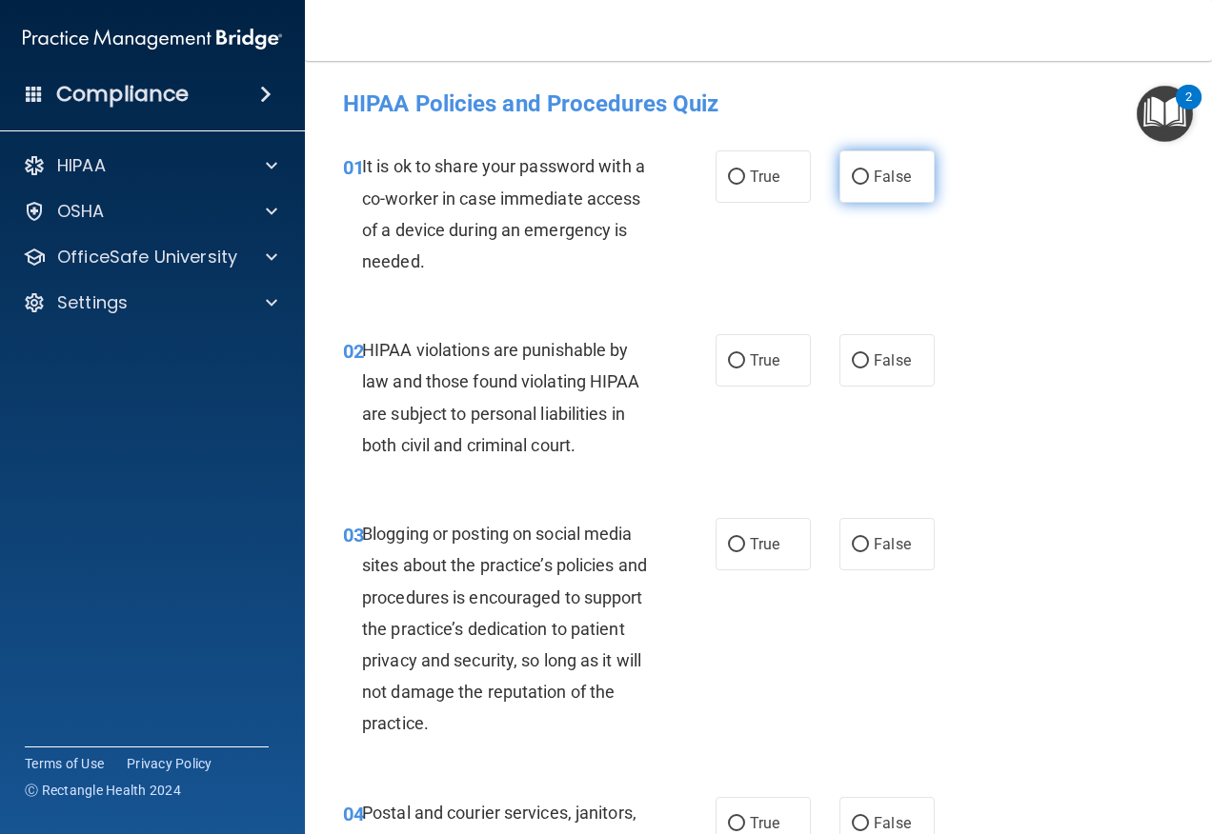
click at [874, 183] on span "False" at bounding box center [891, 177] width 37 height 18
click at [869, 183] on input "False" at bounding box center [860, 177] width 17 height 14
radio input "true"
click at [878, 524] on label "False" at bounding box center [886, 544] width 95 height 52
click at [869, 538] on input "False" at bounding box center [860, 545] width 17 height 14
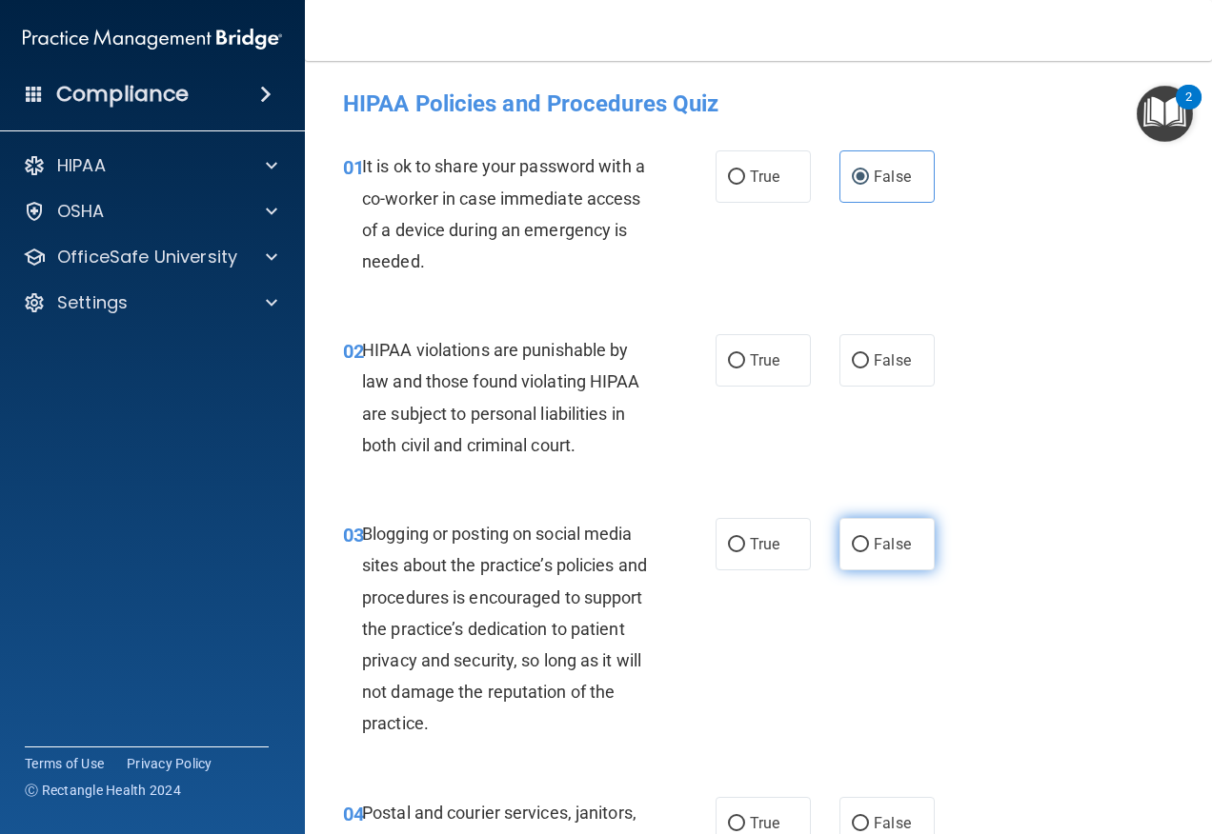
radio input "true"
click at [727, 372] on label "True" at bounding box center [762, 360] width 95 height 52
click at [728, 369] on input "True" at bounding box center [736, 361] width 17 height 14
radio input "true"
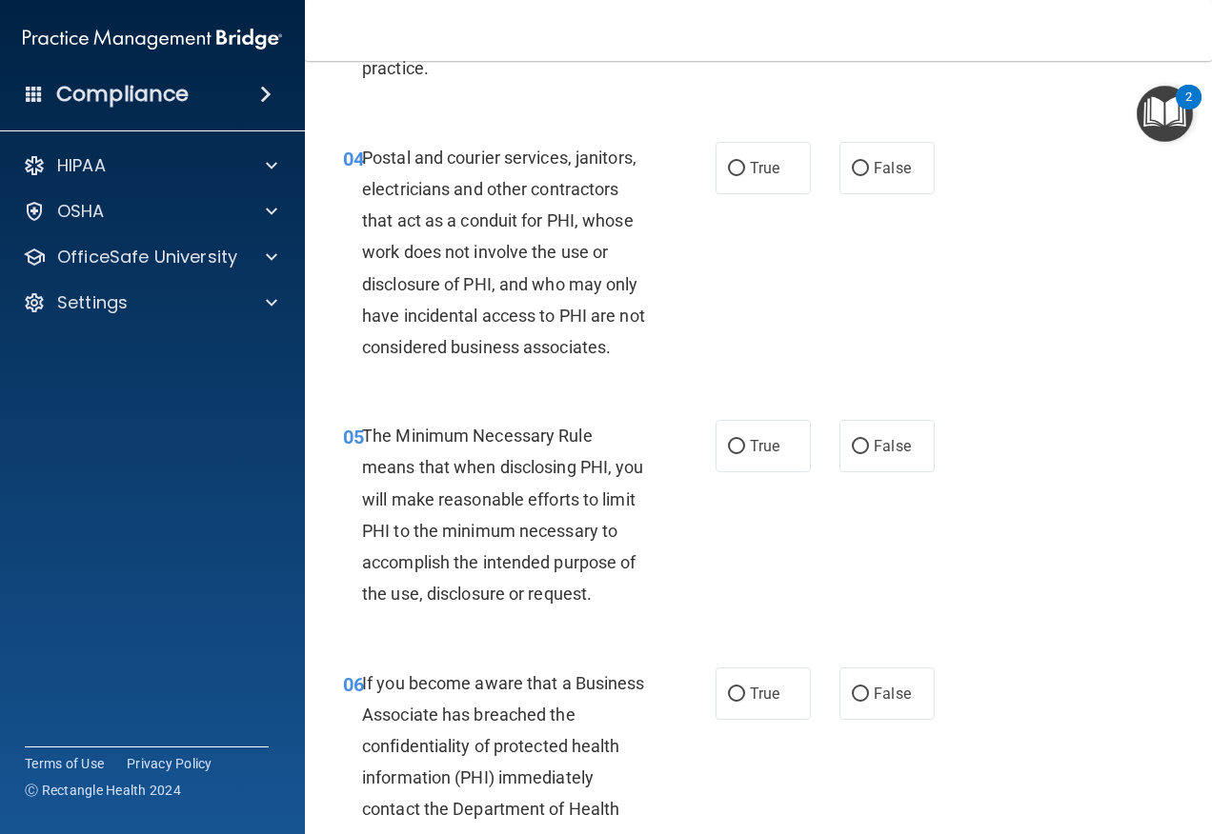
scroll to position [667, 0]
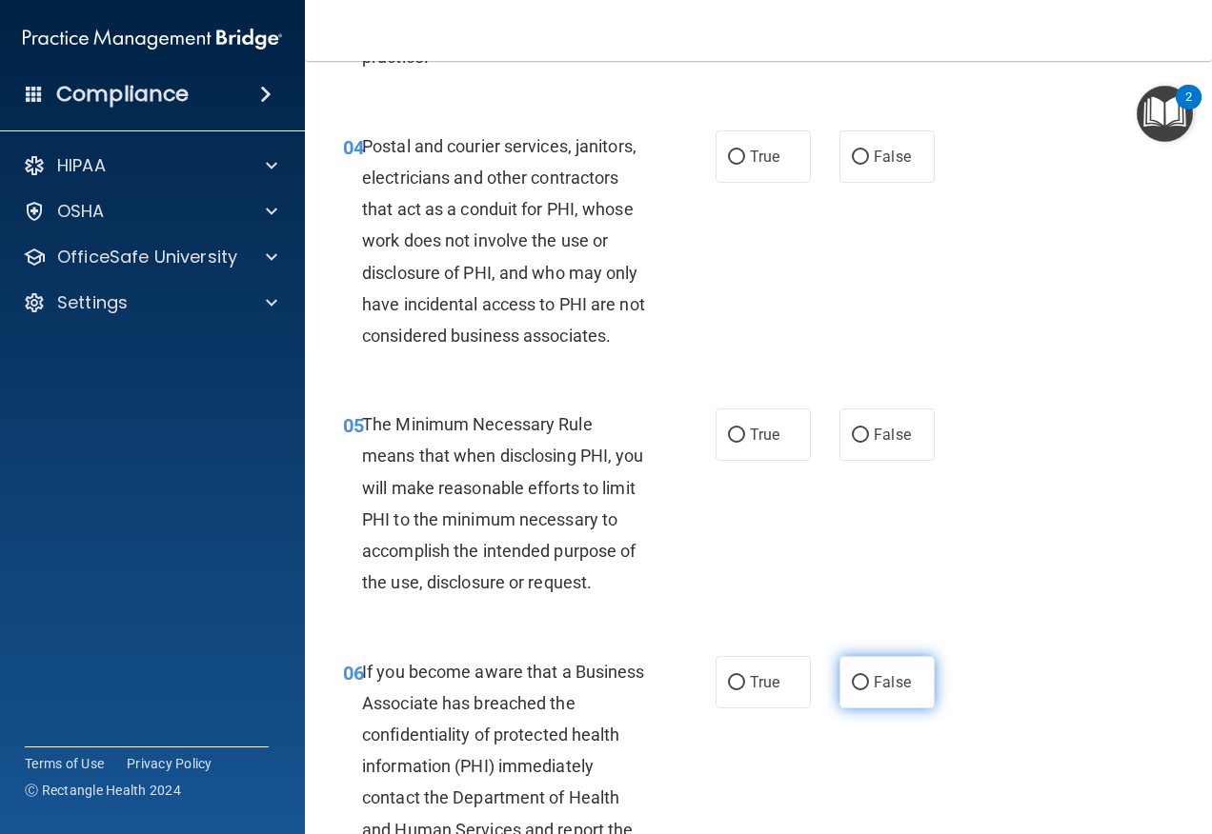
click at [873, 688] on span "False" at bounding box center [891, 682] width 37 height 18
click at [868, 688] on input "False" at bounding box center [860, 683] width 17 height 14
radio input "true"
click at [755, 136] on label "True" at bounding box center [762, 156] width 95 height 52
click at [745, 150] on input "True" at bounding box center [736, 157] width 17 height 14
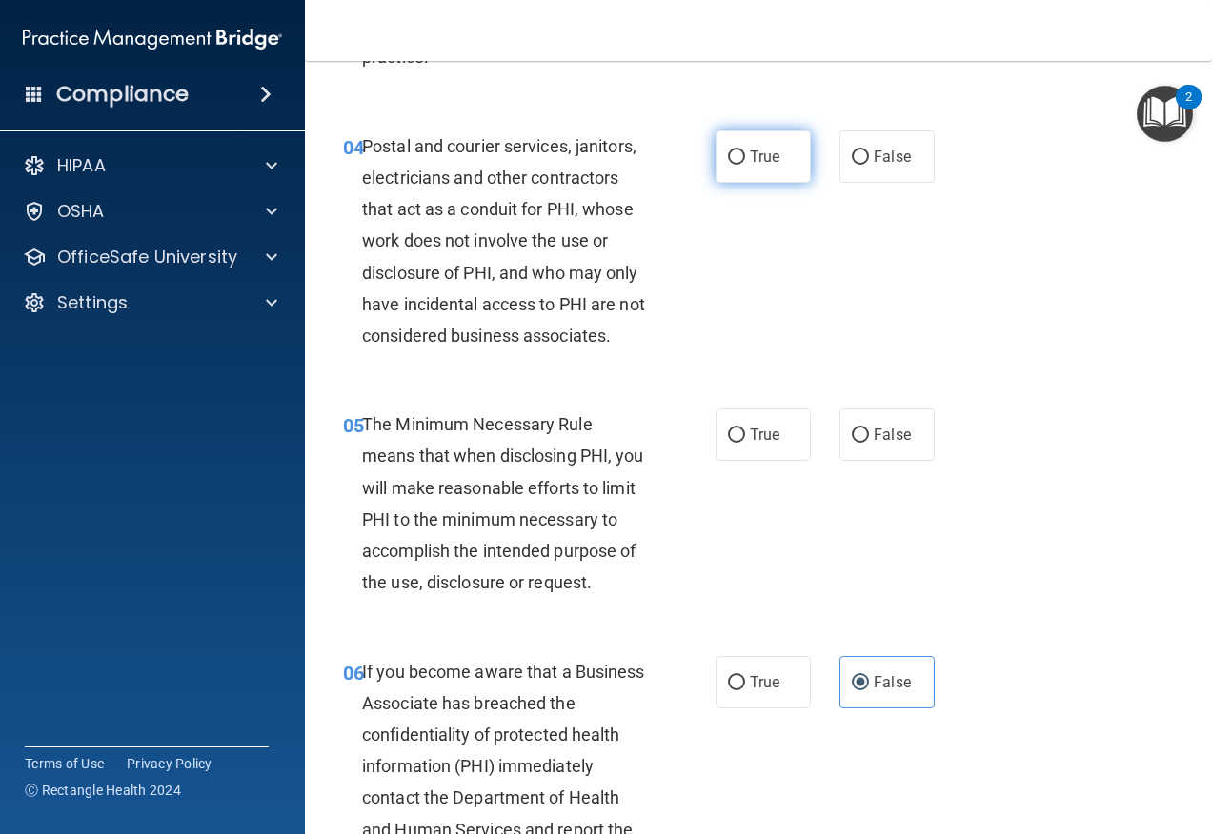
radio input "true"
click at [728, 437] on input "True" at bounding box center [736, 436] width 17 height 14
radio input "true"
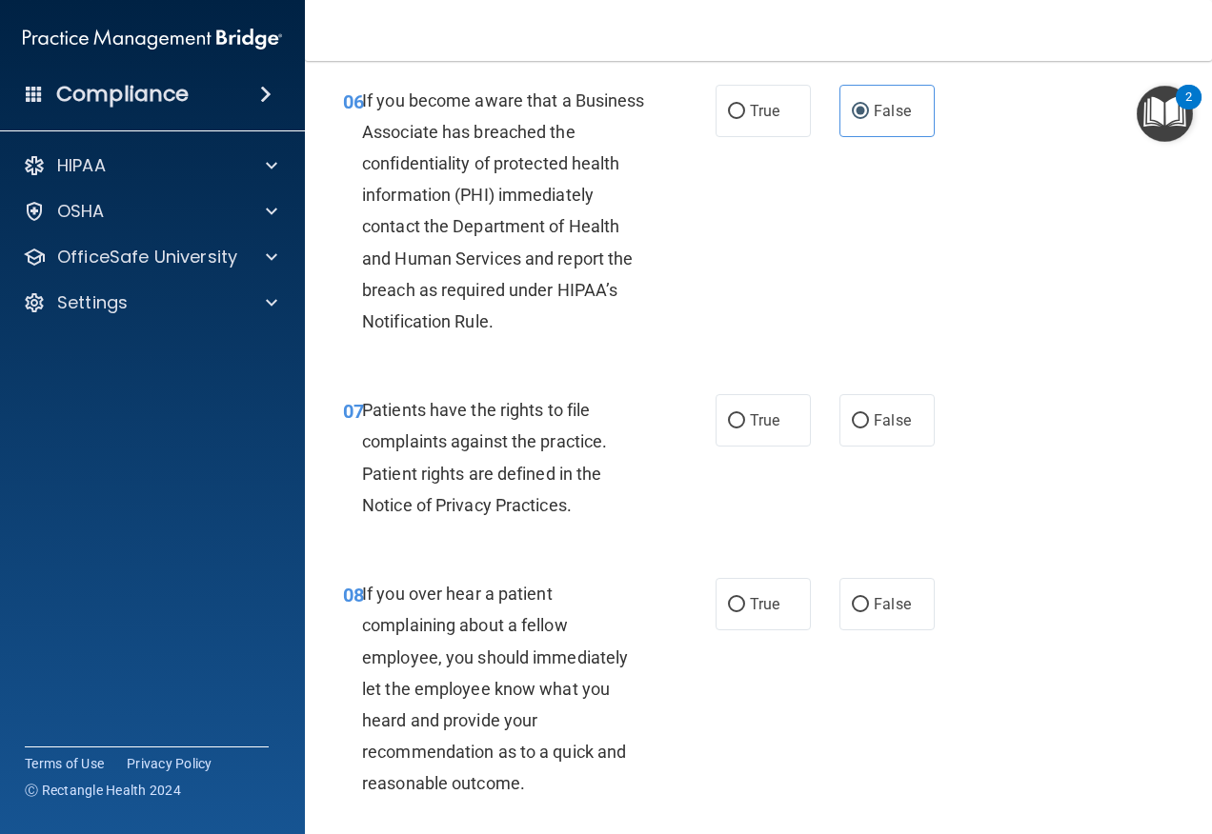
scroll to position [1333, 0]
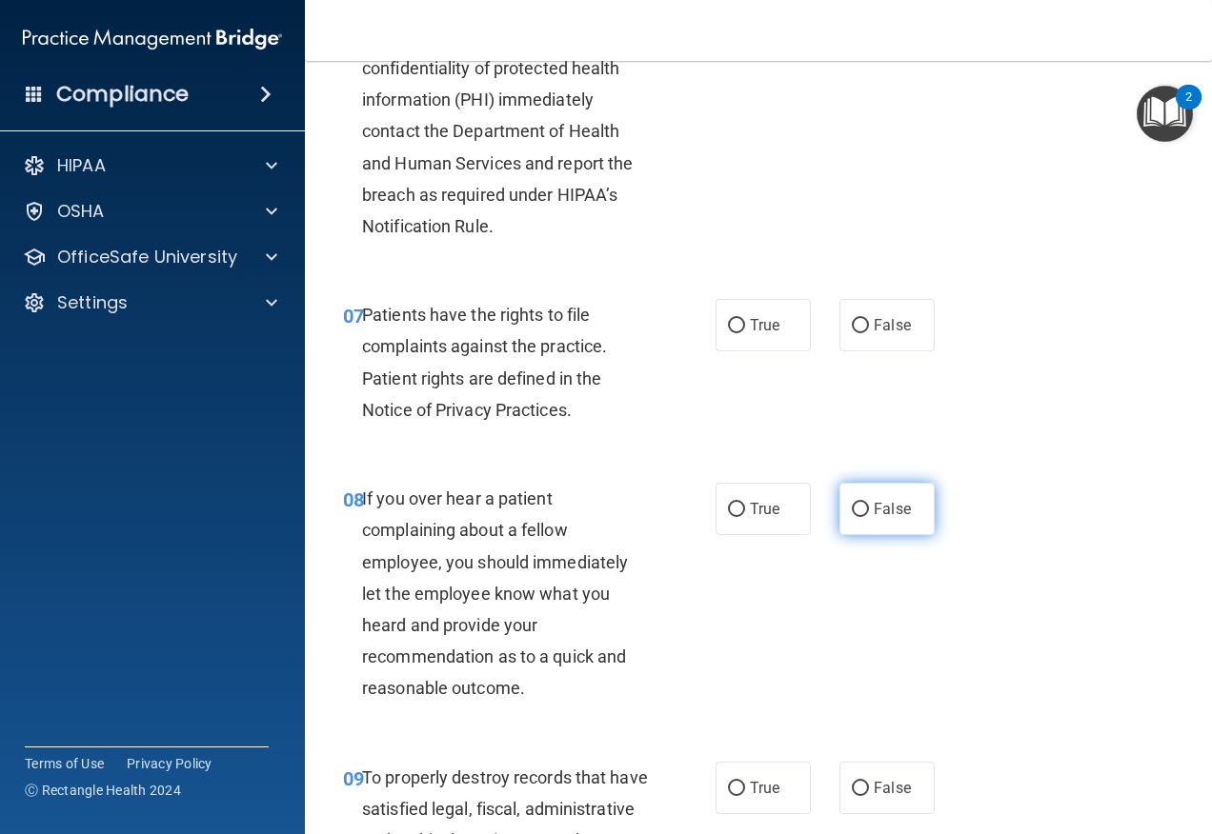
click at [865, 524] on label "False" at bounding box center [886, 509] width 95 height 52
click at [865, 517] on input "False" at bounding box center [860, 510] width 17 height 14
radio input "true"
click at [723, 351] on label "True" at bounding box center [762, 325] width 95 height 52
click at [728, 333] on input "True" at bounding box center [736, 326] width 17 height 14
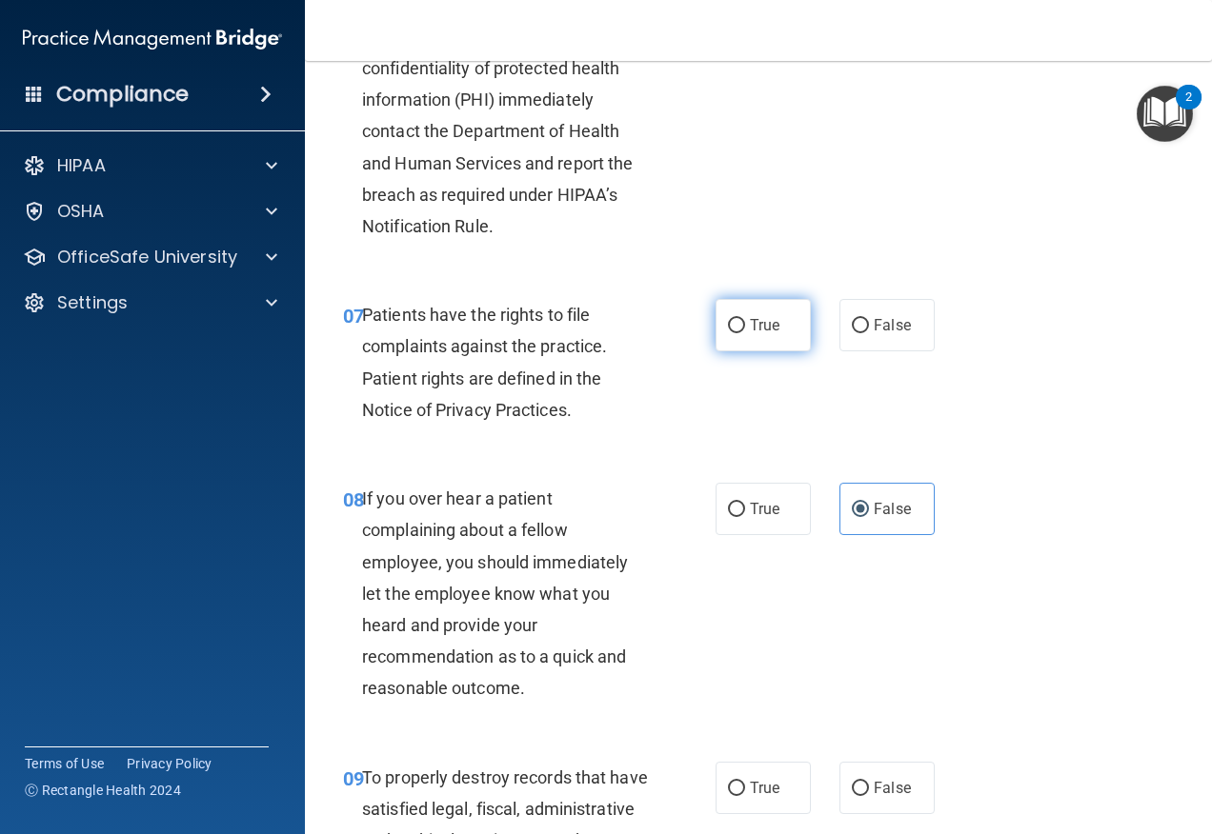
radio input "true"
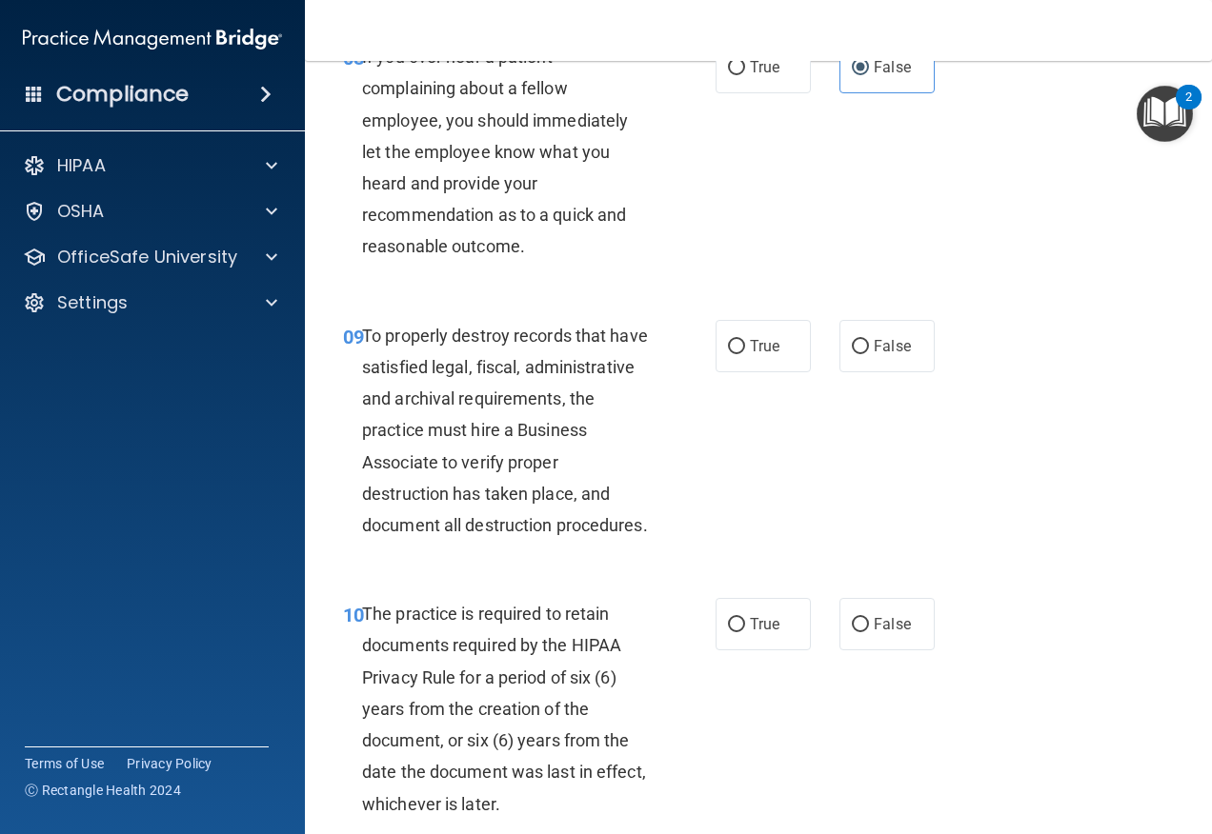
scroll to position [1810, 0]
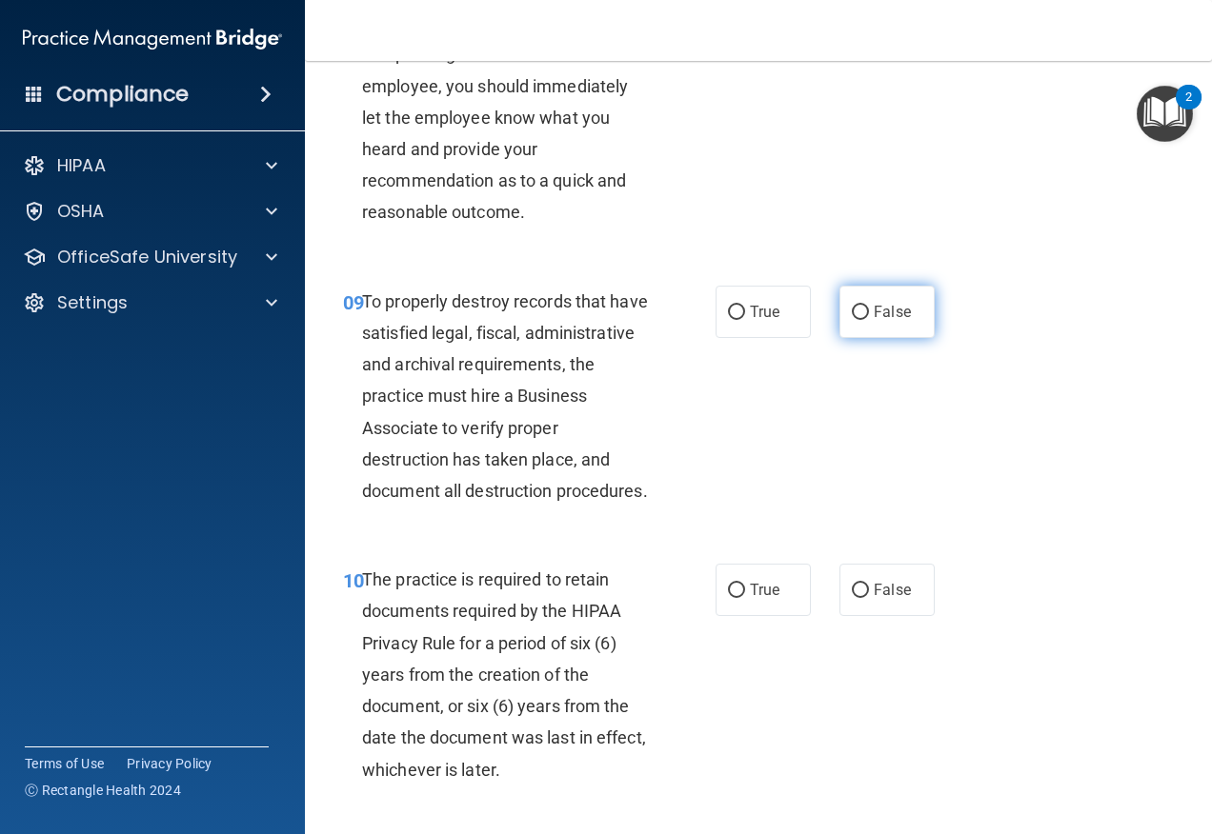
click at [888, 332] on label "False" at bounding box center [886, 312] width 95 height 52
click at [869, 320] on input "False" at bounding box center [860, 313] width 17 height 14
radio input "true"
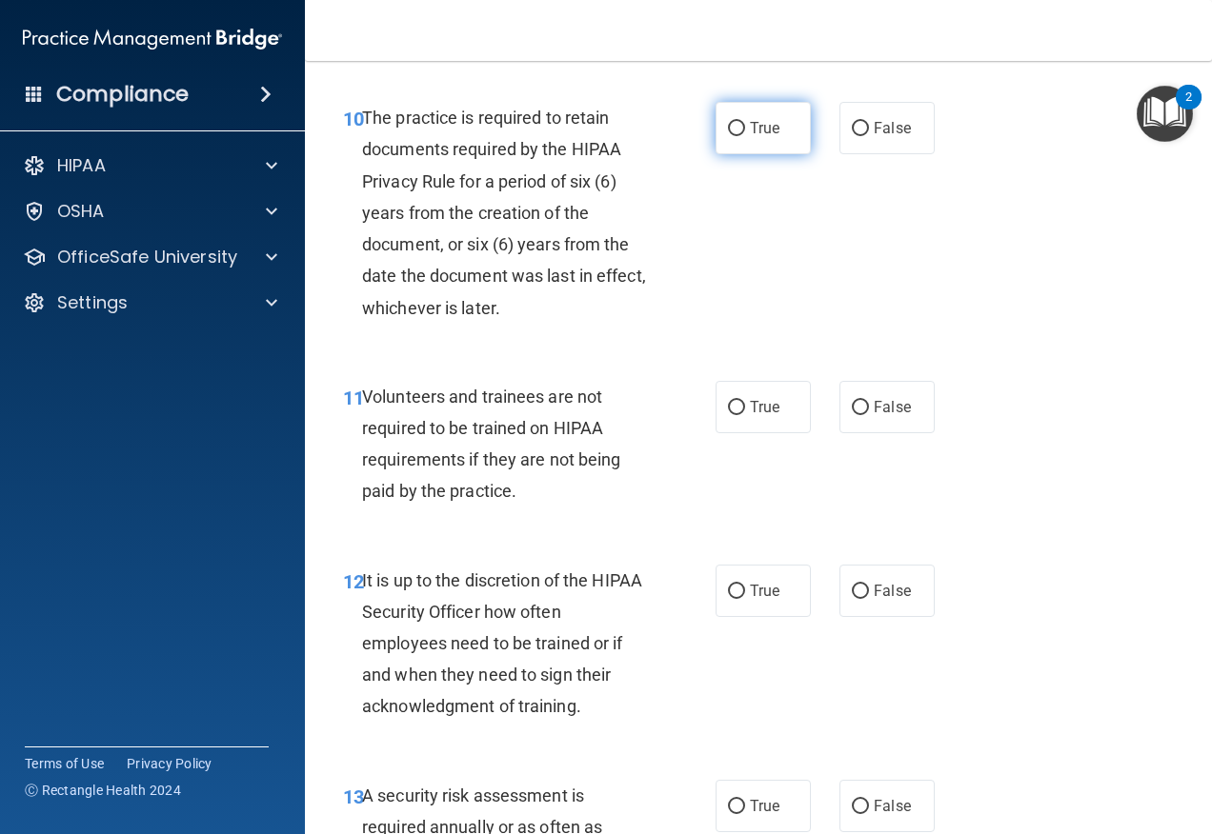
scroll to position [2286, 0]
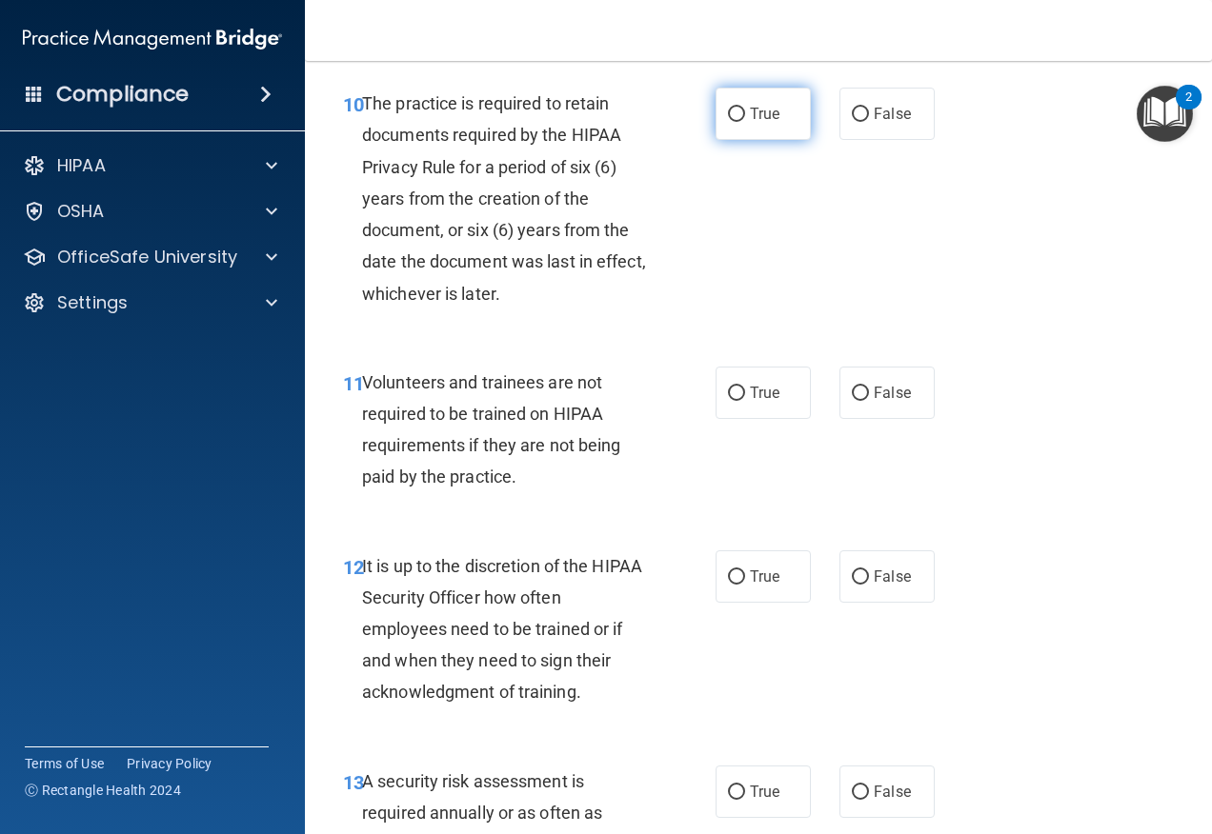
click at [750, 123] on span "True" at bounding box center [765, 114] width 30 height 18
click at [745, 122] on input "True" at bounding box center [736, 115] width 17 height 14
radio input "true"
click at [863, 419] on label "False" at bounding box center [886, 393] width 95 height 52
click at [863, 401] on input "False" at bounding box center [860, 394] width 17 height 14
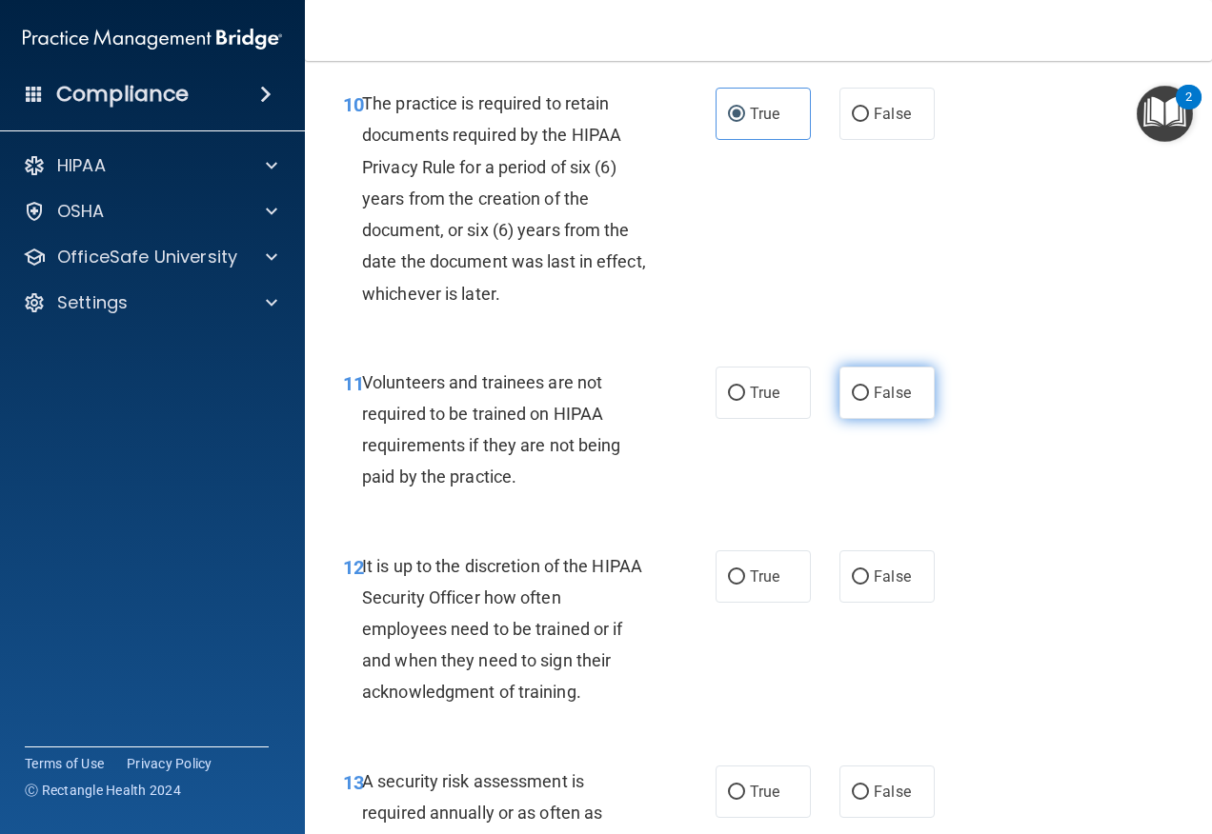
radio input "true"
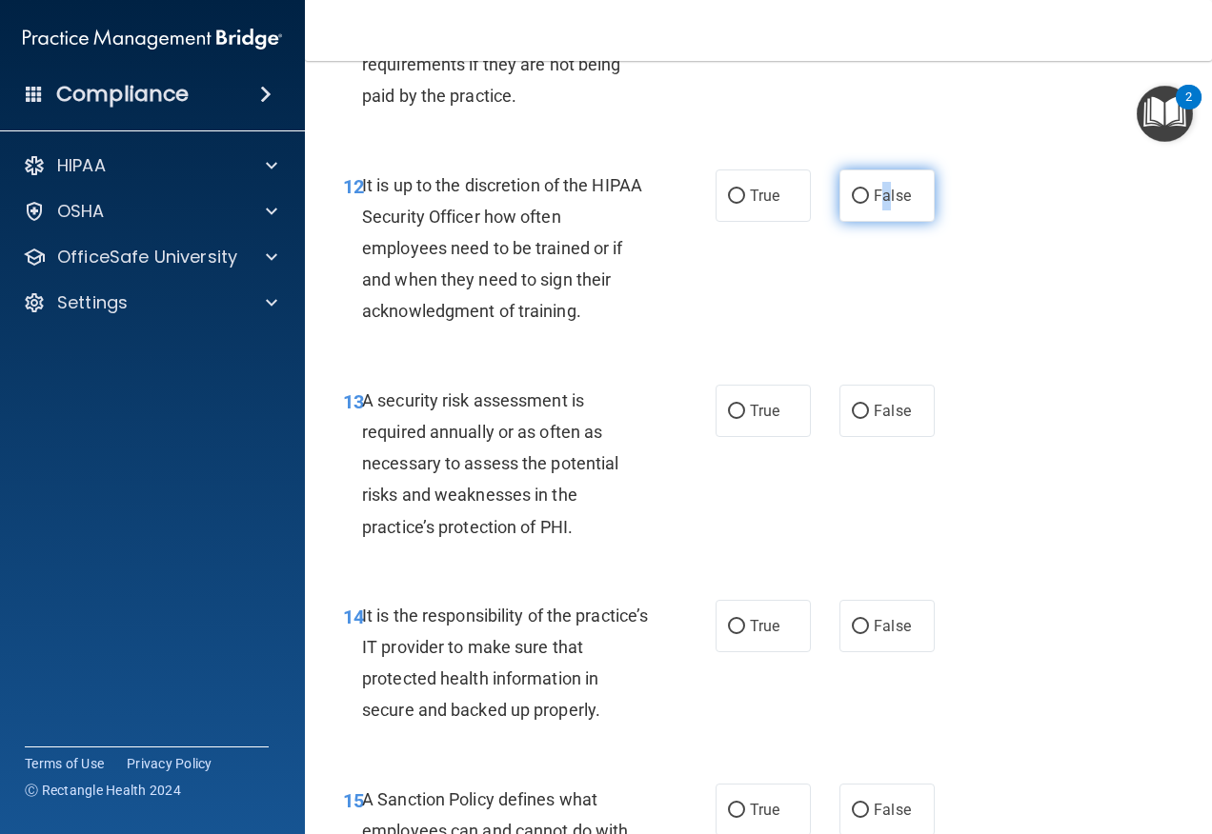
click at [878, 205] on span "False" at bounding box center [891, 196] width 37 height 18
drag, startPoint x: 878, startPoint y: 258, endPoint x: 883, endPoint y: 273, distance: 16.0
click at [883, 222] on label "False" at bounding box center [886, 196] width 95 height 52
click at [869, 204] on input "False" at bounding box center [860, 197] width 17 height 14
radio input "true"
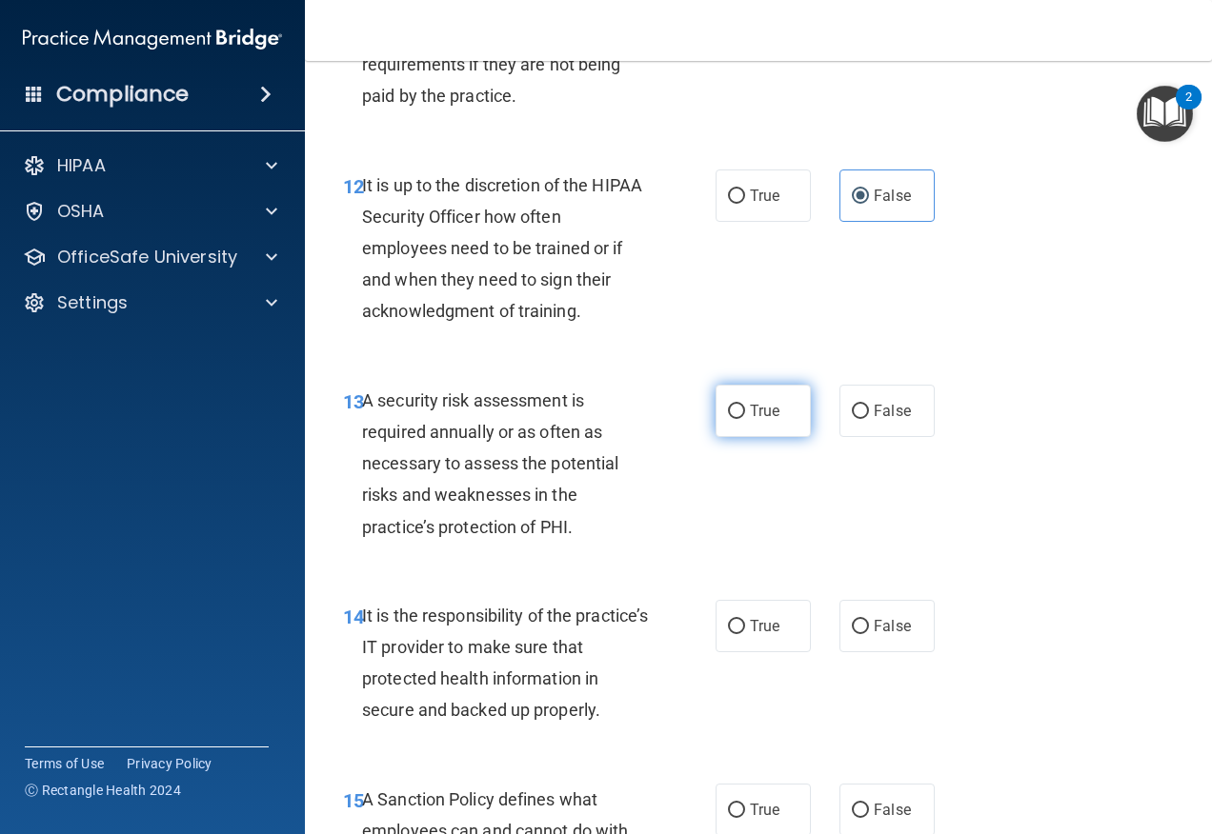
click at [728, 419] on input "True" at bounding box center [736, 412] width 17 height 14
radio input "true"
click at [887, 652] on label "False" at bounding box center [886, 626] width 95 height 52
click at [869, 634] on input "False" at bounding box center [860, 627] width 17 height 14
radio input "true"
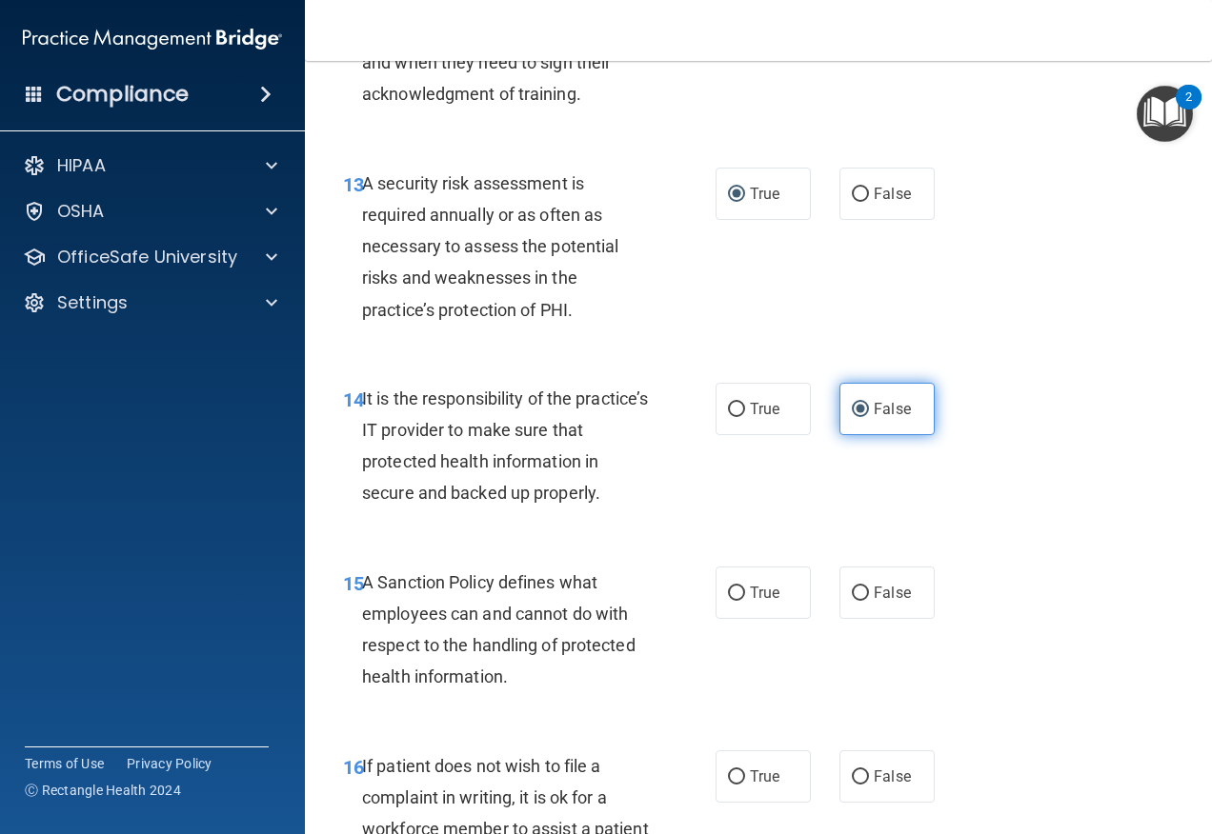
scroll to position [2953, 0]
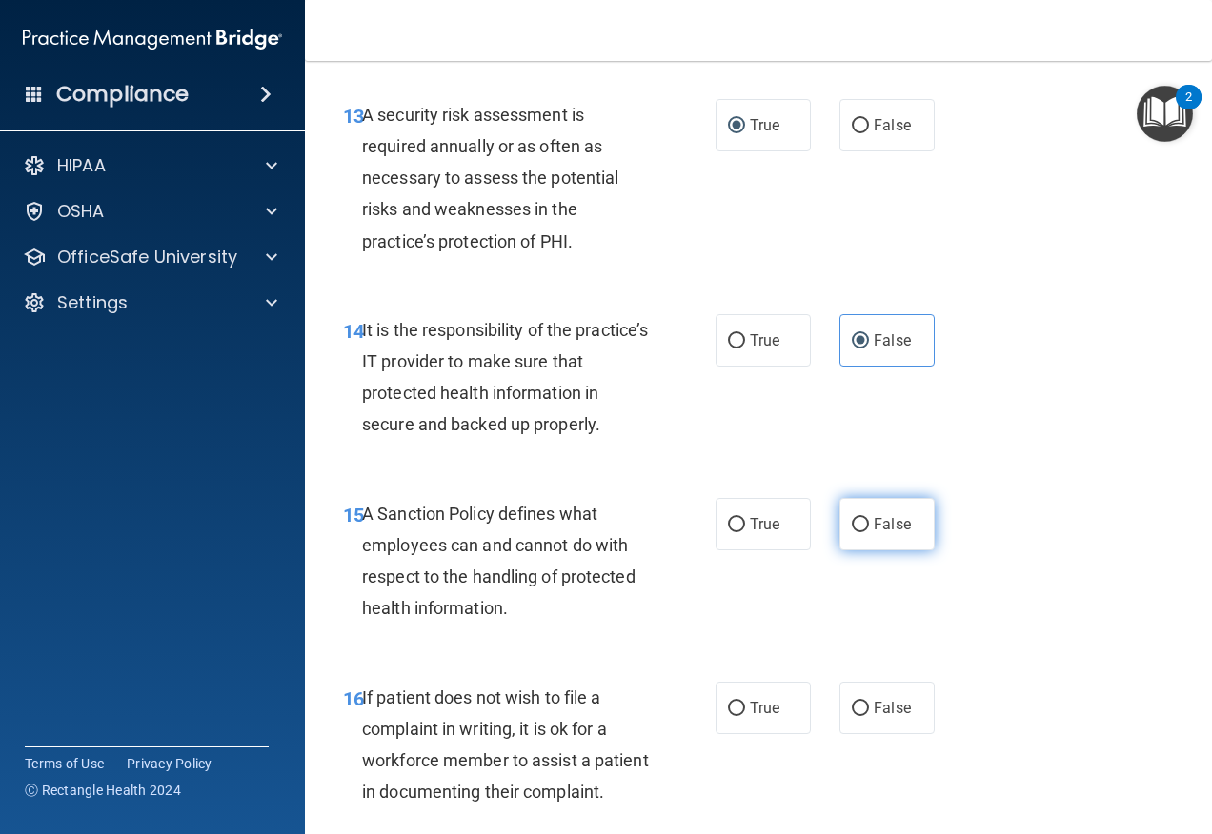
click at [883, 551] on label "False" at bounding box center [886, 524] width 95 height 52
click at [869, 532] on input "False" at bounding box center [860, 525] width 17 height 14
radio input "true"
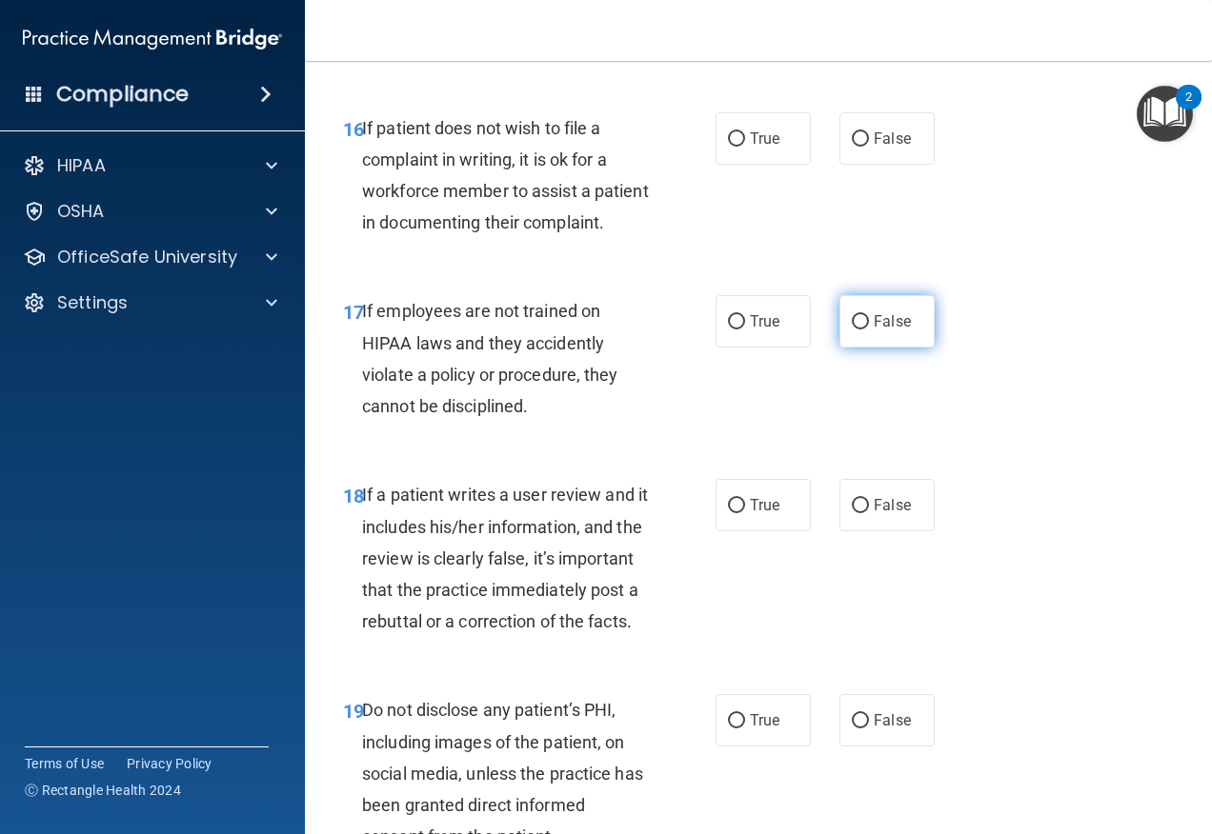
scroll to position [3524, 0]
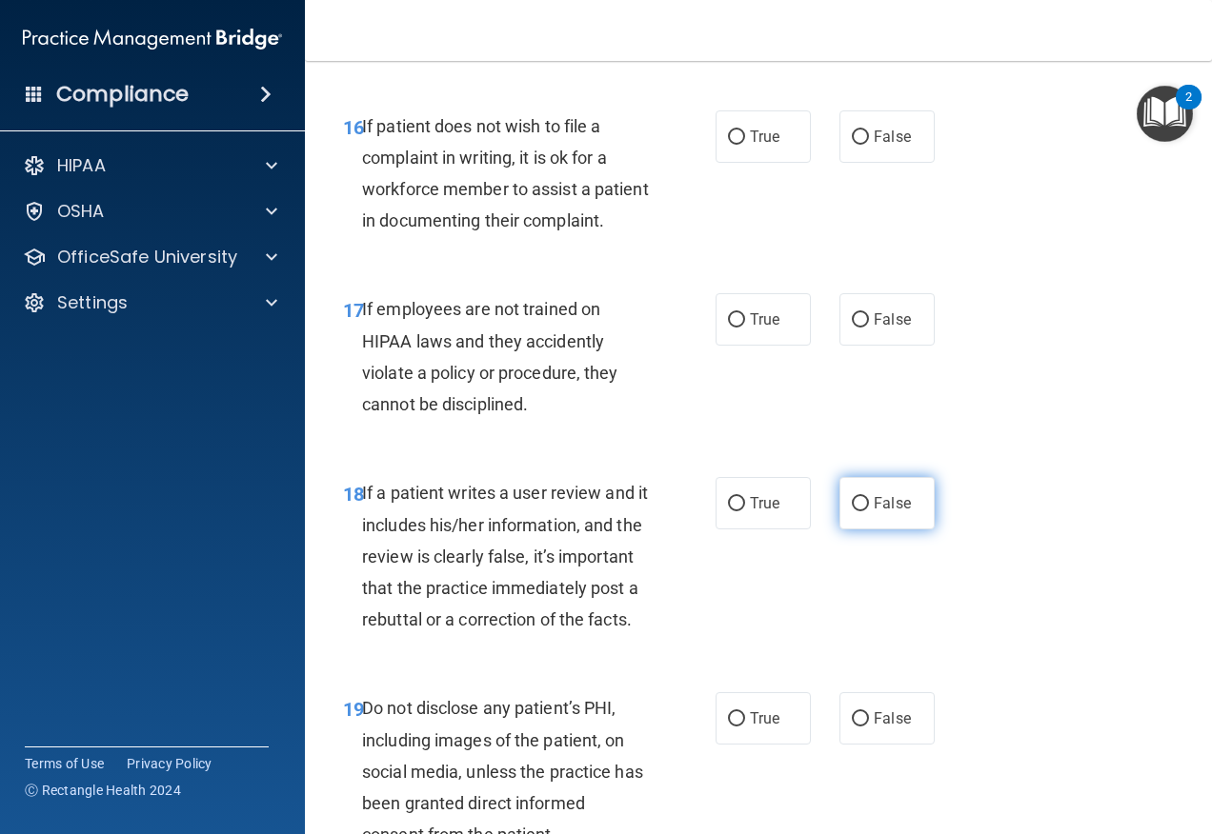
click at [873, 512] on span "False" at bounding box center [891, 503] width 37 height 18
click at [869, 511] on input "False" at bounding box center [860, 504] width 17 height 14
radio input "true"
click at [715, 163] on label "True" at bounding box center [762, 136] width 95 height 52
click at [728, 145] on input "True" at bounding box center [736, 137] width 17 height 14
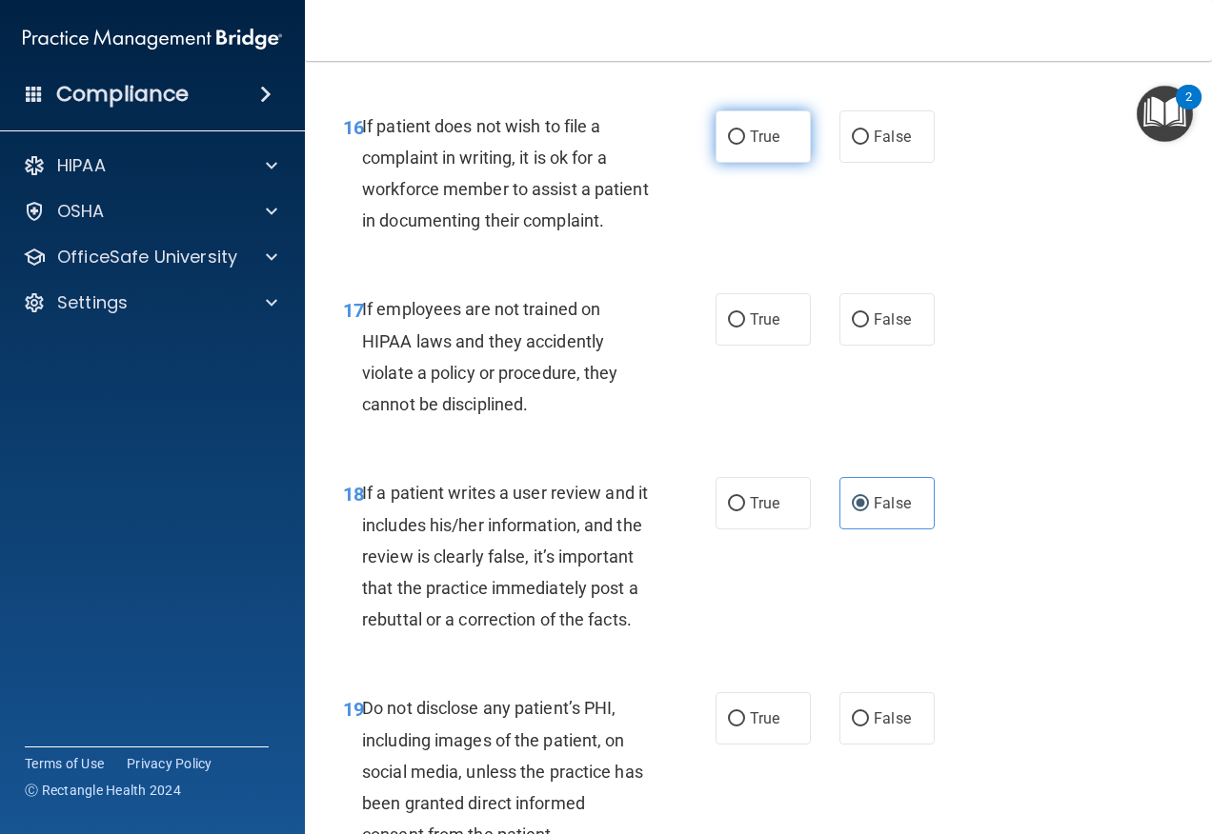
radio input "true"
click at [856, 346] on label "False" at bounding box center [886, 319] width 95 height 52
click at [856, 328] on input "False" at bounding box center [860, 320] width 17 height 14
radio input "true"
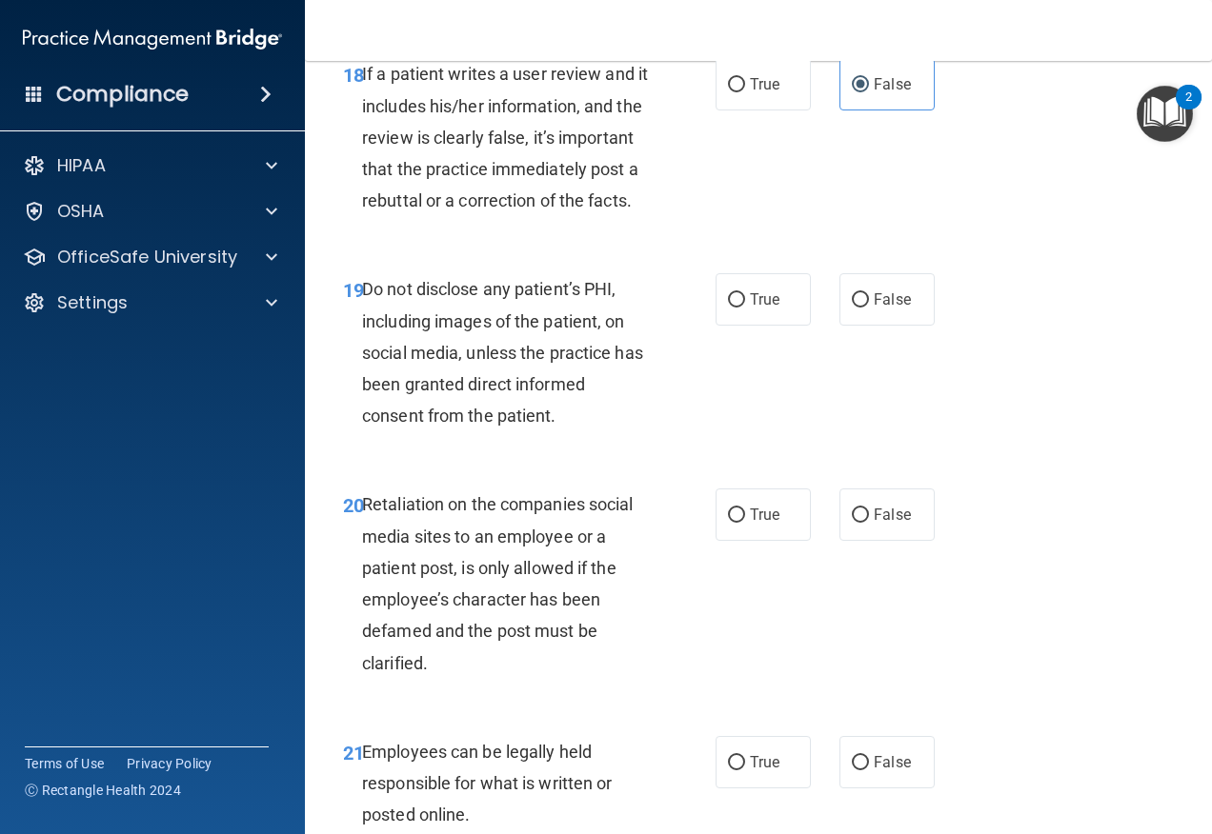
scroll to position [4096, 0]
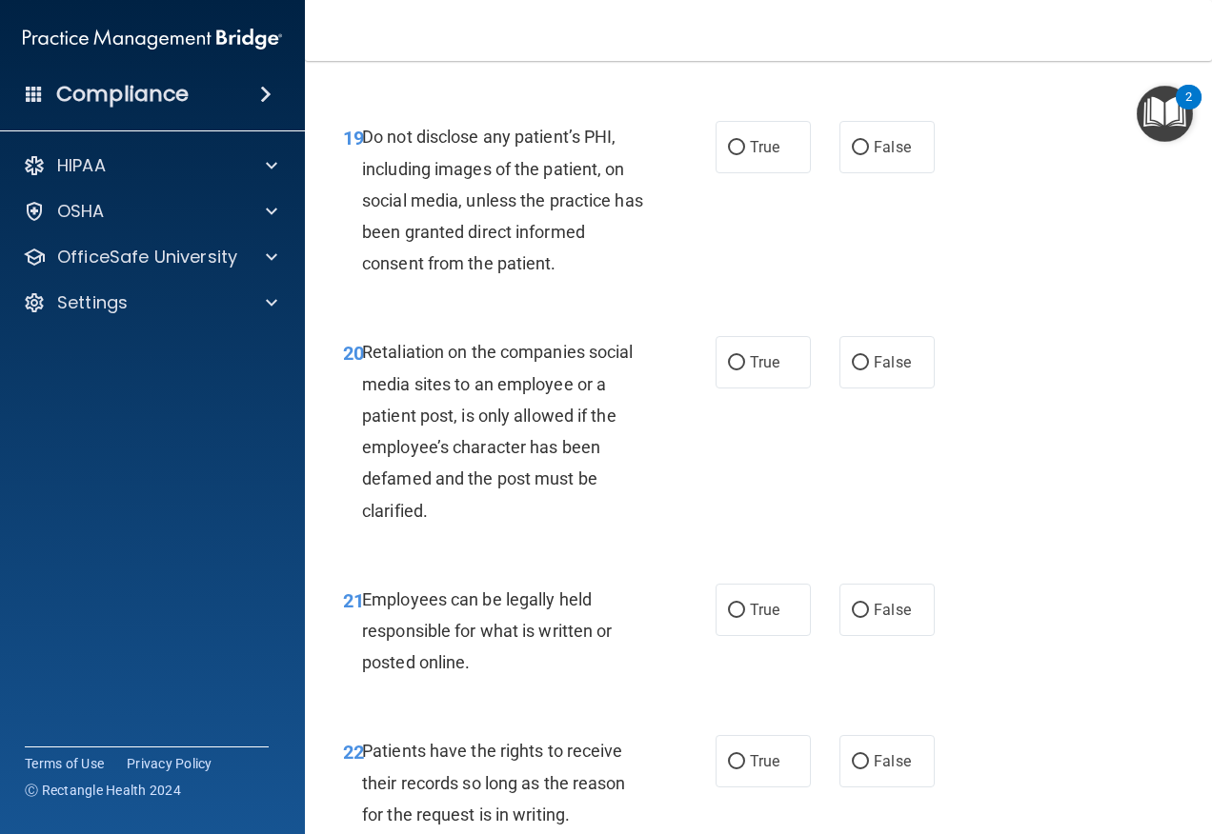
drag, startPoint x: 767, startPoint y: 301, endPoint x: 738, endPoint y: 276, distance: 37.8
click at [765, 301] on div "19 Do not disclose any patient’s PHI, including images of the patient, on socia…" at bounding box center [758, 204] width 859 height 215
click at [738, 173] on label "True" at bounding box center [762, 147] width 95 height 52
click at [738, 155] on input "True" at bounding box center [736, 148] width 17 height 14
radio input "true"
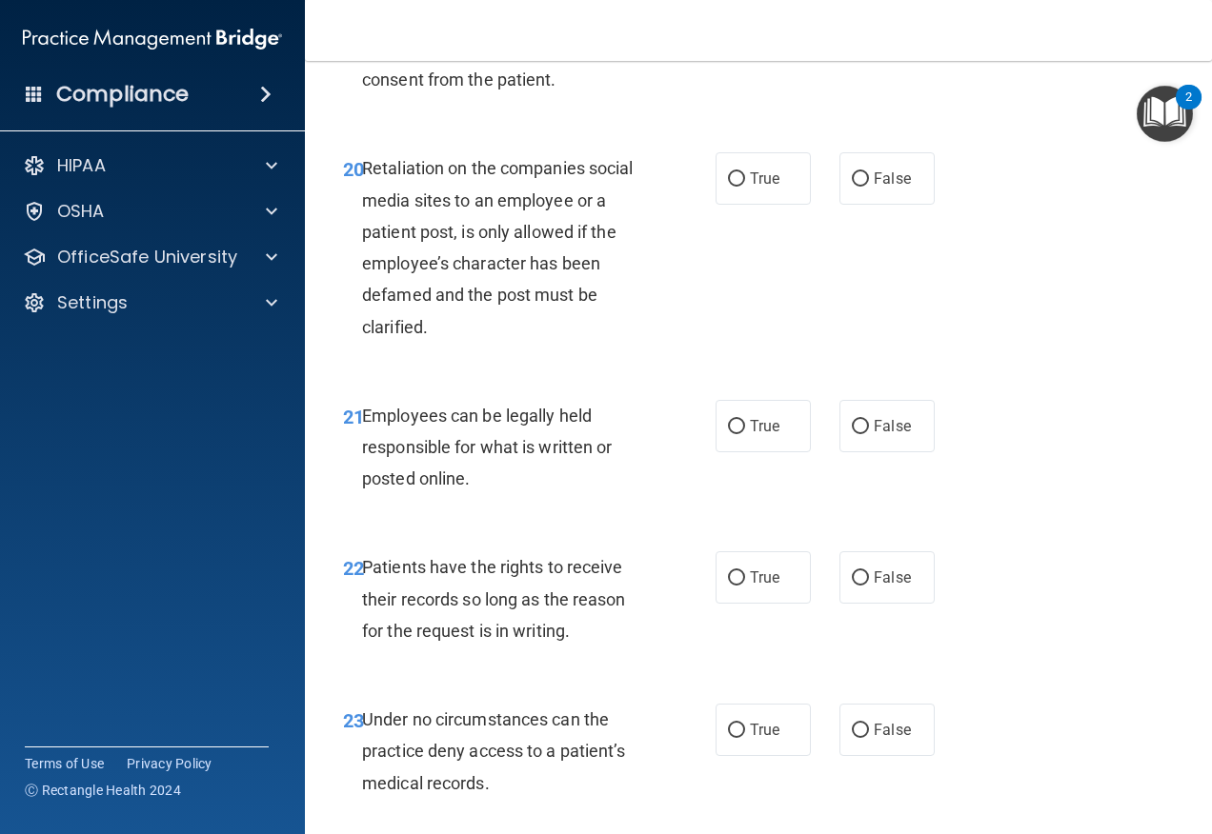
scroll to position [4286, 0]
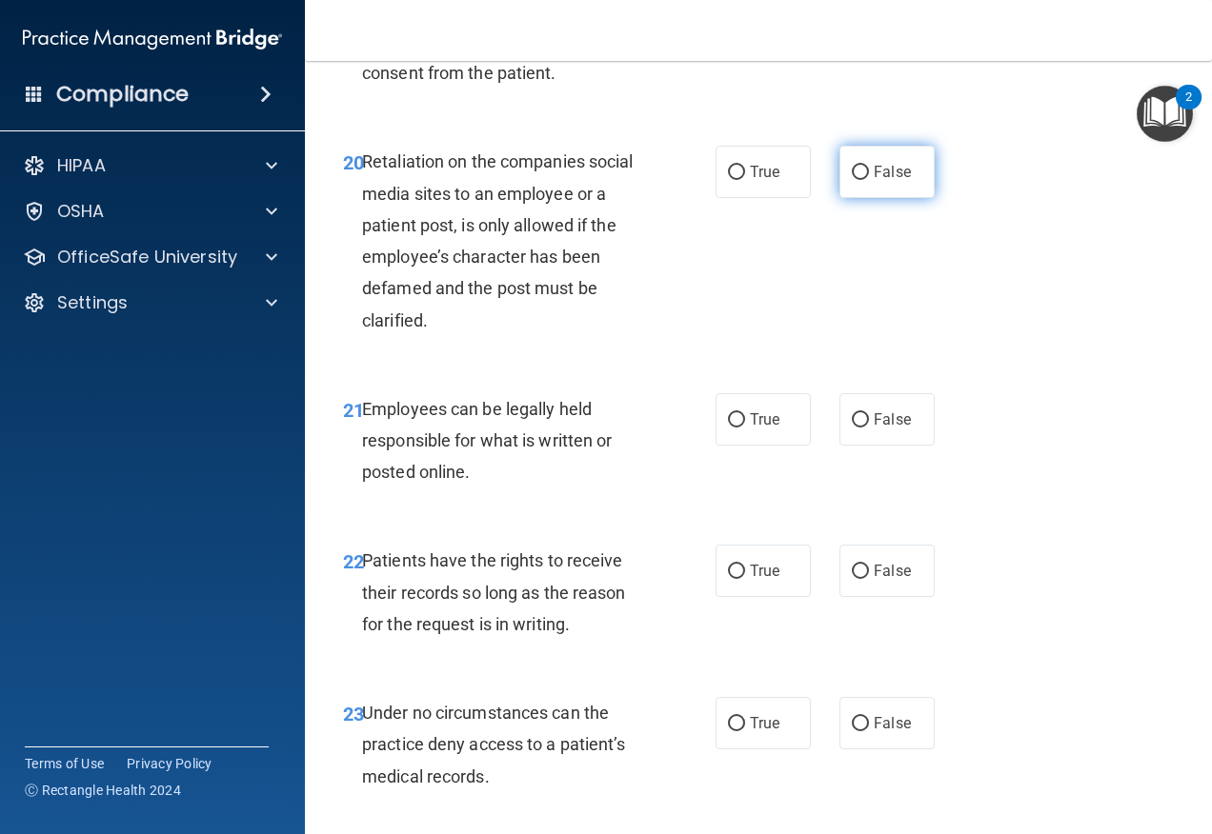
click at [852, 180] on input "False" at bounding box center [860, 173] width 17 height 14
radio input "true"
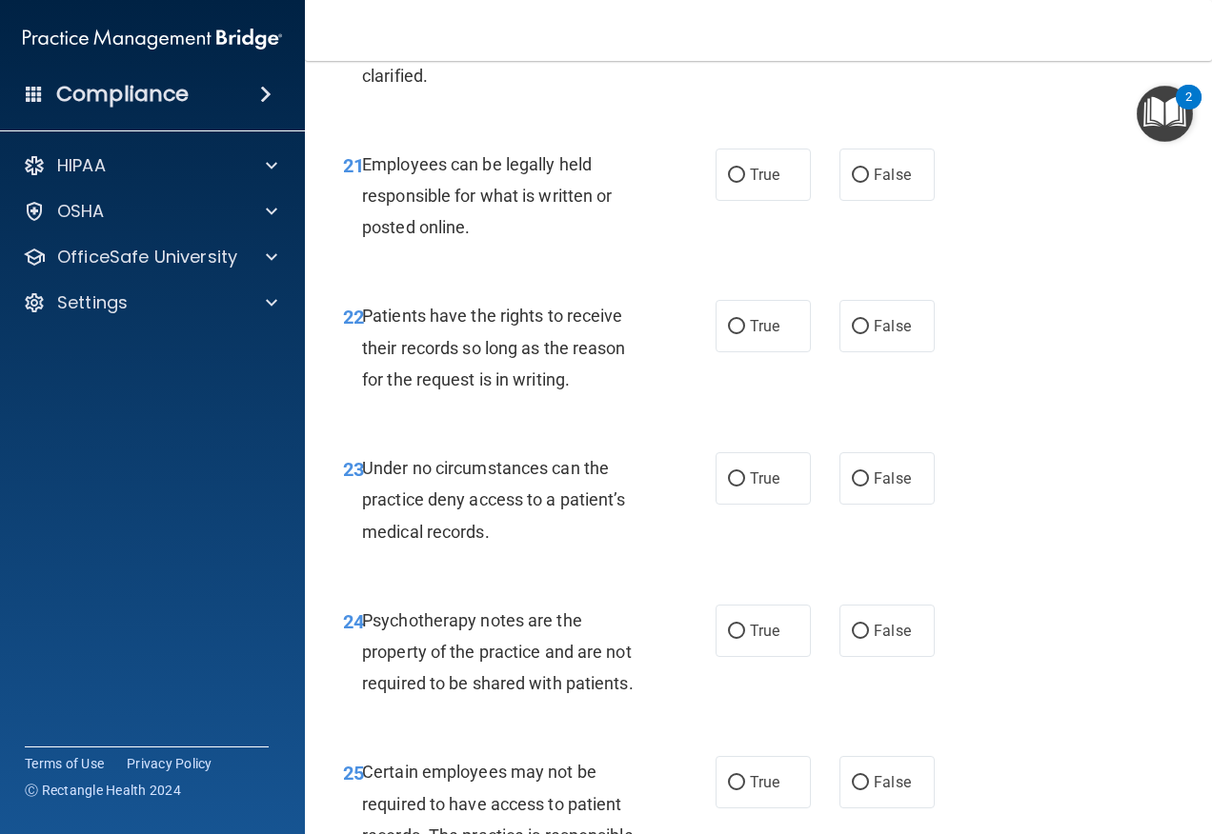
scroll to position [4572, 0]
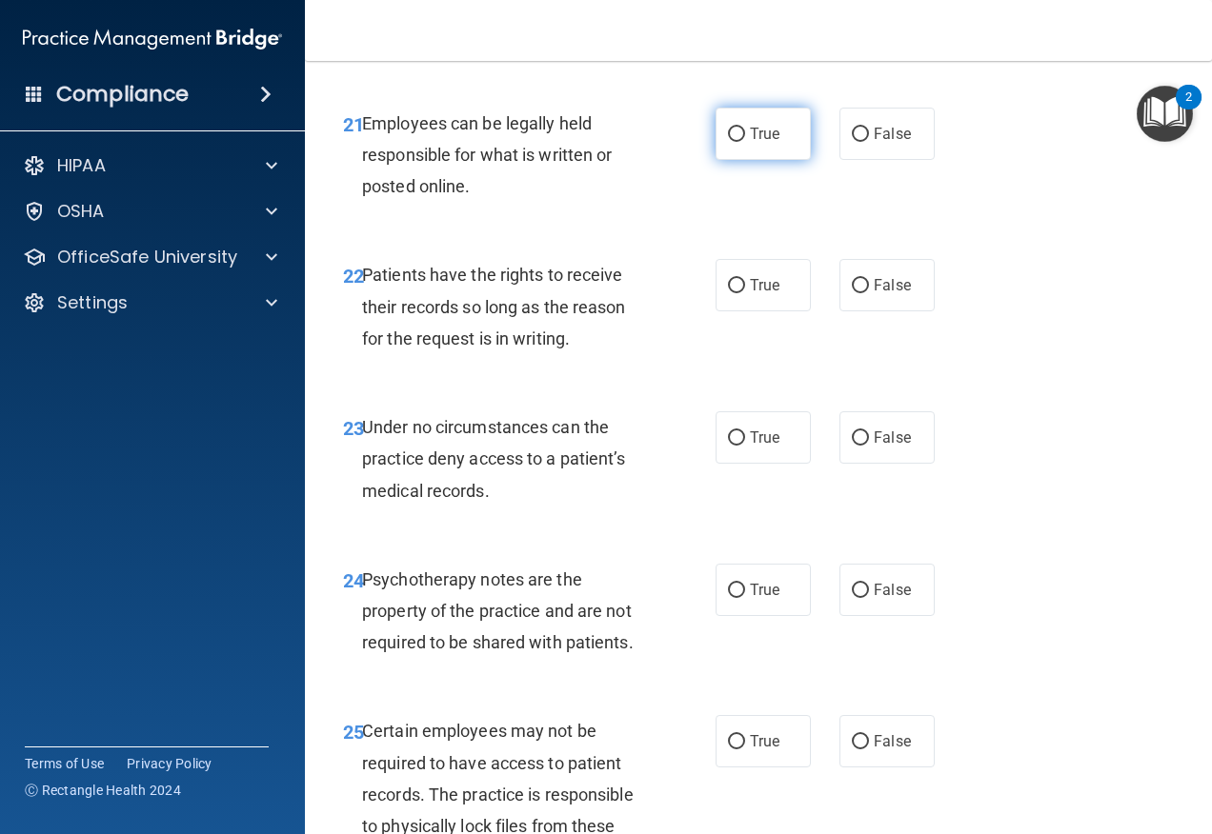
click at [783, 160] on label "True" at bounding box center [762, 134] width 95 height 52
click at [745, 142] on input "True" at bounding box center [736, 135] width 17 height 14
radio input "true"
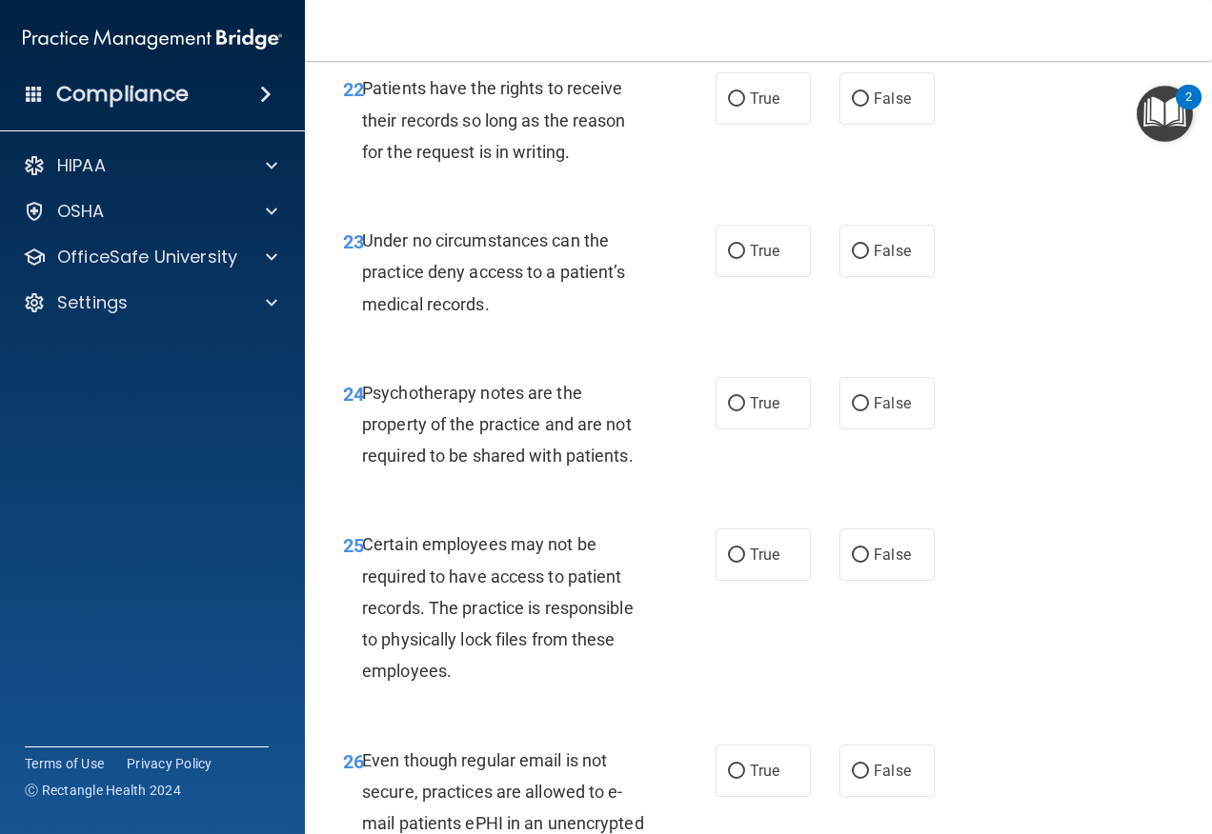
scroll to position [4762, 0]
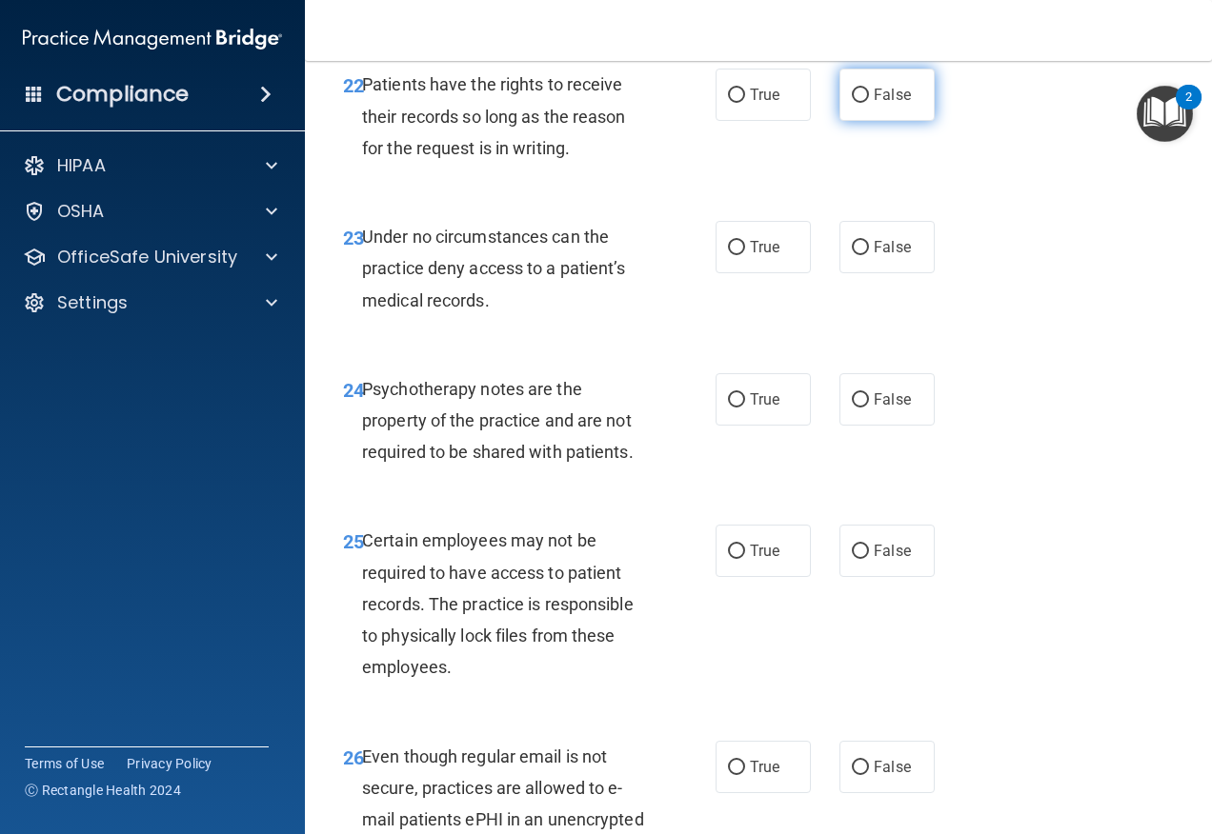
click at [903, 121] on label "False" at bounding box center [886, 95] width 95 height 52
click at [869, 103] on input "False" at bounding box center [860, 96] width 17 height 14
radio input "true"
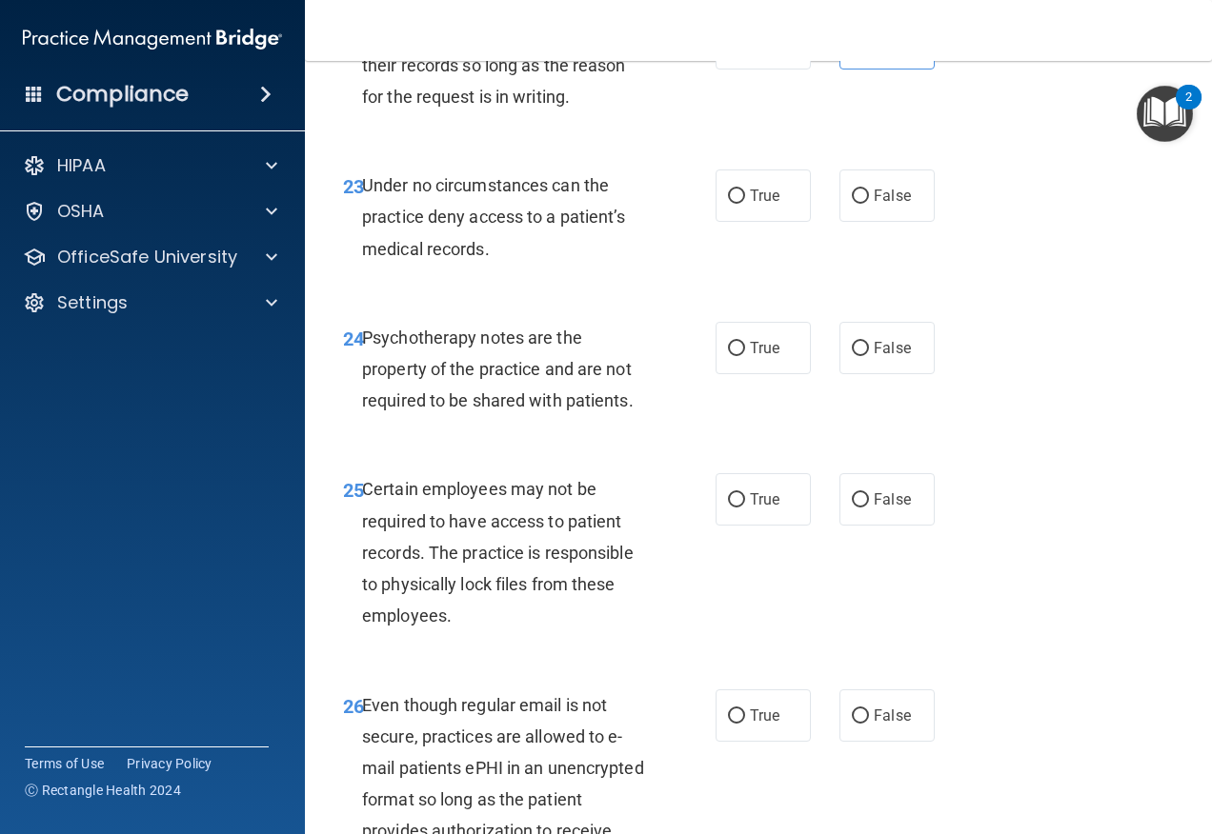
scroll to position [4953, 0]
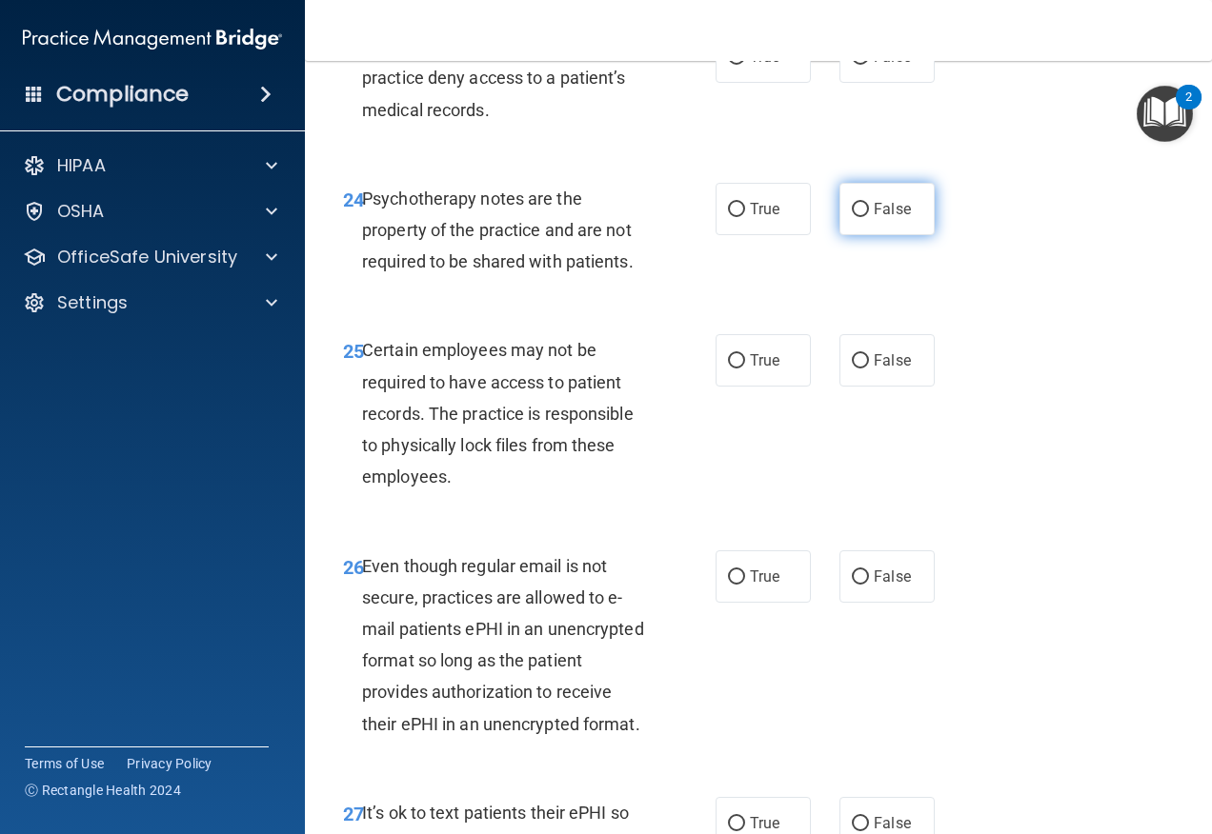
click at [901, 235] on label "False" at bounding box center [886, 209] width 95 height 52
click at [869, 217] on input "False" at bounding box center [860, 210] width 17 height 14
radio input "true"
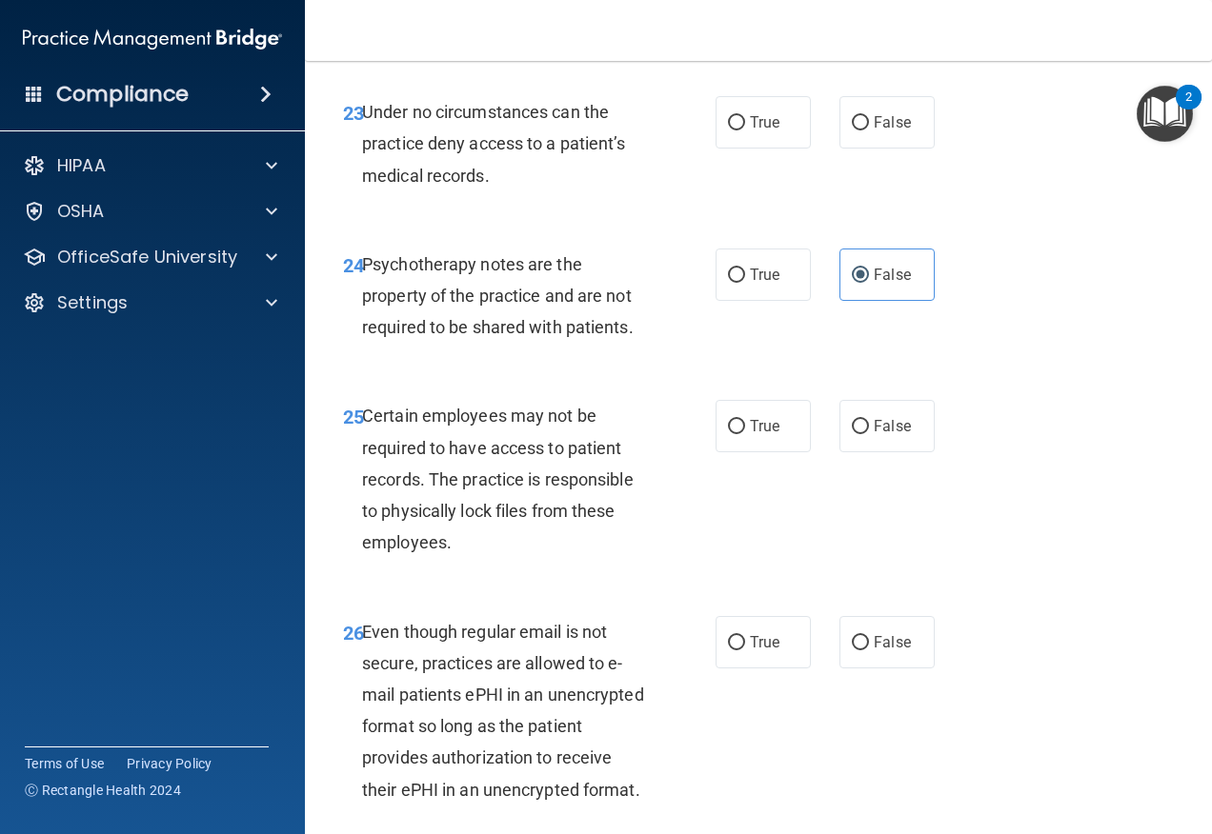
scroll to position [4858, 0]
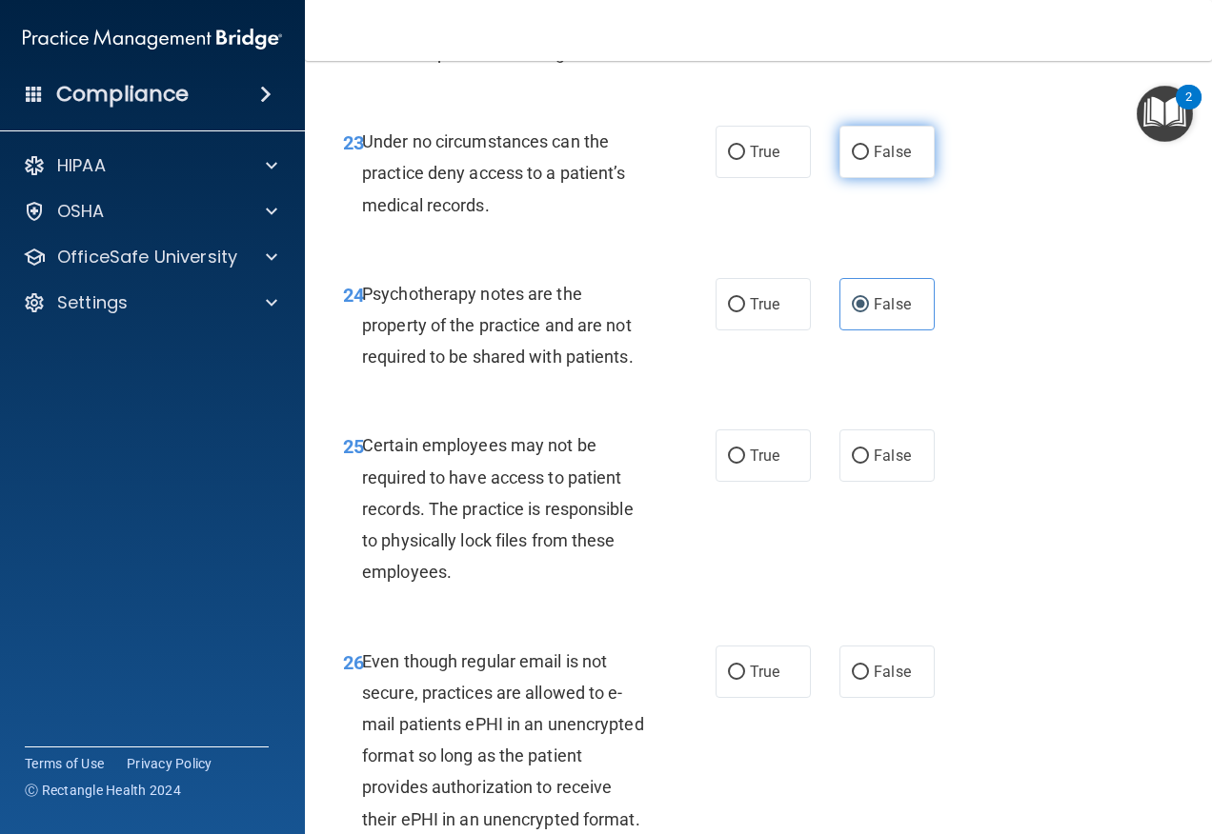
click at [877, 161] on span "False" at bounding box center [891, 152] width 37 height 18
click at [869, 160] on input "False" at bounding box center [860, 153] width 17 height 14
radio input "true"
click at [767, 313] on span "True" at bounding box center [765, 304] width 30 height 18
click at [745, 312] on input "True" at bounding box center [736, 305] width 17 height 14
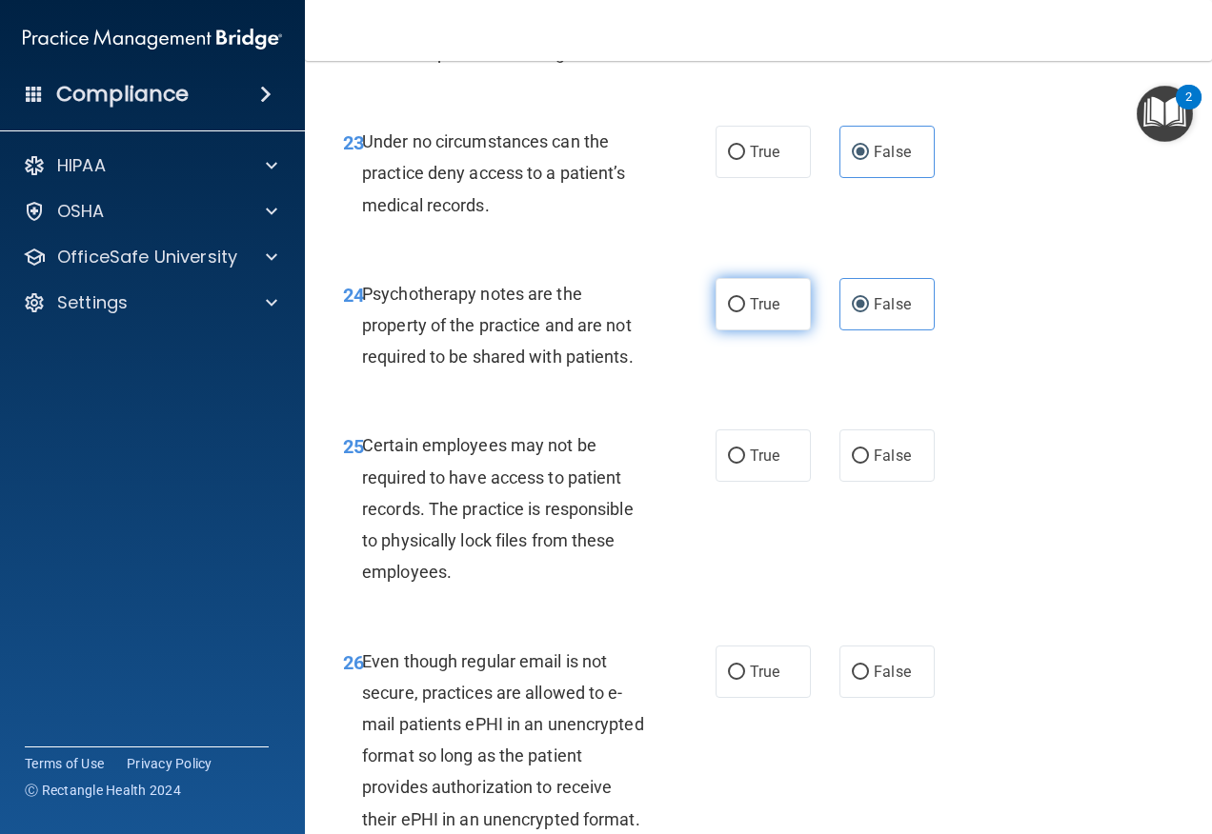
radio input "true"
radio input "false"
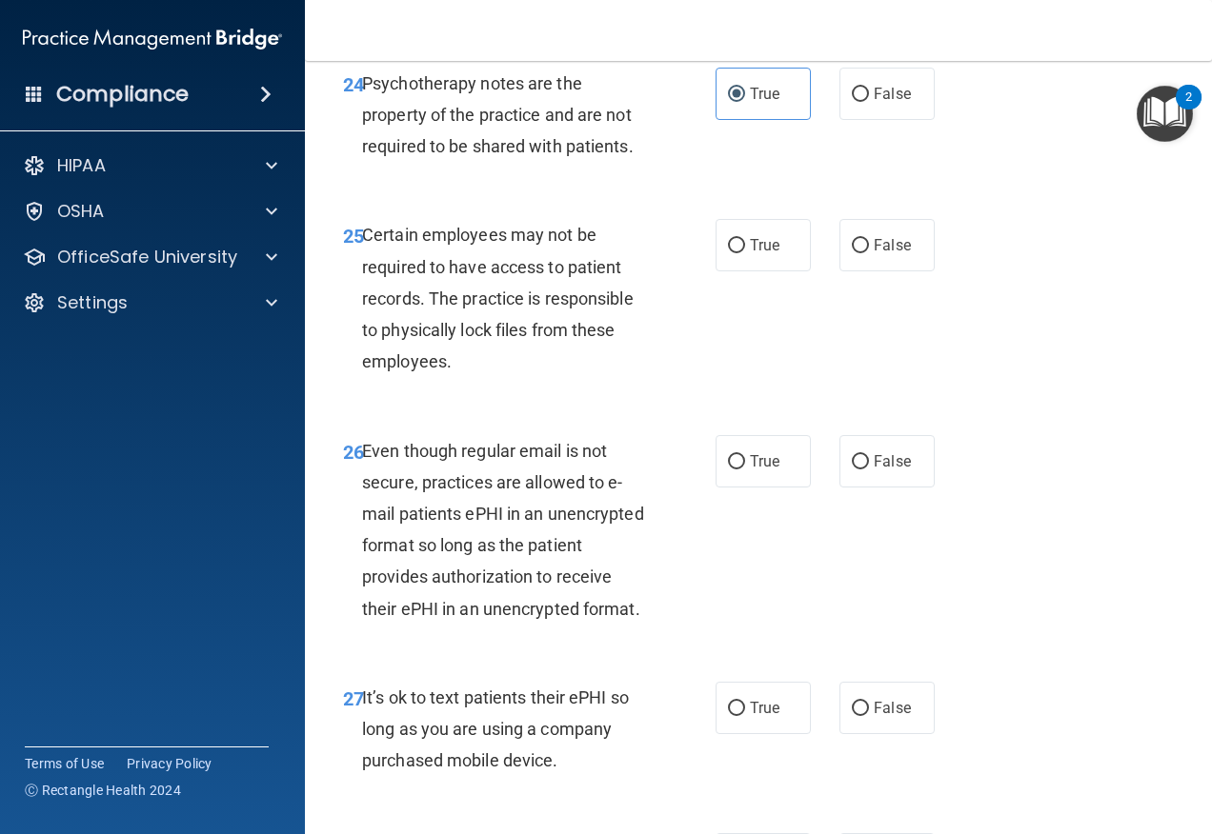
scroll to position [5143, 0]
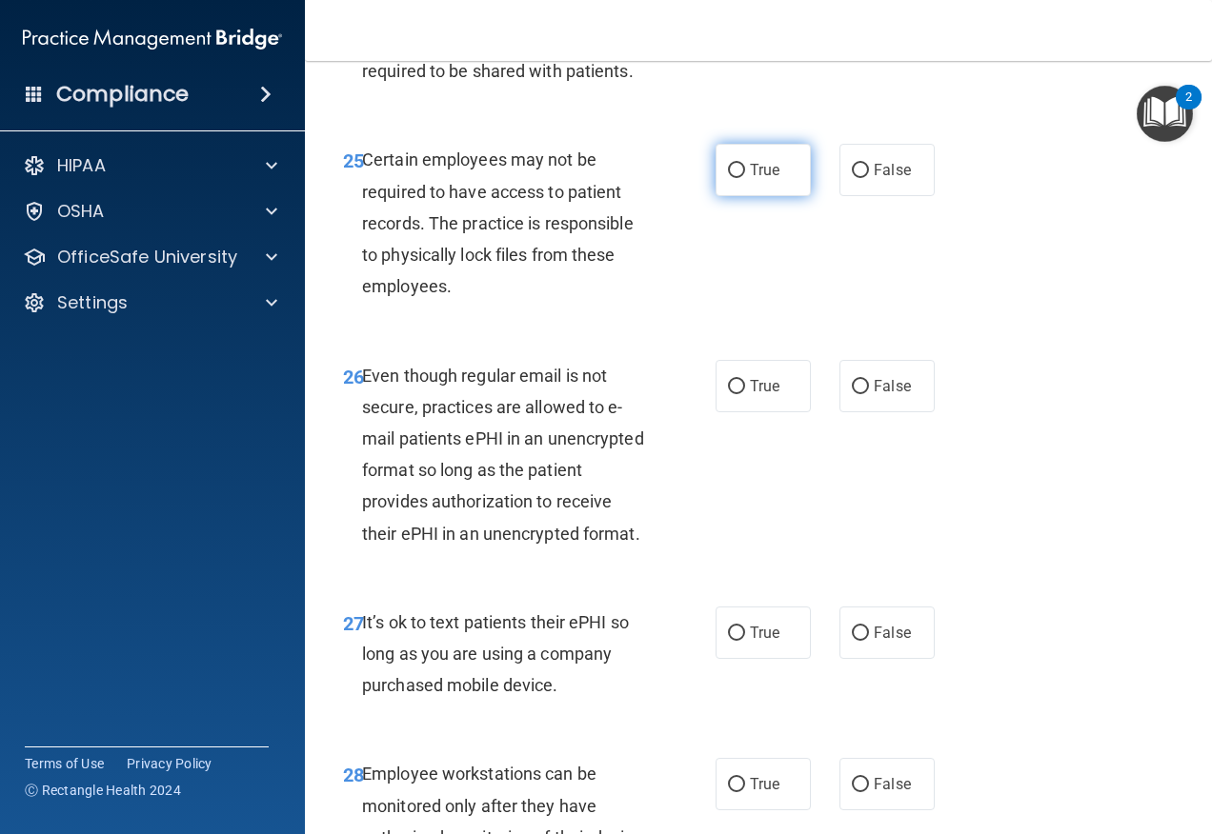
click at [754, 179] on span "True" at bounding box center [765, 170] width 30 height 18
click at [745, 178] on input "True" at bounding box center [736, 171] width 17 height 14
radio input "true"
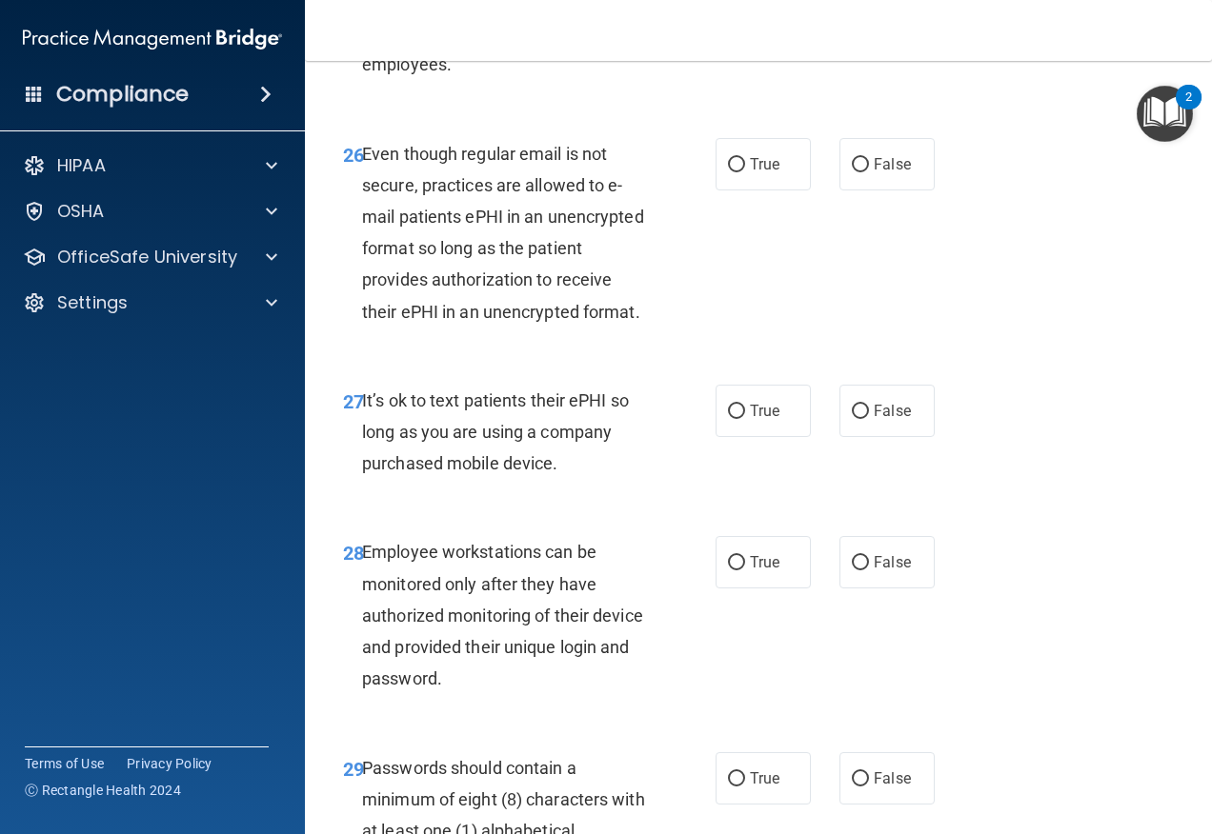
scroll to position [5429, 0]
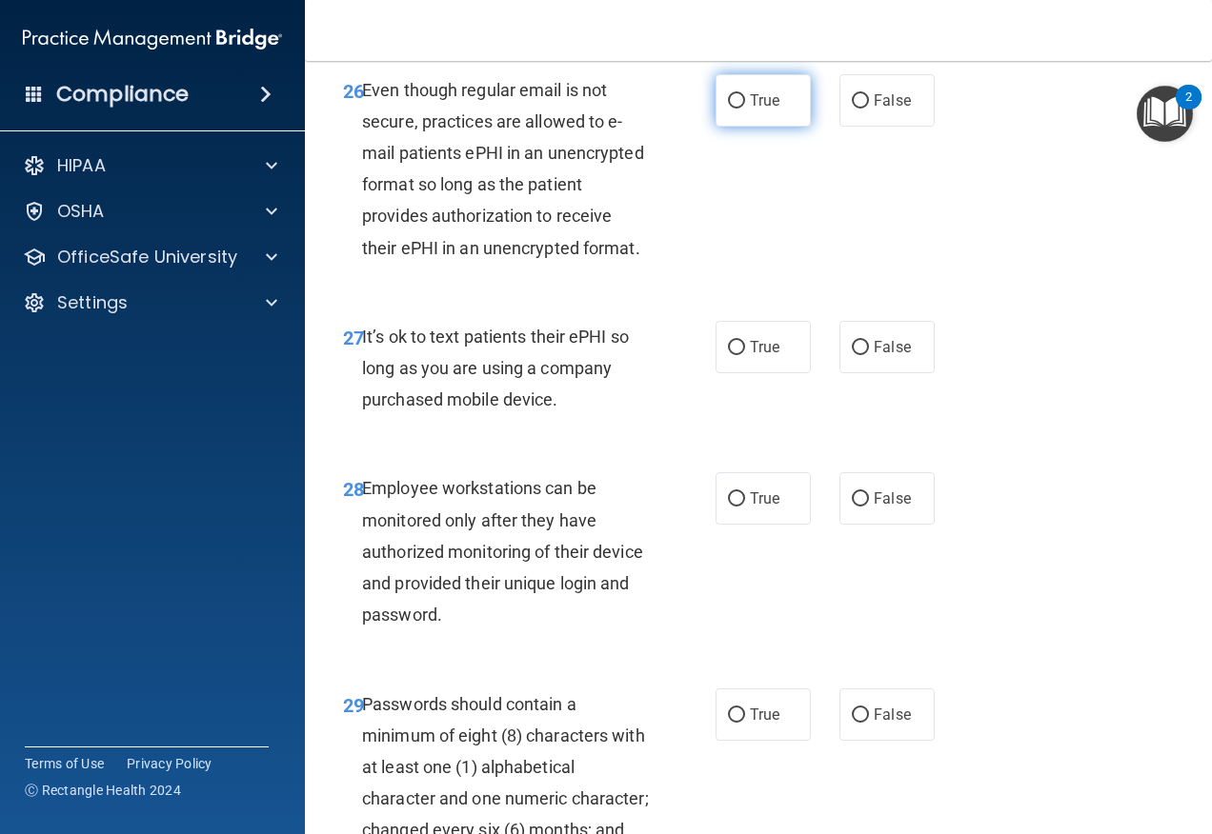
click at [750, 110] on span "True" at bounding box center [765, 100] width 30 height 18
click at [745, 109] on input "True" at bounding box center [736, 101] width 17 height 14
radio input "true"
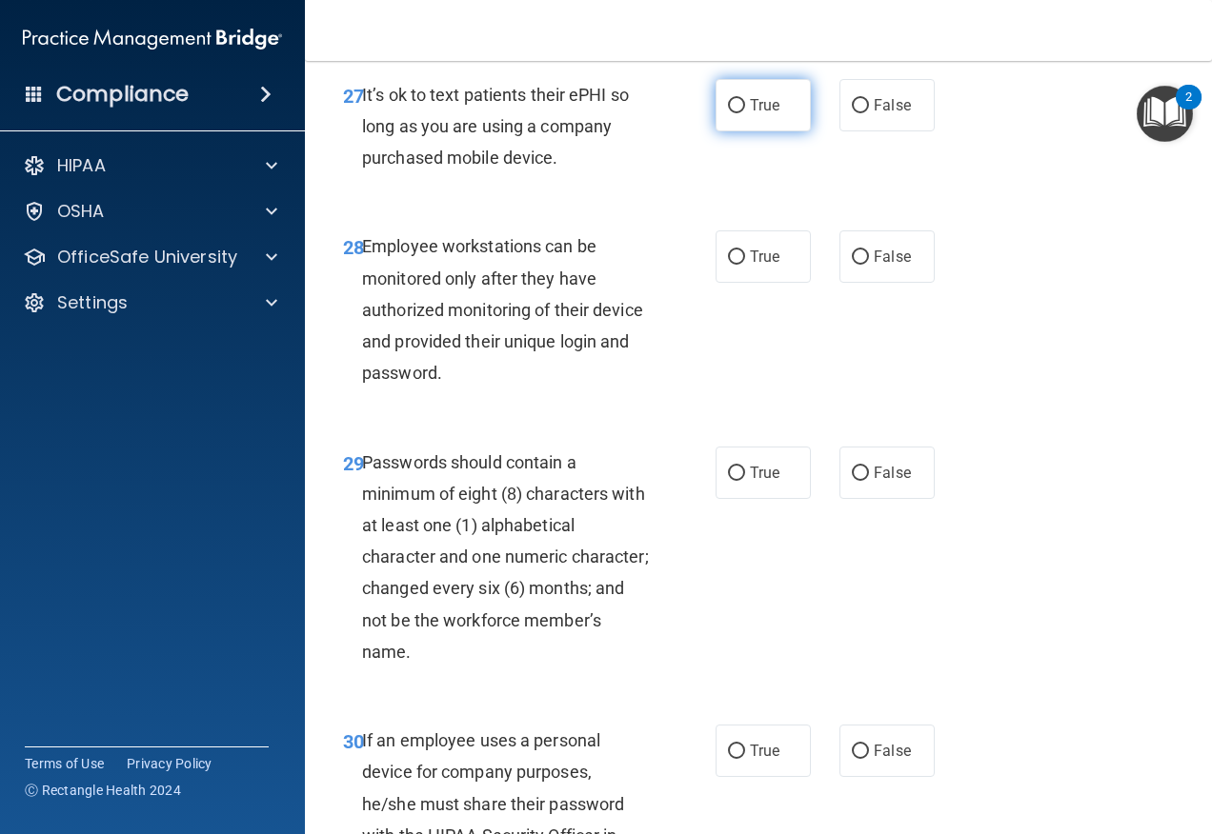
scroll to position [5715, 0]
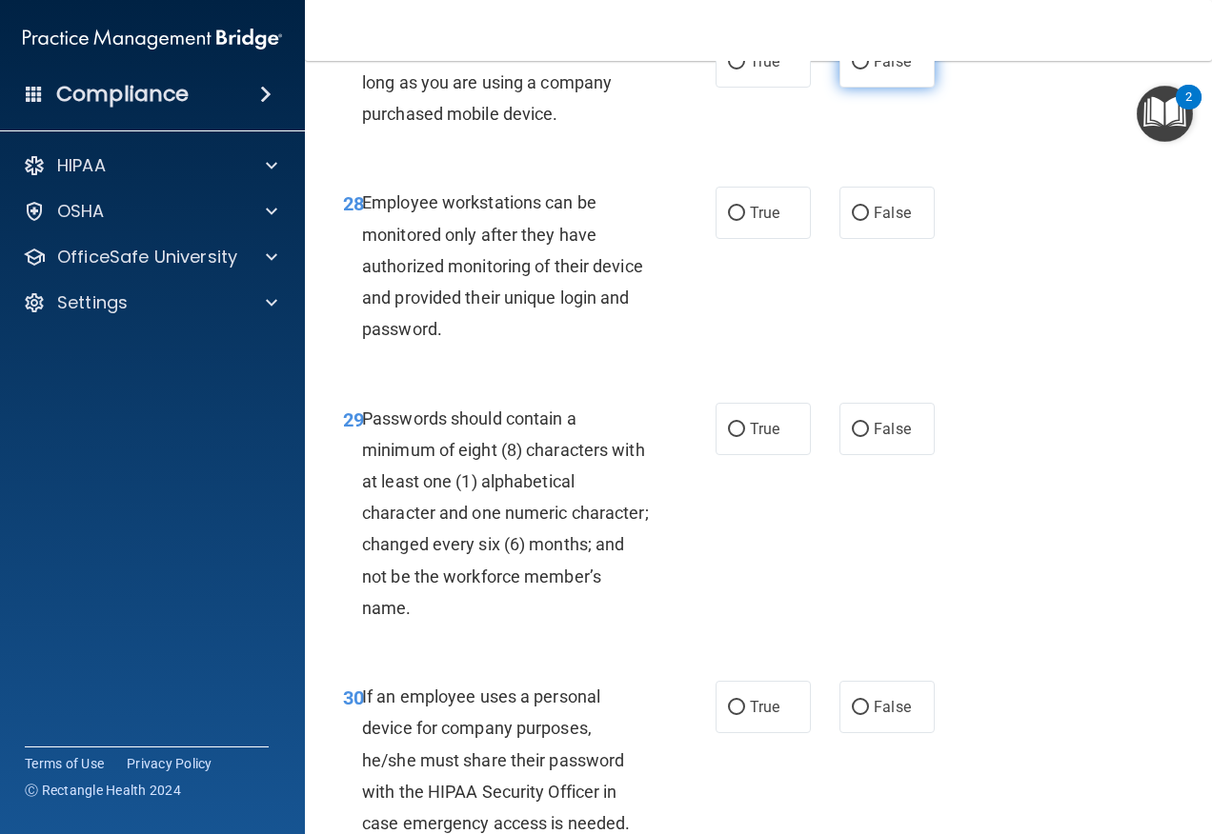
click at [860, 88] on label "False" at bounding box center [886, 61] width 95 height 52
click at [860, 70] on input "False" at bounding box center [860, 62] width 17 height 14
radio input "true"
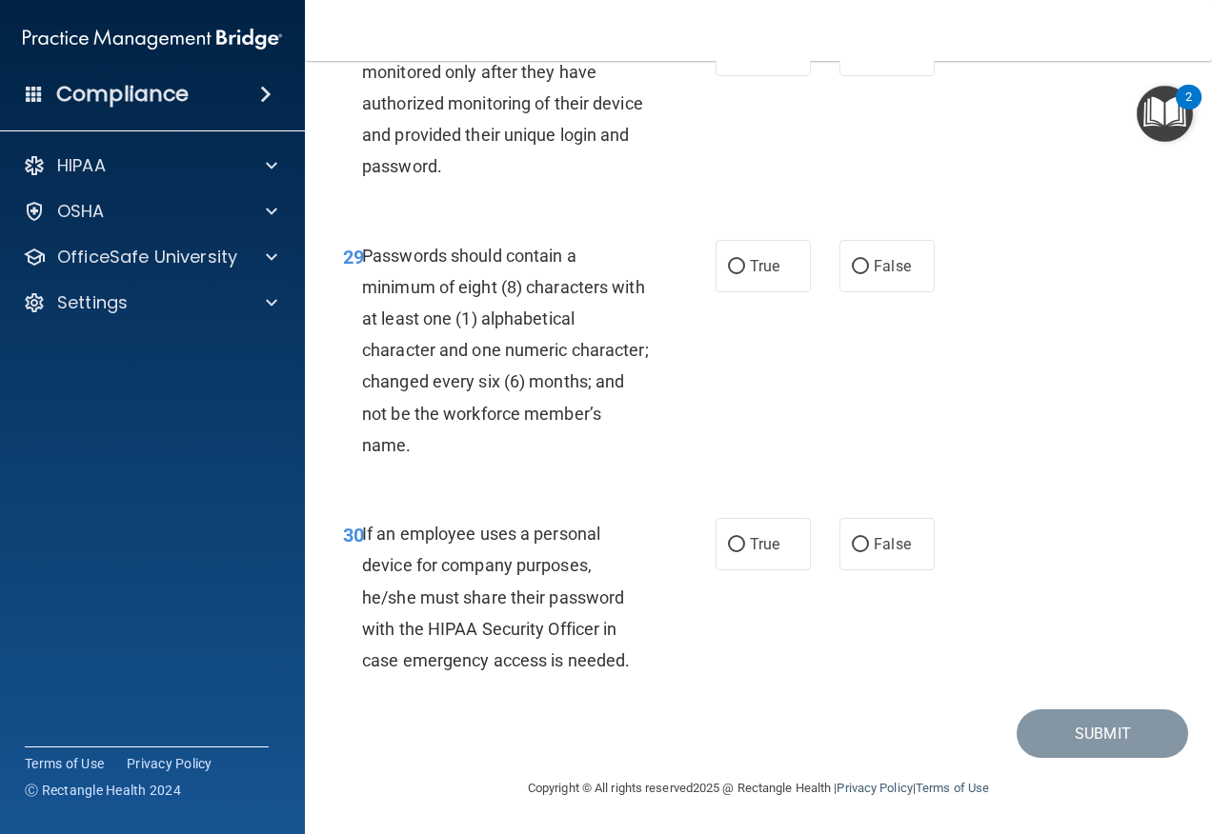
scroll to position [5905, 0]
click at [858, 58] on input "False" at bounding box center [860, 51] width 17 height 14
radio input "true"
click at [897, 553] on span "False" at bounding box center [891, 544] width 37 height 18
click at [869, 552] on input "False" at bounding box center [860, 545] width 17 height 14
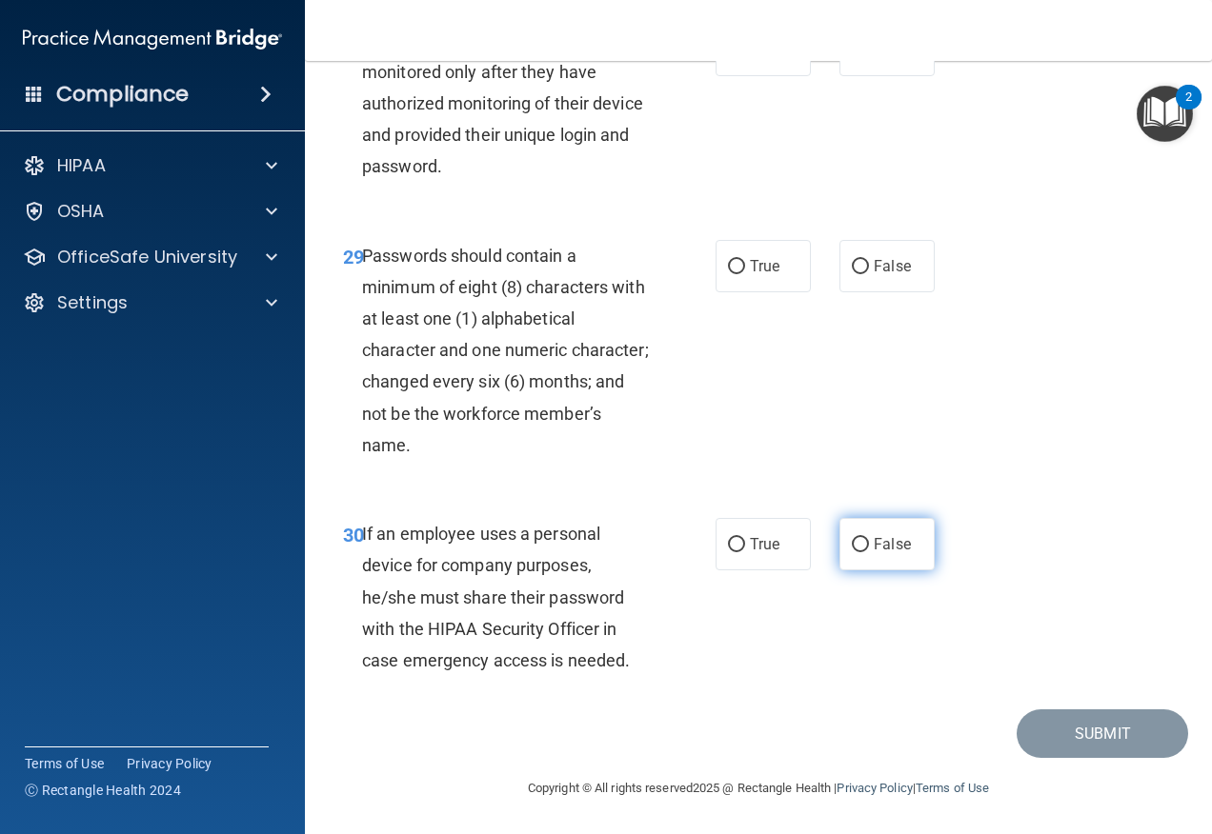
radio input "true"
click at [742, 292] on label "True" at bounding box center [762, 266] width 95 height 52
click at [742, 274] on input "True" at bounding box center [736, 267] width 17 height 14
radio input "true"
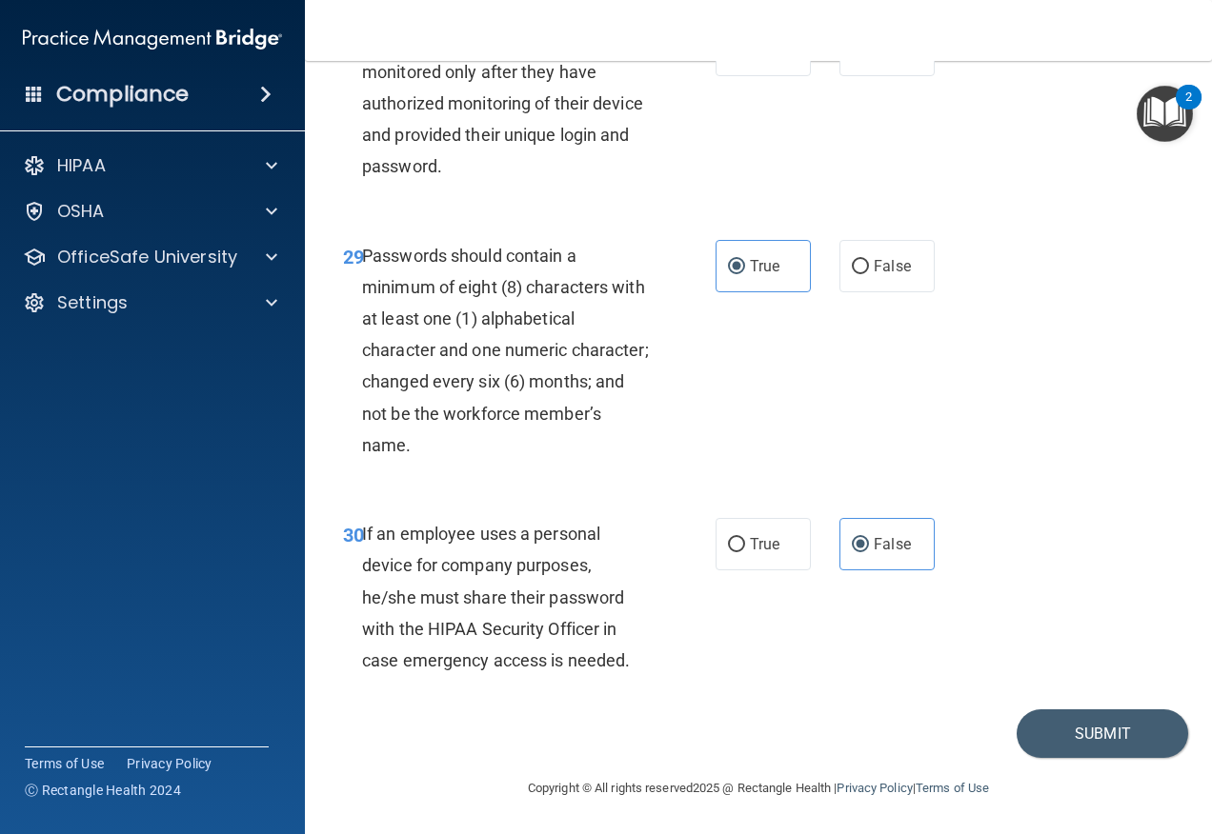
scroll to position [6036, 0]
click at [1085, 736] on button "Submit" at bounding box center [1101, 734] width 171 height 49
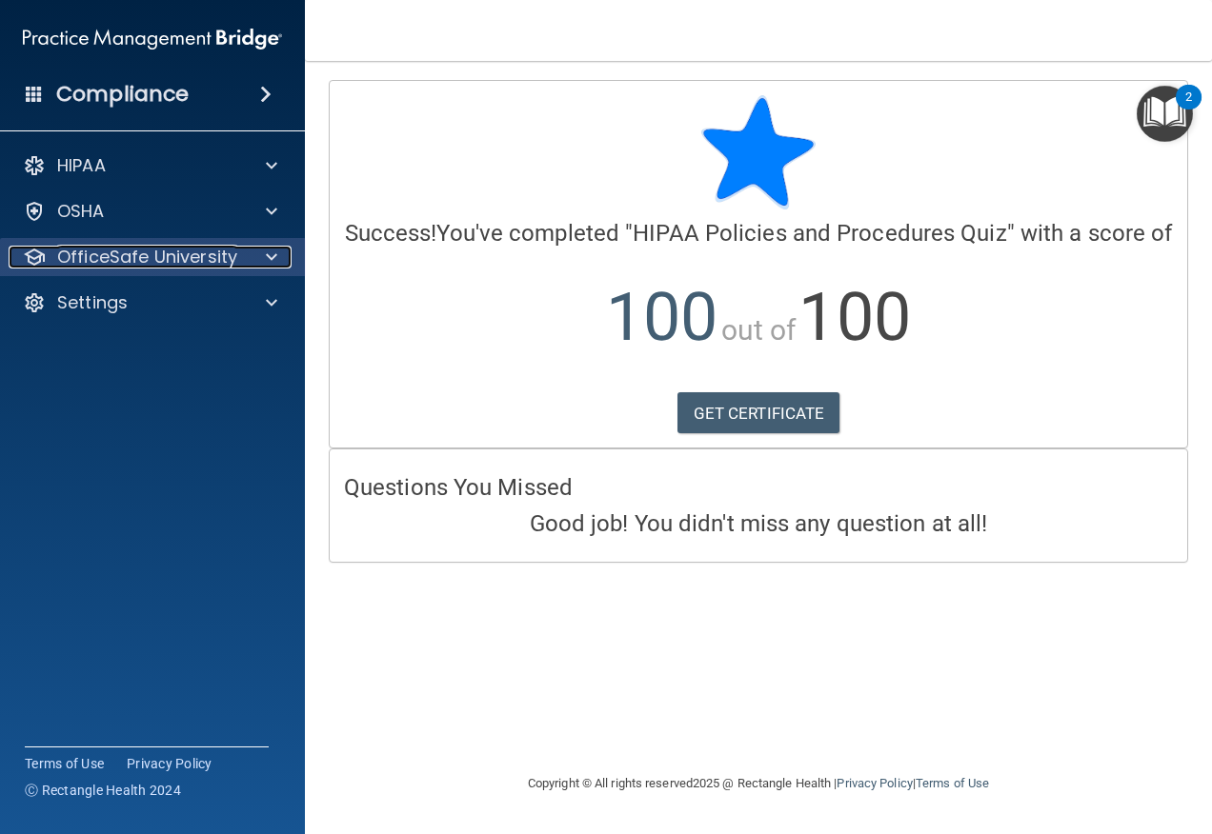
click at [100, 262] on p "OfficeSafe University" at bounding box center [147, 257] width 180 height 23
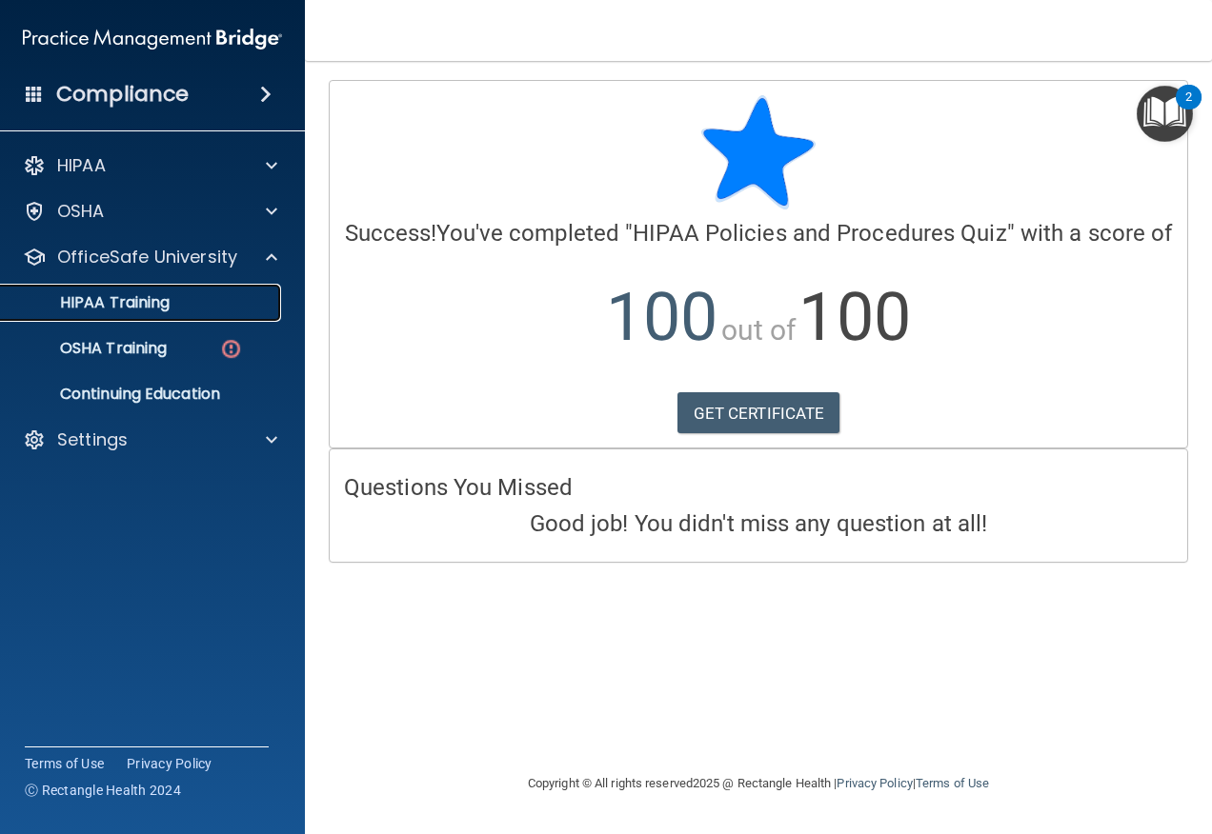
click at [223, 302] on div "HIPAA Training" at bounding box center [142, 302] width 260 height 19
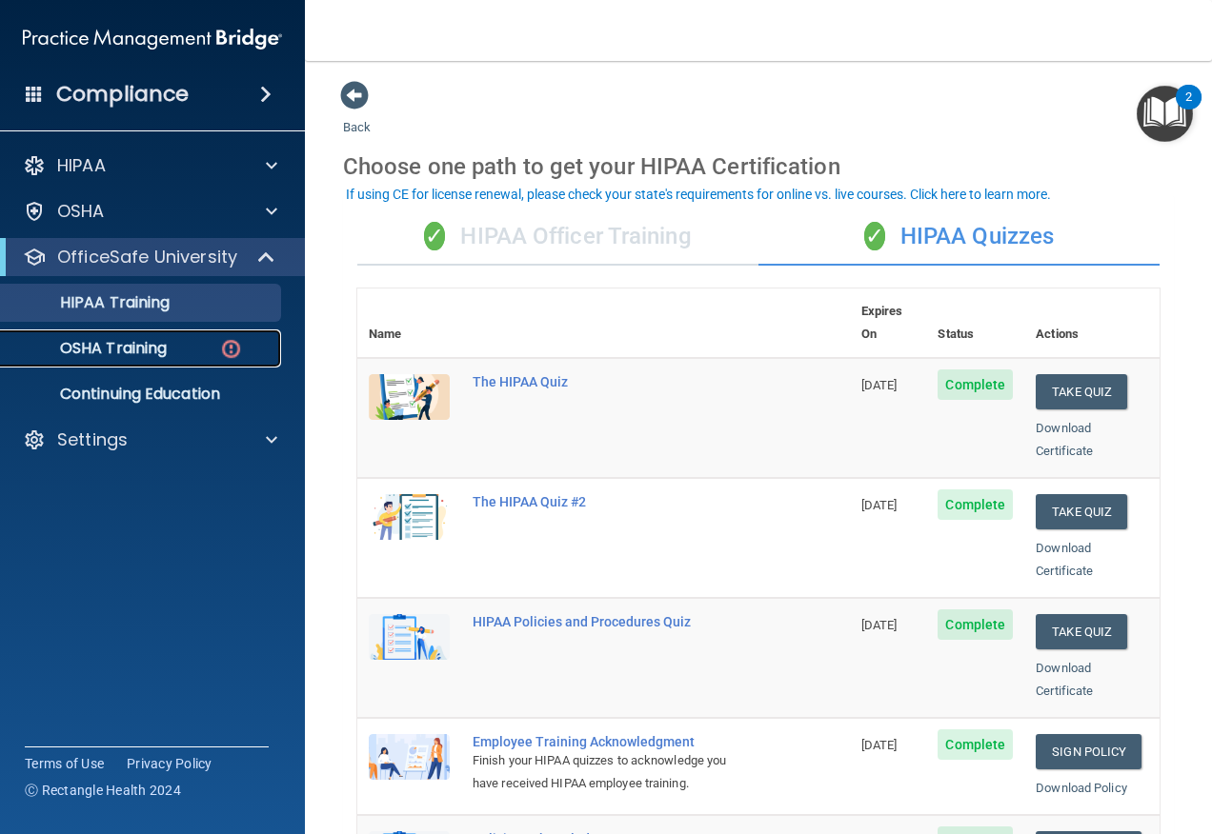
click at [129, 345] on p "OSHA Training" at bounding box center [89, 348] width 154 height 19
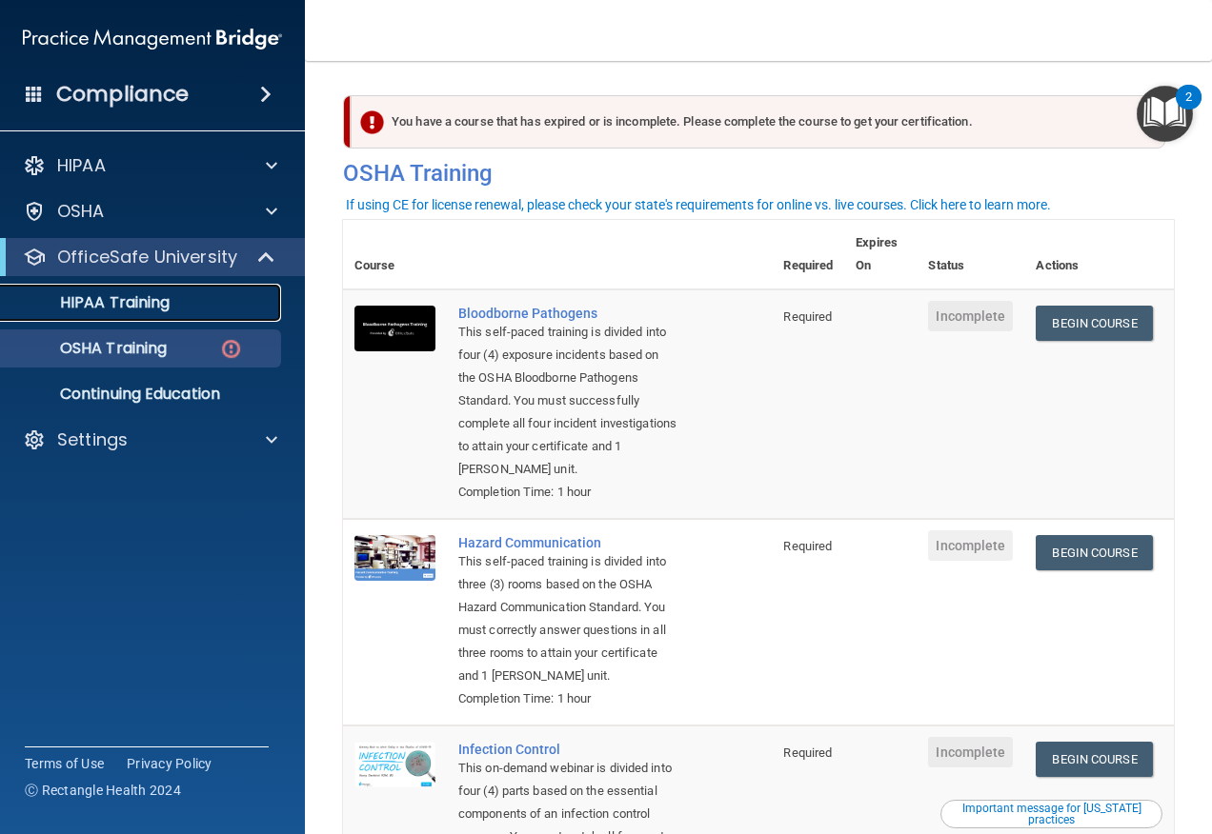
click at [150, 315] on link "HIPAA Training" at bounding box center [131, 303] width 300 height 38
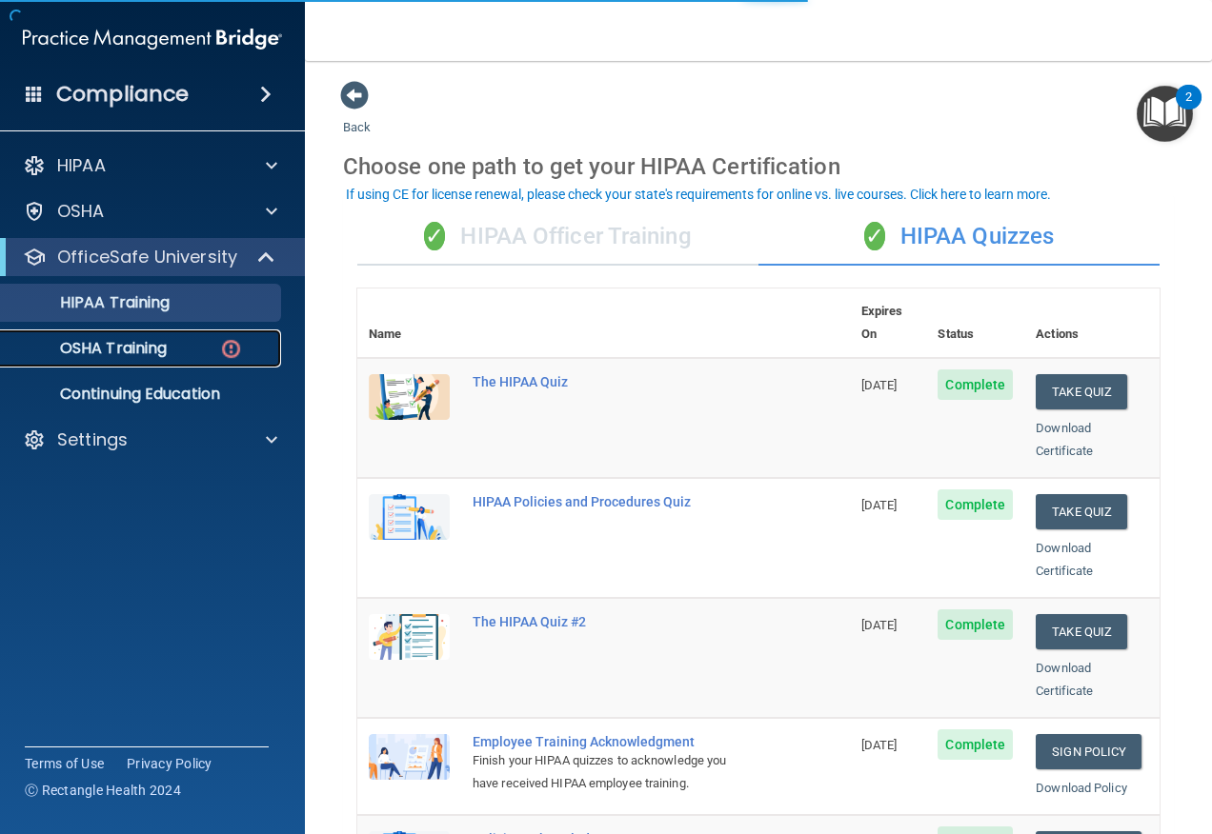
click at [169, 334] on link "OSHA Training" at bounding box center [131, 349] width 300 height 38
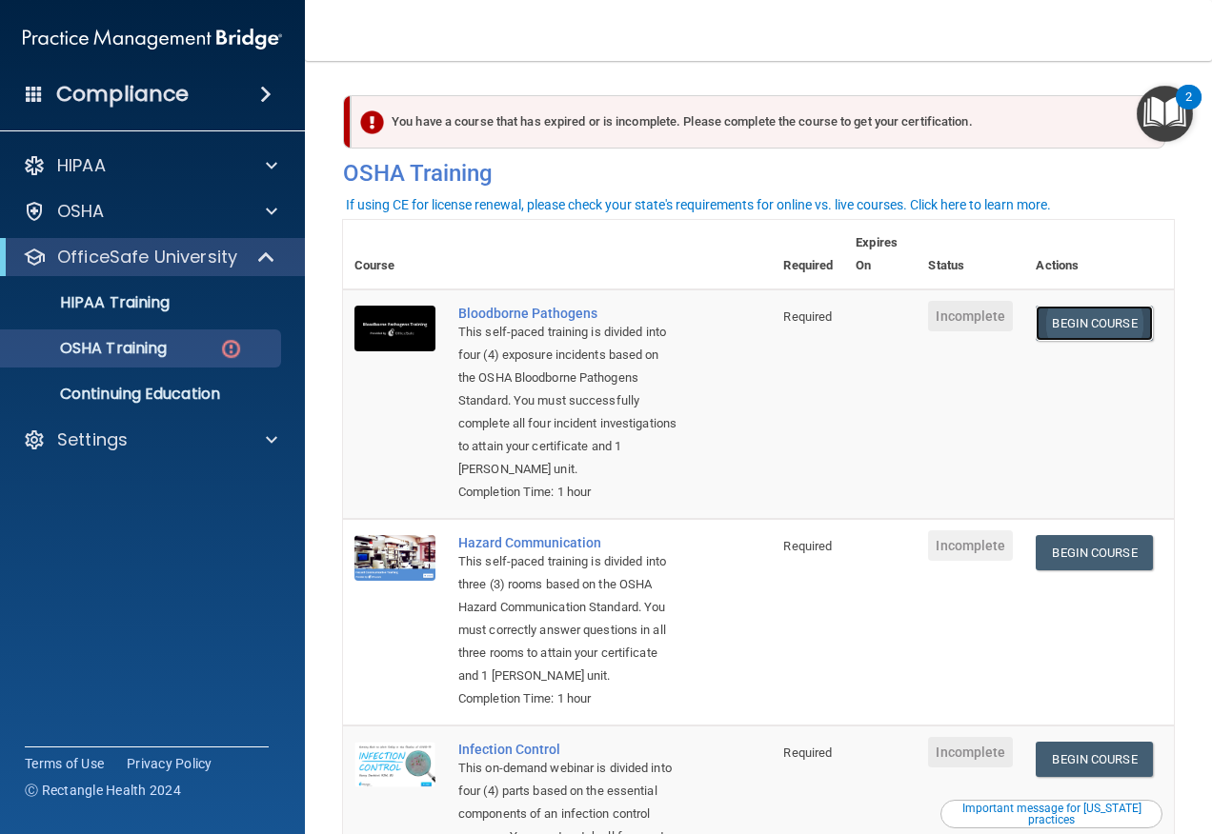
click at [1057, 316] on link "Begin Course" at bounding box center [1093, 323] width 116 height 35
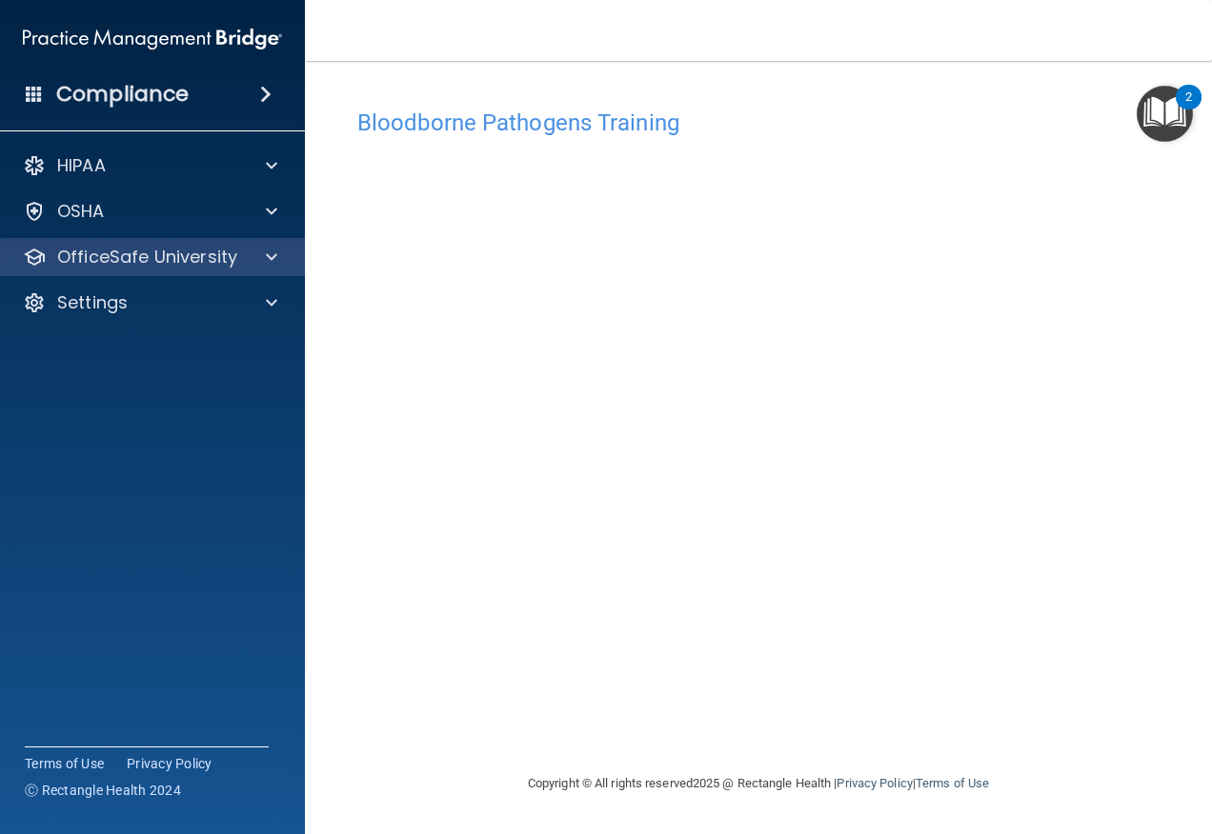
click at [135, 270] on div "OfficeSafe University" at bounding box center [153, 257] width 306 height 38
click at [225, 254] on p "OfficeSafe University" at bounding box center [147, 257] width 180 height 23
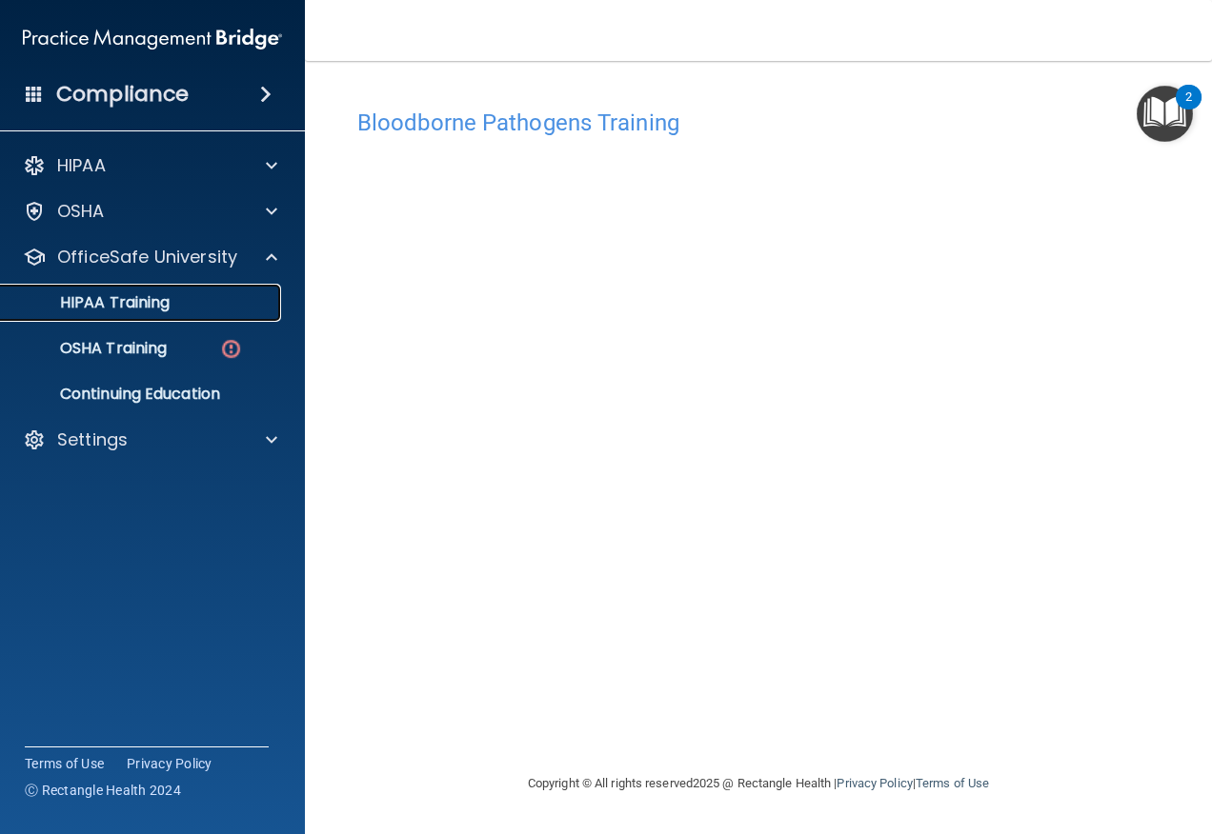
click at [207, 297] on div "HIPAA Training" at bounding box center [142, 302] width 260 height 19
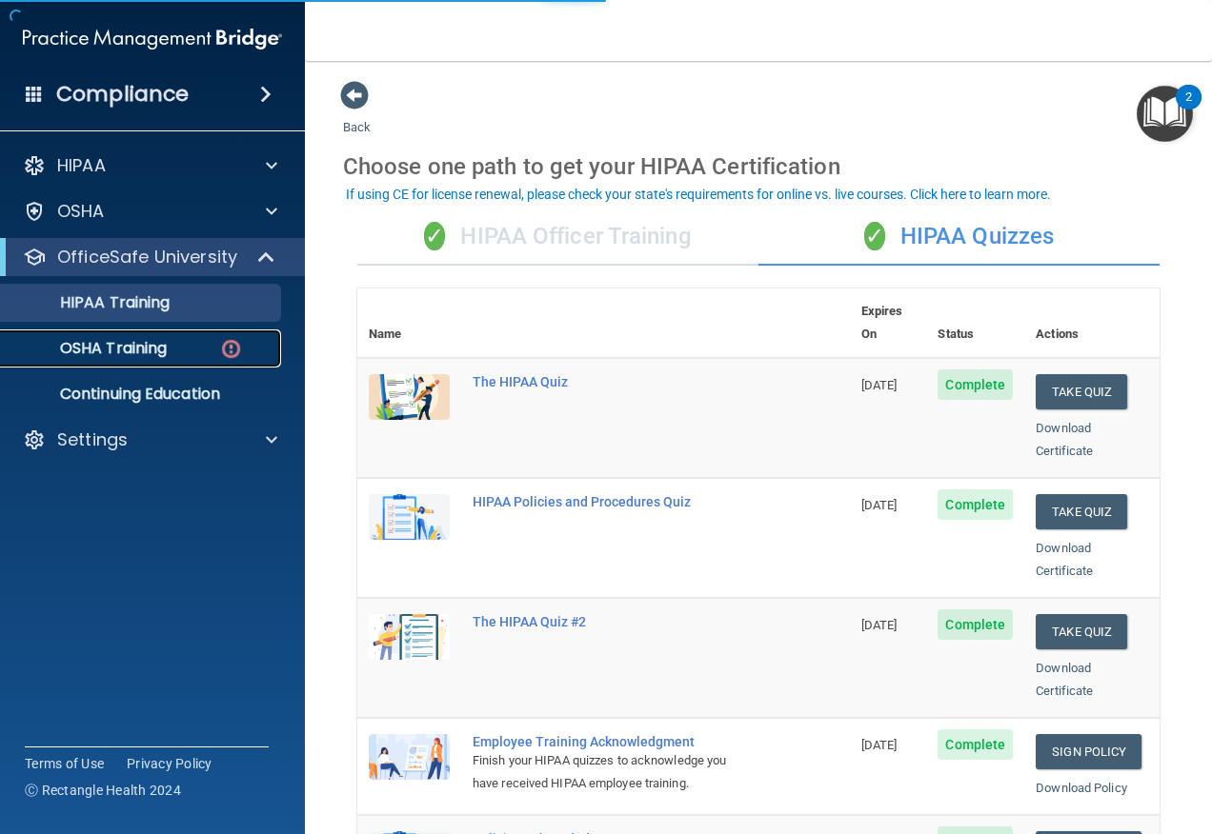
click at [205, 347] on div "OSHA Training" at bounding box center [142, 348] width 260 height 19
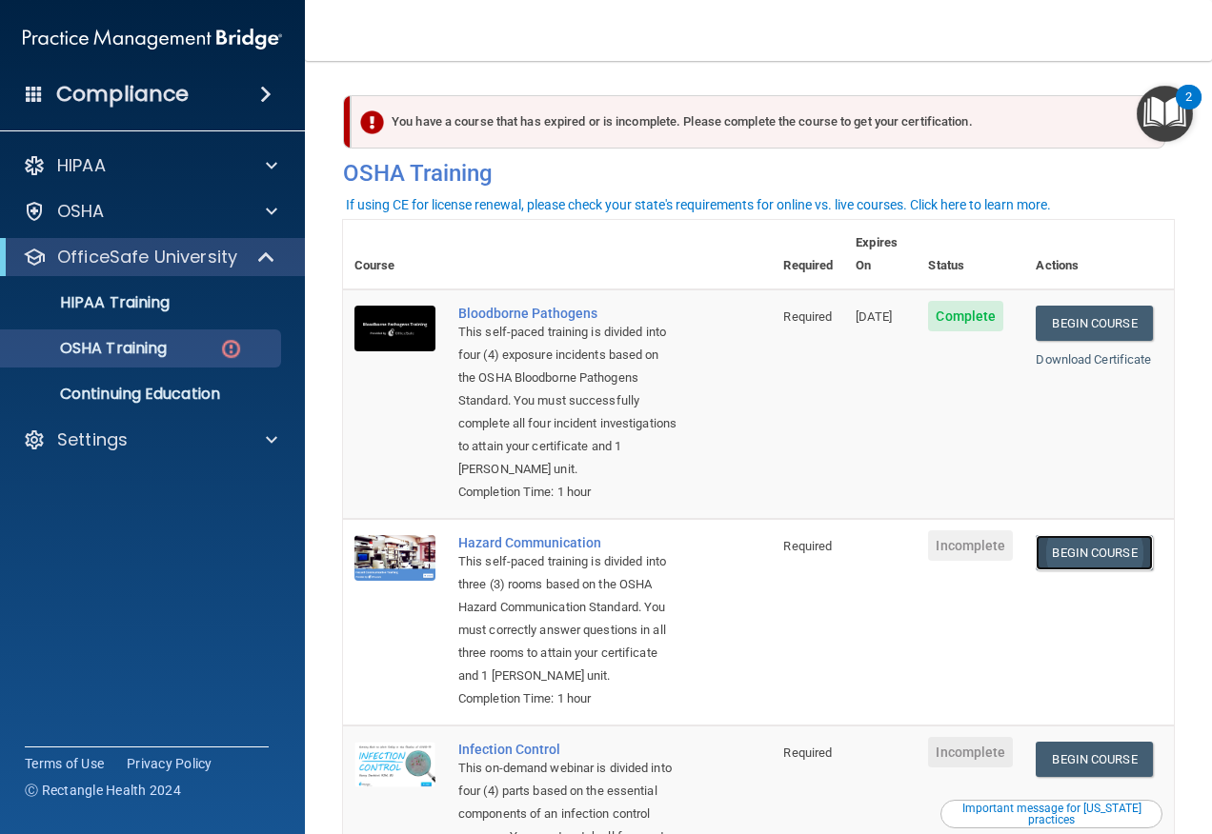
click at [1085, 562] on link "Begin Course" at bounding box center [1093, 552] width 116 height 35
click at [1066, 552] on link "Begin Course" at bounding box center [1093, 552] width 116 height 35
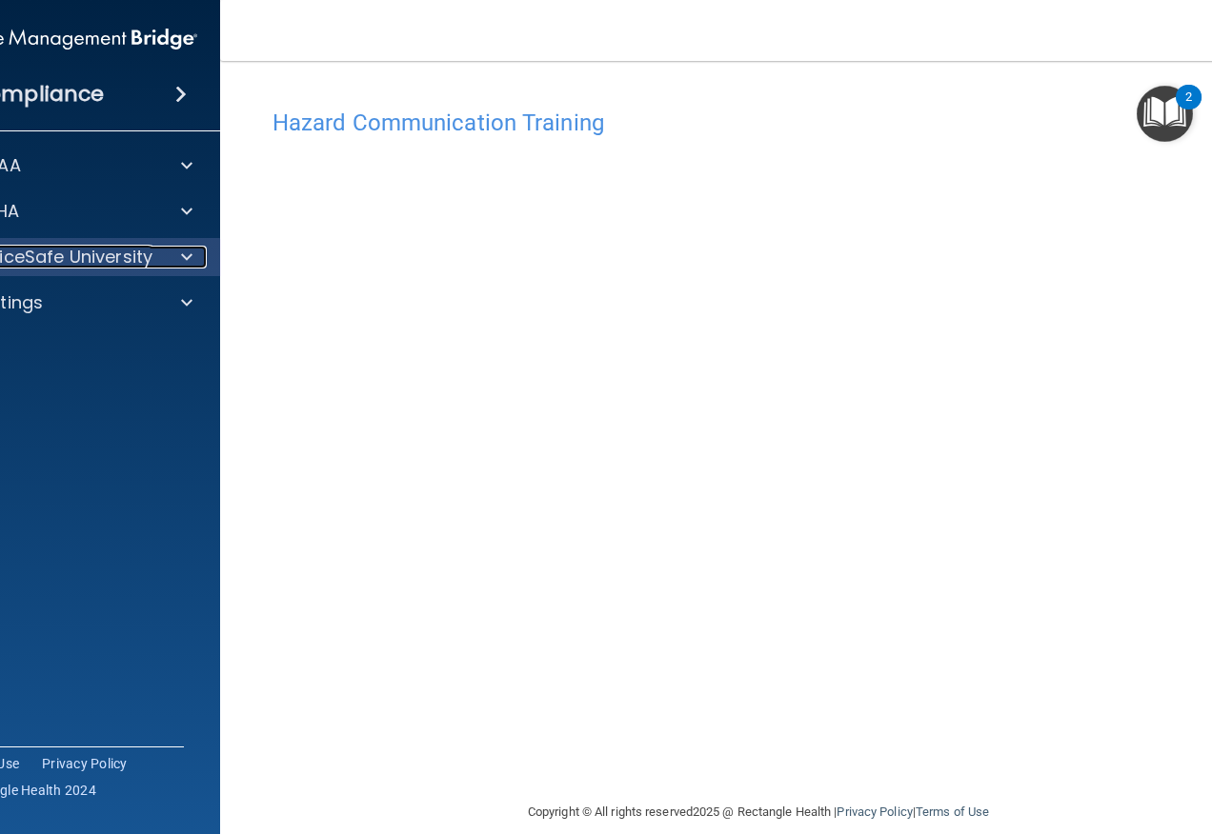
click at [113, 254] on p "OfficeSafe University" at bounding box center [62, 257] width 180 height 23
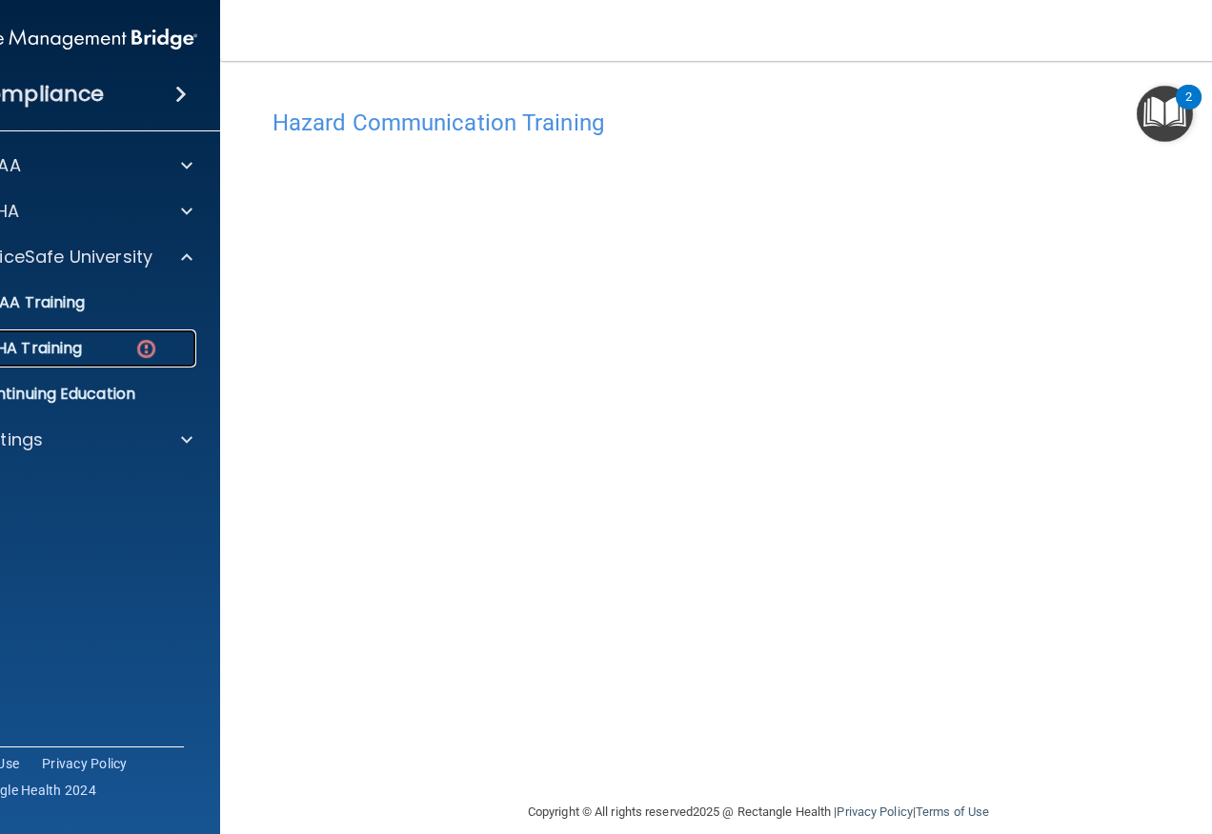
click at [141, 341] on img at bounding box center [146, 349] width 24 height 24
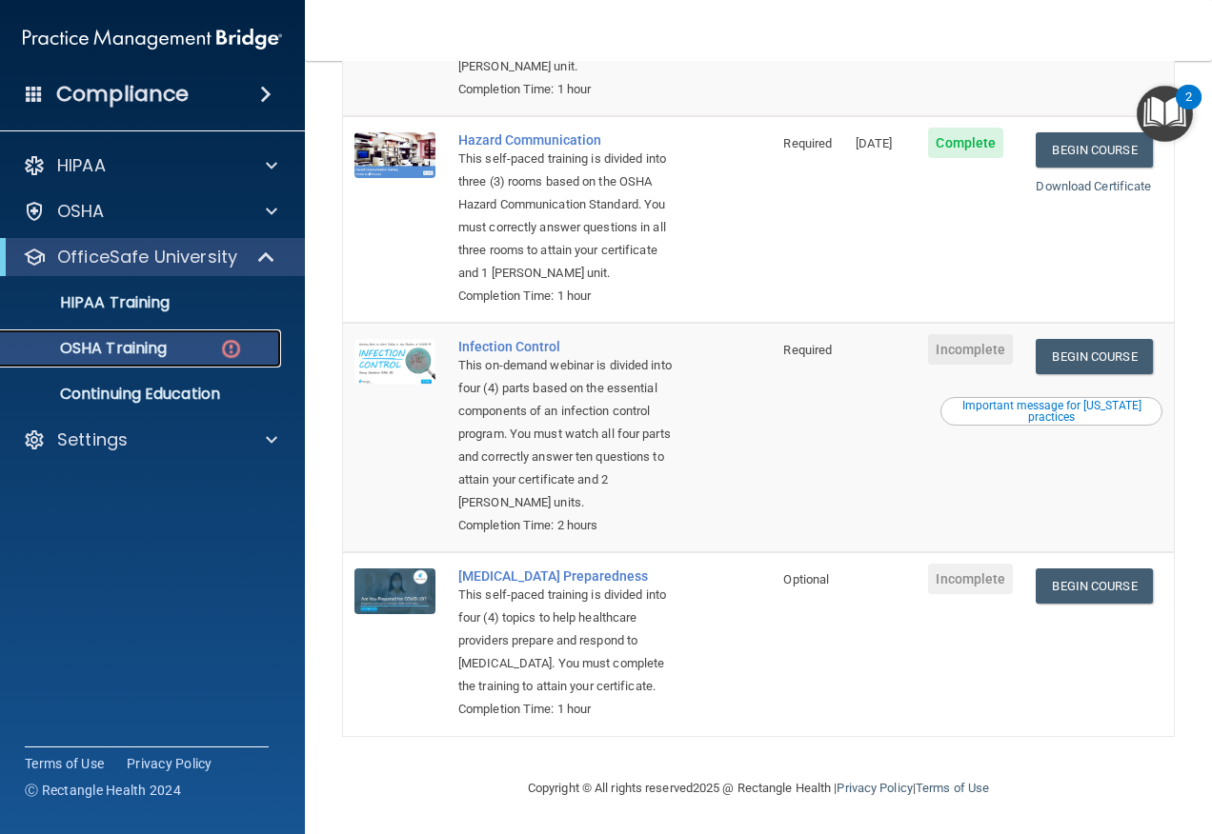
scroll to position [475, 0]
click at [1068, 339] on link "Begin Course" at bounding box center [1093, 356] width 116 height 35
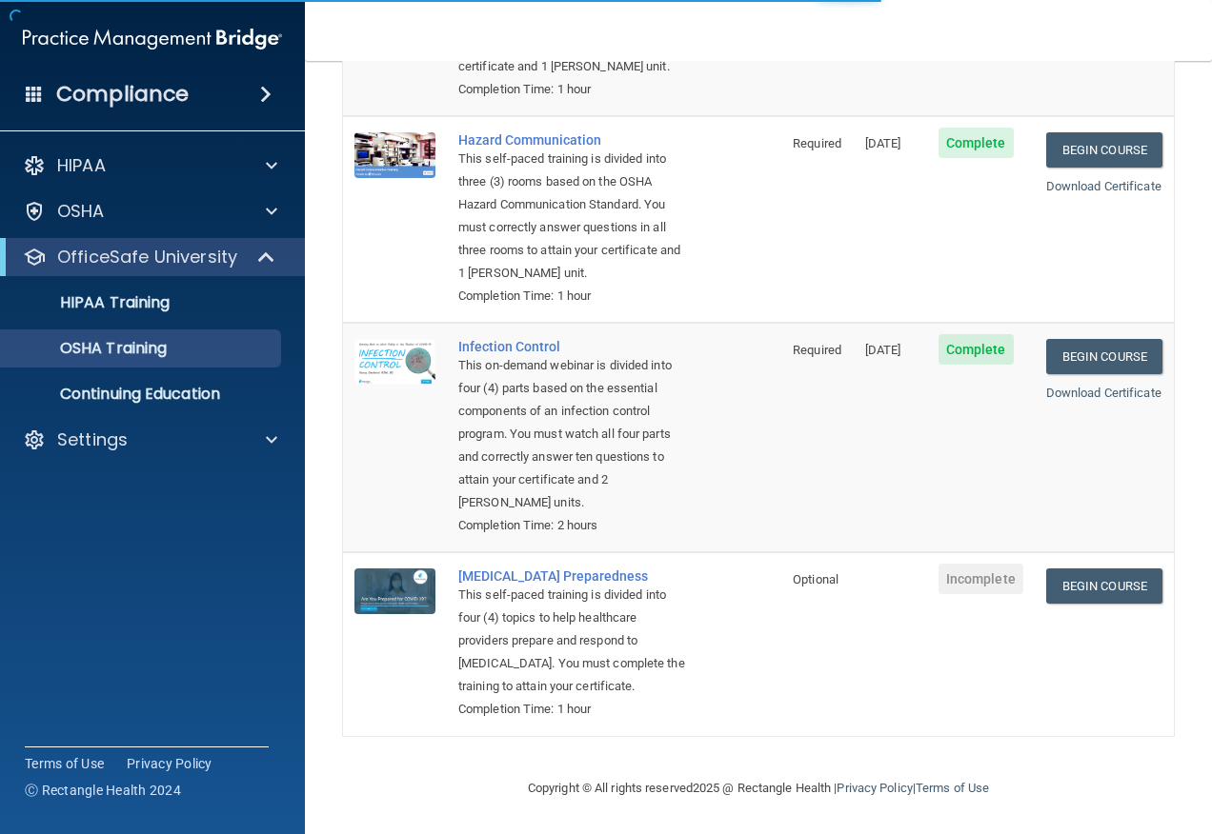
scroll to position [422, 0]
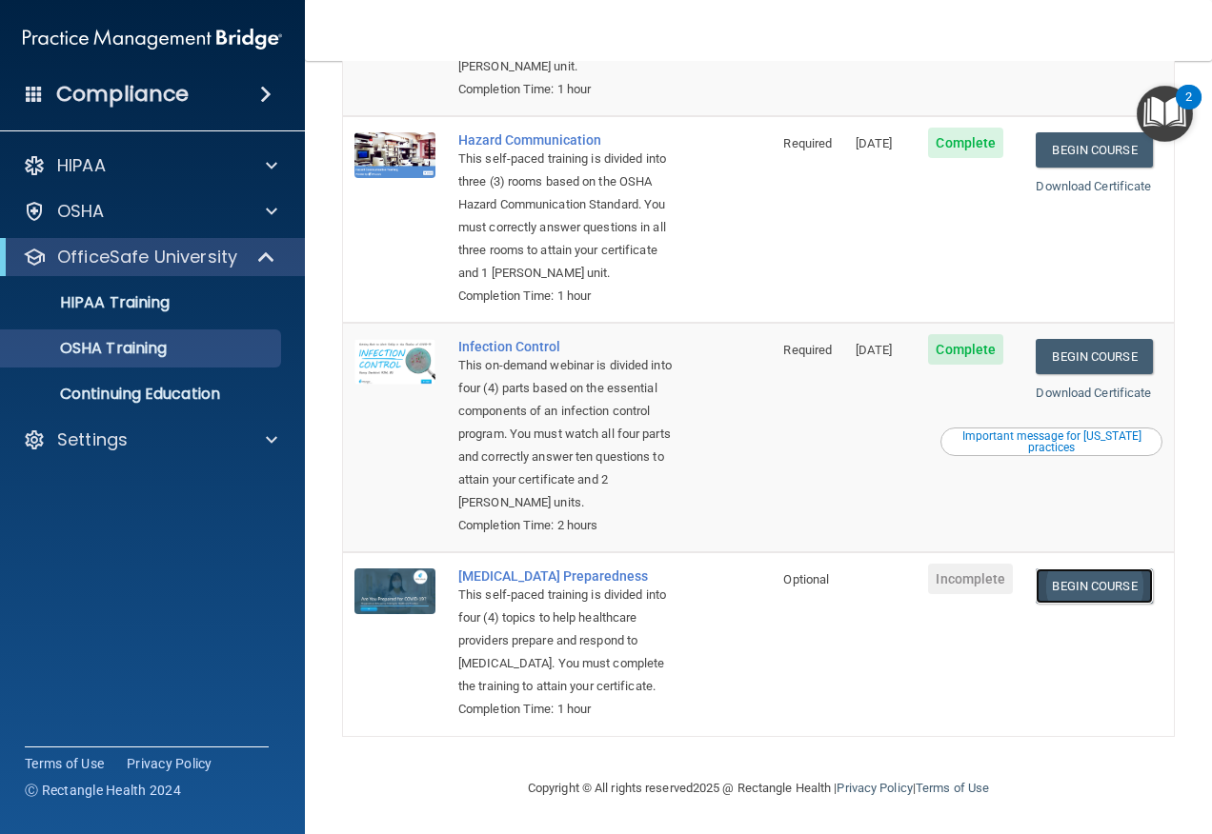
click at [1081, 569] on link "Begin Course" at bounding box center [1093, 586] width 116 height 35
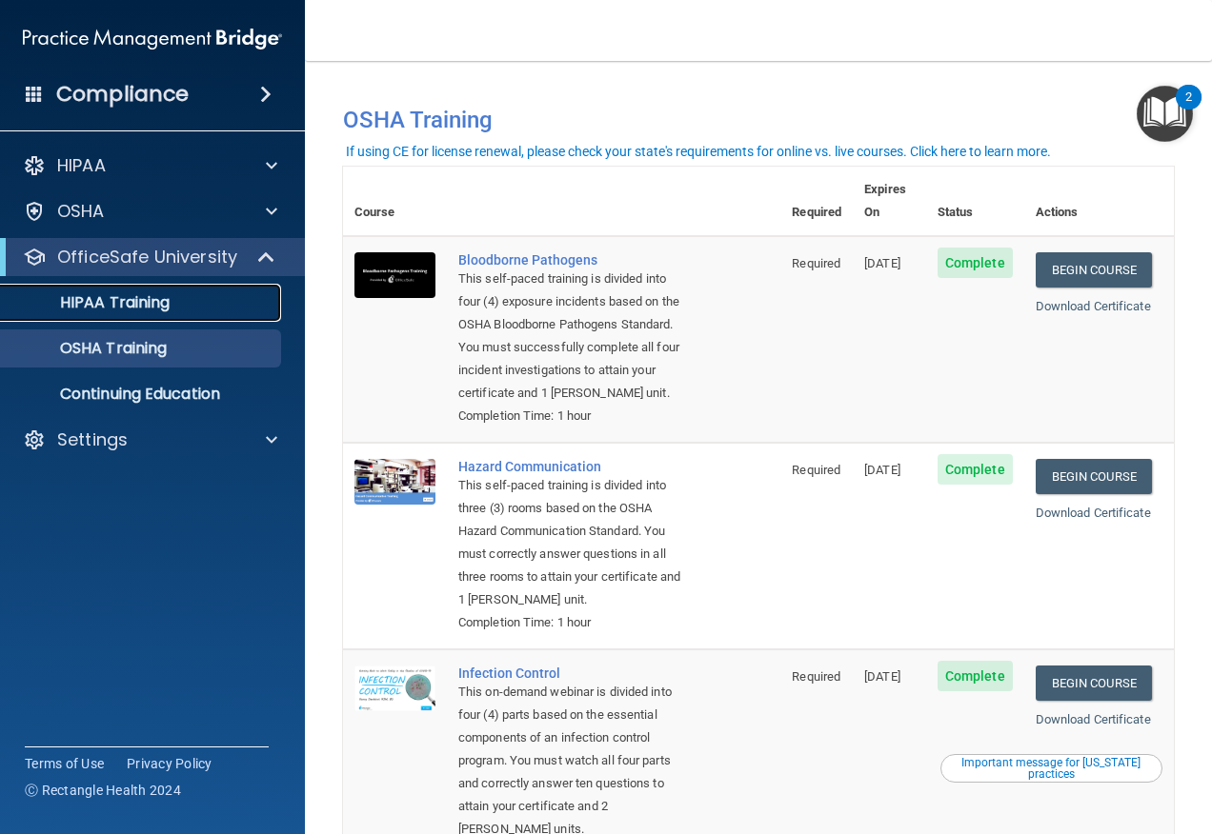
click at [138, 307] on p "HIPAA Training" at bounding box center [90, 302] width 157 height 19
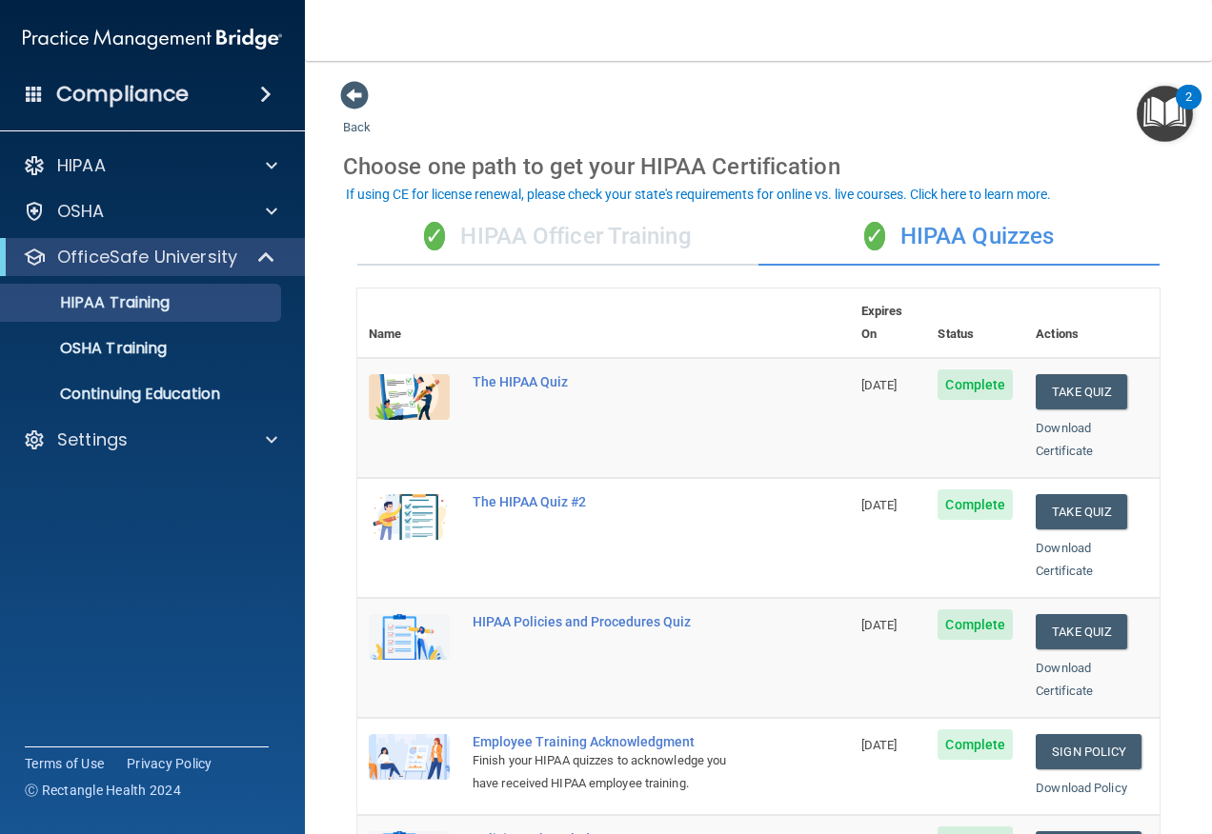
click at [536, 246] on div "✓ HIPAA Officer Training" at bounding box center [557, 237] width 401 height 57
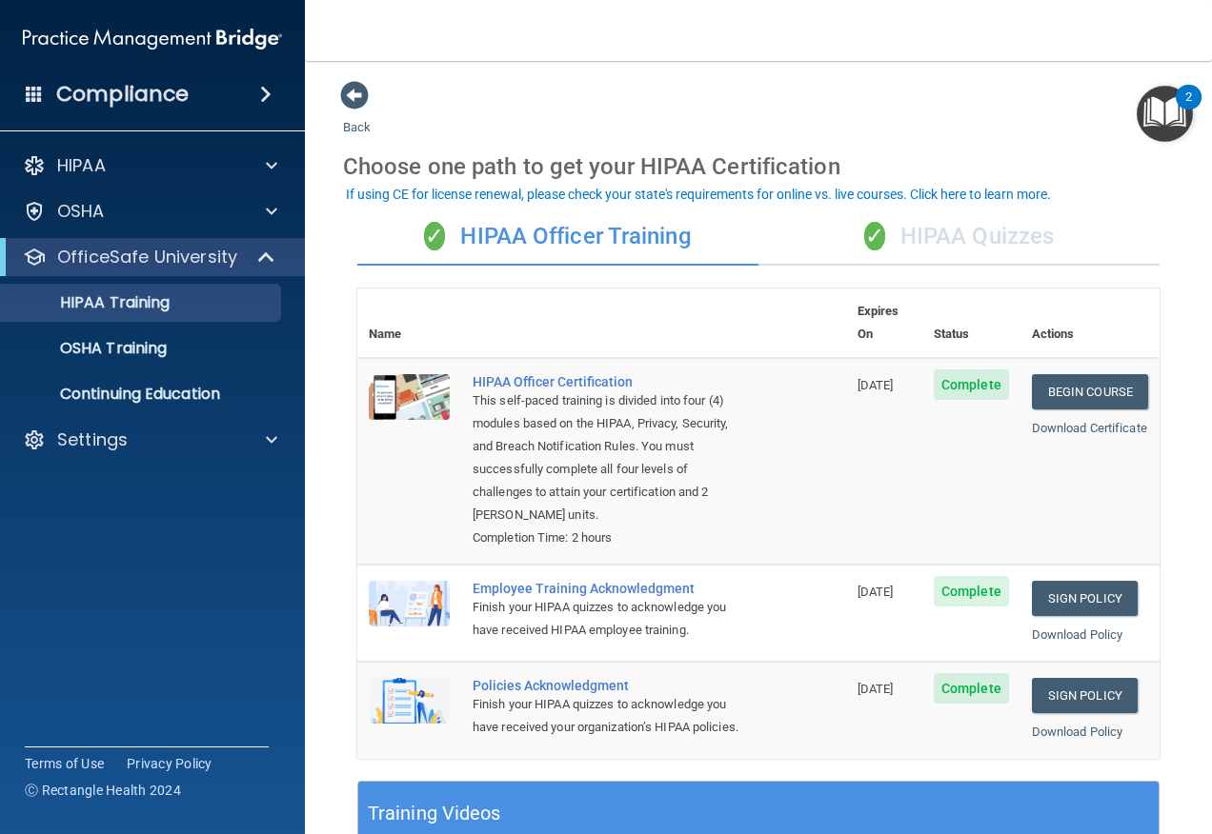
click at [885, 178] on div "Choose one path to get your HIPAA Certification" at bounding box center [758, 166] width 831 height 55
click at [882, 222] on div "✓ HIPAA Quizzes" at bounding box center [958, 237] width 401 height 57
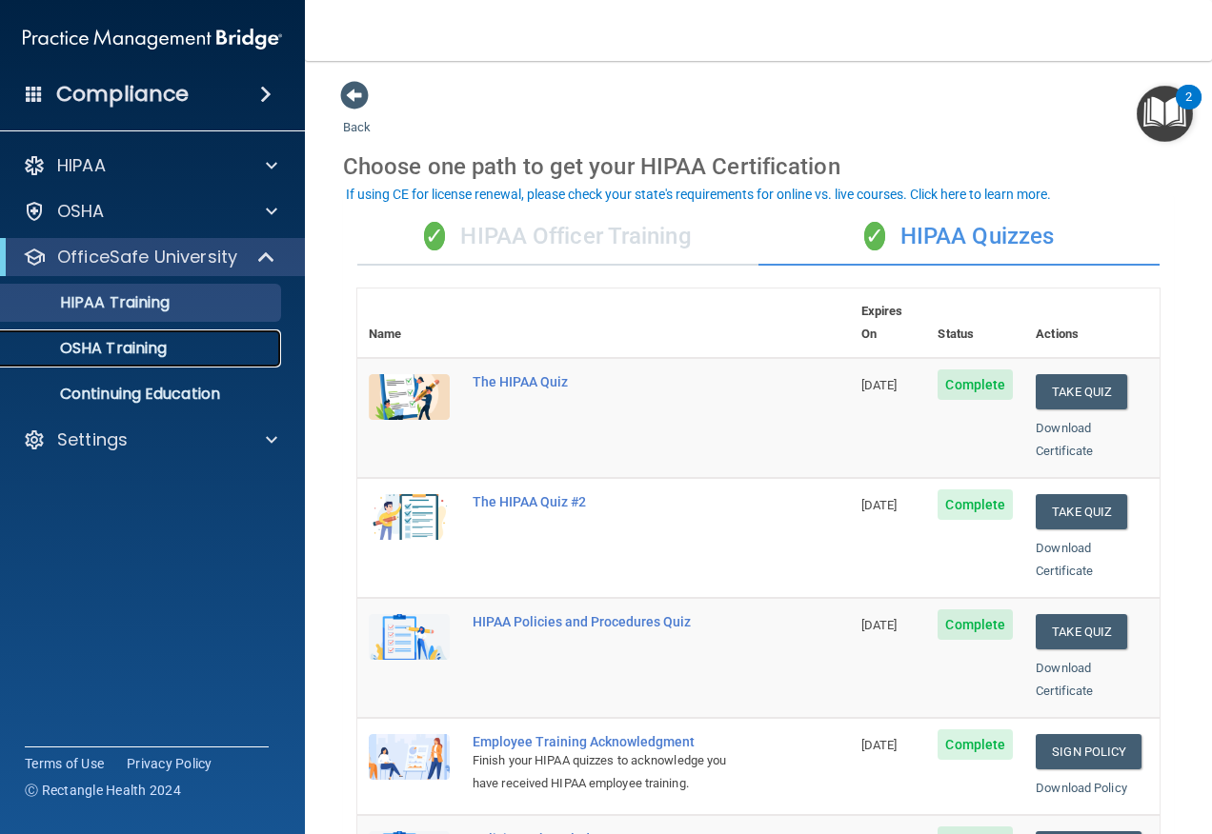
click at [120, 350] on p "OSHA Training" at bounding box center [89, 348] width 154 height 19
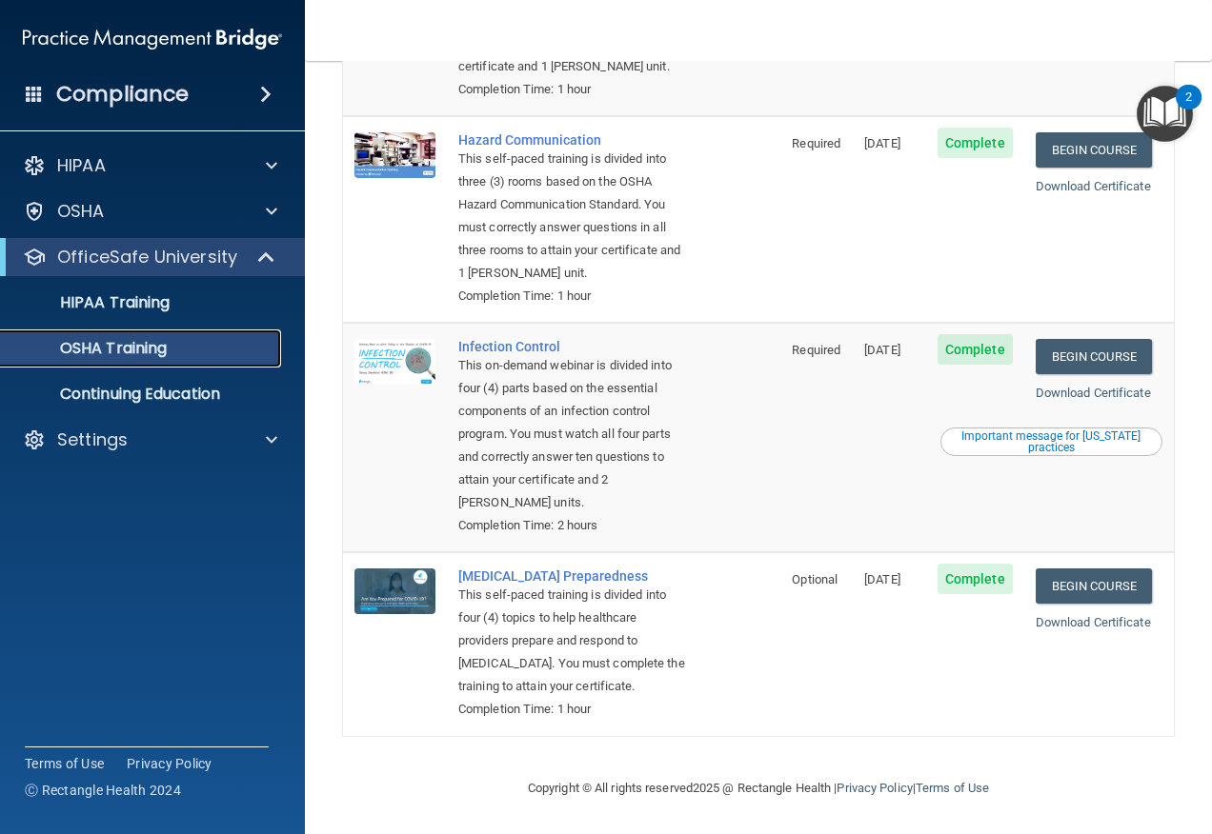
scroll to position [377, 0]
click at [1113, 339] on link "Begin Course" at bounding box center [1093, 356] width 116 height 35
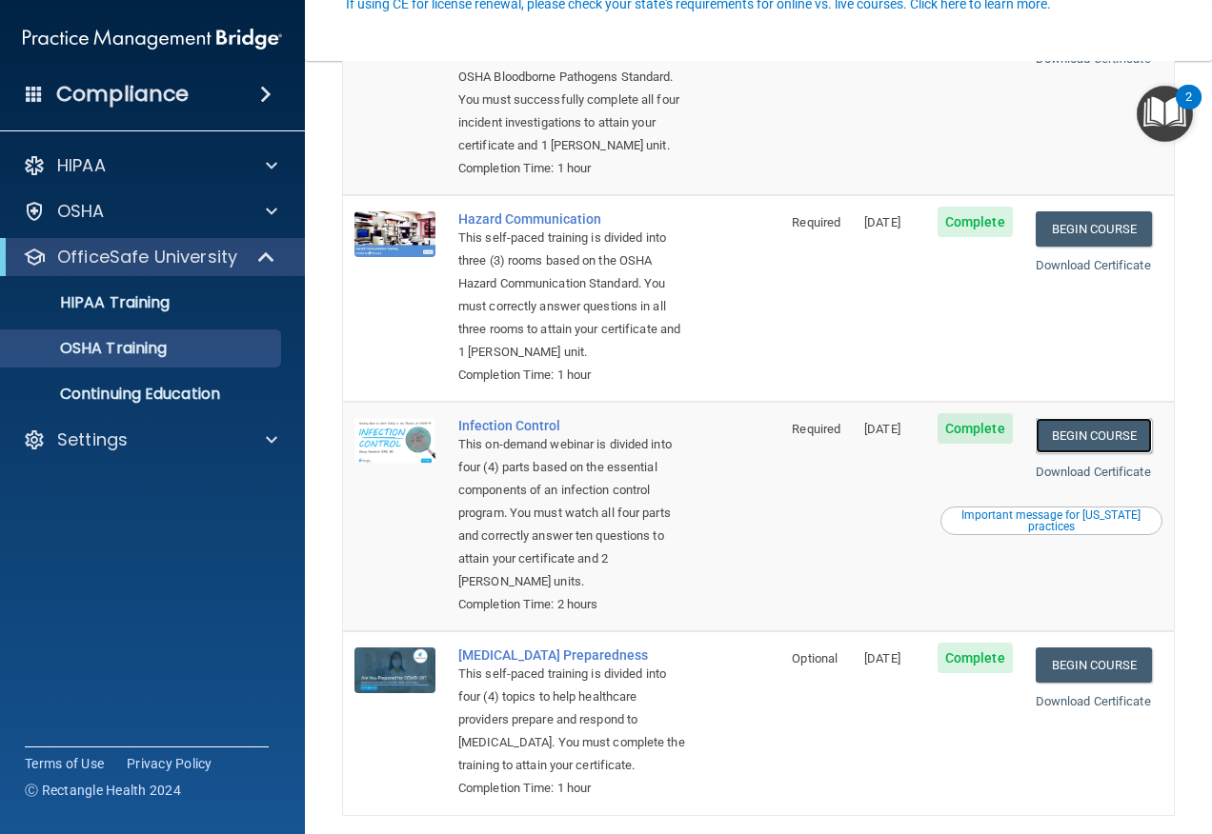
scroll to position [286, 0]
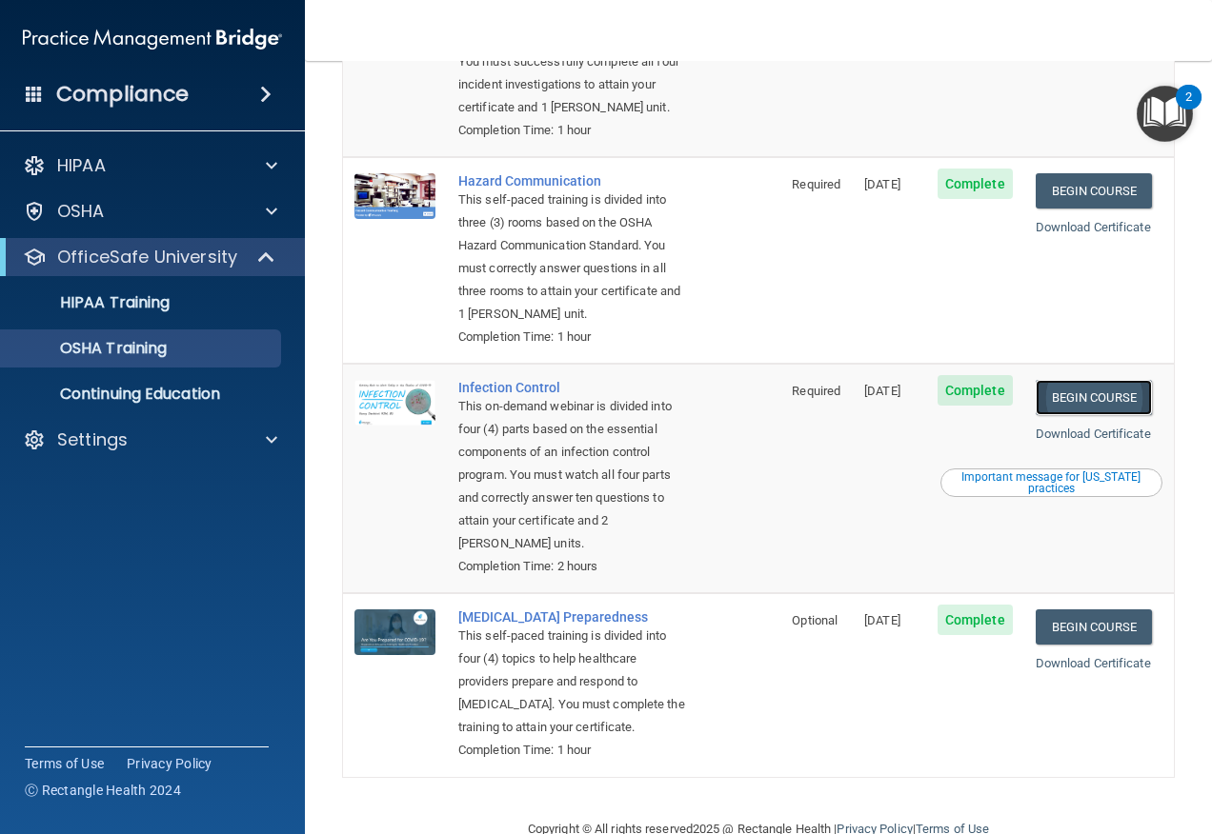
click at [1057, 415] on link "Begin Course" at bounding box center [1093, 397] width 116 height 35
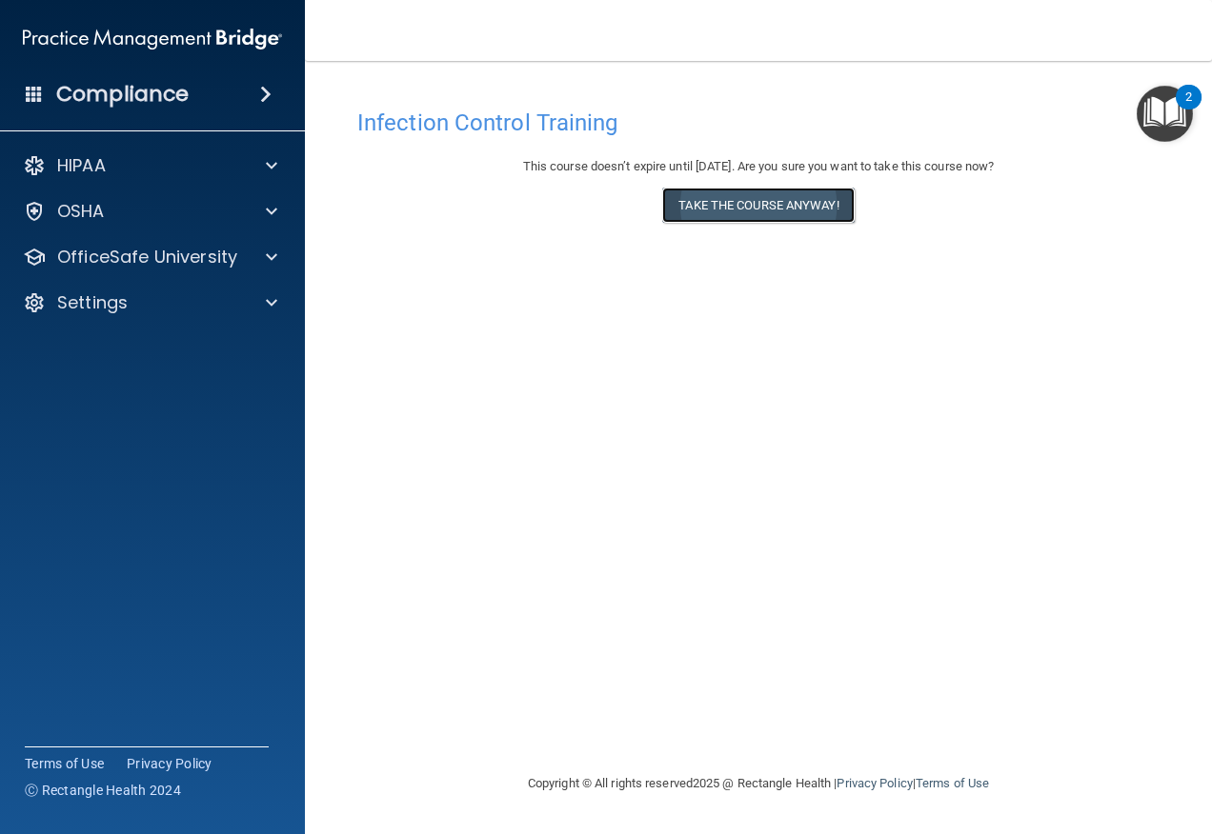
click at [725, 208] on button "Take the course anyway!" at bounding box center [757, 205] width 191 height 35
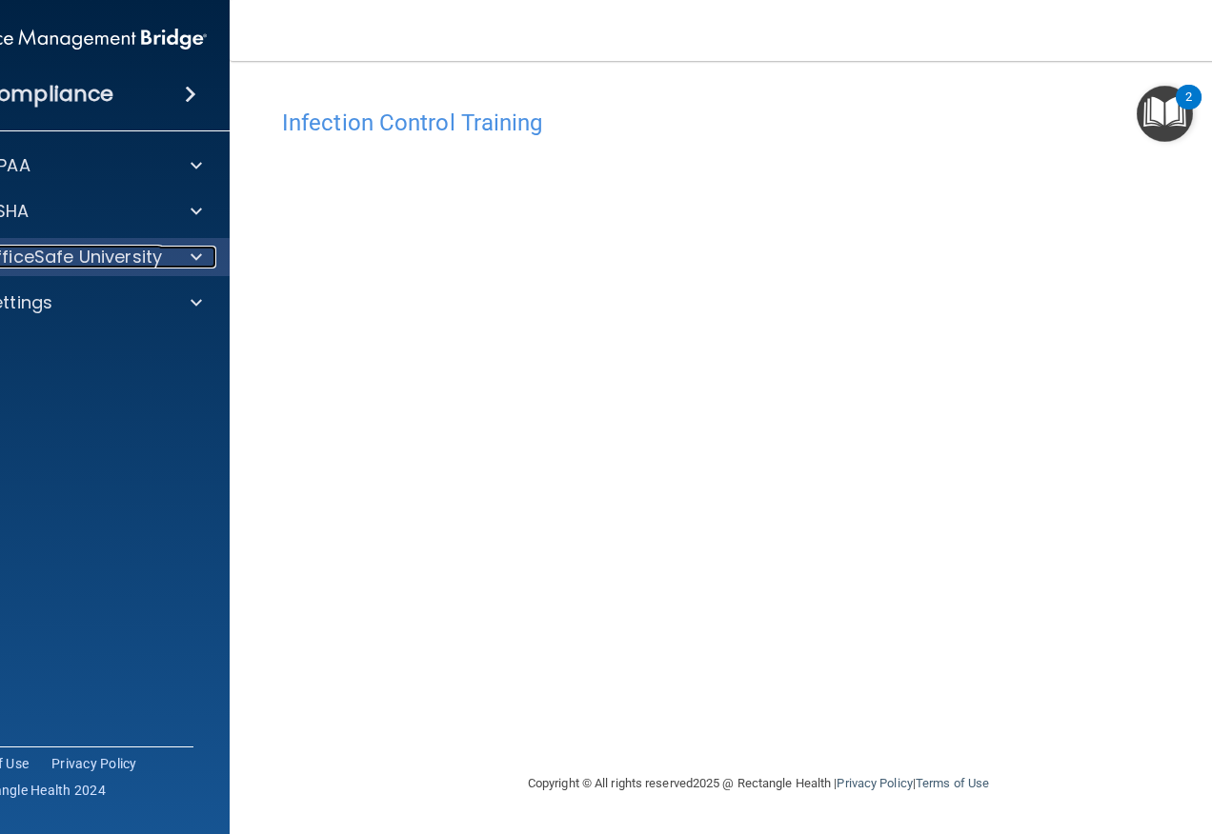
click at [128, 246] on p "OfficeSafe University" at bounding box center [72, 257] width 180 height 23
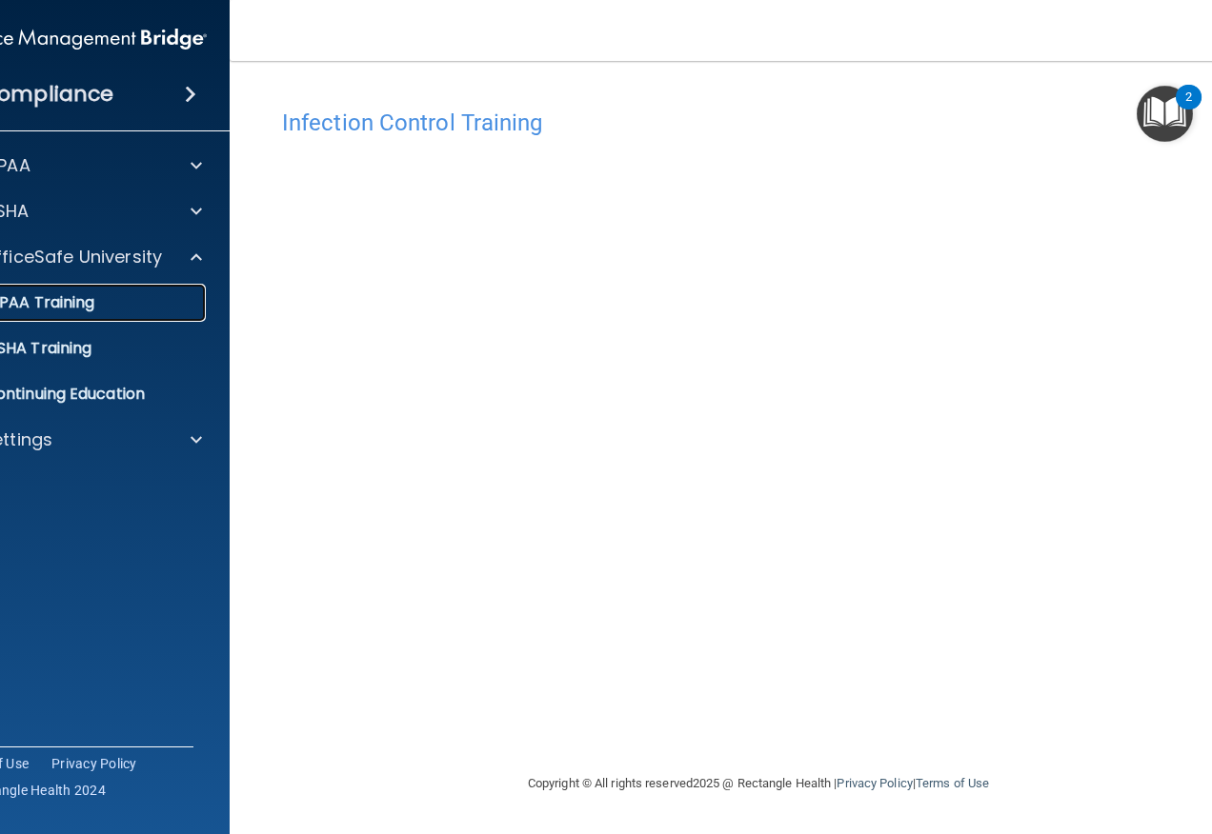
click at [127, 306] on div "HIPAA Training" at bounding box center [67, 302] width 260 height 19
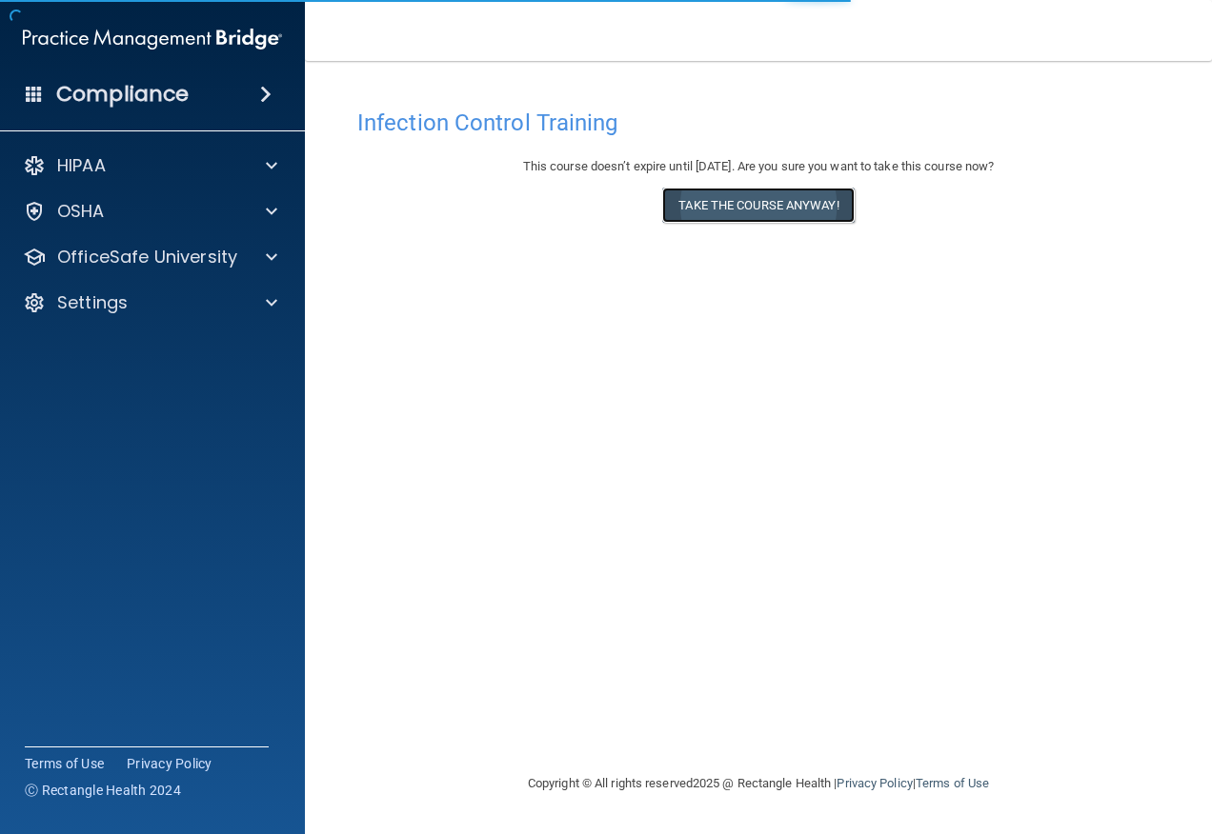
click at [773, 217] on button "Take the course anyway!" at bounding box center [757, 205] width 191 height 35
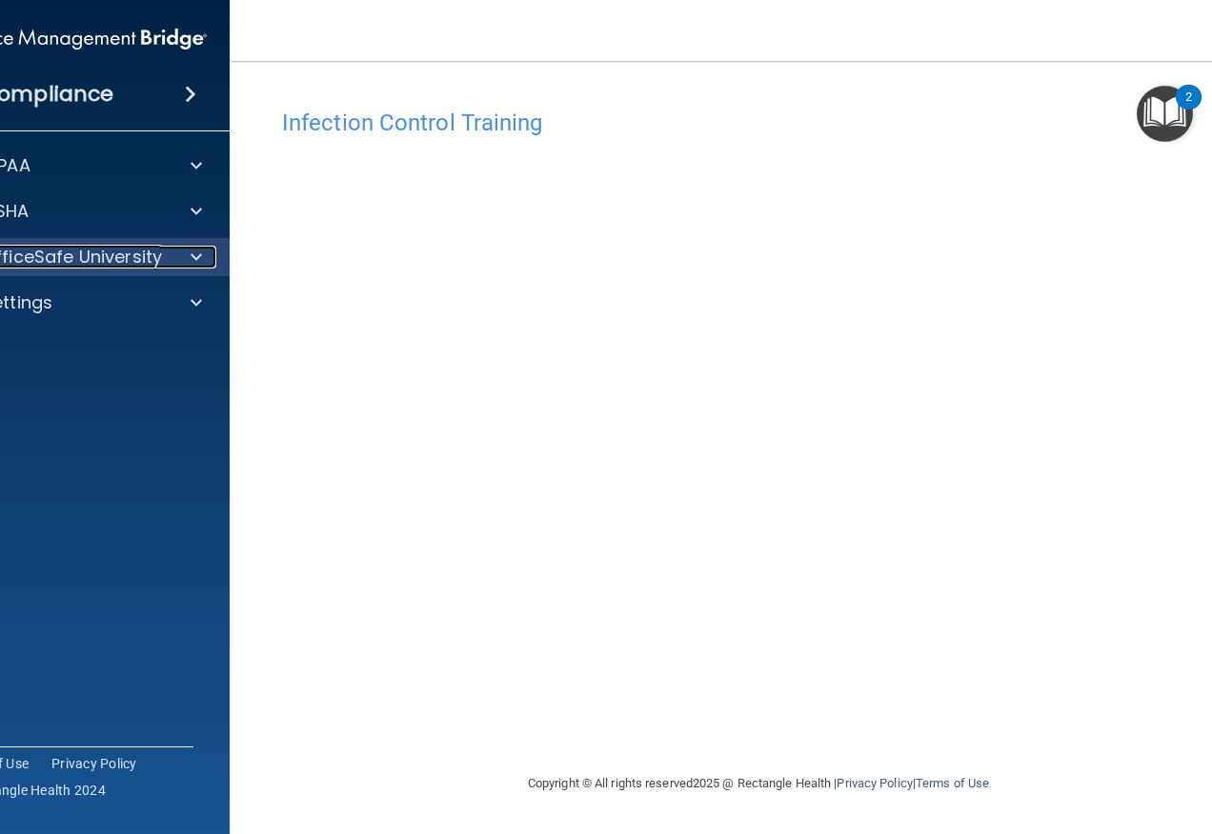
click at [145, 246] on p "OfficeSafe University" at bounding box center [72, 257] width 180 height 23
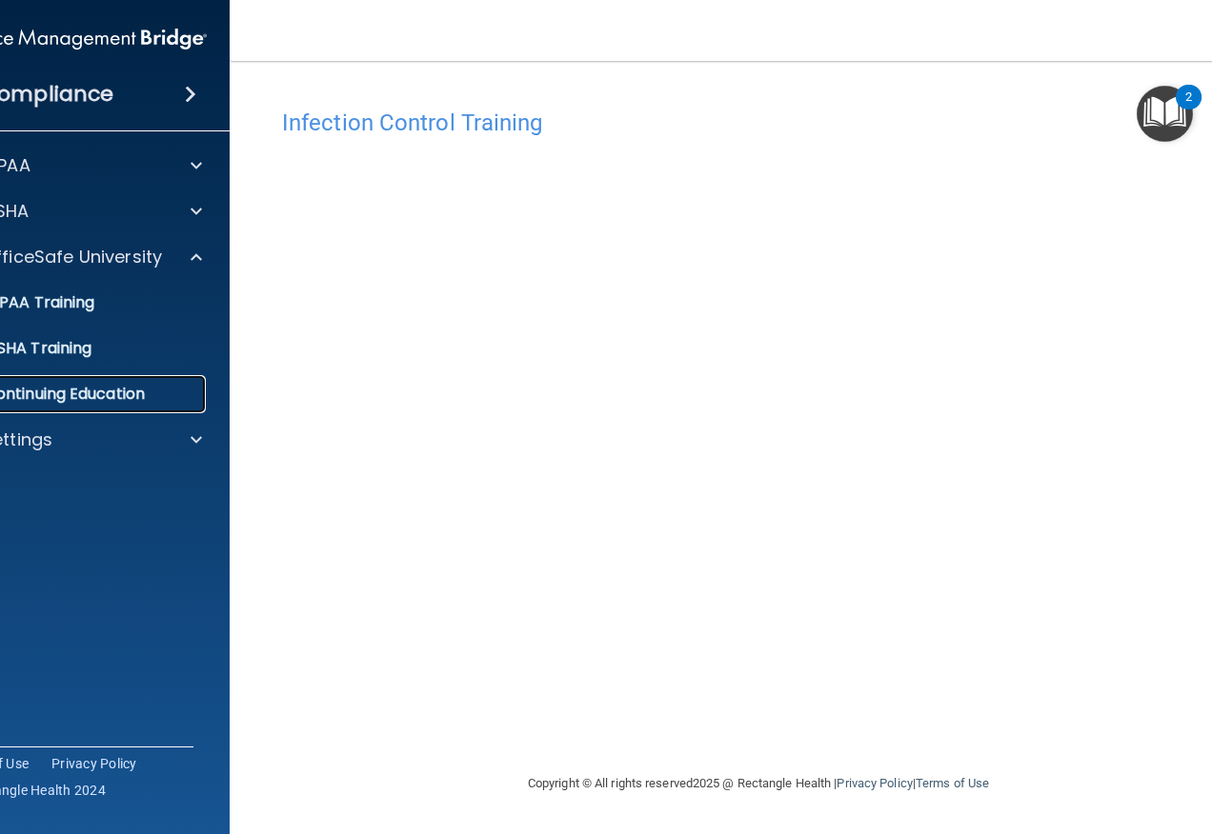
click at [100, 399] on p "Continuing Education" at bounding box center [67, 394] width 260 height 19
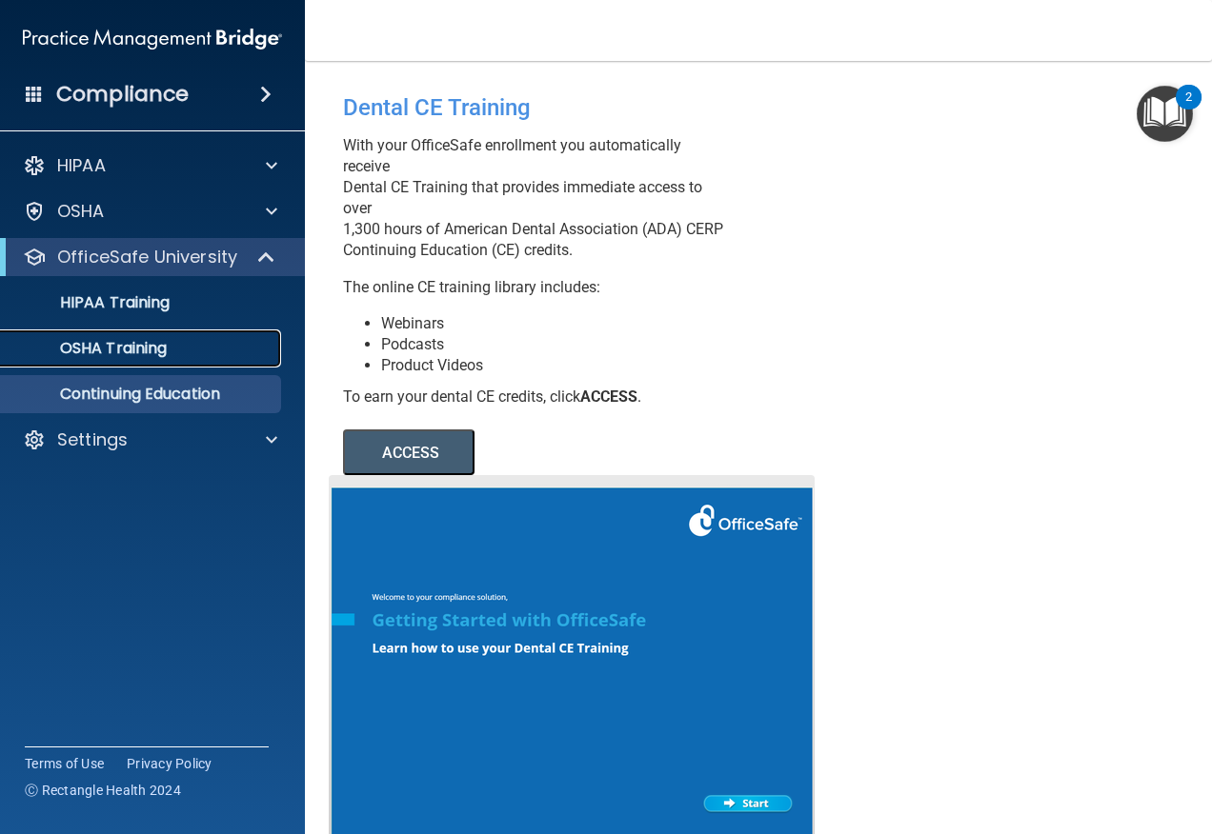
click at [219, 342] on div "OSHA Training" at bounding box center [142, 348] width 260 height 19
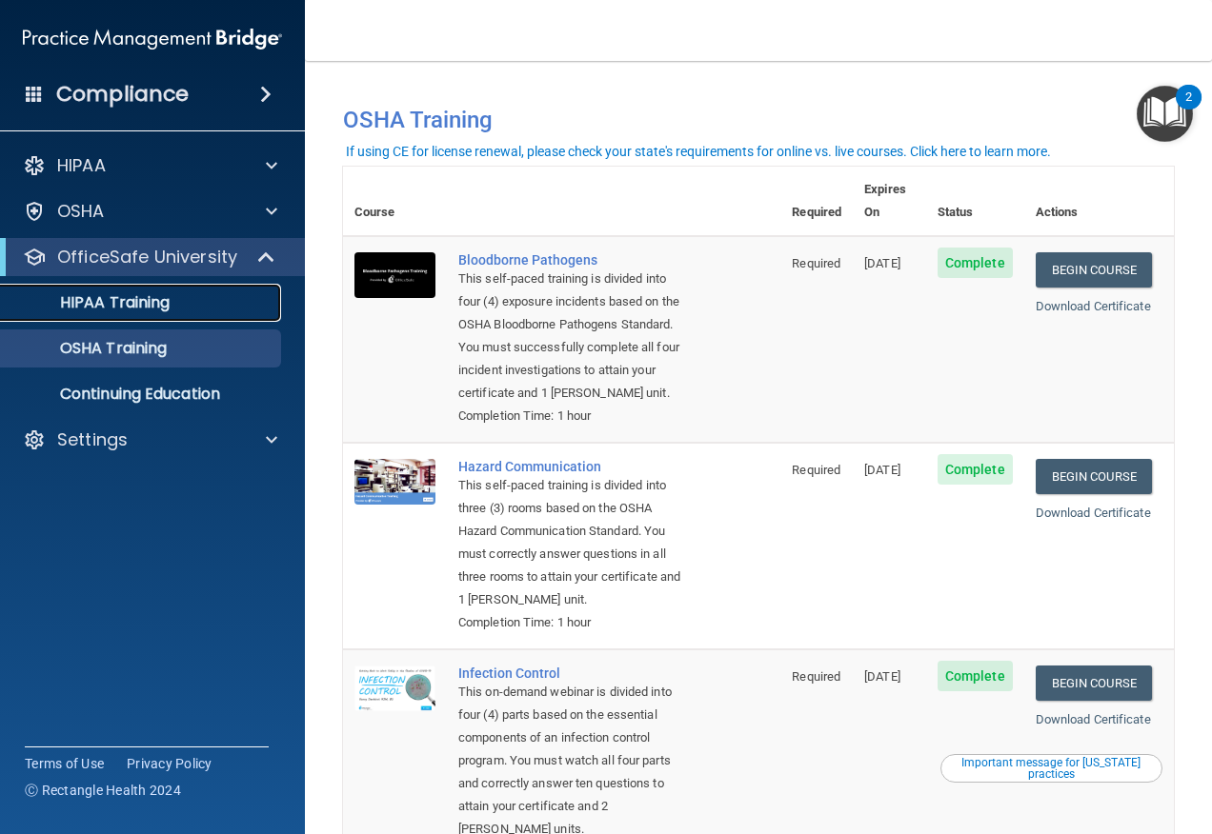
click at [170, 297] on p "HIPAA Training" at bounding box center [90, 302] width 157 height 19
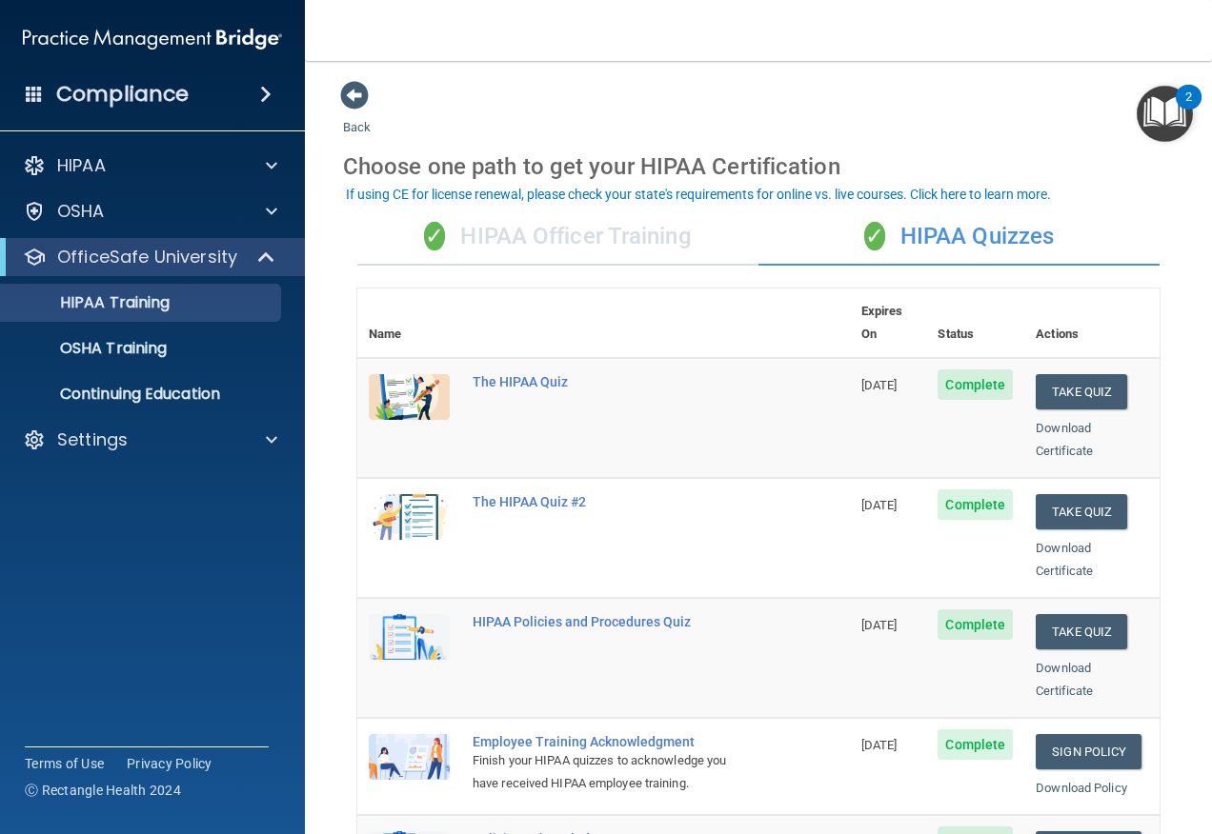
click at [489, 227] on div "✓ HIPAA Officer Training" at bounding box center [557, 237] width 401 height 57
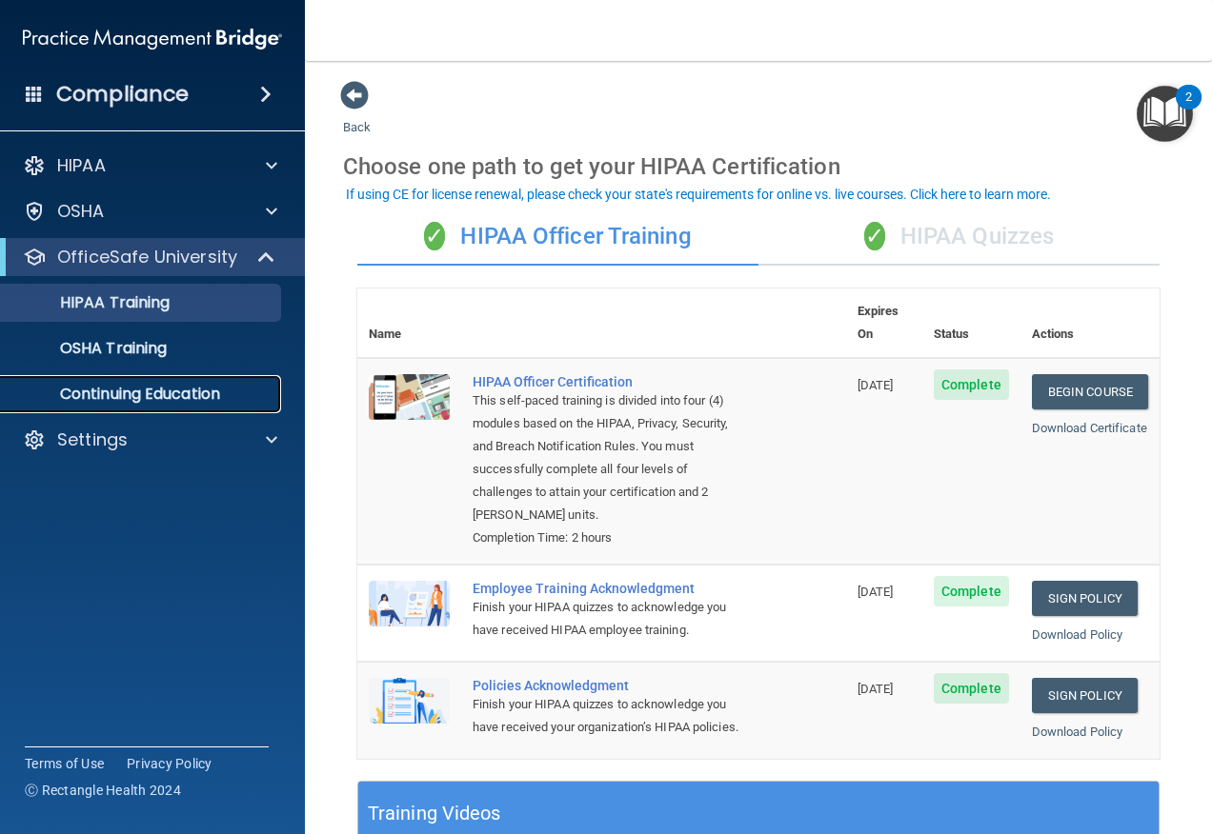
click at [163, 388] on p "Continuing Education" at bounding box center [142, 394] width 260 height 19
